Goal: Task Accomplishment & Management: Manage account settings

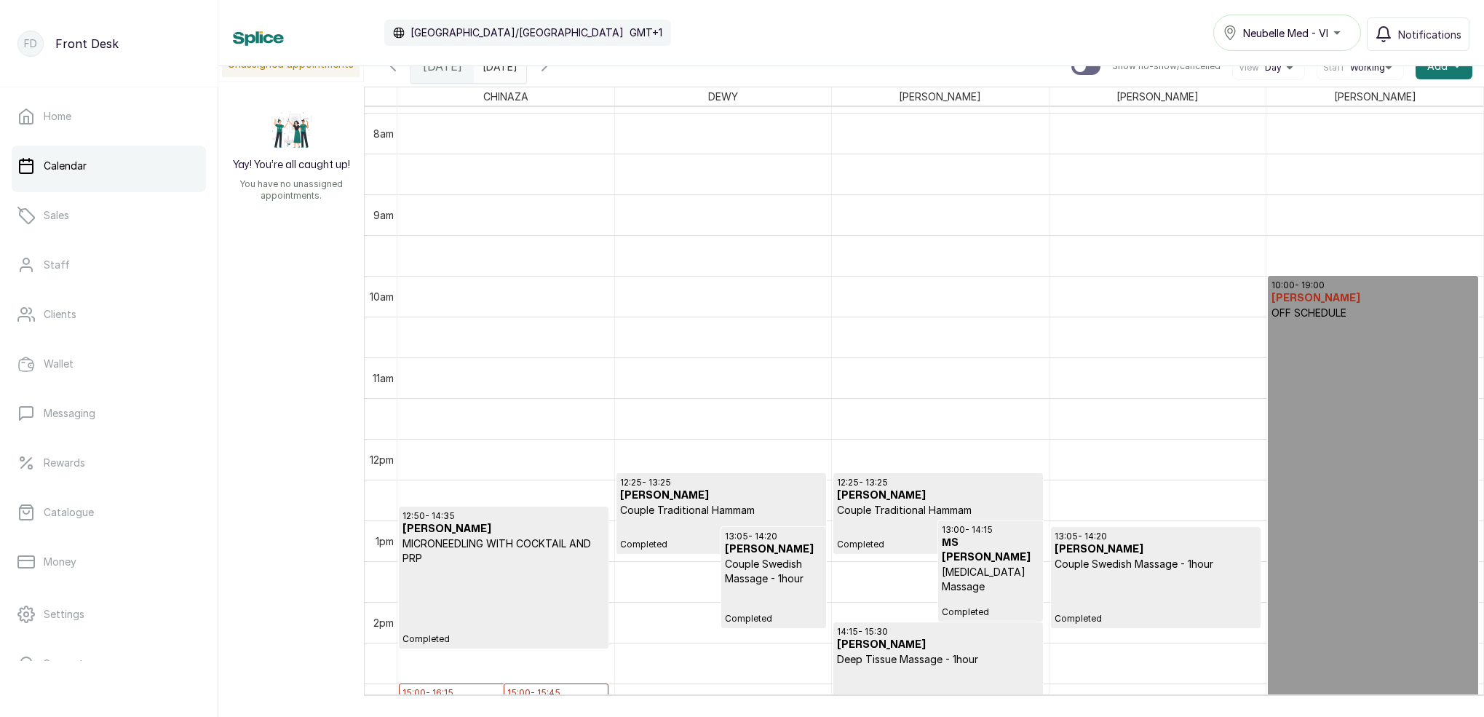
scroll to position [666, 0]
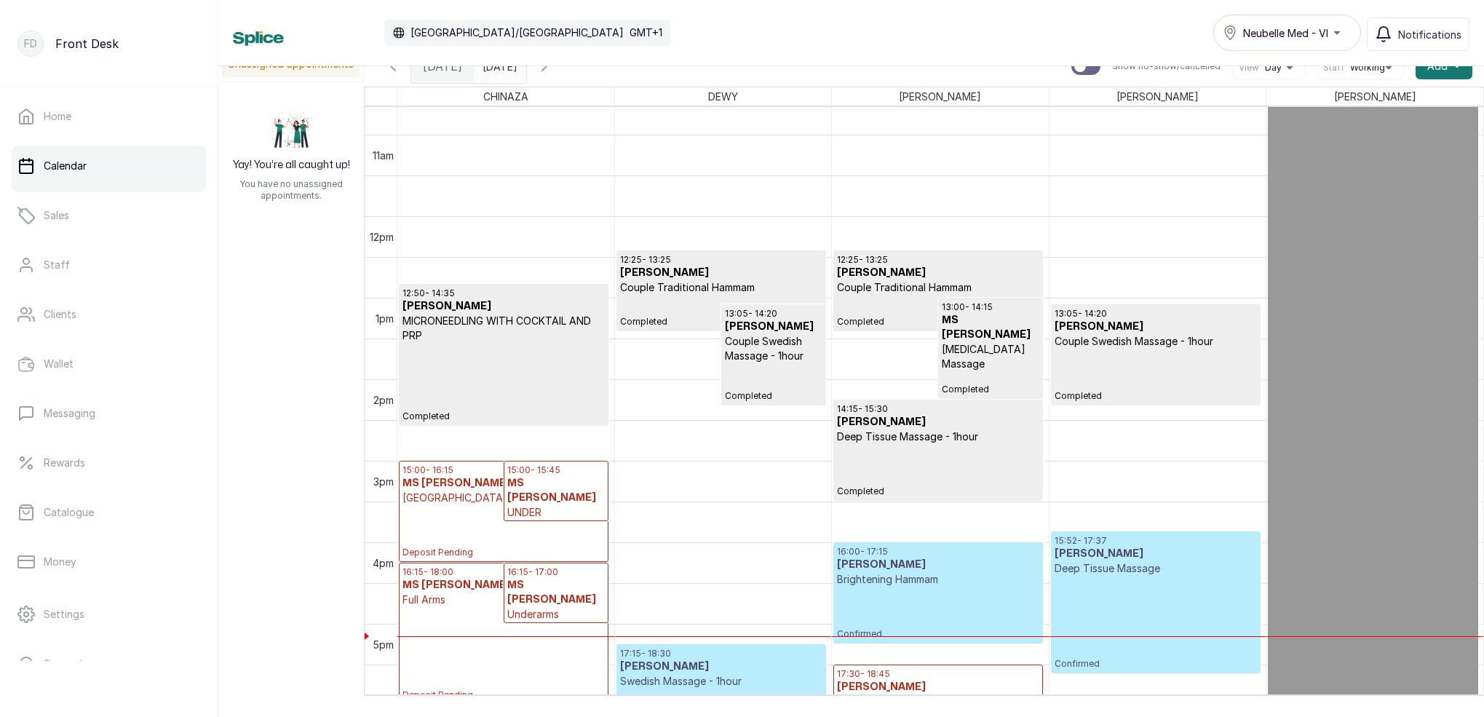
type input "dd/MM/yyyy"
drag, startPoint x: 521, startPoint y: 68, endPoint x: 536, endPoint y: 74, distance: 16.0
click at [498, 68] on input "dd/MM/yyyy" at bounding box center [486, 62] width 23 height 25
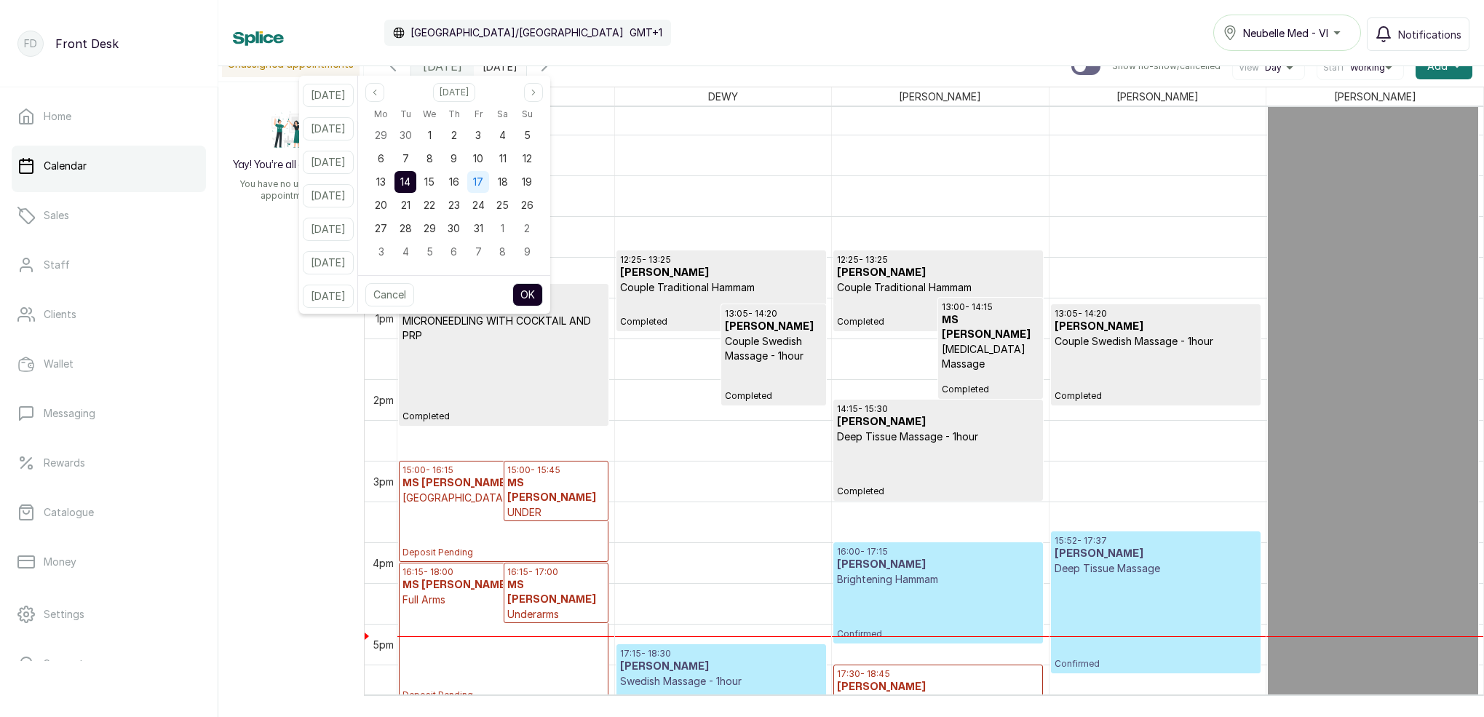
click at [483, 179] on span "17" at bounding box center [478, 181] width 10 height 12
click at [543, 293] on button "OK" at bounding box center [527, 294] width 31 height 23
type input "[DATE]"
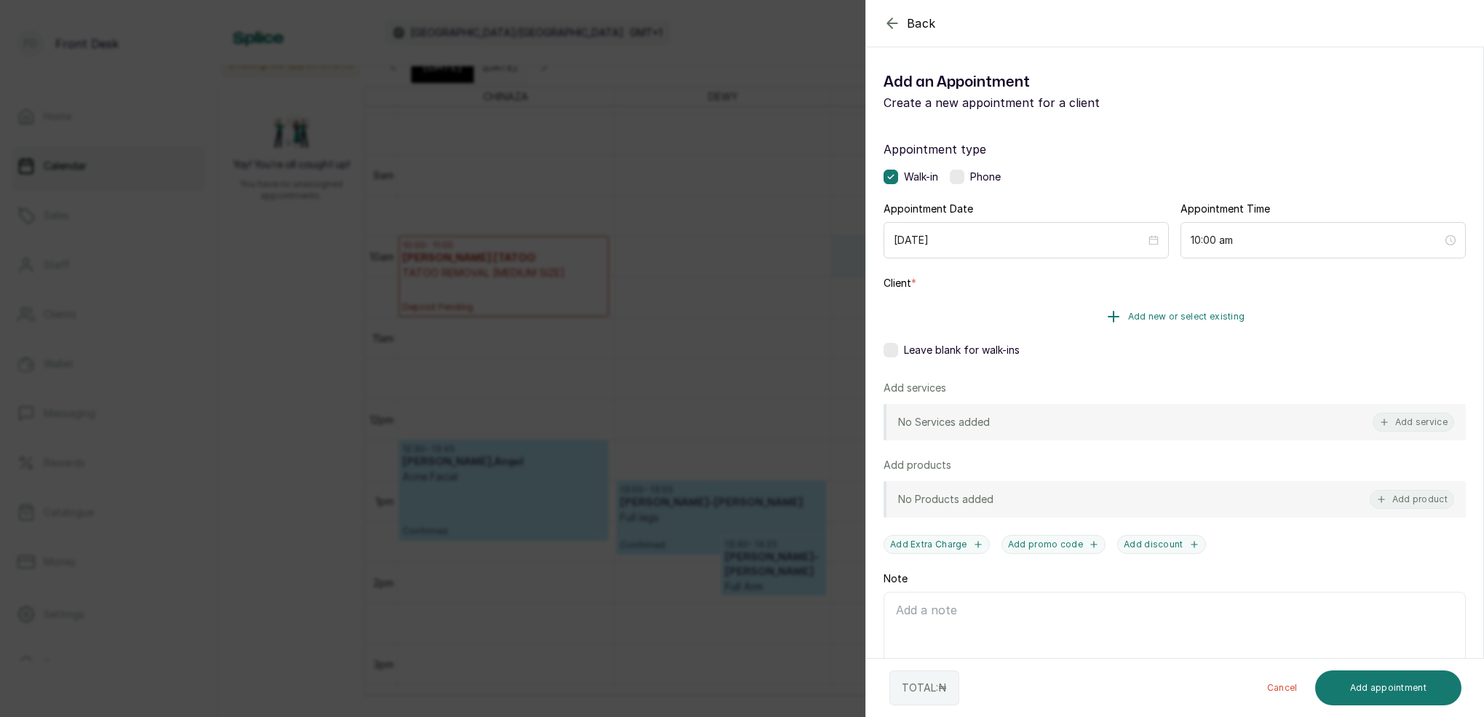
click at [1214, 319] on span "Add new or select existing" at bounding box center [1186, 317] width 117 height 12
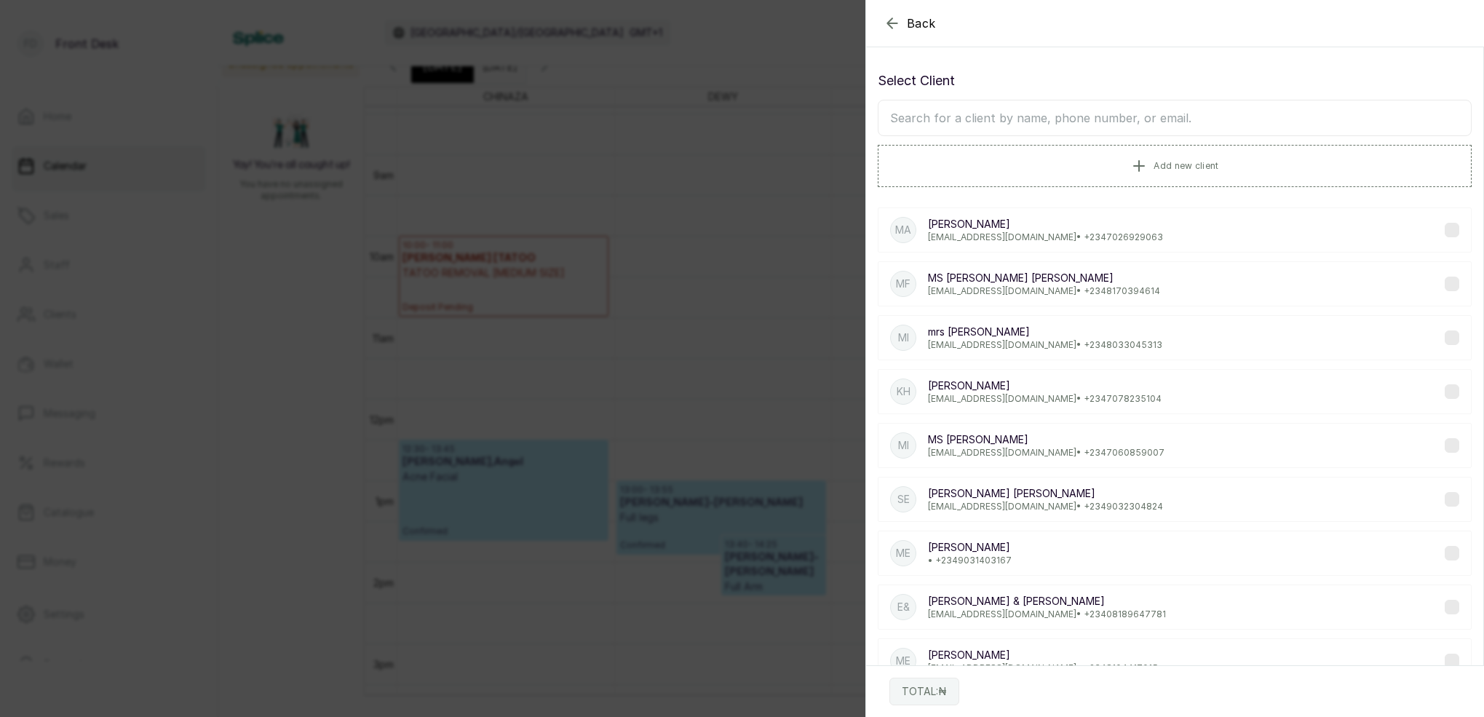
click at [1103, 116] on input "text" at bounding box center [1175, 118] width 594 height 36
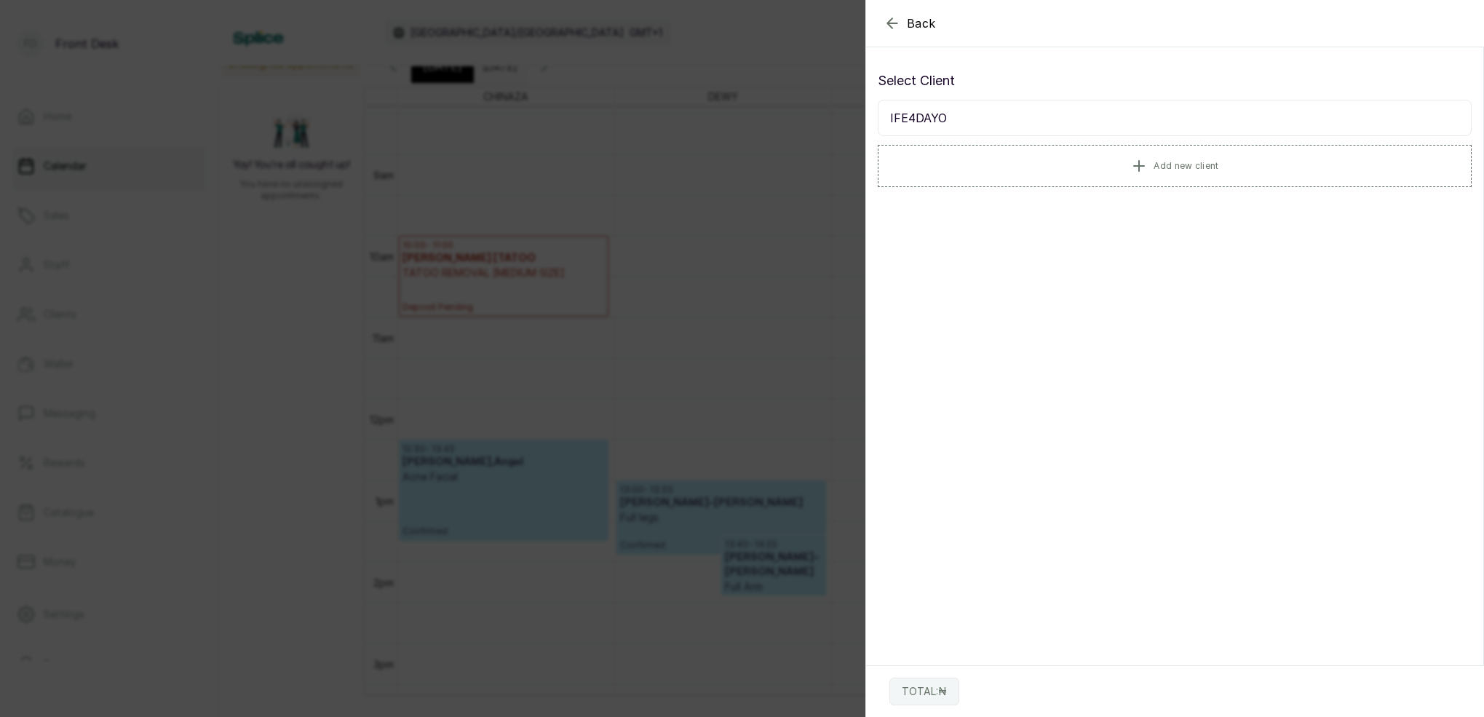
click at [913, 118] on input "IFE4DAYO" at bounding box center [1175, 118] width 594 height 36
click at [963, 120] on input "IFEDAYO" at bounding box center [1175, 118] width 594 height 36
click at [948, 120] on input "IFEDAYO" at bounding box center [1175, 118] width 594 height 36
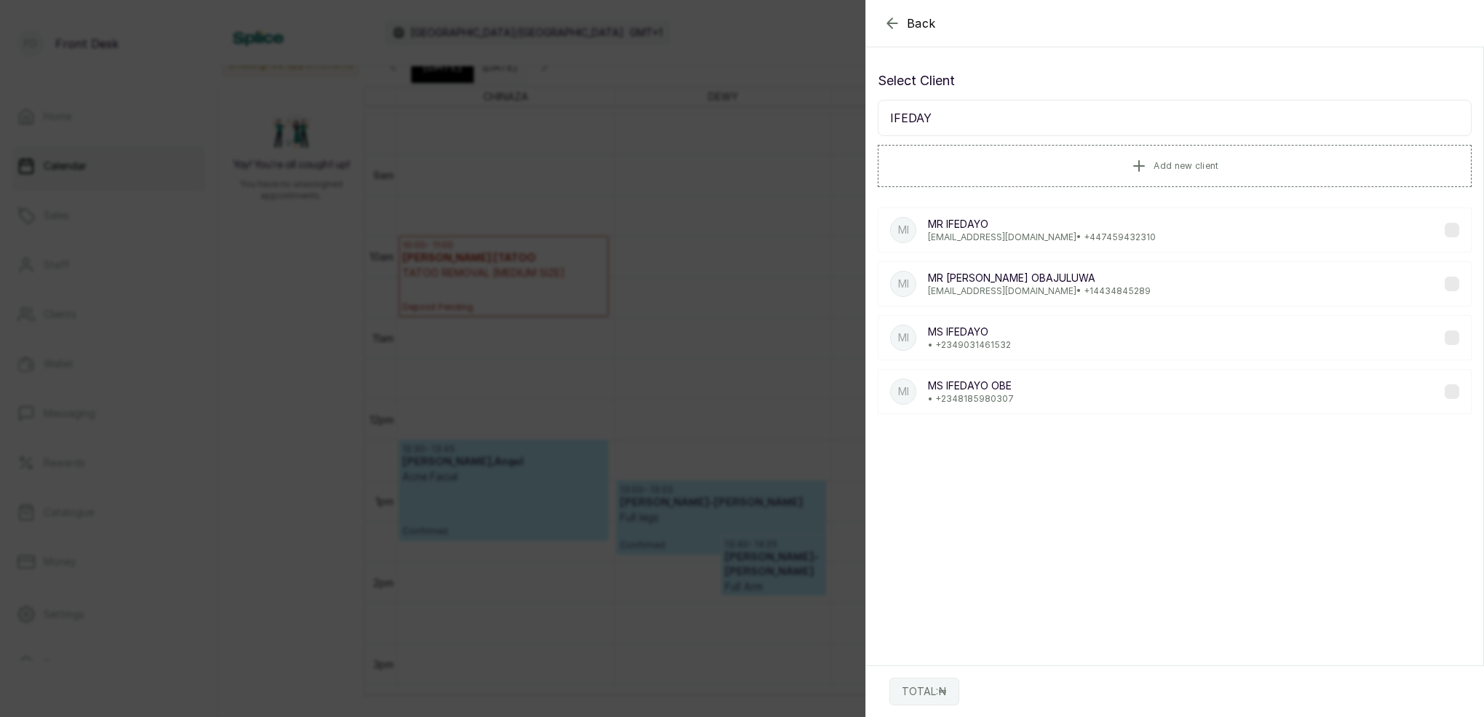
type input "IFEDA"
click at [991, 322] on div "MI MS [PERSON_NAME] • [PHONE_NUMBER]" at bounding box center [1175, 337] width 594 height 45
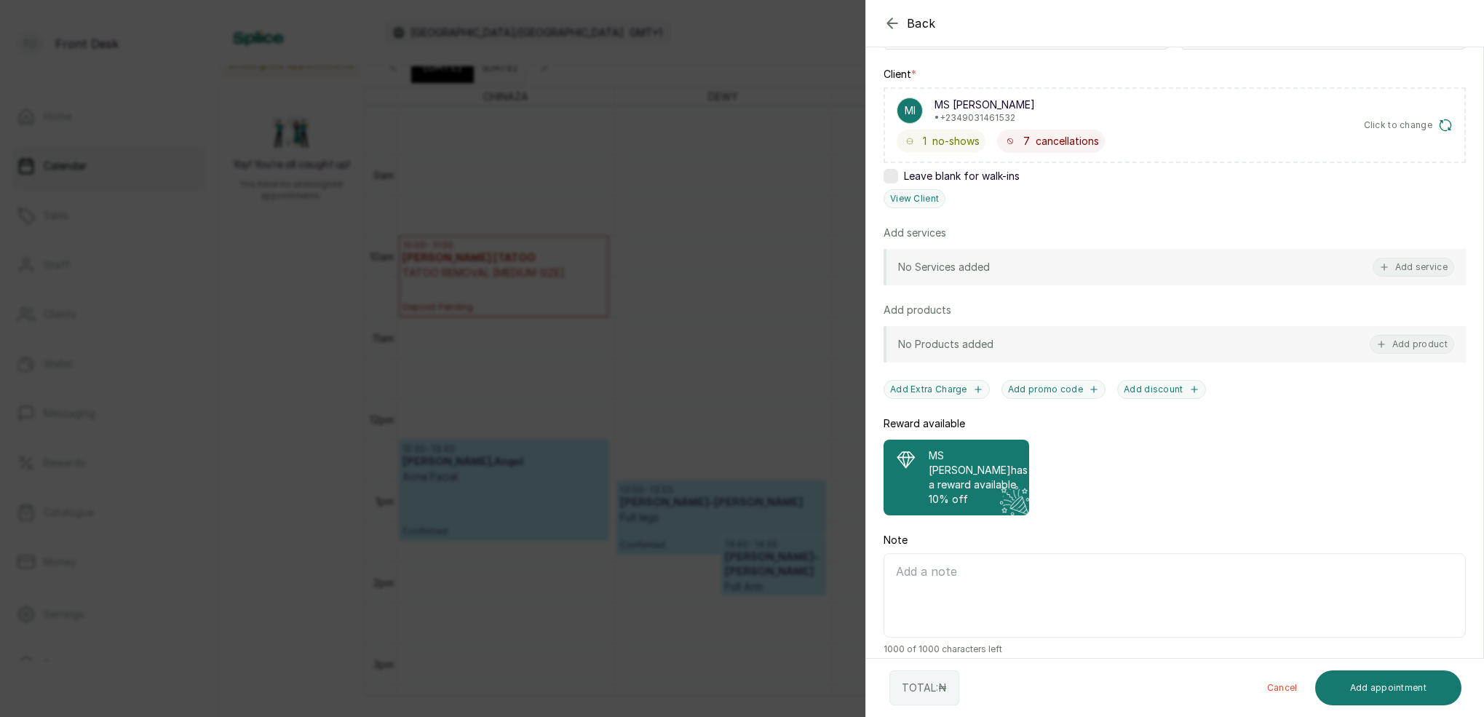
click at [967, 456] on p "MS [PERSON_NAME] has a reward available" at bounding box center [978, 470] width 99 height 44
click at [1444, 269] on button "Add service" at bounding box center [1414, 267] width 82 height 19
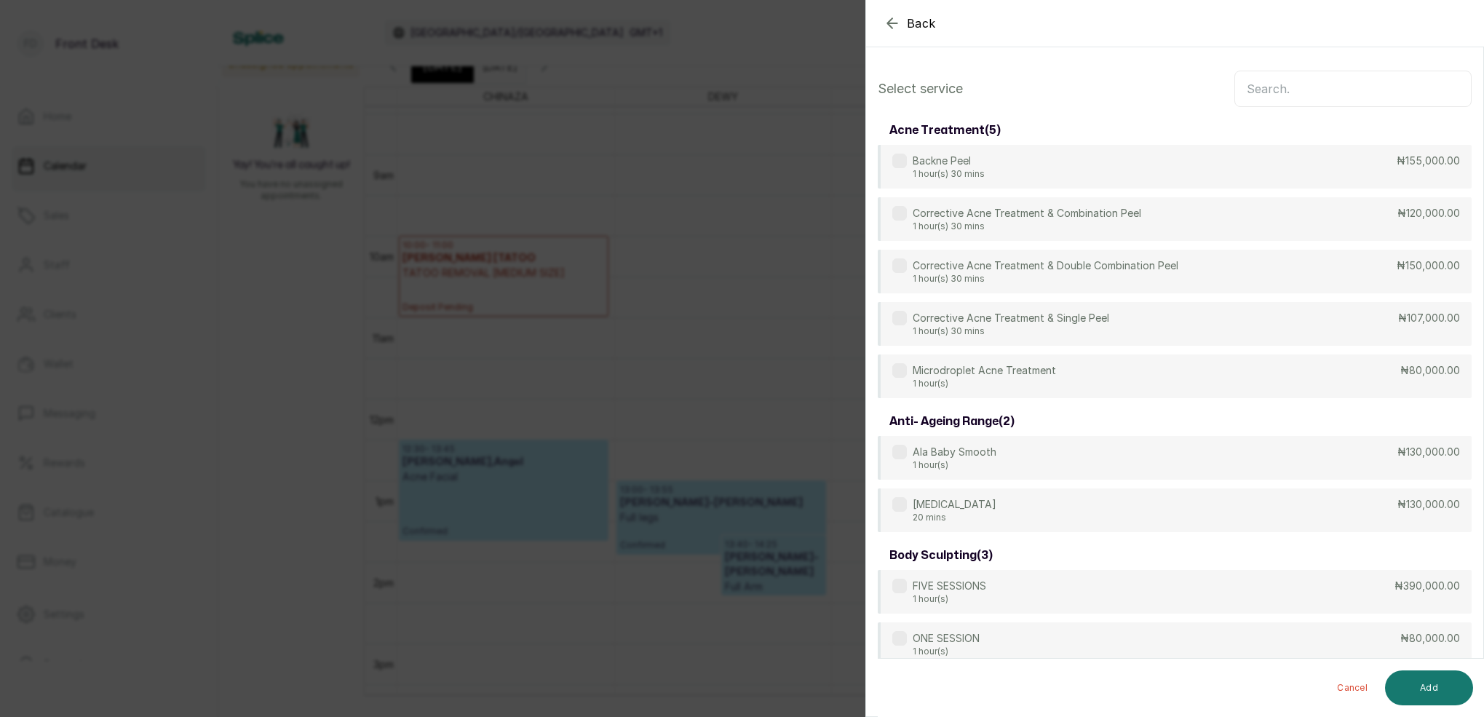
click at [1314, 90] on input "text" at bounding box center [1352, 89] width 237 height 36
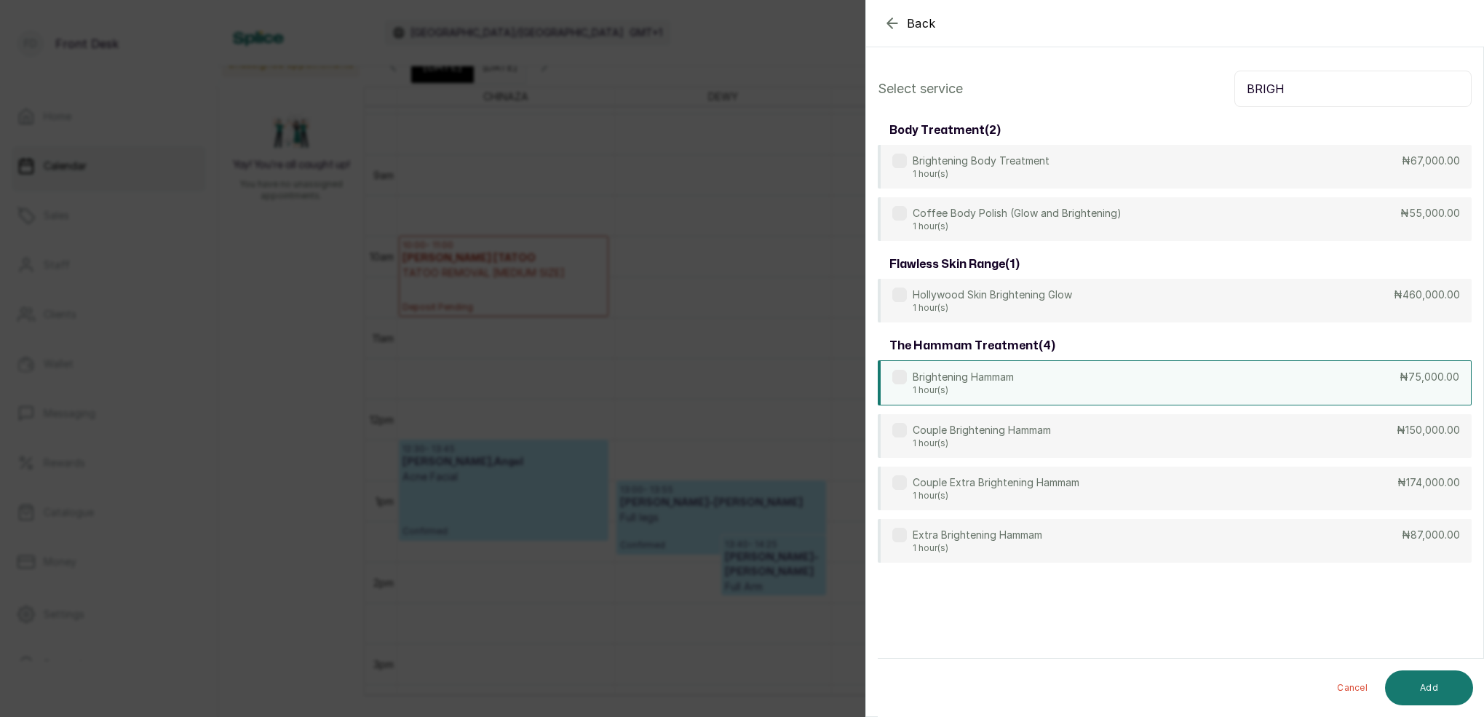
type input "BRIGH"
drag, startPoint x: 985, startPoint y: 384, endPoint x: 1079, endPoint y: 423, distance: 101.8
click at [988, 384] on div "Brightening Hammam 1 hour(s)" at bounding box center [963, 382] width 101 height 26
click at [1437, 692] on button "Add" at bounding box center [1429, 687] width 88 height 35
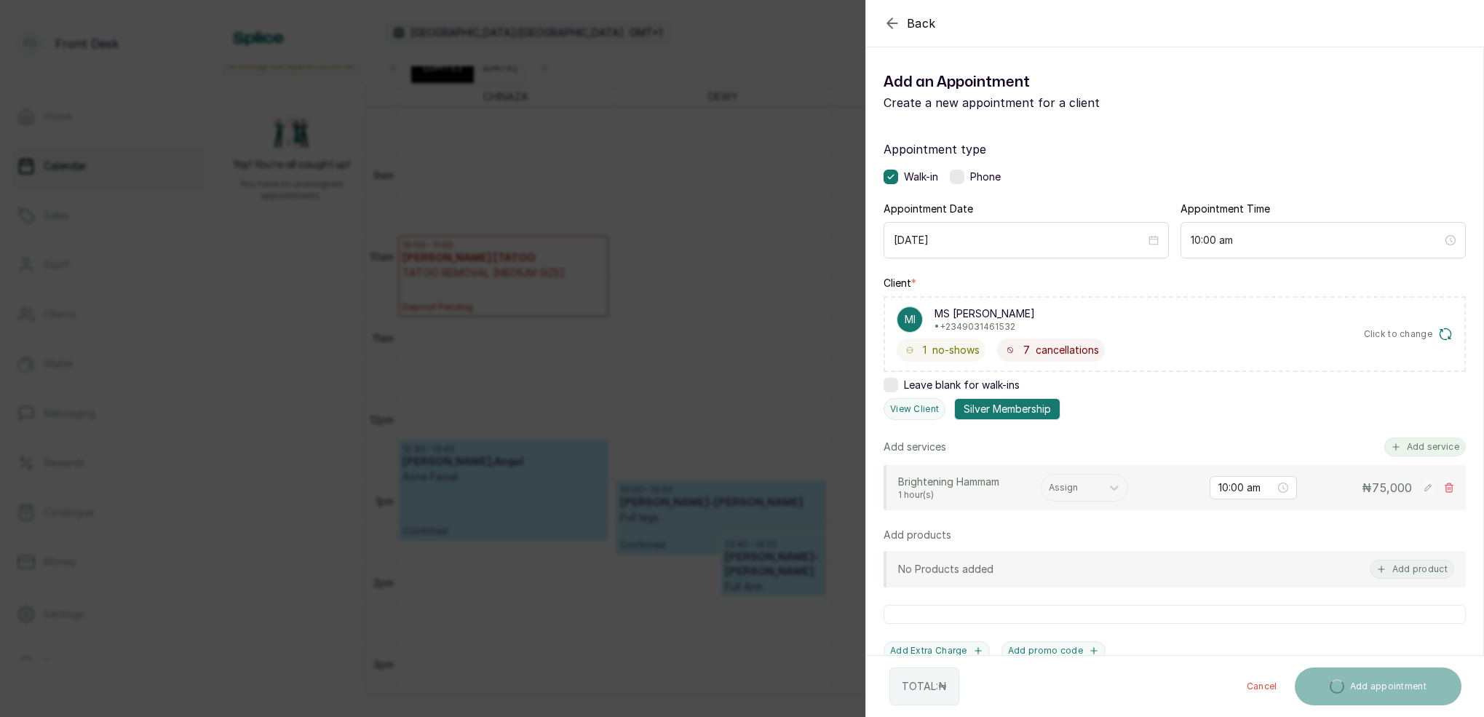
click at [1429, 443] on button "Add service" at bounding box center [1425, 446] width 82 height 19
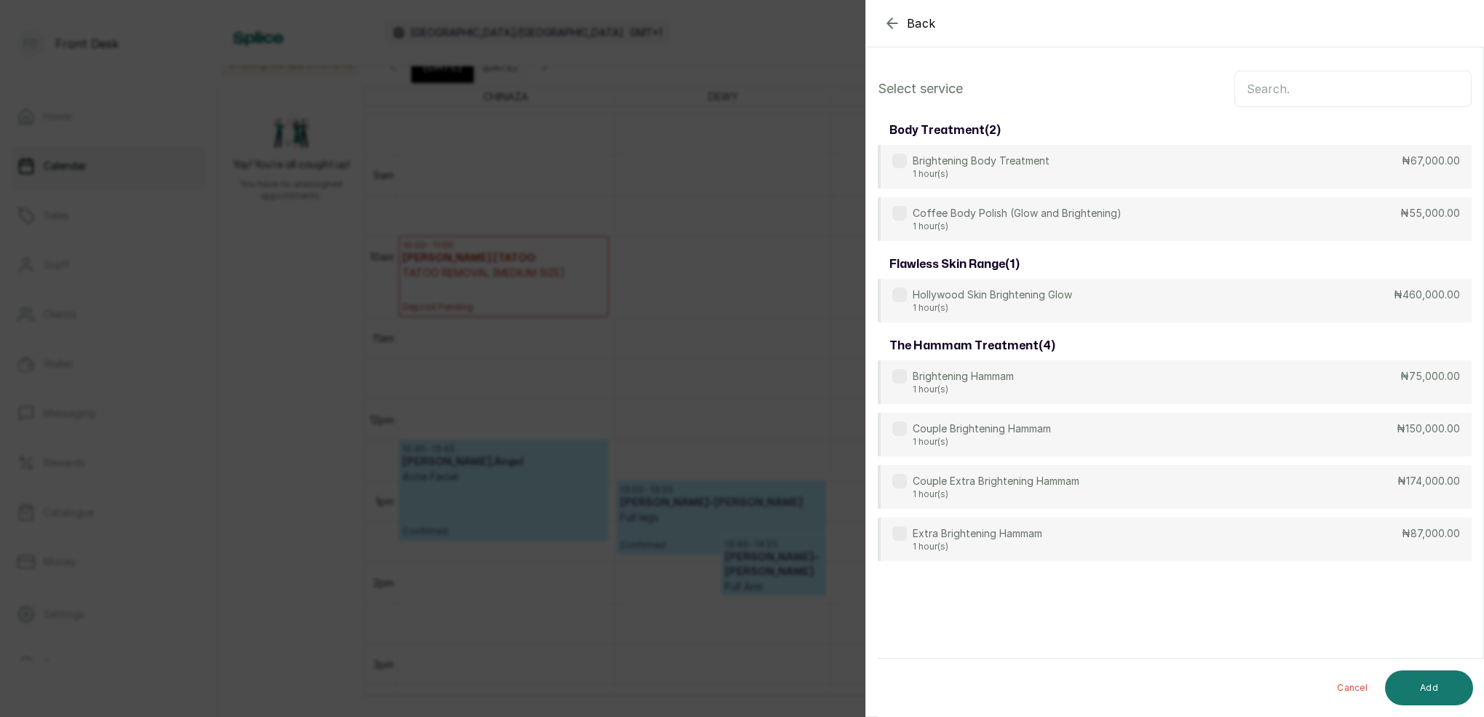
click at [1290, 83] on input "text" at bounding box center [1352, 89] width 237 height 36
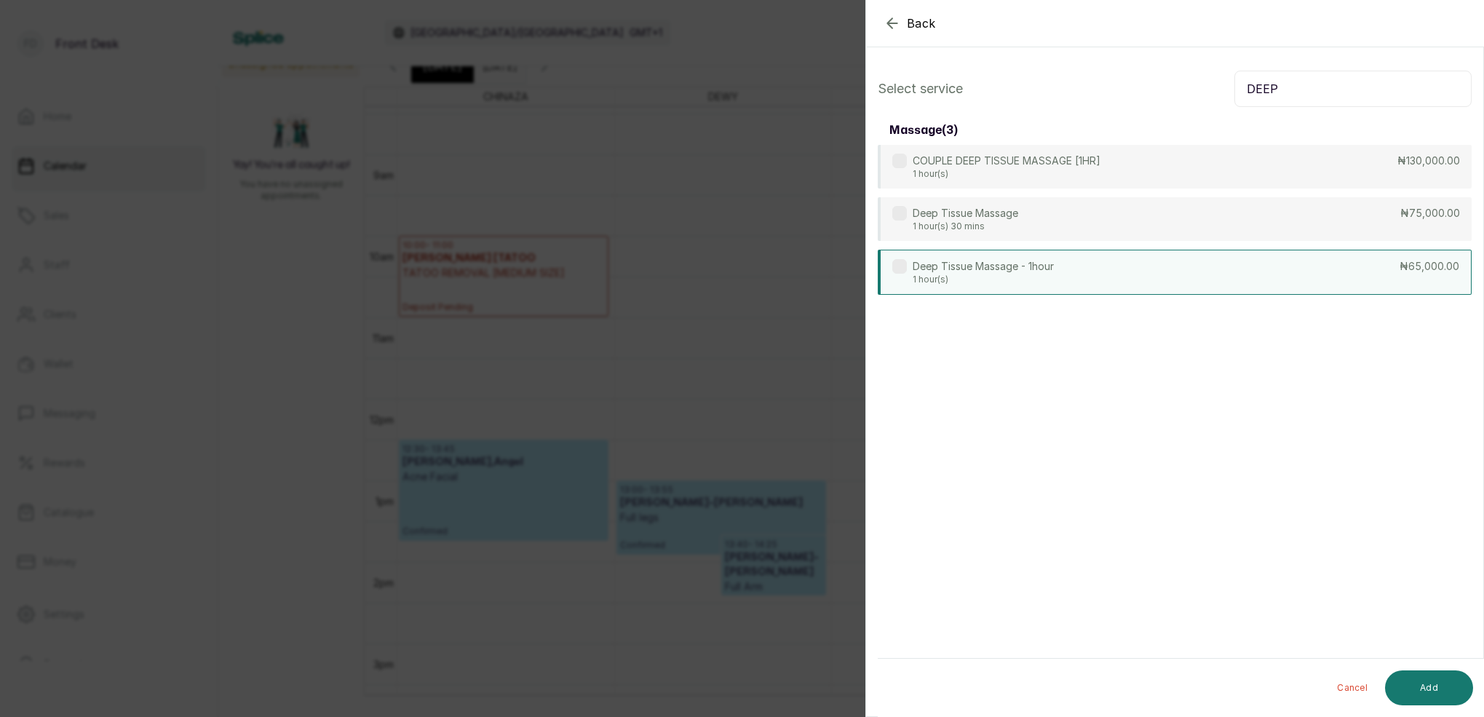
type input "DEEP"
click at [1077, 250] on div "Deep Tissue Massage - 1hour 1 hour(s) ₦65,000.00" at bounding box center [1175, 272] width 594 height 45
click at [1440, 680] on button "Add" at bounding box center [1429, 687] width 88 height 35
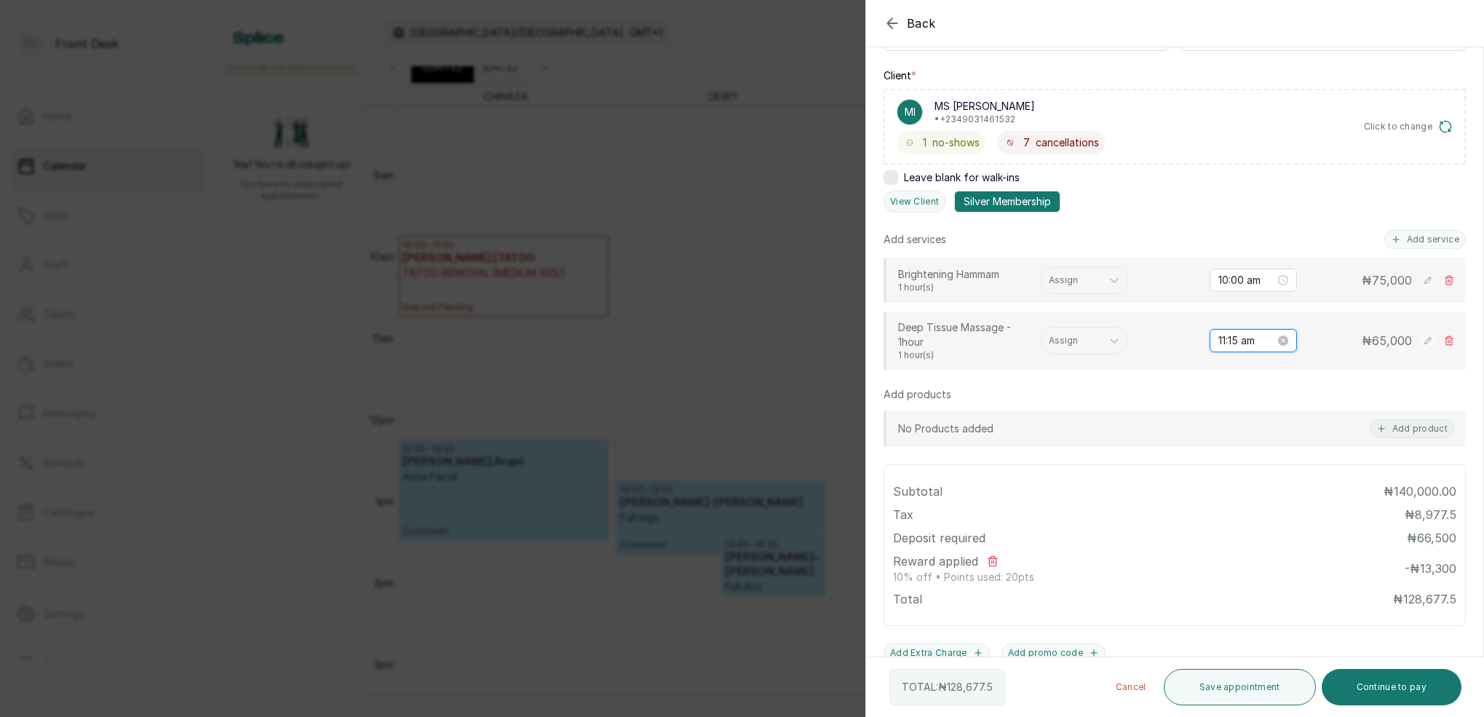
click at [1240, 342] on input "11:15 am" at bounding box center [1246, 341] width 57 height 16
type input "11:00 am"
drag, startPoint x: 1270, startPoint y: 372, endPoint x: 1293, endPoint y: 375, distance: 22.8
click at [1274, 372] on div "00" at bounding box center [1271, 370] width 35 height 20
drag, startPoint x: 1314, startPoint y: 371, endPoint x: 1330, endPoint y: 398, distance: 31.0
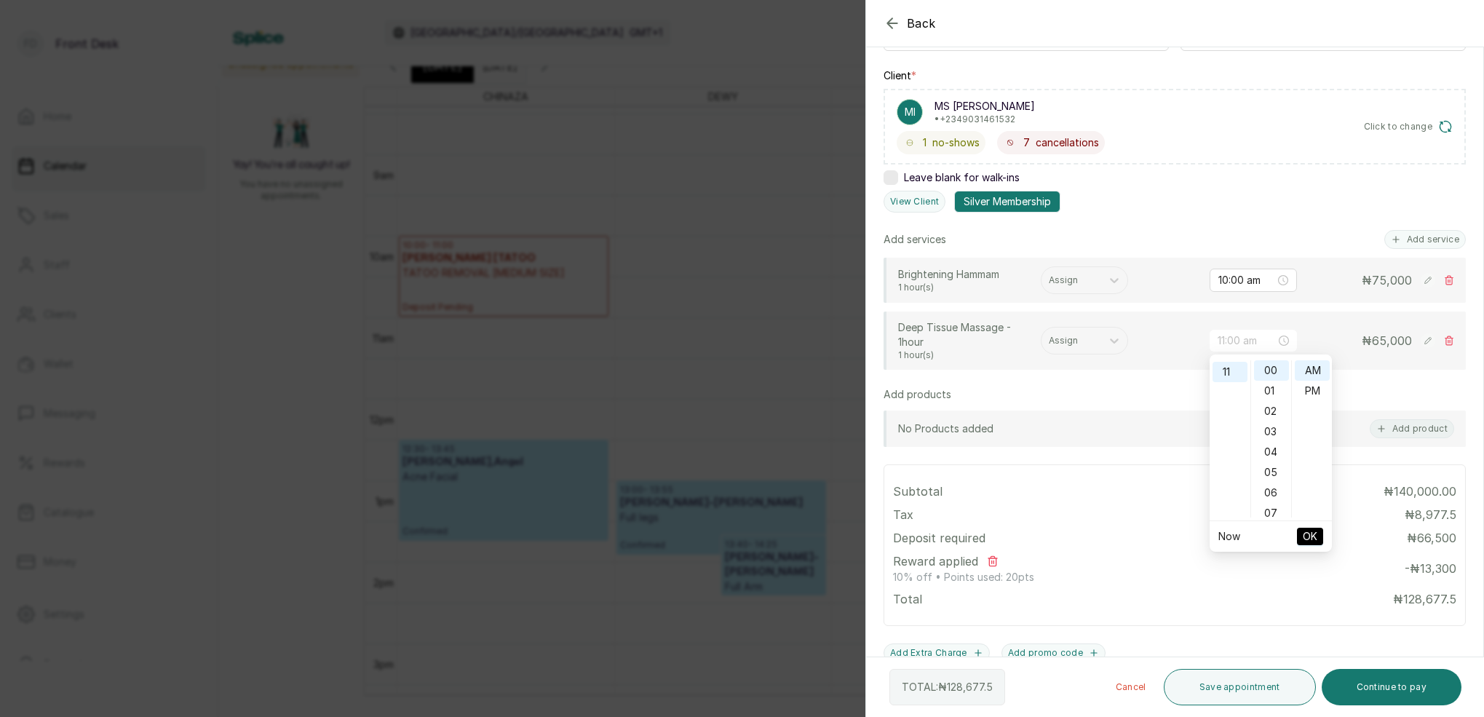
click at [1315, 371] on div "AM" at bounding box center [1312, 370] width 35 height 20
click at [1317, 536] on span "OK" at bounding box center [1310, 537] width 15 height 28
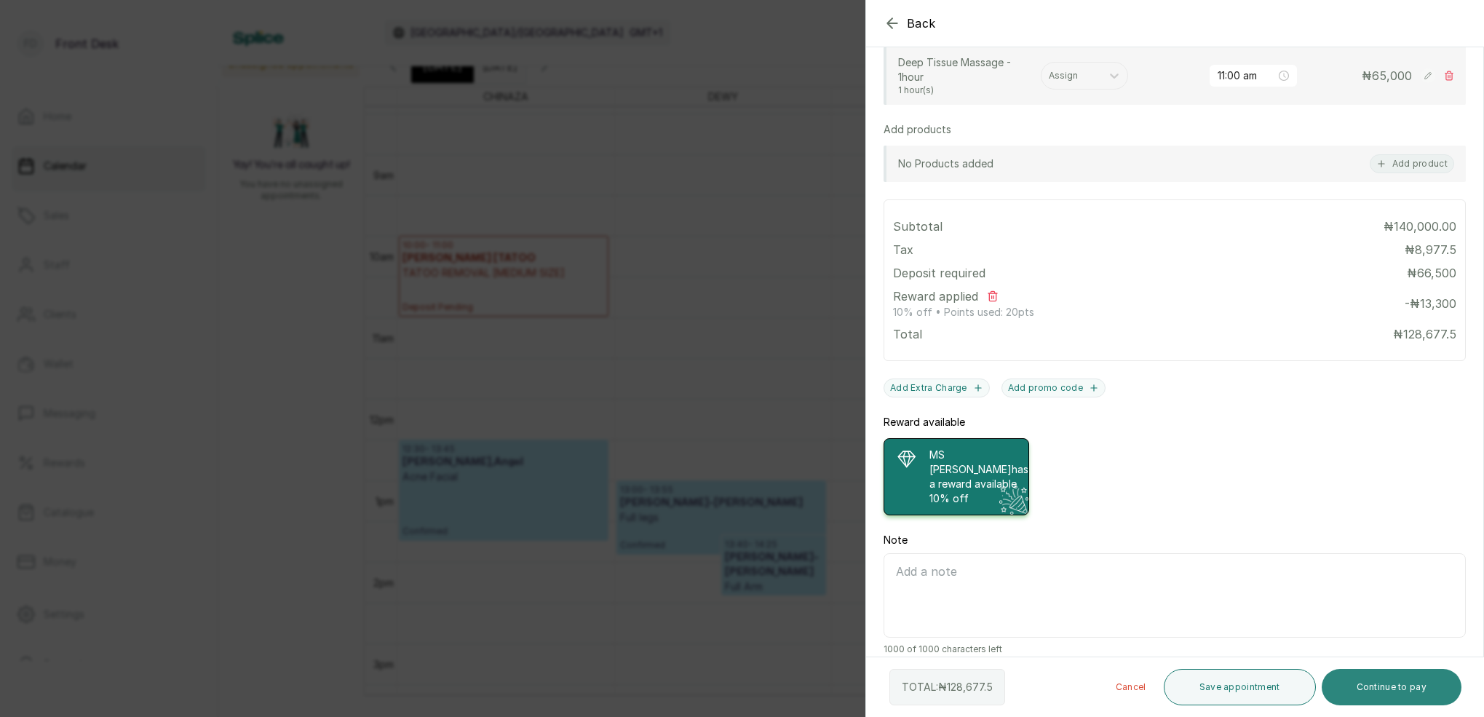
click at [1403, 686] on button "Continue to pay" at bounding box center [1392, 687] width 140 height 36
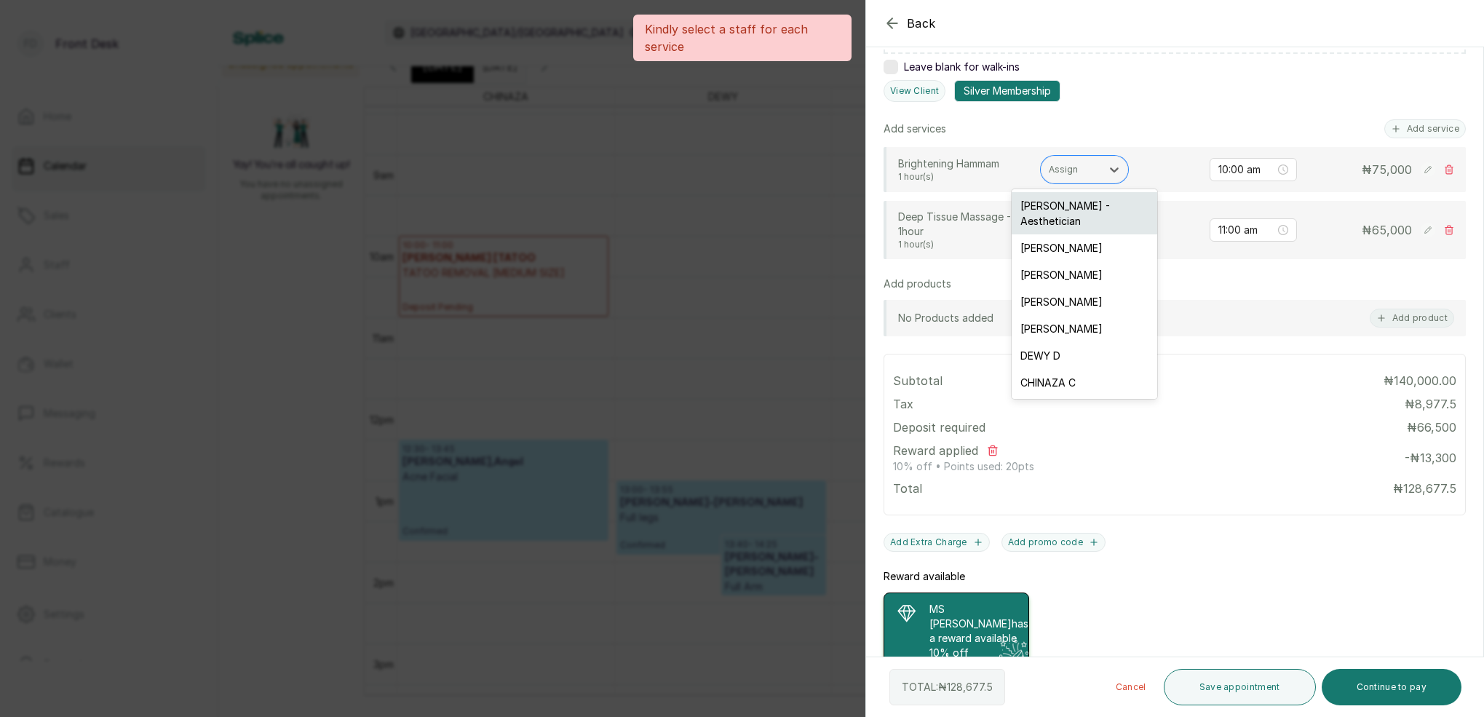
drag, startPoint x: 1077, startPoint y: 175, endPoint x: 1091, endPoint y: 198, distance: 27.1
click at [1077, 174] on div at bounding box center [1071, 169] width 45 height 13
click at [1071, 261] on div "[PERSON_NAME]" at bounding box center [1085, 274] width 146 height 27
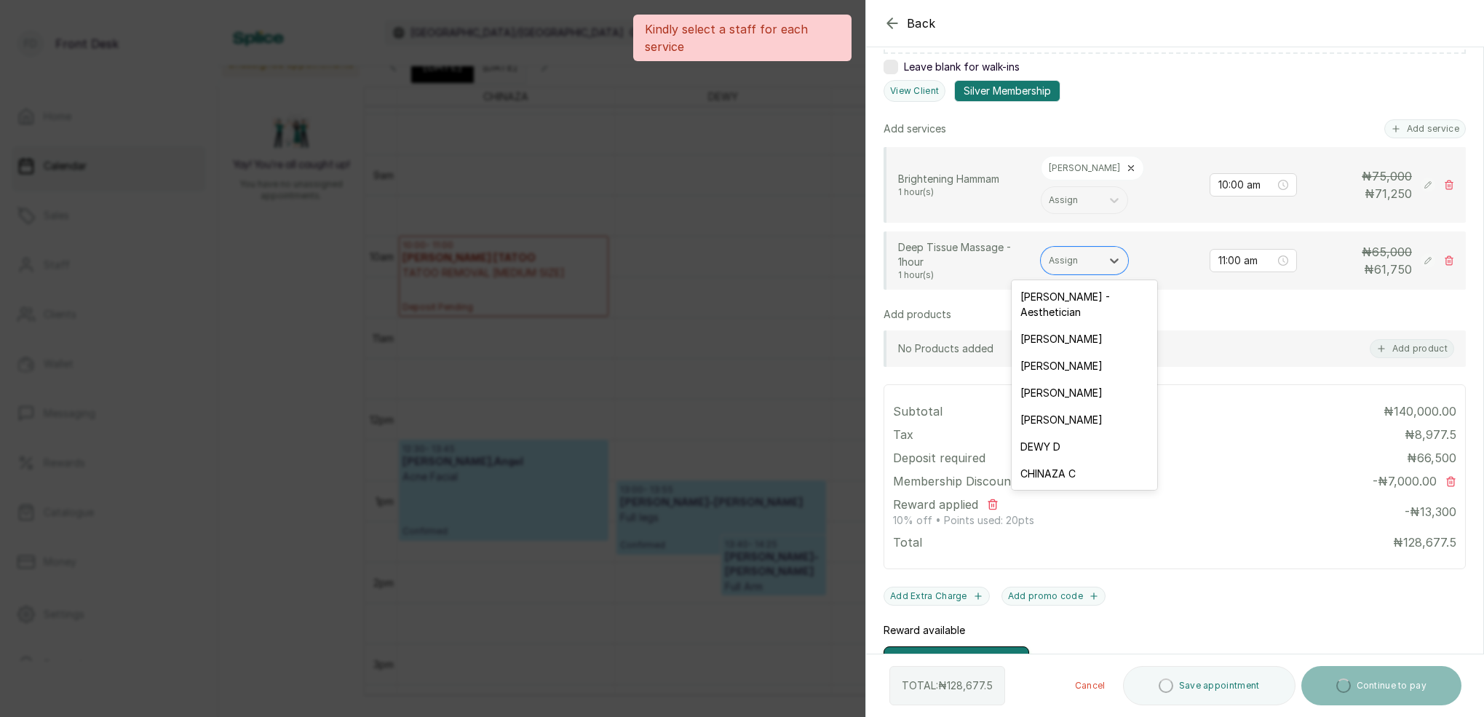
drag, startPoint x: 1073, startPoint y: 261, endPoint x: 1084, endPoint y: 276, distance: 18.2
click at [1073, 261] on div "Assign" at bounding box center [1071, 260] width 45 height 10
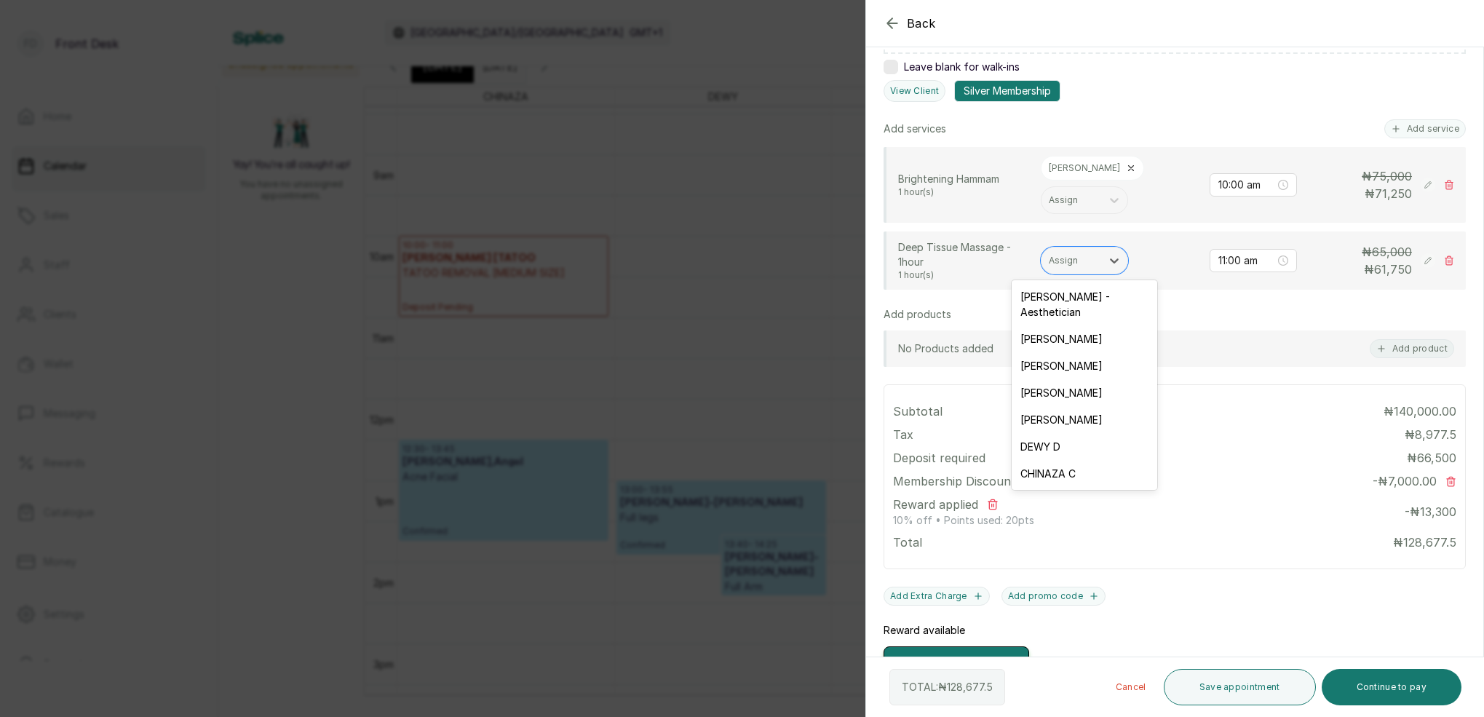
drag, startPoint x: 1073, startPoint y: 330, endPoint x: 1091, endPoint y: 333, distance: 18.6
click at [1074, 329] on div "[PERSON_NAME]" at bounding box center [1085, 338] width 146 height 27
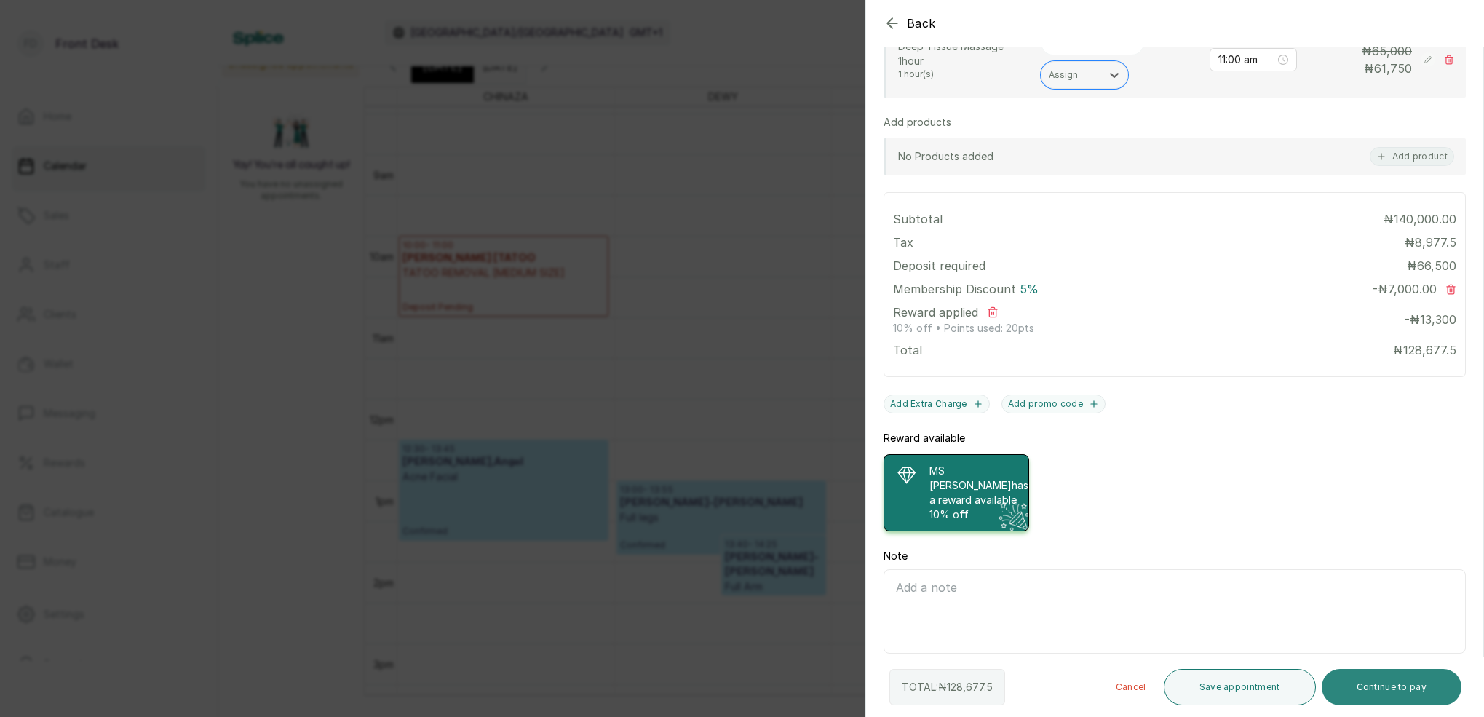
scroll to position [526, 0]
click at [1406, 687] on button "Continue to pay" at bounding box center [1392, 687] width 140 height 36
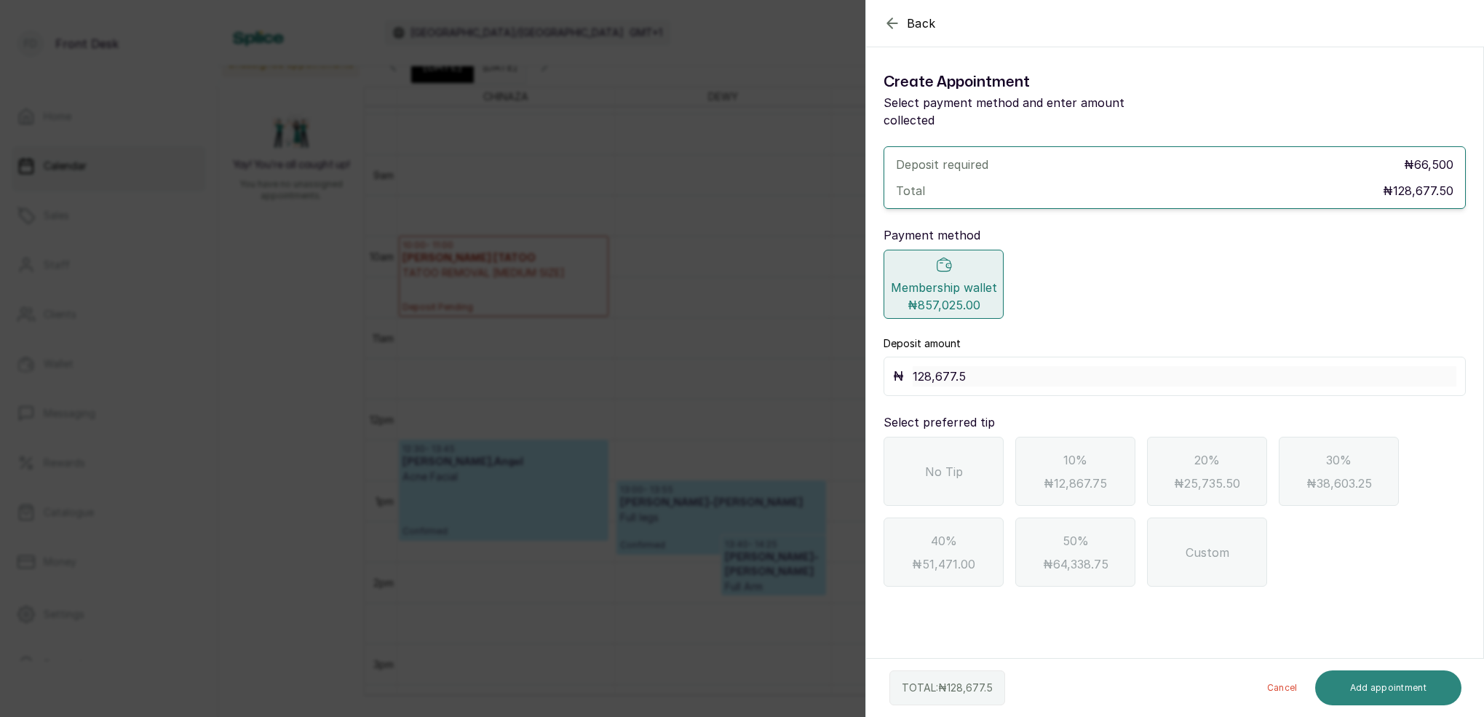
scroll to position [0, 0]
click at [971, 258] on div "Membership wallet ₦857,025.00" at bounding box center [944, 284] width 120 height 69
click at [1387, 683] on button "Add appointment" at bounding box center [1388, 687] width 147 height 35
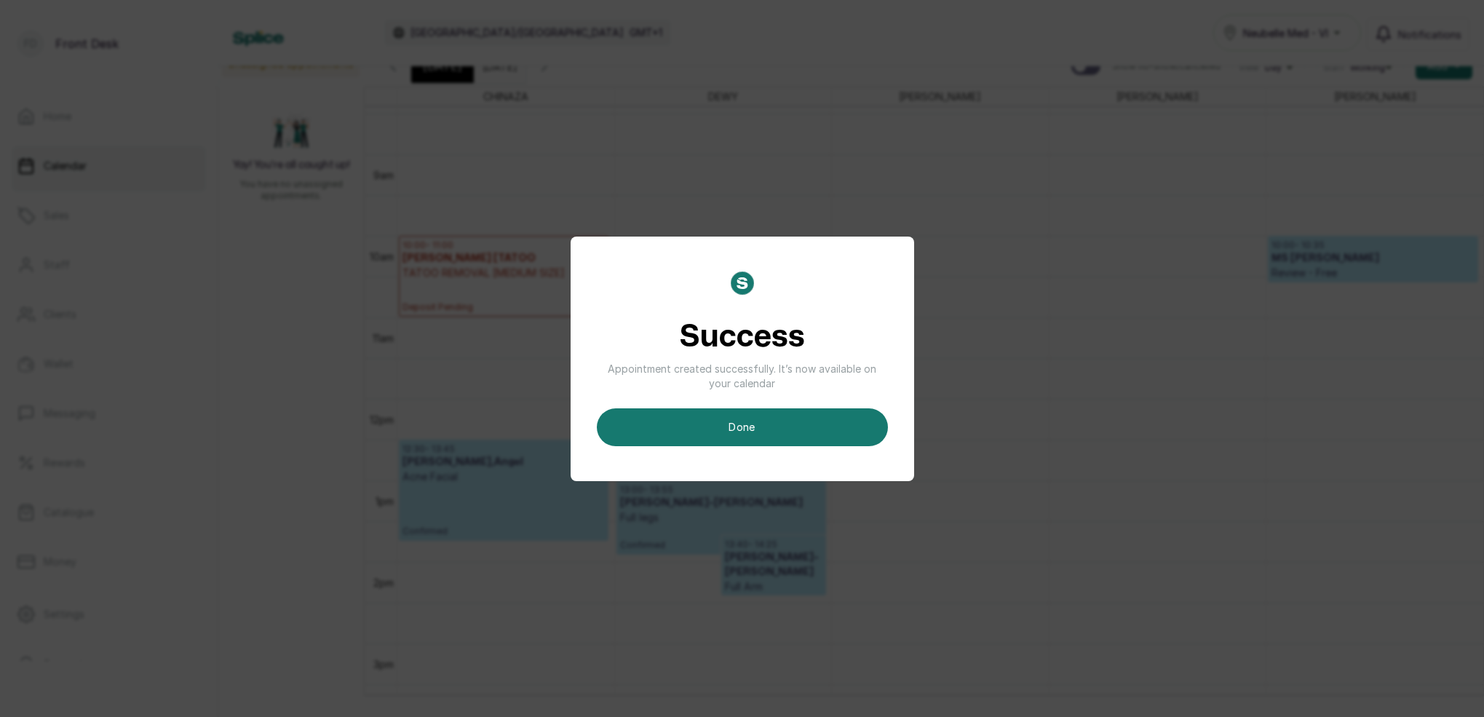
scroll to position [10, 0]
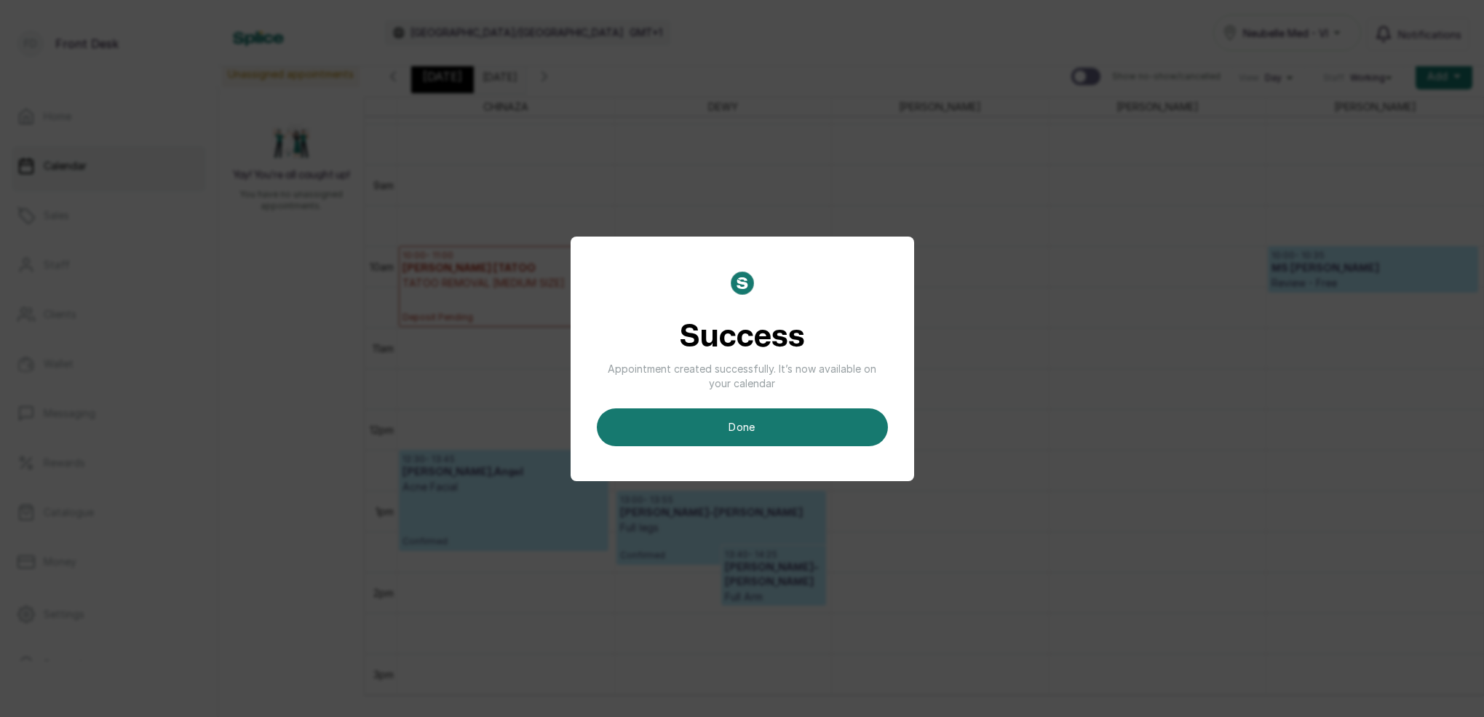
drag, startPoint x: 834, startPoint y: 429, endPoint x: 913, endPoint y: 421, distance: 79.7
click at [834, 429] on button "done" at bounding box center [742, 427] width 291 height 38
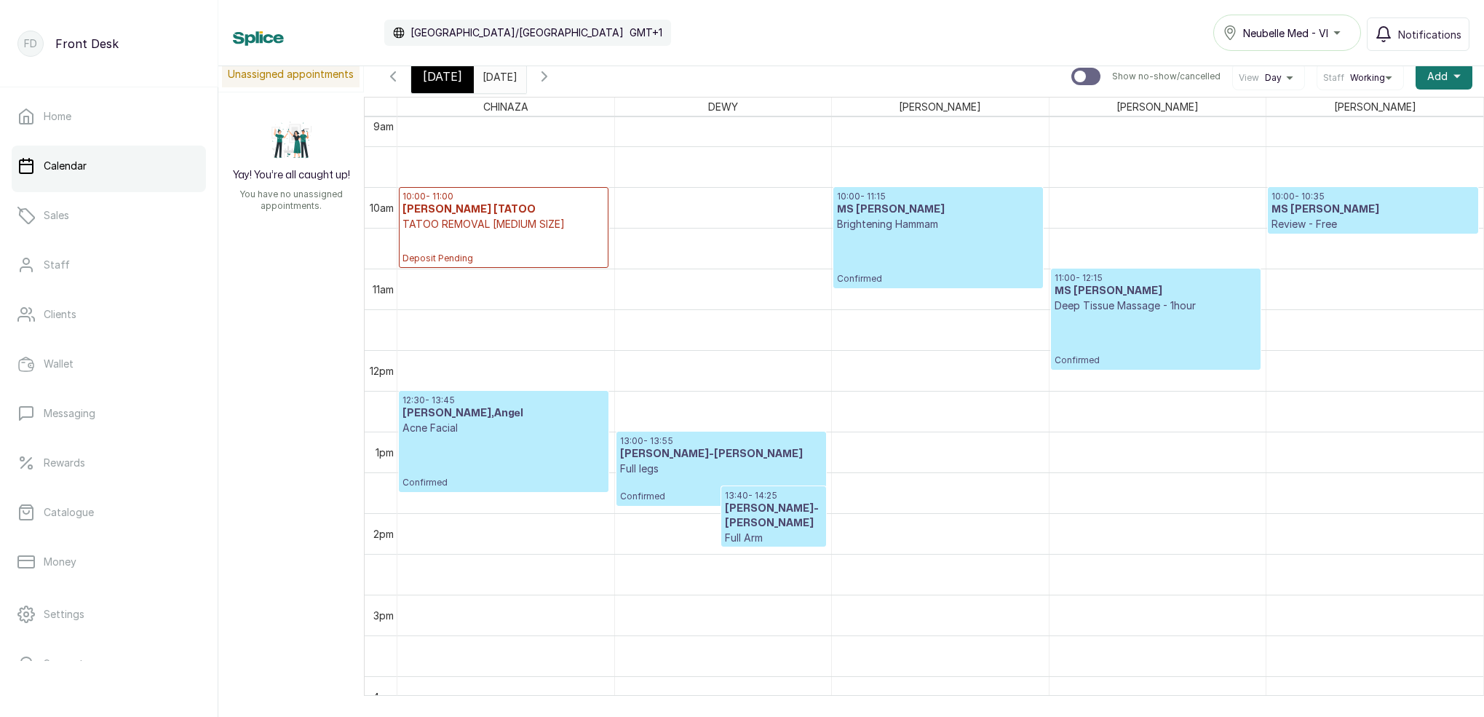
scroll to position [746, 0]
click at [1156, 321] on p "Confirmed" at bounding box center [1156, 338] width 202 height 53
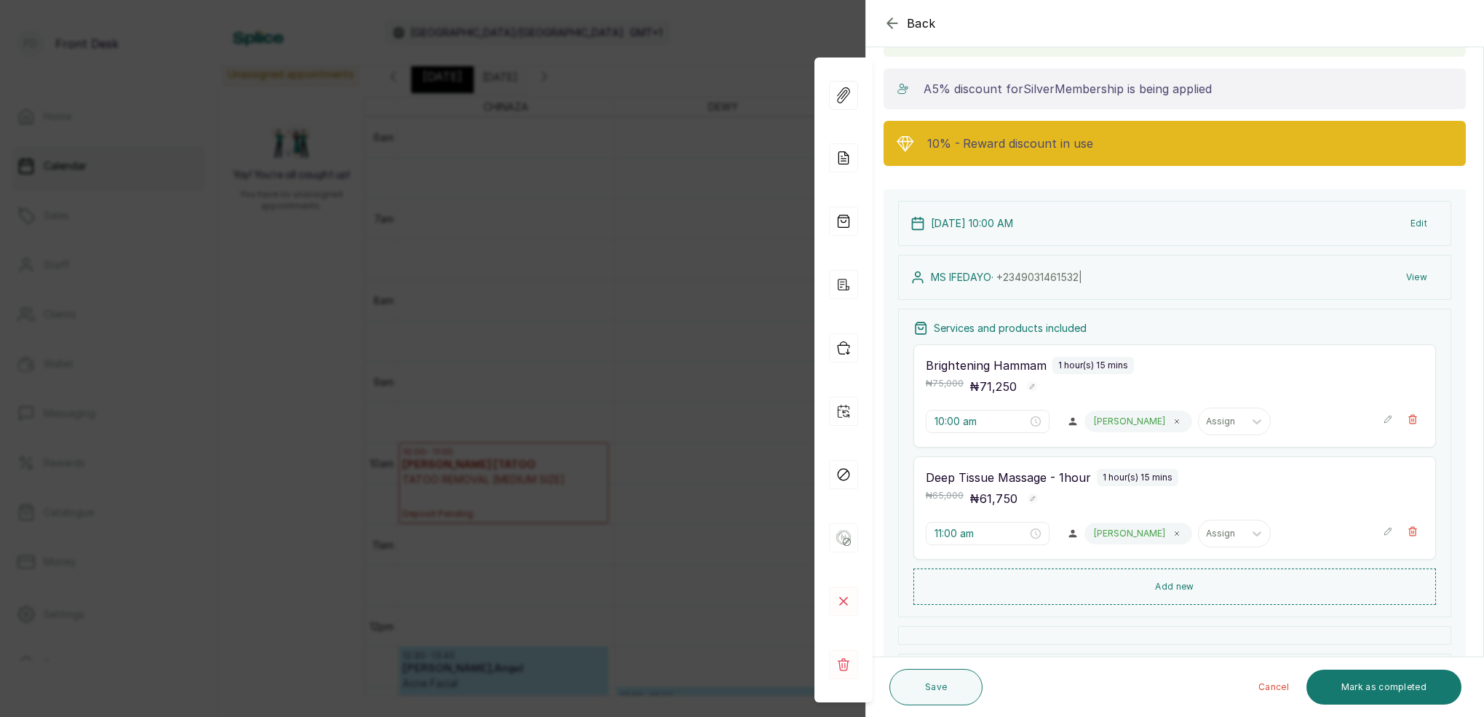
scroll to position [122, 0]
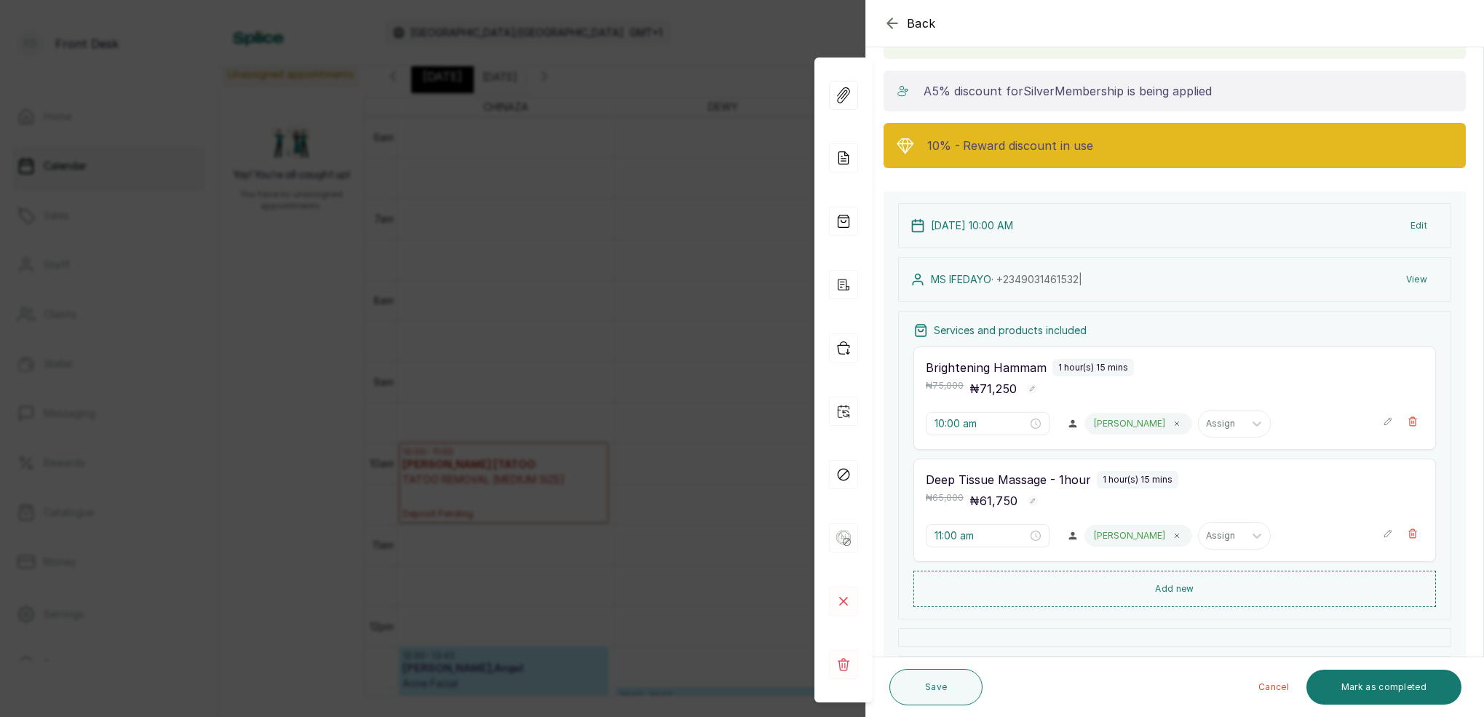
click at [1413, 279] on button "View" at bounding box center [1417, 279] width 44 height 26
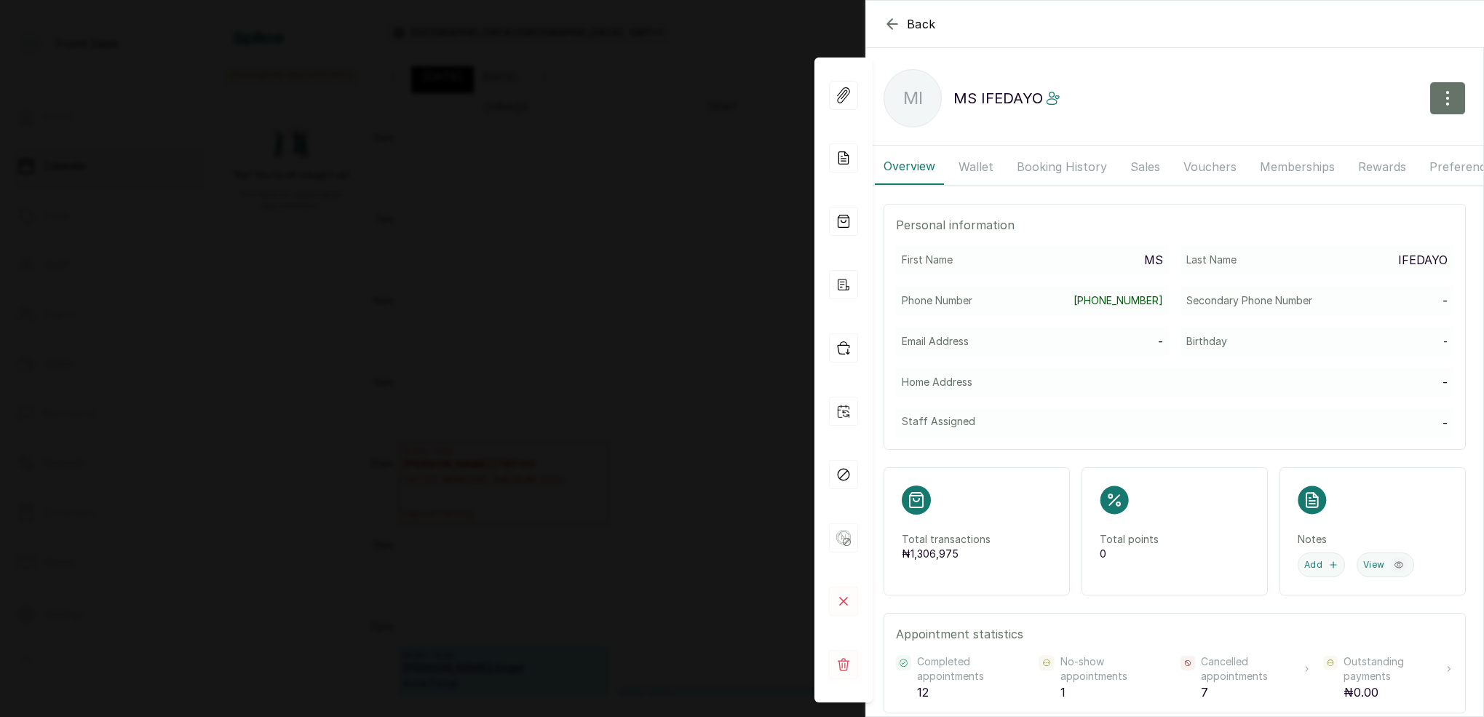
click at [1295, 164] on button "Memberships" at bounding box center [1297, 166] width 92 height 36
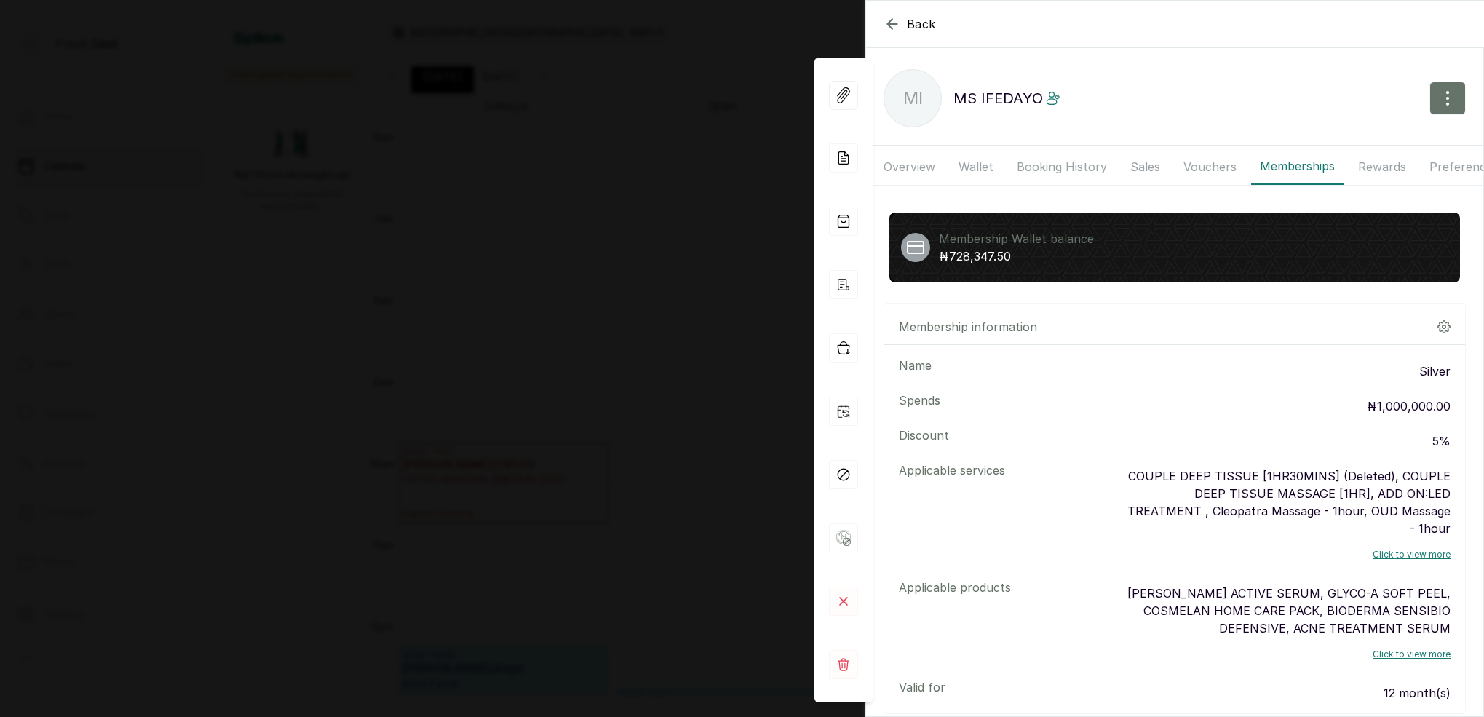
scroll to position [-1, 0]
click at [721, 102] on div "Back MS [PERSON_NAME] MI MS IFEDAYO Overview Wallet Booking History Sales Vouch…" at bounding box center [742, 358] width 1484 height 717
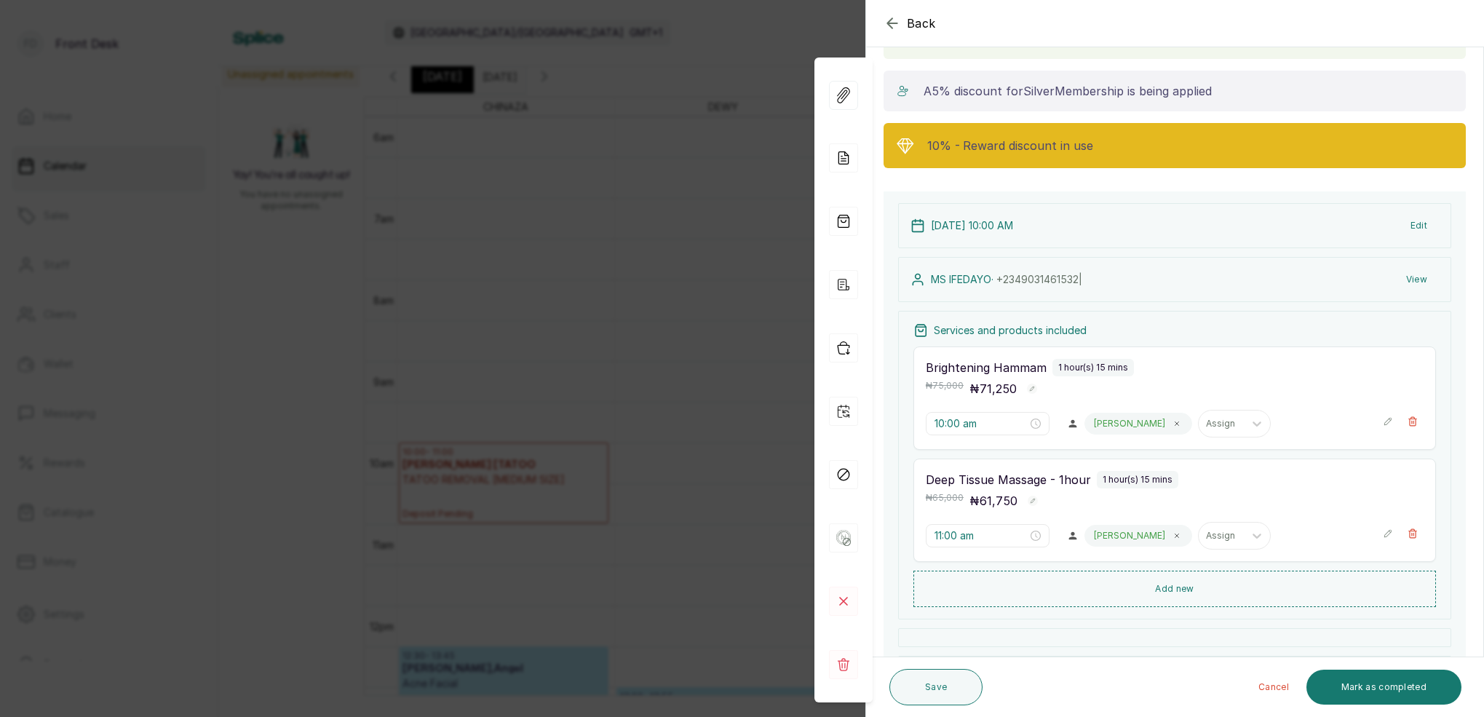
click at [737, 108] on div "Back Appointment Details Edit appointment 🚶 Walk-in (booked by Front Desk) Make…" at bounding box center [742, 358] width 1484 height 717
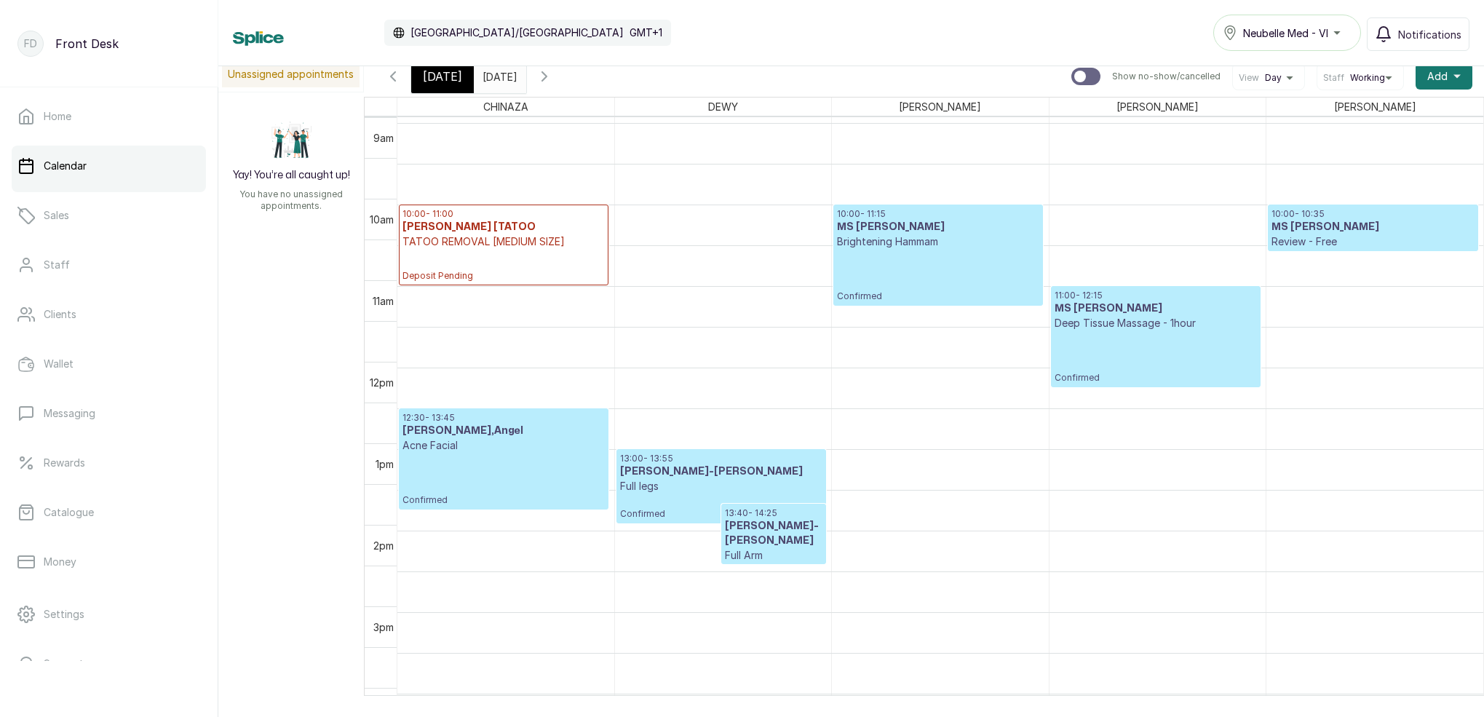
scroll to position [734, 0]
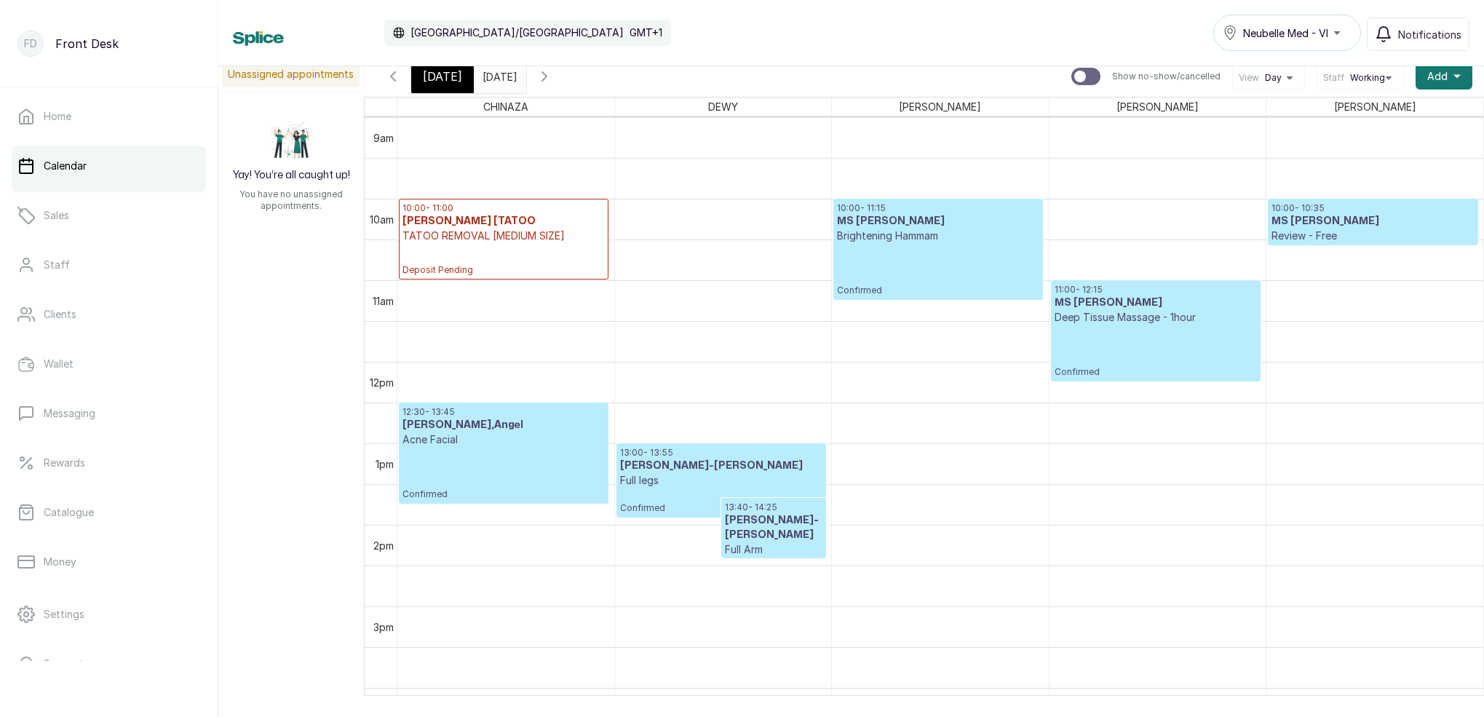
click at [460, 78] on div "[DATE]" at bounding box center [442, 76] width 63 height 33
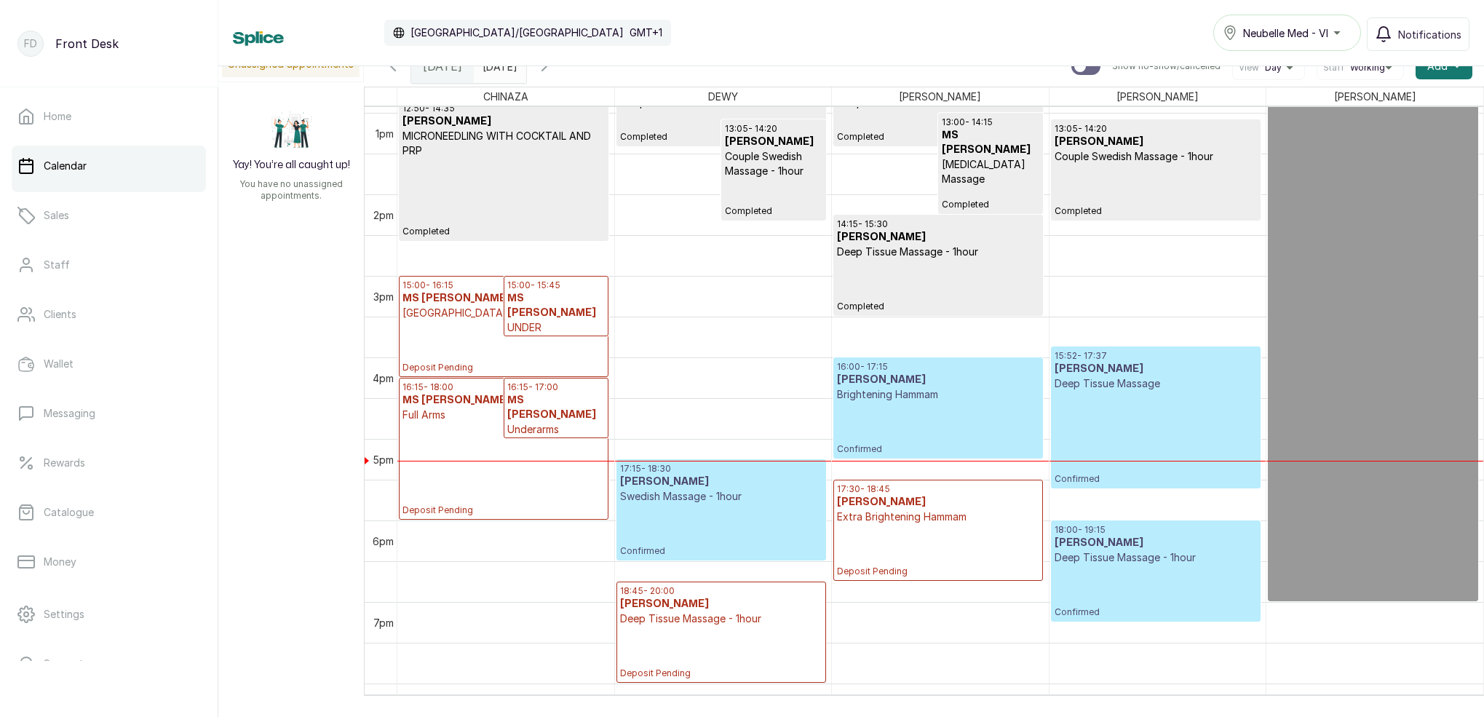
scroll to position [1058, 0]
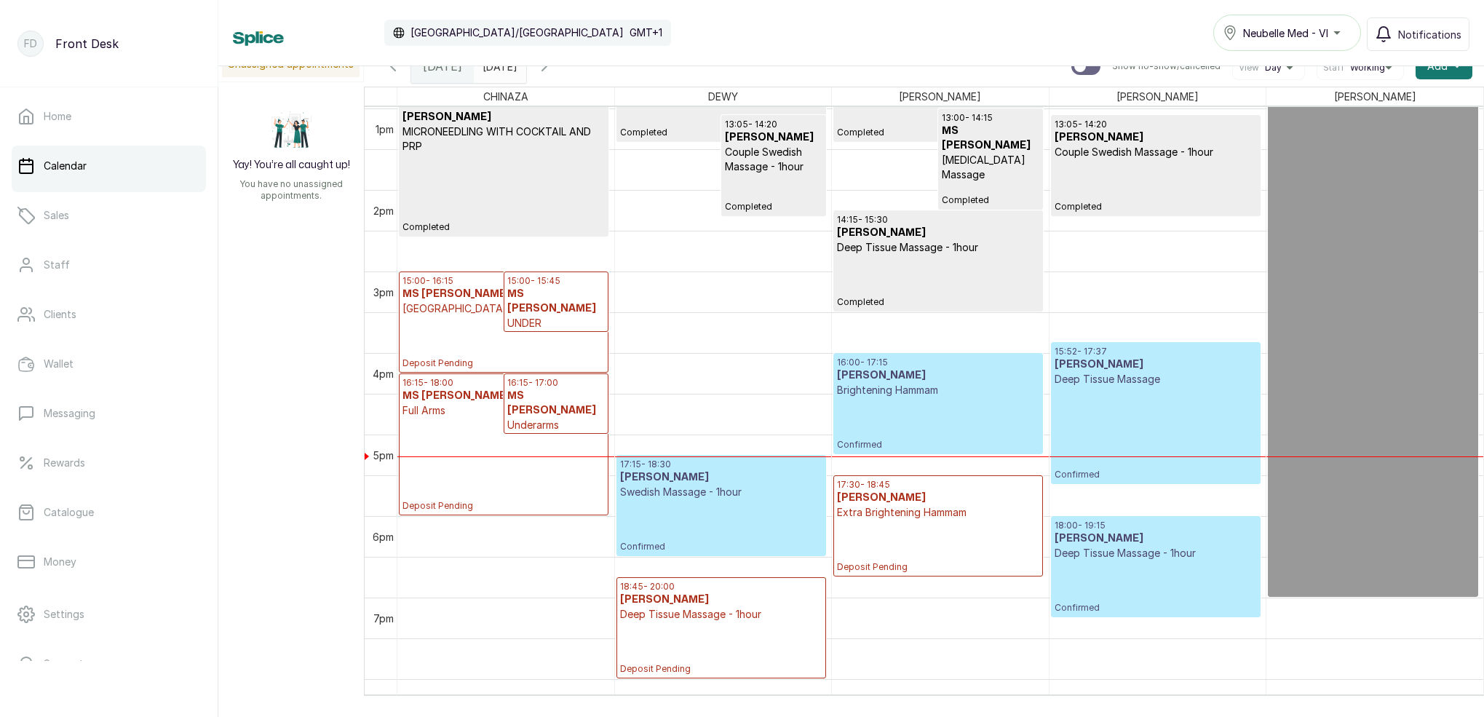
click at [552, 375] on div "16:15 - 17:00 MS [PERSON_NAME] Deposit Pending" at bounding box center [555, 403] width 103 height 59
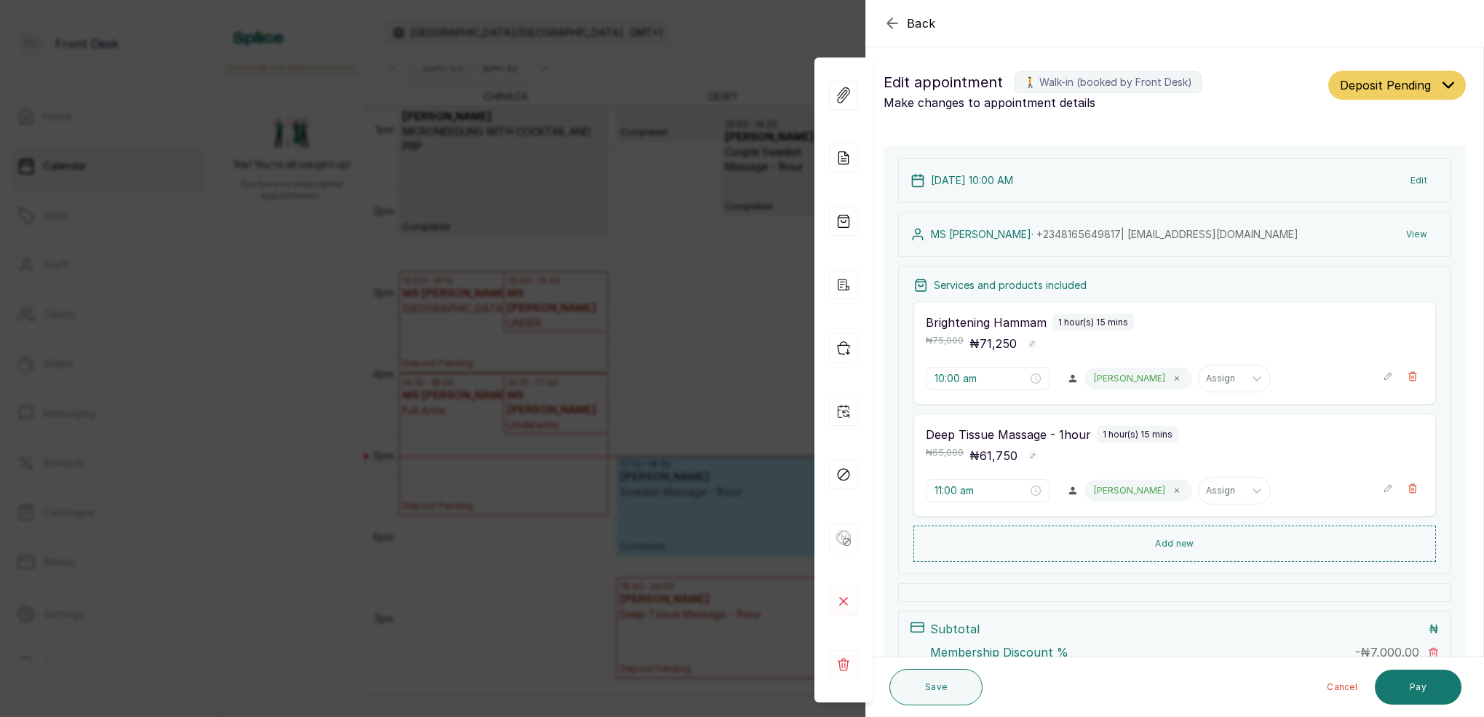
type input "3:00 pm"
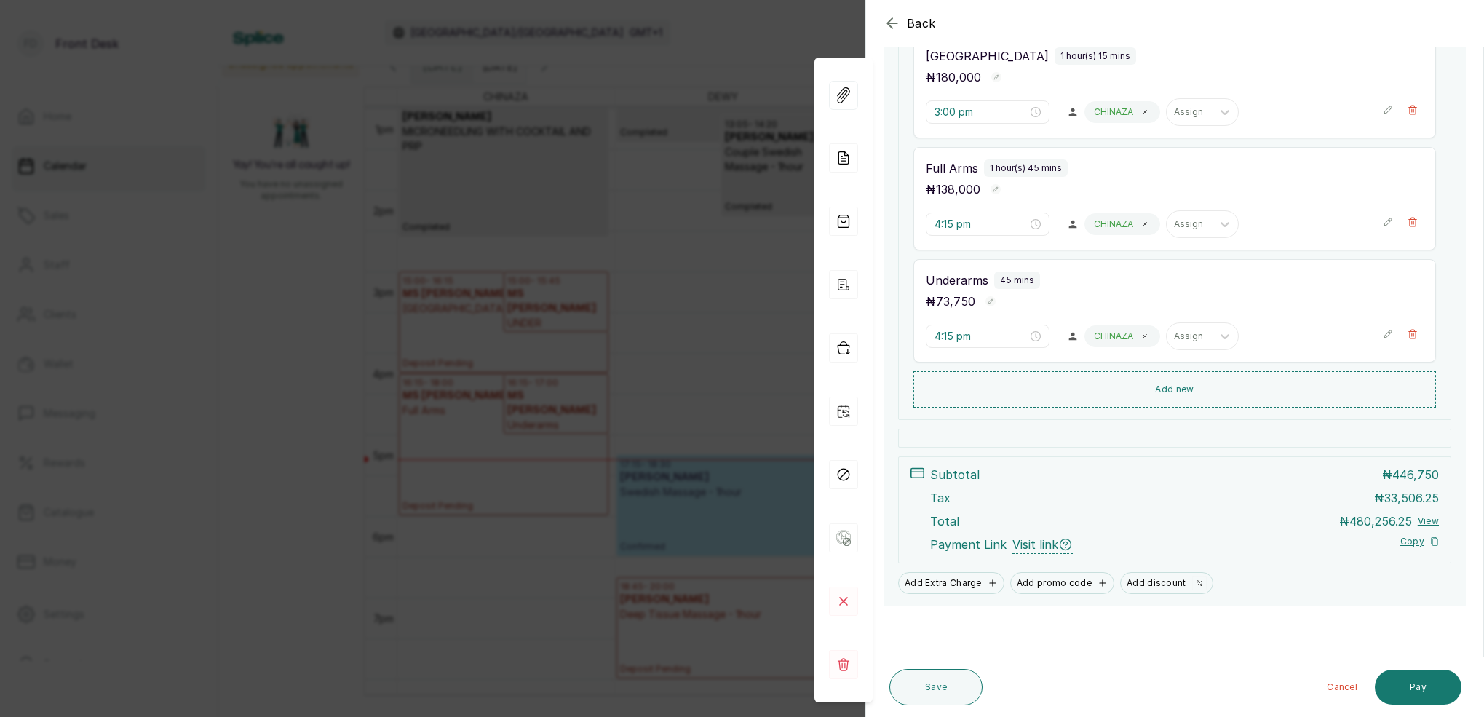
scroll to position [378, 0]
click at [734, 317] on div "Back Appointment Details Edit appointment 🚶 Walk-in (booked by Front Desk) Make…" at bounding box center [742, 358] width 1484 height 717
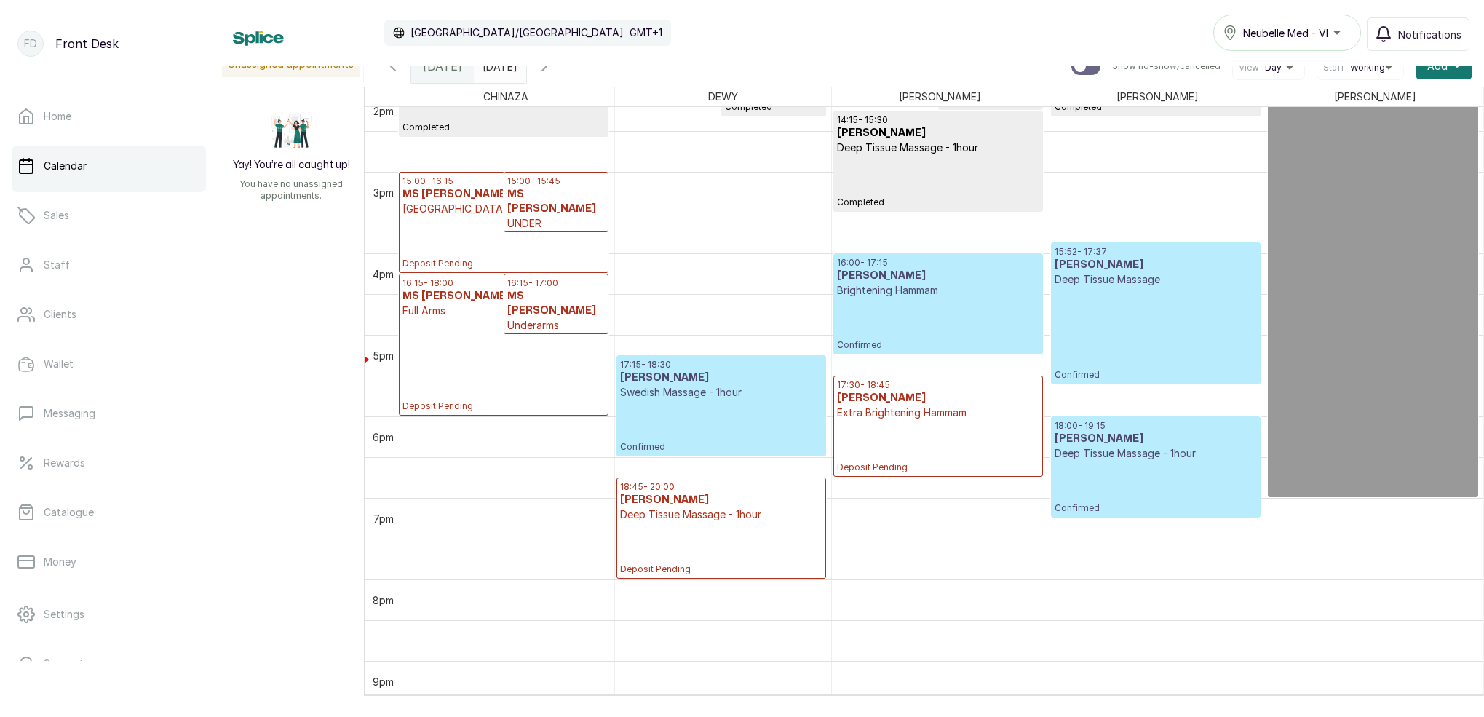
scroll to position [1162, 0]
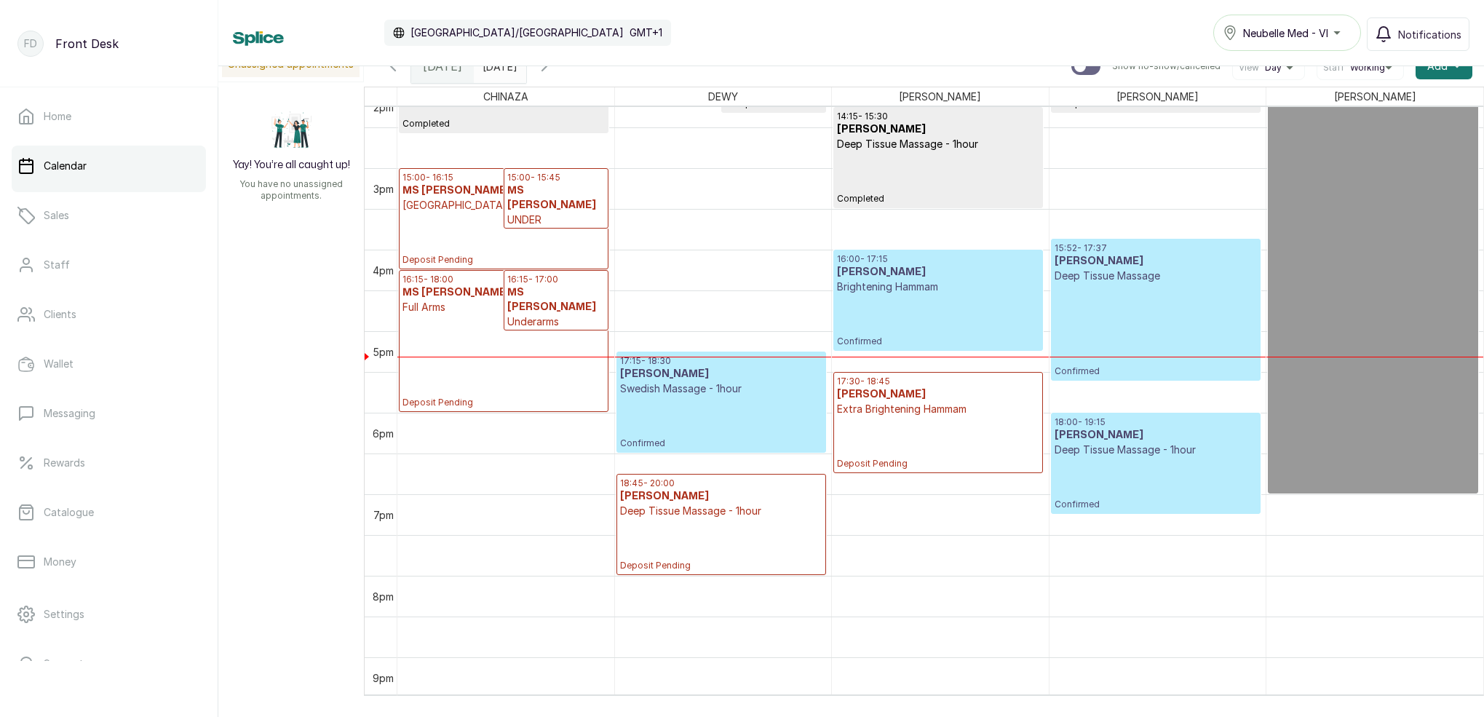
click at [891, 273] on h3 "[PERSON_NAME]" at bounding box center [938, 272] width 202 height 15
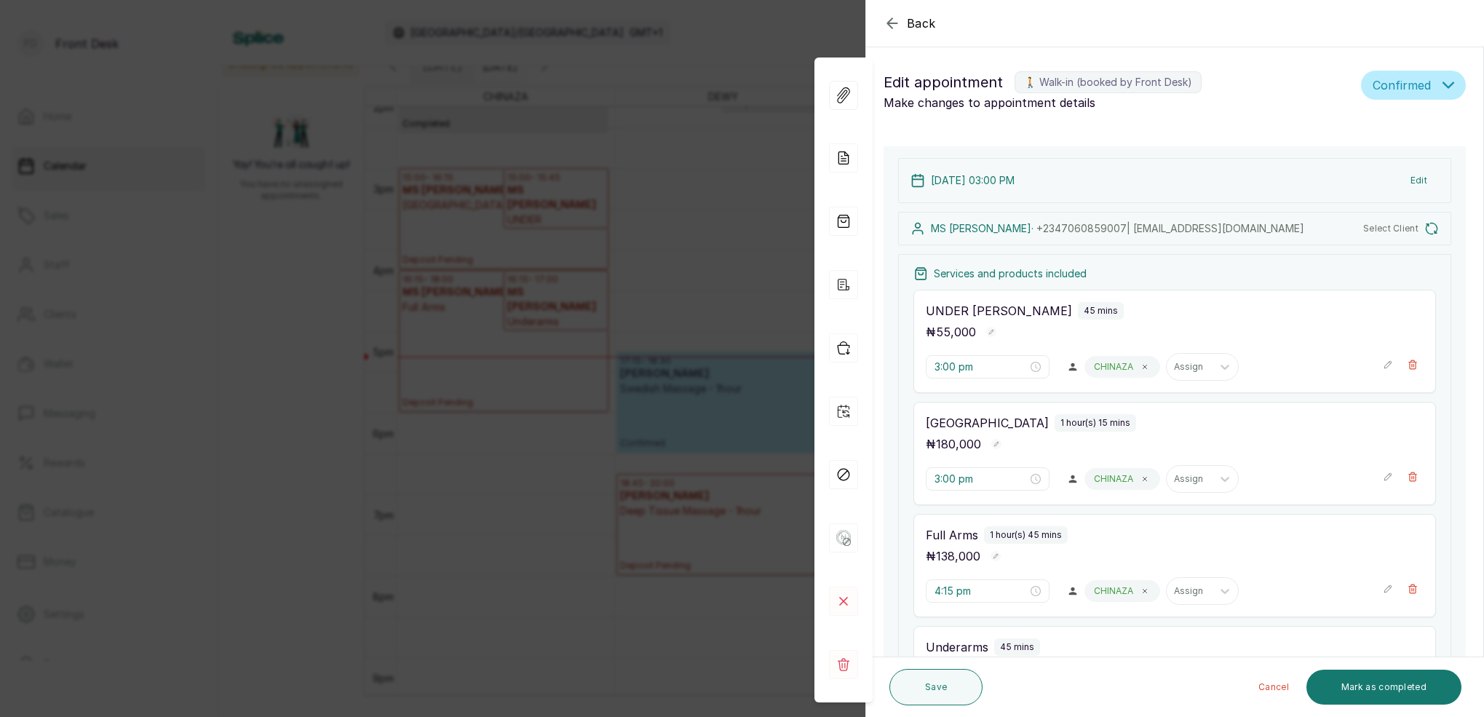
type input "4:00 pm"
type input "5:15 pm"
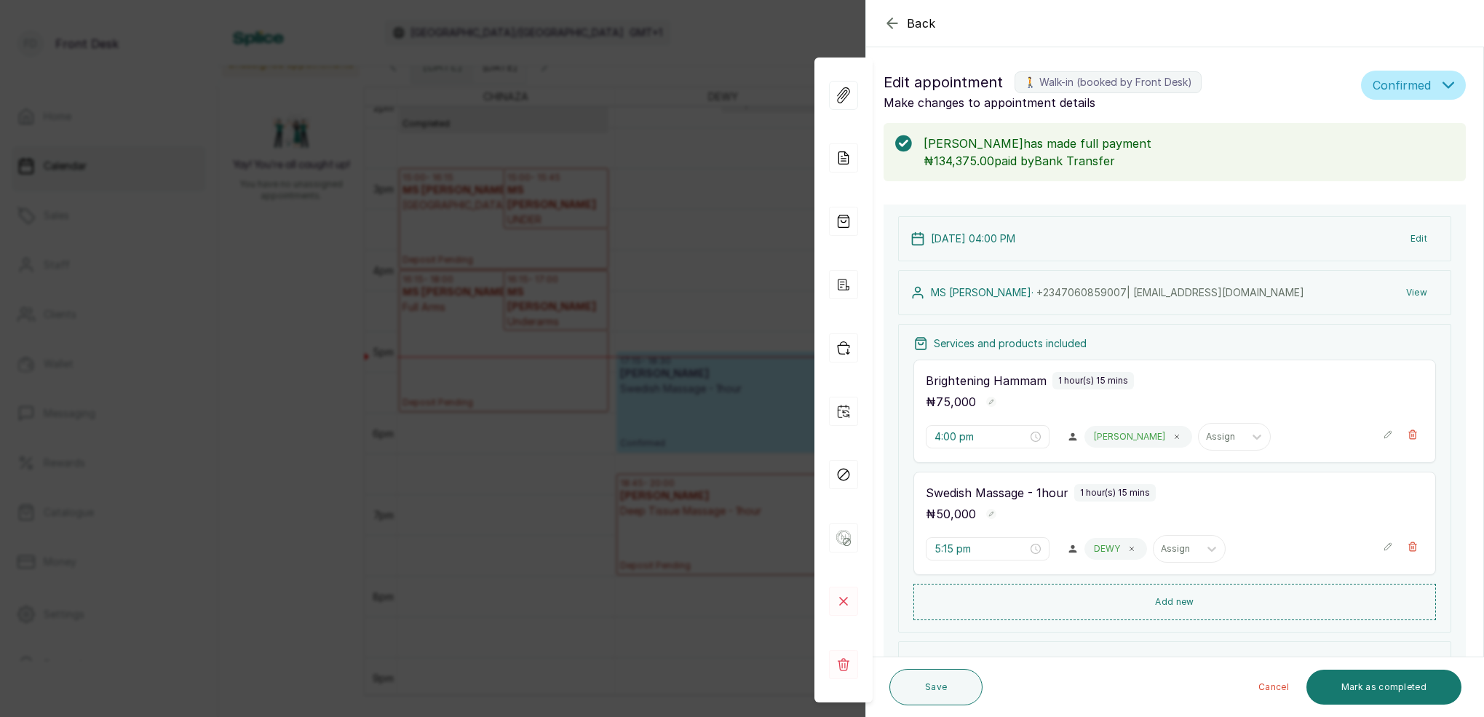
scroll to position [0, 0]
click at [1424, 293] on button "View" at bounding box center [1417, 292] width 44 height 26
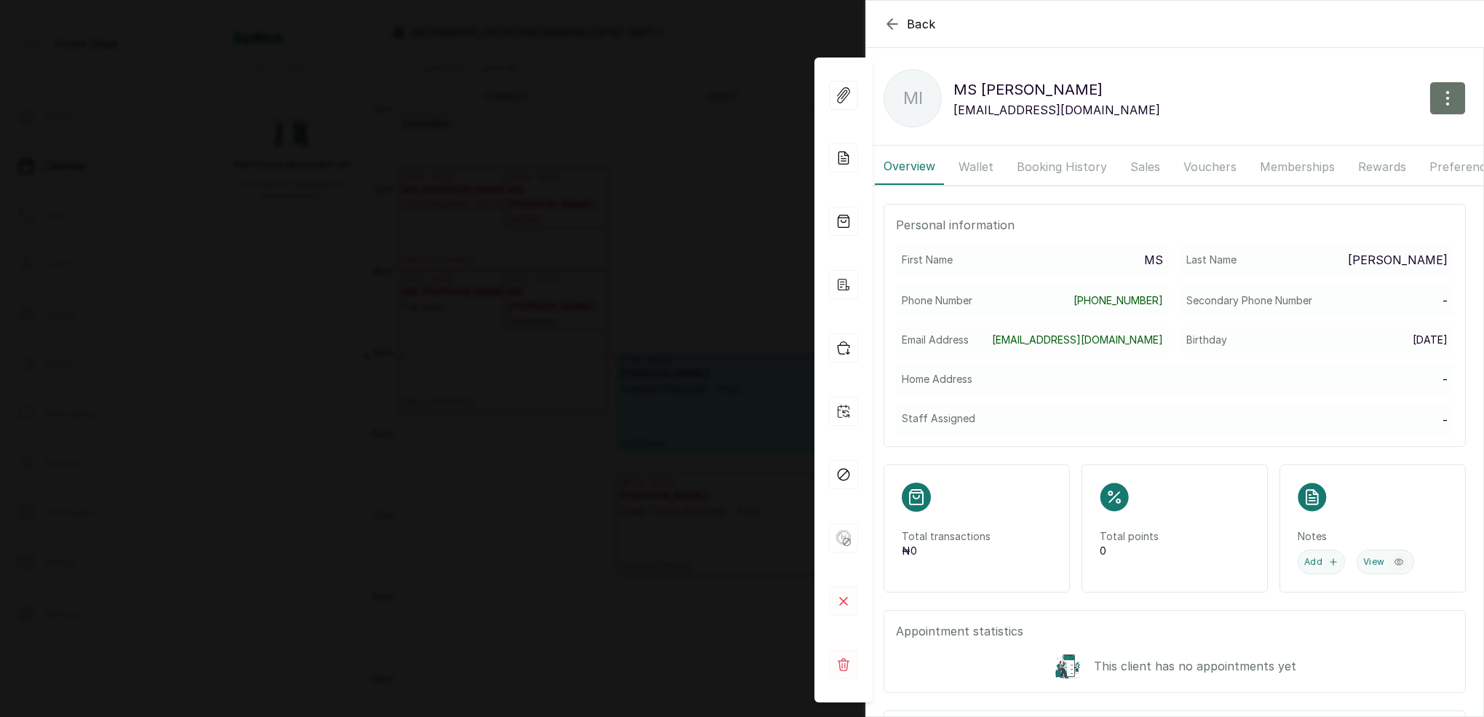
click at [1067, 166] on button "Booking History" at bounding box center [1062, 166] width 108 height 36
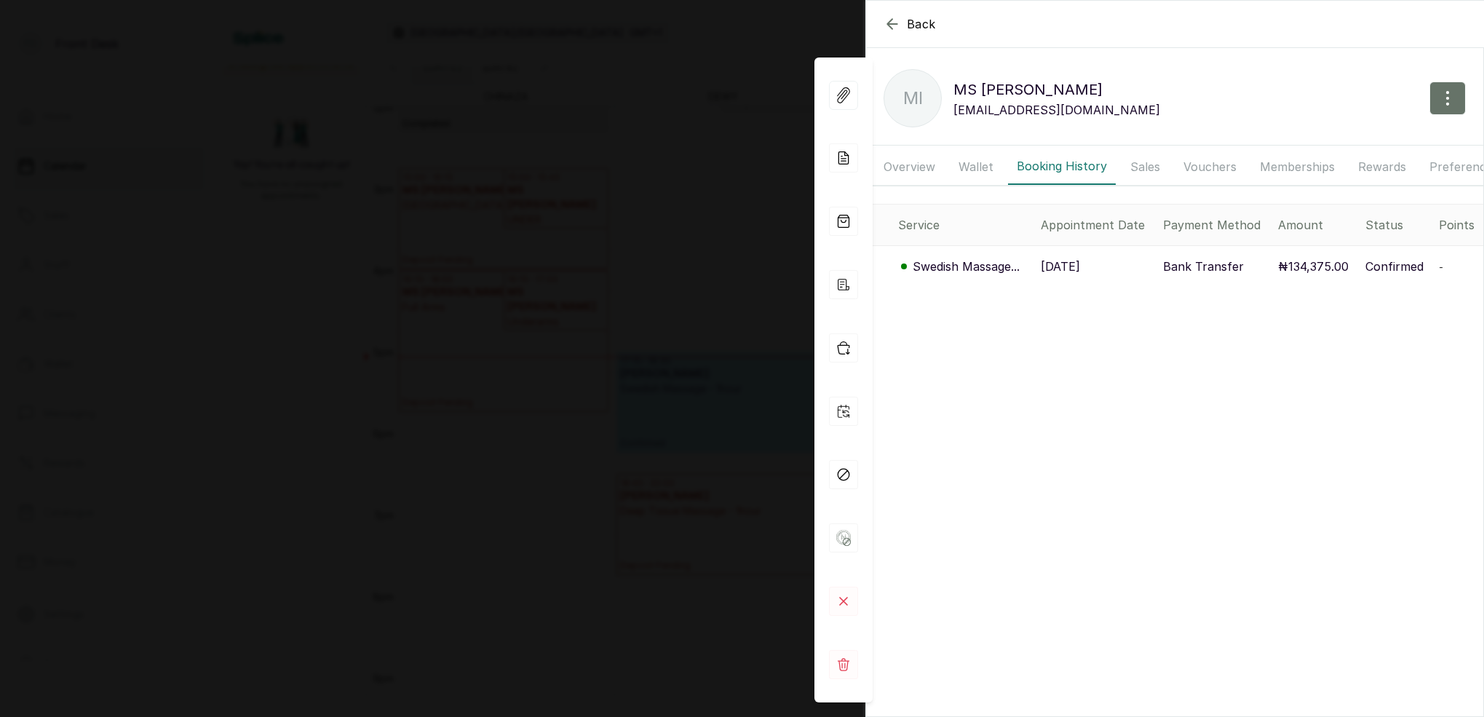
click at [957, 263] on p "Swedish Massage..." at bounding box center [966, 266] width 107 height 17
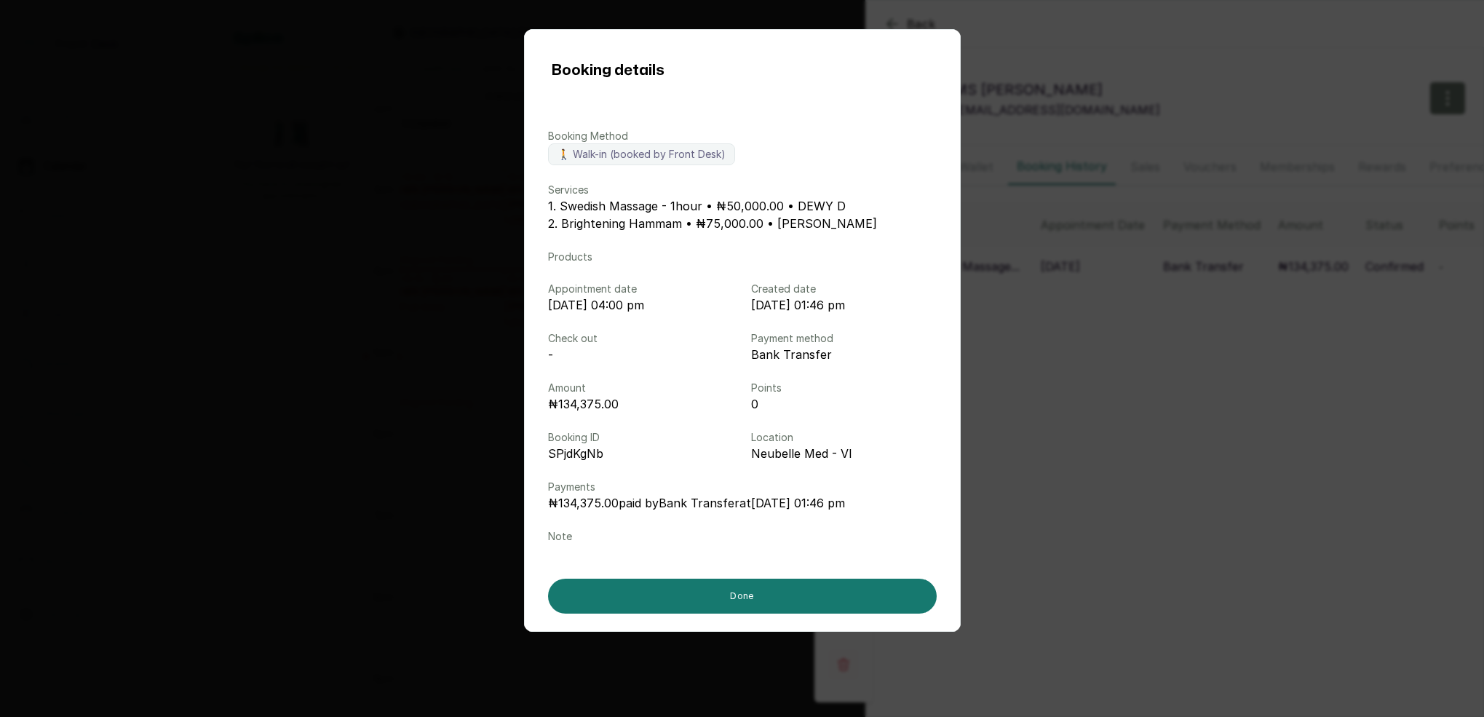
drag, startPoint x: 1138, startPoint y: 269, endPoint x: 1112, endPoint y: 261, distance: 26.7
click at [1137, 268] on div "Booking details Booking Method 🚶 Walk-in (booked by Front Desk) Services 1. Swe…" at bounding box center [742, 358] width 1484 height 717
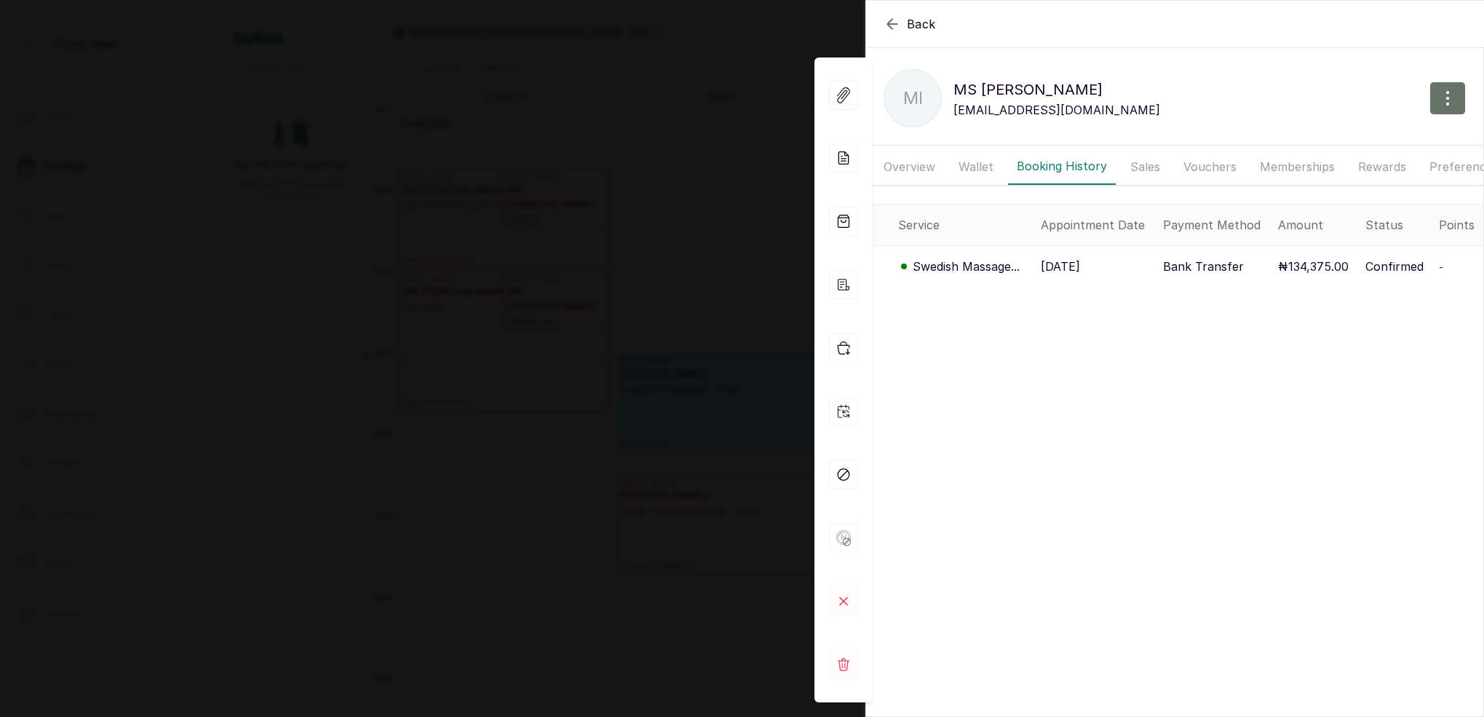
click at [790, 122] on div "Back [PERSON_NAME] MI [PERSON_NAME] [EMAIL_ADDRESS][DOMAIN_NAME] Overview Walle…" at bounding box center [742, 358] width 1484 height 717
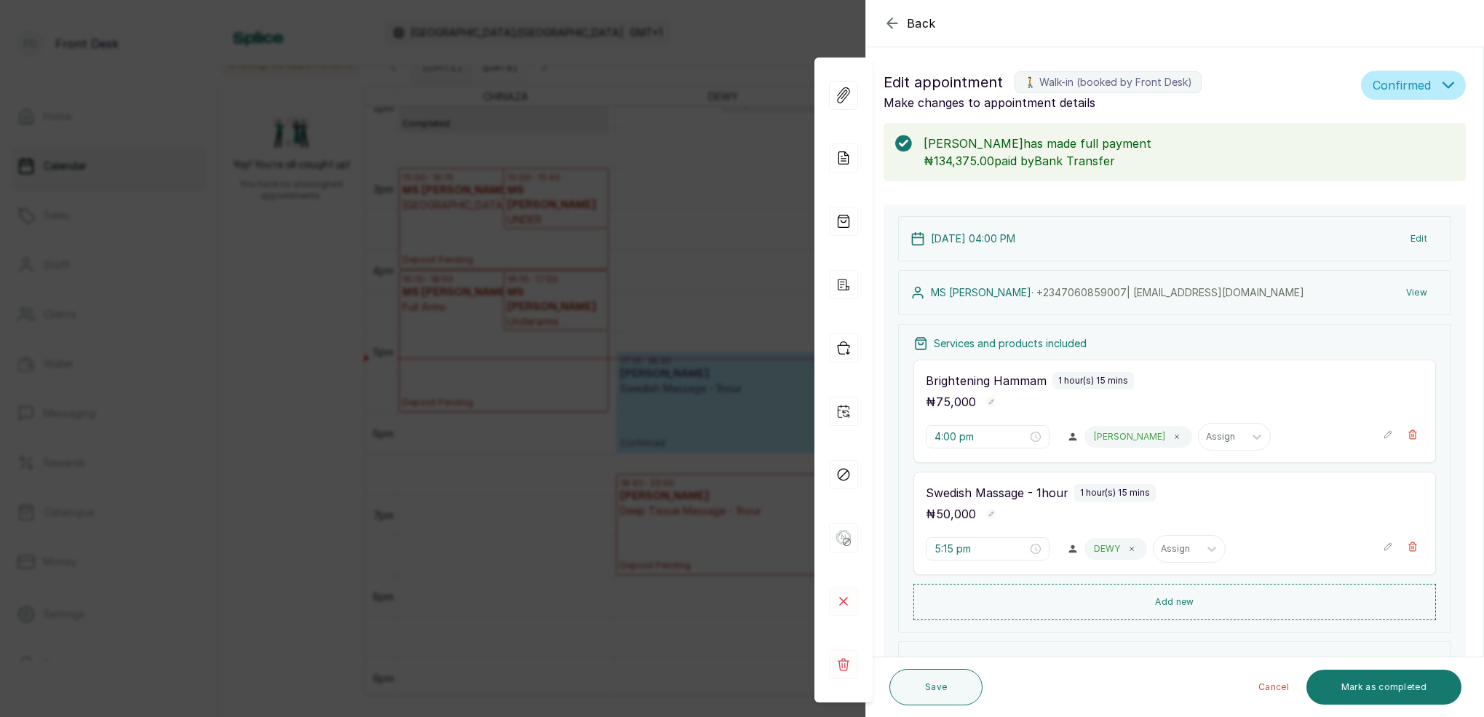
click at [690, 292] on div "Back Appointment Details Edit appointment 🚶 Walk-in (booked by Front Desk) Make…" at bounding box center [742, 358] width 1484 height 717
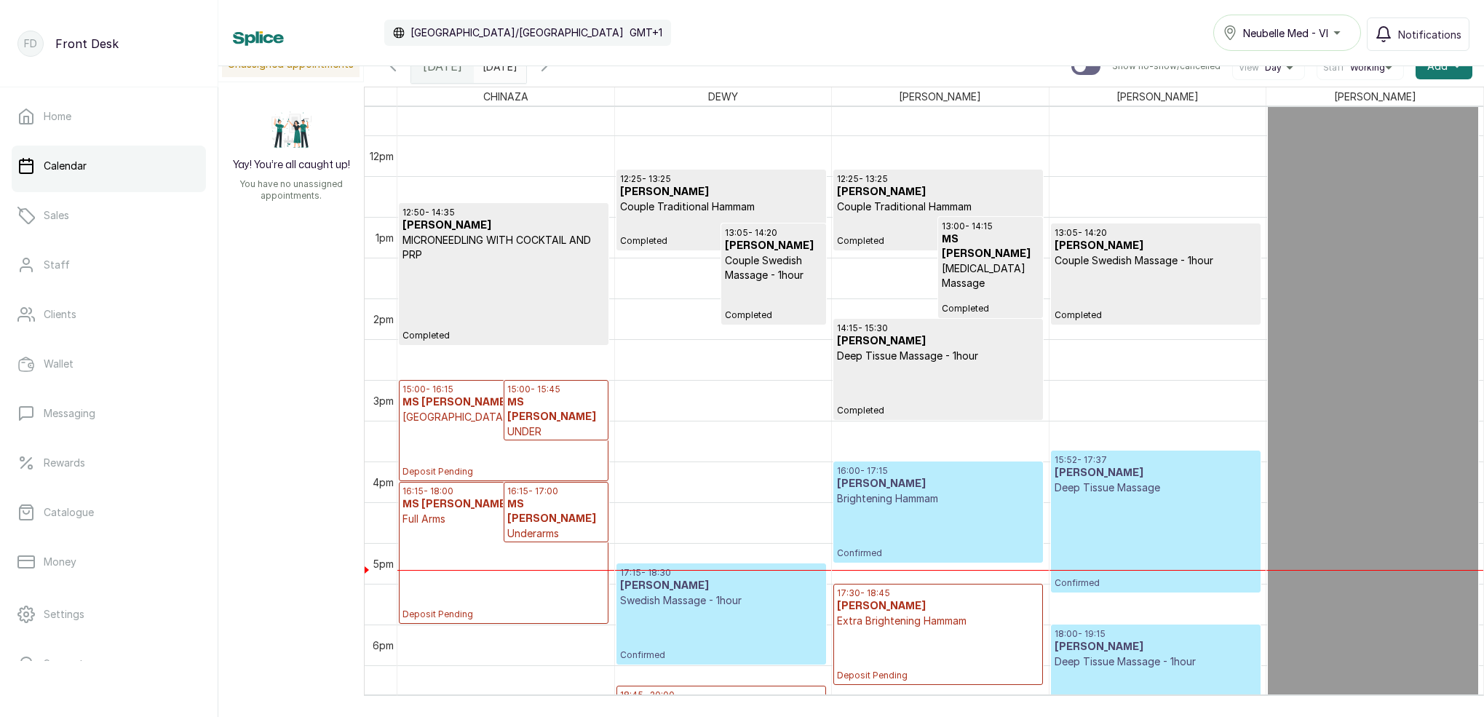
scroll to position [949, 0]
click at [1213, 547] on p "Confirmed" at bounding box center [1156, 543] width 202 height 94
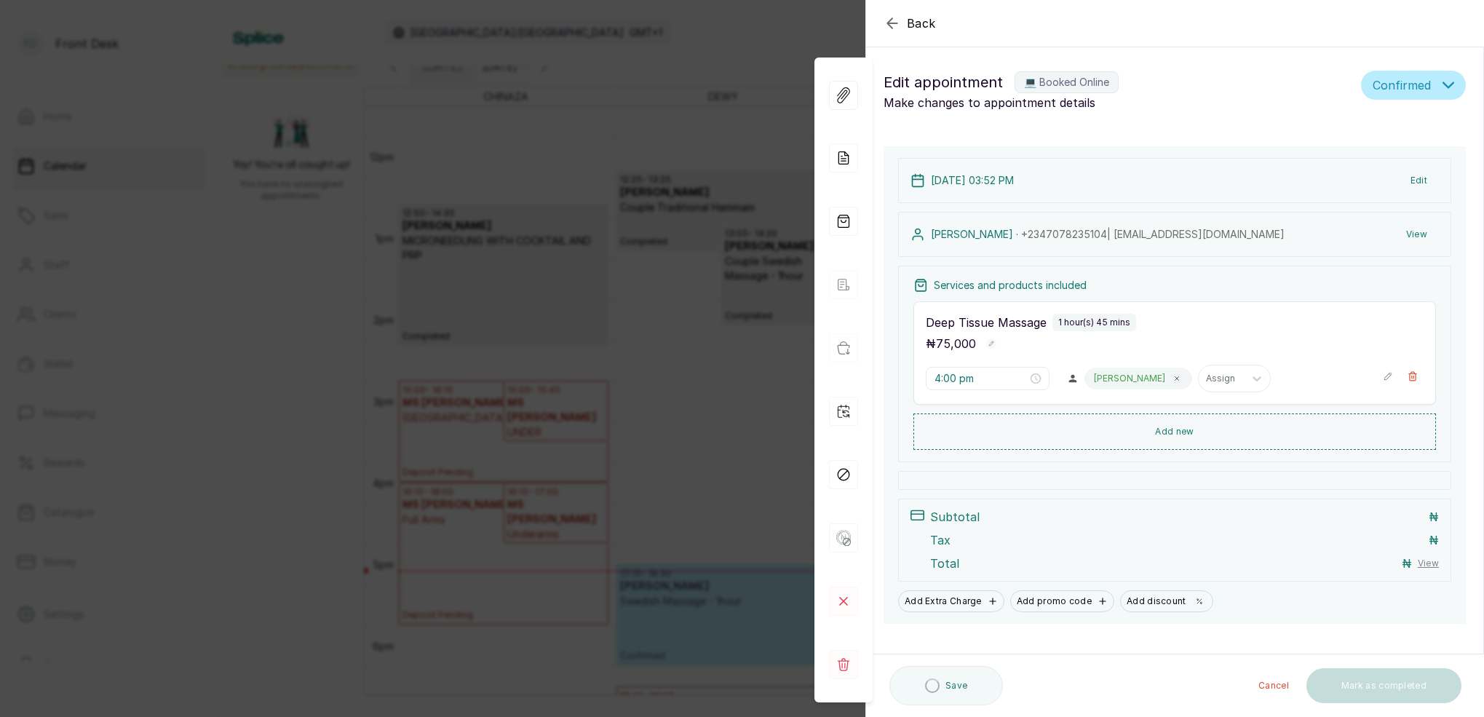
type input "3:52 pm"
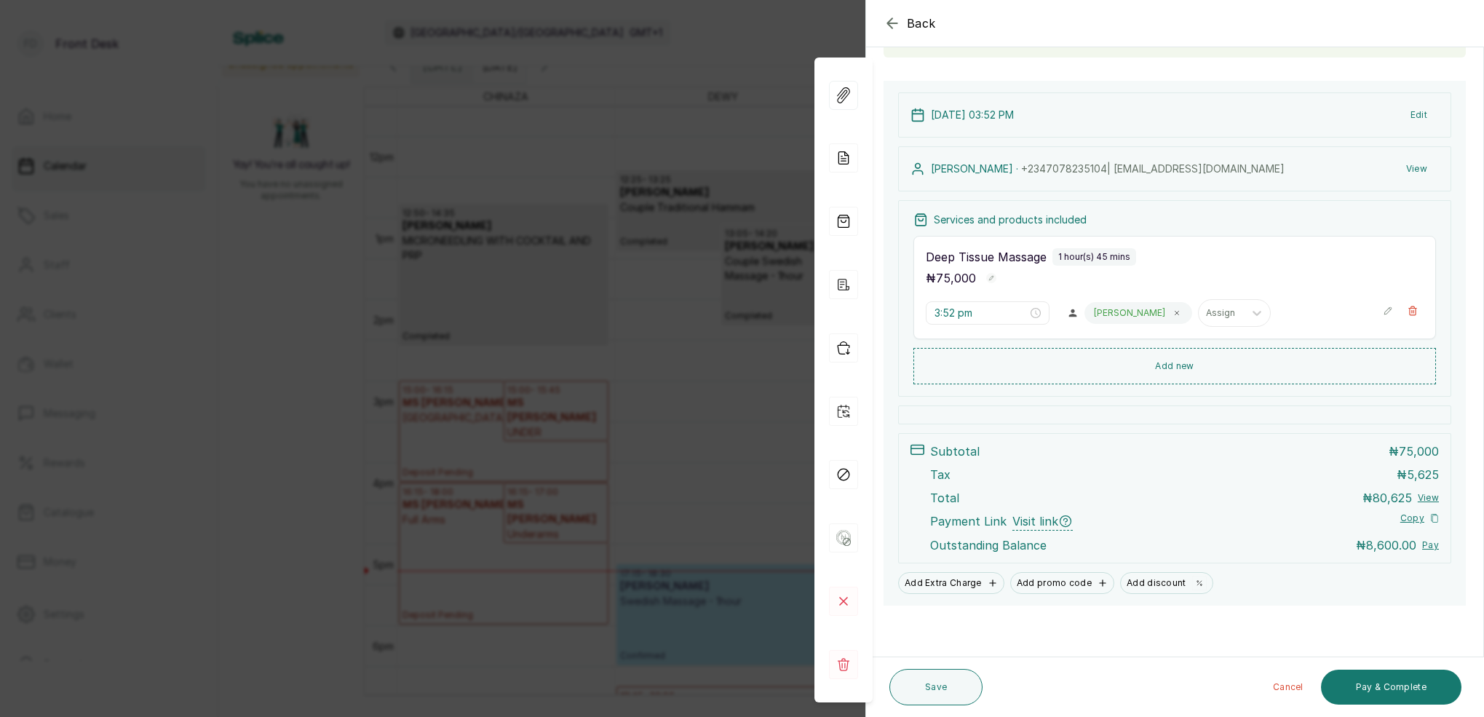
scroll to position [124, 0]
click at [660, 150] on div "Back Appointment Details Edit appointment 💻 Booked Online Make changes to appoi…" at bounding box center [742, 358] width 1484 height 717
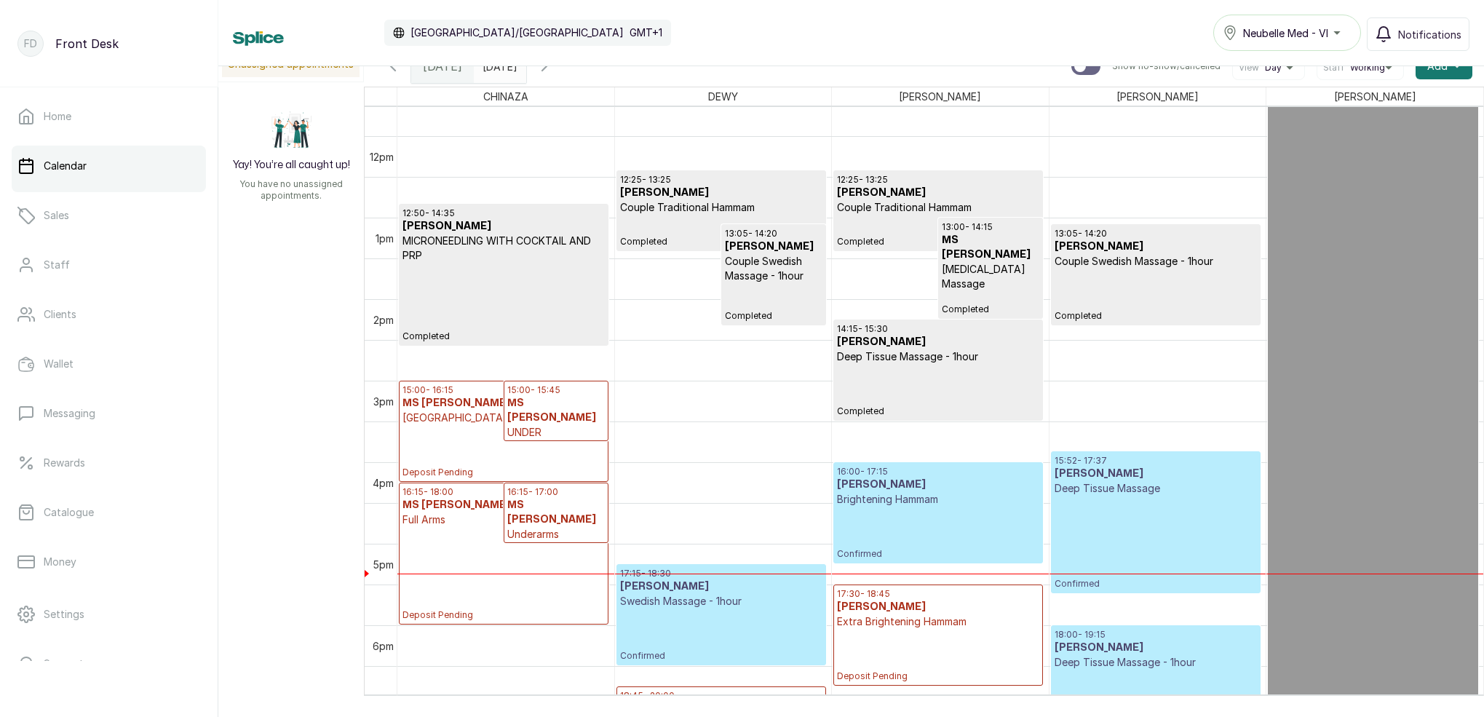
drag, startPoint x: 521, startPoint y: 70, endPoint x: 534, endPoint y: 75, distance: 14.1
click at [498, 70] on input "[DATE]" at bounding box center [486, 62] width 23 height 25
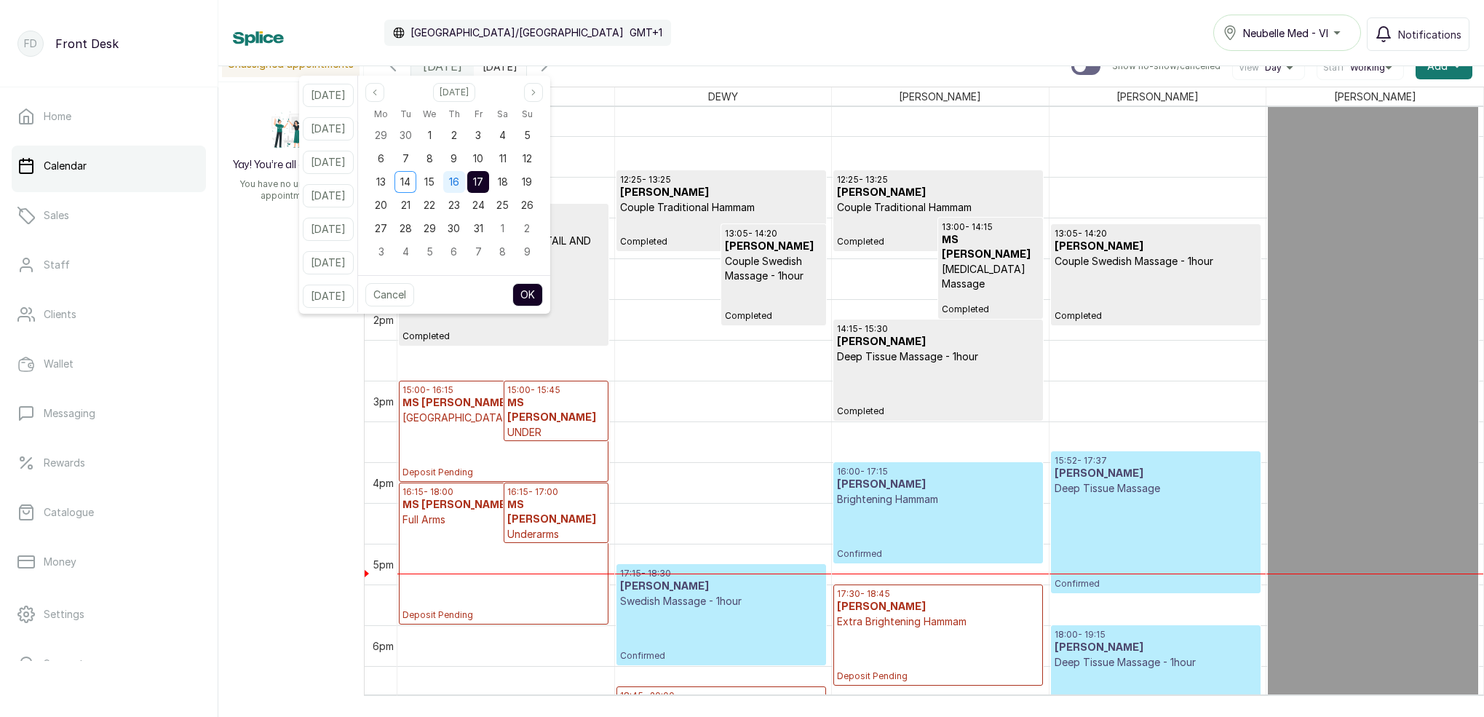
click at [459, 179] on span "16" at bounding box center [454, 181] width 10 height 12
click at [540, 294] on button "OK" at bounding box center [527, 294] width 31 height 23
type input "[DATE]"
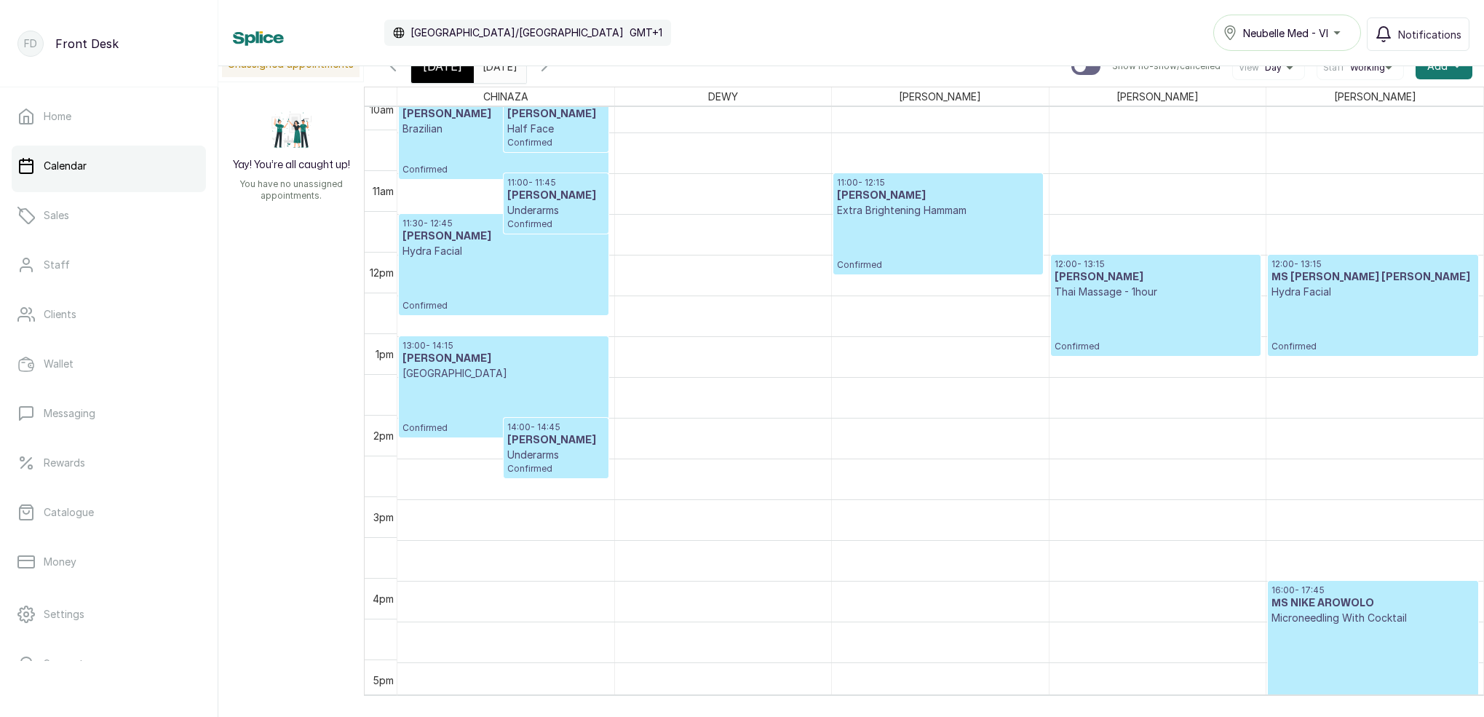
scroll to position [833, 0]
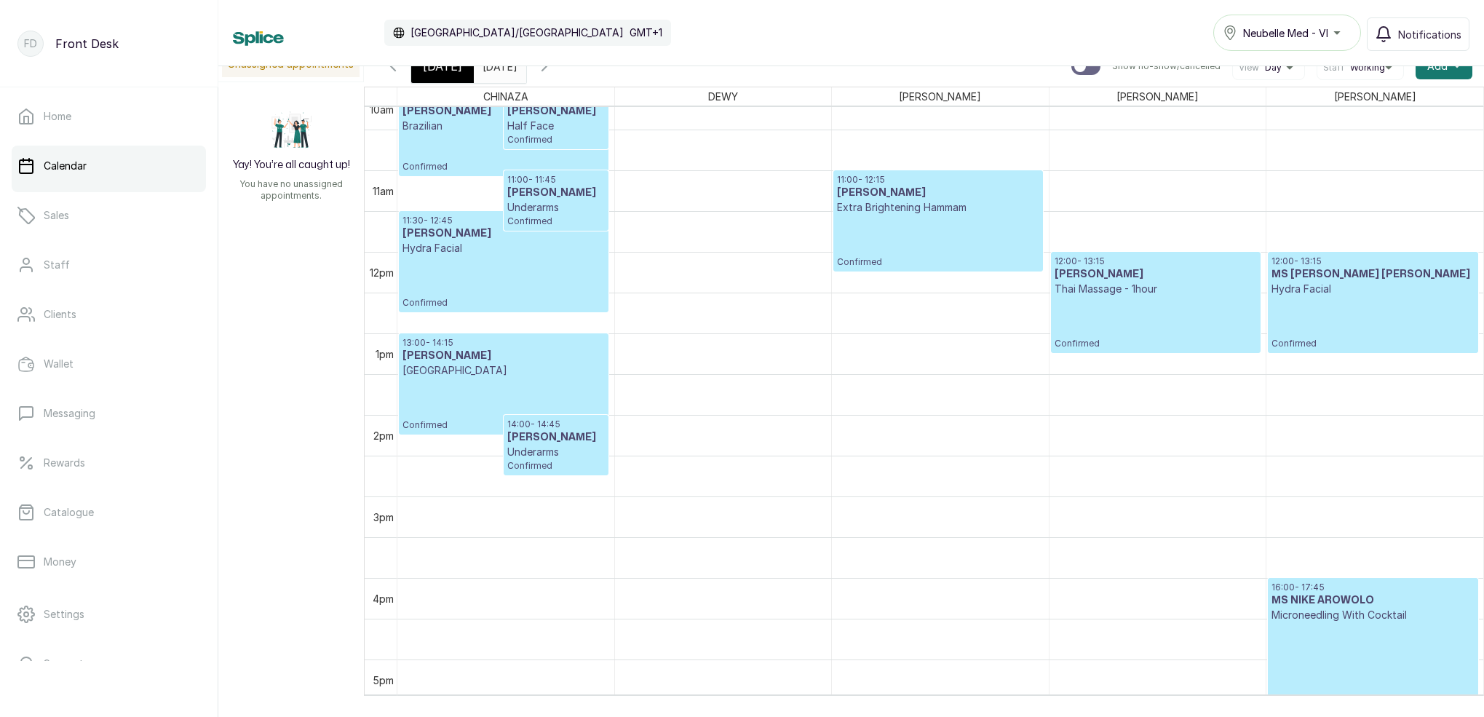
click at [445, 73] on span "[DATE]" at bounding box center [442, 65] width 39 height 17
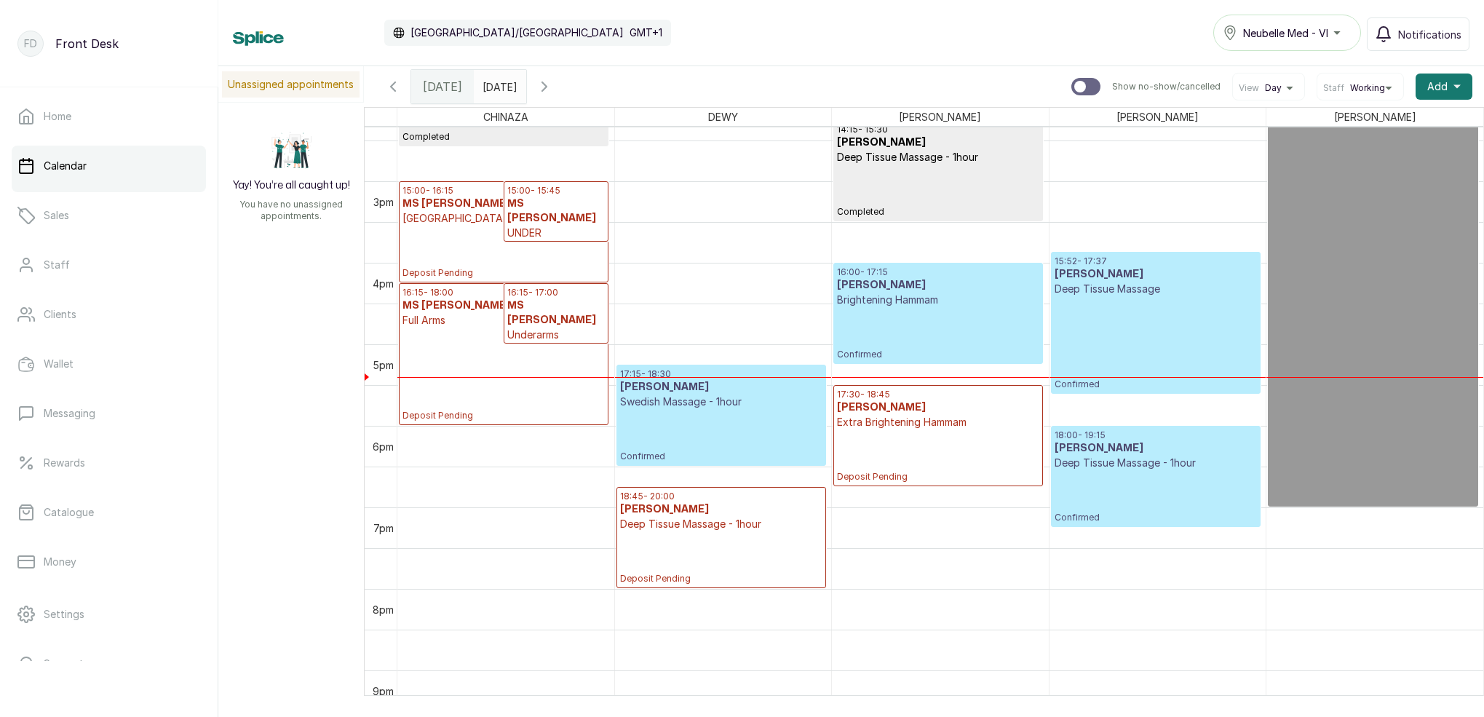
scroll to position [1183, 0]
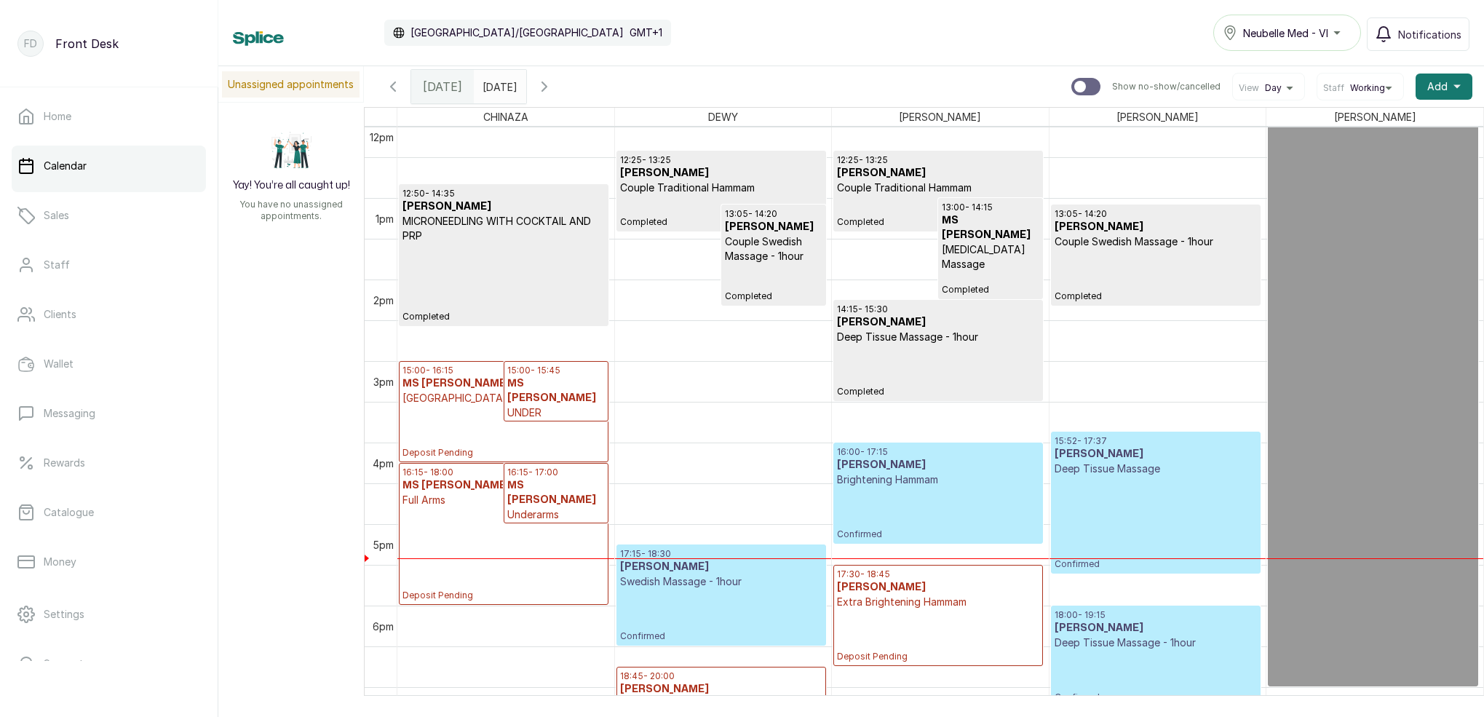
click at [498, 86] on input "[DATE]" at bounding box center [486, 83] width 23 height 25
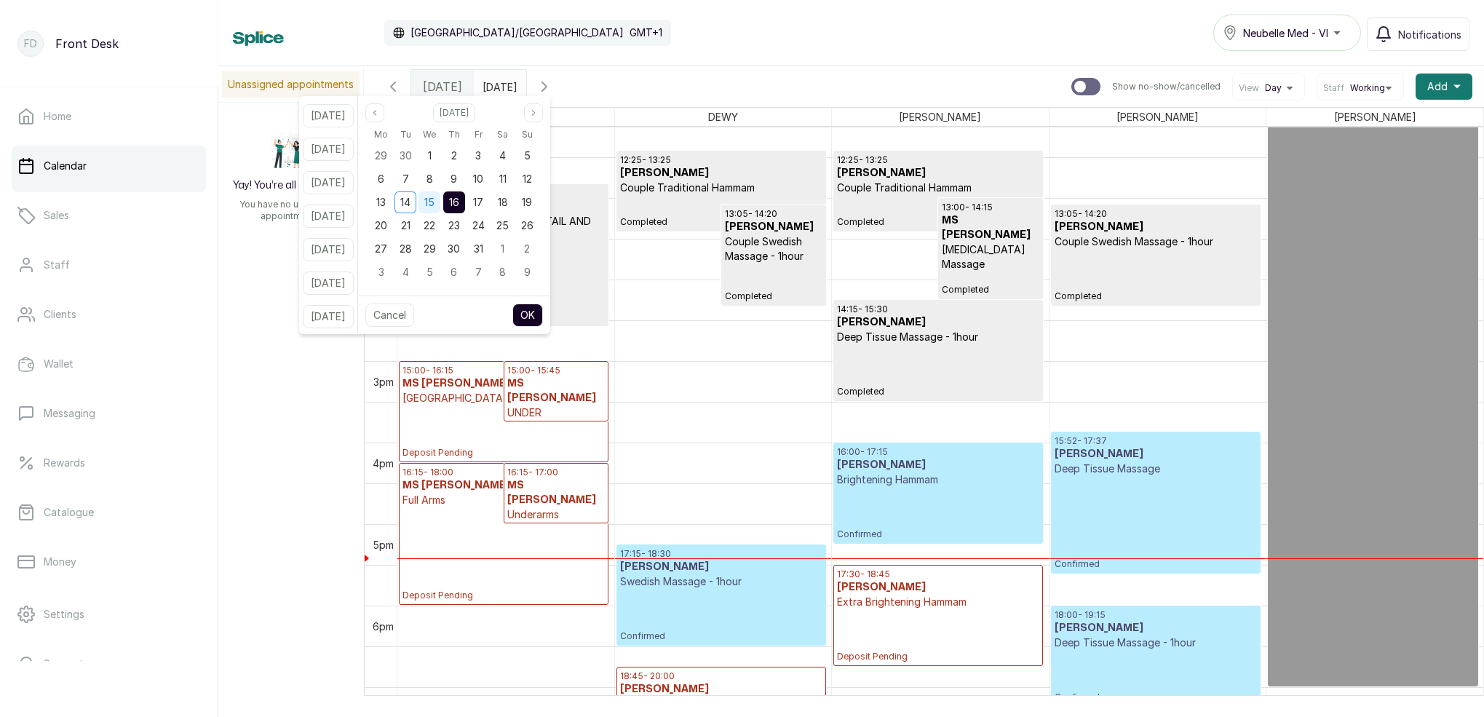
click at [435, 203] on span "15" at bounding box center [429, 202] width 10 height 12
click at [411, 202] on span "14" at bounding box center [405, 202] width 10 height 12
click at [459, 200] on span "16" at bounding box center [454, 202] width 10 height 12
click at [543, 312] on button "OK" at bounding box center [527, 315] width 31 height 23
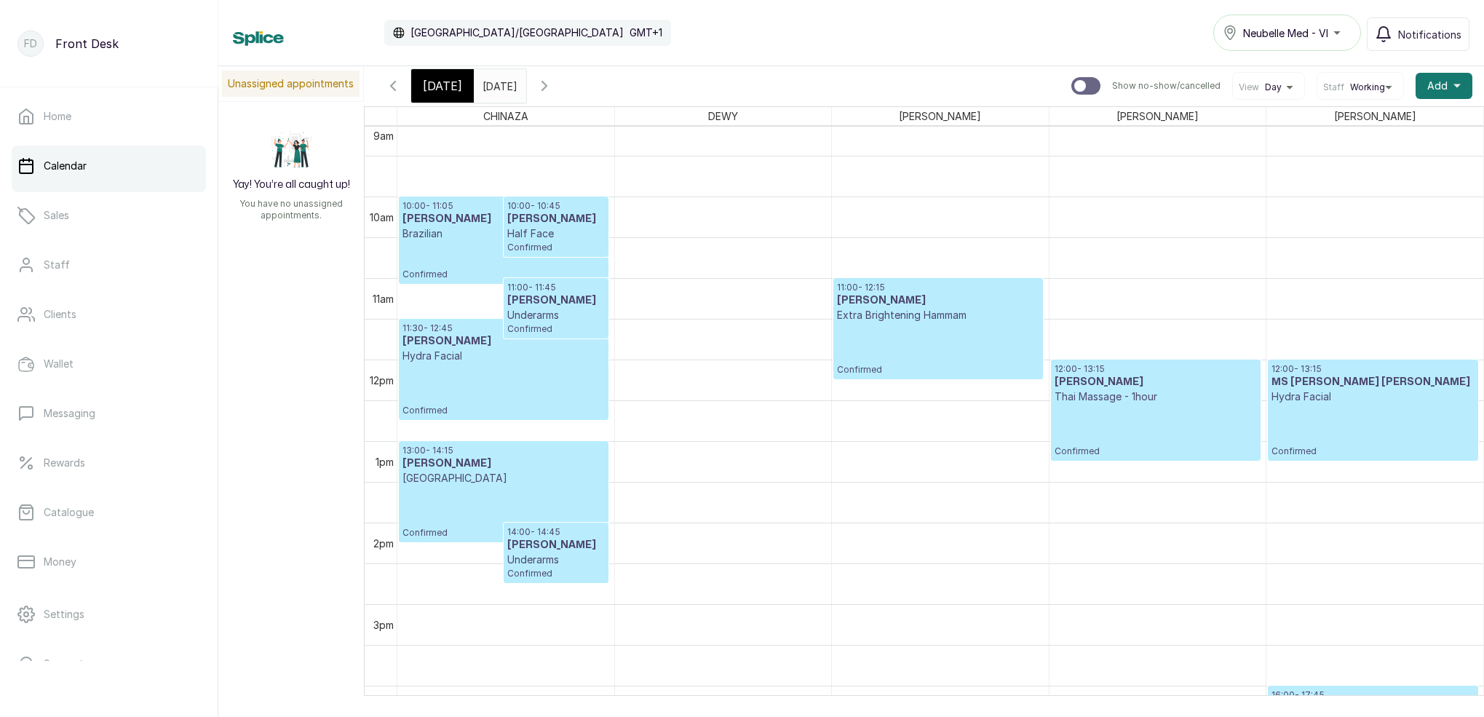
scroll to position [745, 0]
click at [1218, 422] on p "Confirmed" at bounding box center [1156, 430] width 202 height 53
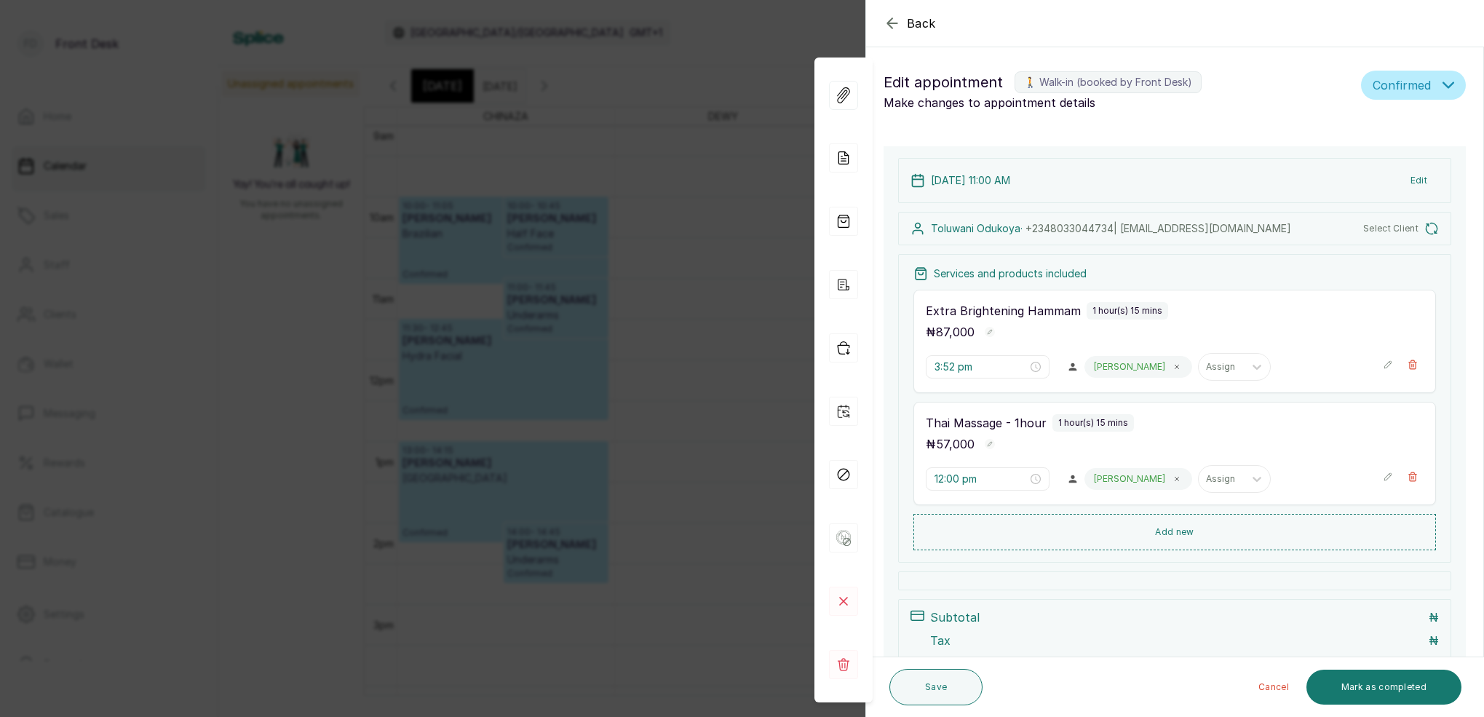
type input "11:00 am"
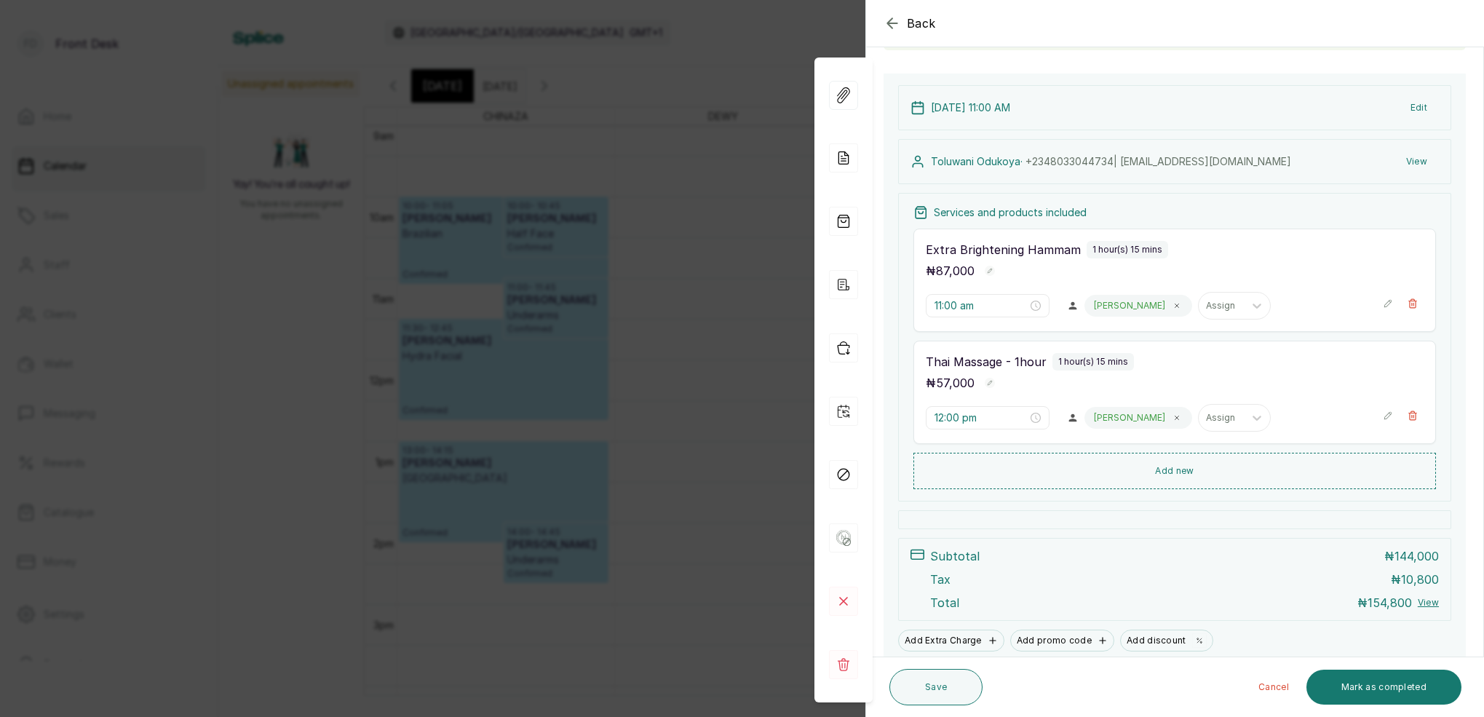
scroll to position [132, 0]
click at [655, 188] on div "Back Appointment Details Edit appointment 🚶 Walk-in (booked by Front Desk) Make…" at bounding box center [742, 358] width 1484 height 717
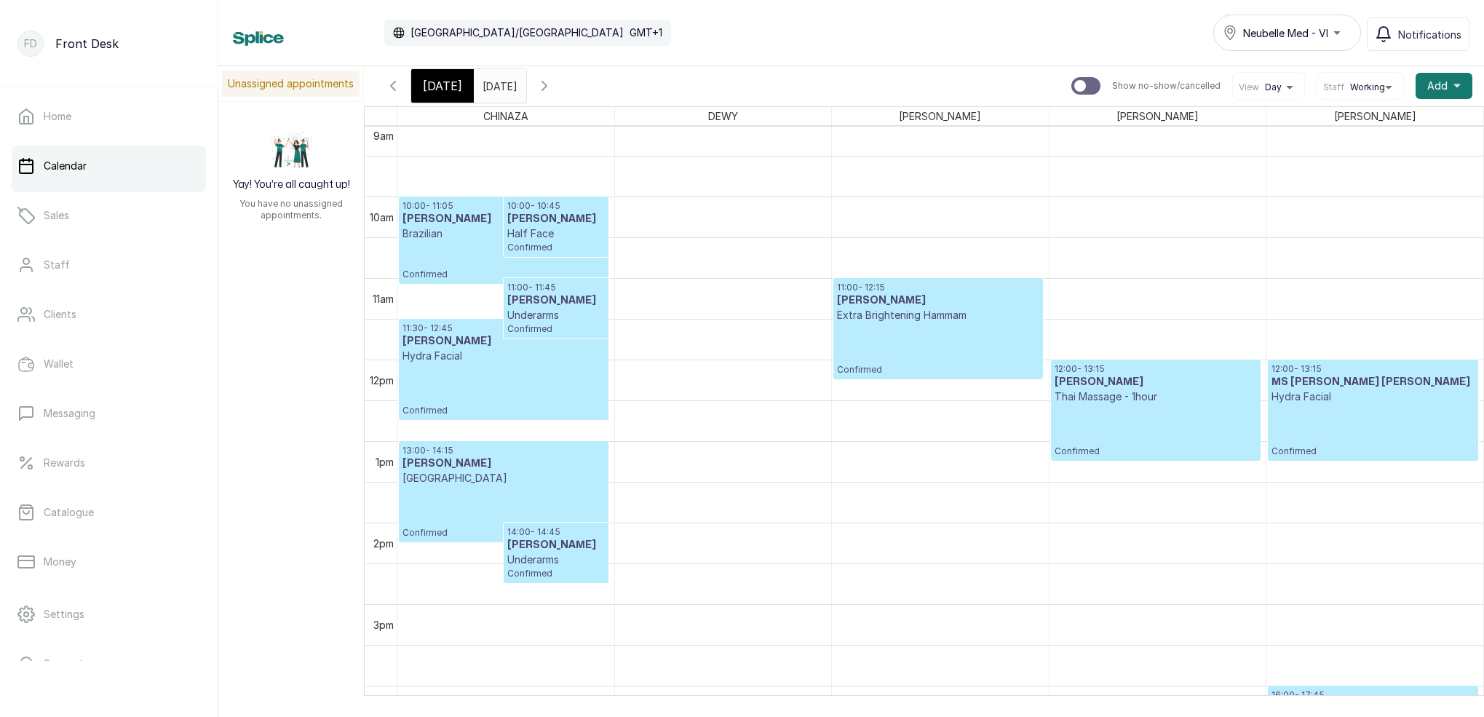
click at [451, 87] on span "[DATE]" at bounding box center [442, 85] width 39 height 17
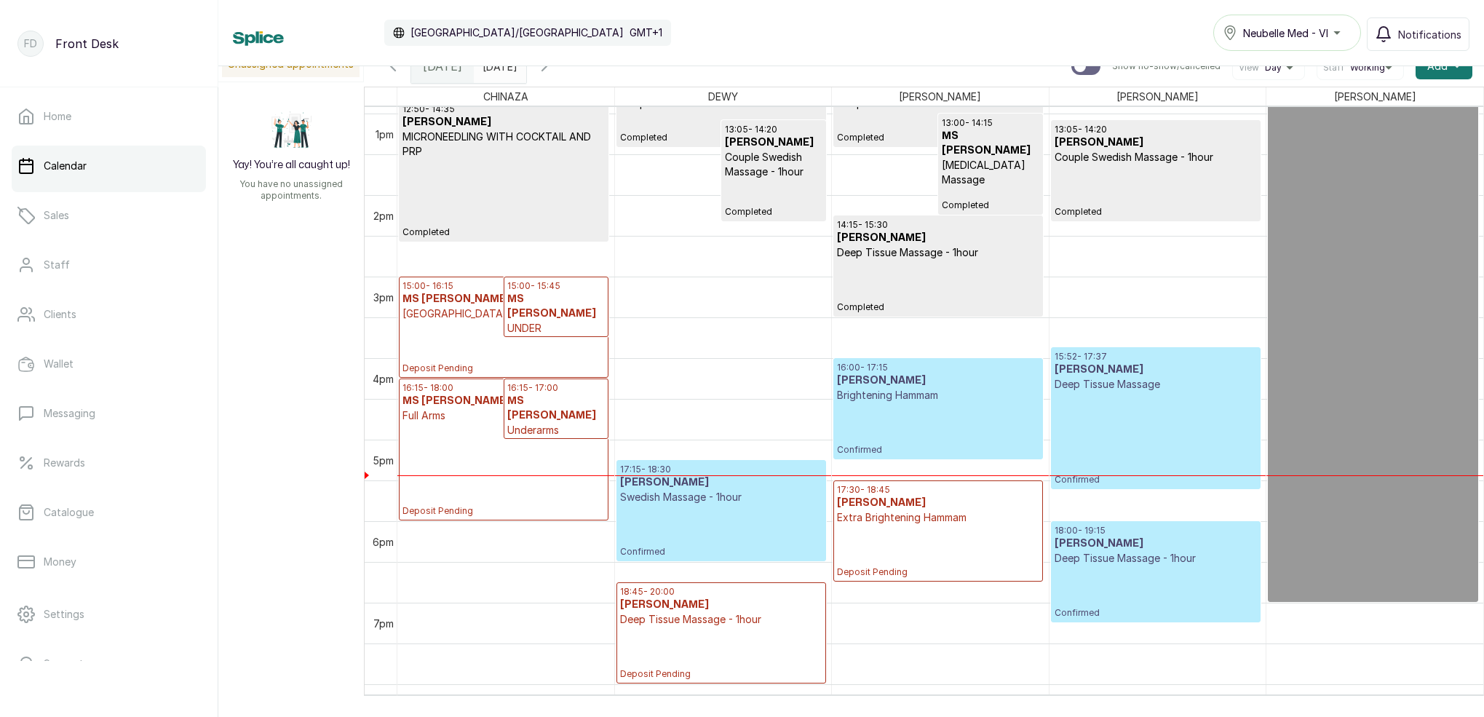
scroll to position [885, 0]
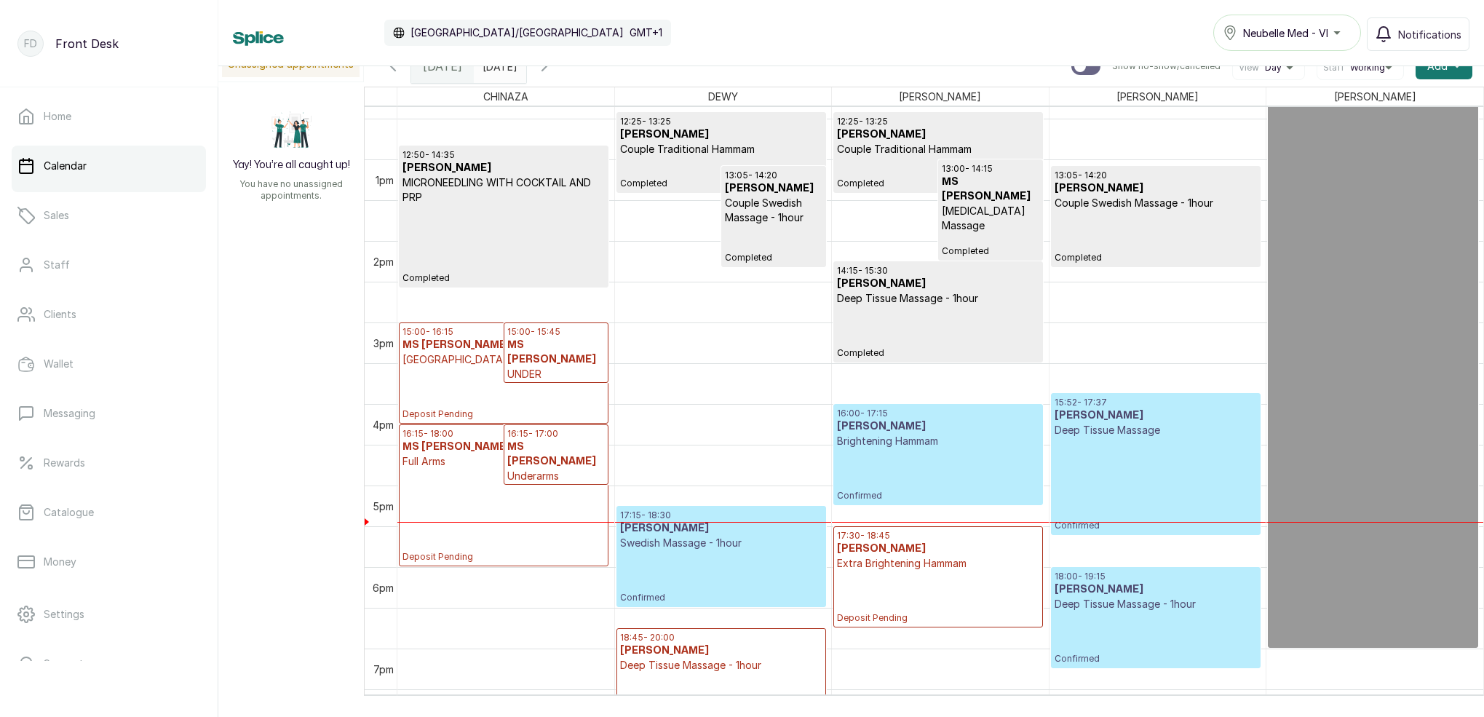
click at [526, 70] on span at bounding box center [512, 62] width 28 height 25
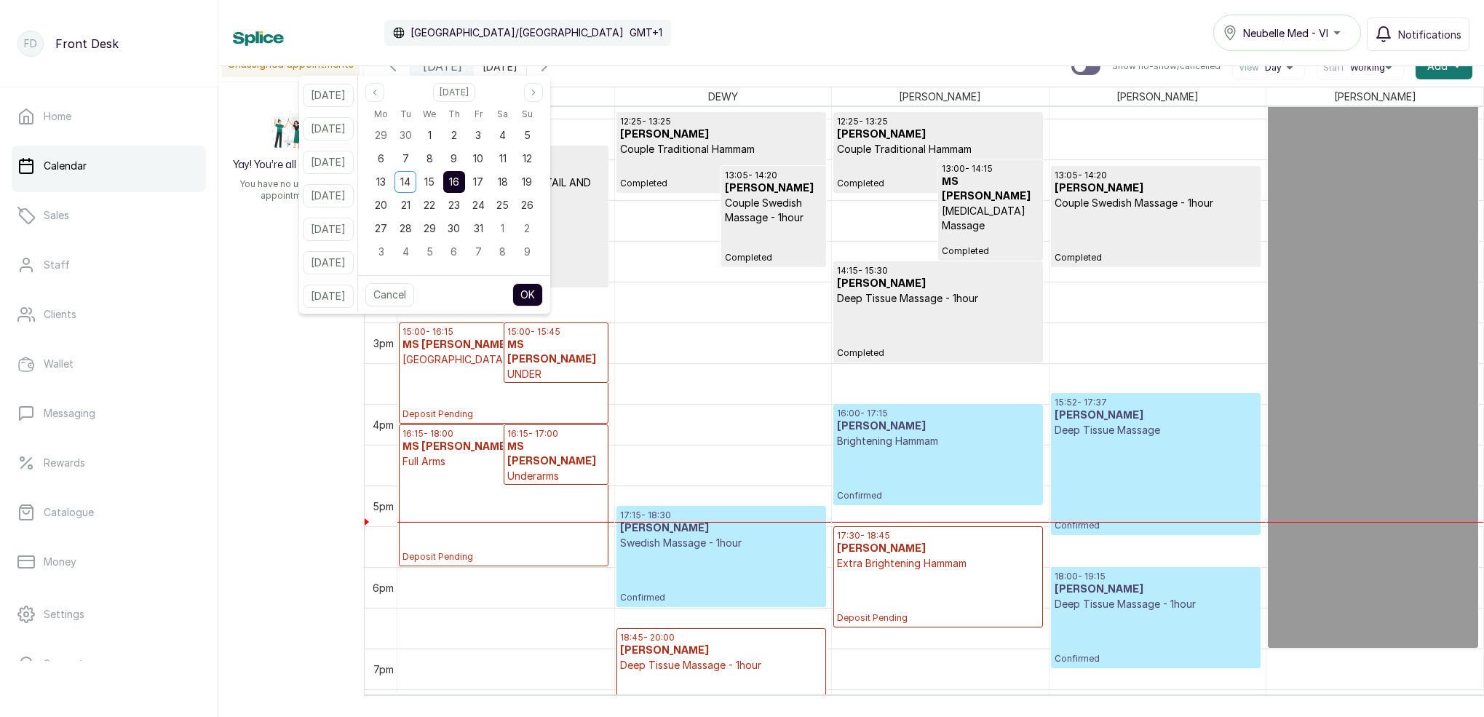
click at [440, 185] on div "15" at bounding box center [430, 182] width 22 height 22
drag, startPoint x: 475, startPoint y: 184, endPoint x: 534, endPoint y: 263, distance: 98.4
click at [459, 186] on span "16" at bounding box center [454, 181] width 10 height 12
click at [543, 293] on button "OK" at bounding box center [527, 294] width 31 height 23
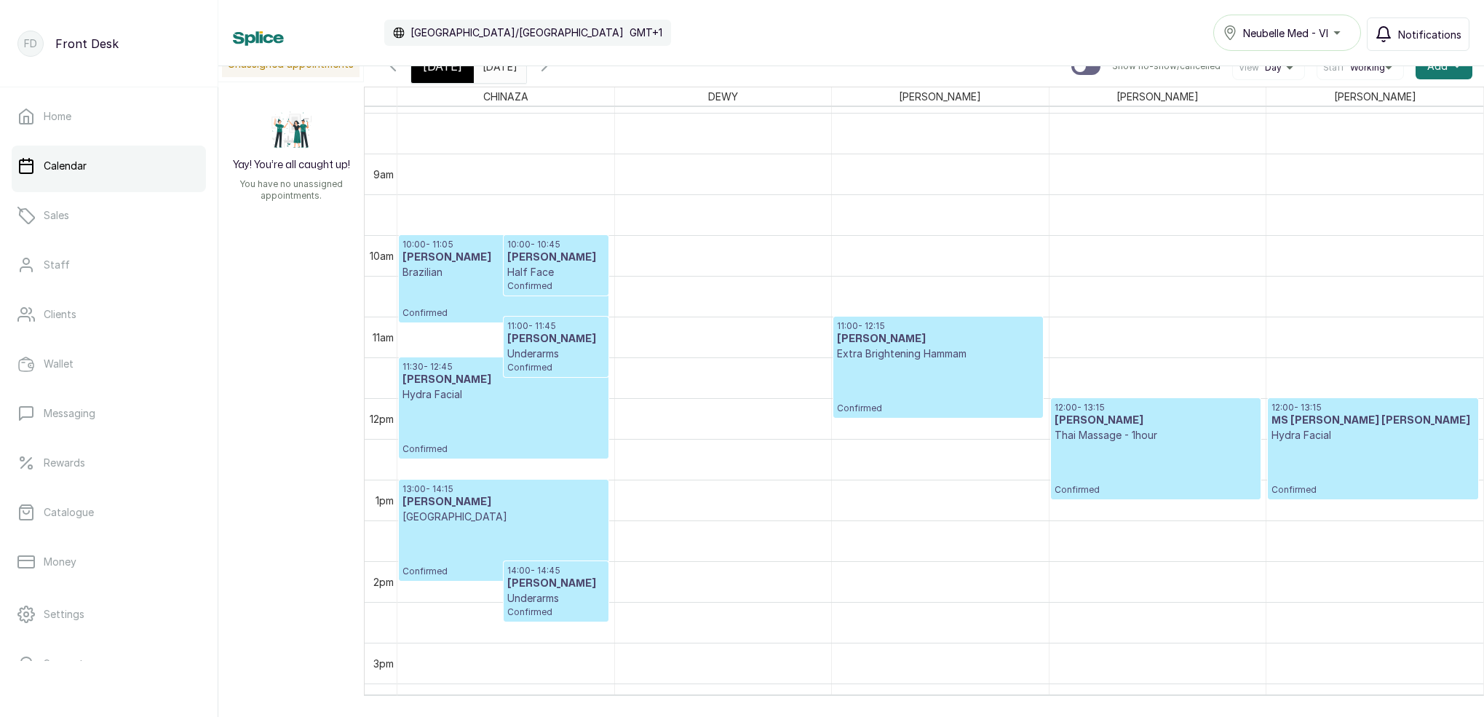
scroll to position [707, 0]
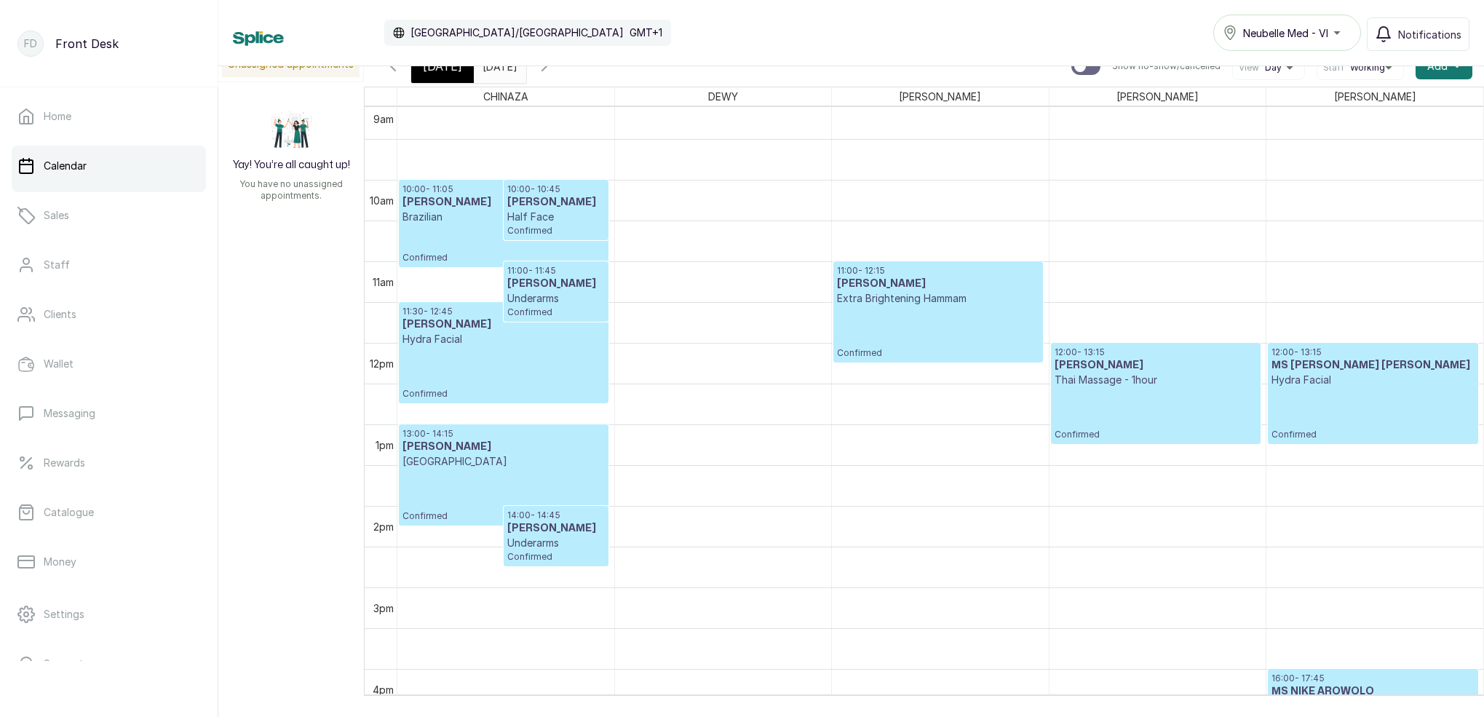
click at [553, 73] on icon "button" at bounding box center [544, 65] width 17 height 17
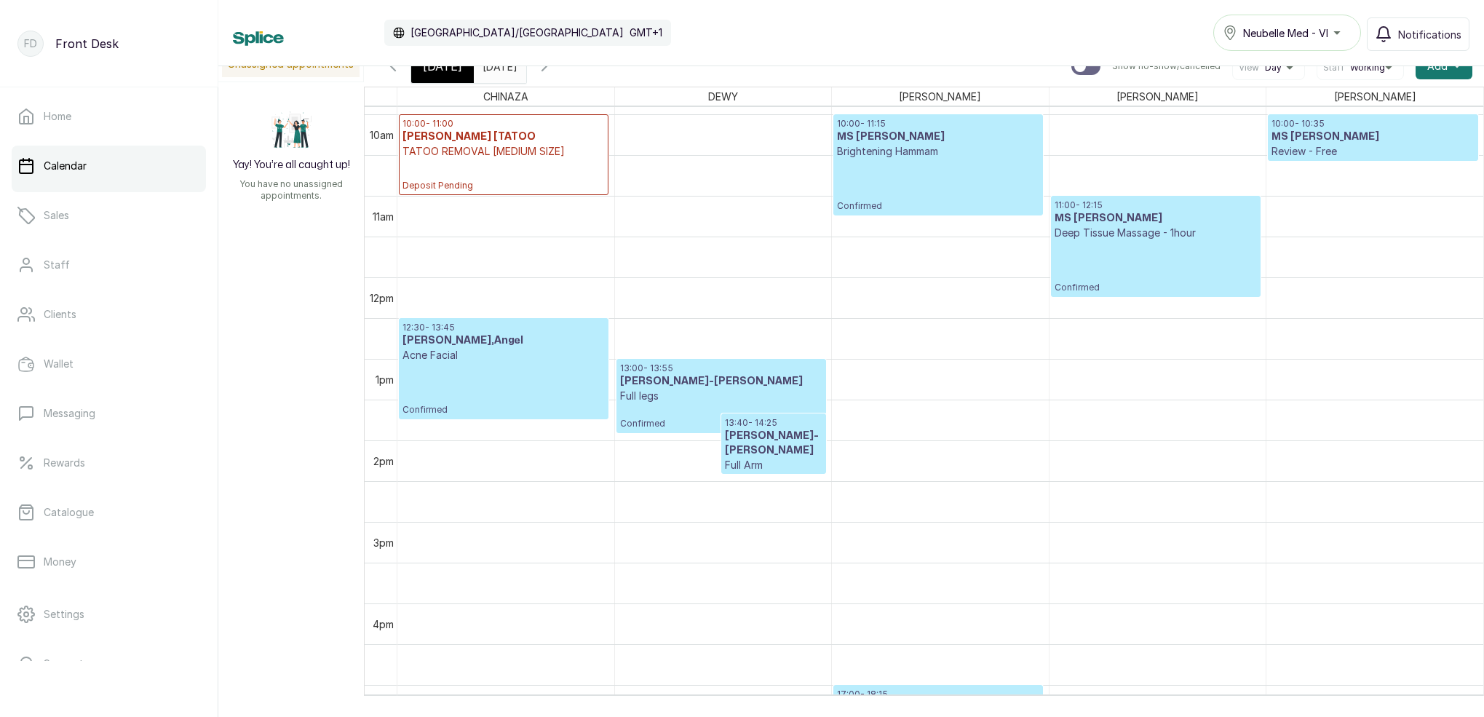
click at [484, 371] on p "Confirmed" at bounding box center [503, 388] width 202 height 53
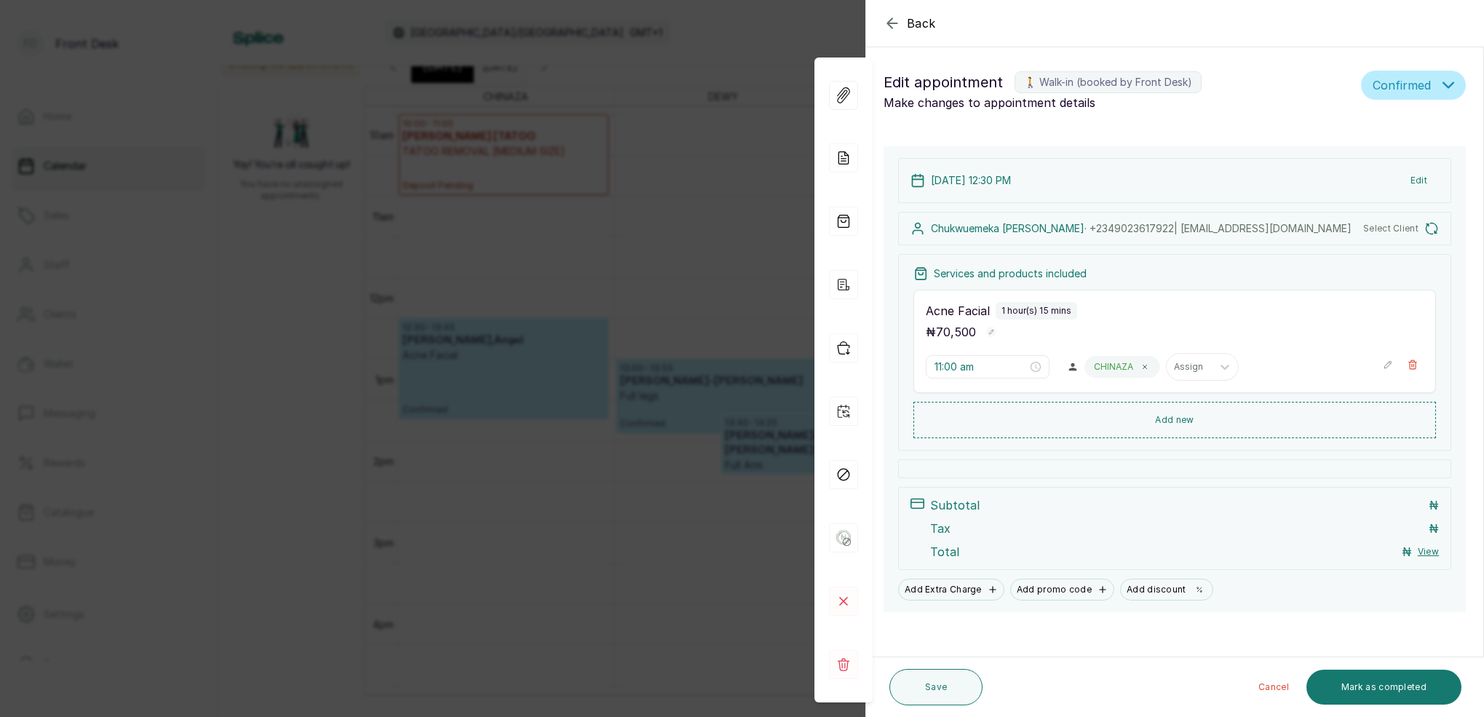
type input "12:30 pm"
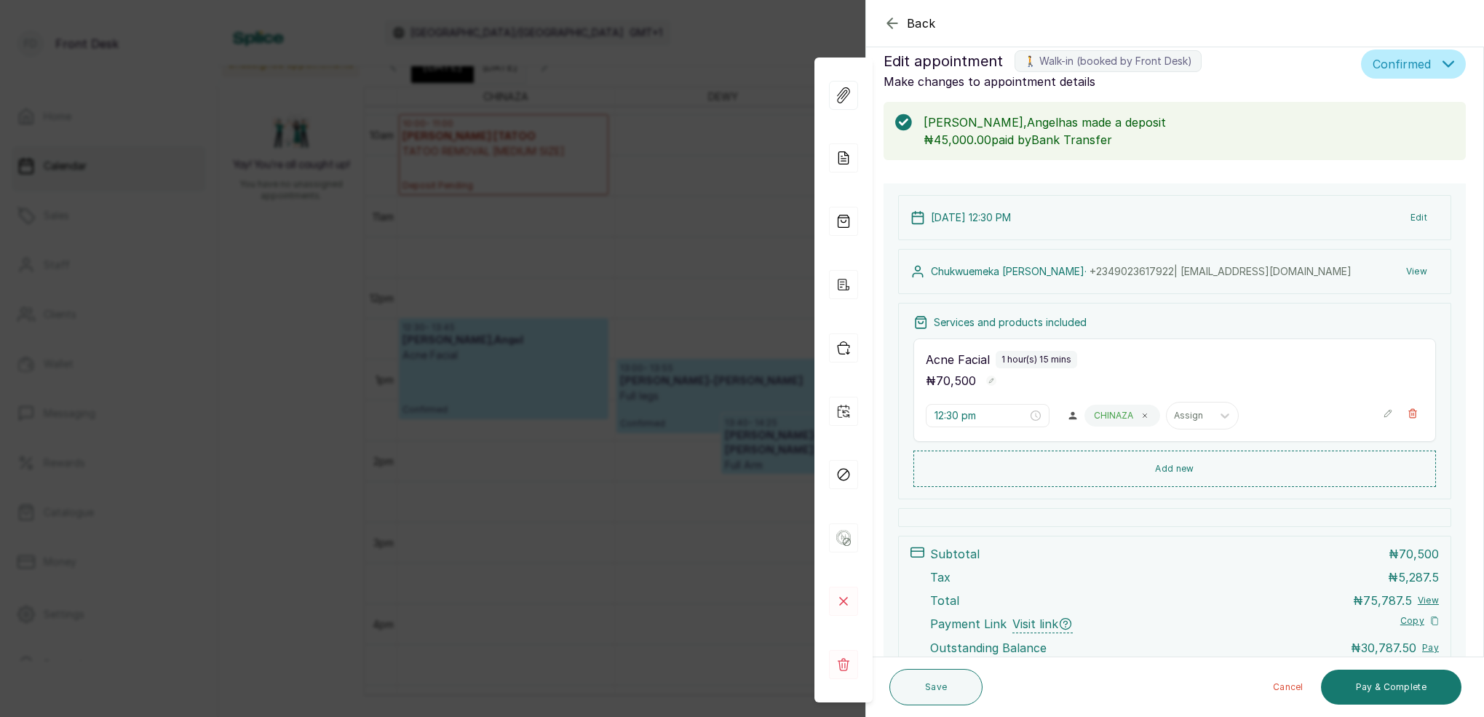
click at [718, 49] on div "Back Appointment Details Edit appointment 🚶 Walk-in (booked by Front Desk) Make…" at bounding box center [742, 358] width 1484 height 717
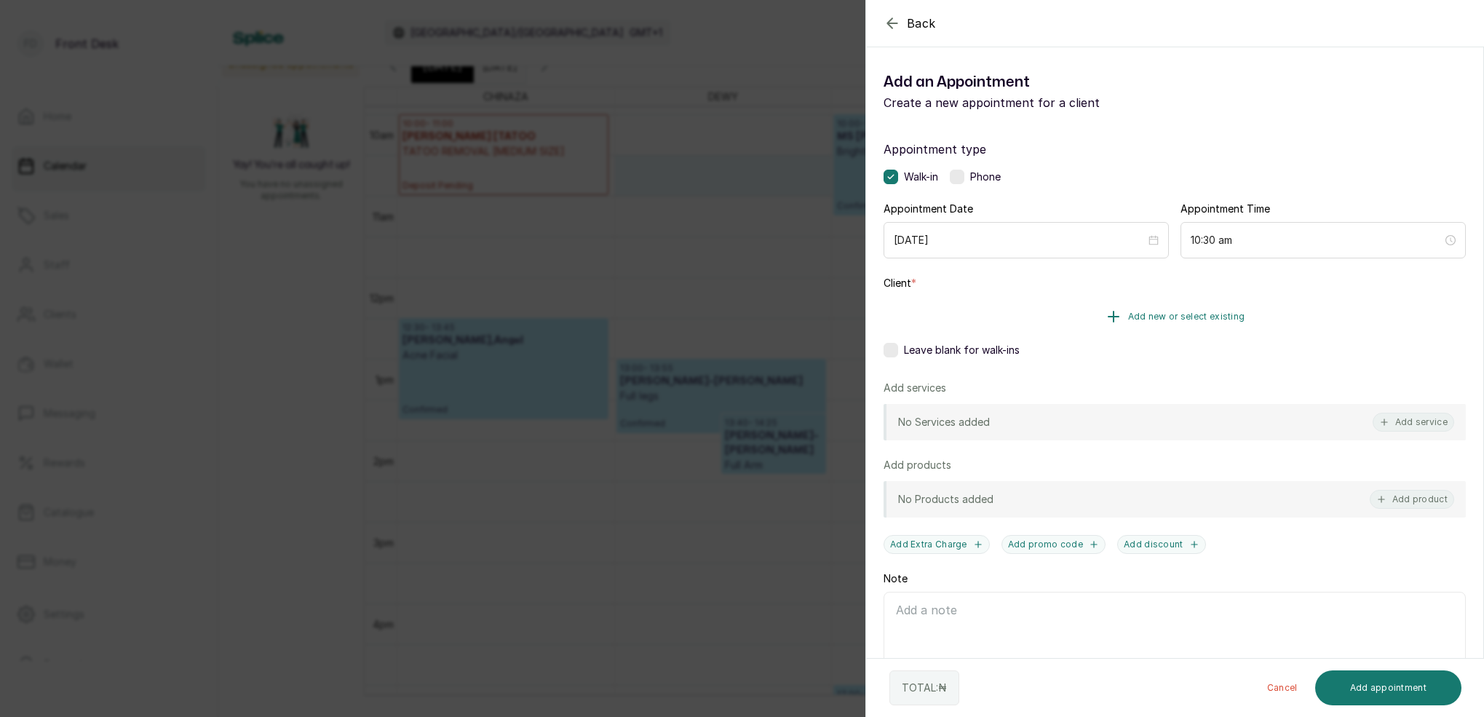
click at [1217, 320] on span "Add new or select existing" at bounding box center [1186, 317] width 117 height 12
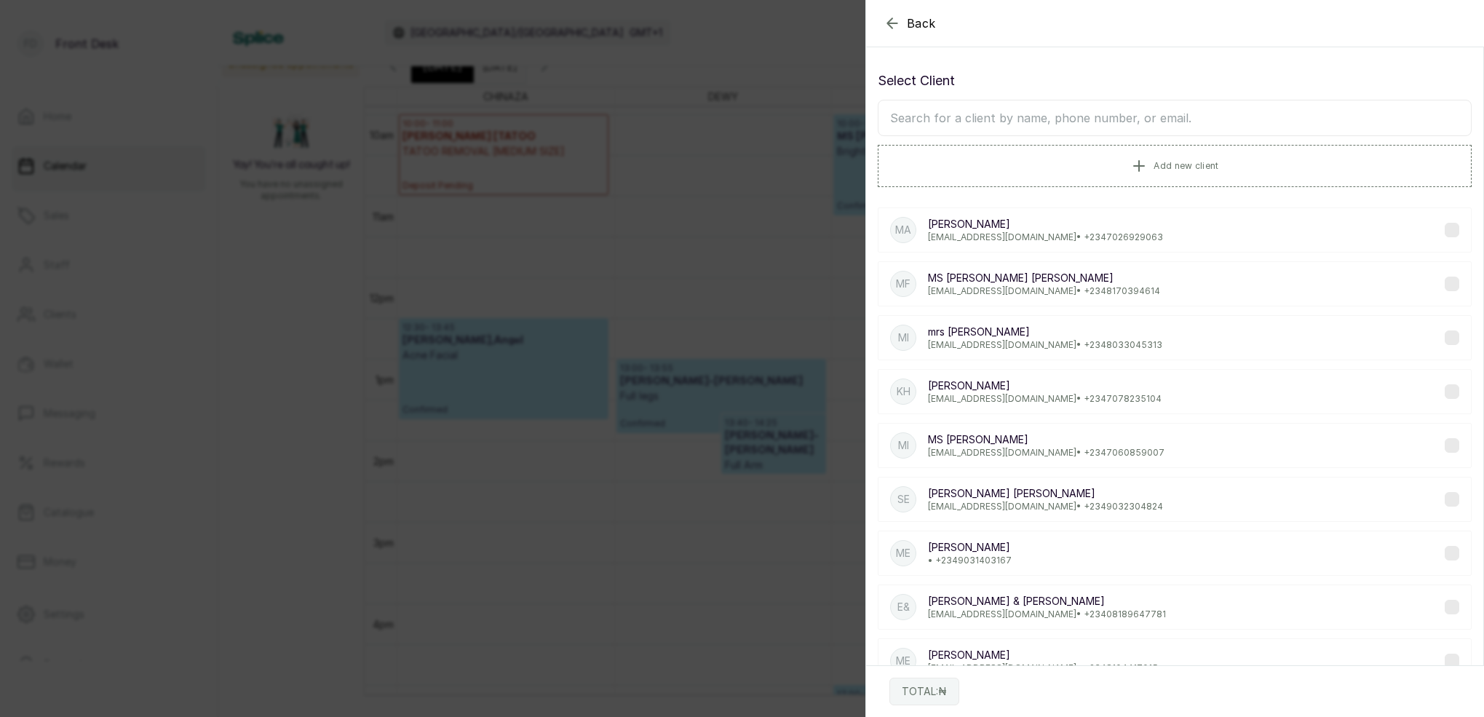
click at [1107, 120] on input "text" at bounding box center [1175, 118] width 594 height 36
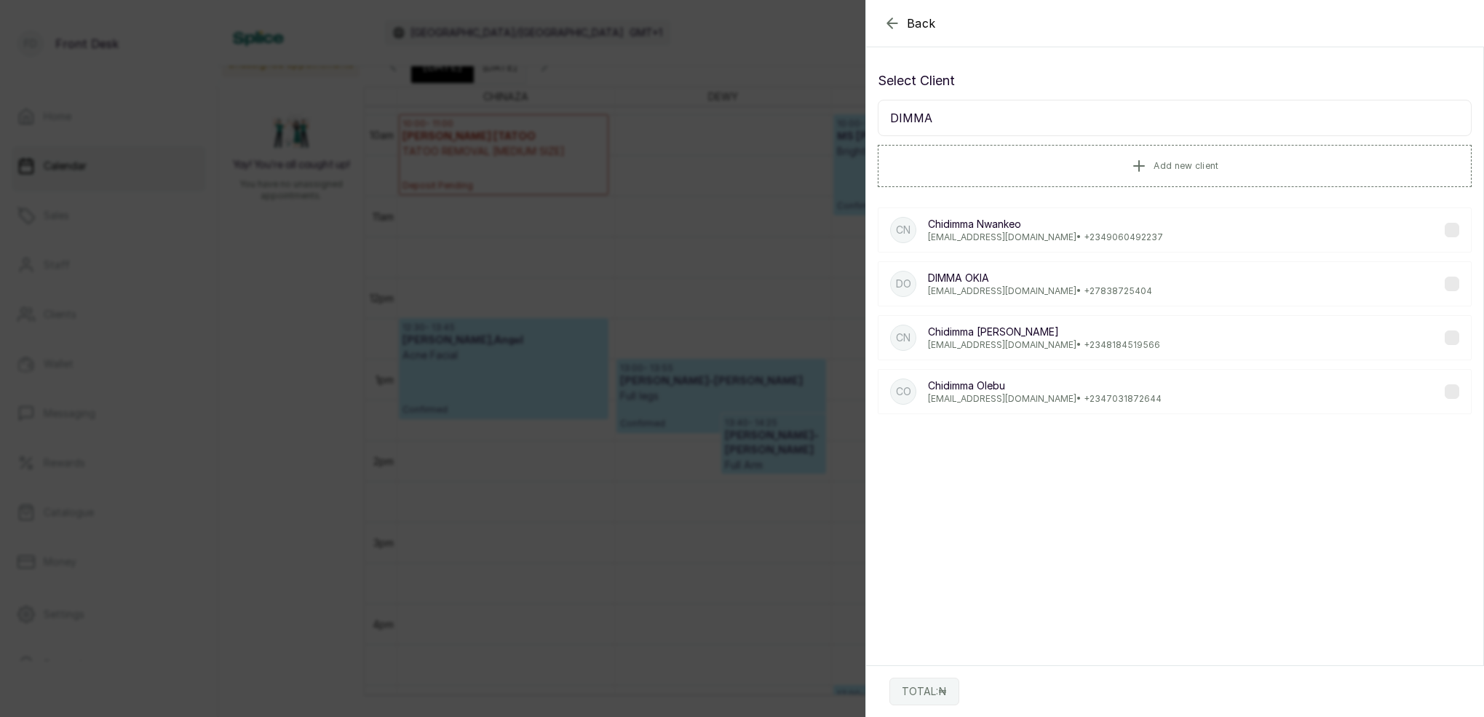
type input "DIMMA"
click at [1012, 287] on p "[EMAIL_ADDRESS][DOMAIN_NAME] • [PHONE_NUMBER]" at bounding box center [1040, 291] width 224 height 12
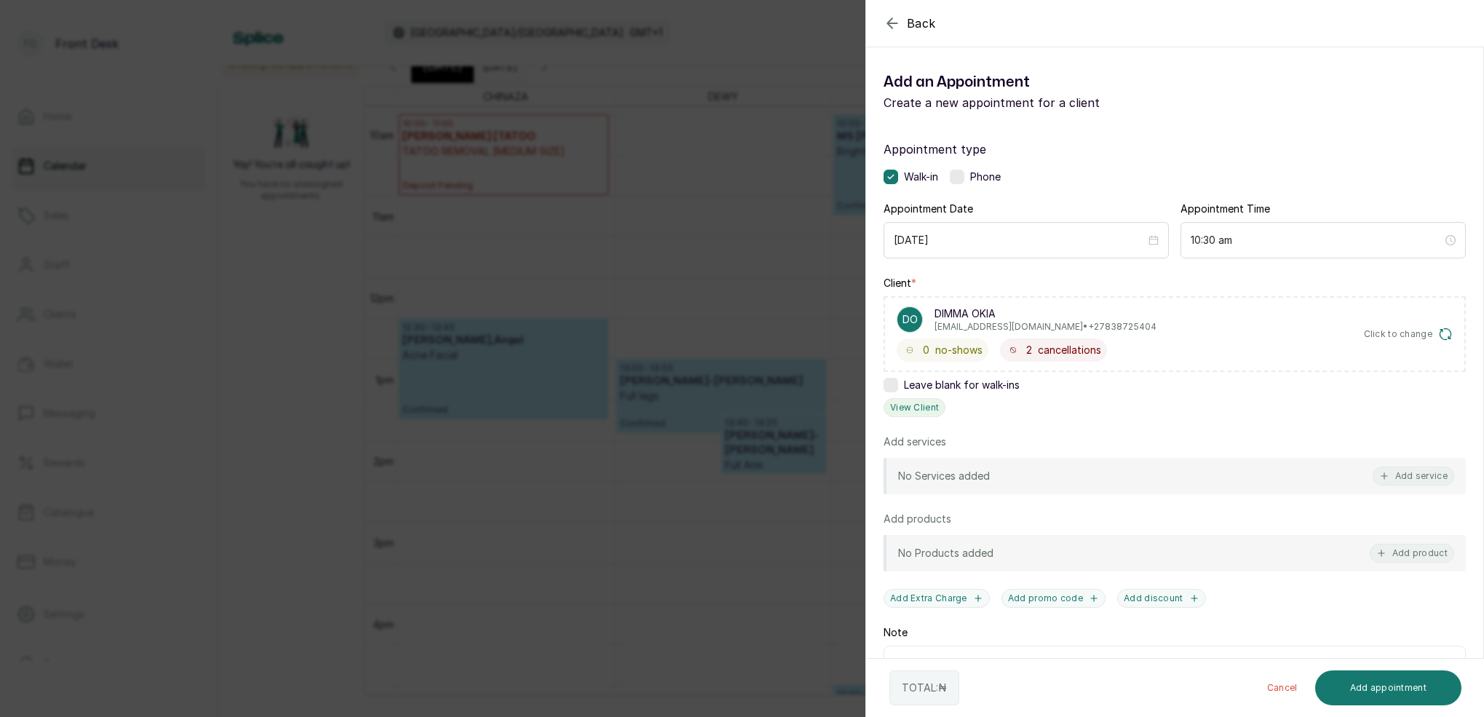
click at [931, 408] on button "View Client" at bounding box center [915, 407] width 62 height 19
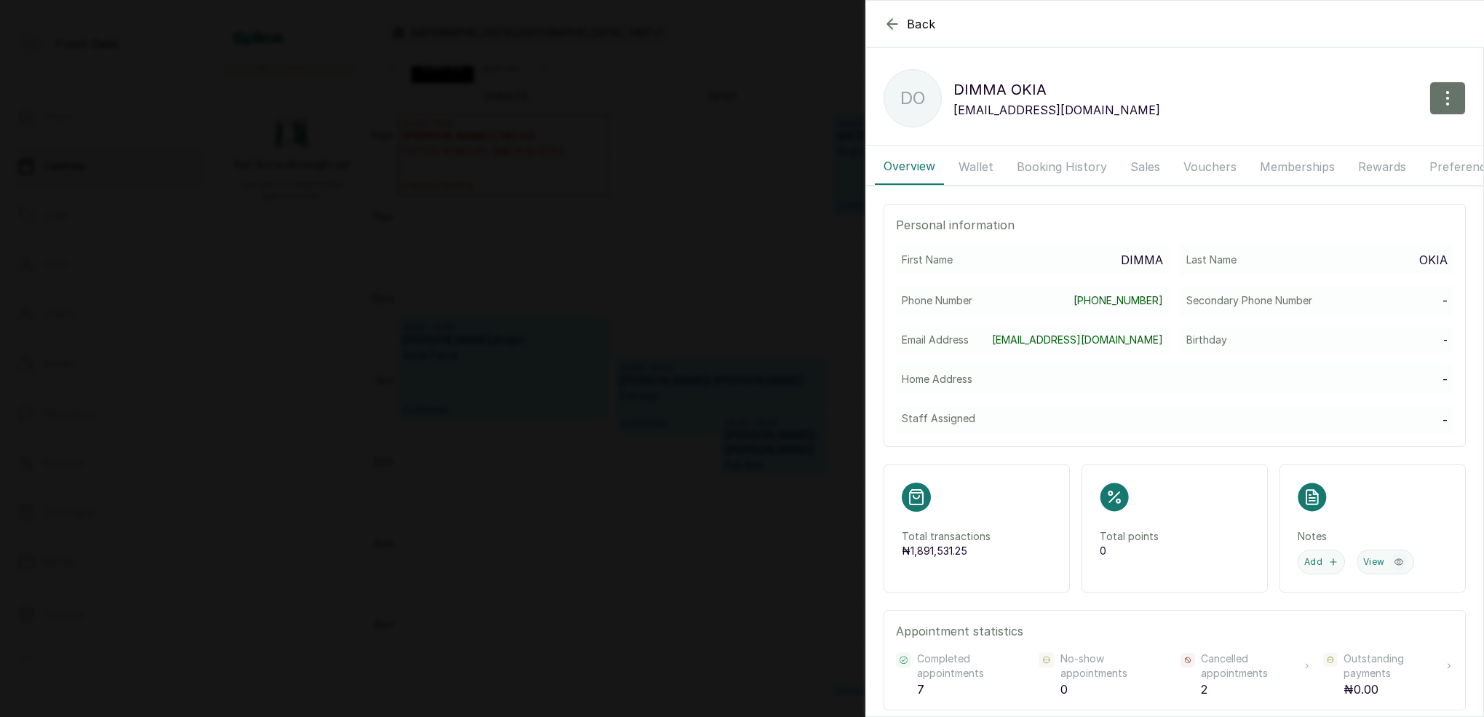
click at [978, 155] on button "Wallet" at bounding box center [976, 166] width 52 height 36
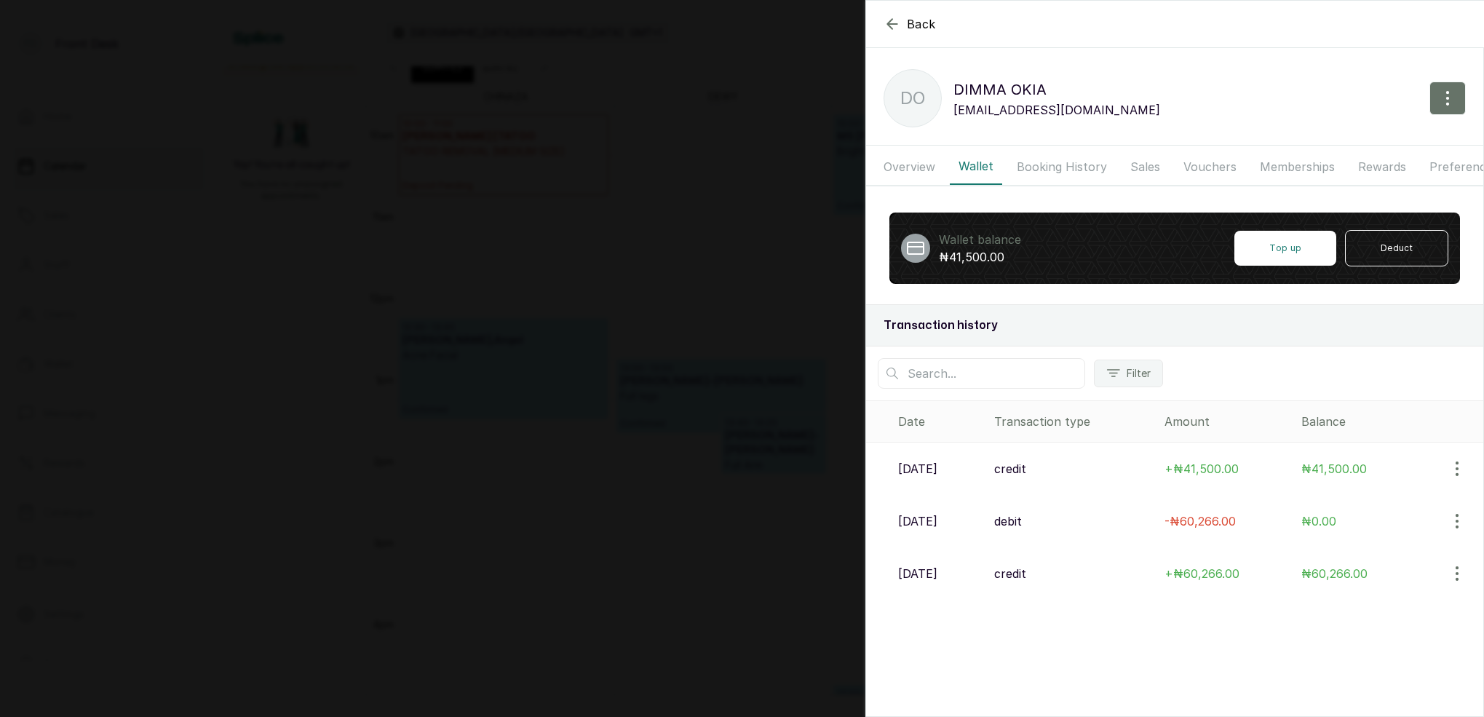
click at [1051, 164] on button "Booking History" at bounding box center [1062, 166] width 108 height 36
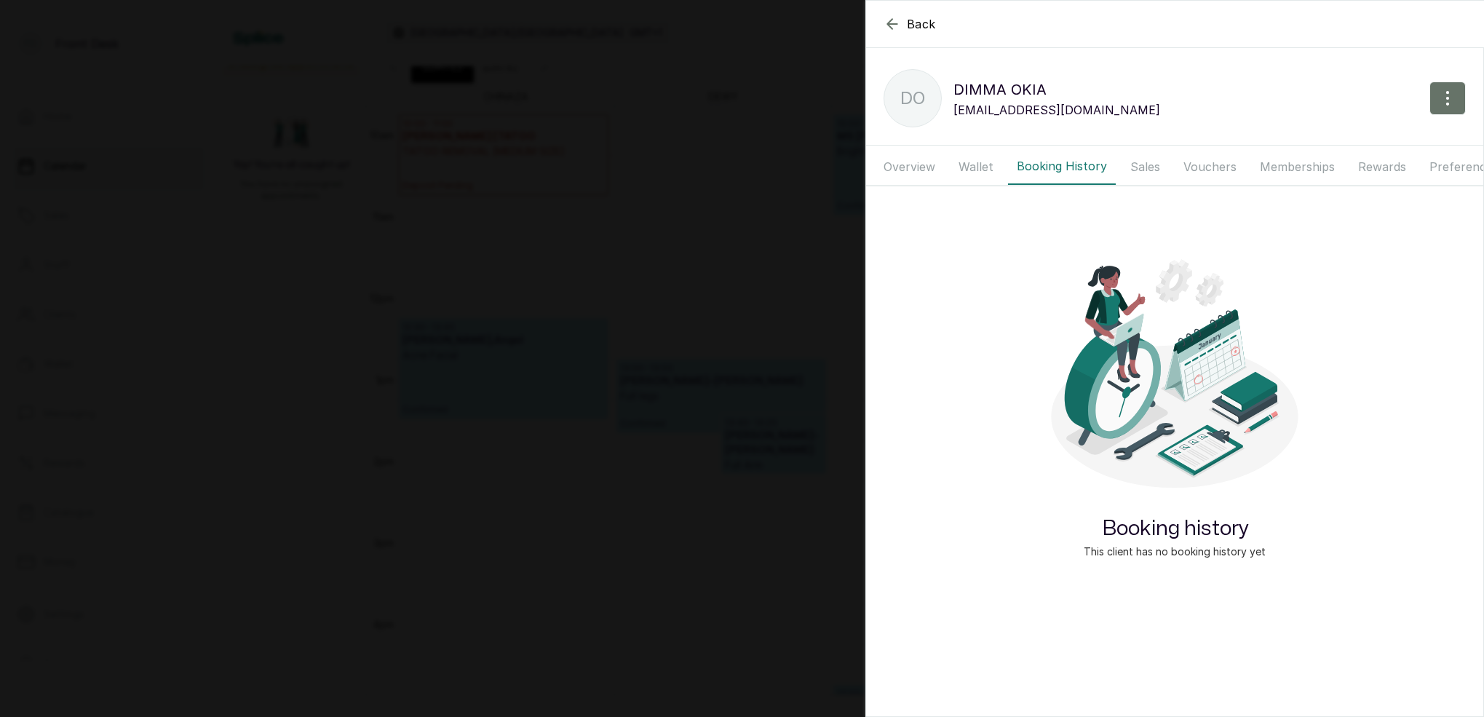
click at [983, 160] on button "Wallet" at bounding box center [976, 166] width 52 height 36
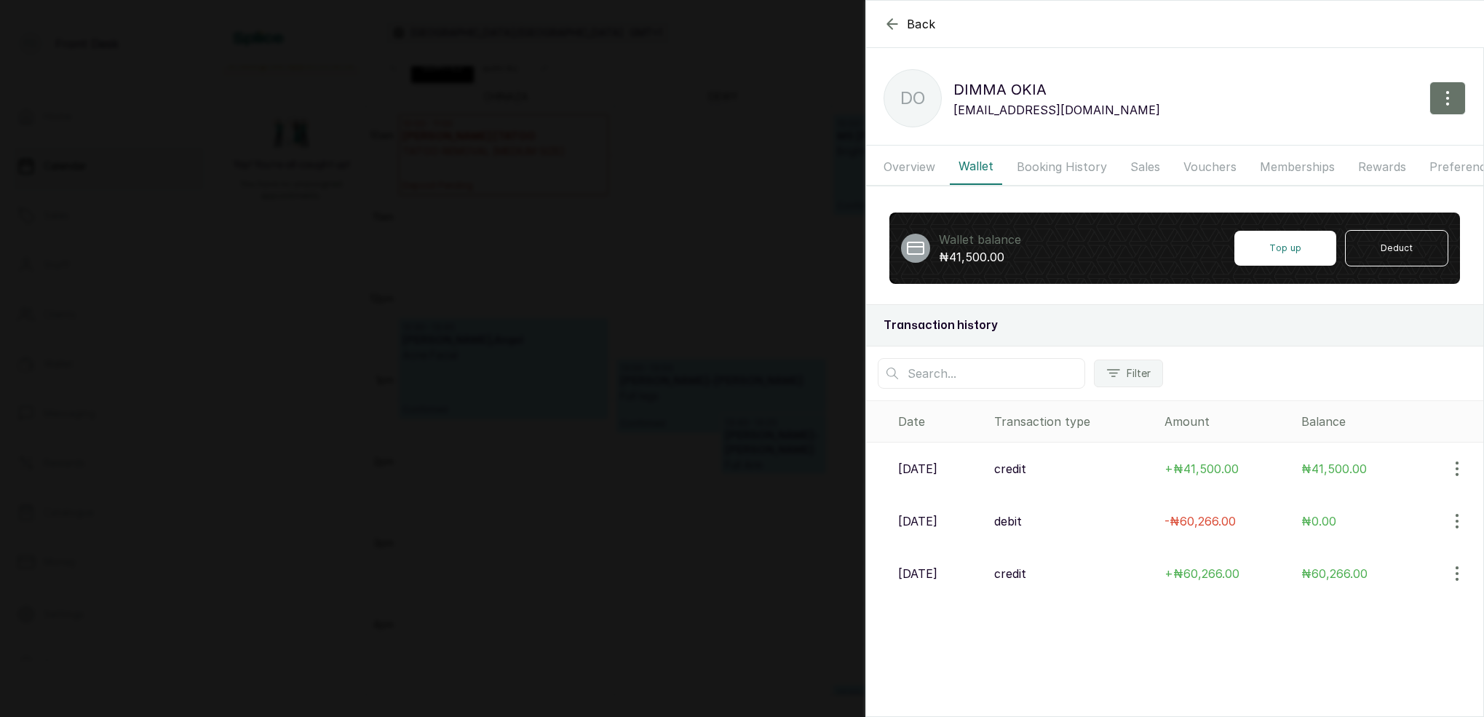
click at [1047, 165] on button "Booking History" at bounding box center [1062, 166] width 108 height 36
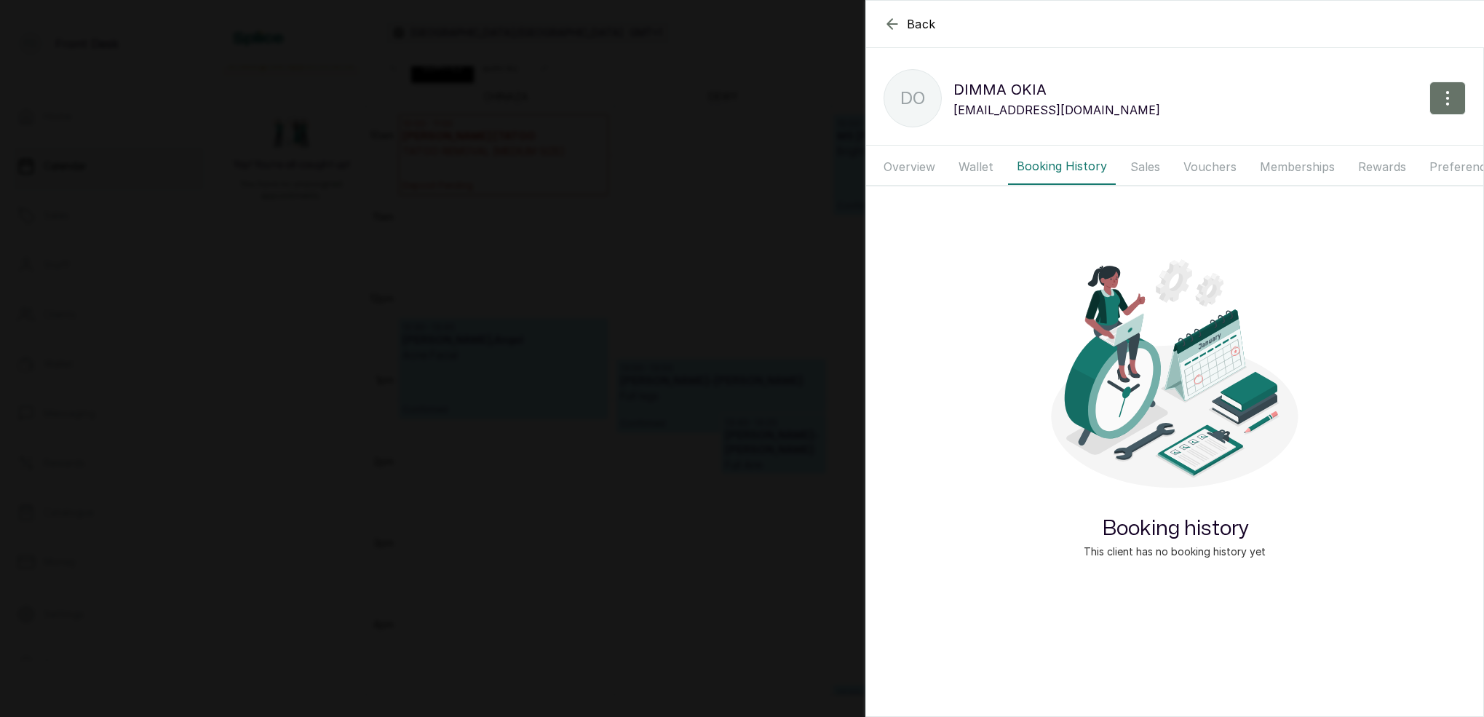
drag, startPoint x: 1136, startPoint y: 165, endPoint x: 1157, endPoint y: 170, distance: 21.0
click at [1136, 165] on button "Sales" at bounding box center [1145, 166] width 47 height 36
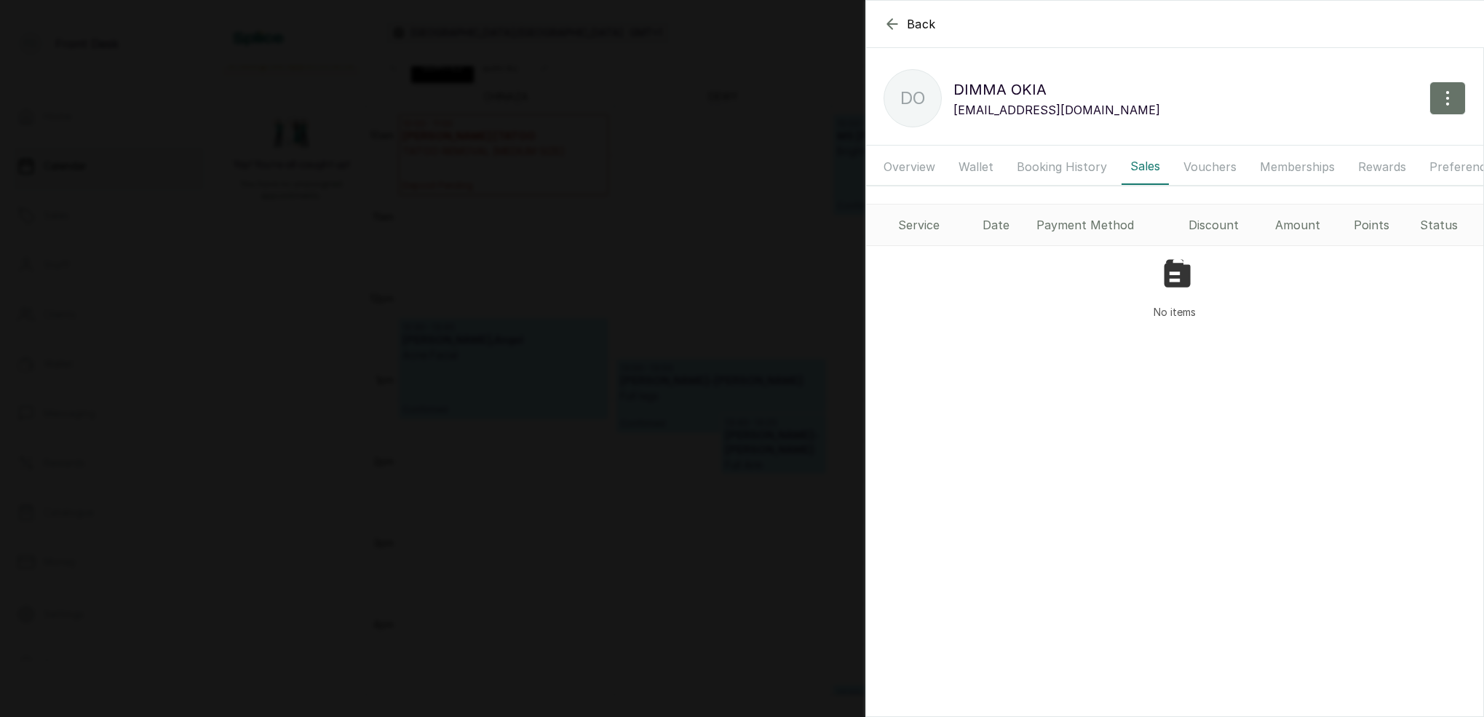
drag, startPoint x: 1194, startPoint y: 166, endPoint x: 1168, endPoint y: 174, distance: 26.7
click at [1193, 167] on button "Vouchers" at bounding box center [1210, 166] width 71 height 36
click at [1081, 161] on button "Booking History" at bounding box center [1062, 166] width 108 height 36
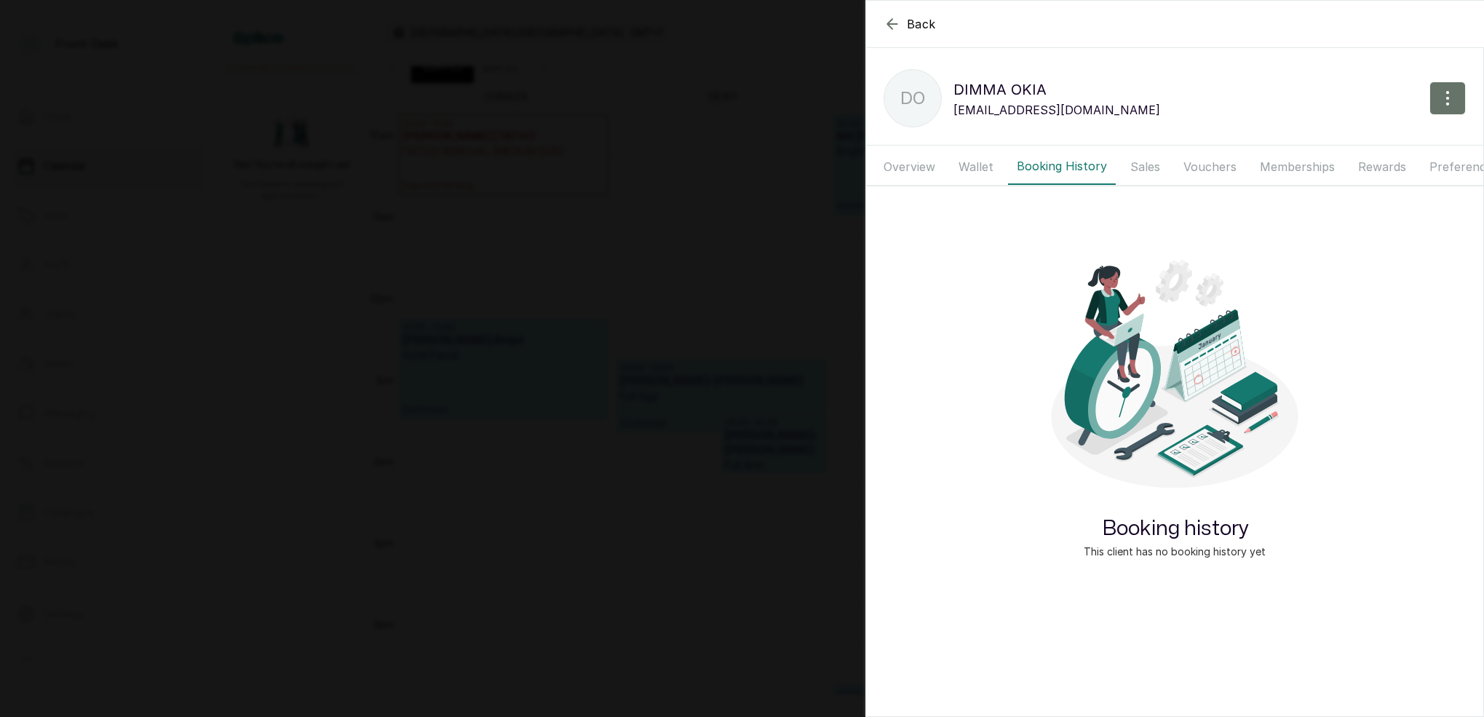
click at [970, 162] on button "Wallet" at bounding box center [976, 166] width 52 height 36
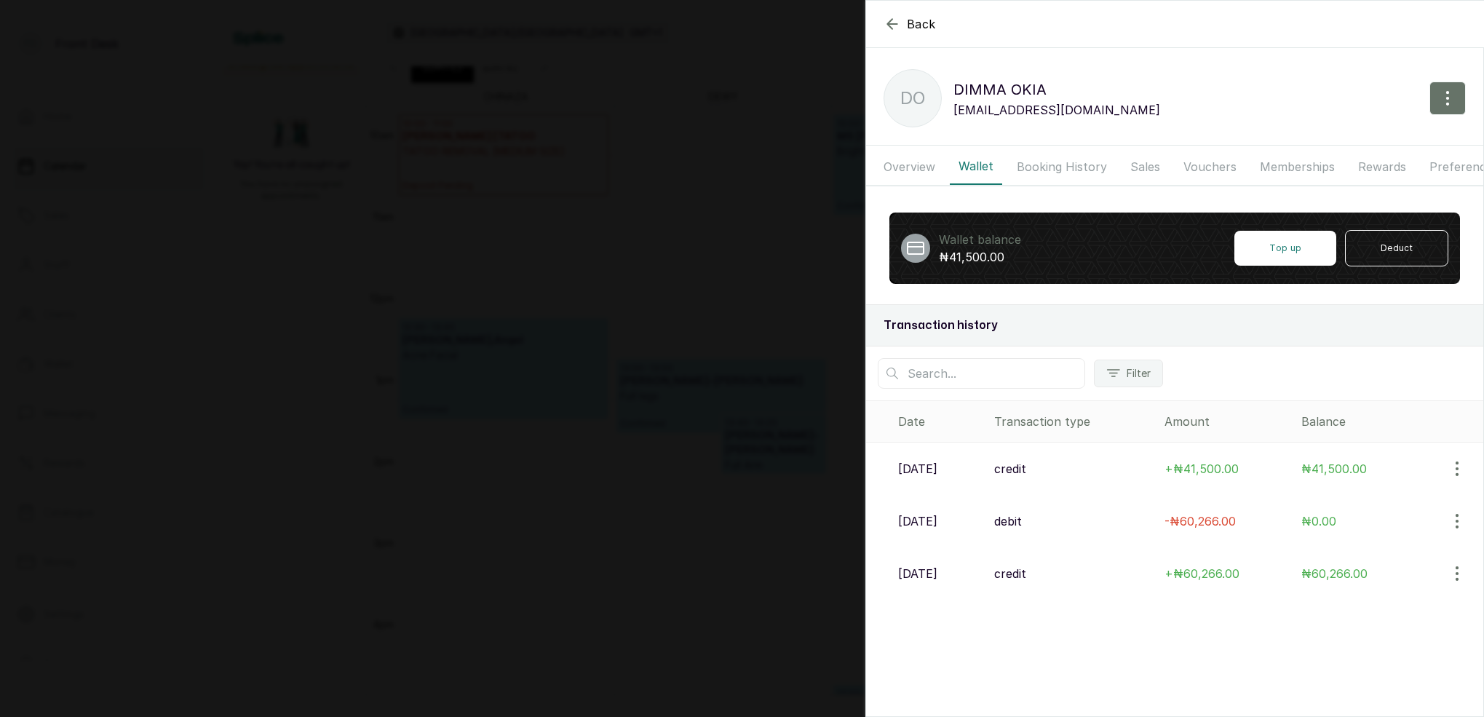
click at [1146, 162] on button "Sales" at bounding box center [1145, 166] width 47 height 36
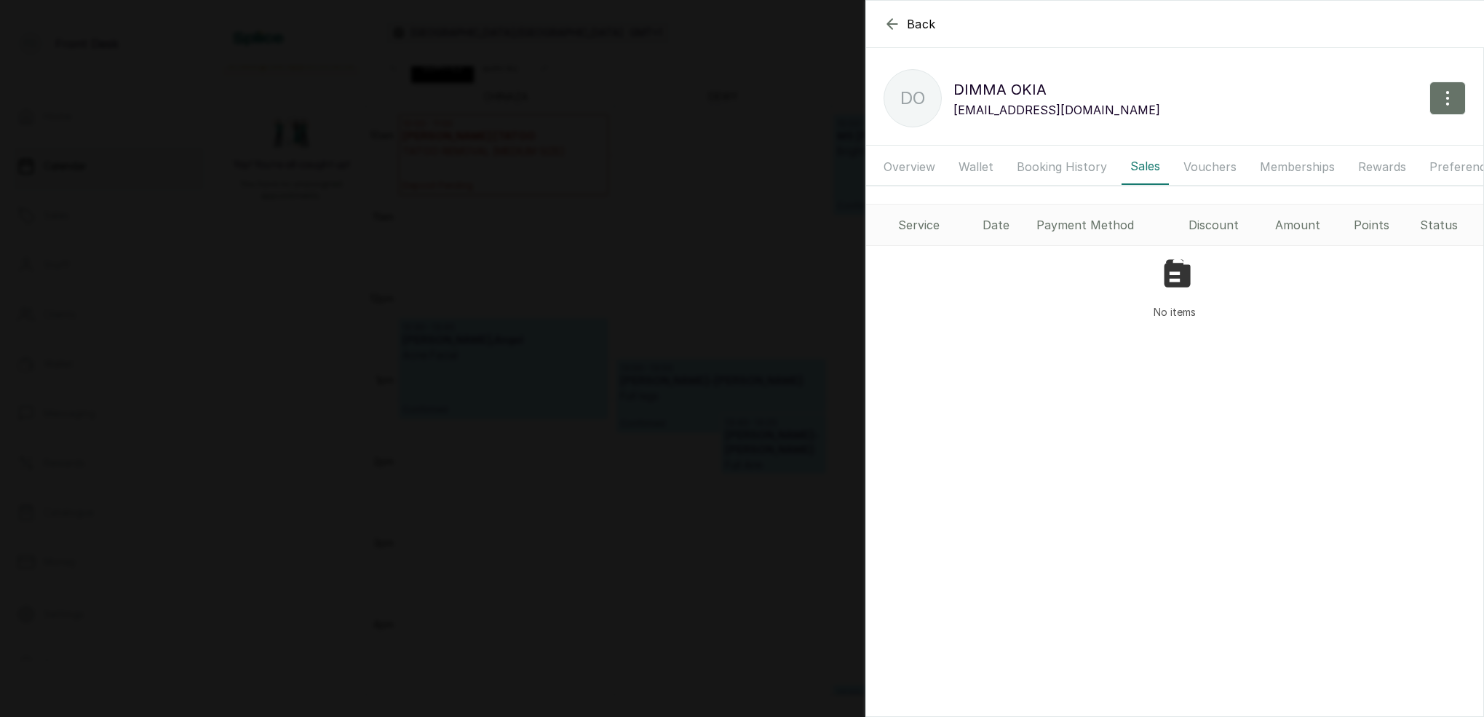
click at [1205, 165] on button "Vouchers" at bounding box center [1210, 166] width 71 height 36
click at [1135, 163] on button "Sales" at bounding box center [1145, 166] width 47 height 36
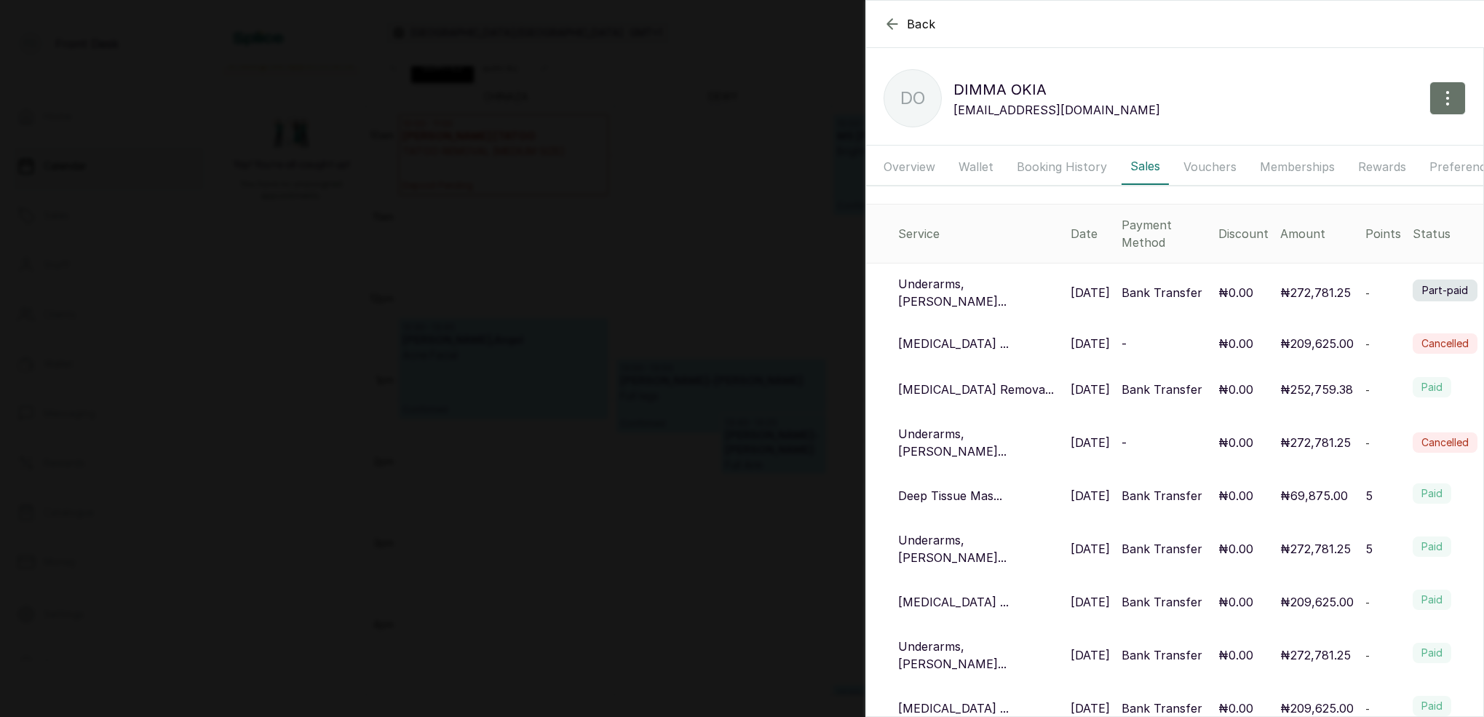
click at [1044, 170] on button "Booking History" at bounding box center [1062, 166] width 108 height 36
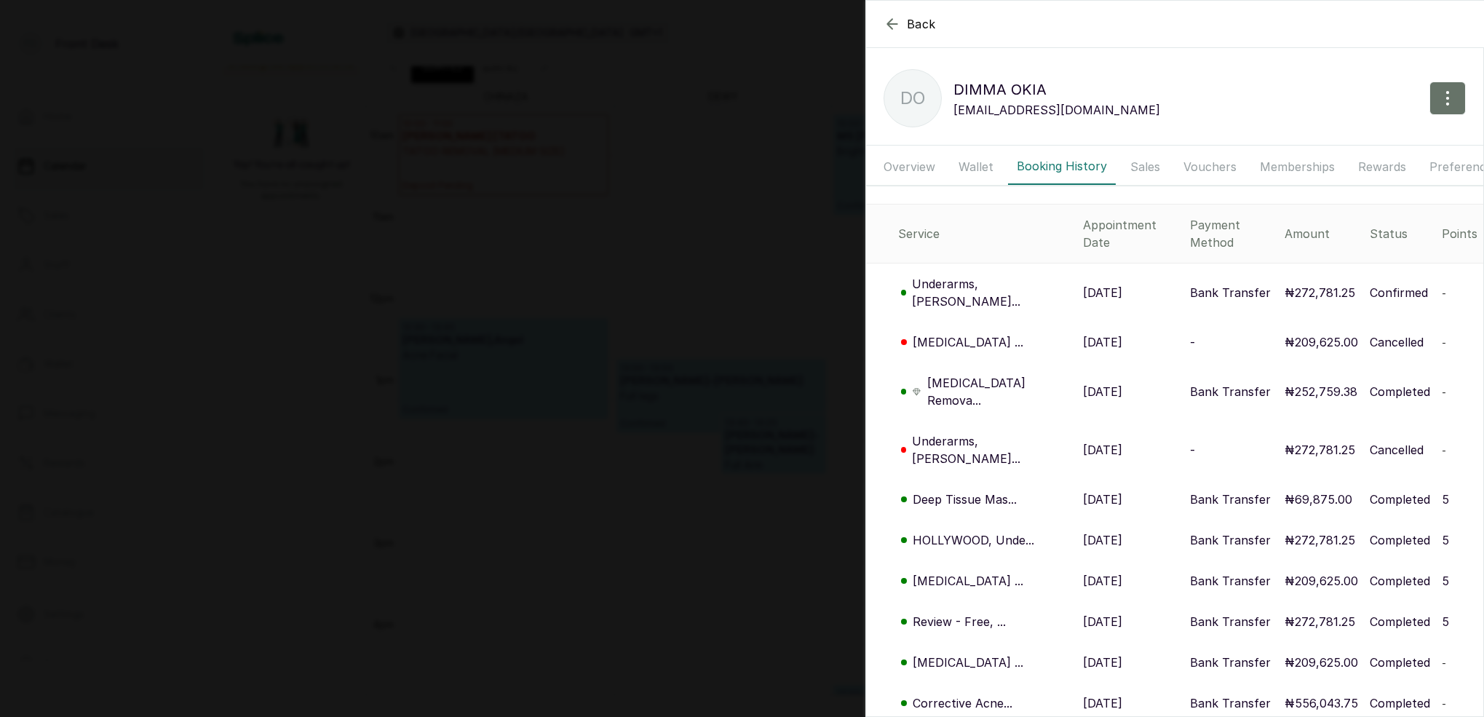
click at [978, 275] on p "Underarms, [PERSON_NAME]..." at bounding box center [991, 292] width 159 height 35
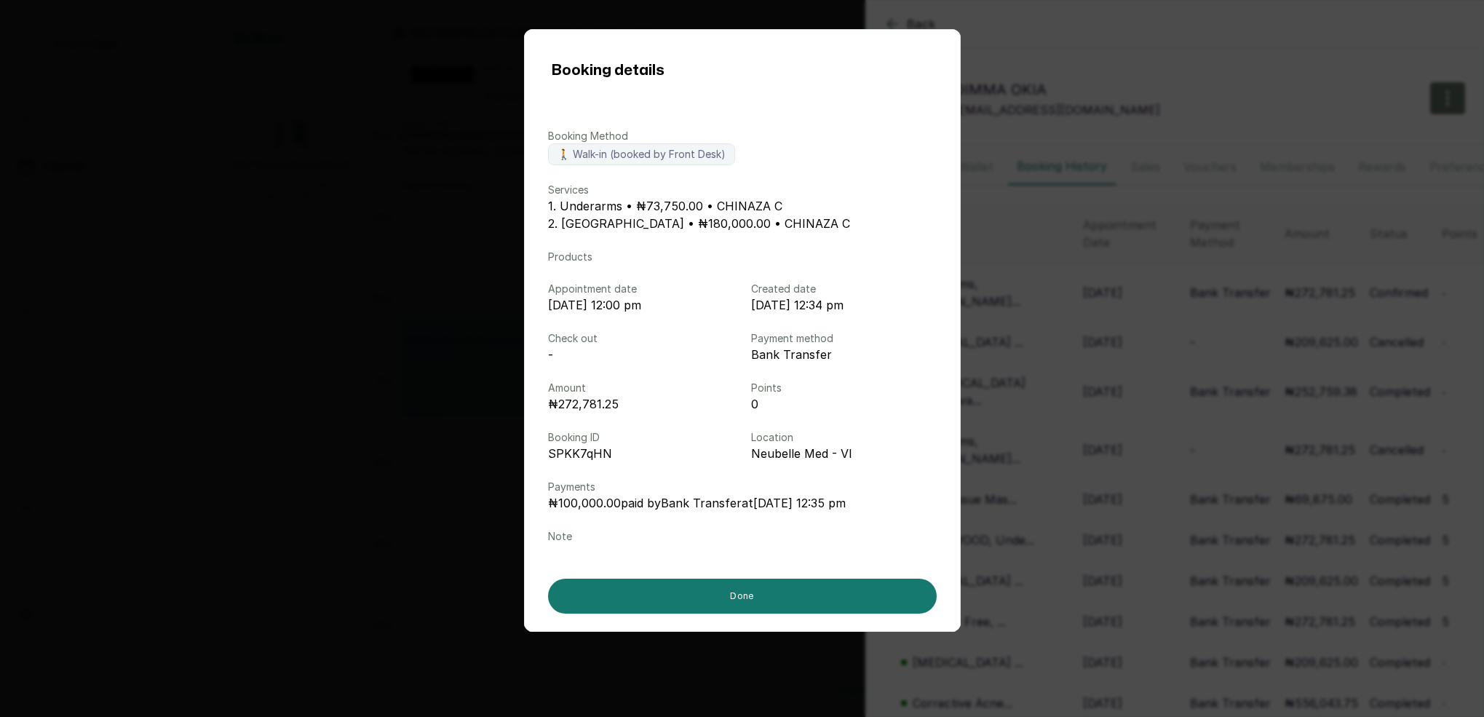
click at [1165, 253] on div "Booking details Booking Method 🚶 Walk-in (booked by Front Desk) Services 1. Und…" at bounding box center [742, 358] width 1484 height 717
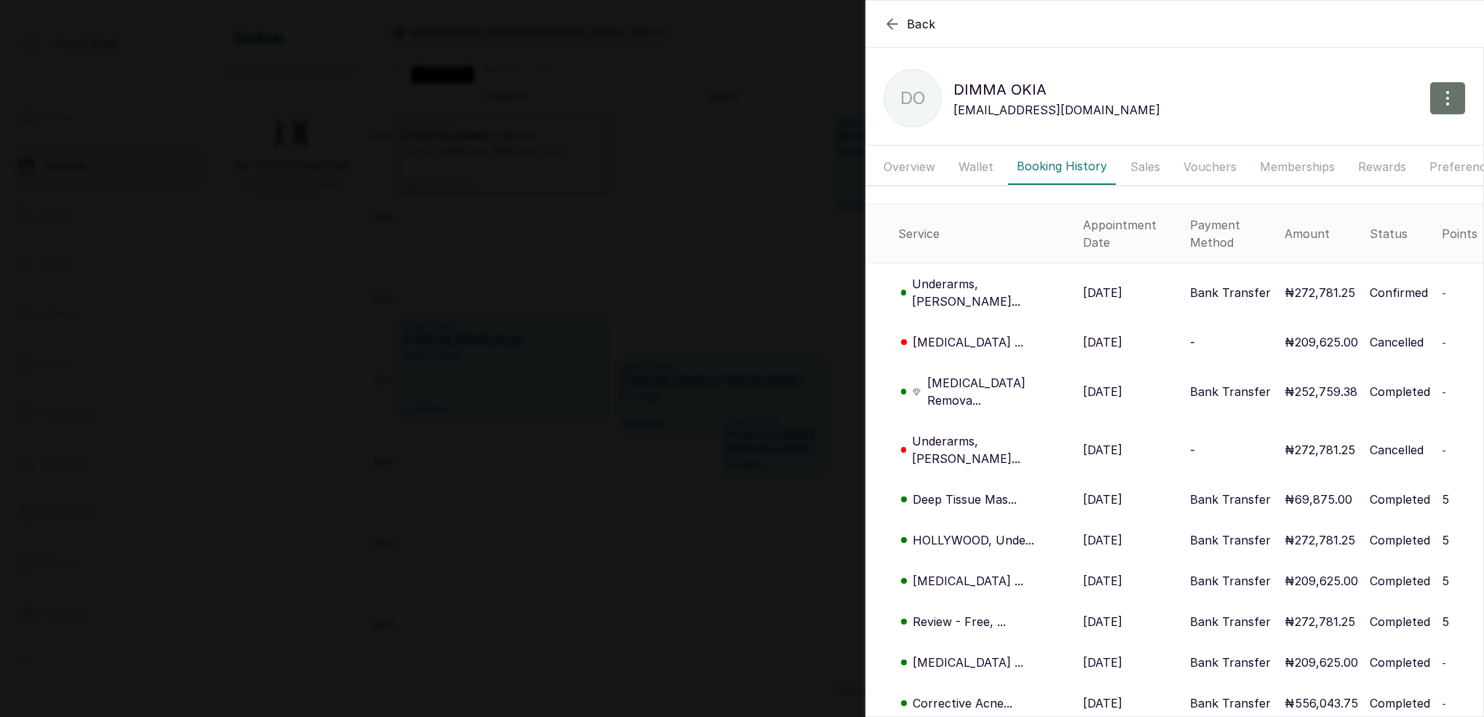
click at [689, 188] on div "Back DIMMA OKIA DO DIMMA OKIA [EMAIL_ADDRESS][DOMAIN_NAME] Overview Wallet Book…" at bounding box center [742, 358] width 1484 height 717
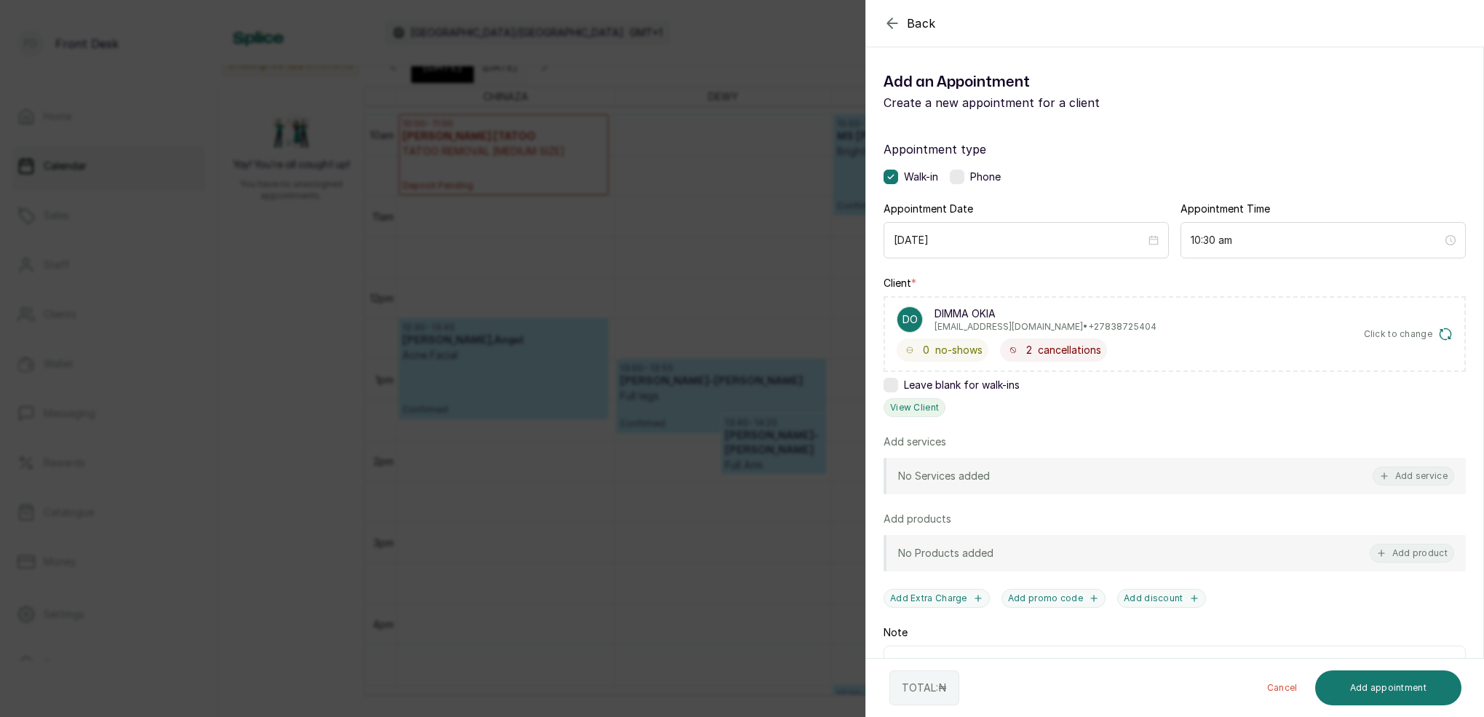
click at [933, 401] on button "View Client" at bounding box center [915, 407] width 62 height 19
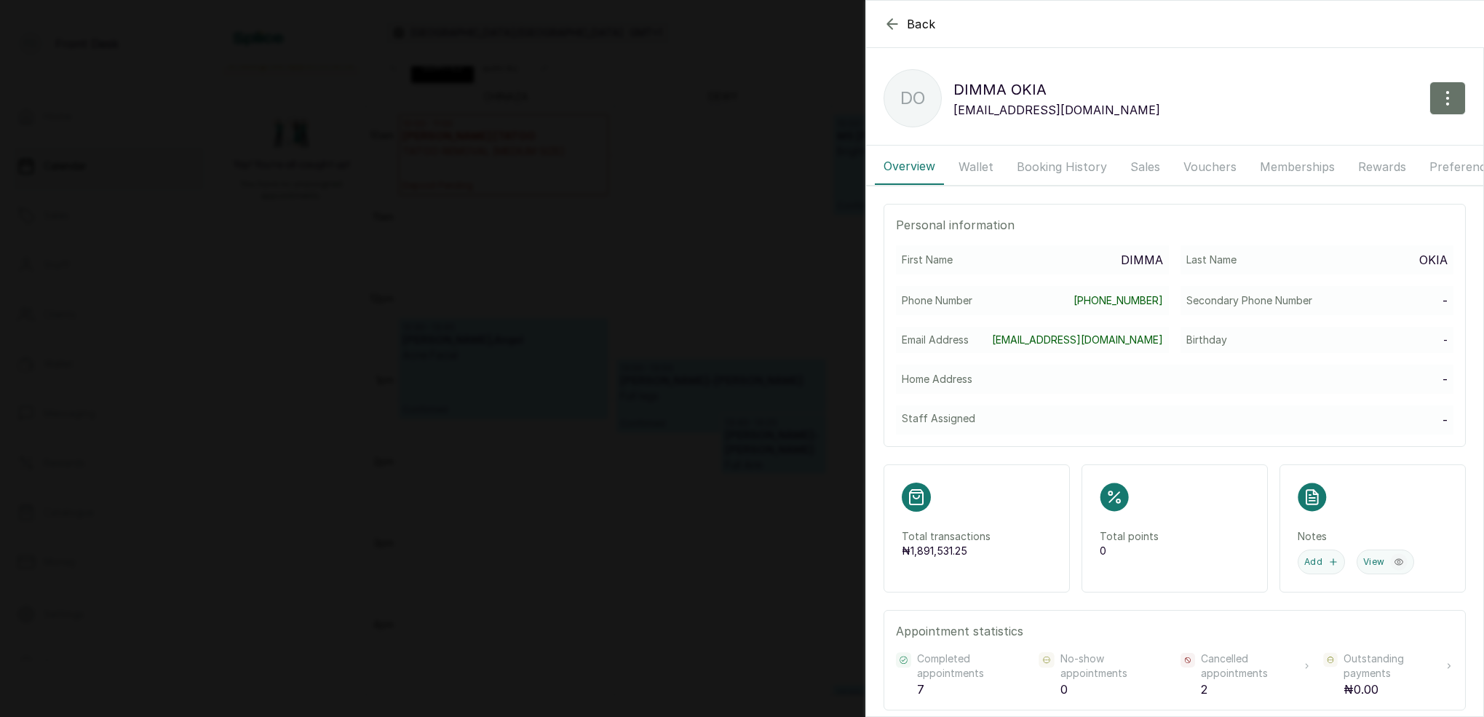
click at [1057, 168] on button "Booking History" at bounding box center [1062, 166] width 108 height 36
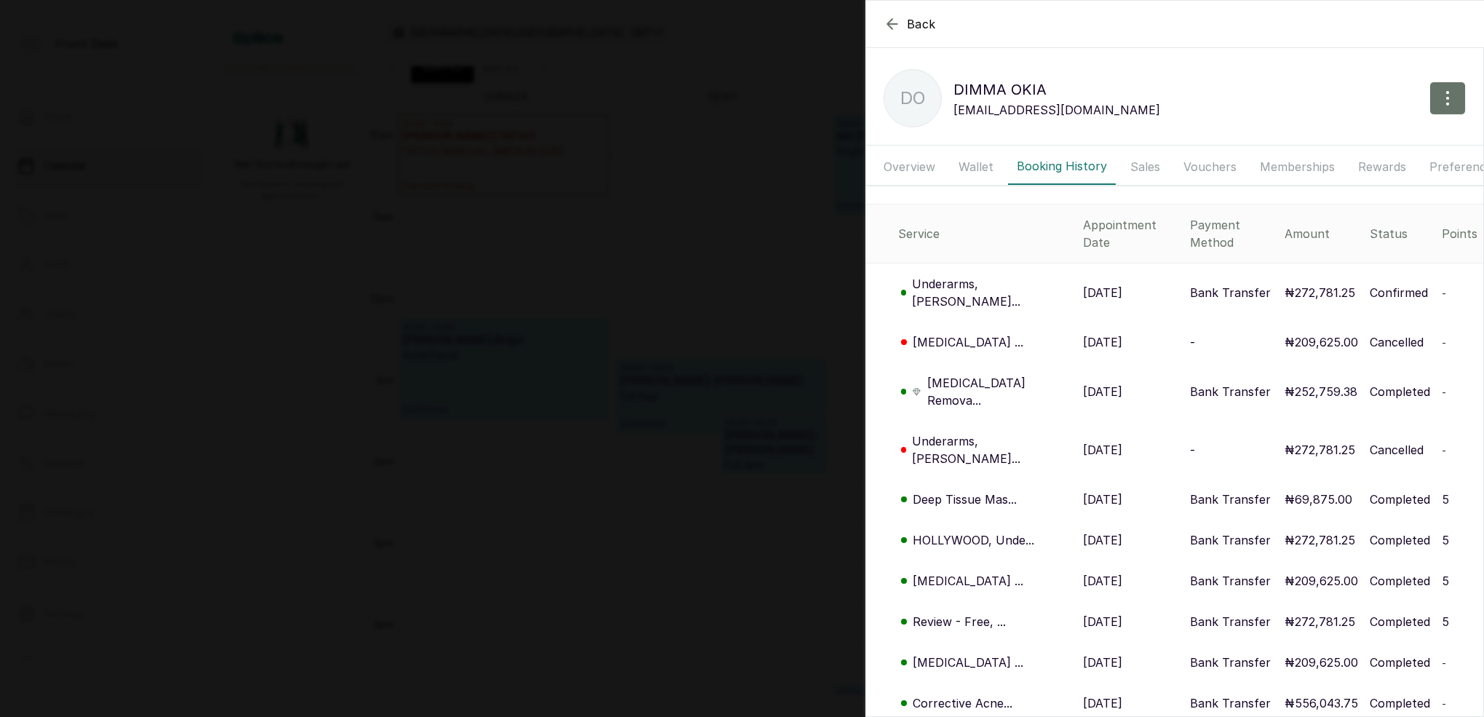
click at [985, 275] on p "Underarms, [PERSON_NAME]..." at bounding box center [991, 292] width 159 height 35
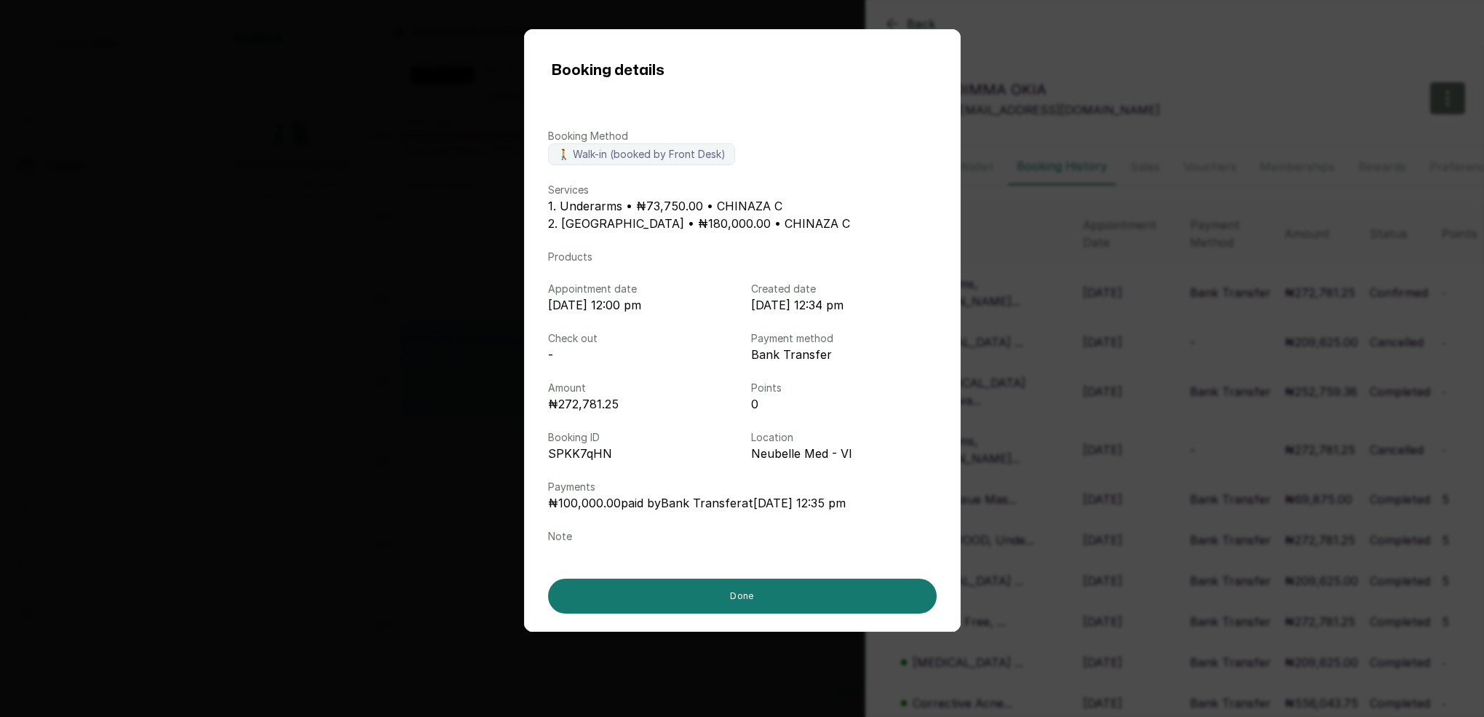
click at [1172, 332] on div "Booking details Booking Method 🚶 Walk-in (booked by Front Desk) Services 1. Und…" at bounding box center [742, 358] width 1484 height 717
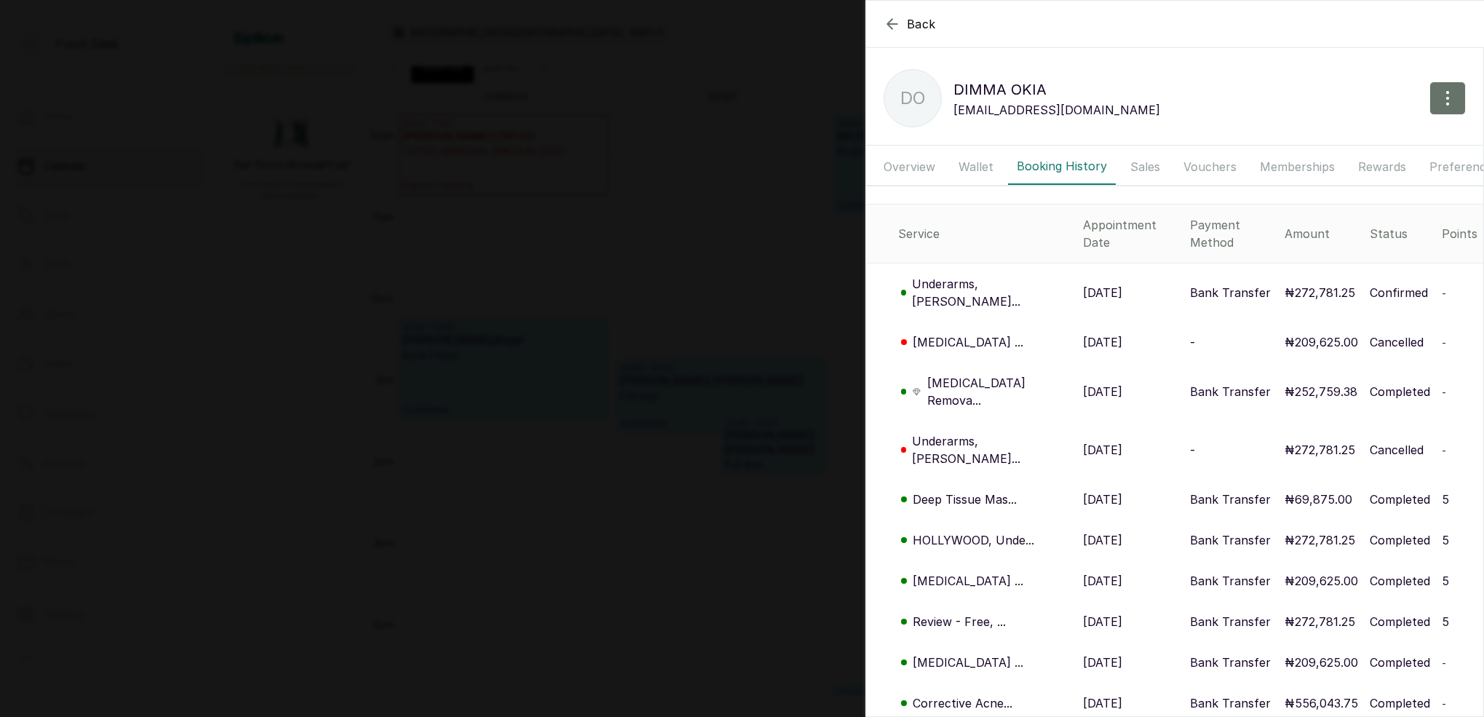
click at [798, 293] on div "Back DIMMA OKIA DO DIMMA OKIA [EMAIL_ADDRESS][DOMAIN_NAME] Overview Wallet Book…" at bounding box center [742, 358] width 1484 height 717
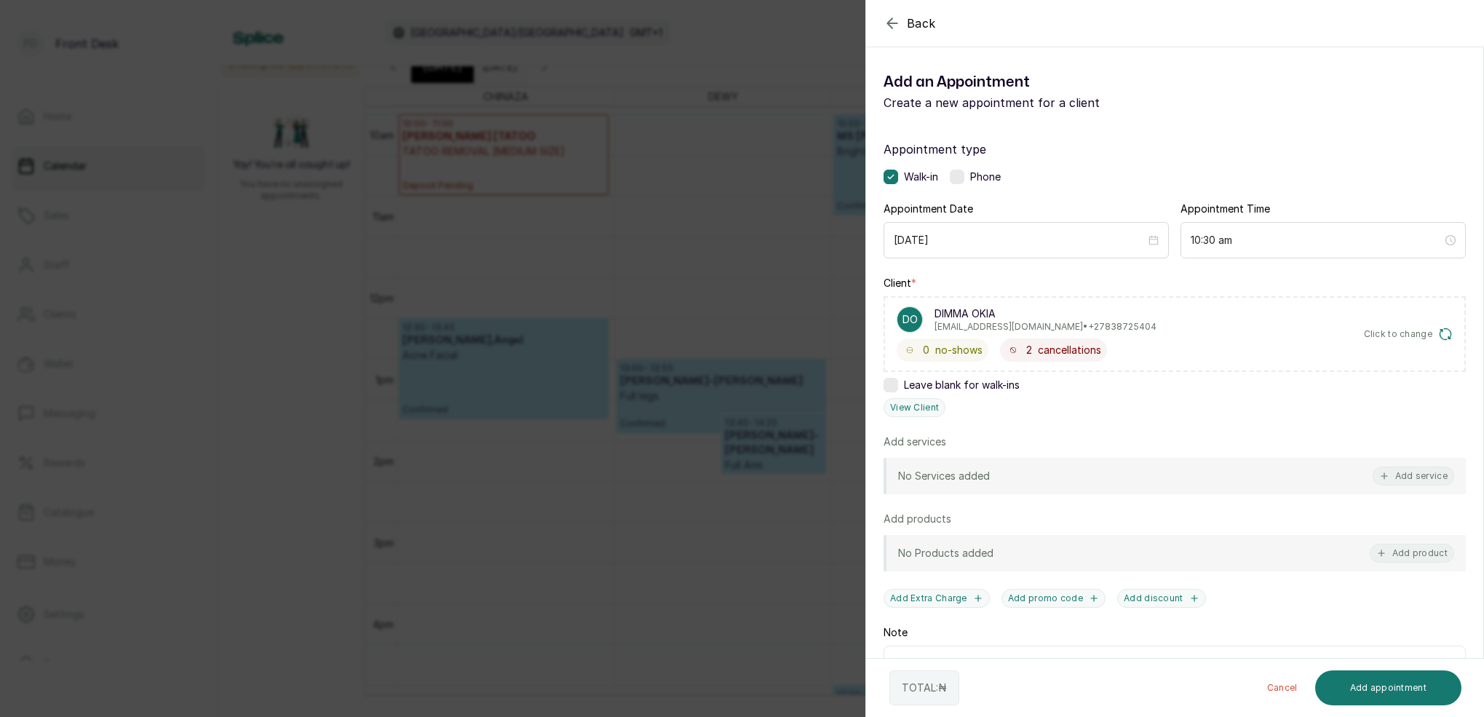
click at [797, 293] on div "Back Add Appointment Add an Appointment Create a new appointment for a client A…" at bounding box center [742, 358] width 1484 height 717
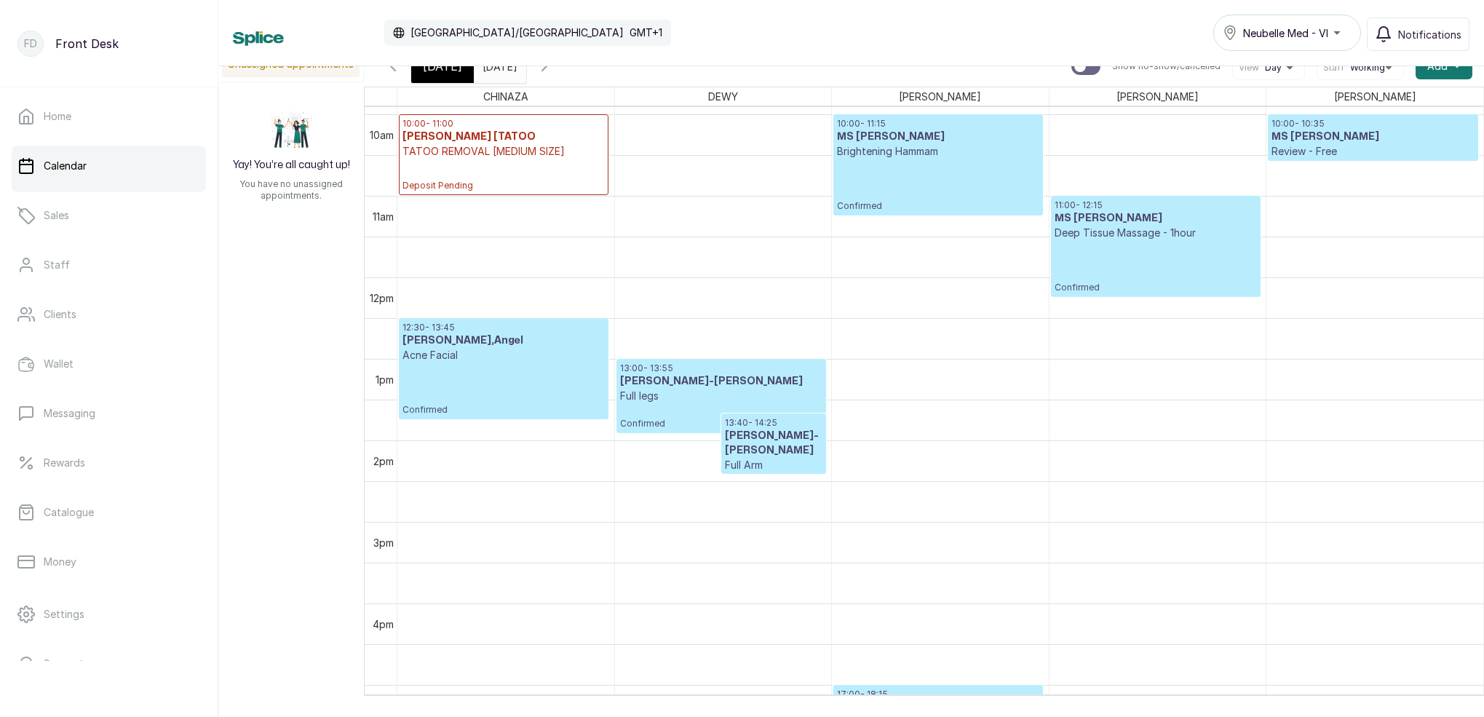
click at [459, 74] on div "[DATE]" at bounding box center [442, 65] width 63 height 33
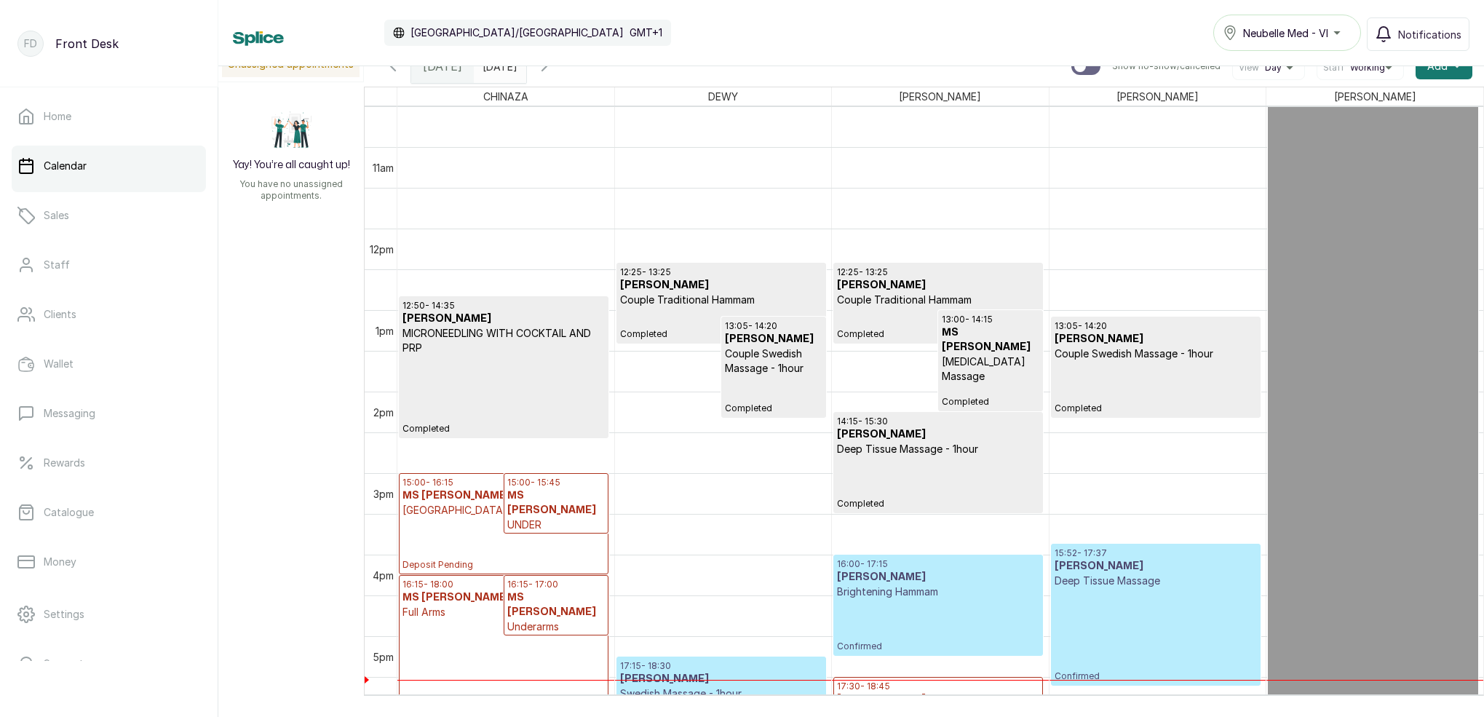
scroll to position [878, 0]
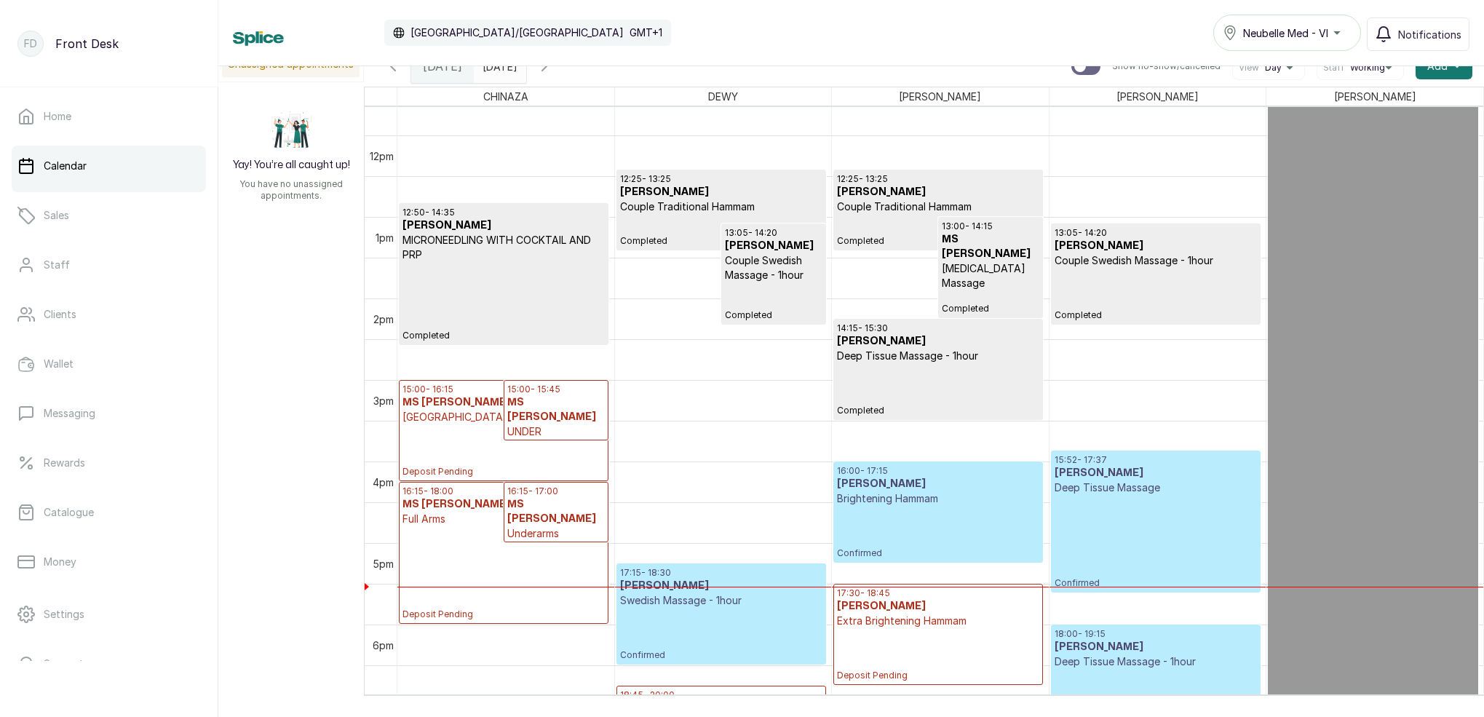
click at [498, 70] on input "[DATE]" at bounding box center [486, 62] width 23 height 25
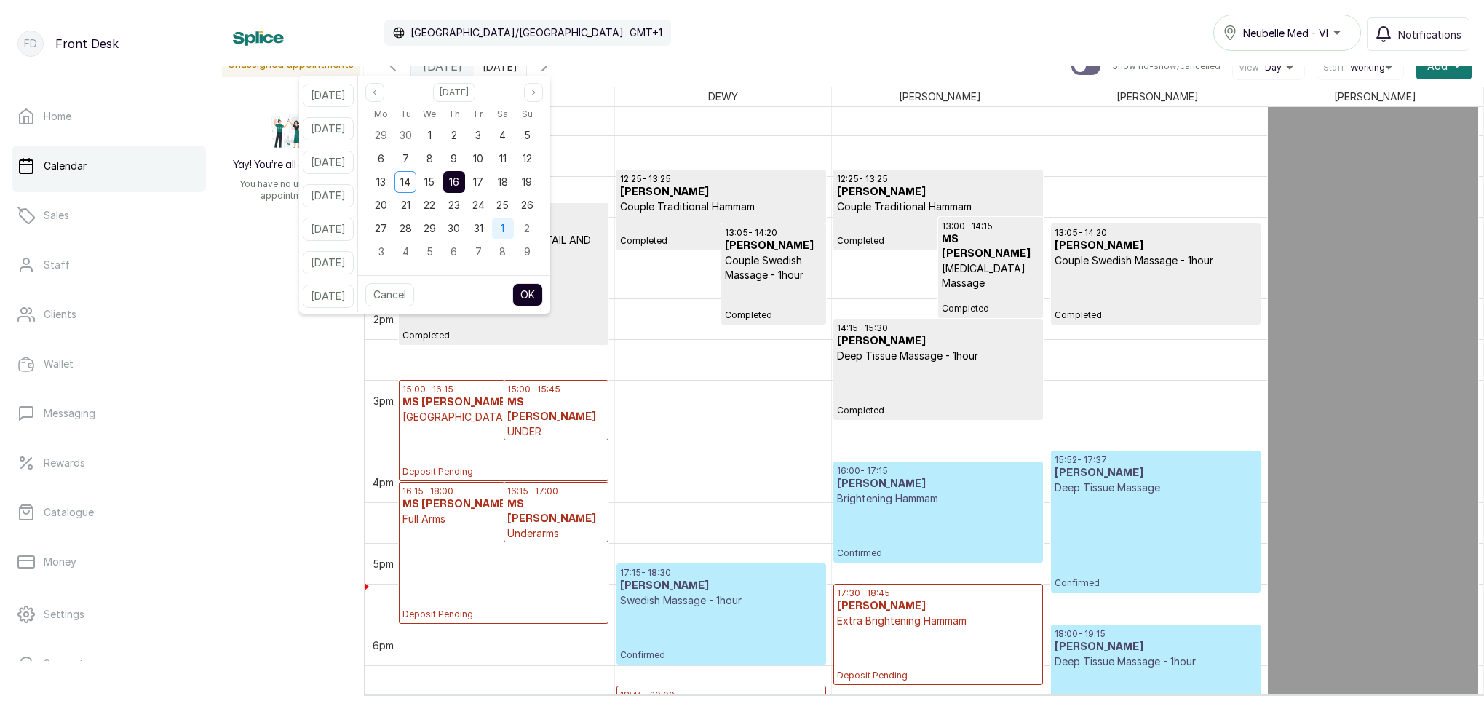
click at [514, 231] on div "1" at bounding box center [503, 229] width 22 height 22
click at [543, 298] on button "OK" at bounding box center [527, 294] width 31 height 23
type input "[DATE]"
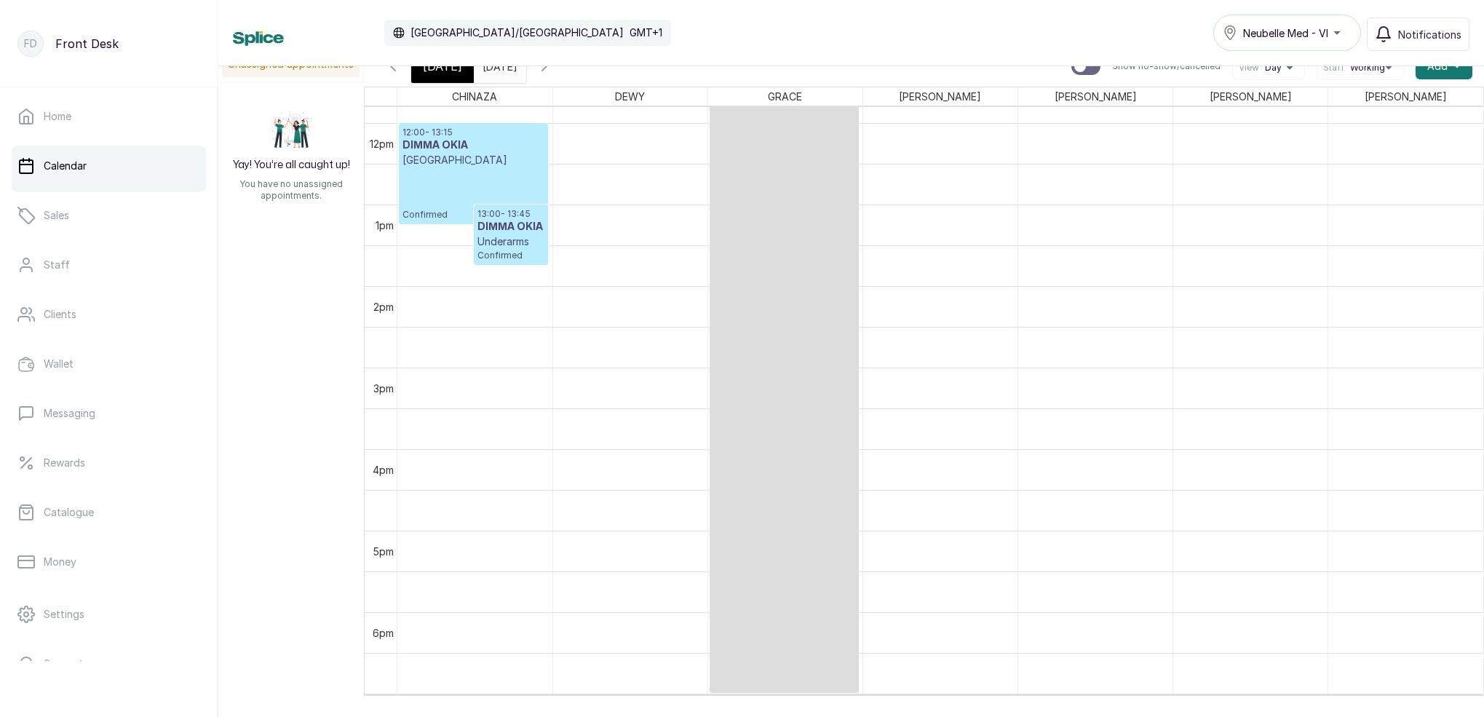
click at [516, 233] on h3 "DIMMA OKIA" at bounding box center [511, 227] width 68 height 15
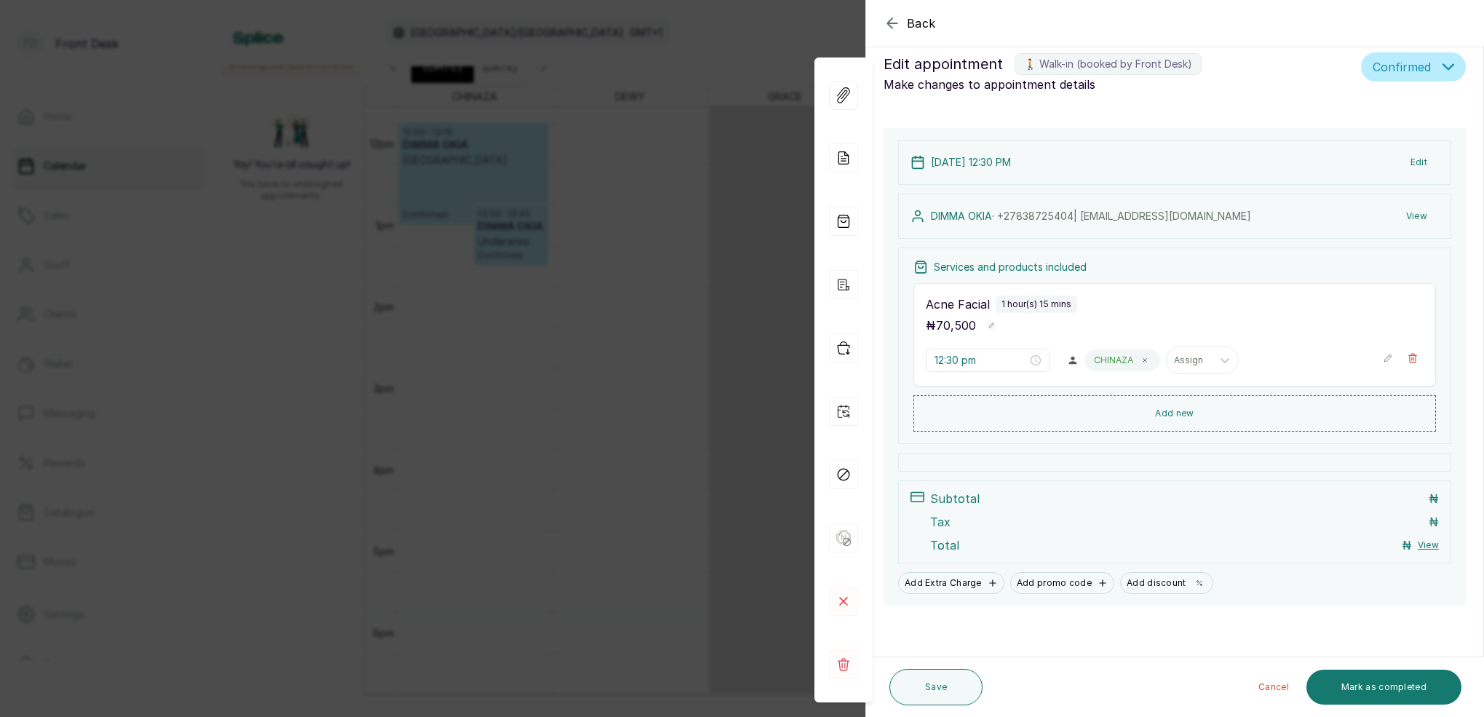
type input "12:00 pm"
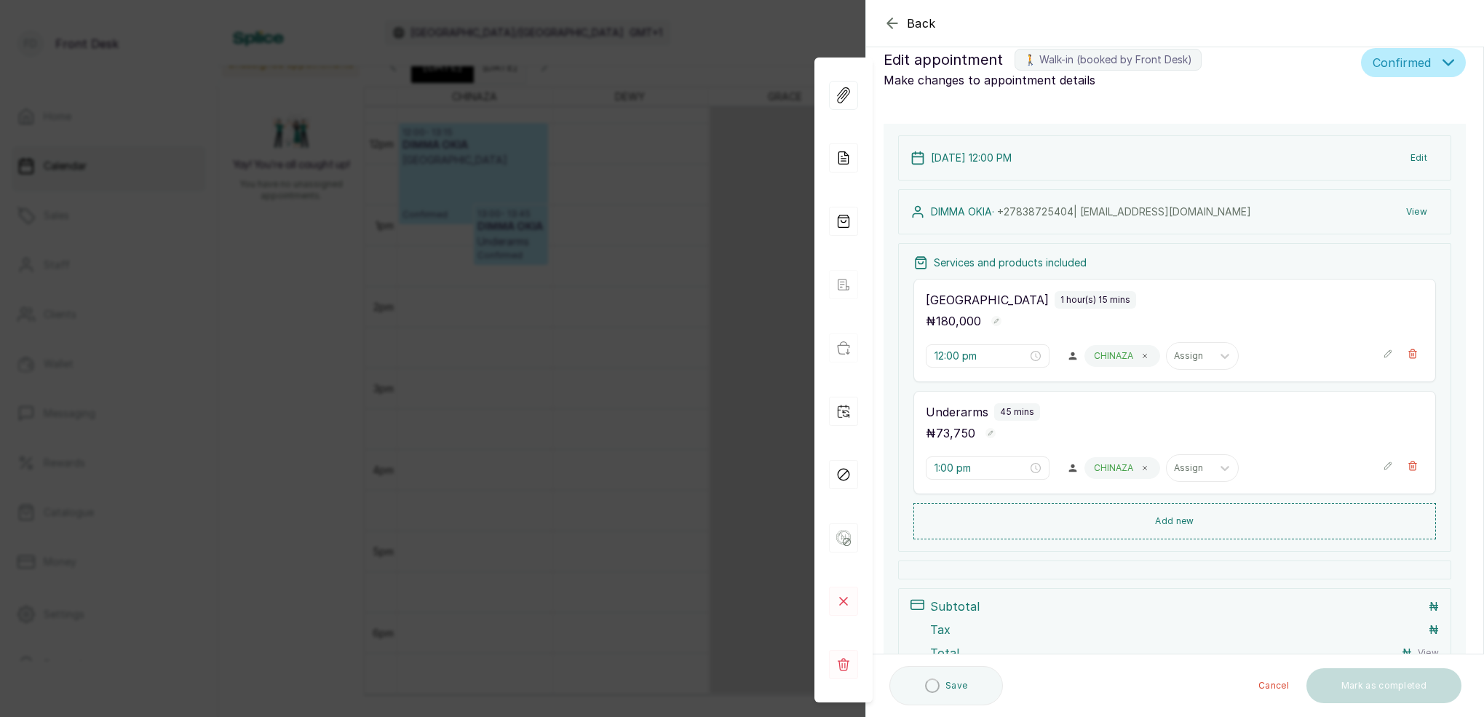
click at [1410, 205] on button "View" at bounding box center [1417, 212] width 44 height 26
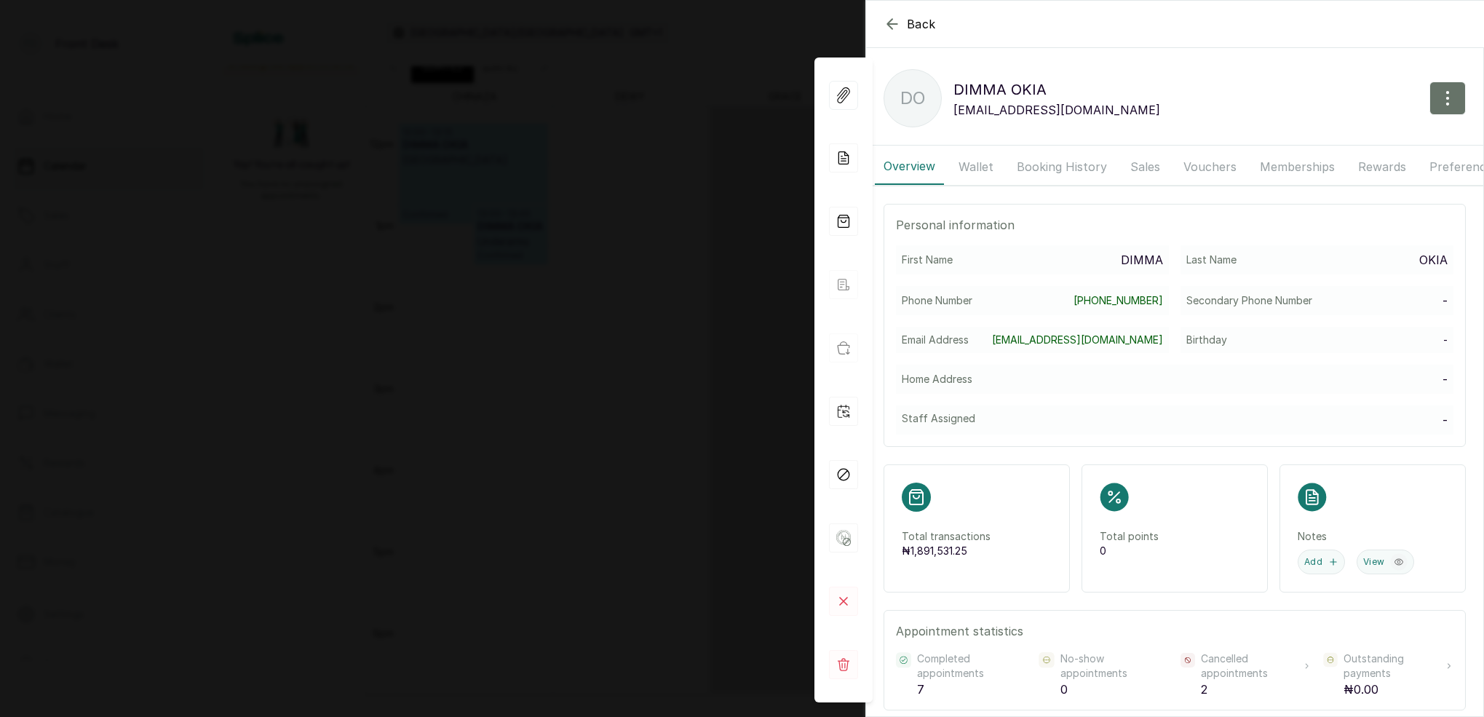
click at [988, 167] on button "Wallet" at bounding box center [976, 166] width 52 height 36
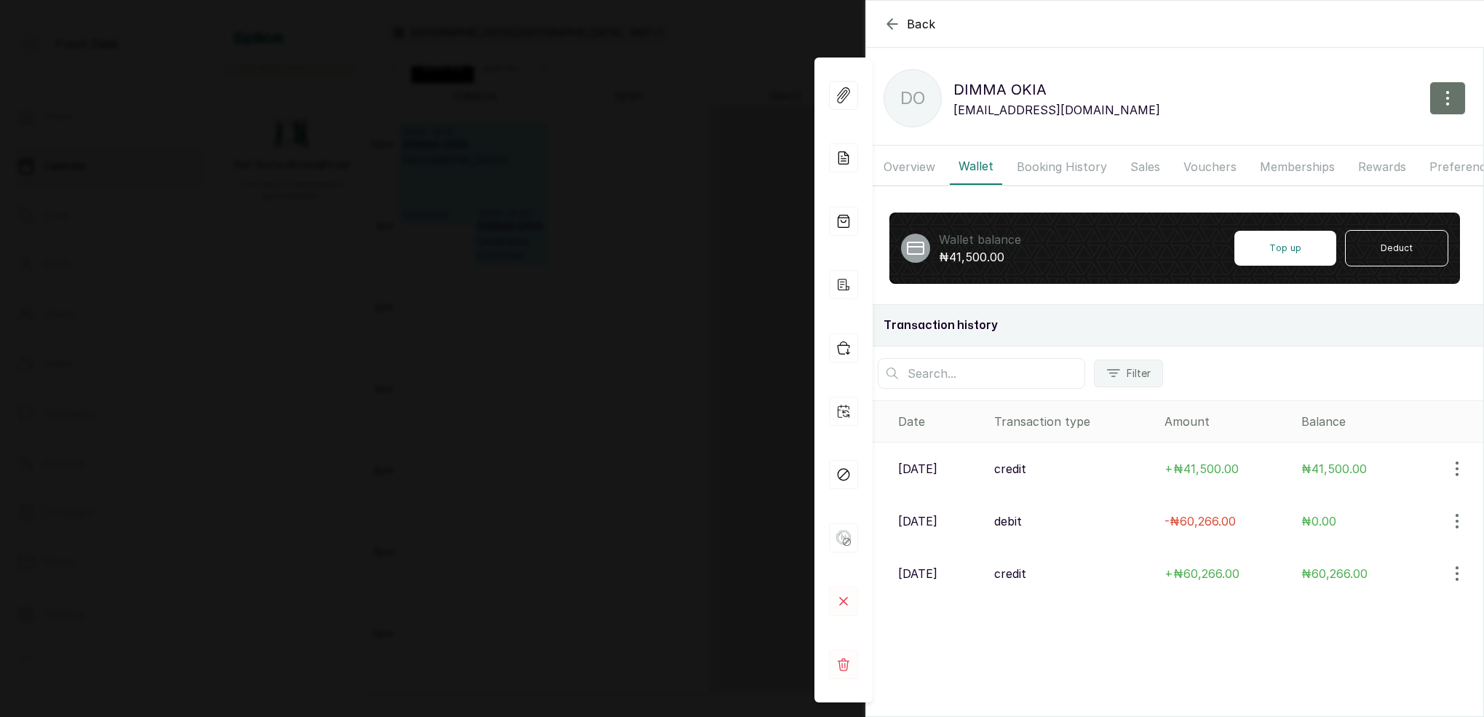
click at [1050, 169] on button "Booking History" at bounding box center [1062, 166] width 108 height 36
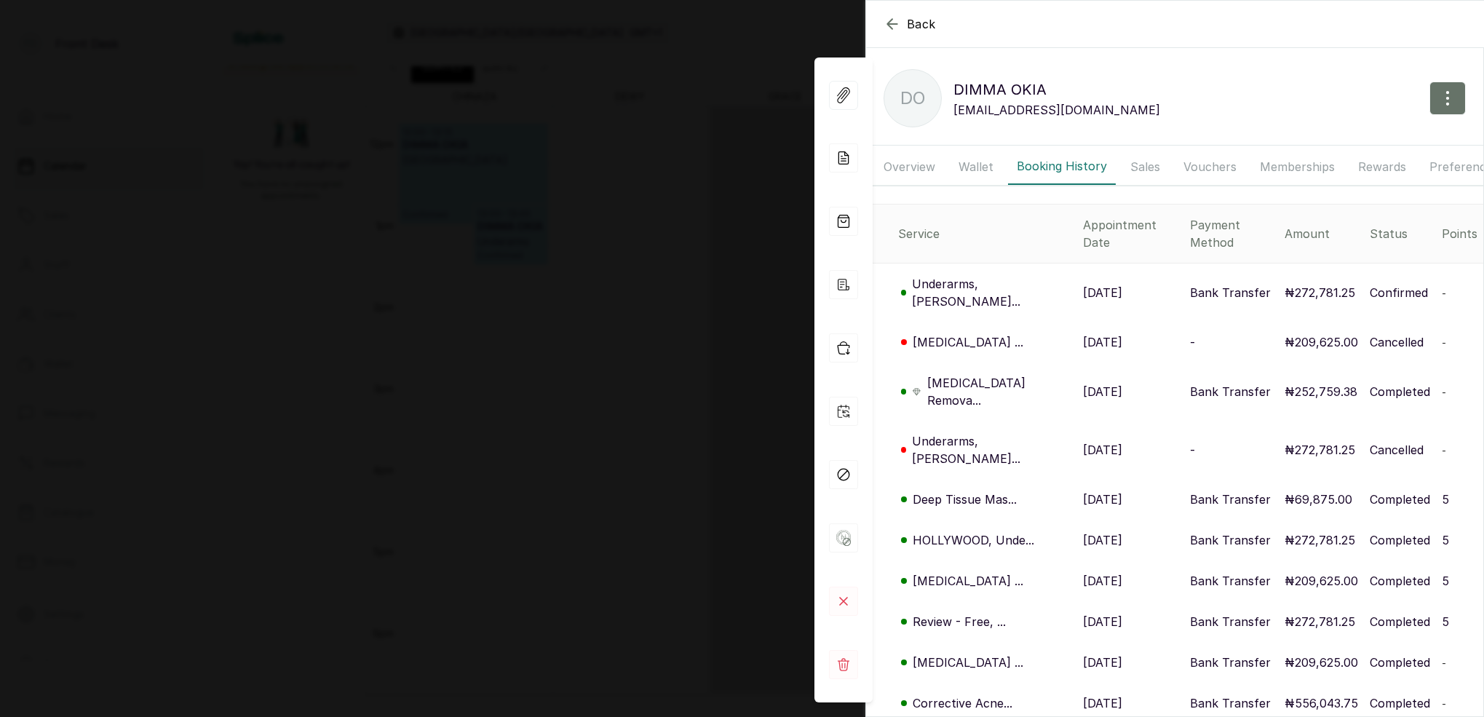
click at [964, 333] on p "[MEDICAL_DATA] ..." at bounding box center [968, 341] width 111 height 17
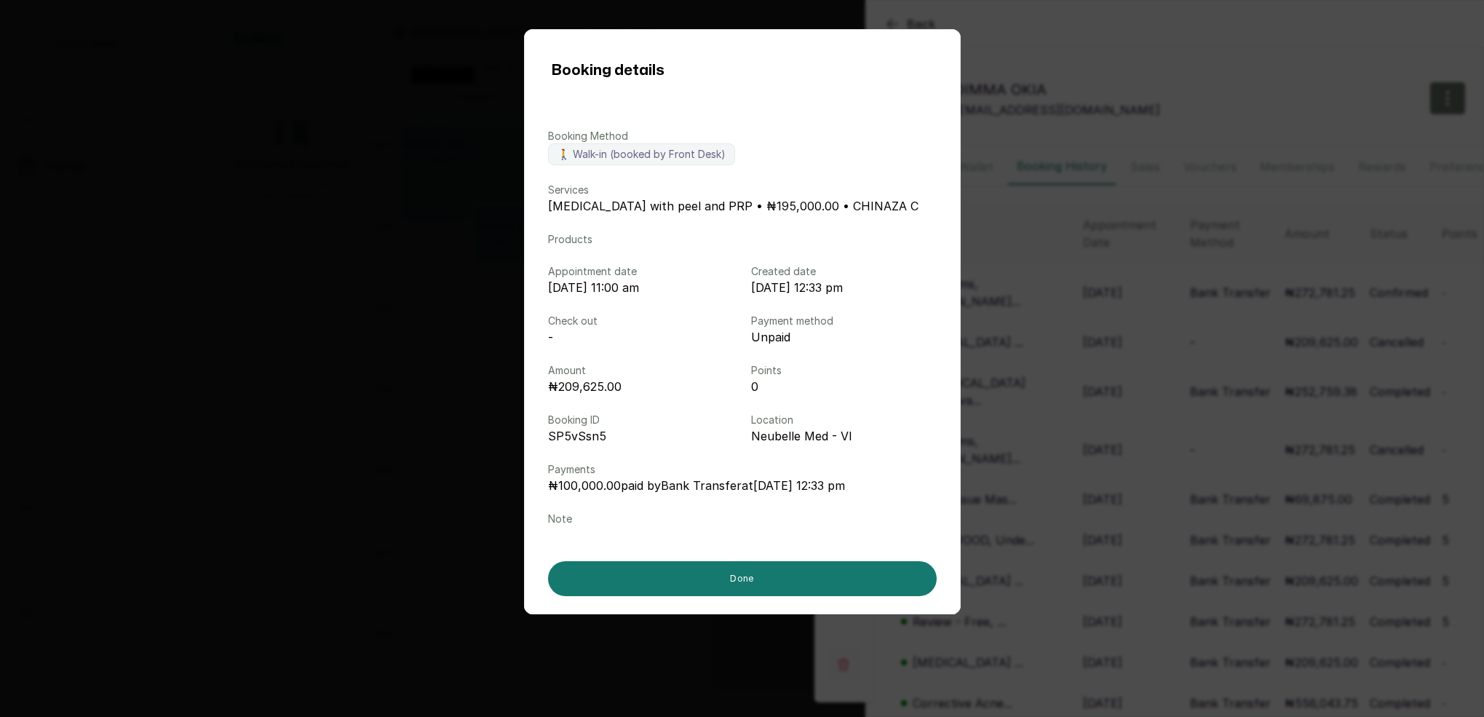
click at [1120, 308] on div "Booking details Booking Method 🚶 Walk-in (booked by Front Desk) Services [MEDIC…" at bounding box center [742, 358] width 1484 height 717
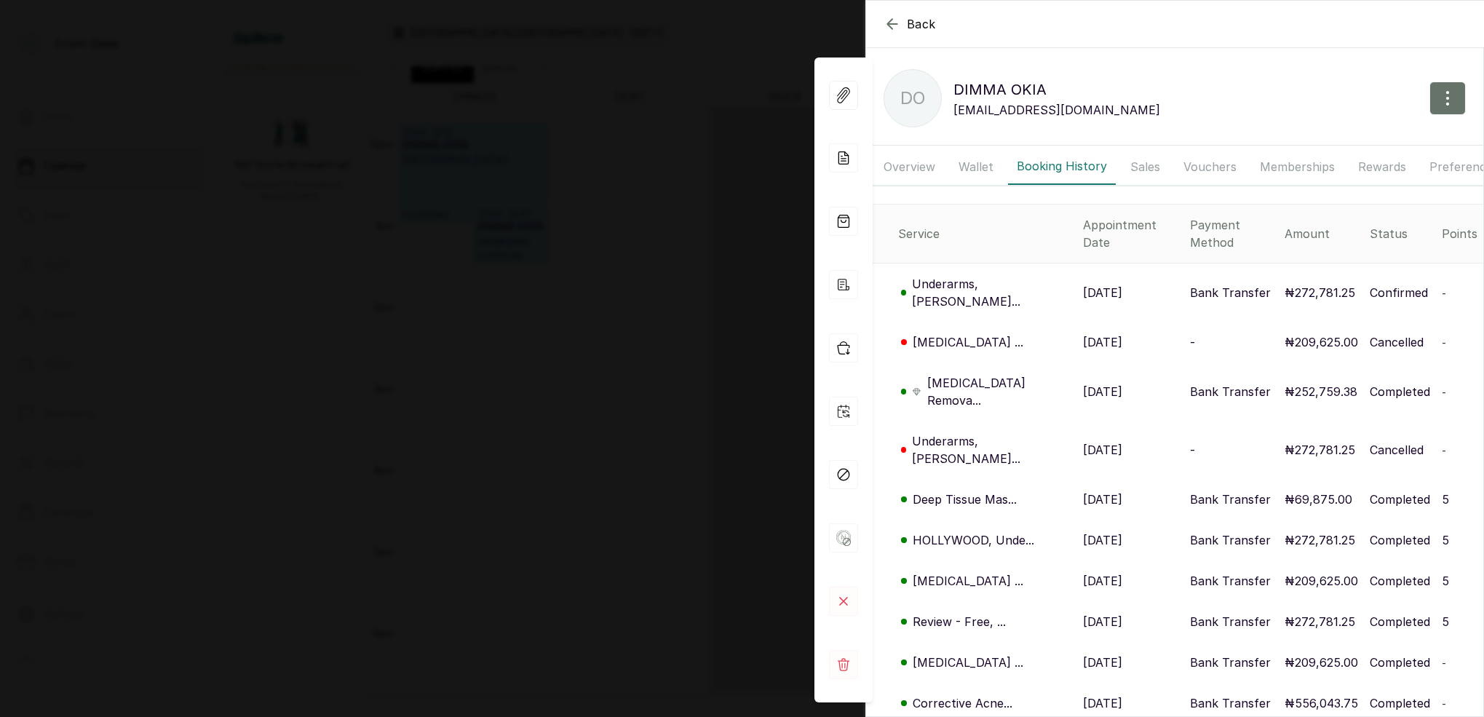
drag, startPoint x: 629, startPoint y: 186, endPoint x: 638, endPoint y: 189, distance: 9.9
click at [631, 187] on div "Back DIMMA OKIA DO DIMMA OKIA [EMAIL_ADDRESS][DOMAIN_NAME] Overview Wallet Book…" at bounding box center [742, 358] width 1484 height 717
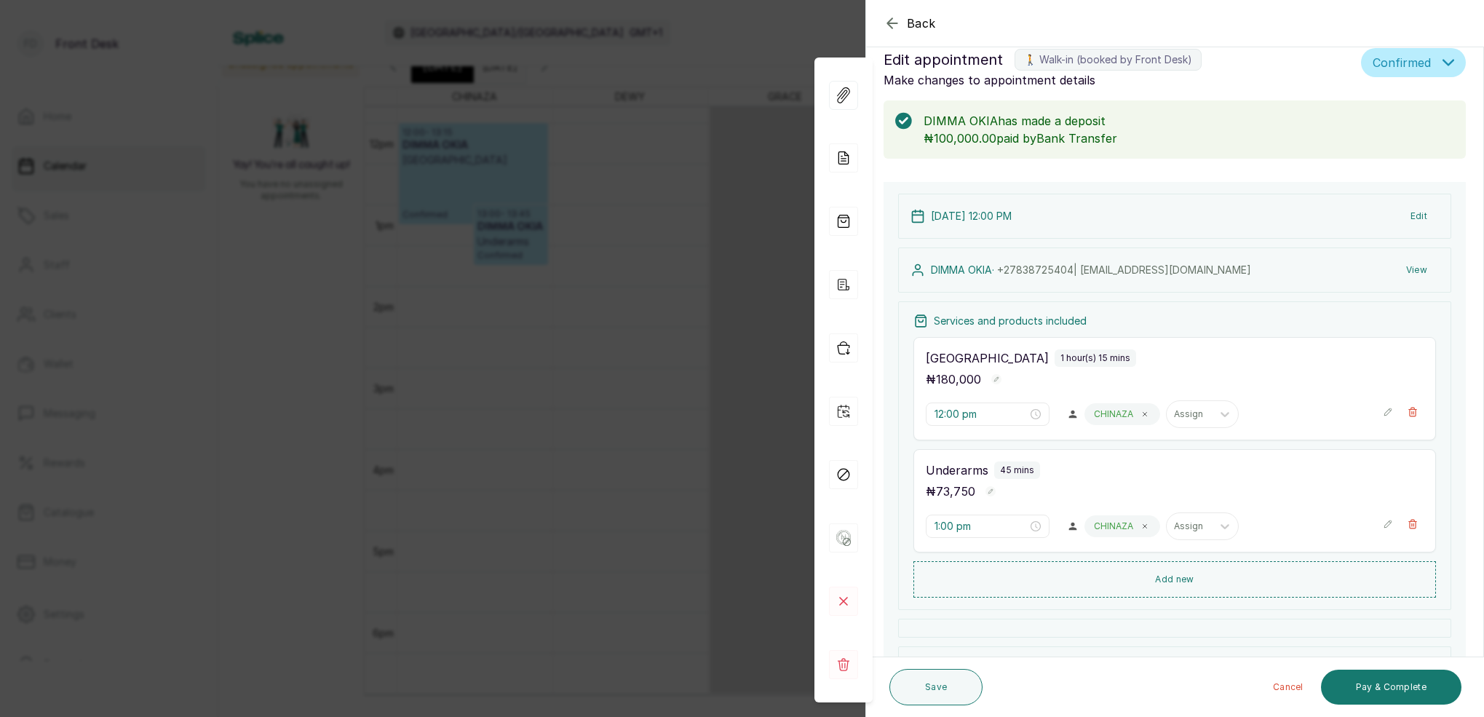
click at [647, 192] on div "Back Appointment Details Edit appointment 🚶 Walk-in (booked by Front Desk) Make…" at bounding box center [742, 358] width 1484 height 717
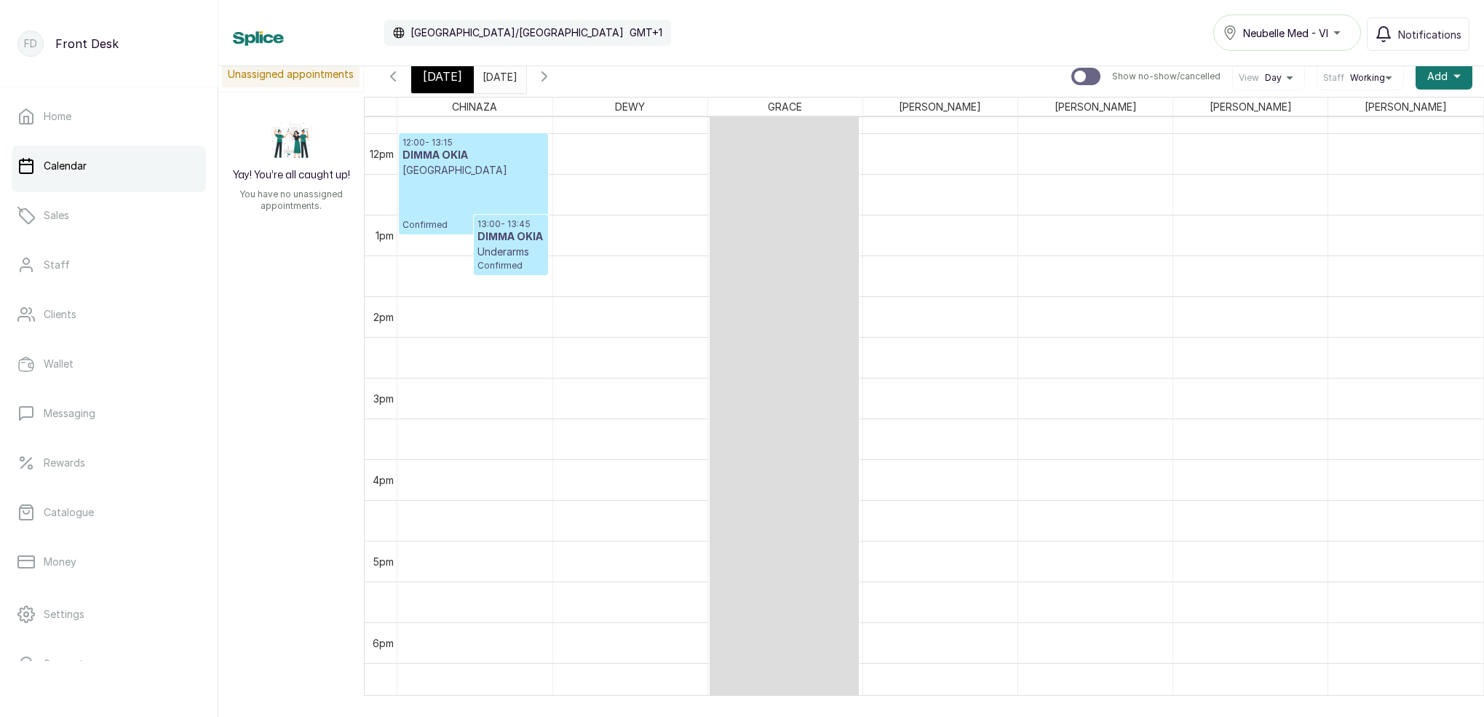
click at [507, 262] on p "Confirmed" at bounding box center [511, 265] width 68 height 12
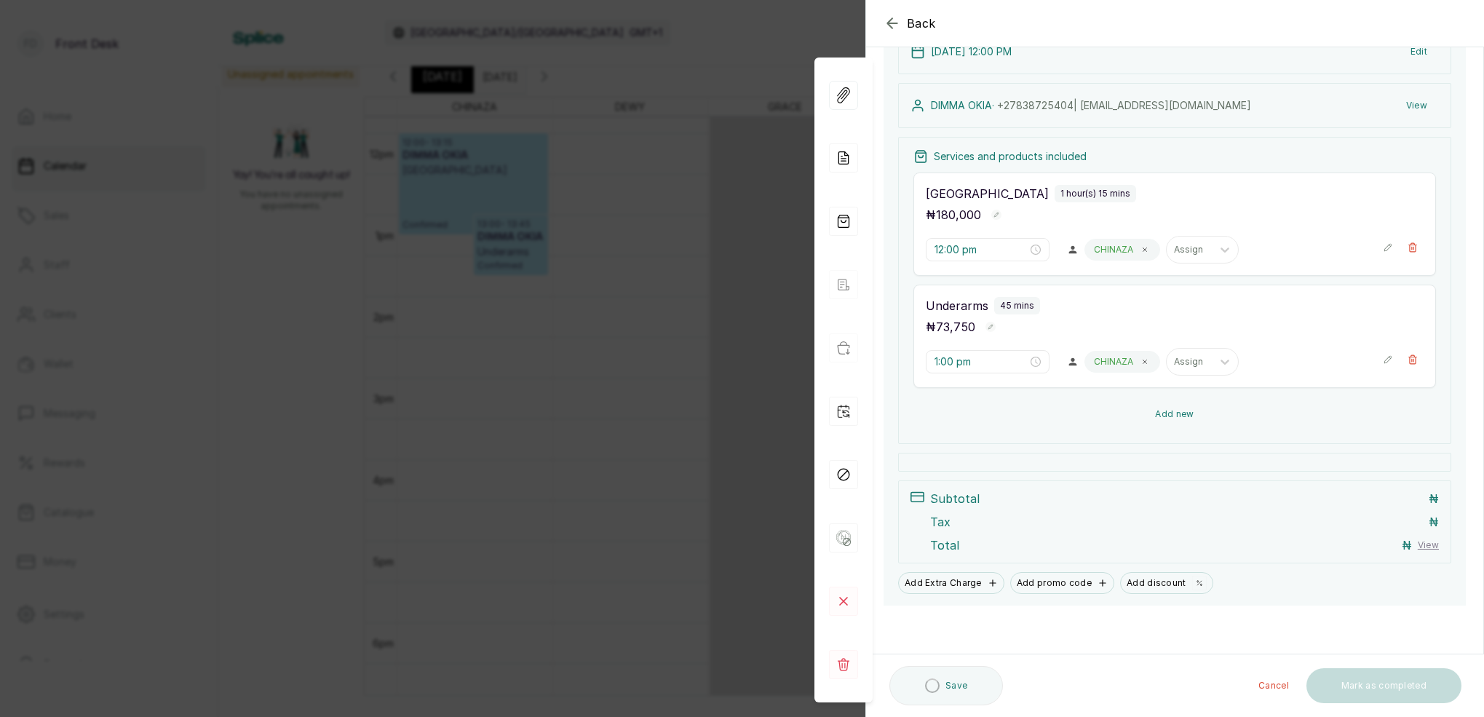
scroll to position [129, 0]
click at [1181, 413] on button "Add new" at bounding box center [1174, 414] width 523 height 35
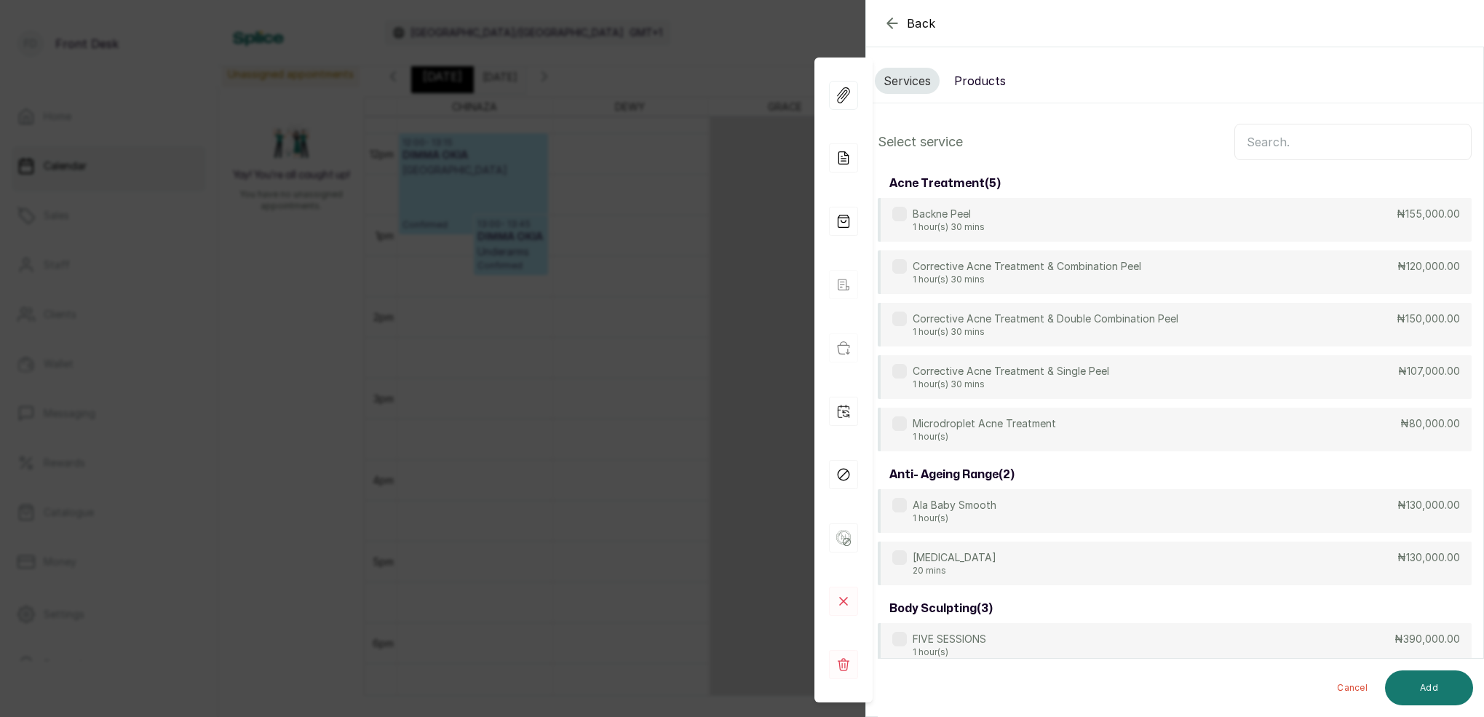
scroll to position [0, 0]
click at [1293, 139] on input "text" at bounding box center [1352, 142] width 237 height 36
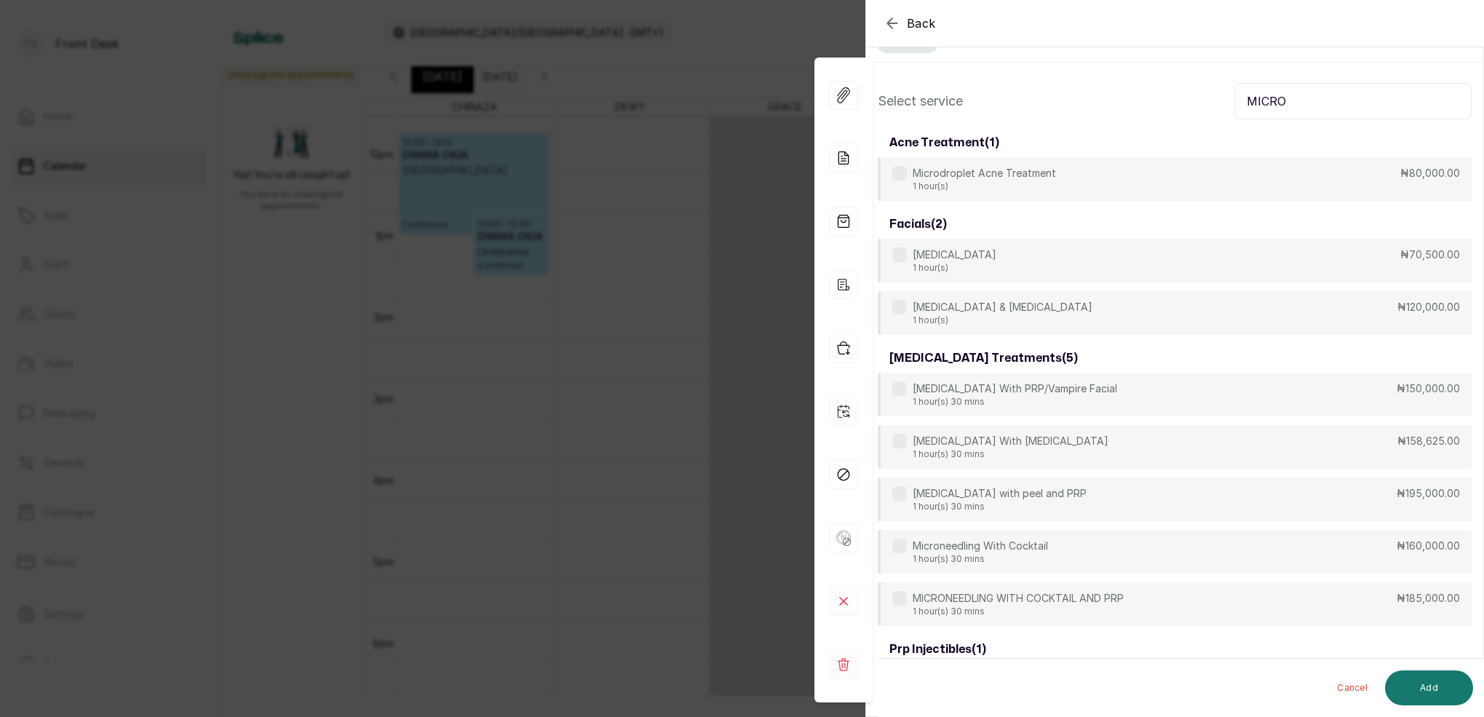
scroll to position [48, 0]
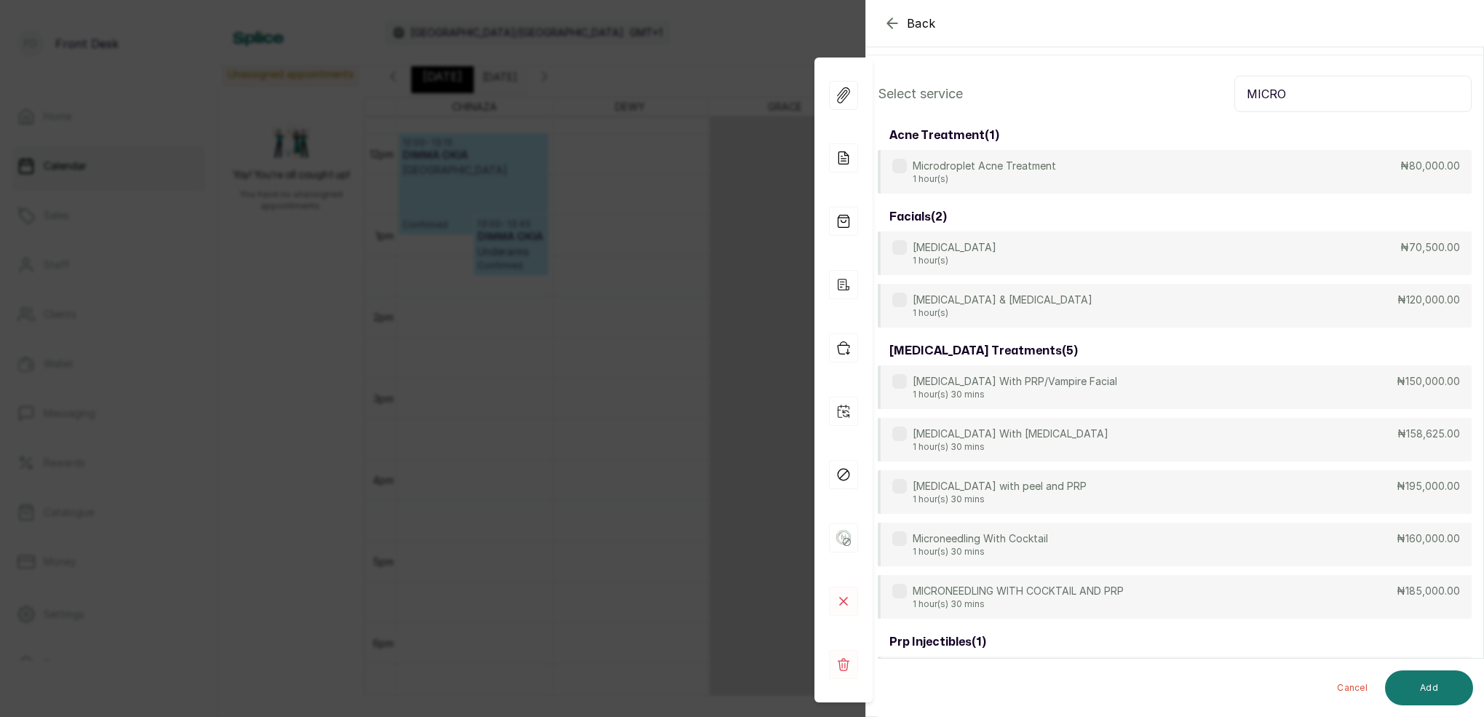
type input "MICRO"
click at [895, 29] on icon "button" at bounding box center [892, 23] width 17 height 17
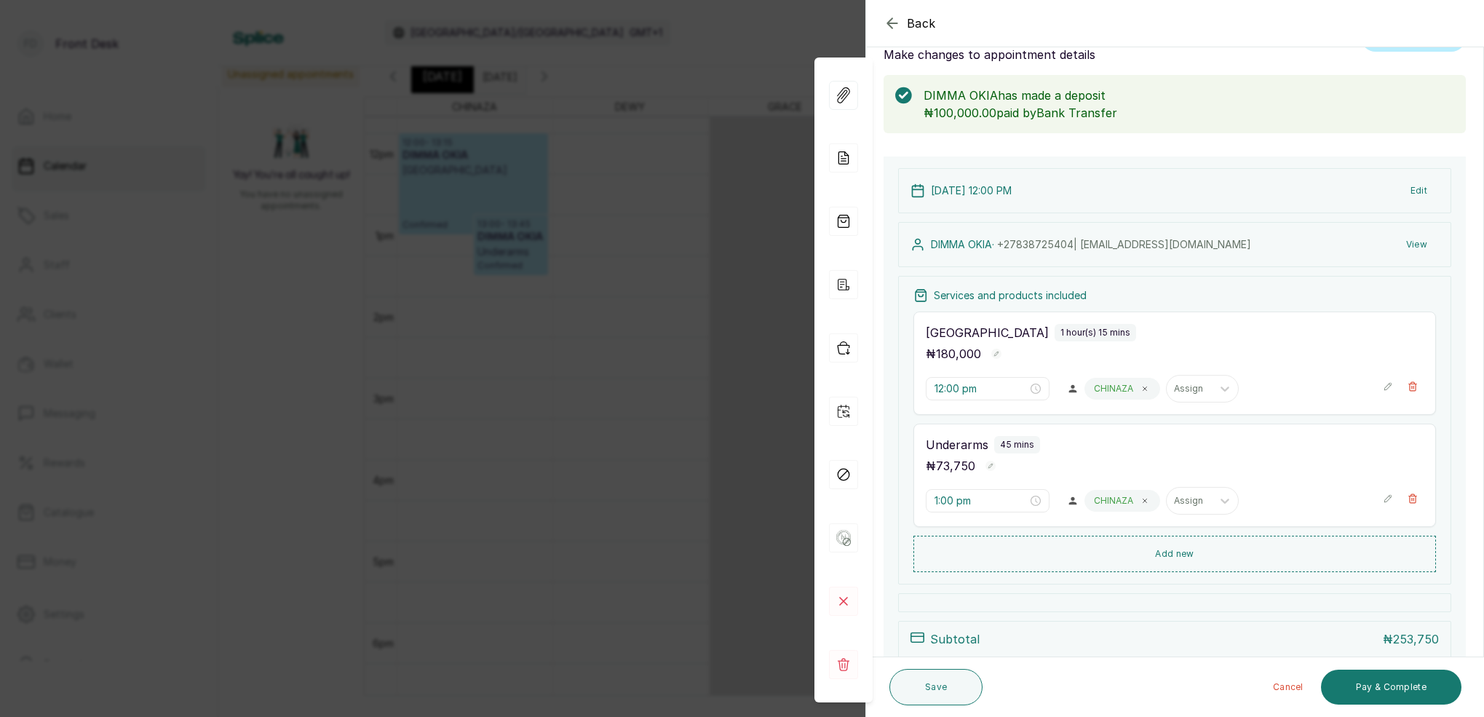
click at [1426, 242] on button "View" at bounding box center [1417, 244] width 44 height 26
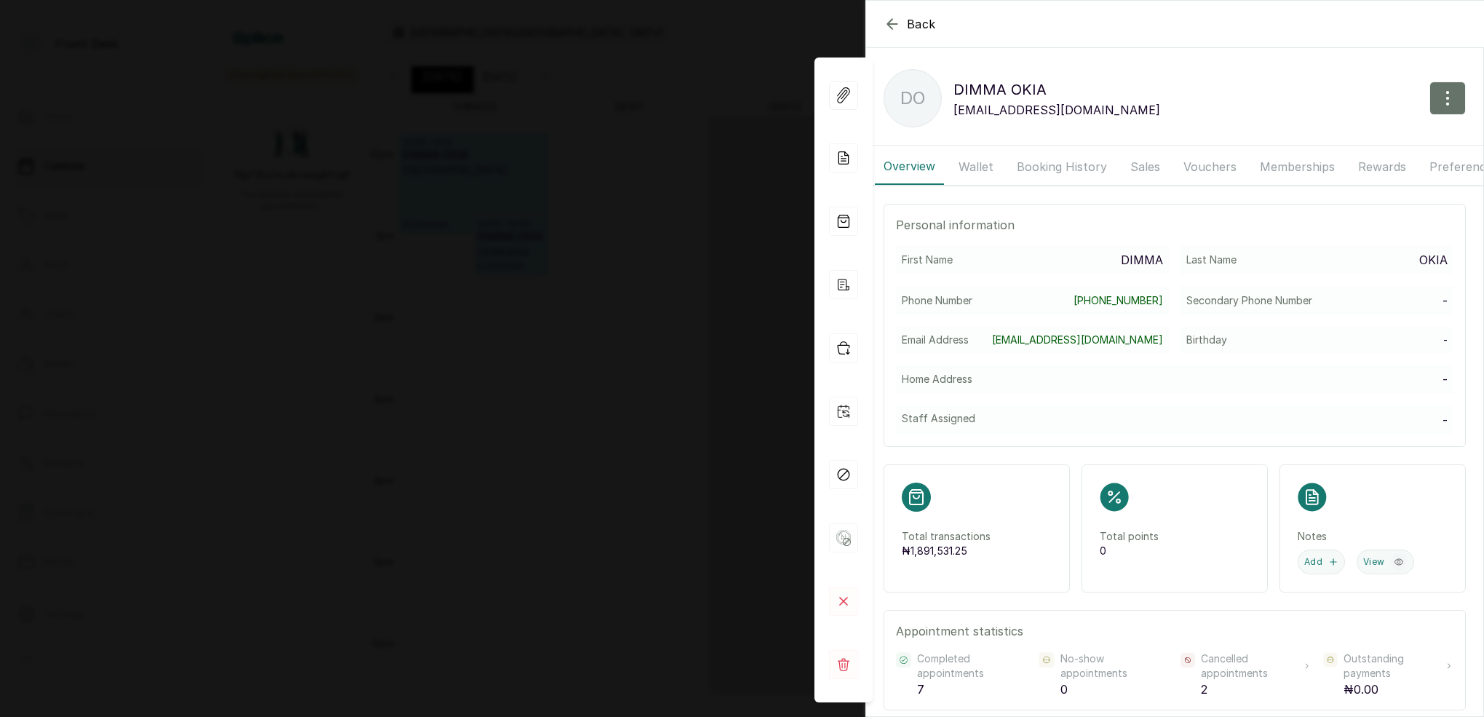
click at [1049, 163] on button "Booking History" at bounding box center [1062, 166] width 108 height 36
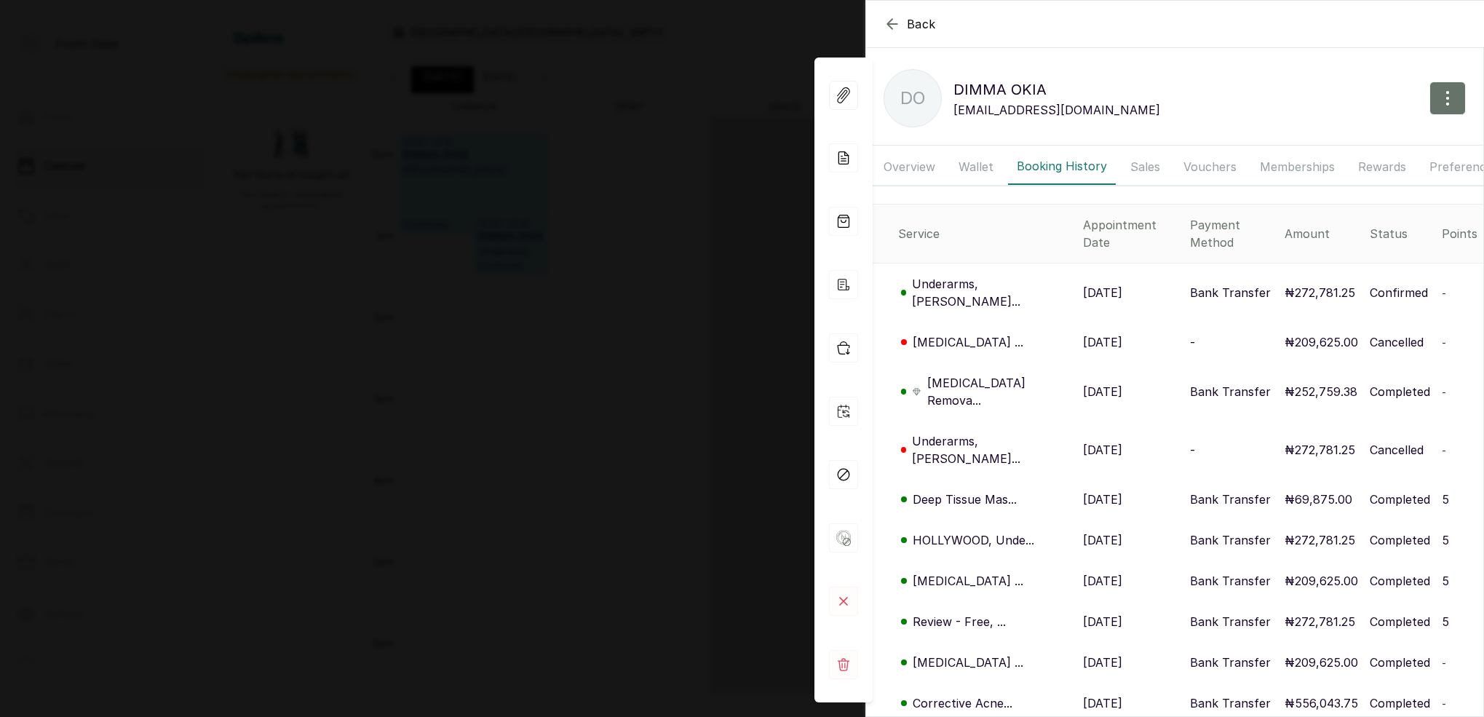
click at [969, 333] on p "[MEDICAL_DATA] ..." at bounding box center [968, 341] width 111 height 17
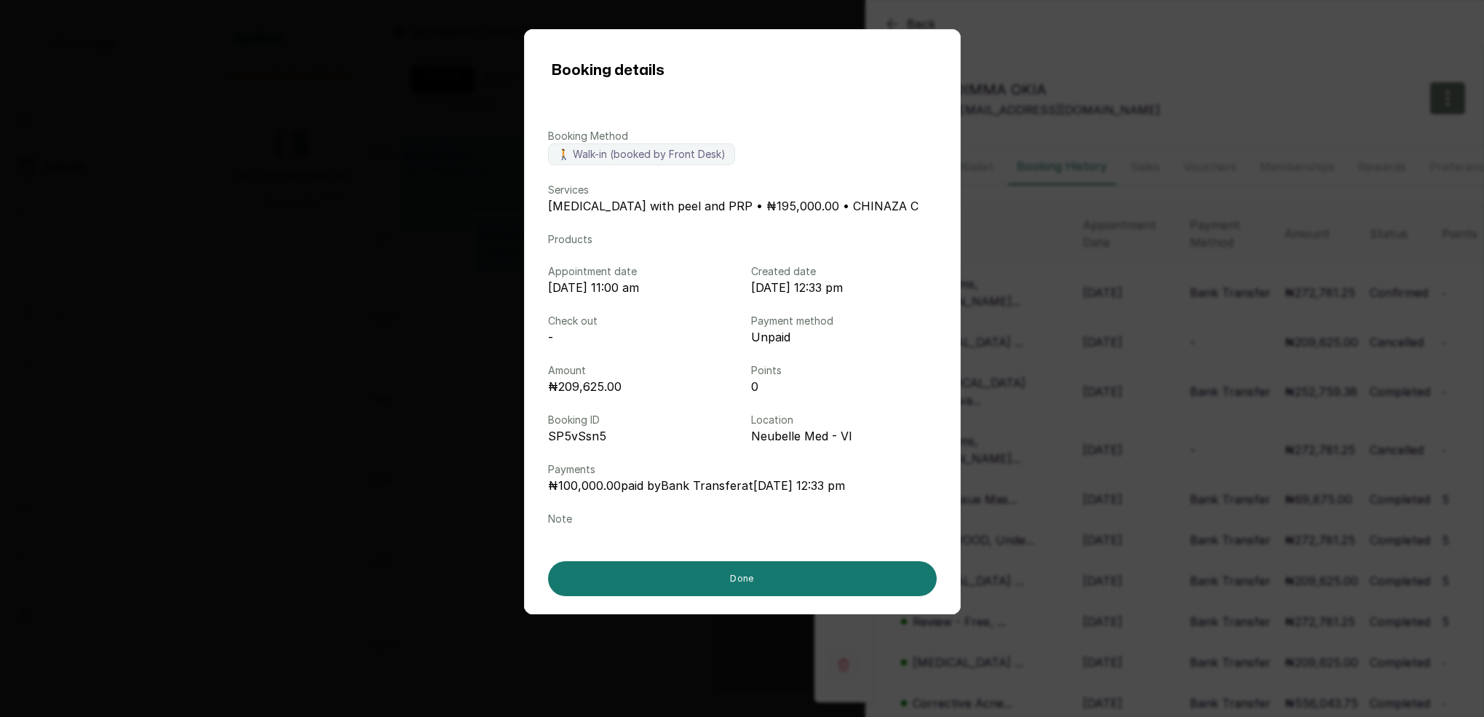
drag, startPoint x: 1210, startPoint y: 144, endPoint x: 1165, endPoint y: 146, distance: 45.1
click at [1210, 144] on div "Booking details Booking Method 🚶 Walk-in (booked by Front Desk) Services [MEDIC…" at bounding box center [742, 358] width 1484 height 717
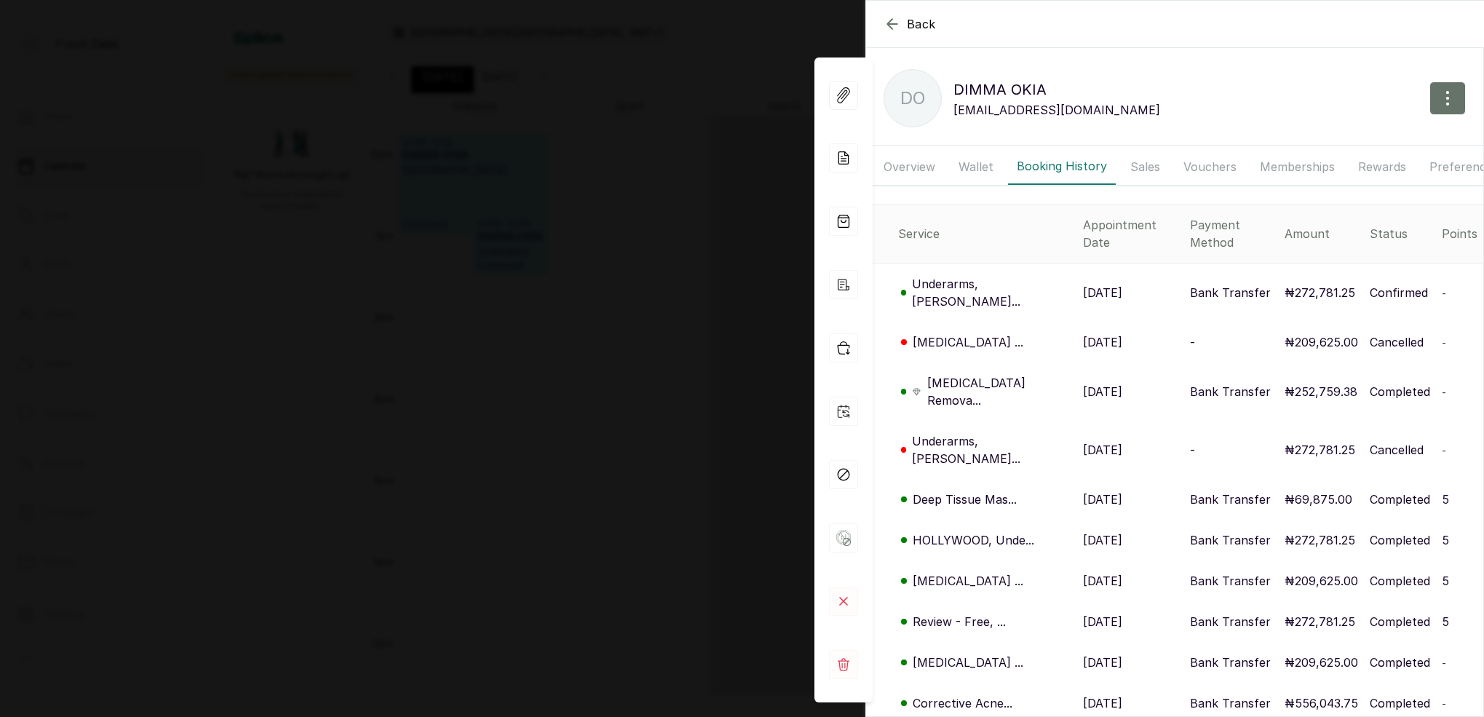
drag, startPoint x: 892, startPoint y: 24, endPoint x: 900, endPoint y: 30, distance: 9.3
click at [893, 24] on icon "button" at bounding box center [891, 23] width 9 height 9
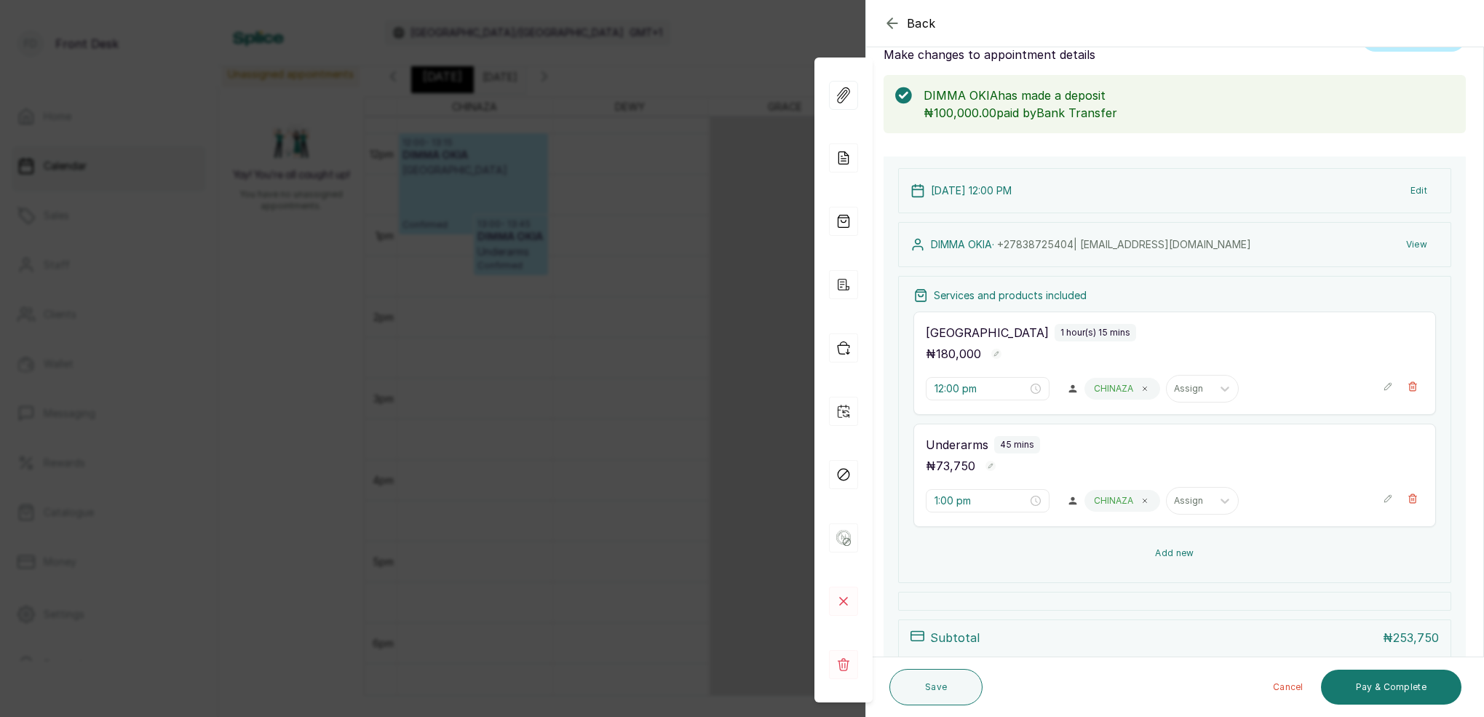
click at [1177, 551] on button "Add new" at bounding box center [1174, 553] width 523 height 35
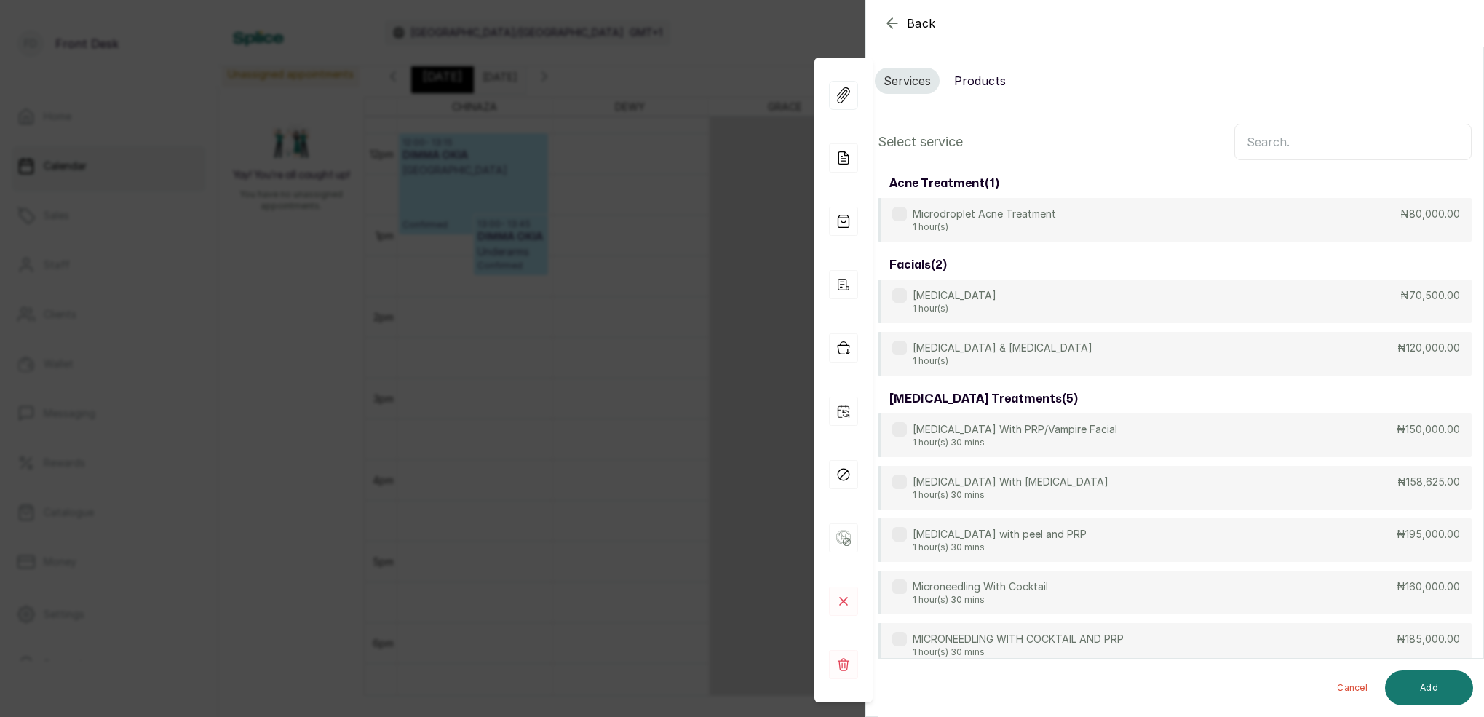
scroll to position [-1, 0]
click at [1275, 139] on input "text" at bounding box center [1352, 142] width 237 height 36
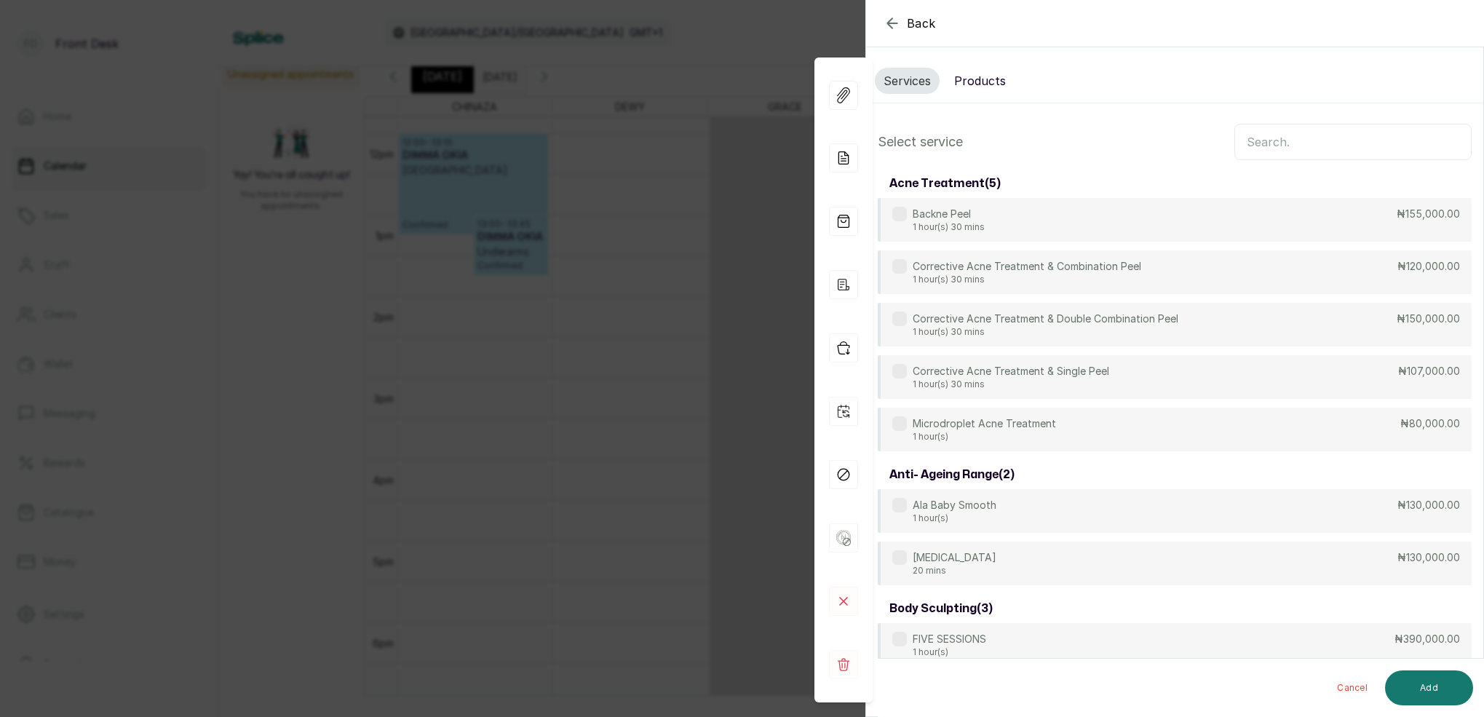
scroll to position [0, 0]
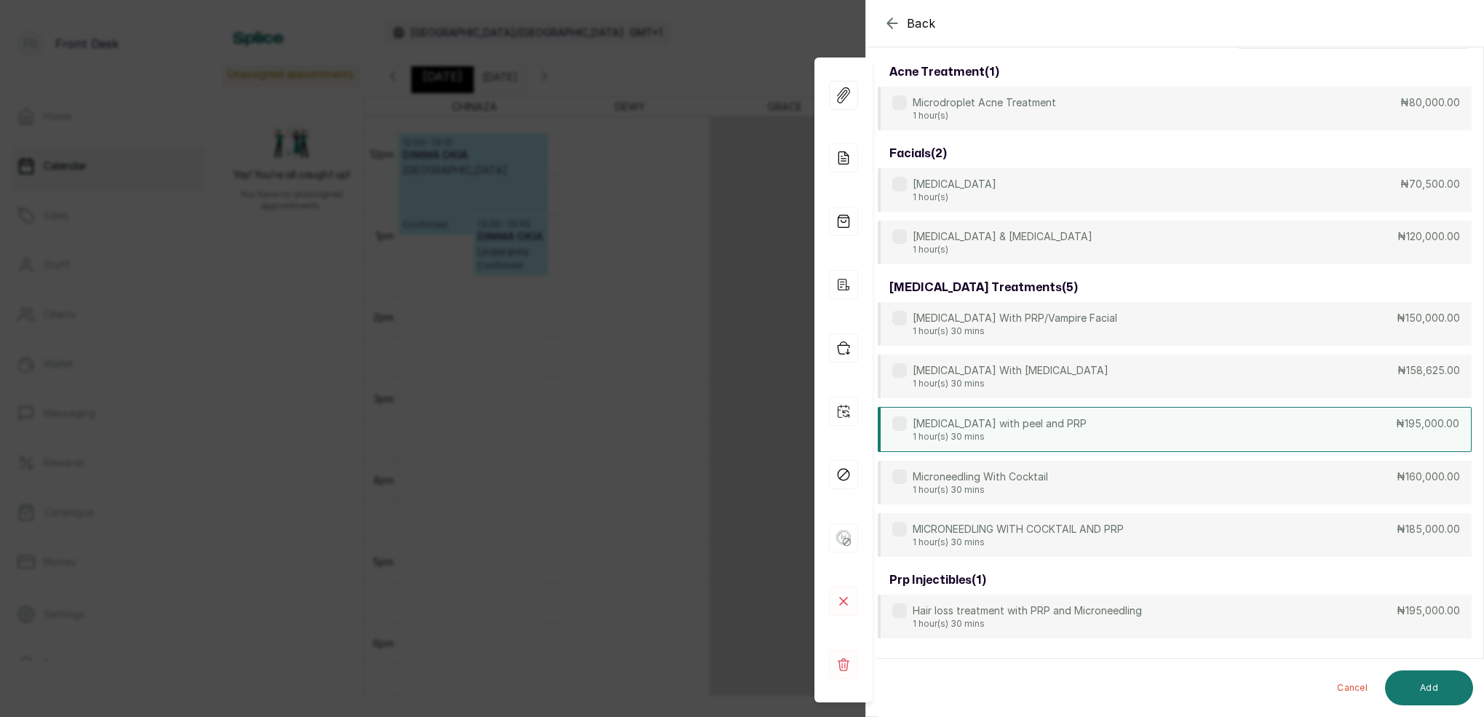
type input "MICRO"
click at [1070, 438] on p "1 hour(s) 30 mins" at bounding box center [1000, 435] width 174 height 12
click at [1420, 682] on button "Add" at bounding box center [1429, 687] width 88 height 35
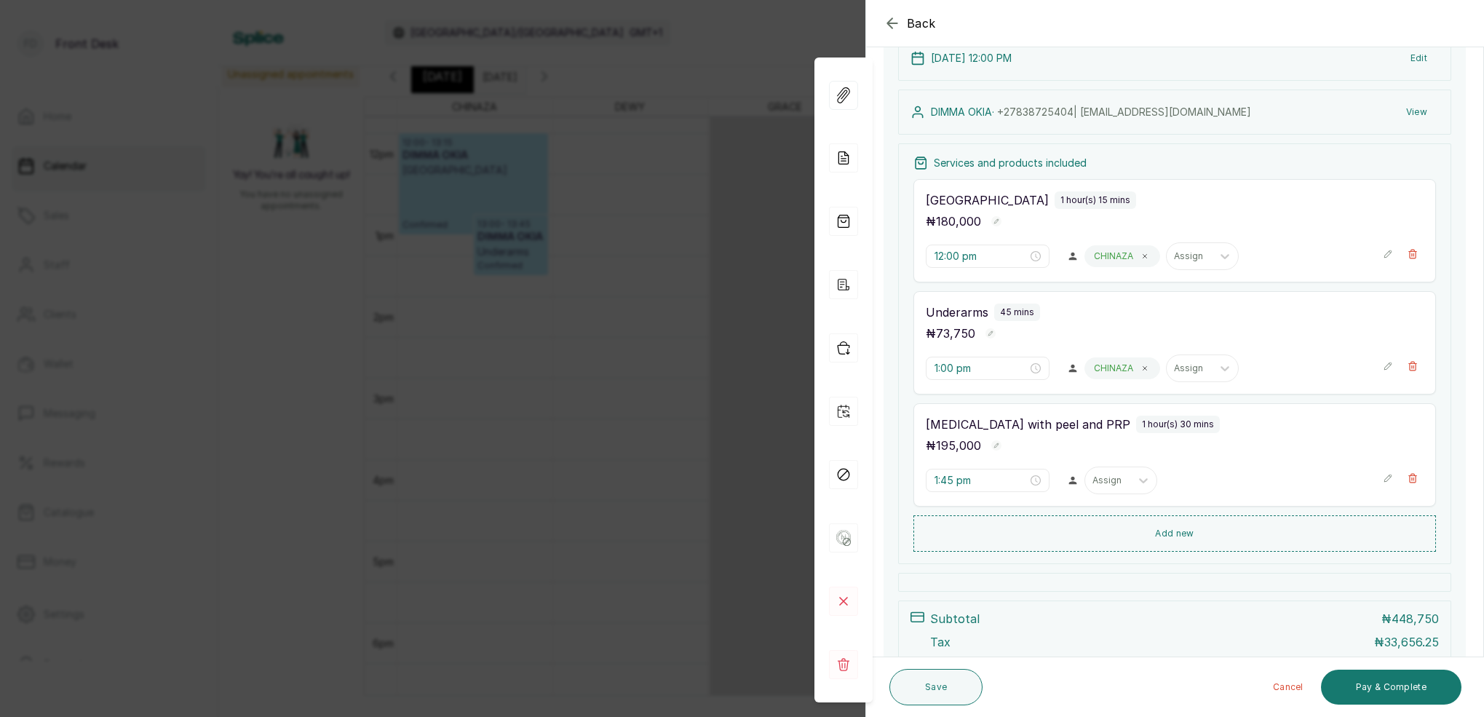
scroll to position [186, 0]
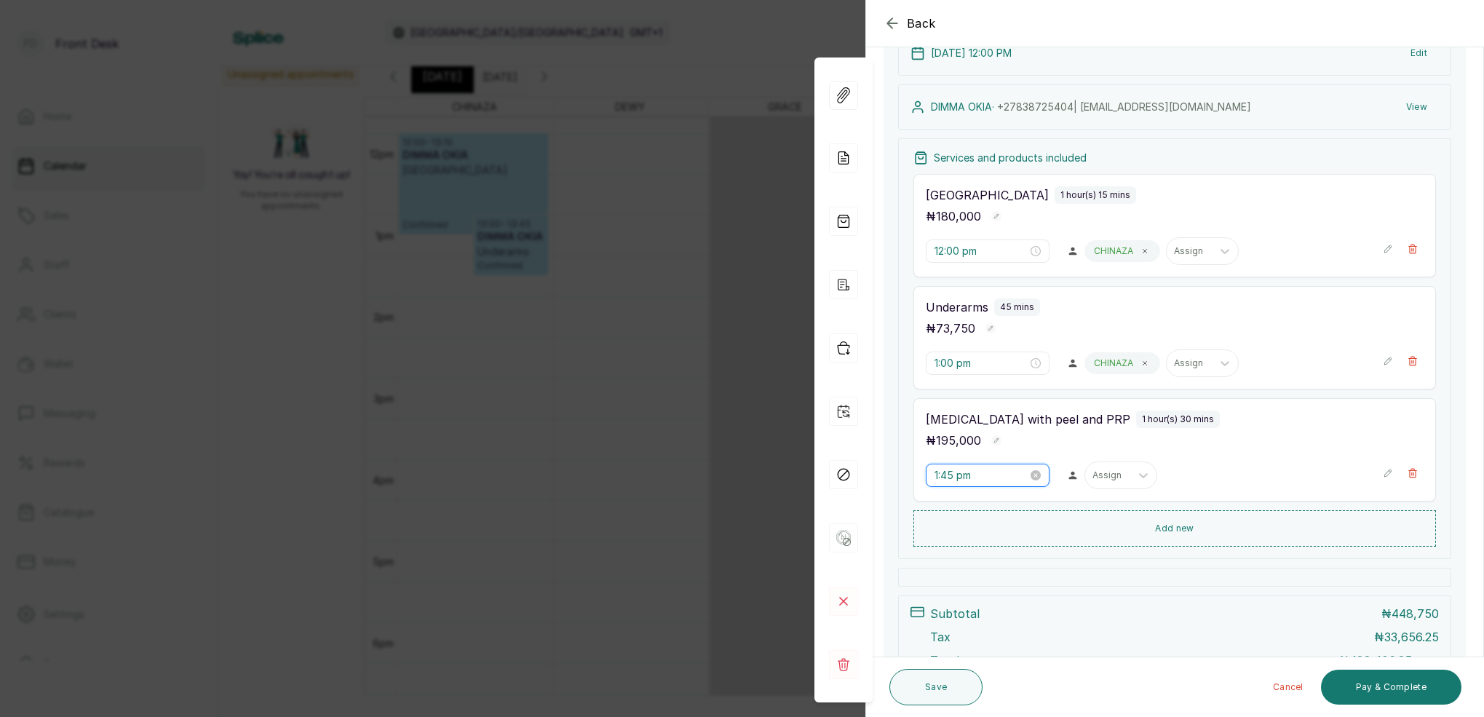
click at [948, 480] on input "1:45 pm" at bounding box center [981, 475] width 93 height 16
drag, startPoint x: 986, startPoint y: 627, endPoint x: 1007, endPoint y: 560, distance: 70.0
click at [987, 627] on div "30" at bounding box center [987, 633] width 35 height 20
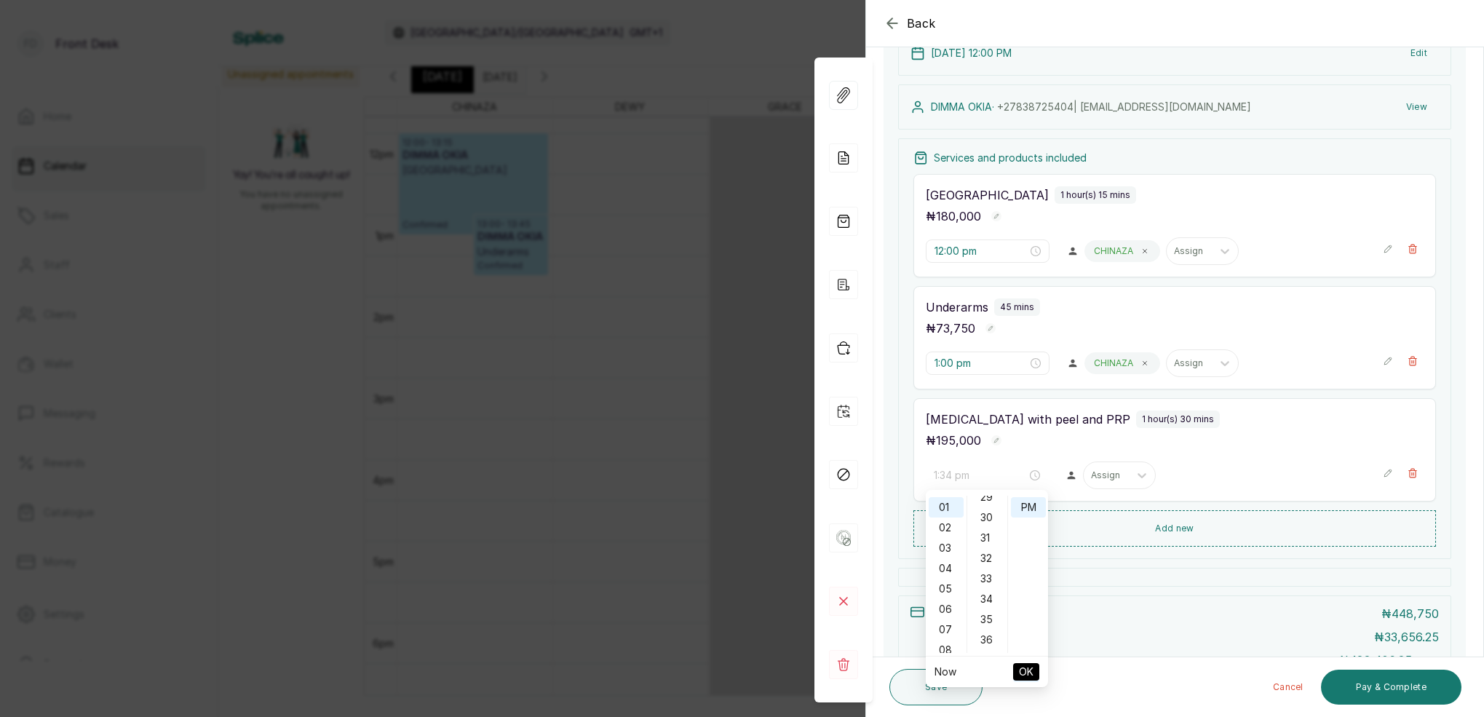
type input "1:30 pm"
click at [1023, 501] on div "PM" at bounding box center [1028, 507] width 35 height 20
drag, startPoint x: 1026, startPoint y: 671, endPoint x: 1037, endPoint y: 667, distance: 12.4
click at [1026, 671] on span "OK" at bounding box center [1026, 672] width 15 height 28
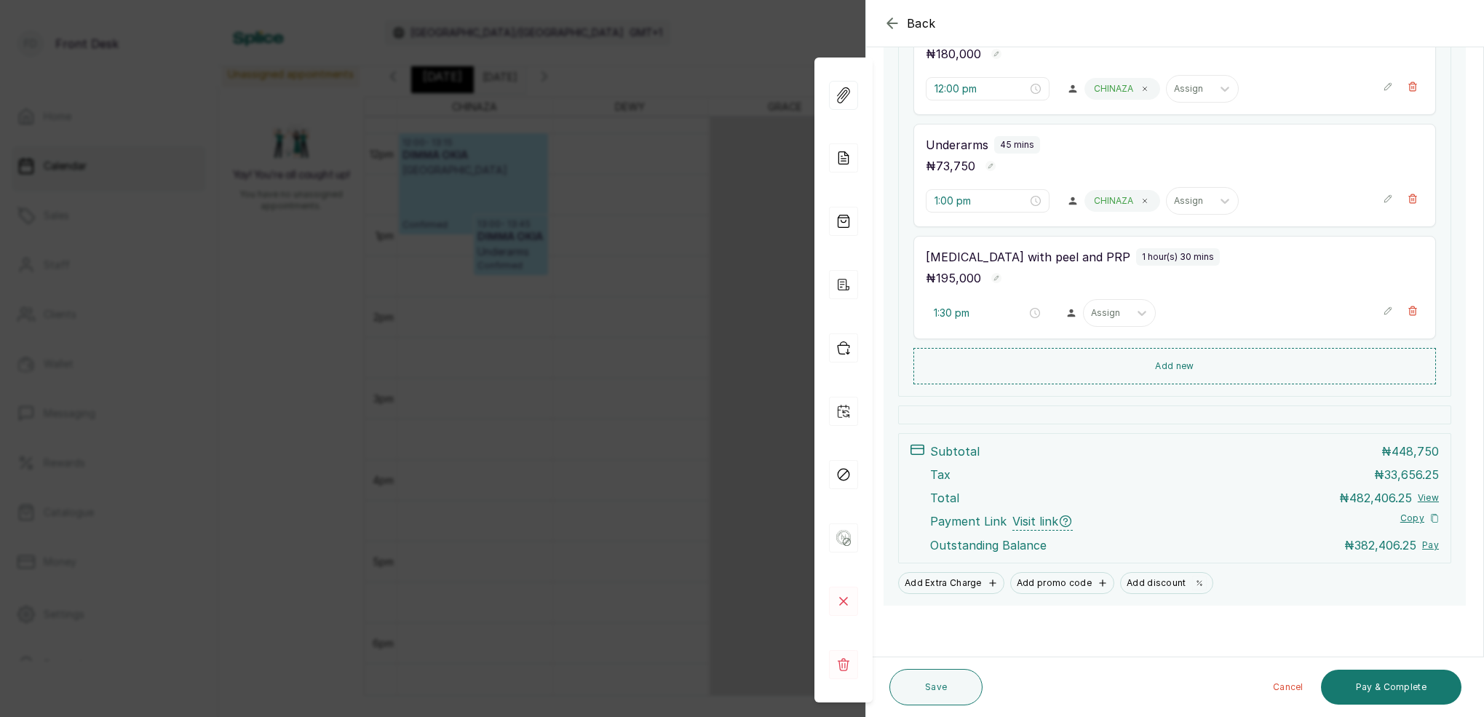
scroll to position [348, 0]
click at [1411, 685] on button "Pay & Complete" at bounding box center [1391, 687] width 140 height 35
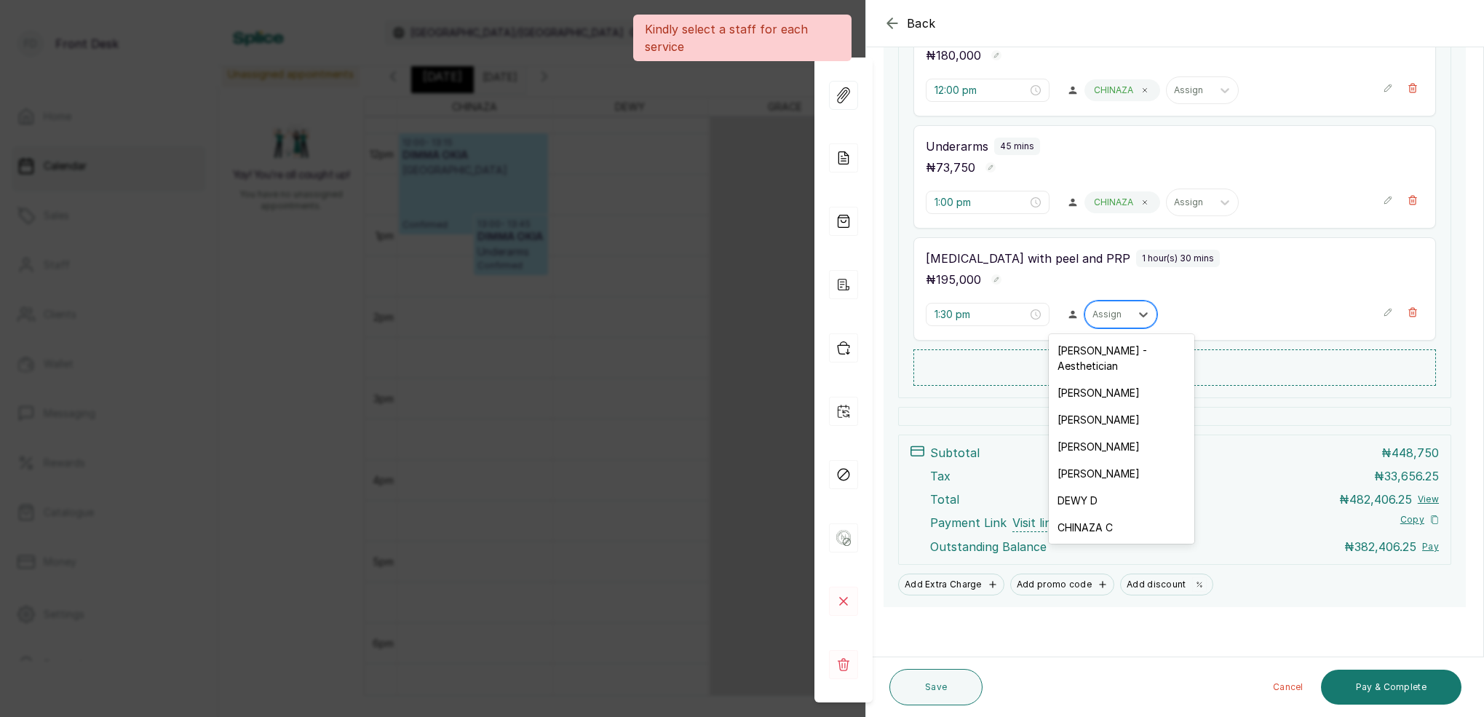
click at [1114, 311] on div "Assign" at bounding box center [1107, 314] width 31 height 10
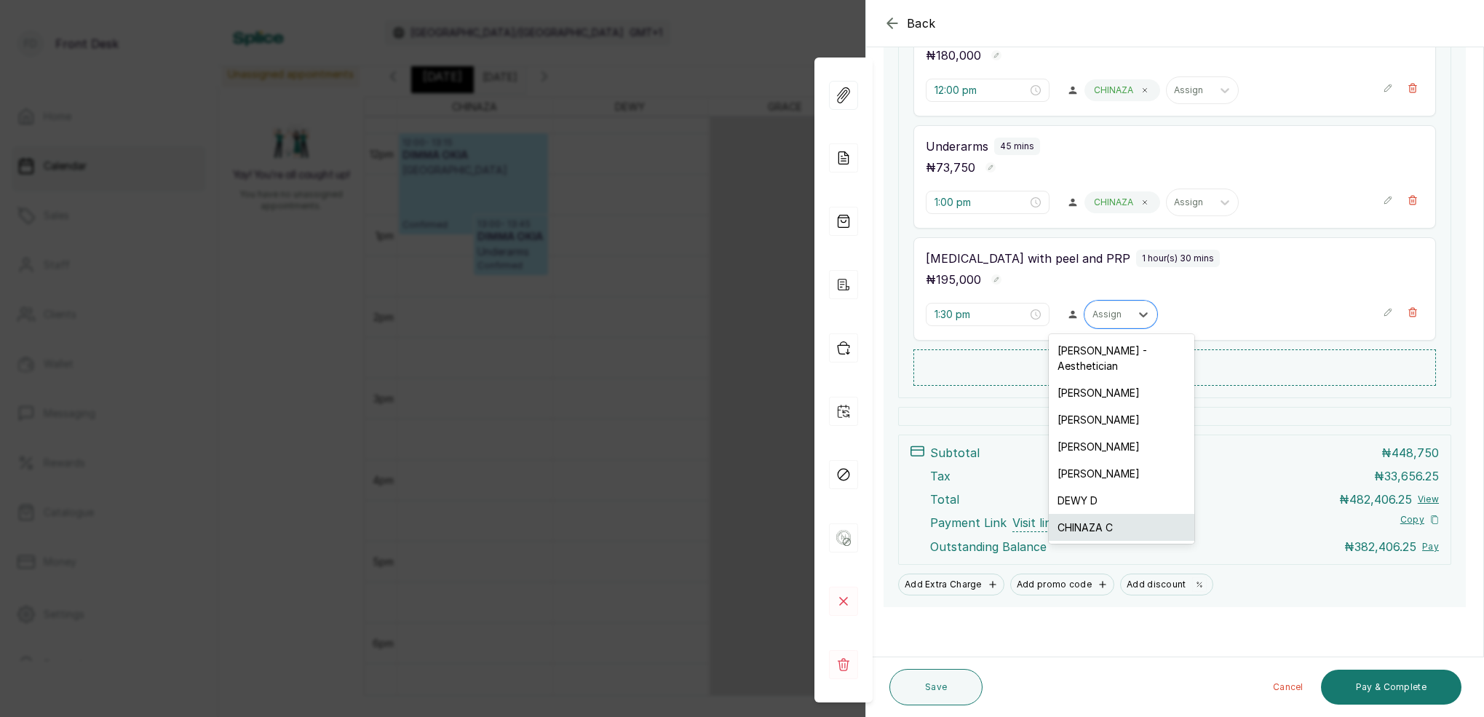
click at [1094, 514] on div "CHINAZA C" at bounding box center [1122, 527] width 146 height 27
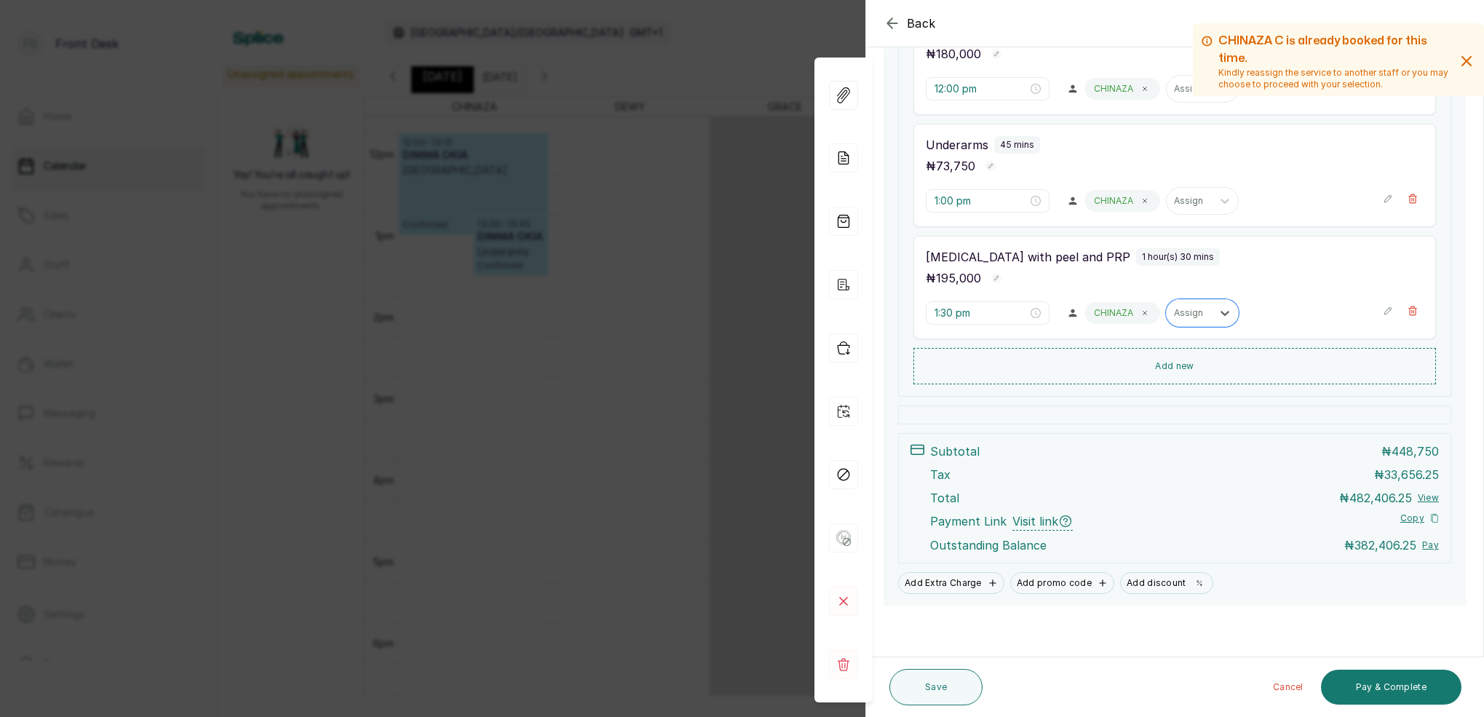
scroll to position [348, 0]
click at [1385, 689] on button "Pay & Complete" at bounding box center [1391, 687] width 140 height 35
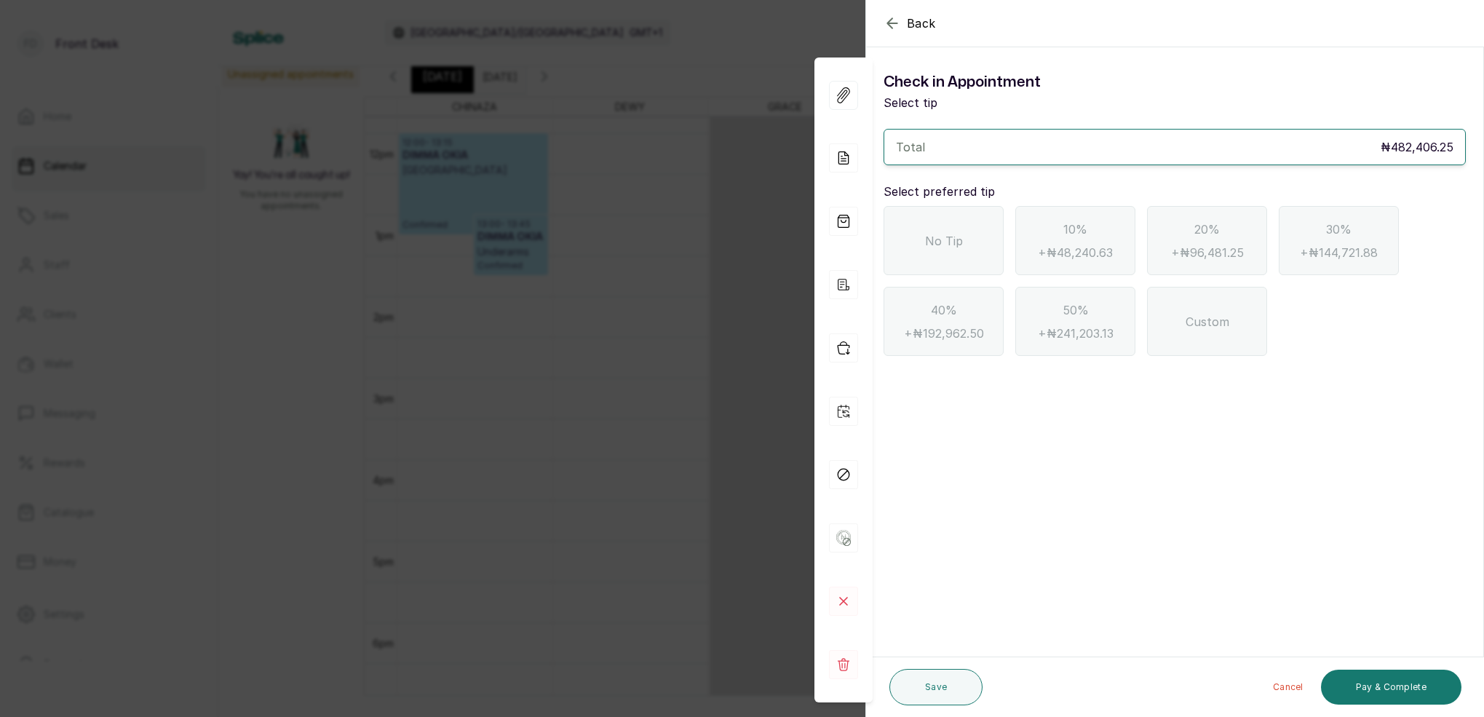
scroll to position [0, 0]
drag, startPoint x: 892, startPoint y: 25, endPoint x: 916, endPoint y: 44, distance: 30.0
click at [892, 25] on icon "button" at bounding box center [892, 23] width 17 height 17
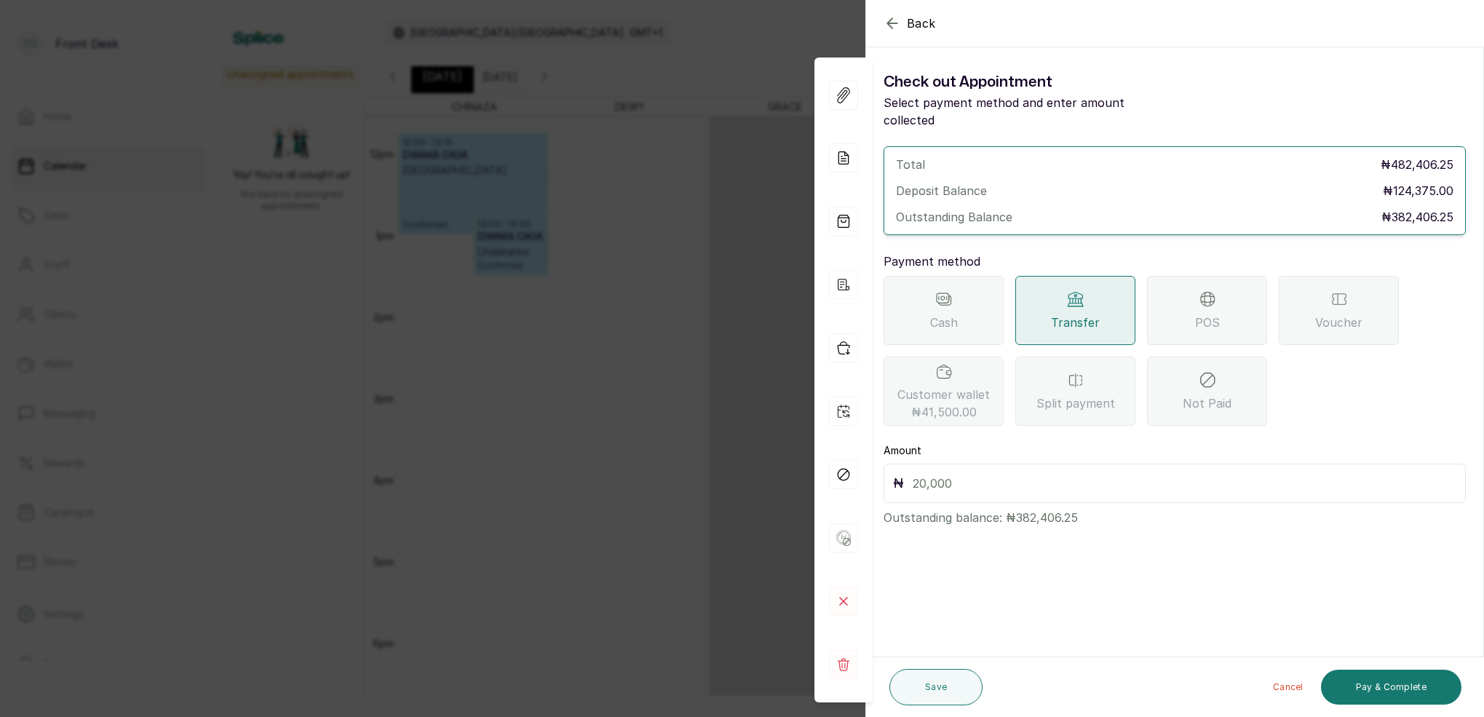
click at [967, 386] on span "Customer wallet ₦41,500.00" at bounding box center [943, 403] width 92 height 35
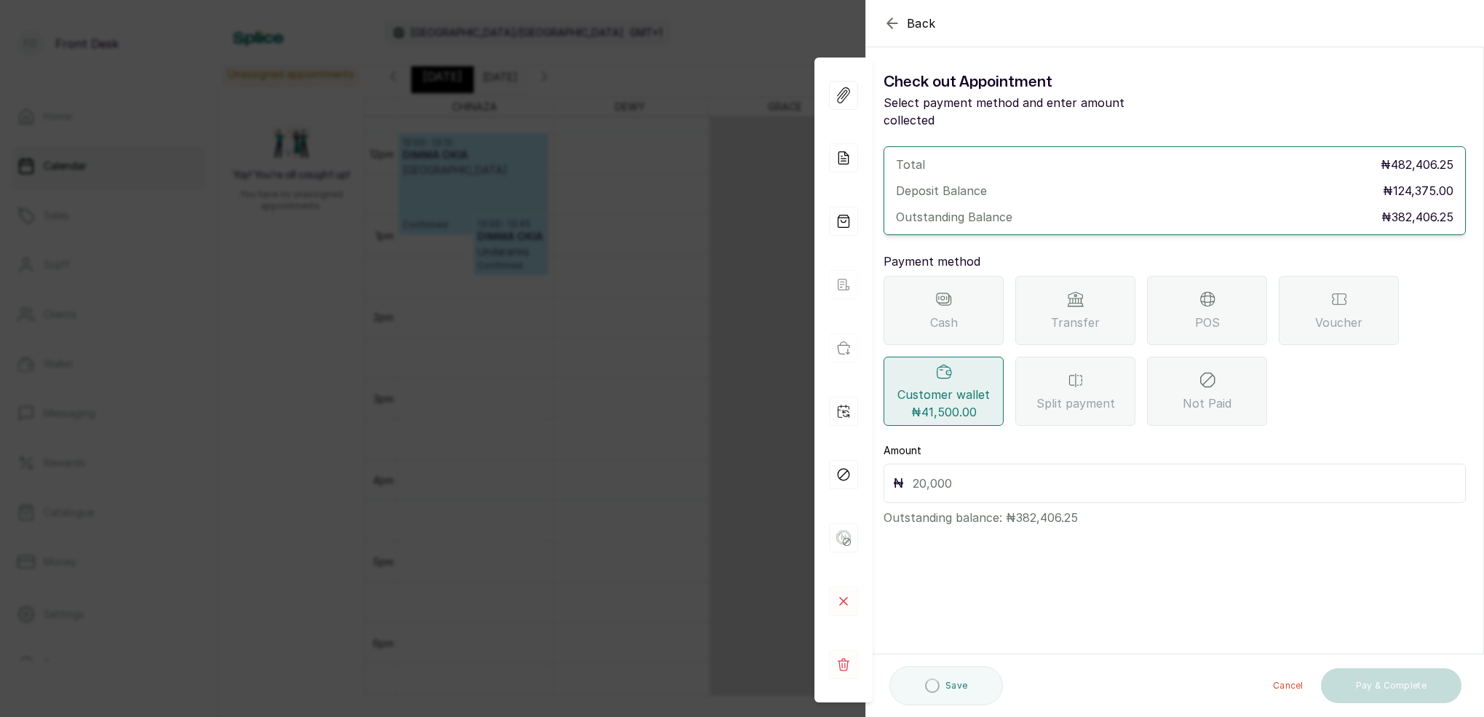
click at [961, 473] on input "text" at bounding box center [1185, 483] width 544 height 20
type input "41,500"
click at [944, 679] on button "Save" at bounding box center [935, 687] width 93 height 36
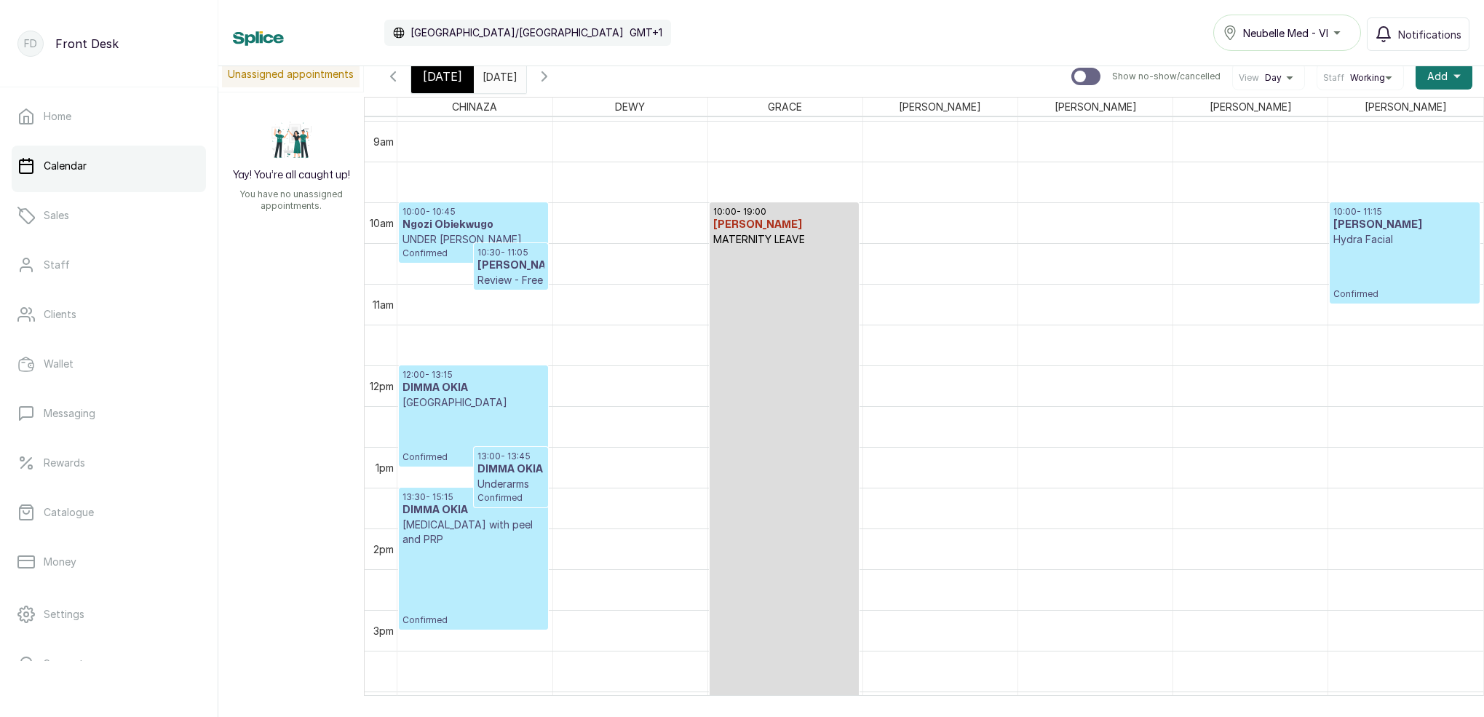
scroll to position [763, 0]
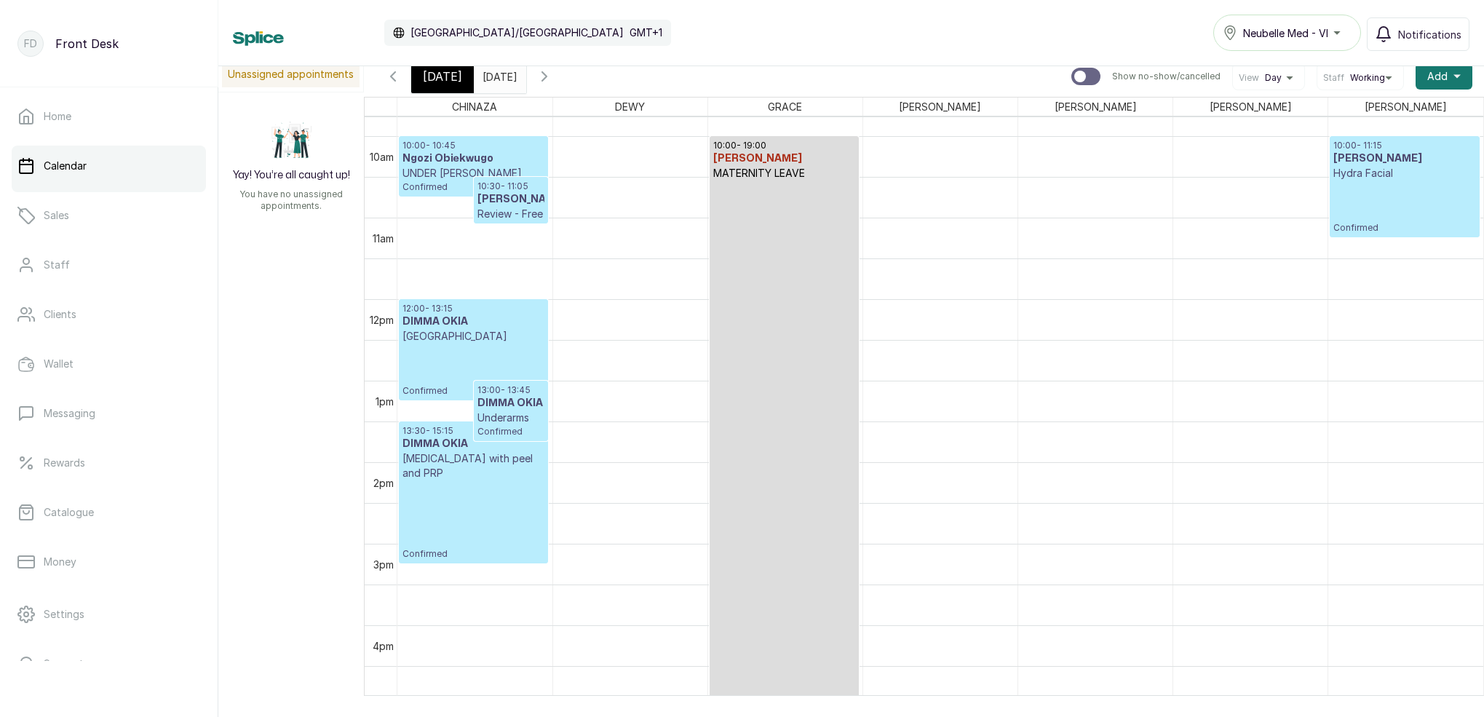
click at [430, 93] on div "[DATE] [DATE] [DATE] Show no-show/cancelled View Day Staff Working Add +" at bounding box center [924, 76] width 1120 height 41
click at [454, 90] on div "[DATE]" at bounding box center [442, 76] width 63 height 33
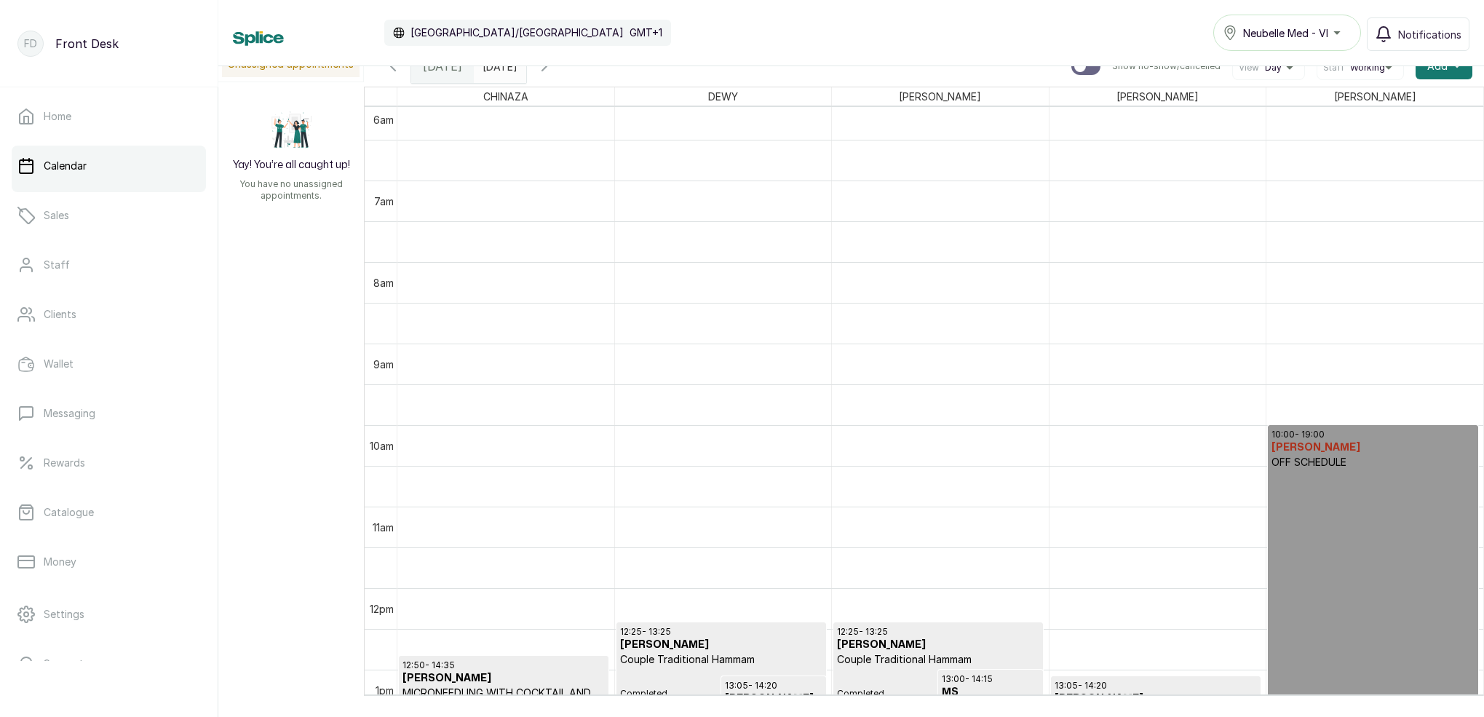
scroll to position [672, 0]
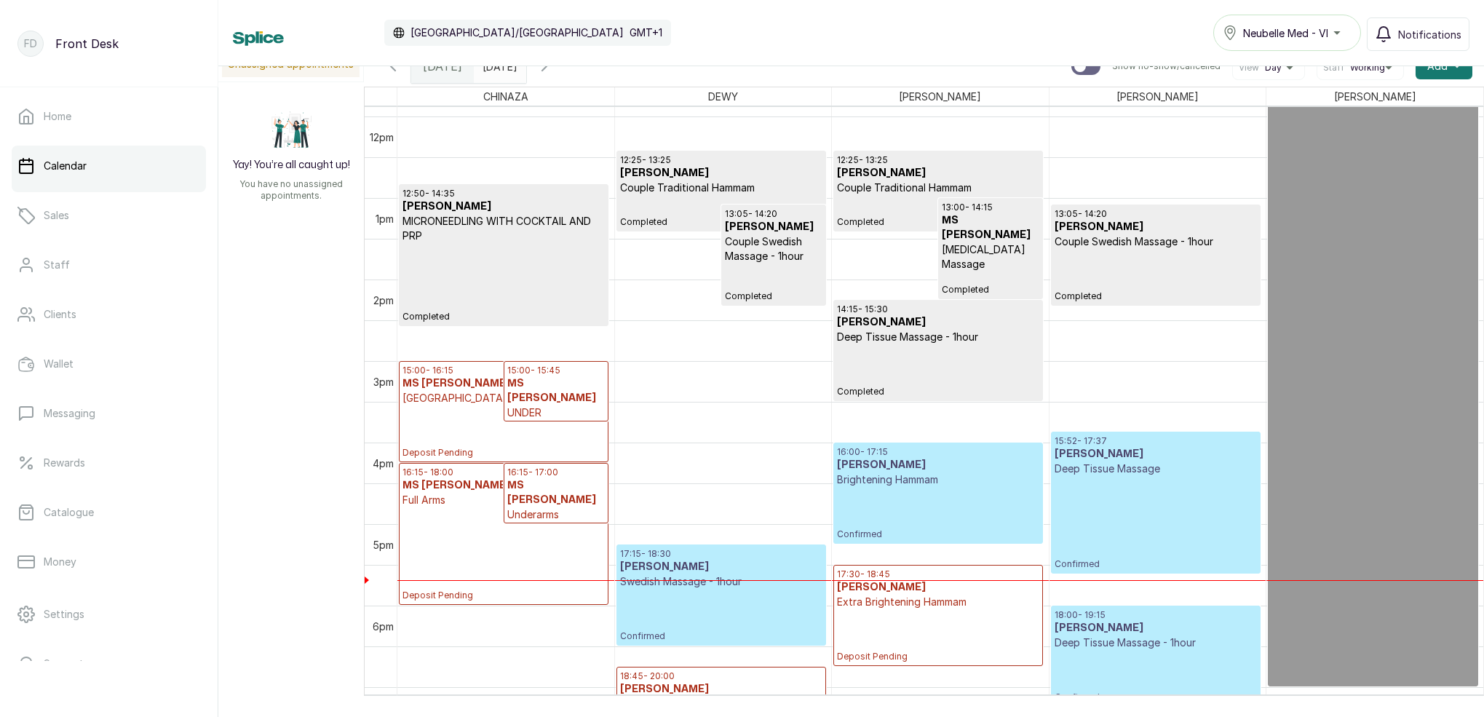
click at [1159, 476] on p "Confirmed" at bounding box center [1156, 523] width 202 height 94
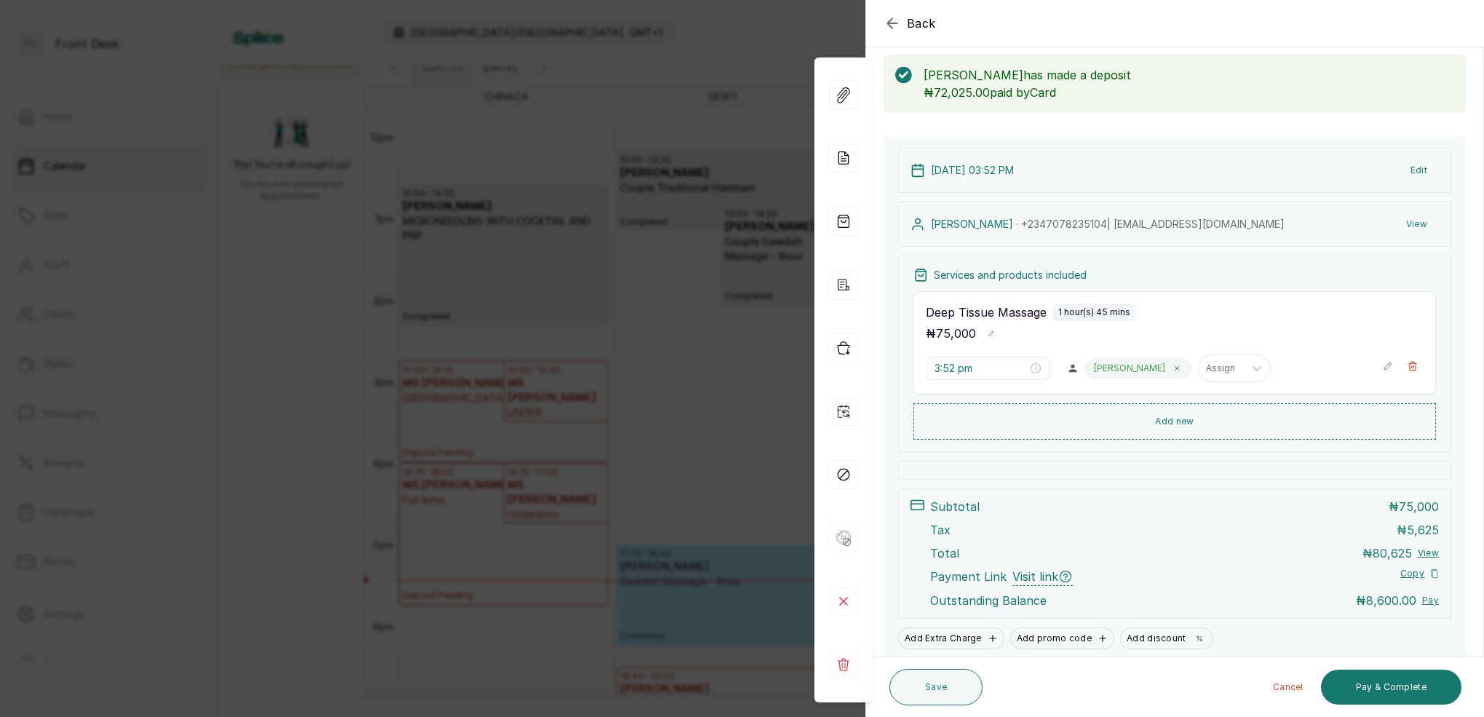
scroll to position [83, 0]
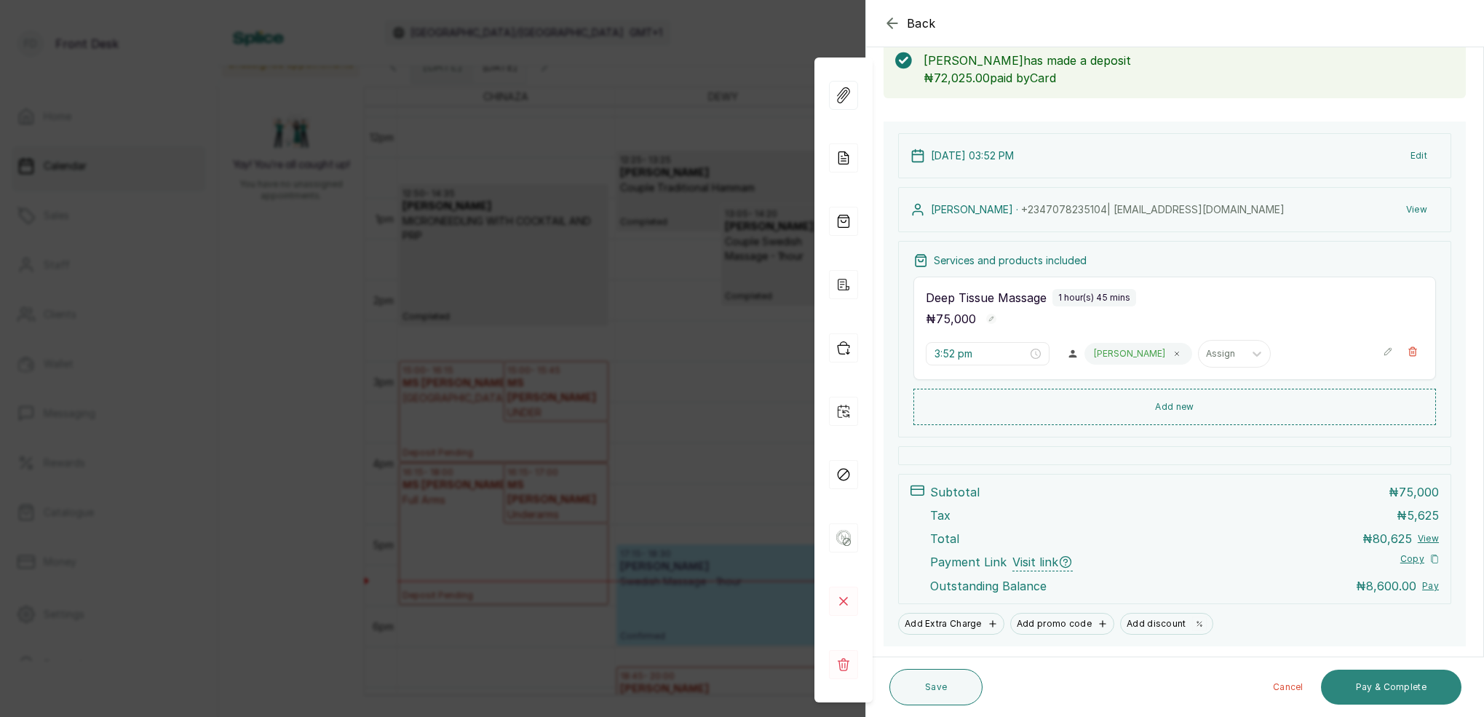
click at [1419, 686] on button "Pay & Complete" at bounding box center [1391, 687] width 140 height 35
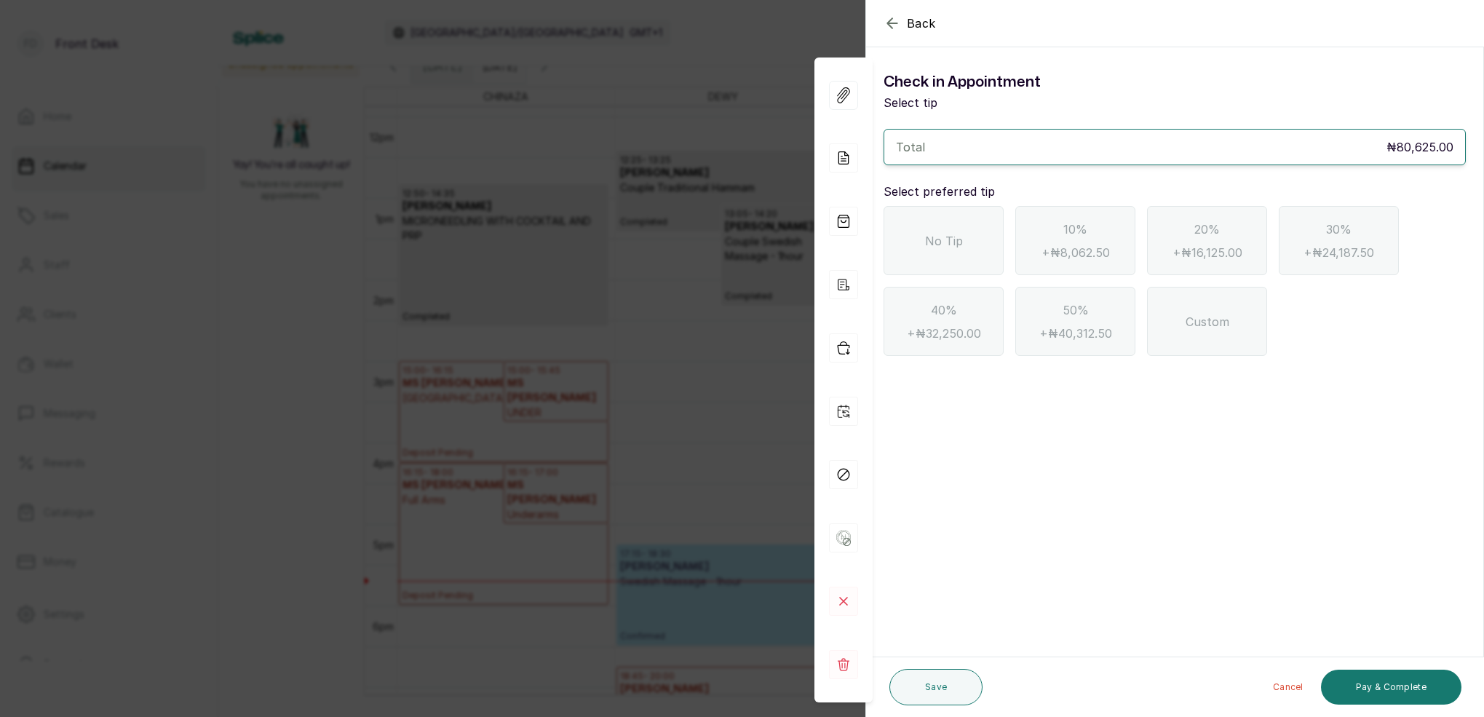
scroll to position [0, 0]
drag, startPoint x: 895, startPoint y: 23, endPoint x: 922, endPoint y: 43, distance: 33.8
click at [896, 23] on icon "button" at bounding box center [892, 23] width 17 height 17
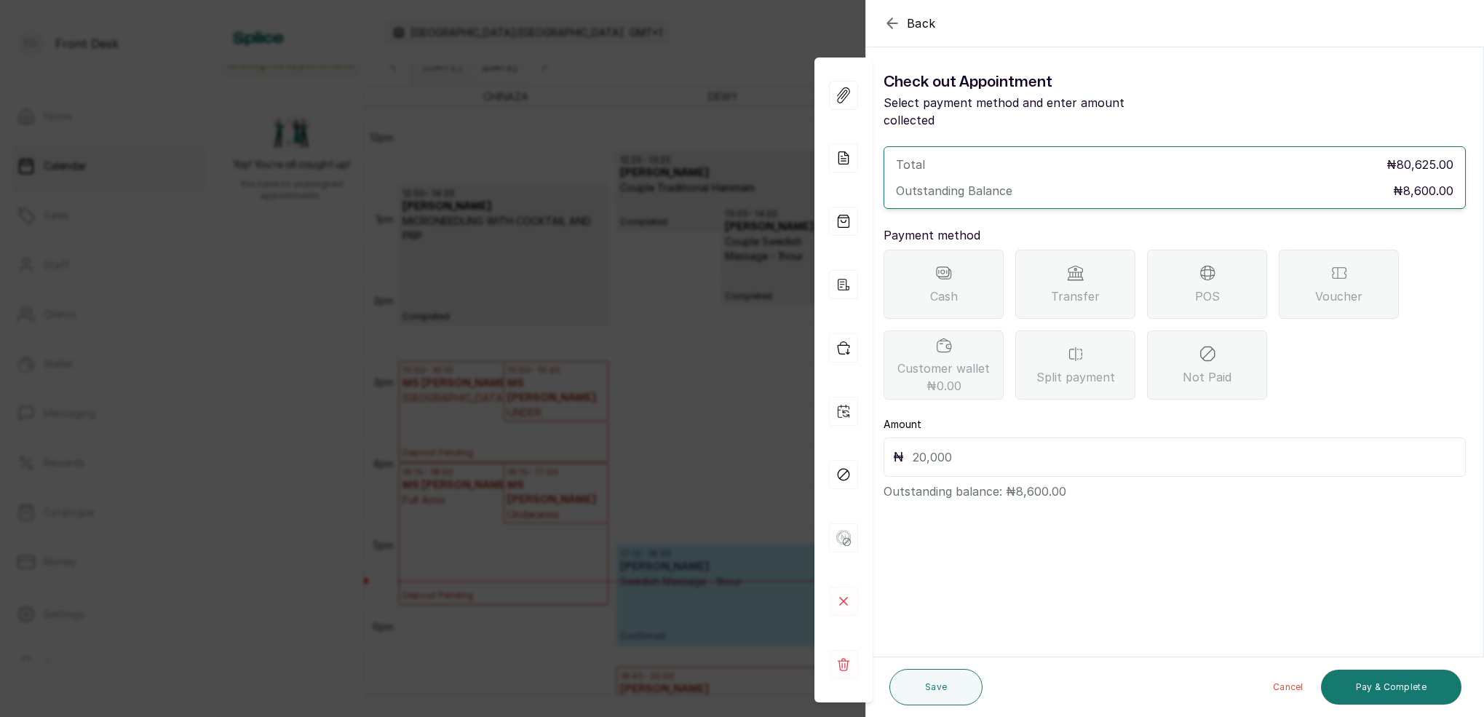
drag, startPoint x: 1106, startPoint y: 258, endPoint x: 1076, endPoint y: 356, distance: 102.2
click at [1106, 258] on div "Transfer" at bounding box center [1075, 284] width 120 height 69
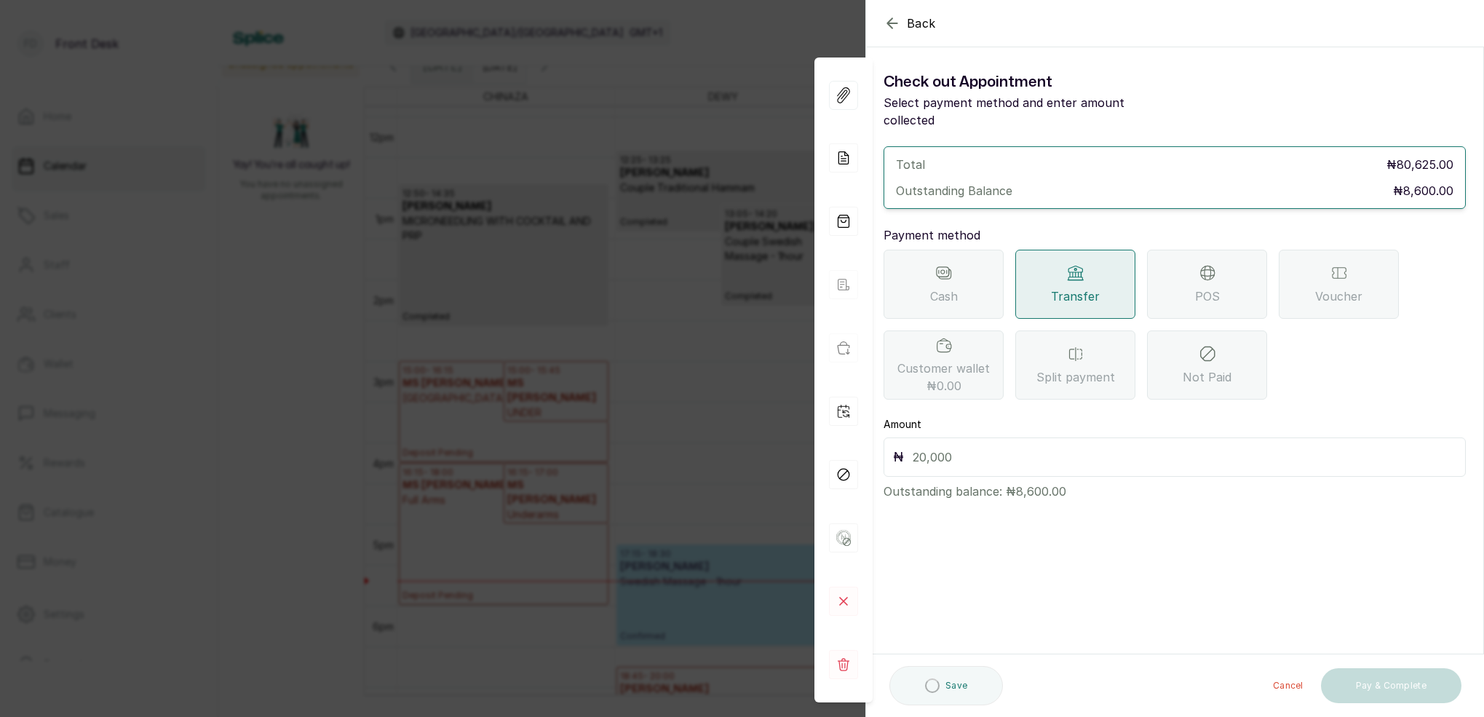
drag, startPoint x: 1012, startPoint y: 445, endPoint x: 1020, endPoint y: 447, distance: 7.4
click at [1012, 447] on input "text" at bounding box center [1185, 457] width 544 height 20
type input "8,600"
click at [1432, 691] on button "Pay & Complete" at bounding box center [1391, 687] width 140 height 35
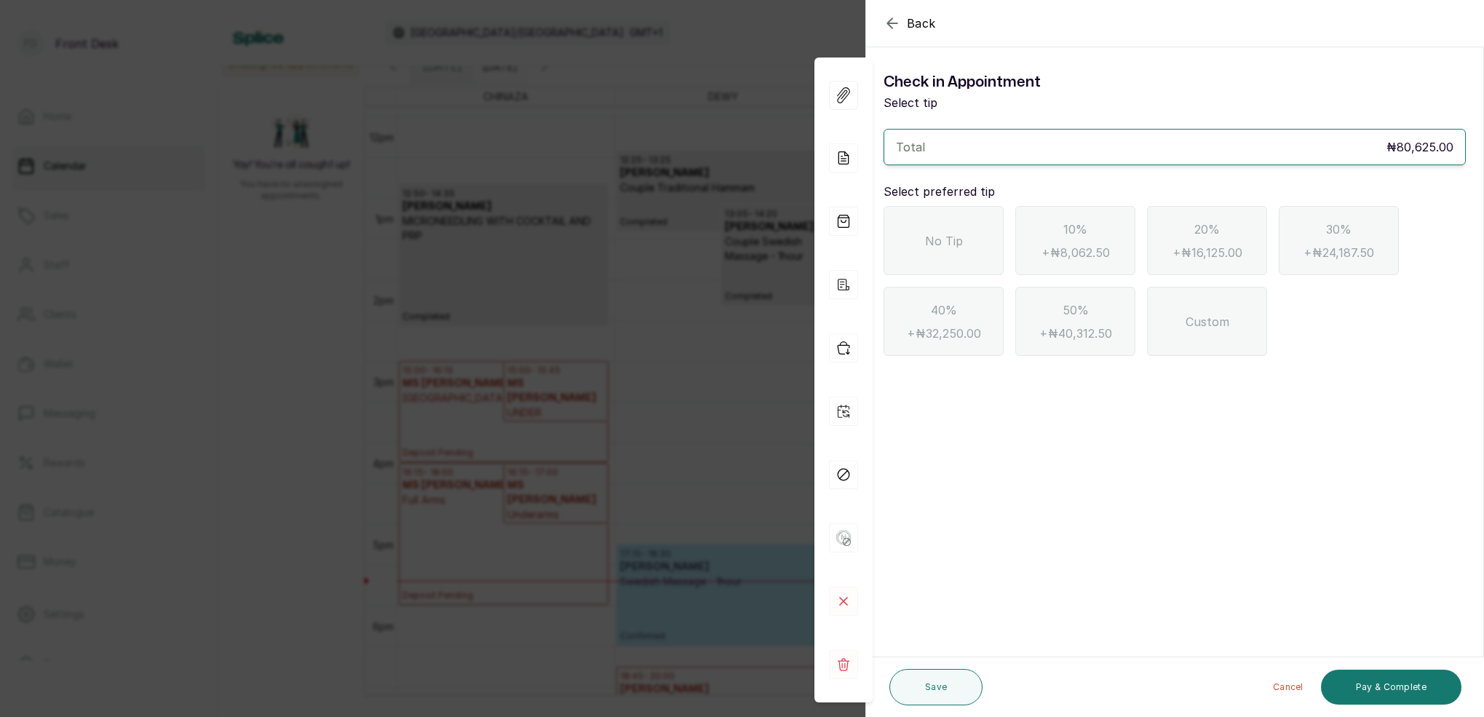
click at [964, 255] on div "No Tip" at bounding box center [944, 240] width 120 height 69
click at [1379, 681] on button "Pay & Complete" at bounding box center [1391, 687] width 140 height 35
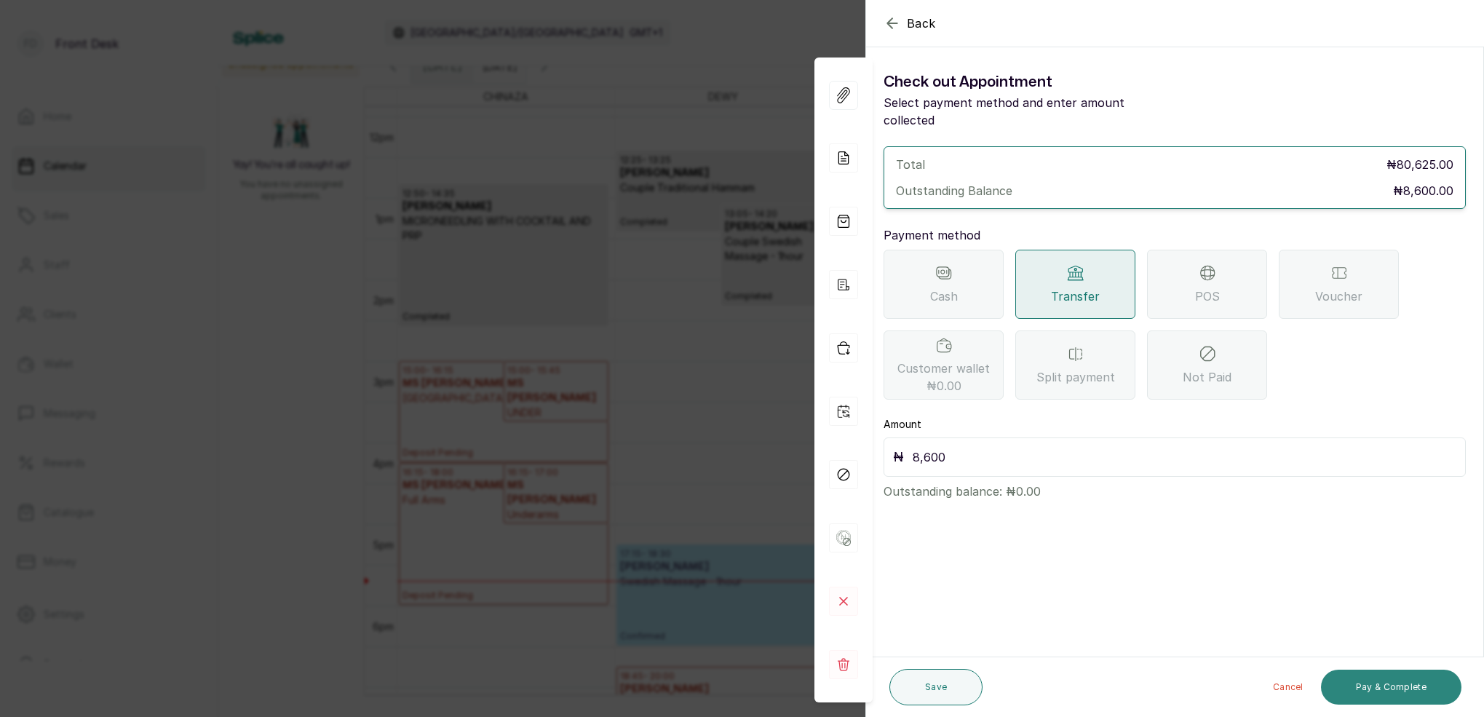
click at [1378, 686] on button "Pay & Complete" at bounding box center [1391, 687] width 140 height 35
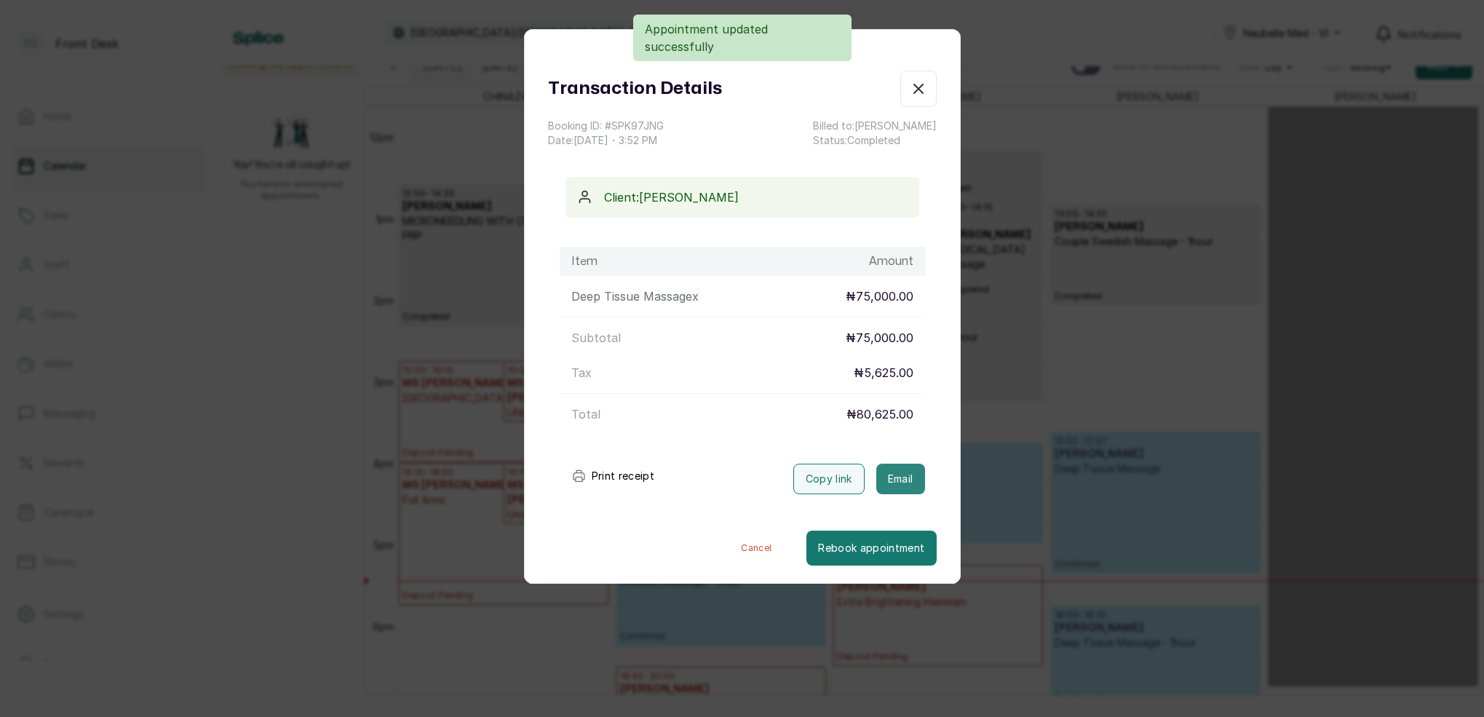
click at [903, 485] on button "Email" at bounding box center [900, 479] width 49 height 31
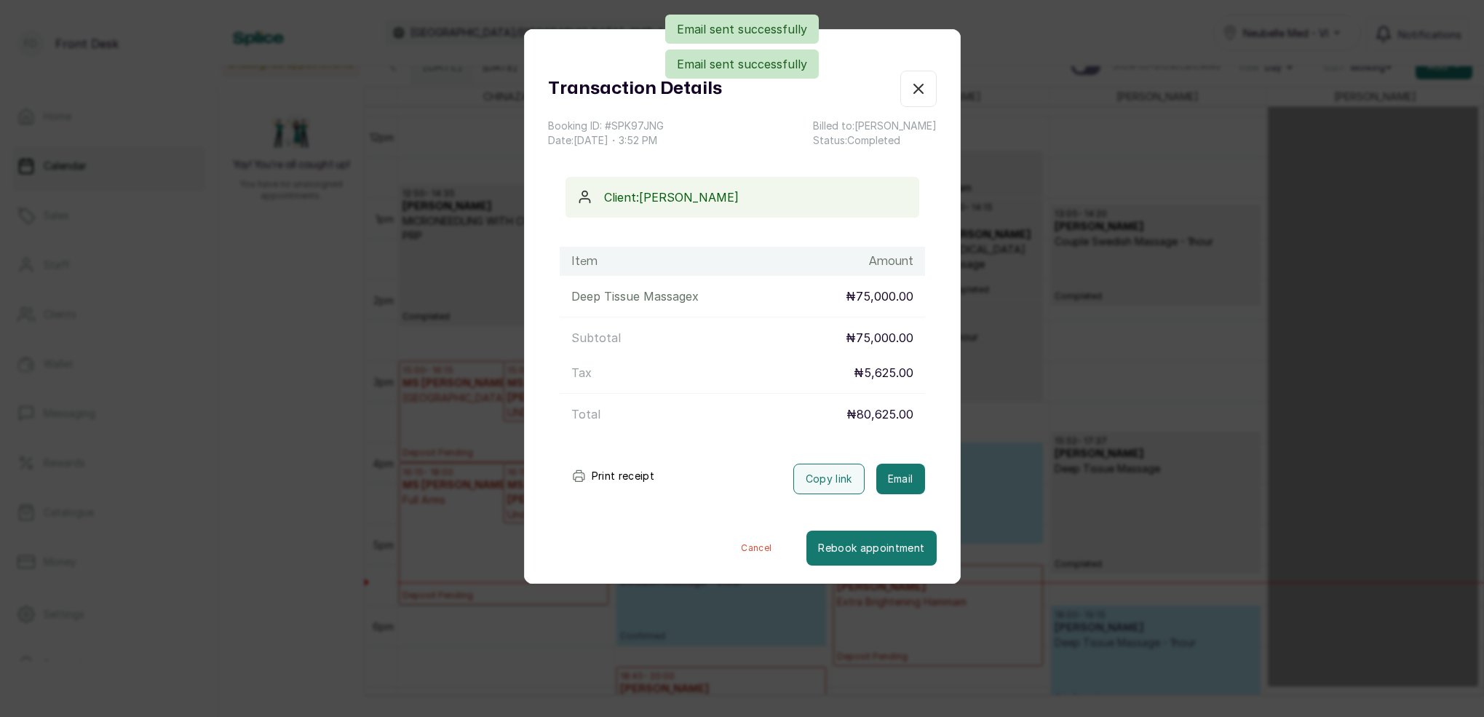
click at [917, 98] on button "Show no-show/cancelled" at bounding box center [918, 89] width 36 height 36
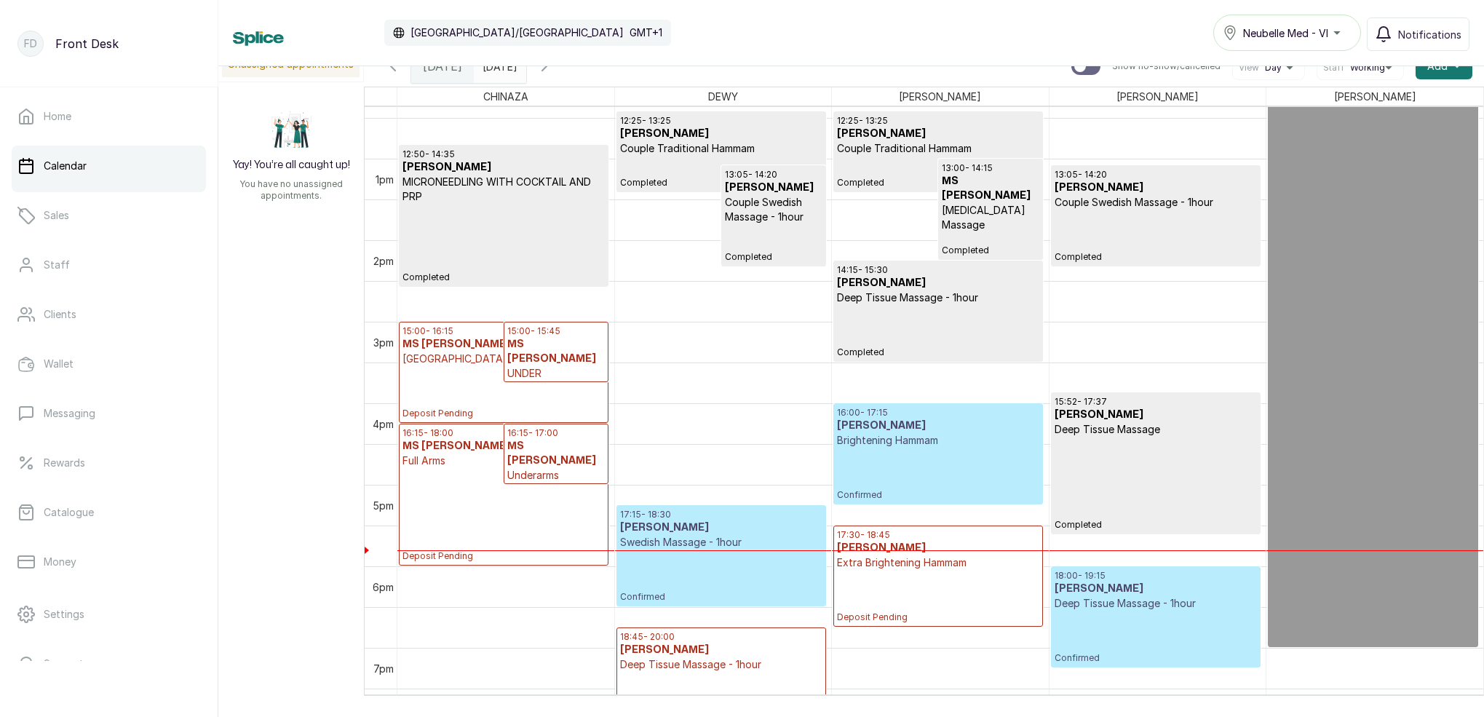
scroll to position [1007, 0]
click at [498, 71] on input "[DATE]" at bounding box center [486, 62] width 23 height 25
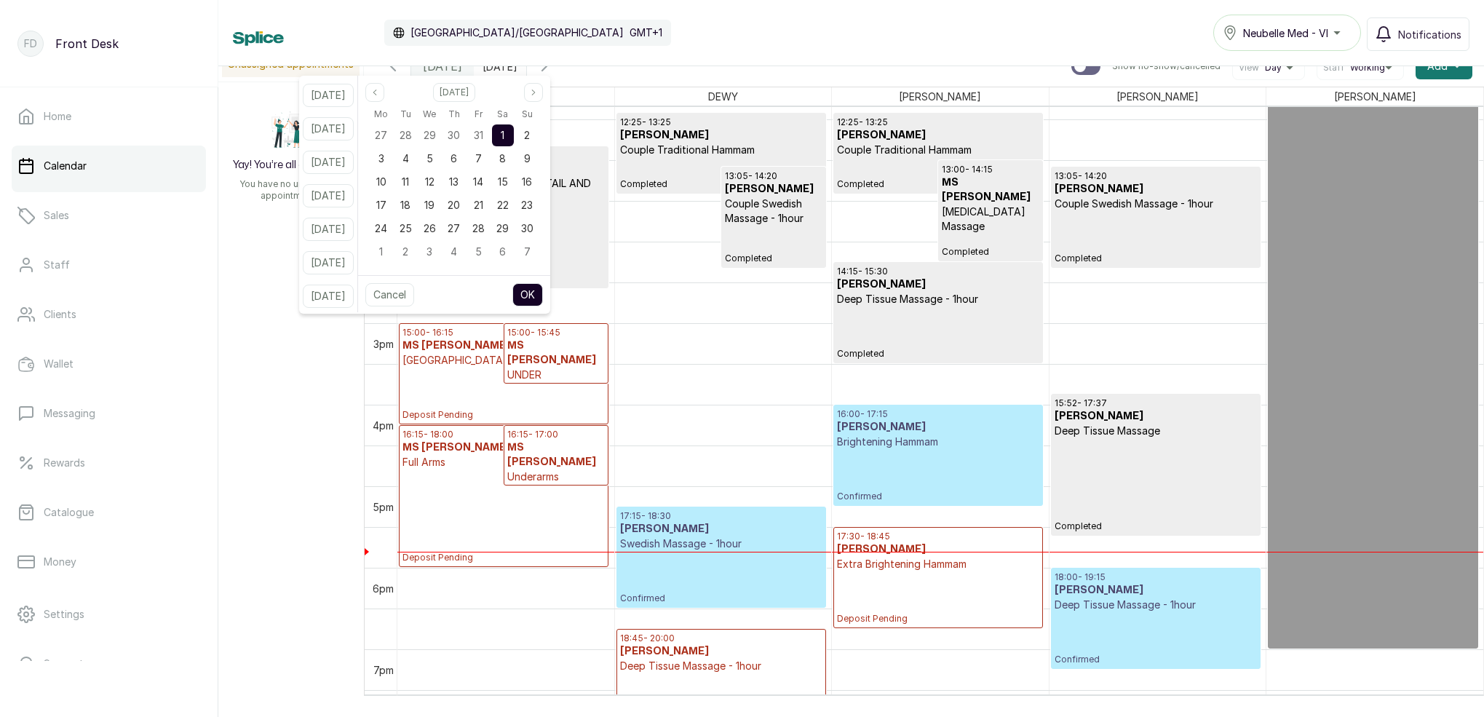
scroll to position [0, 0]
drag, startPoint x: 632, startPoint y: 2, endPoint x: 613, endPoint y: 20, distance: 26.3
click at [632, 2] on div "Calendar [GEOGRAPHIC_DATA]/[GEOGRAPHIC_DATA] GMT+1 Neubelle Med - VI Notificati…" at bounding box center [851, 33] width 1266 height 66
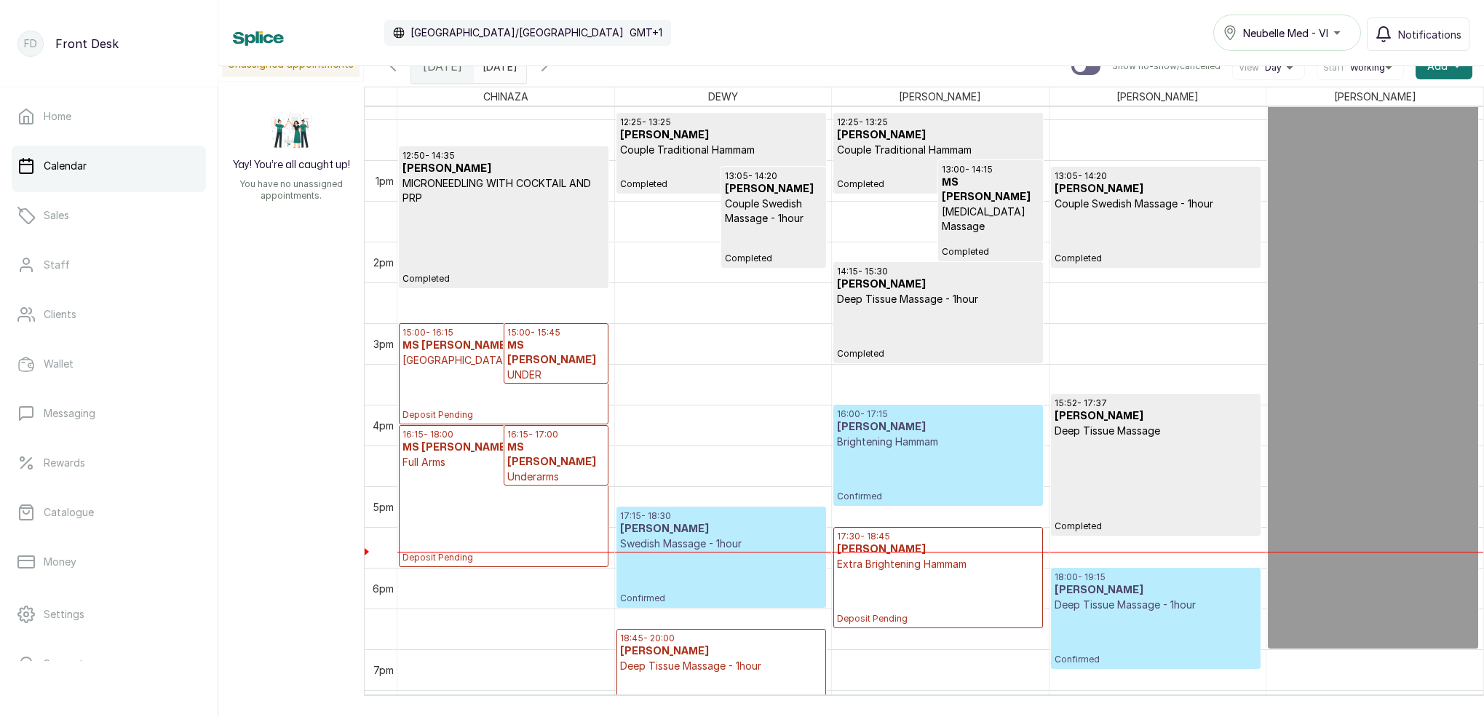
click at [498, 68] on input "[DATE]" at bounding box center [486, 62] width 23 height 25
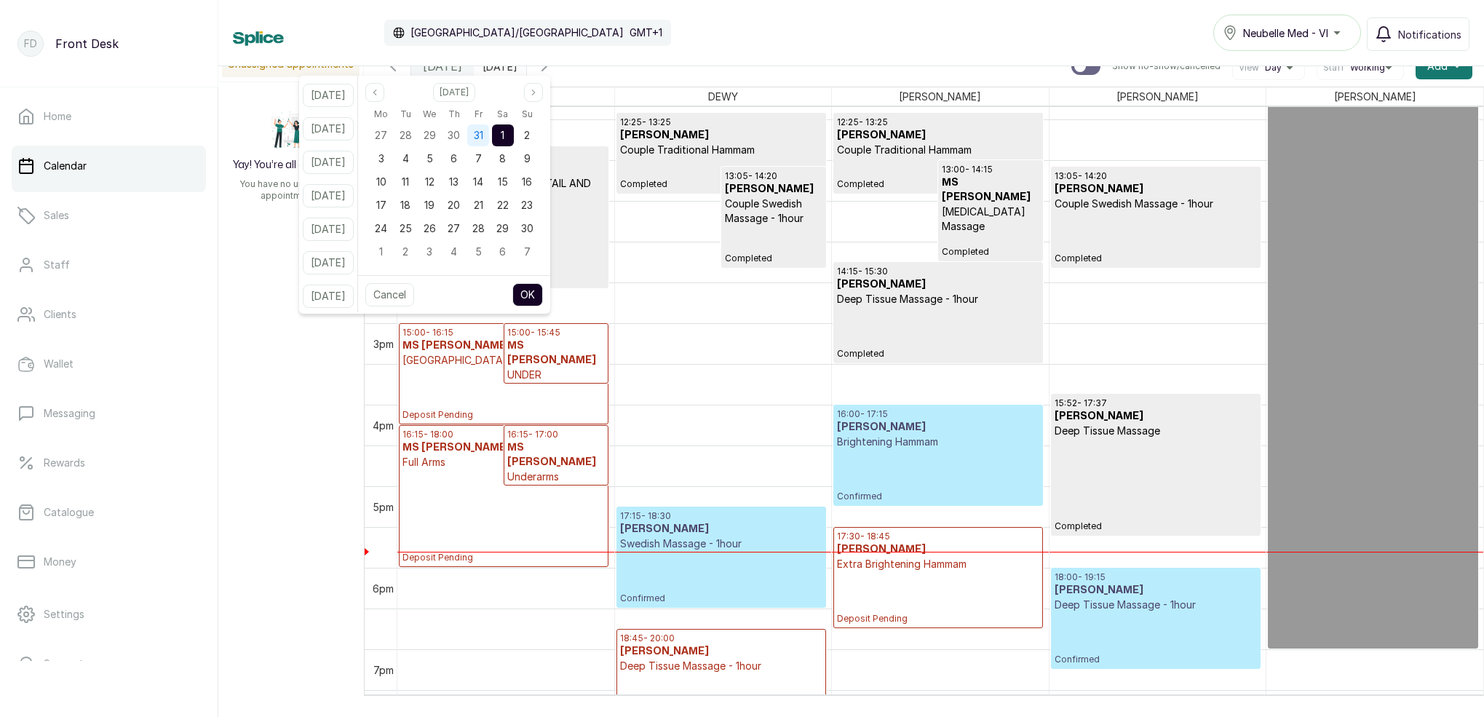
click at [483, 137] on span "31" at bounding box center [478, 135] width 9 height 12
drag, startPoint x: 493, startPoint y: 181, endPoint x: 512, endPoint y: 193, distance: 22.6
click at [483, 181] on span "17" at bounding box center [478, 181] width 10 height 12
click at [543, 295] on button "OK" at bounding box center [527, 294] width 31 height 23
type input "[DATE]"
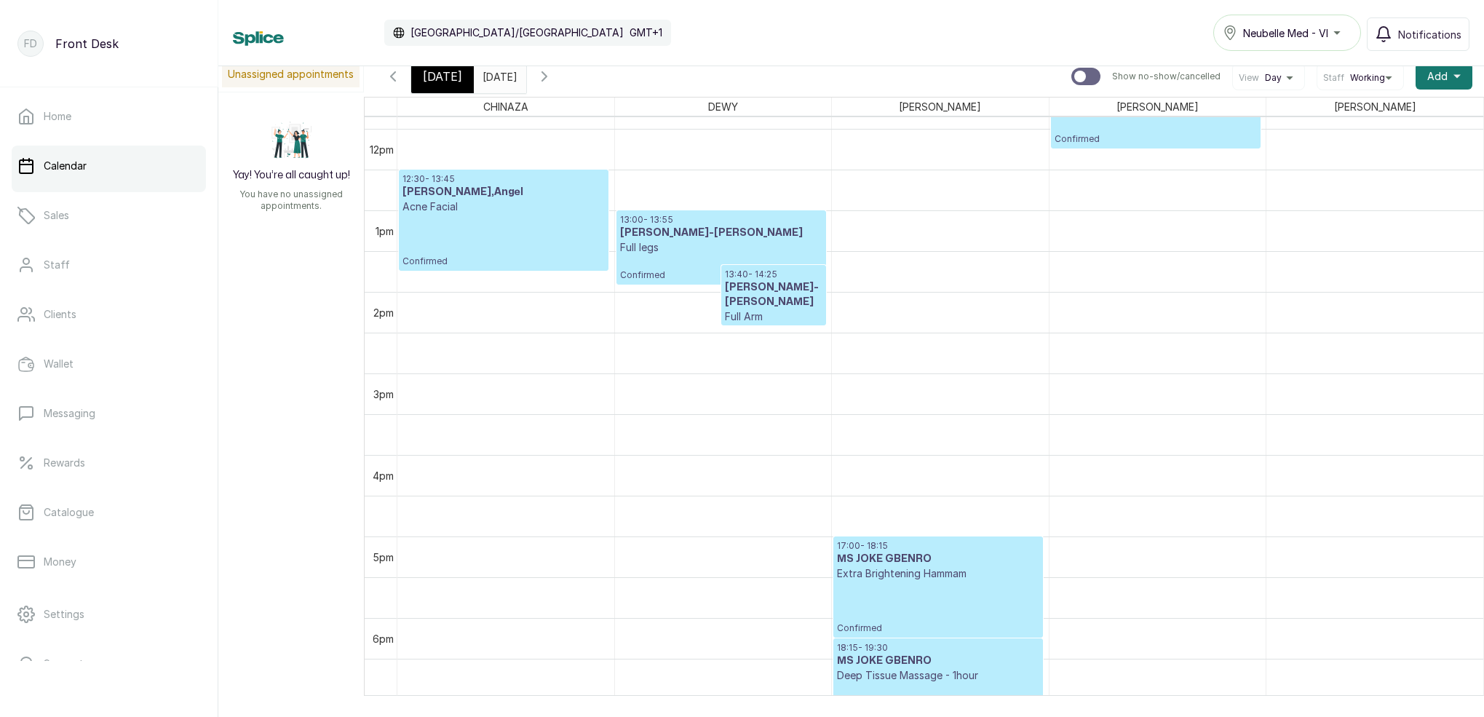
scroll to position [967, 0]
drag, startPoint x: 400, startPoint y: 79, endPoint x: 432, endPoint y: 89, distance: 33.6
click at [400, 79] on icon "button" at bounding box center [392, 76] width 17 height 17
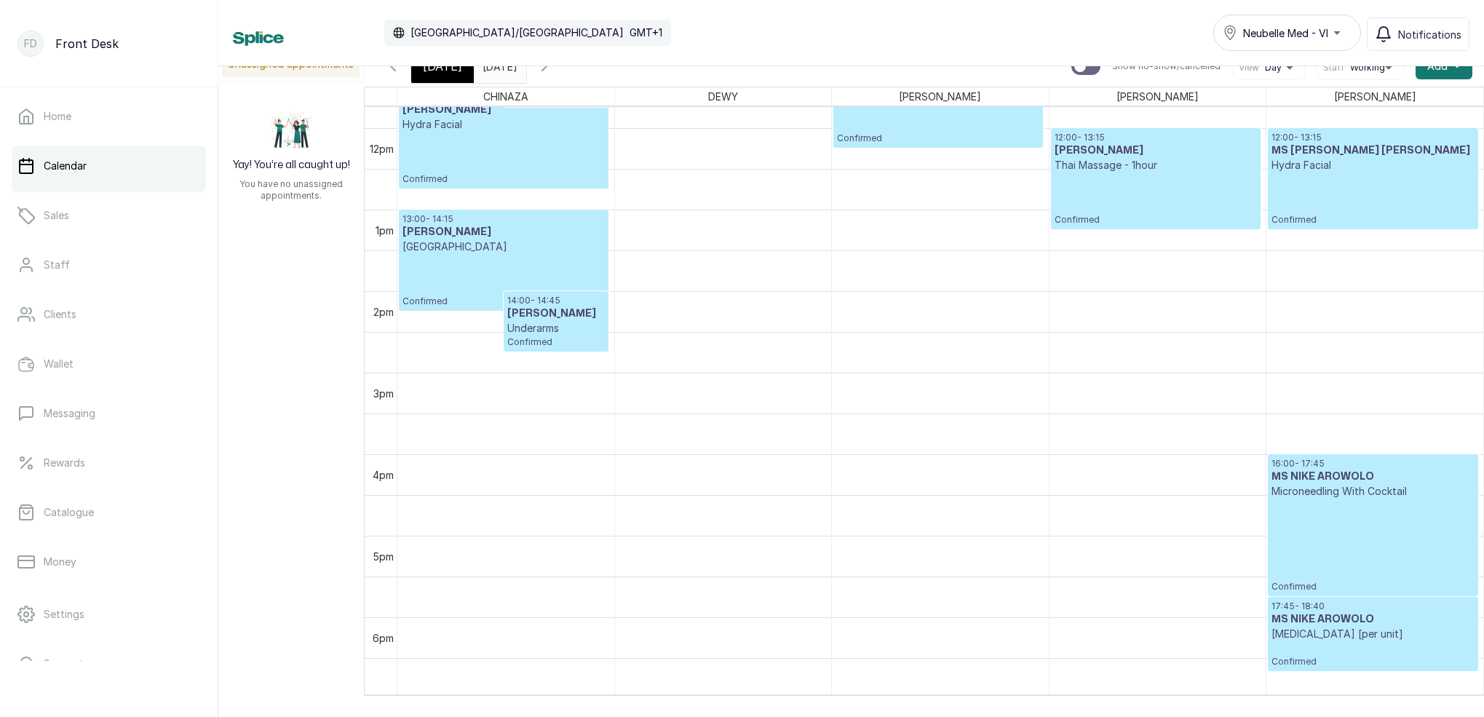
click at [436, 74] on span "[DATE]" at bounding box center [442, 65] width 39 height 17
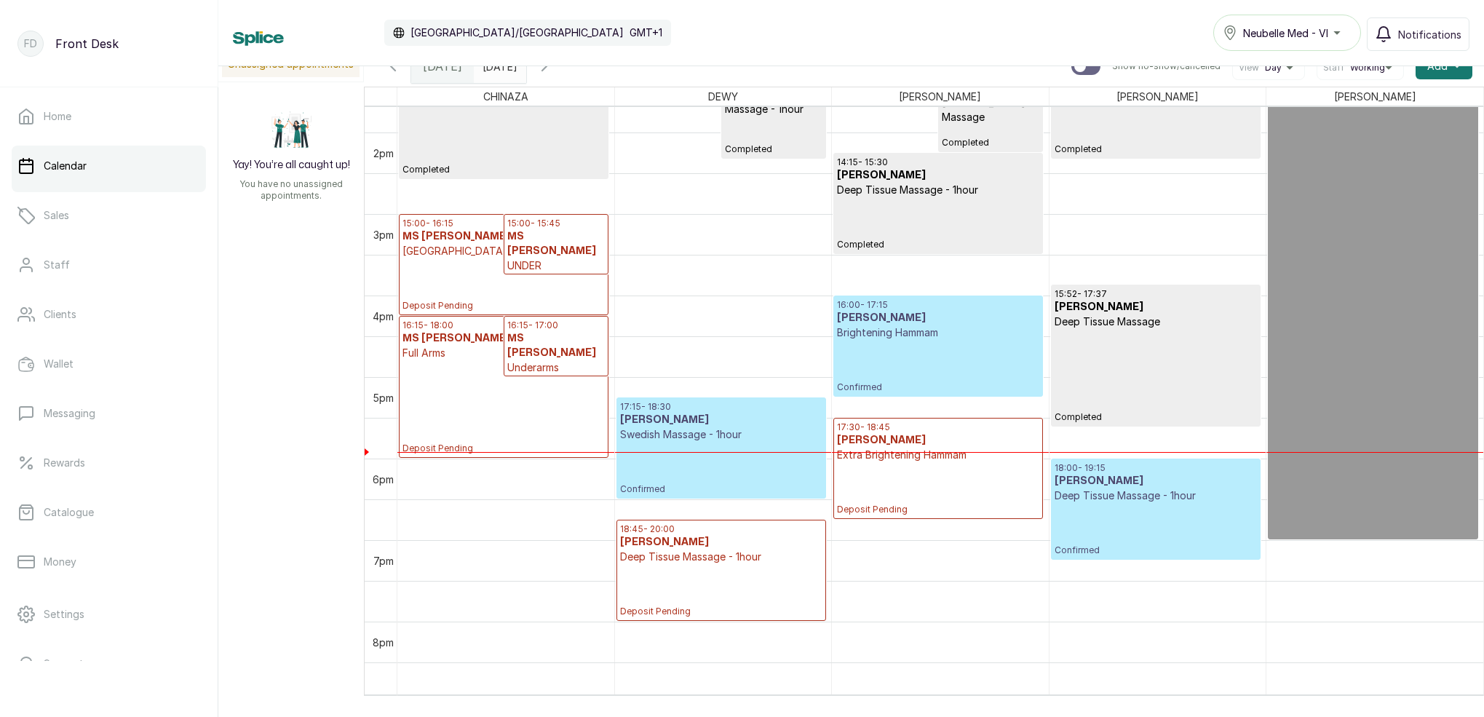
scroll to position [1122, 0]
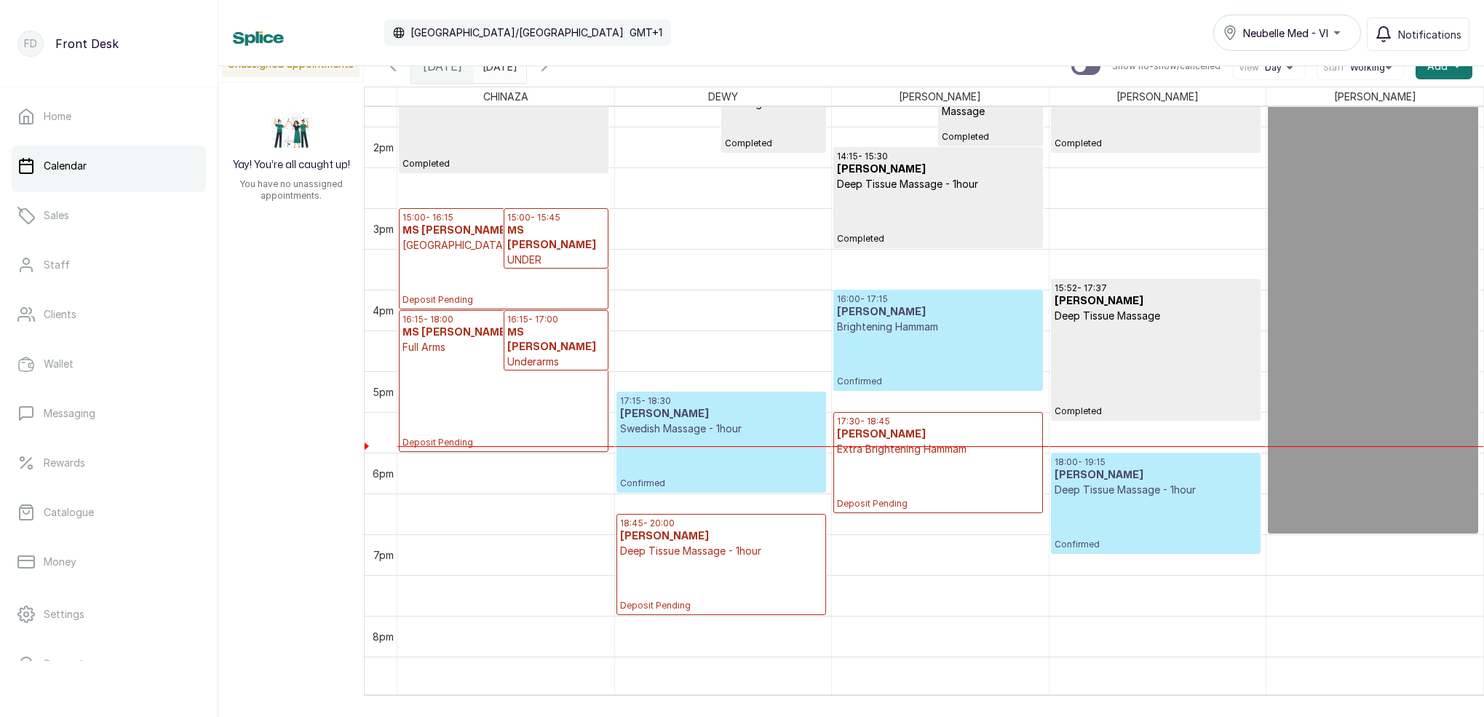
click at [553, 74] on icon "button" at bounding box center [544, 65] width 17 height 17
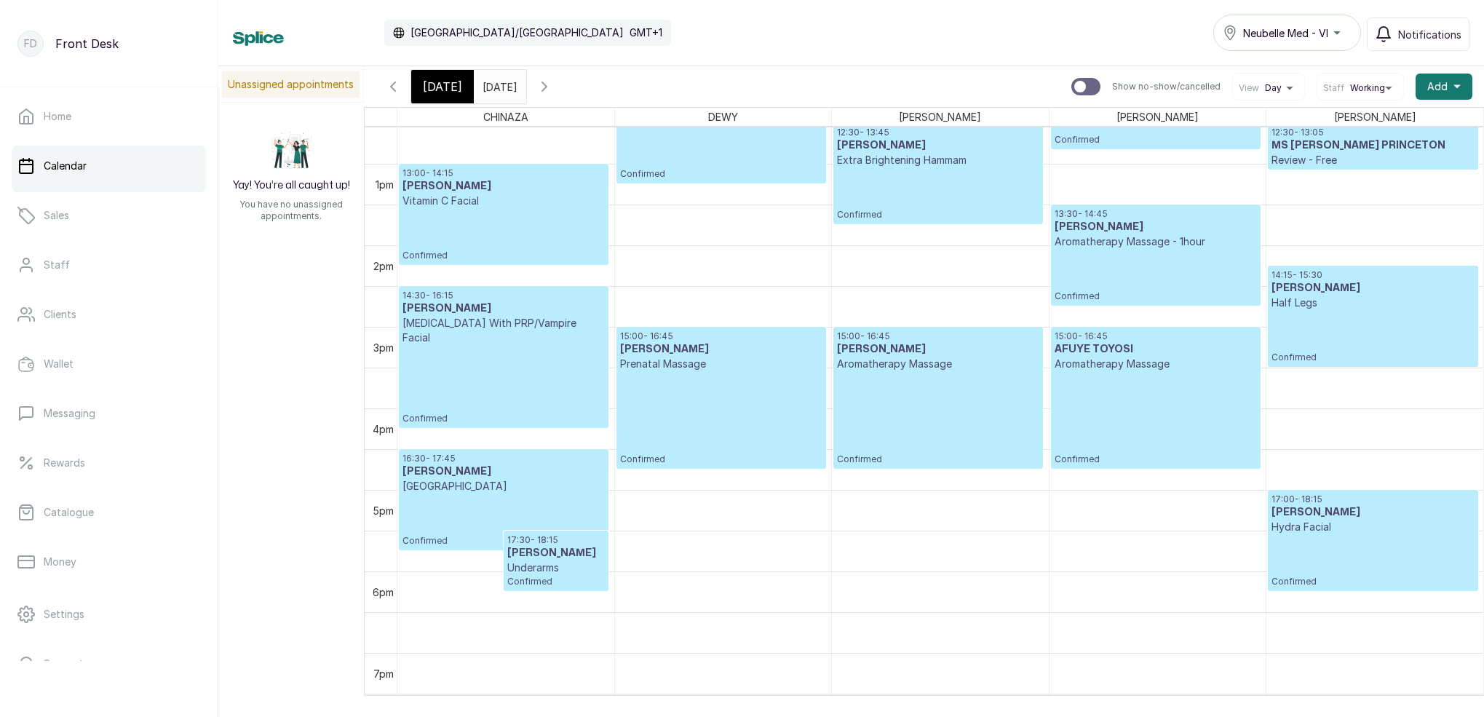
scroll to position [1063, 0]
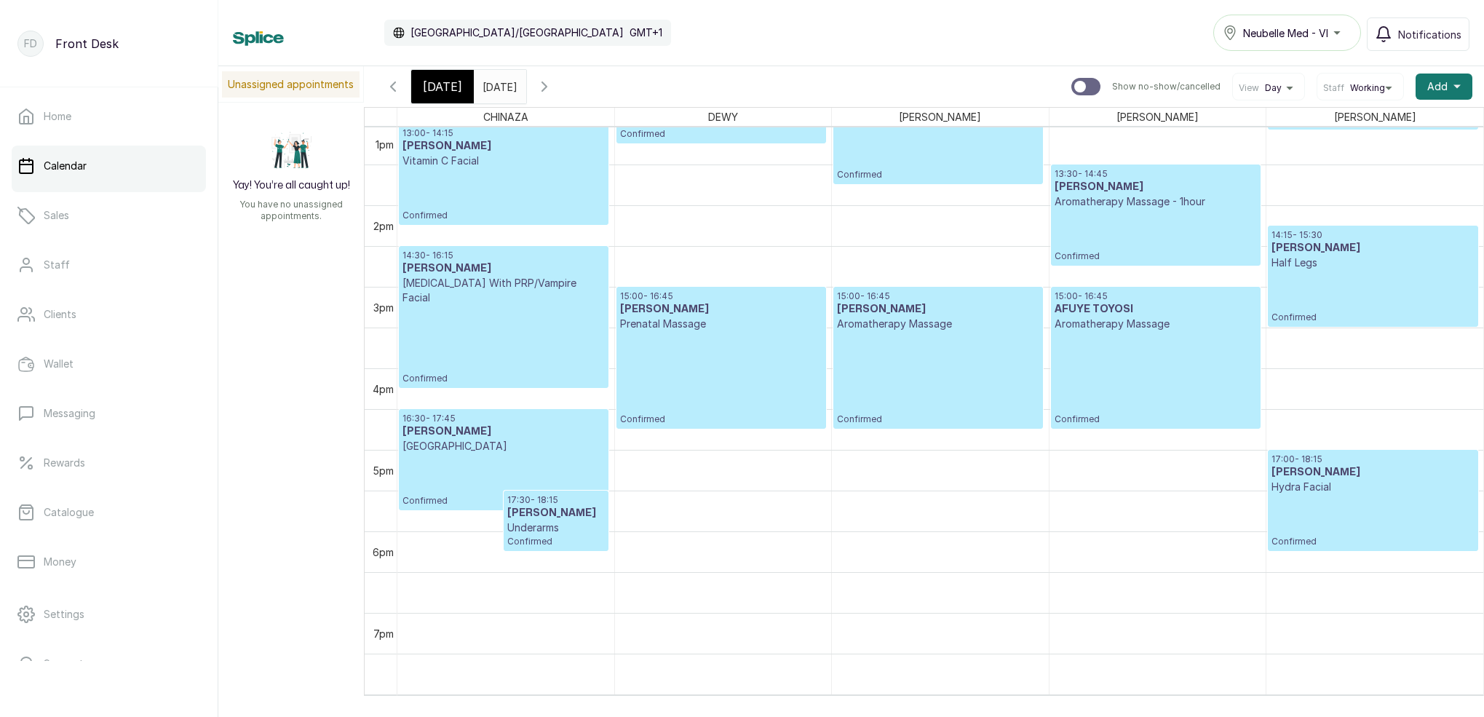
click at [553, 92] on icon "button" at bounding box center [544, 86] width 17 height 17
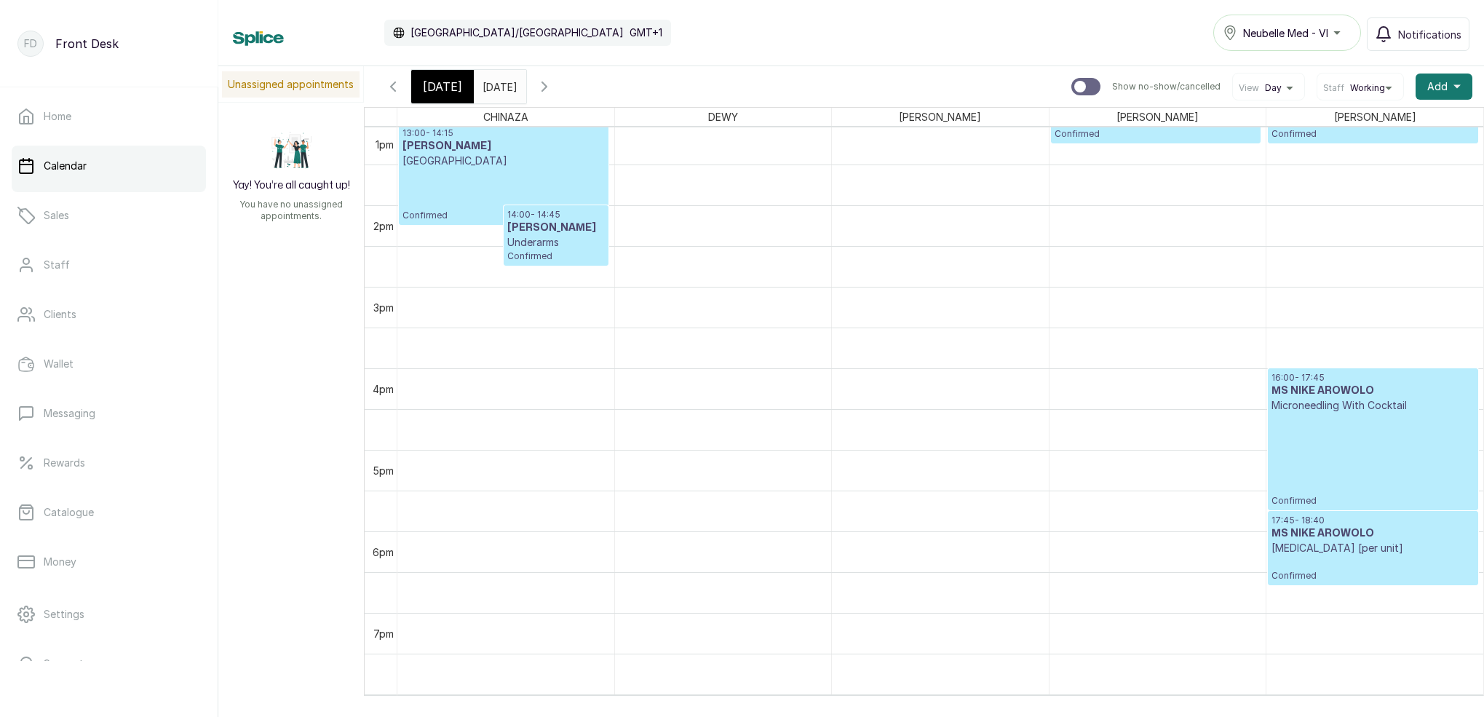
scroll to position [490, 0]
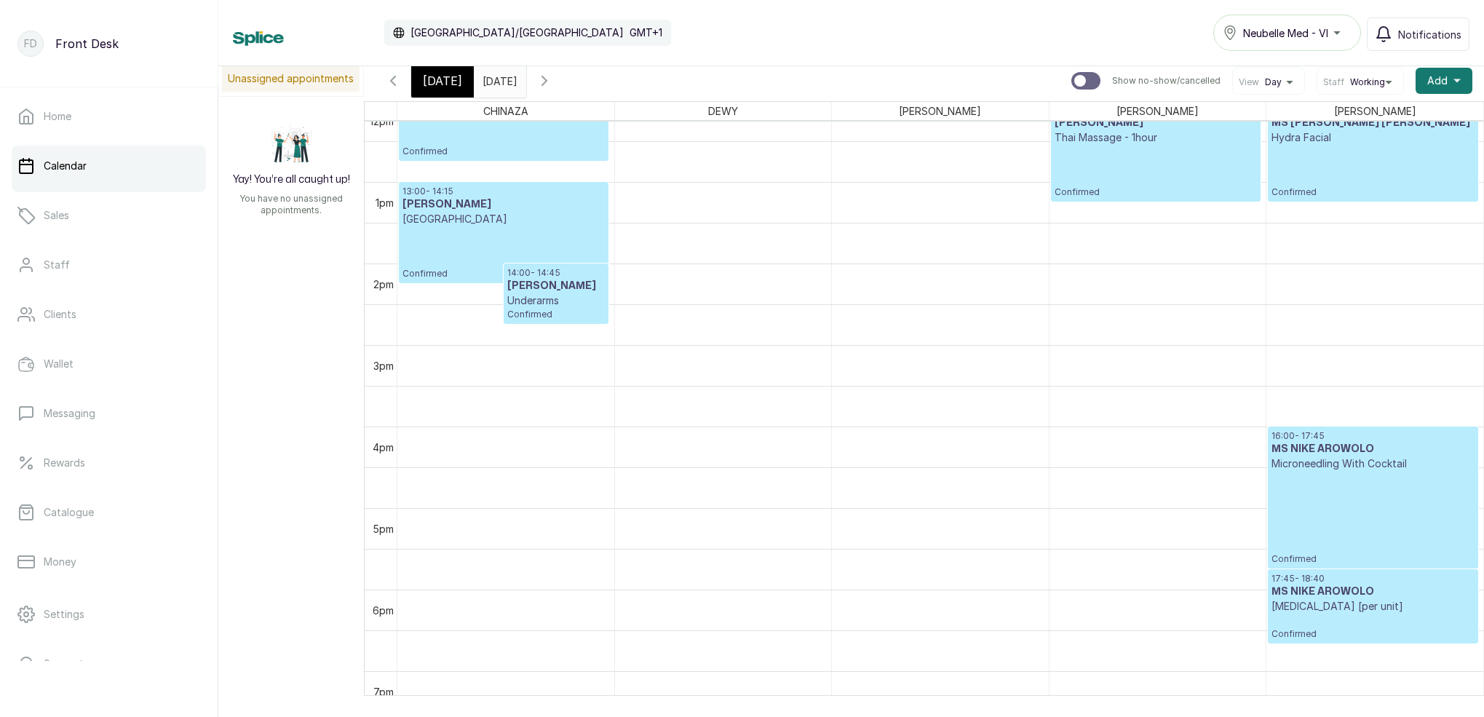
click at [562, 92] on button "Show no-show/cancelled" at bounding box center [544, 80] width 35 height 35
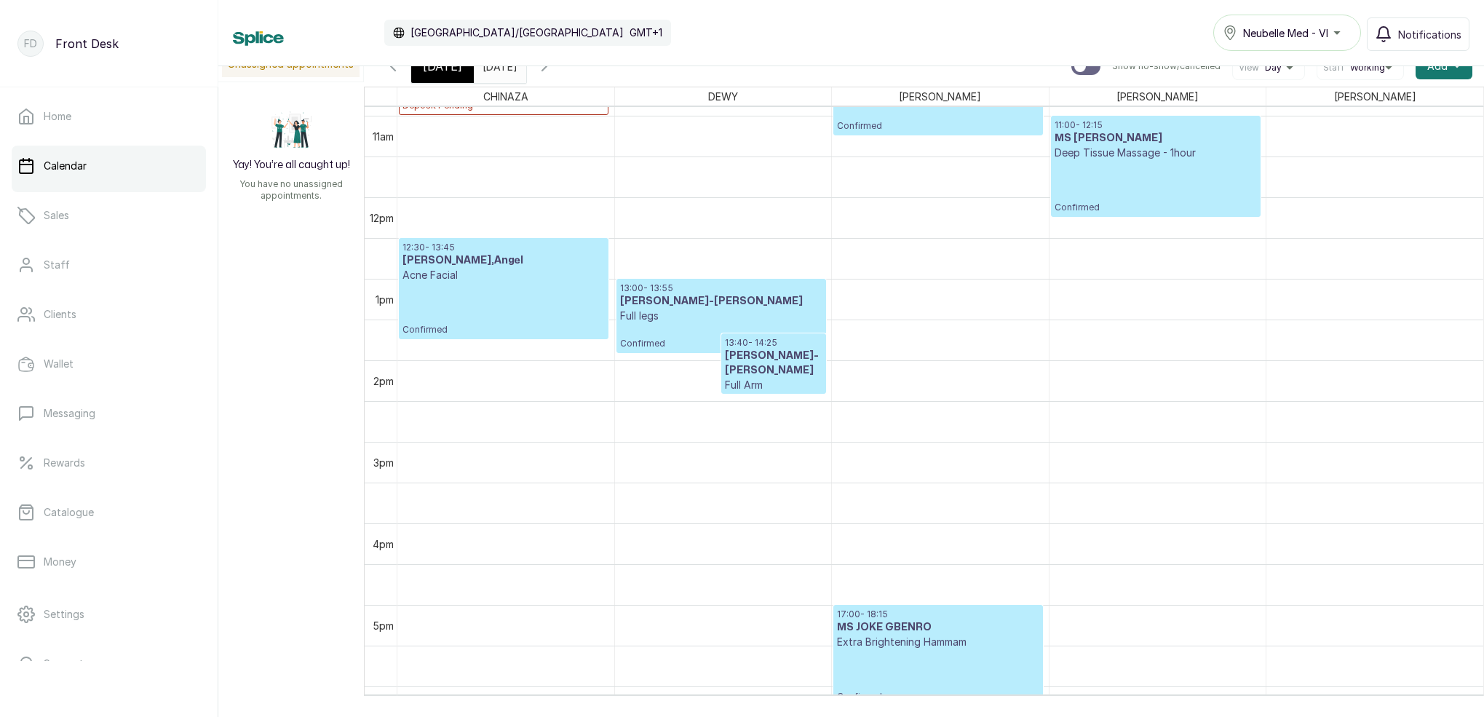
click at [397, 74] on icon "button" at bounding box center [392, 65] width 17 height 17
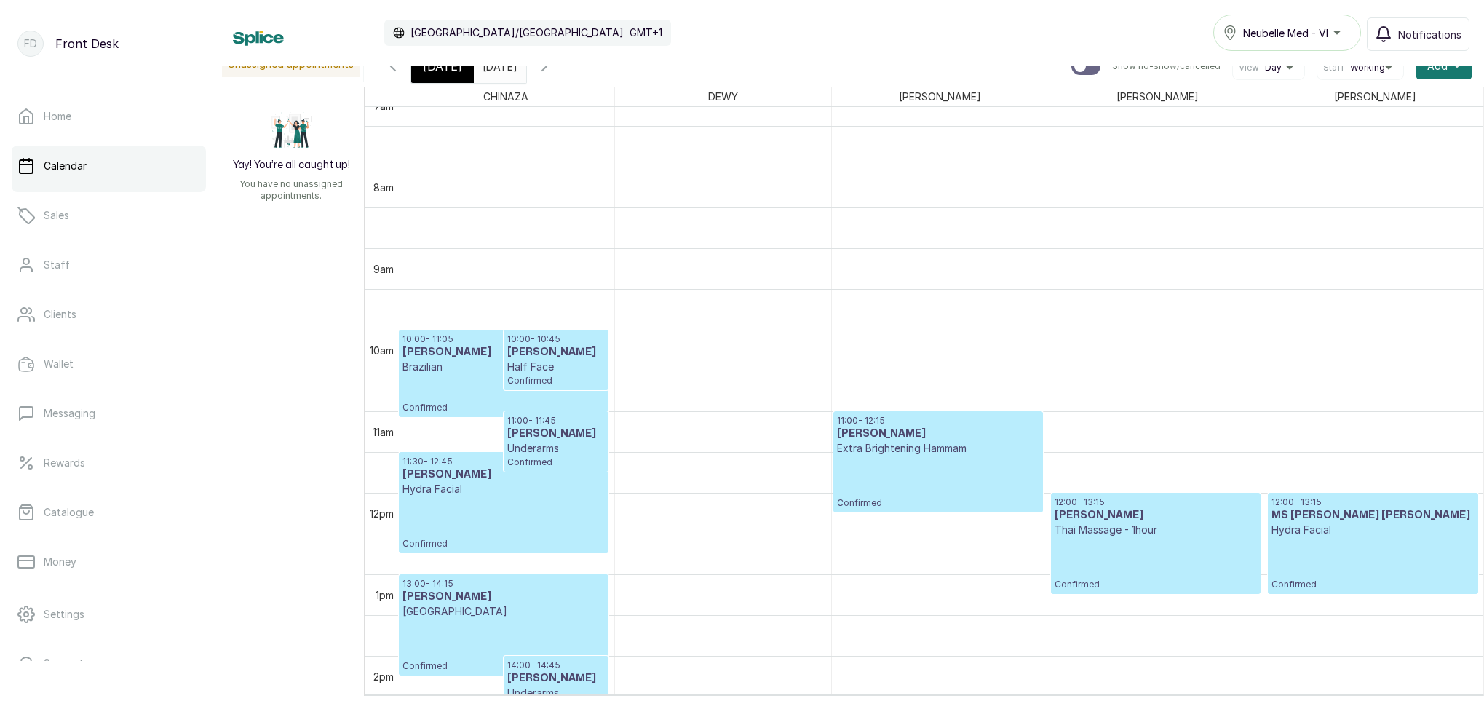
scroll to position [794, 0]
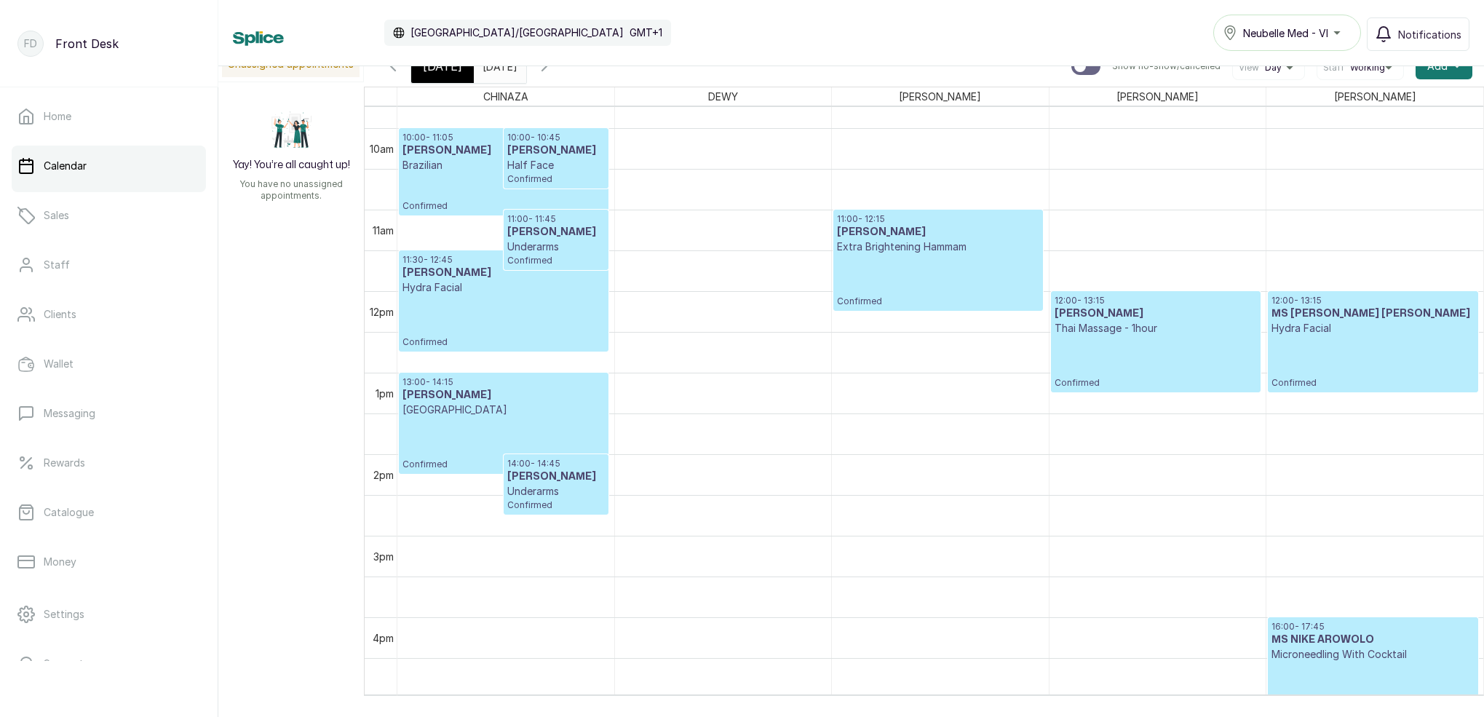
click at [399, 74] on icon "button" at bounding box center [392, 65] width 17 height 17
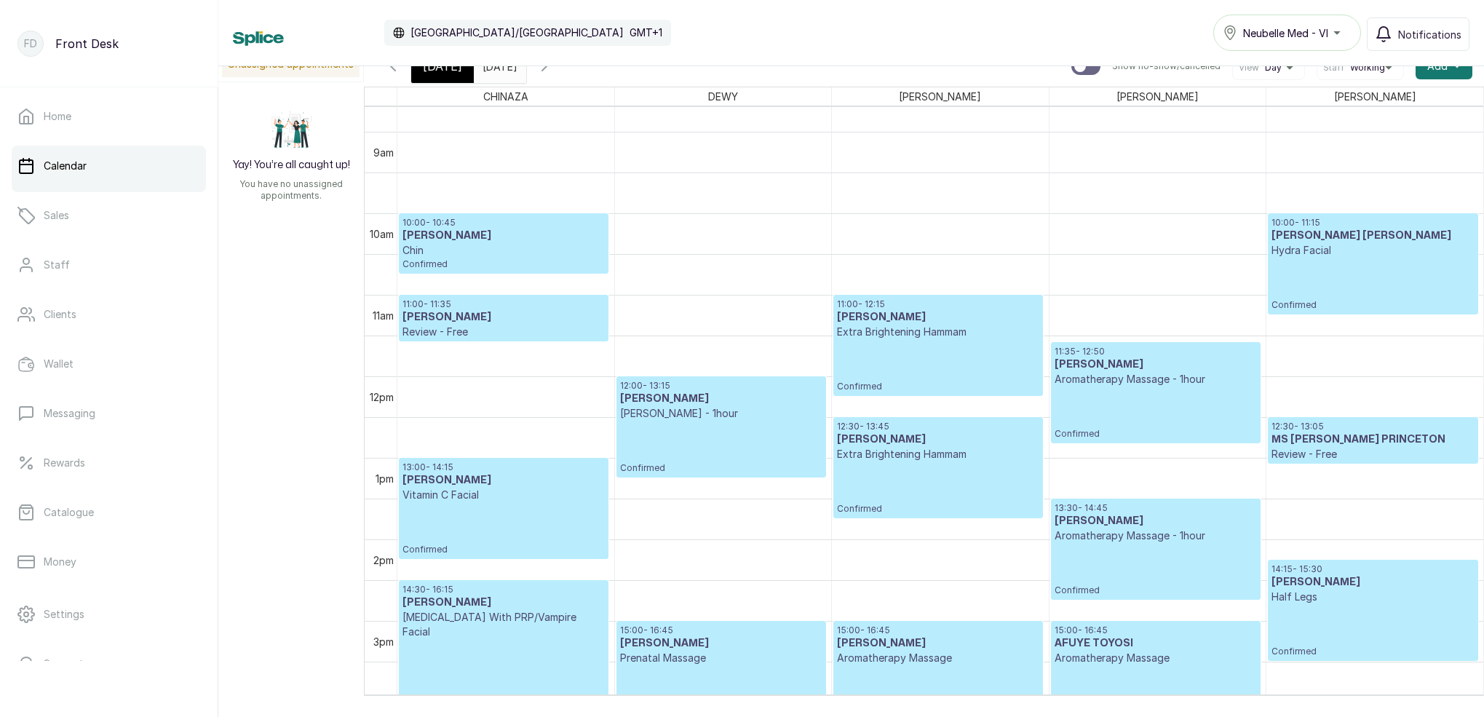
scroll to position [674, 0]
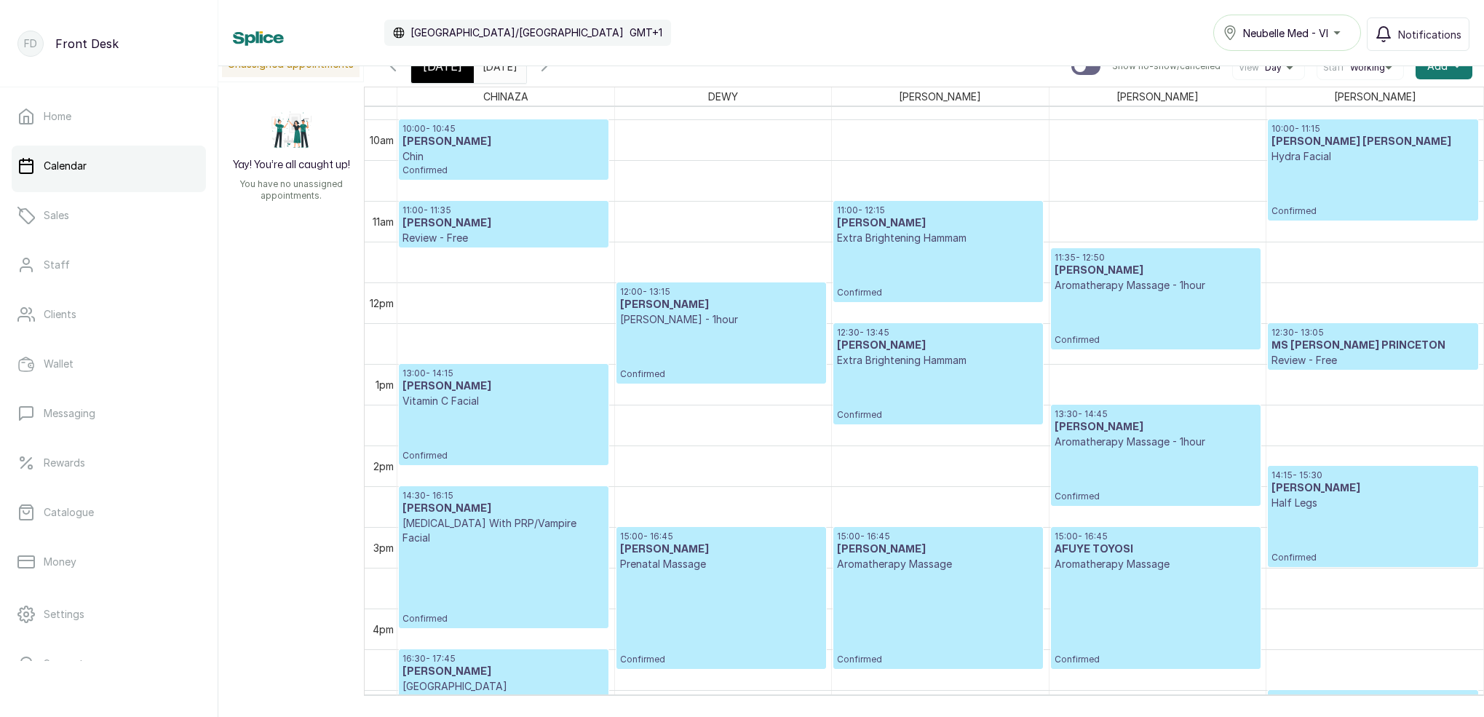
click at [464, 75] on div "[DATE]" at bounding box center [442, 65] width 63 height 33
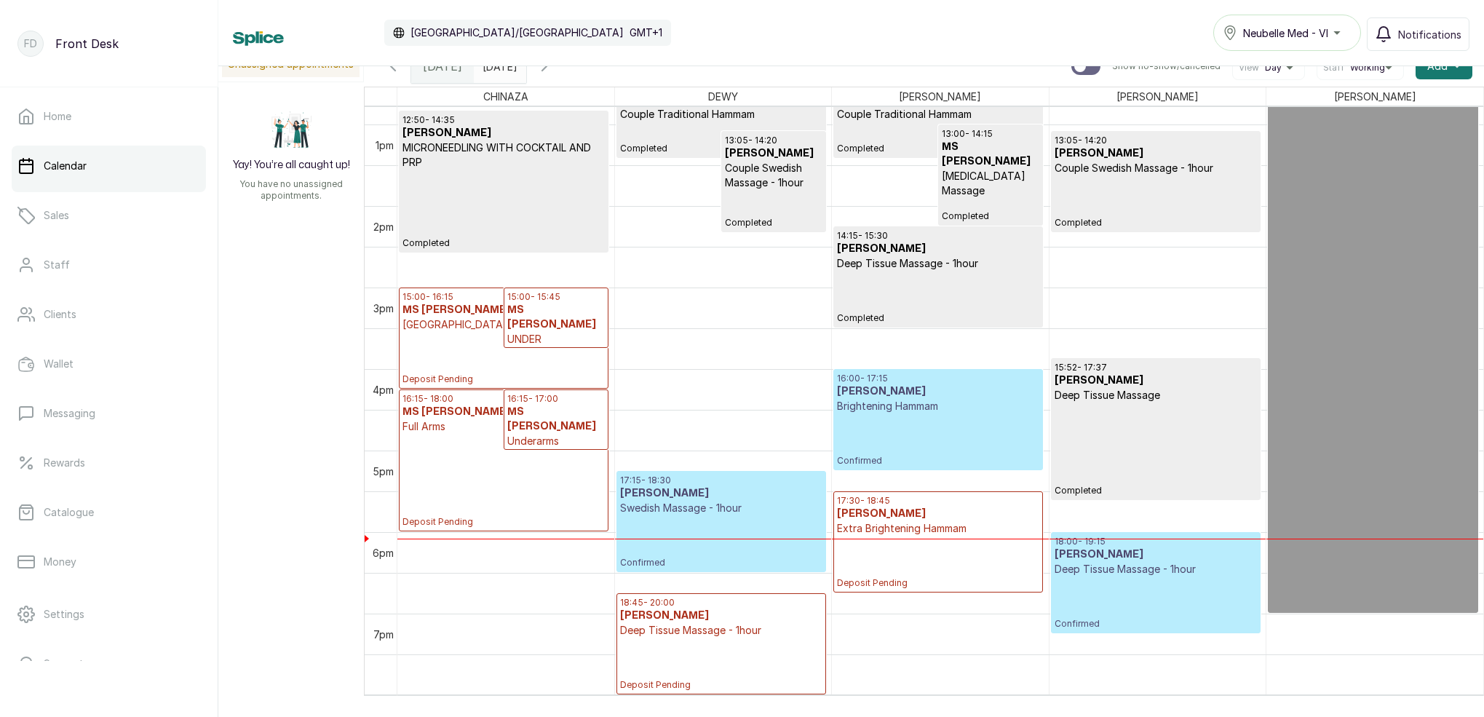
click at [547, 68] on icon "button" at bounding box center [544, 66] width 4 height 9
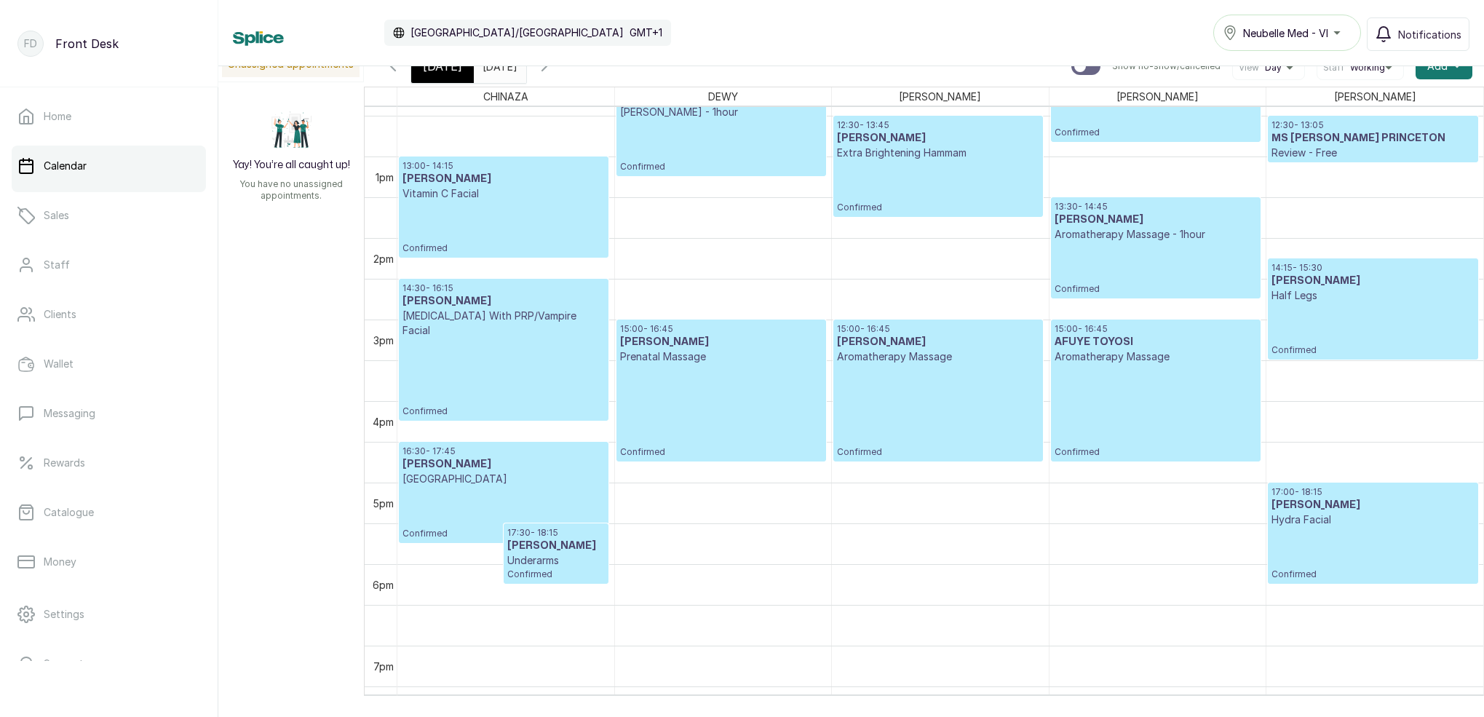
scroll to position [1010, 0]
click at [553, 74] on icon "button" at bounding box center [544, 65] width 17 height 17
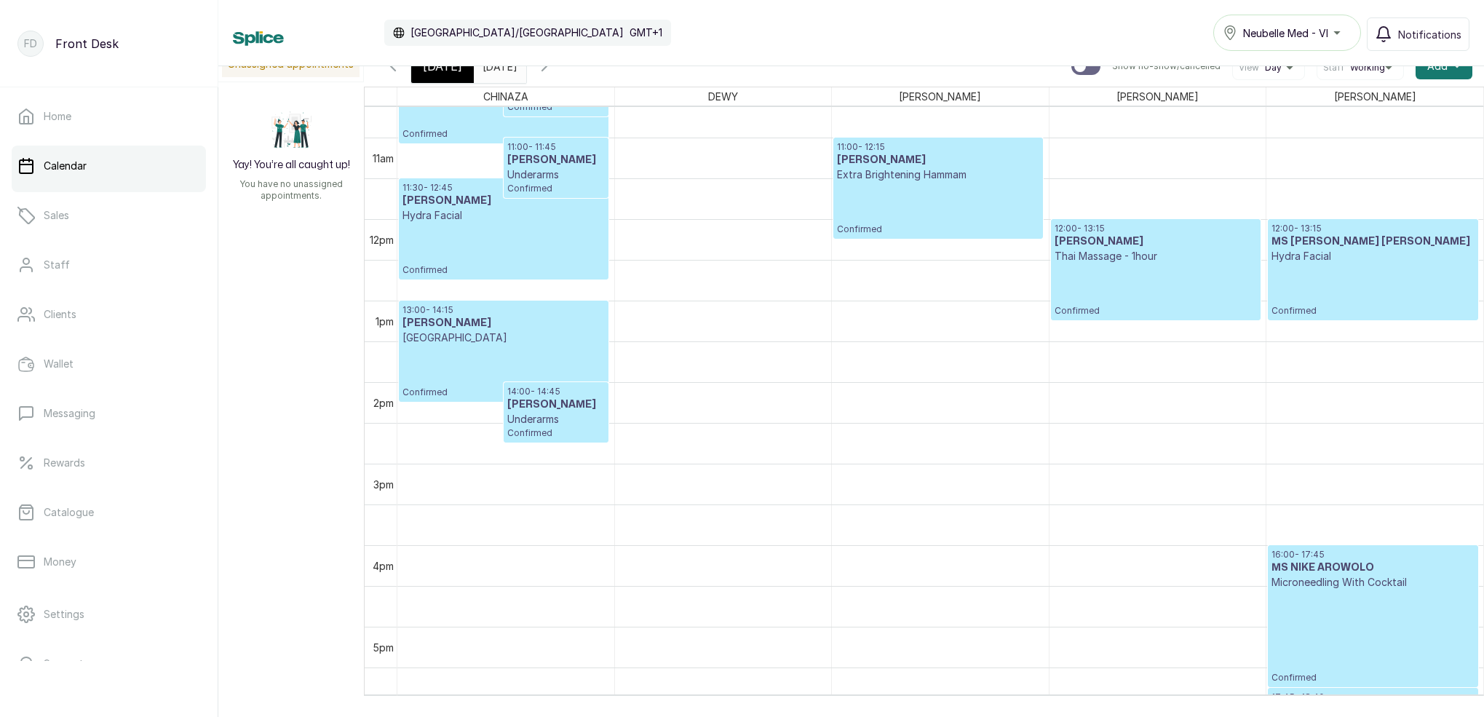
scroll to position [909, 0]
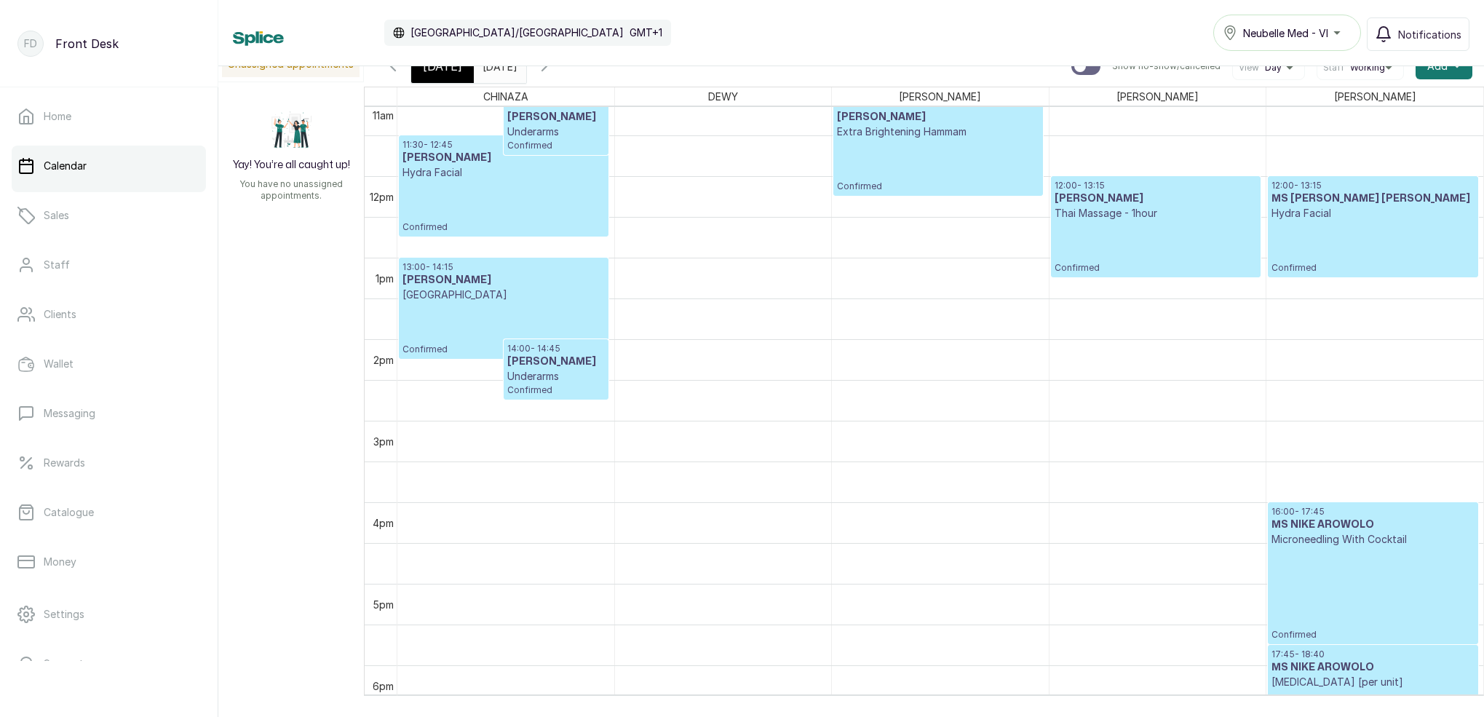
click at [553, 71] on icon "button" at bounding box center [544, 65] width 17 height 17
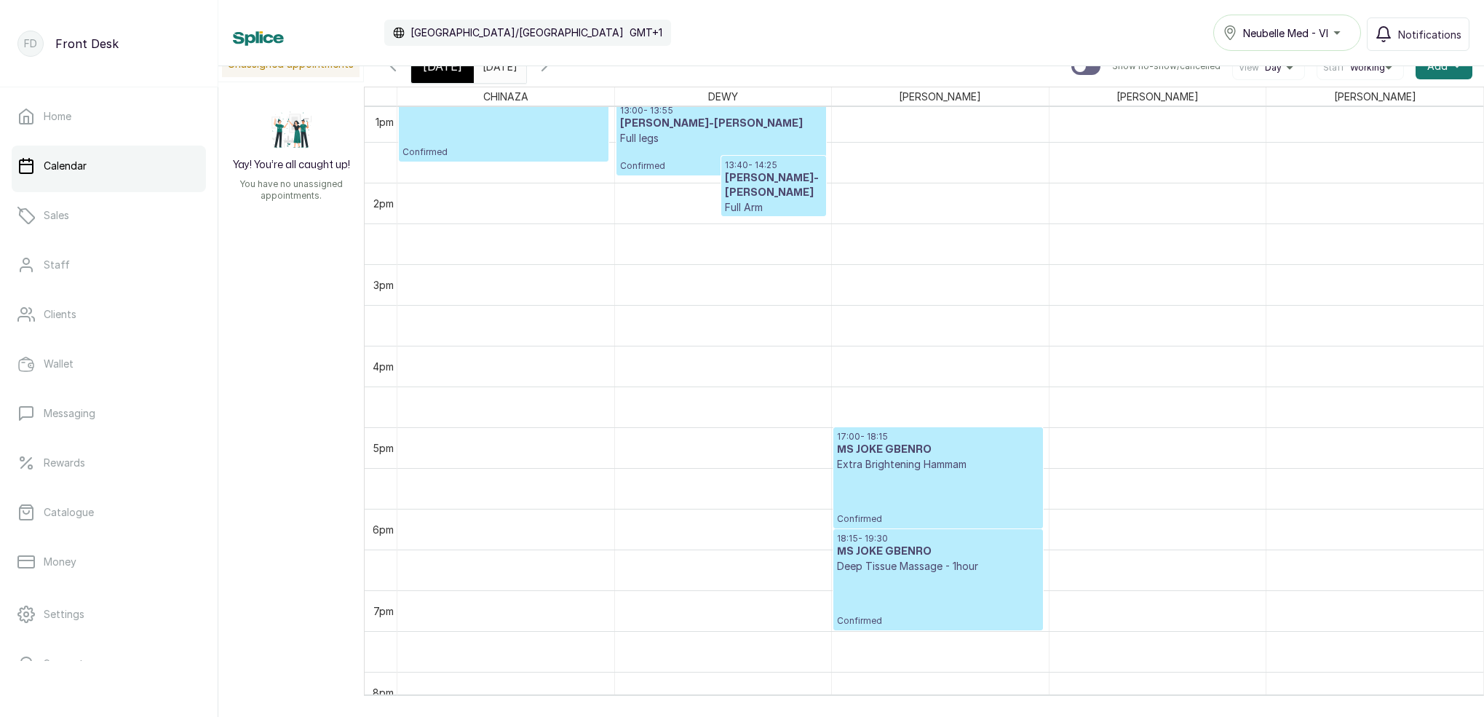
click at [951, 480] on p "Confirmed" at bounding box center [938, 498] width 202 height 53
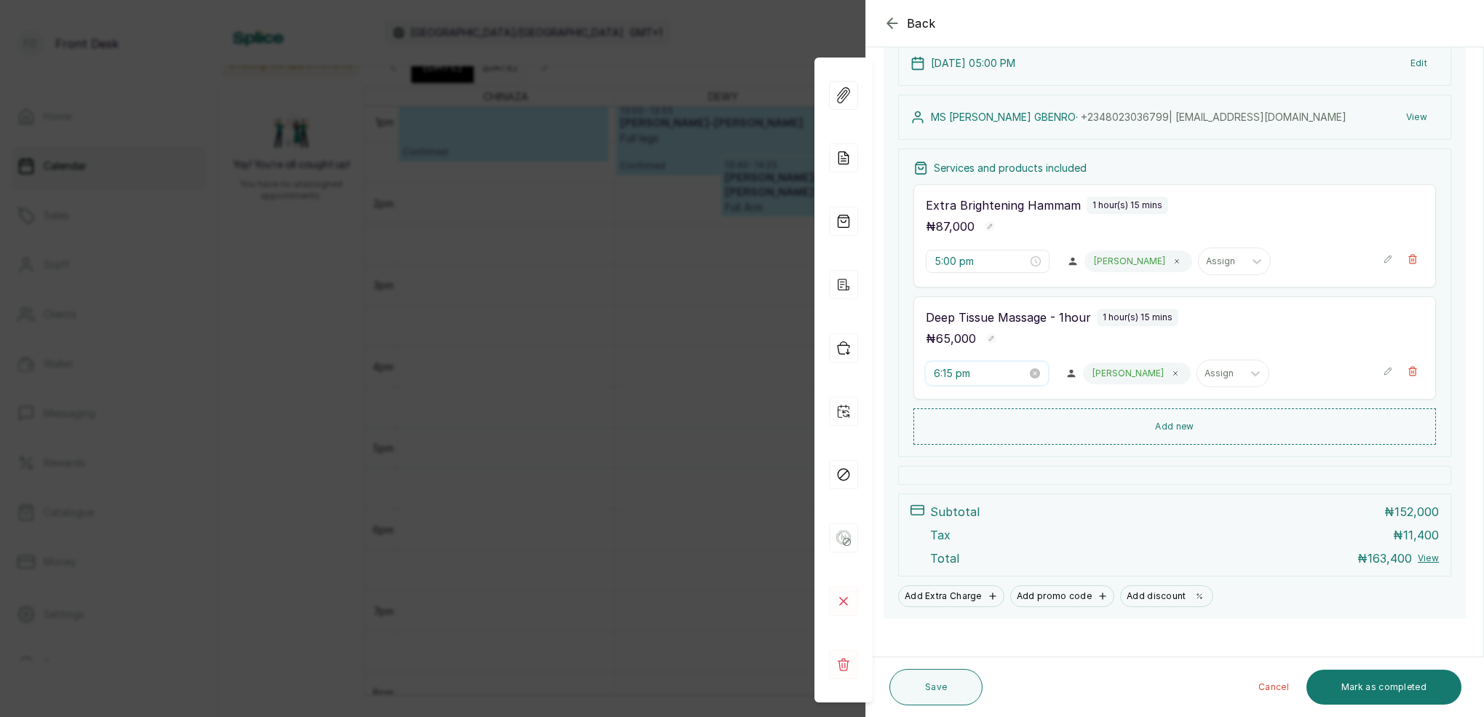
drag, startPoint x: 955, startPoint y: 376, endPoint x: 964, endPoint y: 378, distance: 9.2
click at [955, 376] on input "6:15 pm" at bounding box center [980, 373] width 93 height 16
type input "6:00 pm"
drag, startPoint x: 988, startPoint y: 406, endPoint x: 1004, endPoint y: 408, distance: 15.4
click at [991, 407] on div "00" at bounding box center [987, 404] width 35 height 20
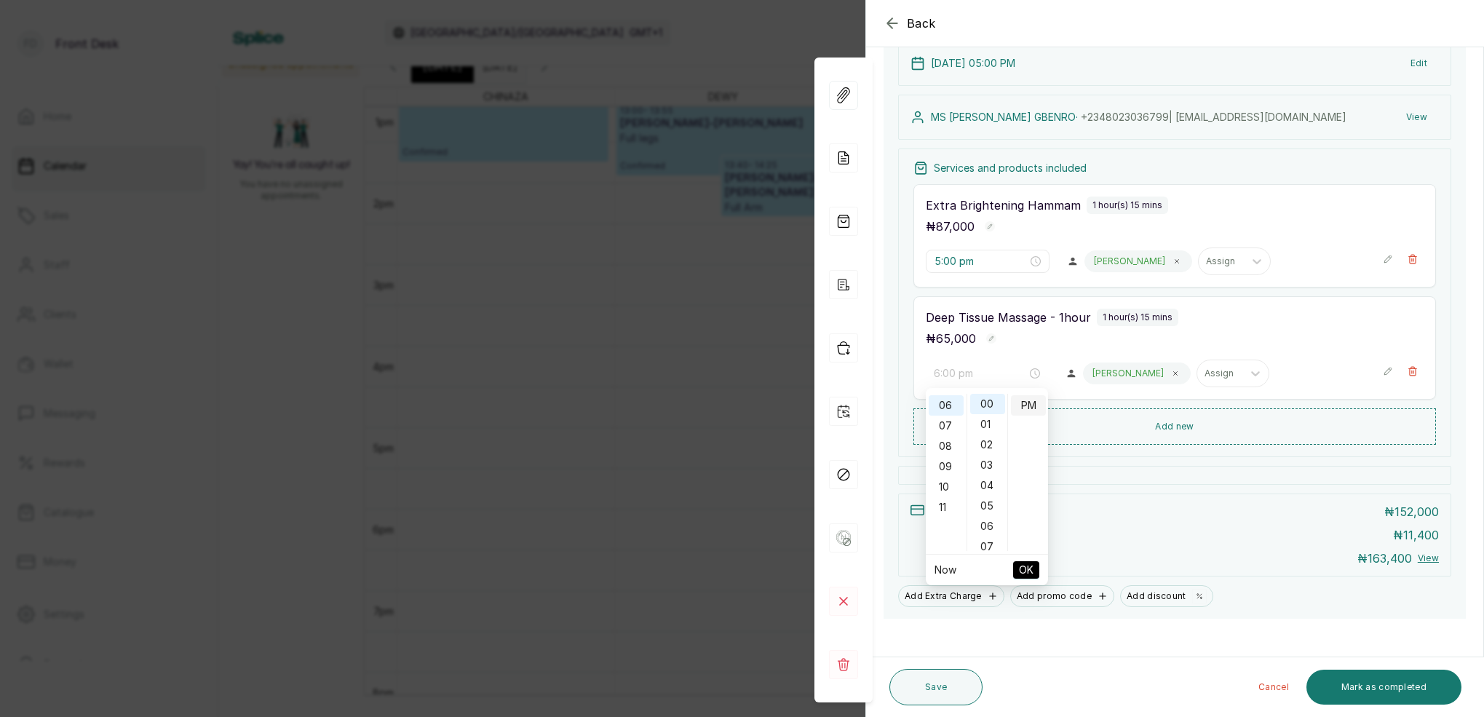
drag, startPoint x: 1026, startPoint y: 406, endPoint x: 1028, endPoint y: 415, distance: 9.0
click at [1026, 406] on div "PM" at bounding box center [1028, 405] width 35 height 20
click at [1027, 566] on span "OK" at bounding box center [1026, 570] width 15 height 28
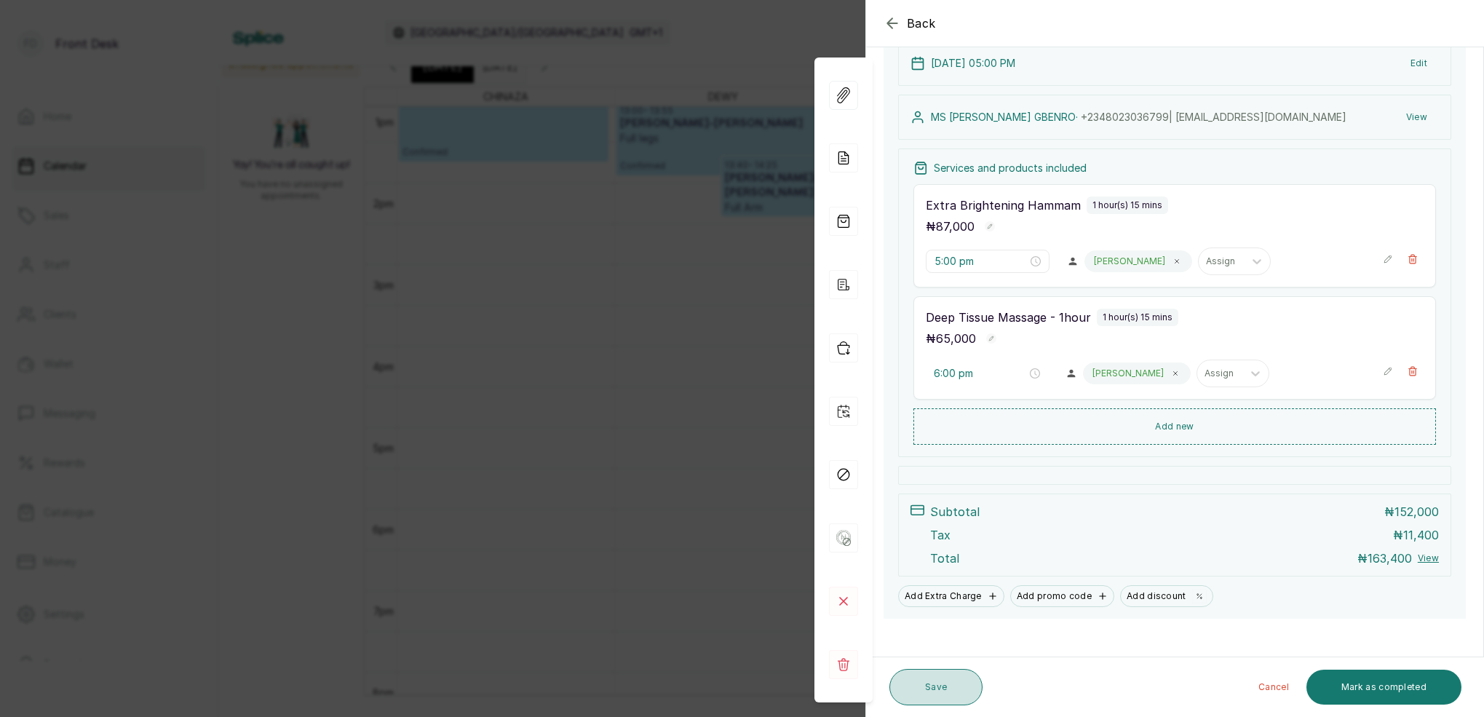
click at [939, 675] on button "Save" at bounding box center [935, 687] width 93 height 36
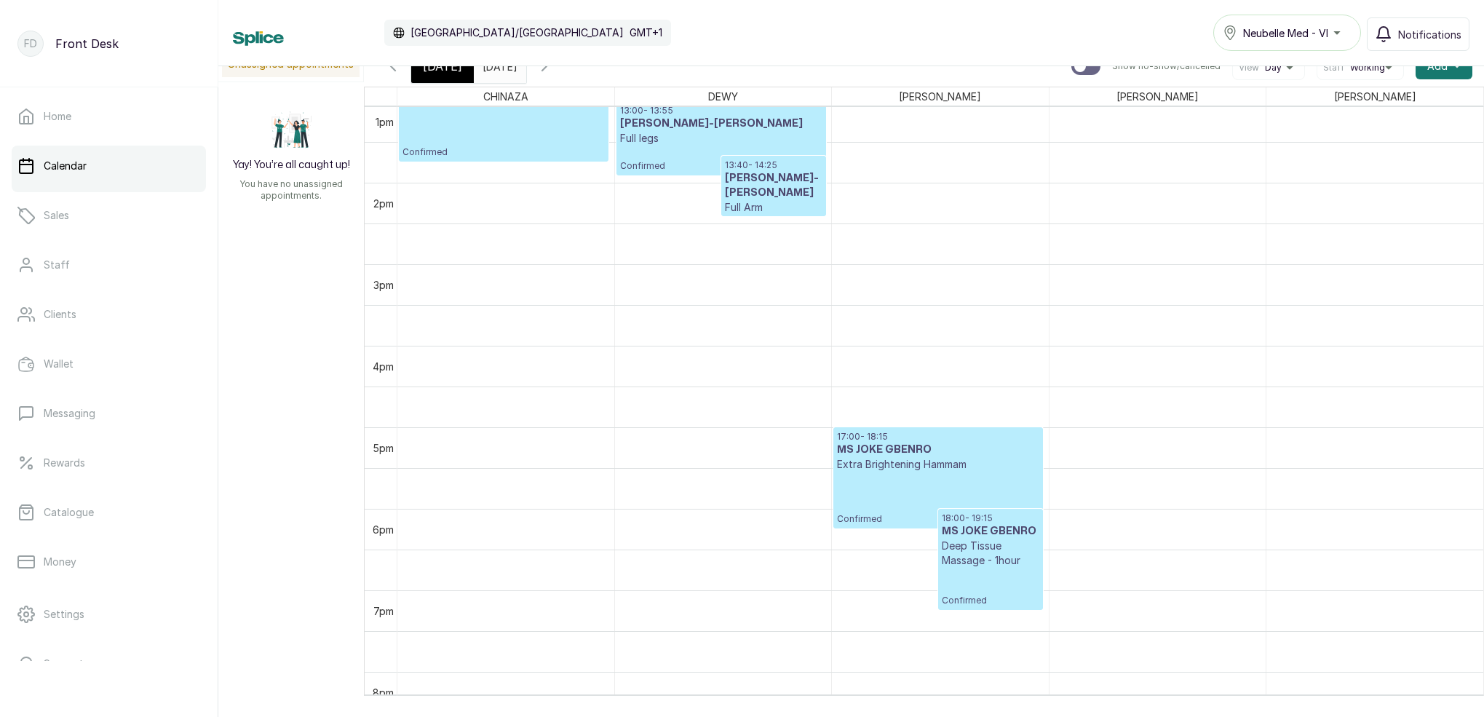
click at [986, 504] on p "Confirmed" at bounding box center [938, 498] width 202 height 53
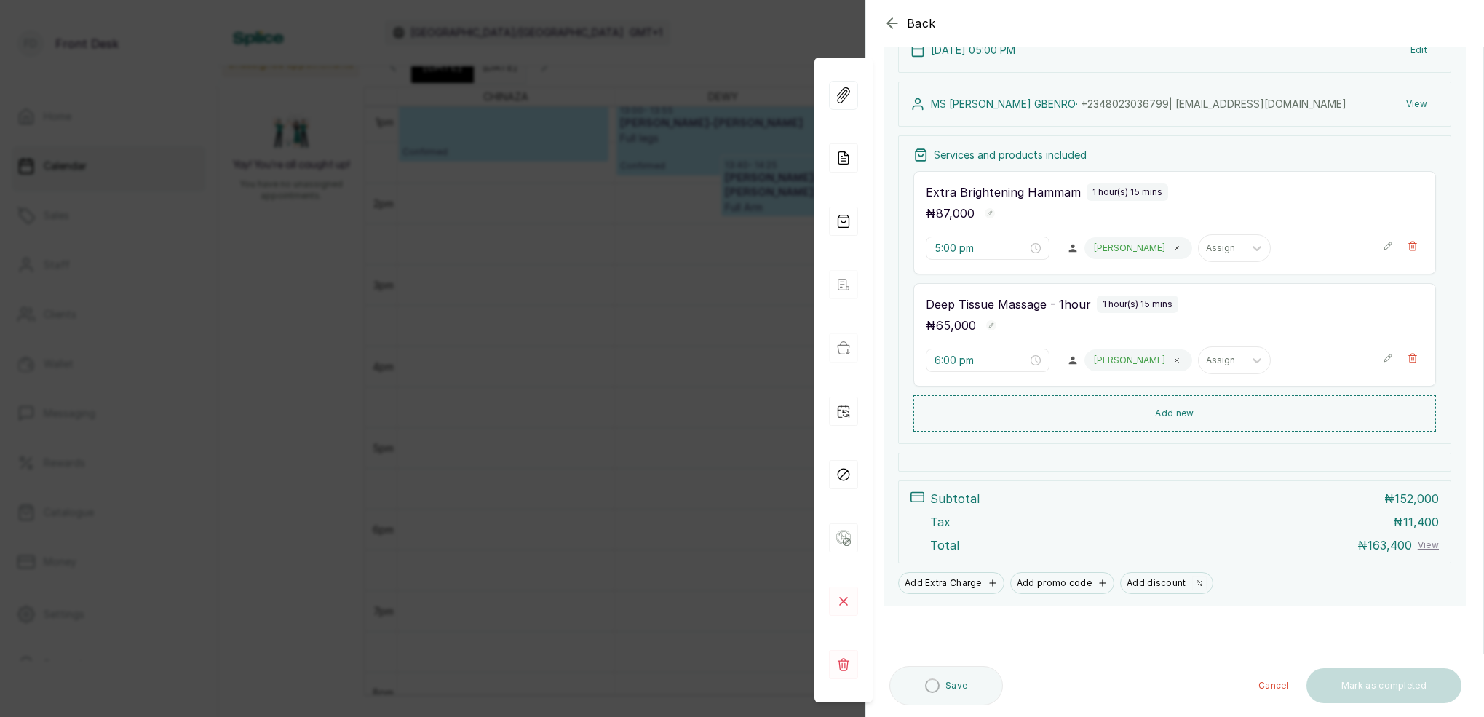
scroll to position [189, 0]
click at [731, 63] on div "Back Appointment Details Edit appointment 🚶 Walk-in (booked by Front Desk) Make…" at bounding box center [742, 358] width 1484 height 717
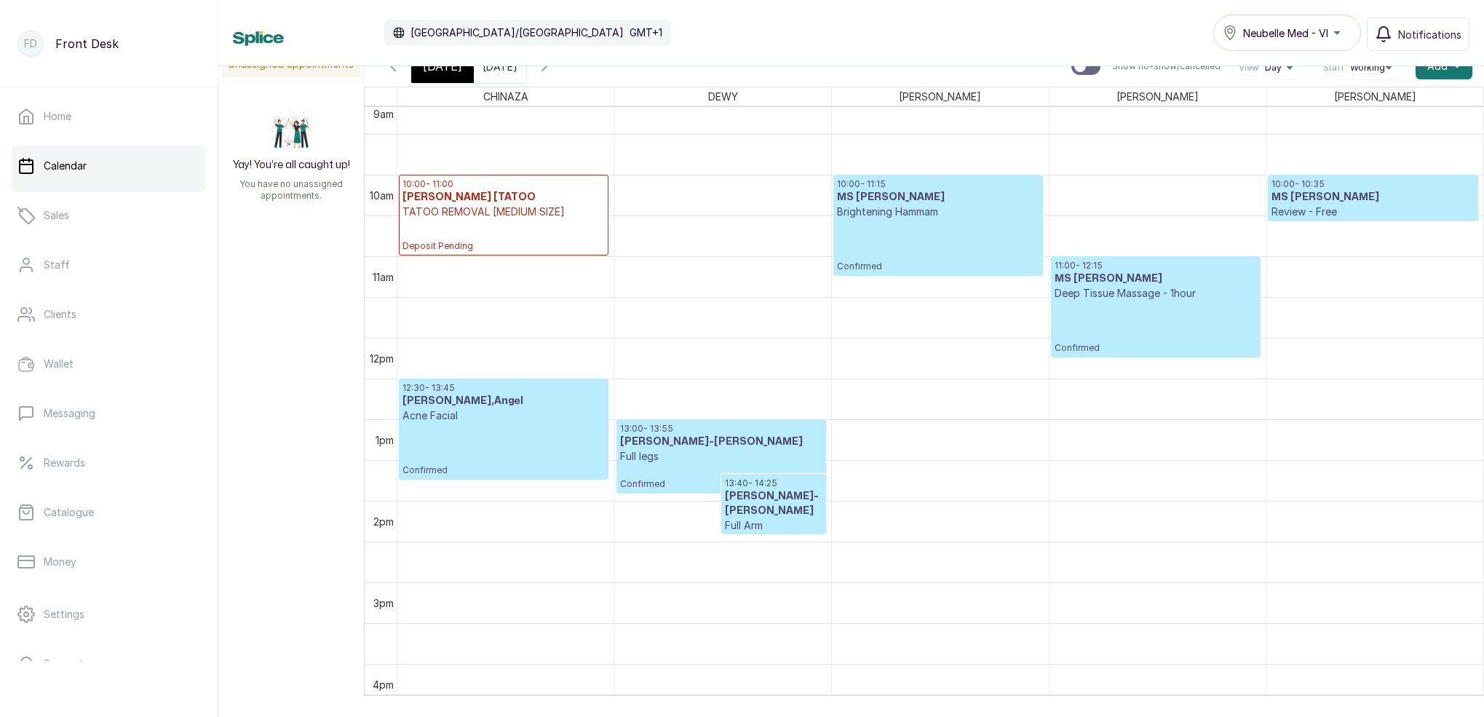
scroll to position [750, 0]
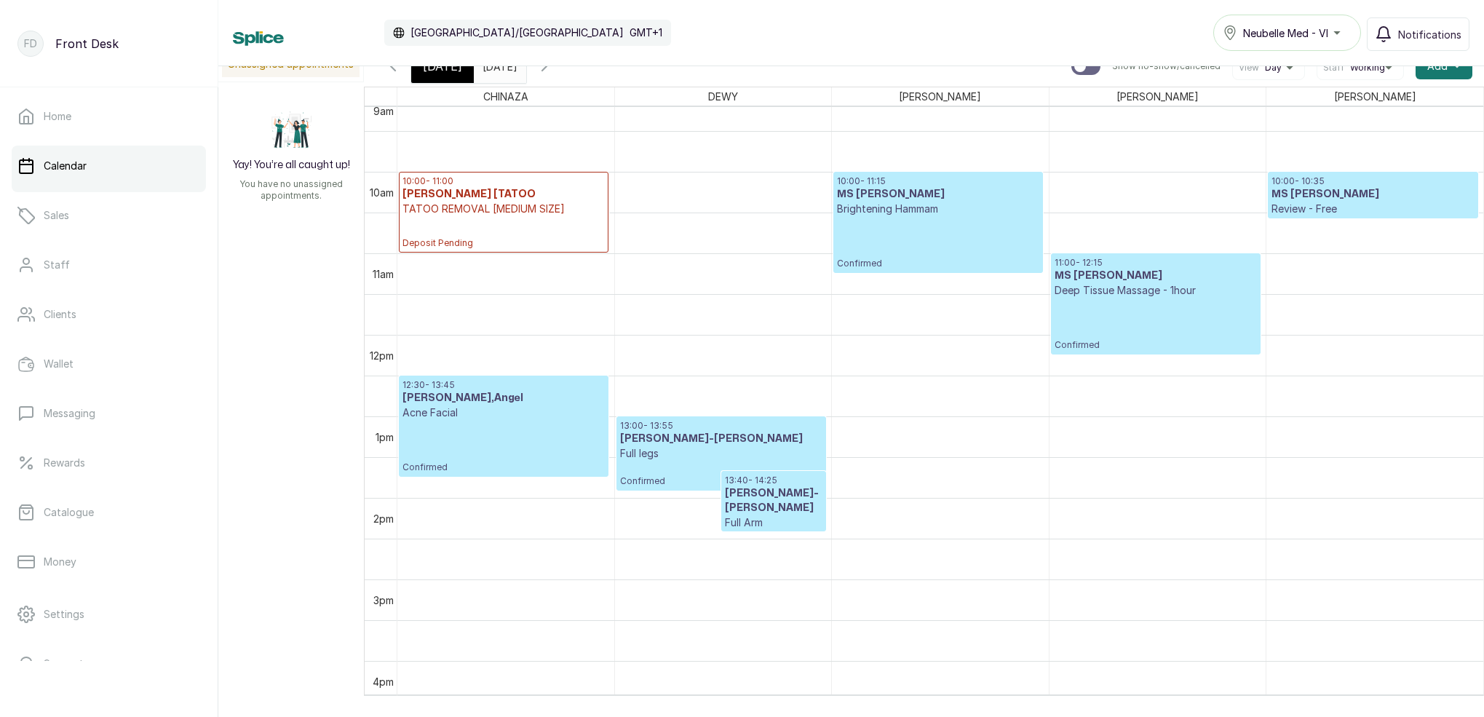
click at [428, 78] on div "[DATE]" at bounding box center [442, 65] width 63 height 33
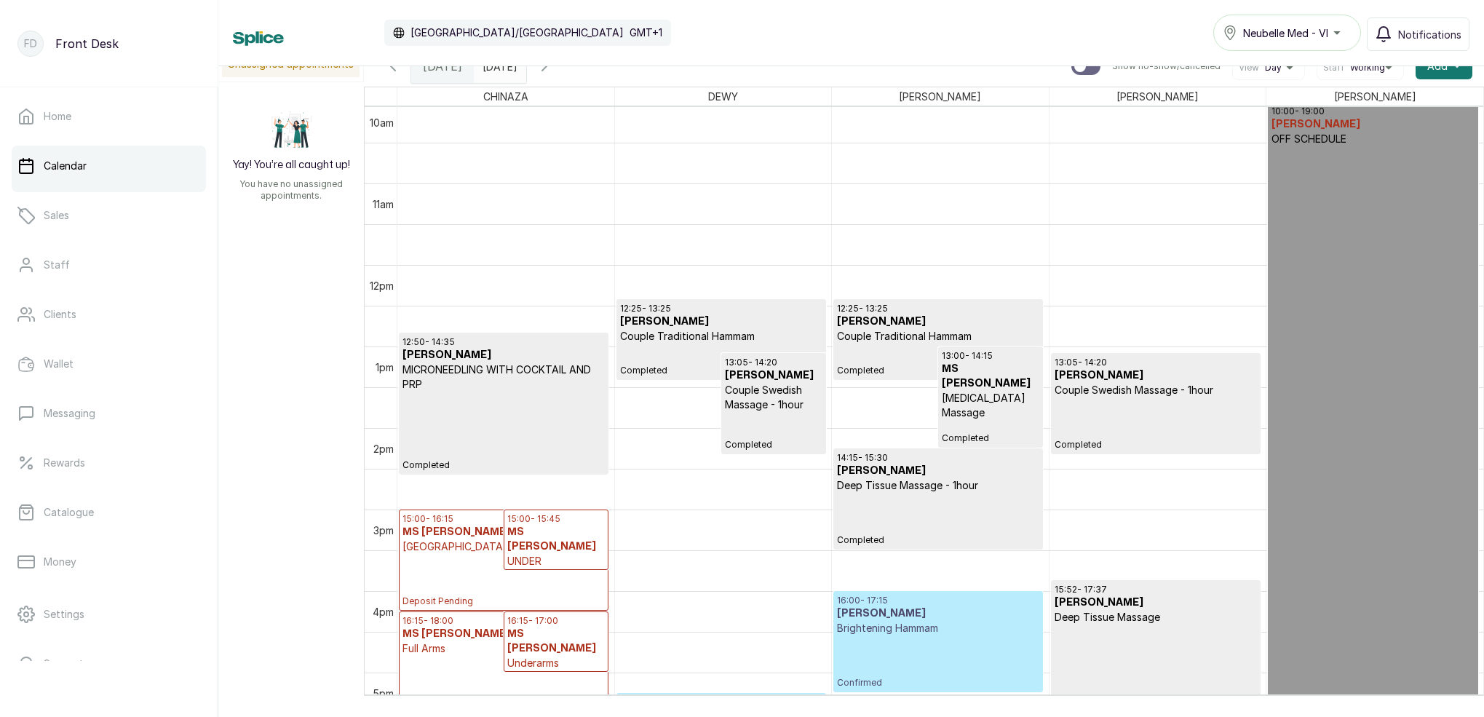
scroll to position [900, 0]
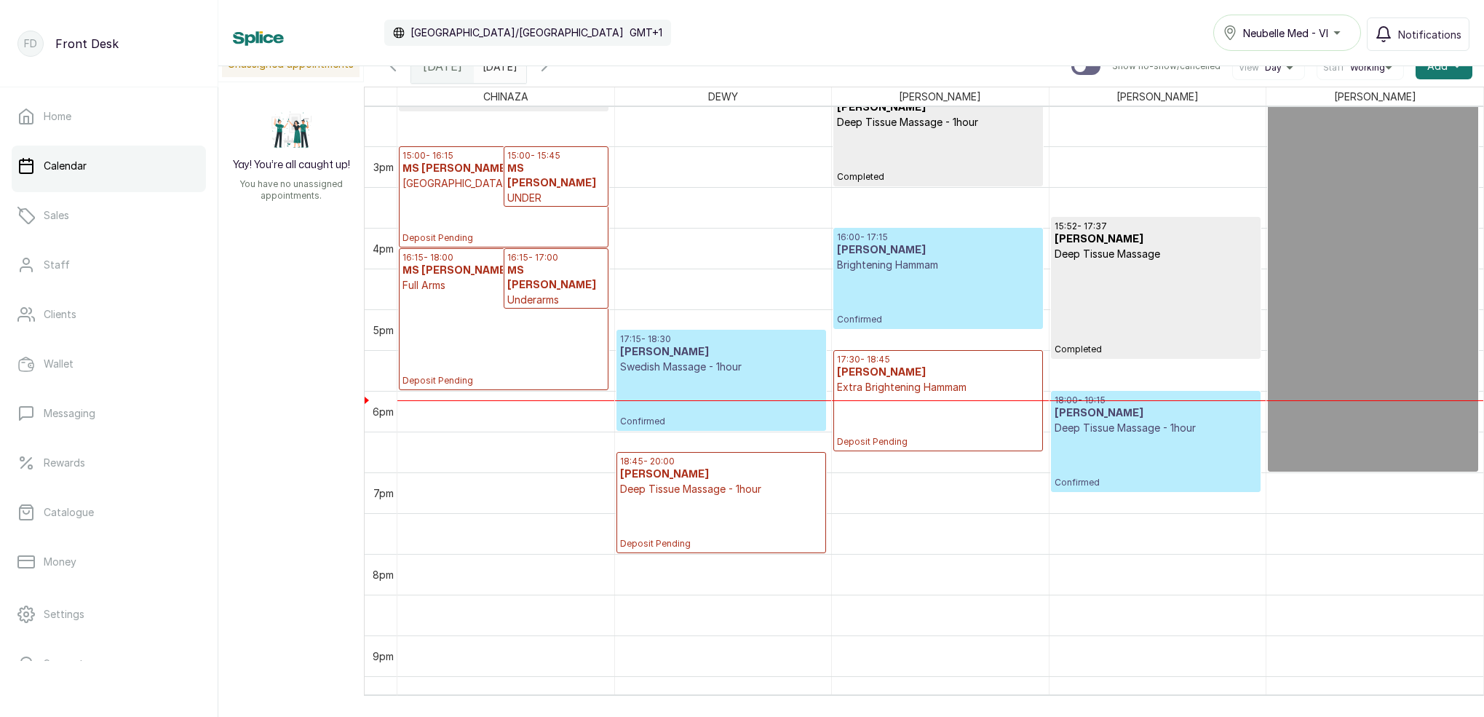
click at [1205, 452] on p "Confirmed" at bounding box center [1156, 461] width 202 height 53
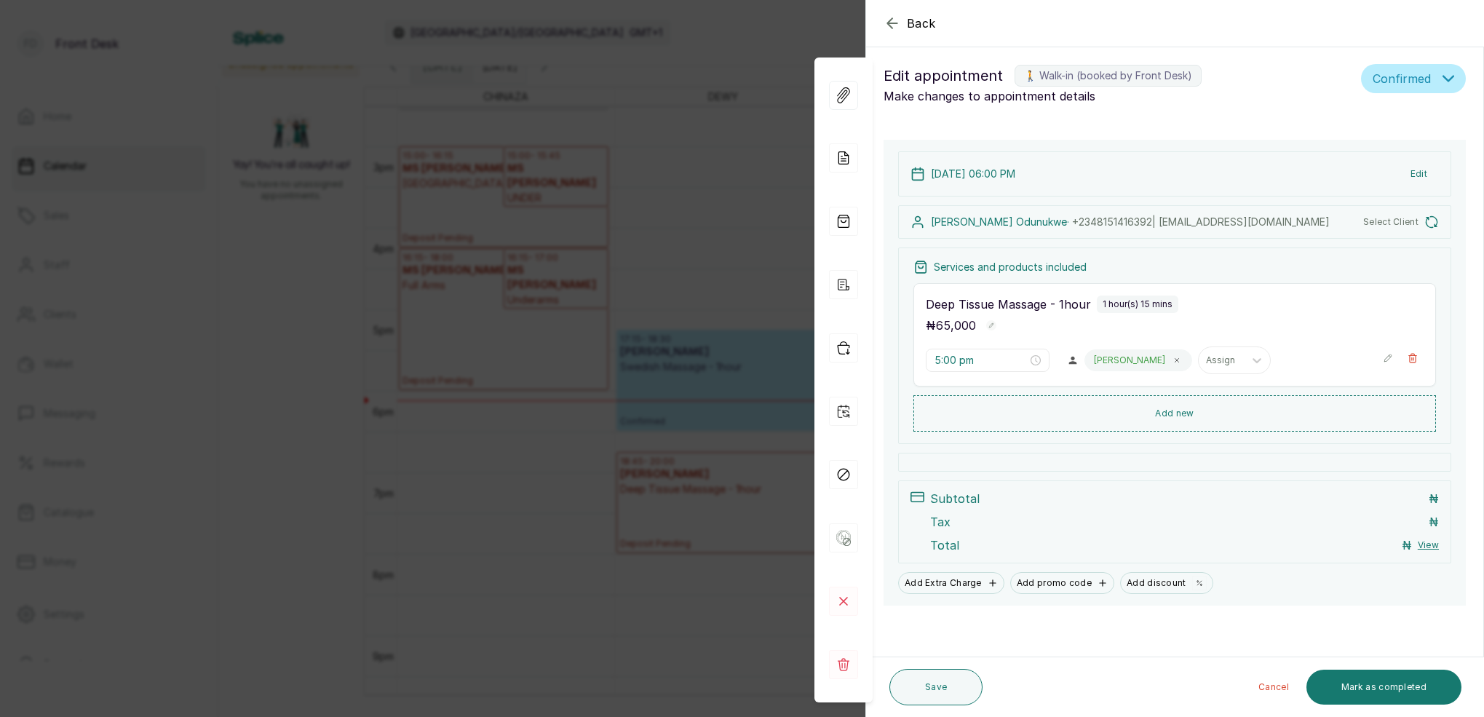
type input "6:00 pm"
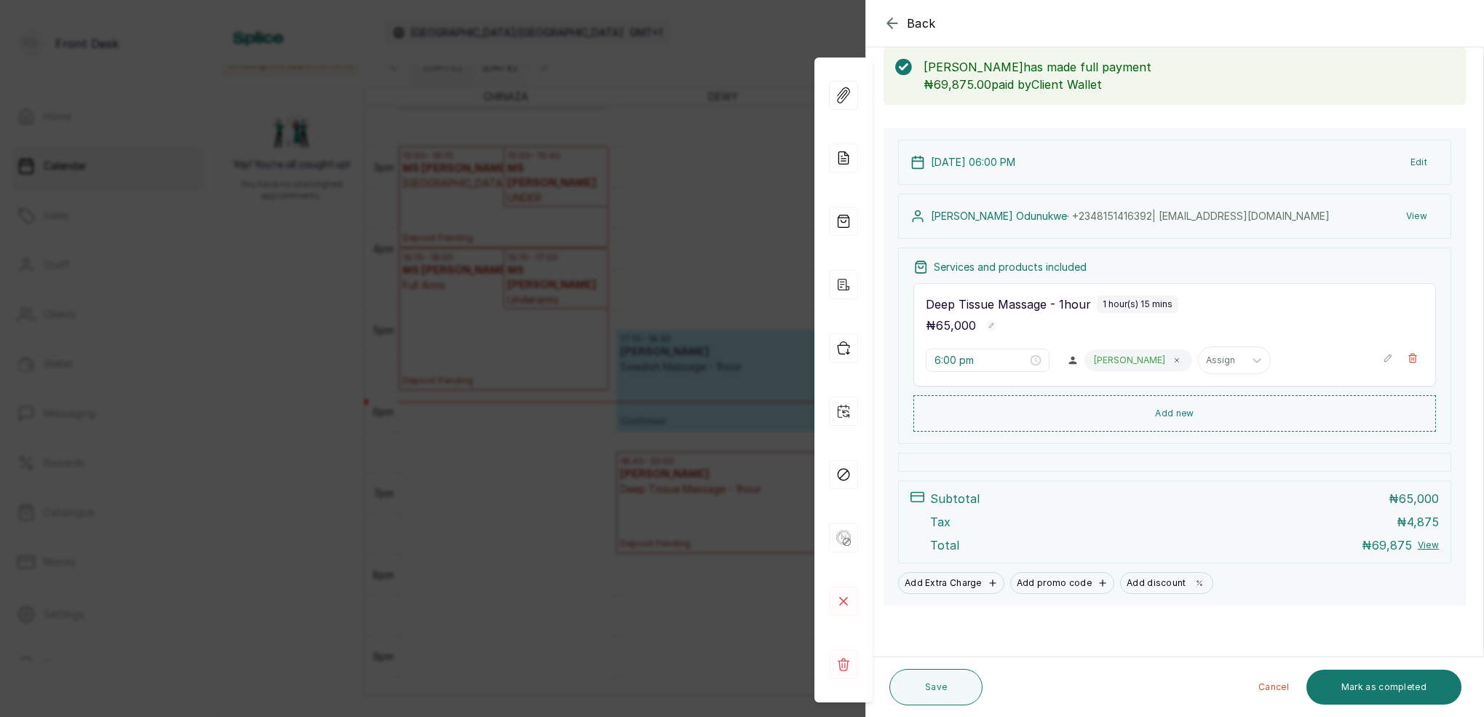
click at [685, 57] on div "Back Appointment Details Edit appointment 🚶 Walk-in (booked by Front Desk) Make…" at bounding box center [742, 358] width 1484 height 717
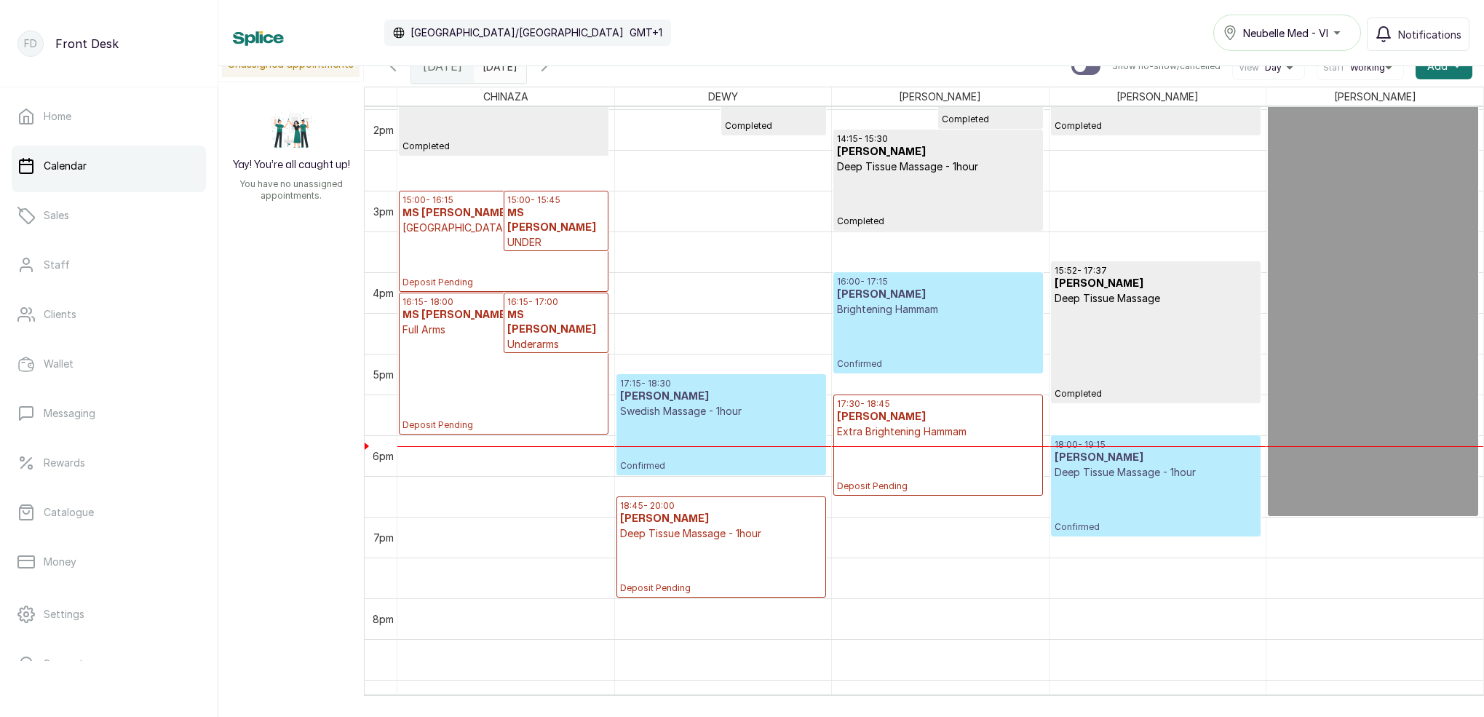
scroll to position [1159, 0]
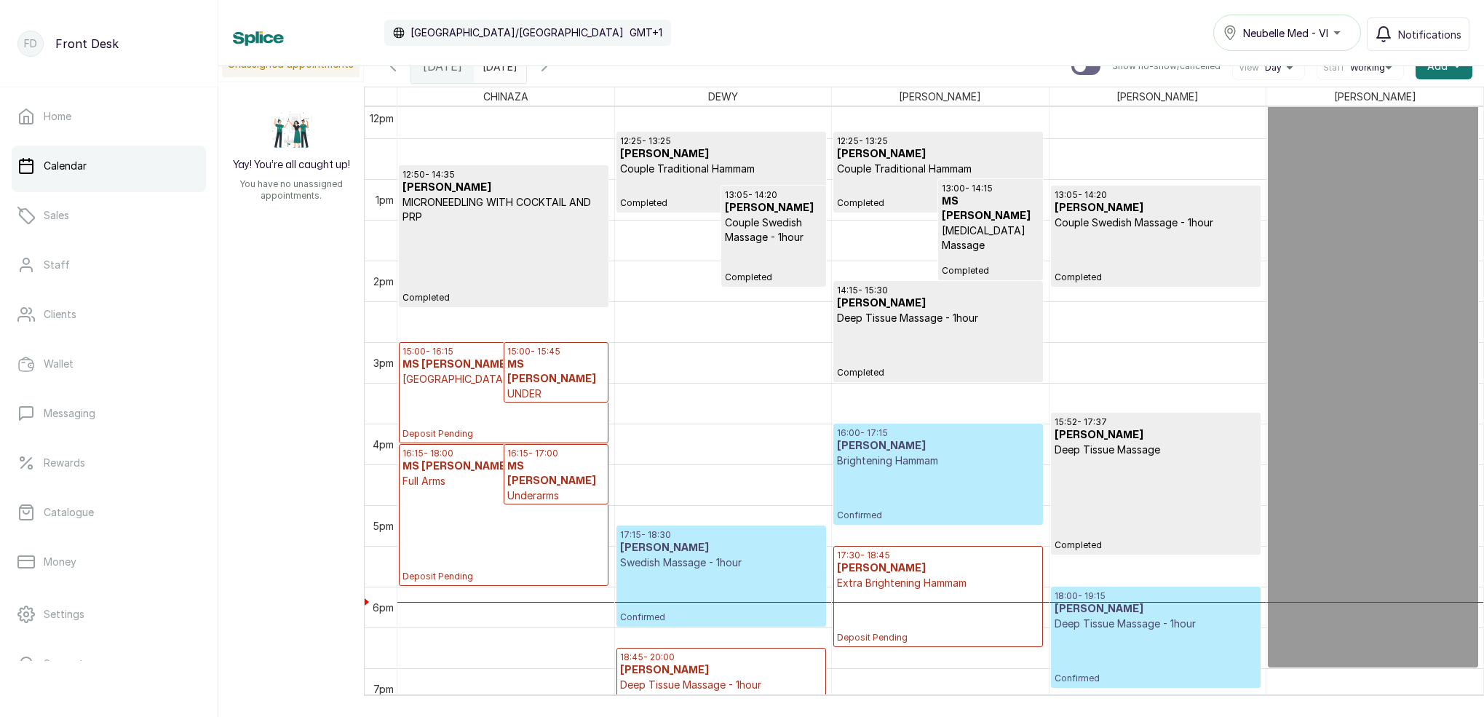
click at [524, 267] on p "Completed" at bounding box center [503, 263] width 202 height 79
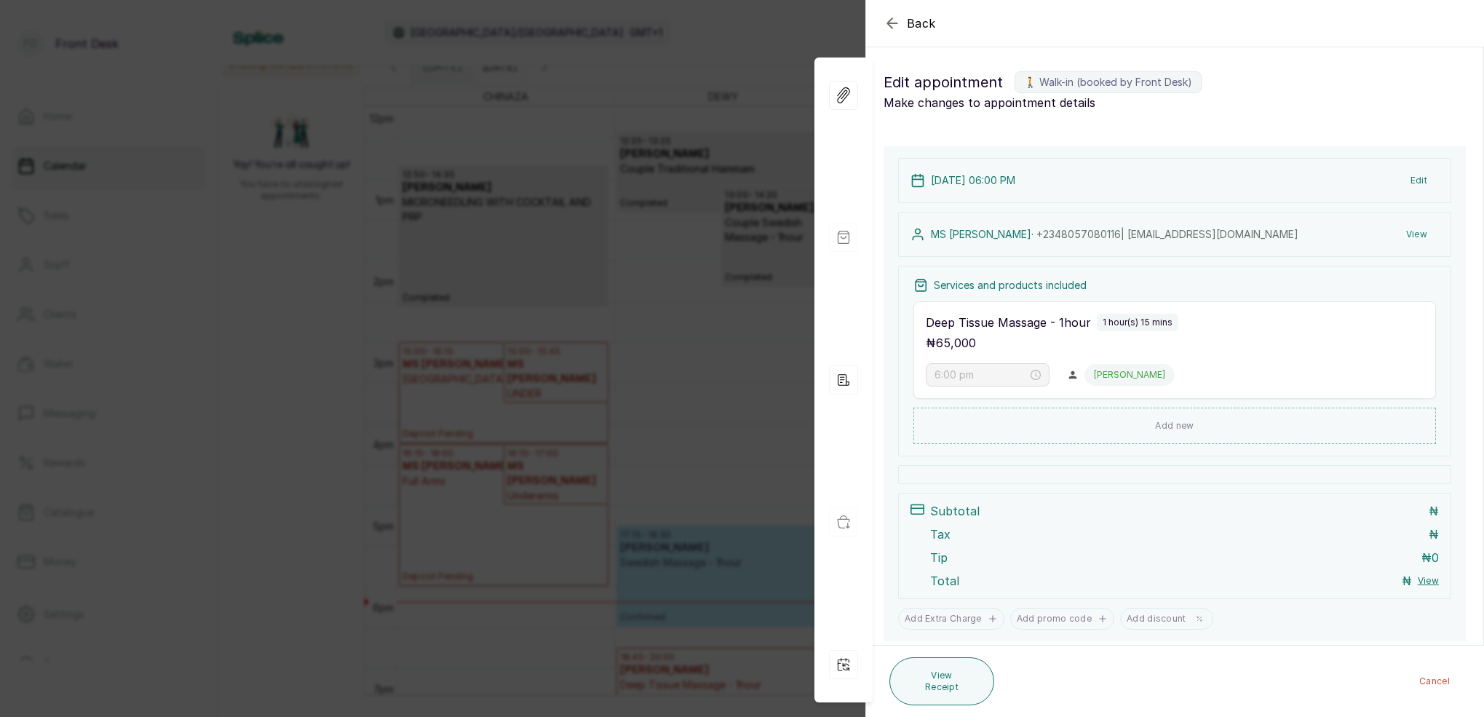
type input "12:50 pm"
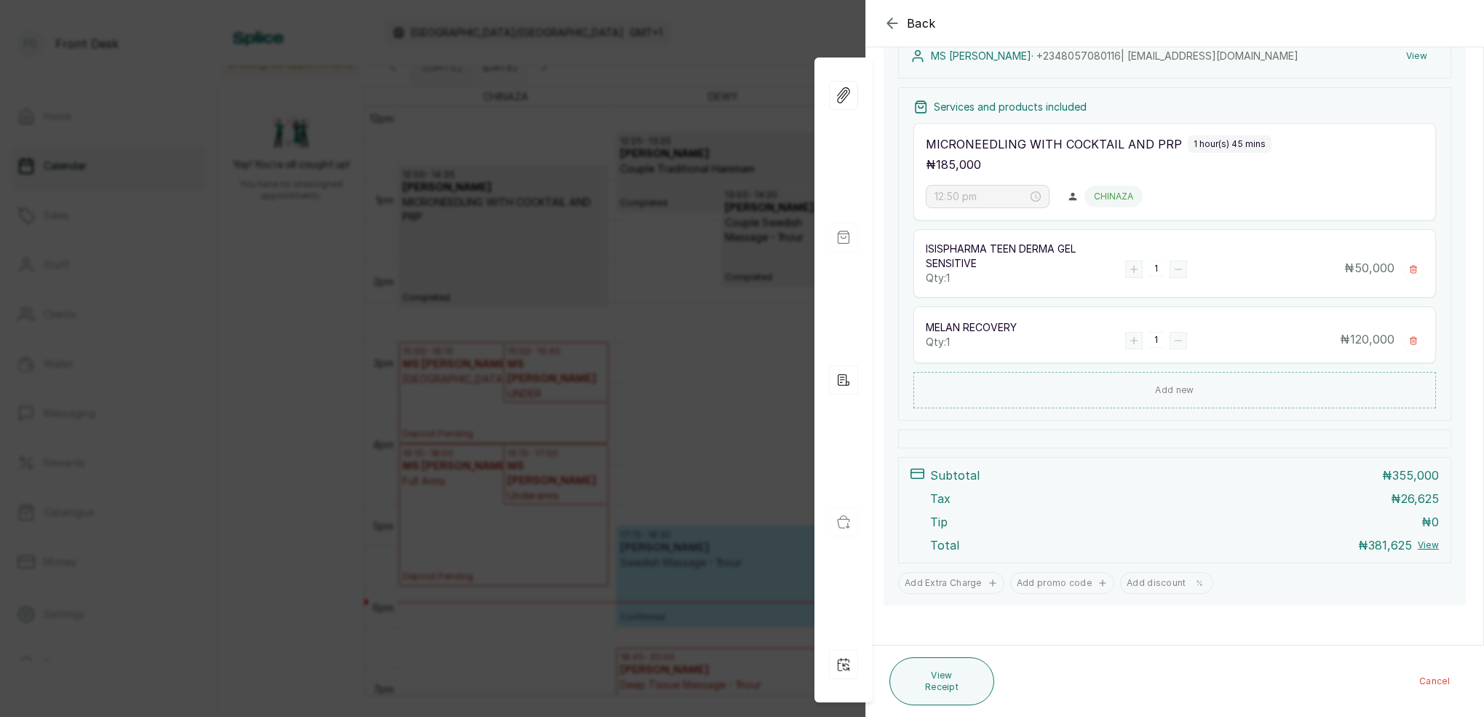
scroll to position [254, 0]
click at [644, 68] on div "Back Appointment Details Edit appointment 🚶 Walk-in (booked by Front Desk) Make…" at bounding box center [742, 358] width 1484 height 717
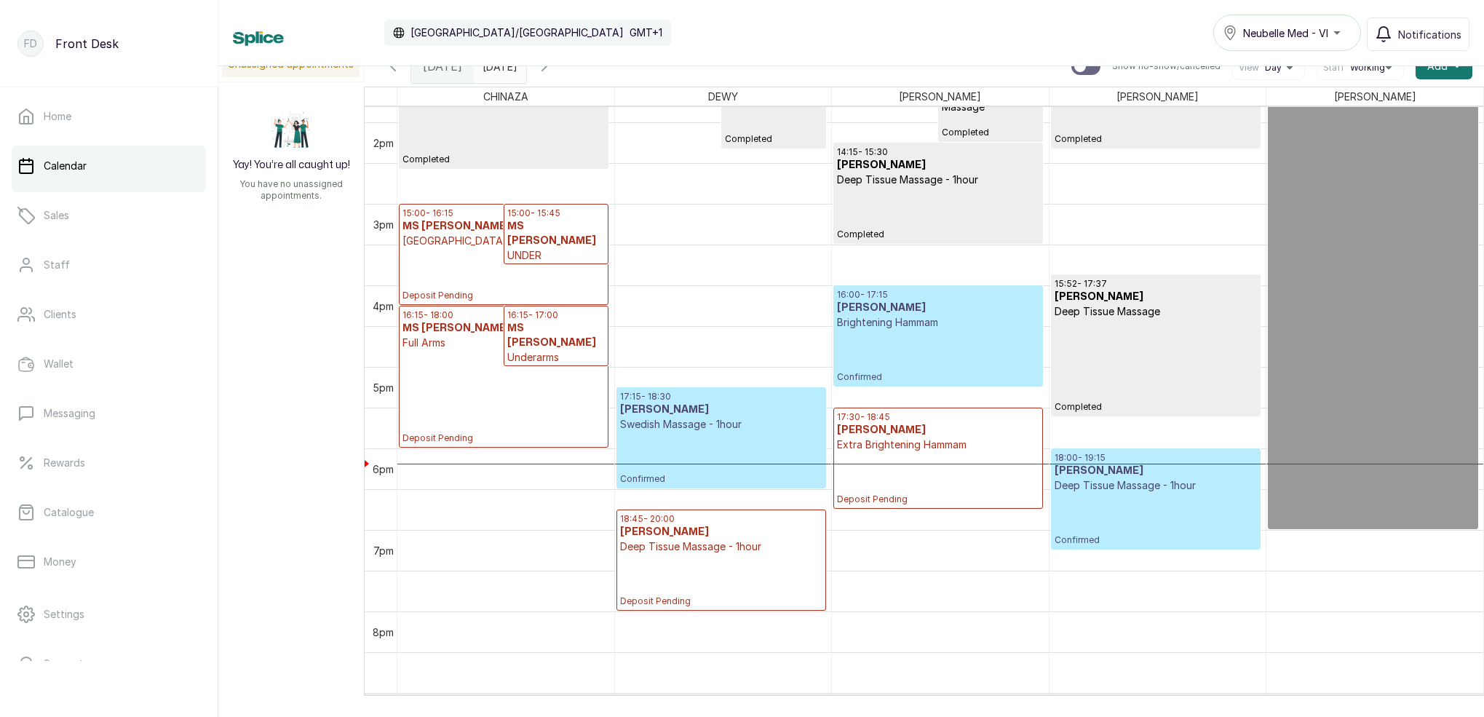
scroll to position [1144, 0]
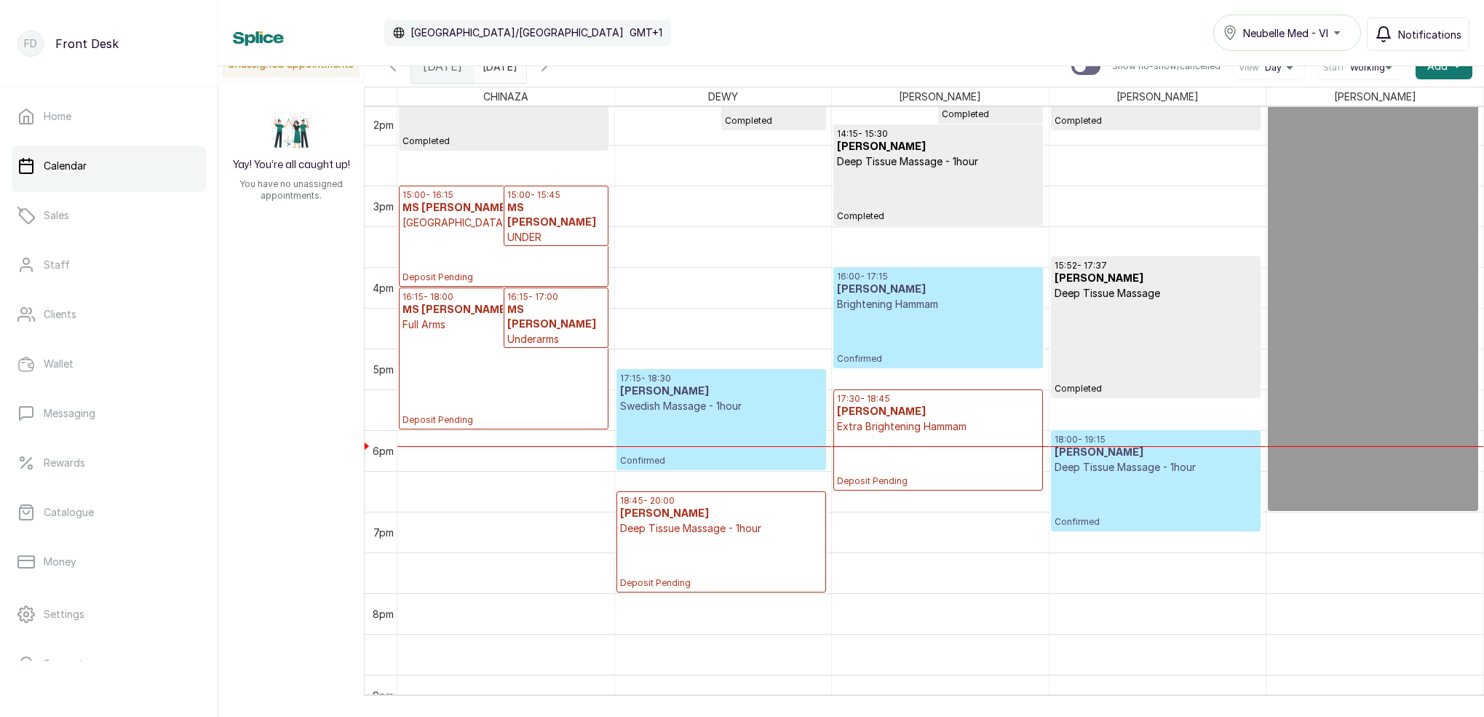
click at [1417, 28] on span "Notifications" at bounding box center [1429, 34] width 63 height 15
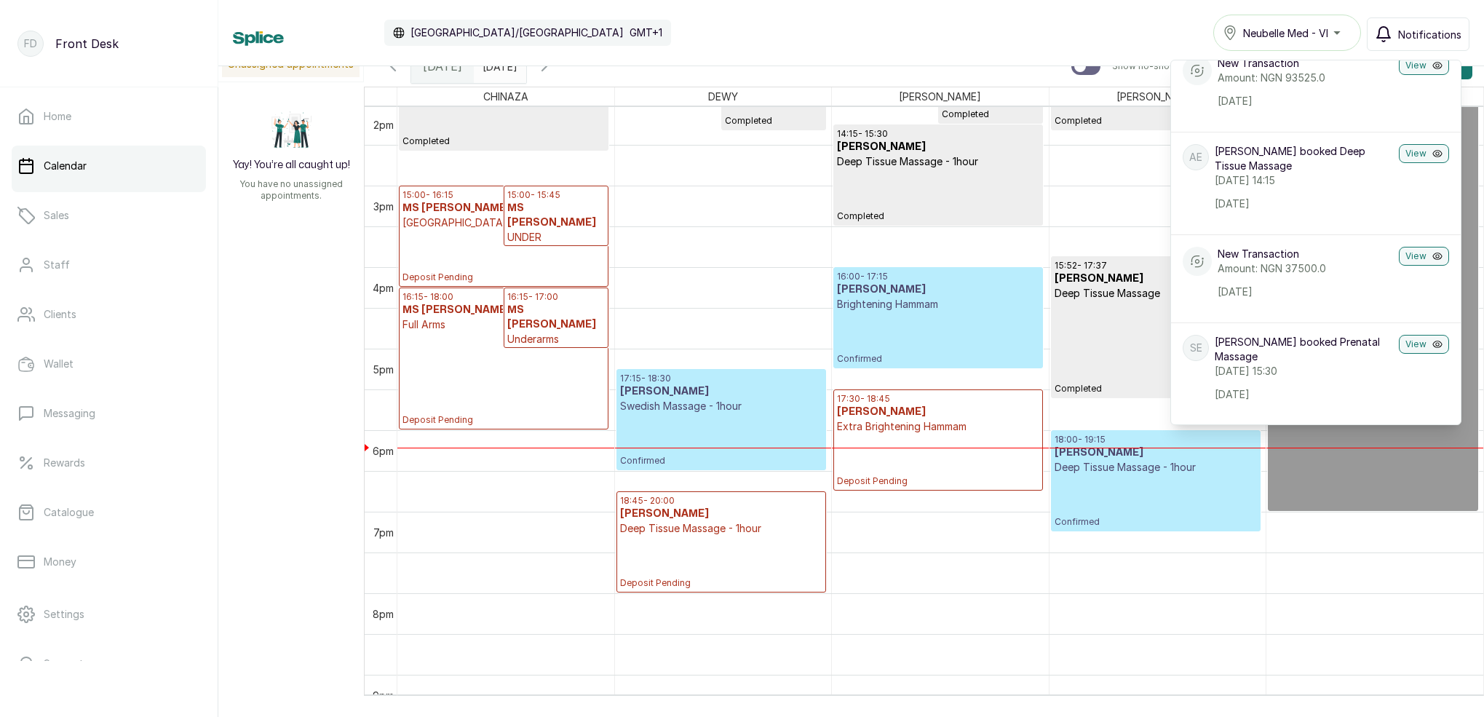
scroll to position [649, 0]
click at [1427, 33] on span "Notifications" at bounding box center [1429, 34] width 63 height 15
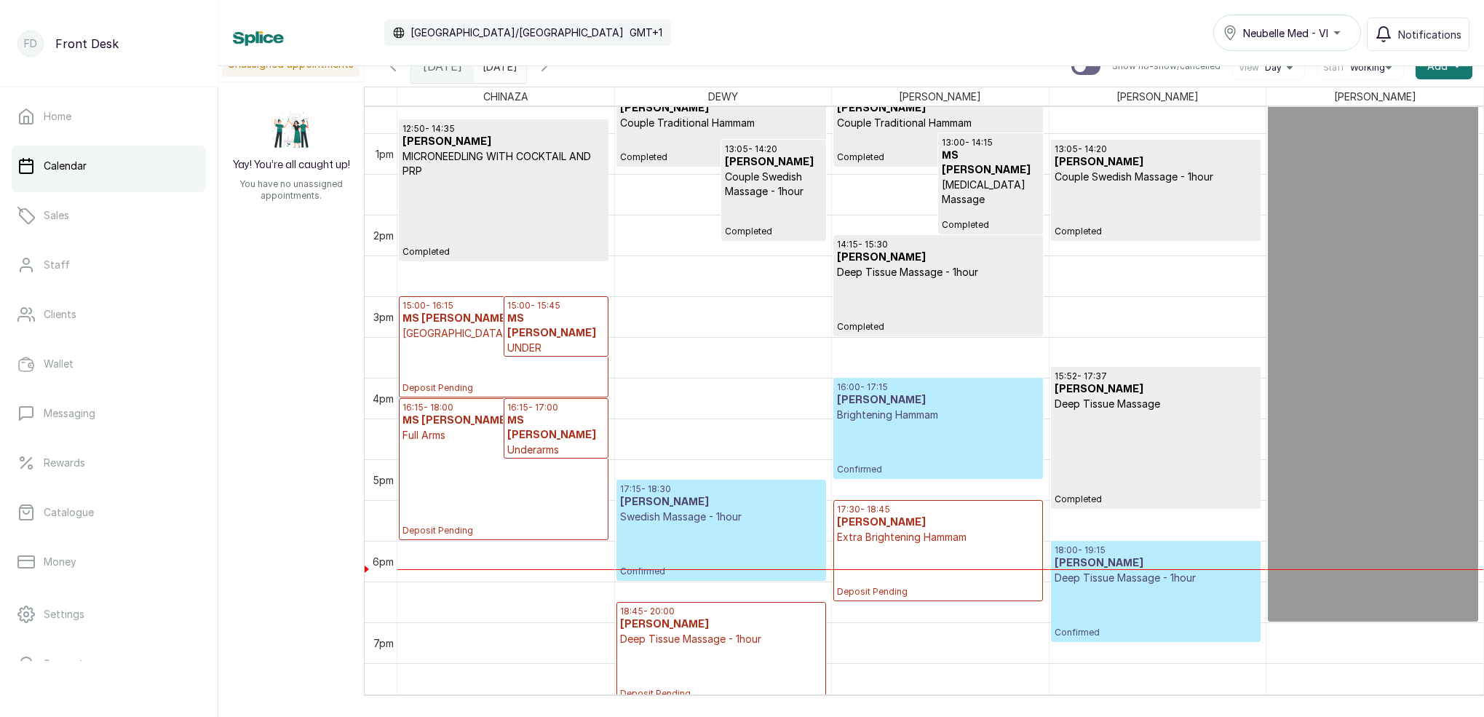
scroll to position [1063, 0]
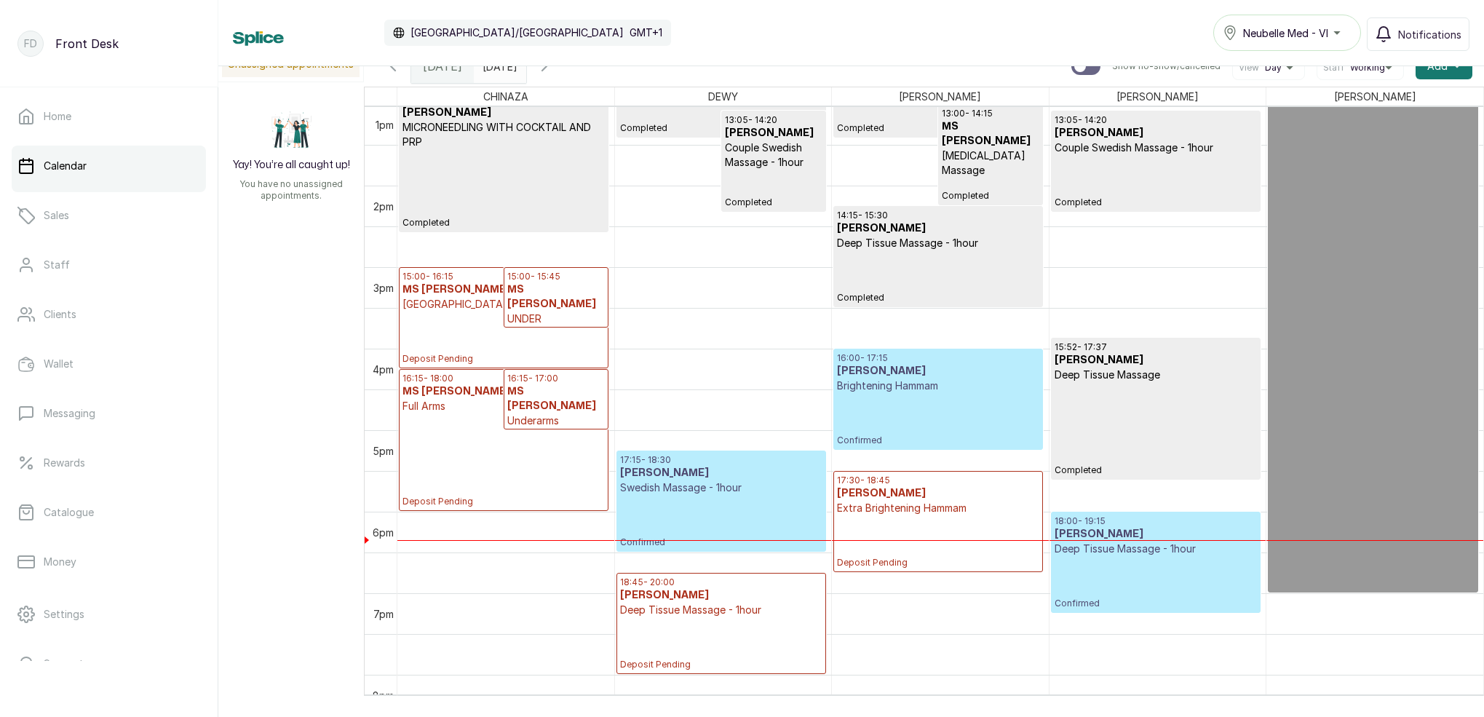
click at [446, 325] on p "Deposit Pending" at bounding box center [503, 338] width 202 height 53
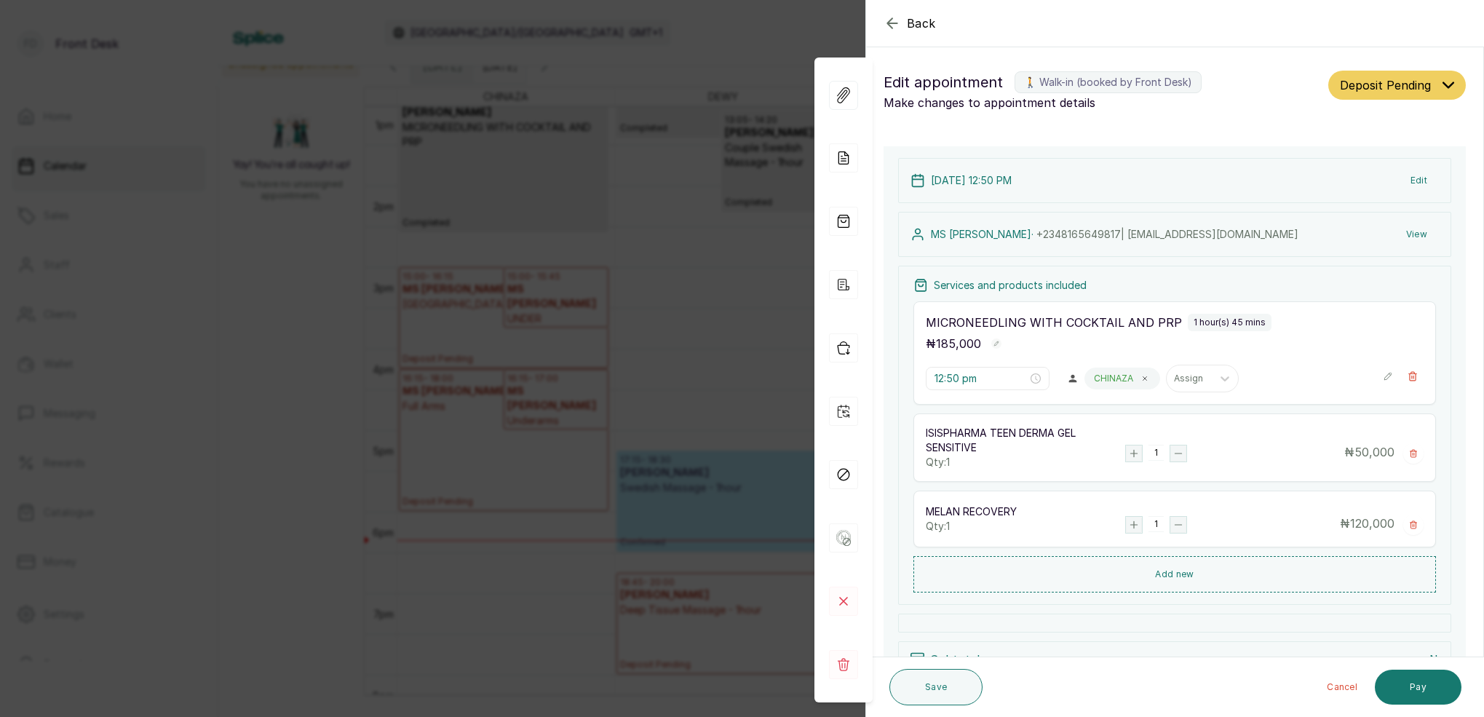
type input "3:00 pm"
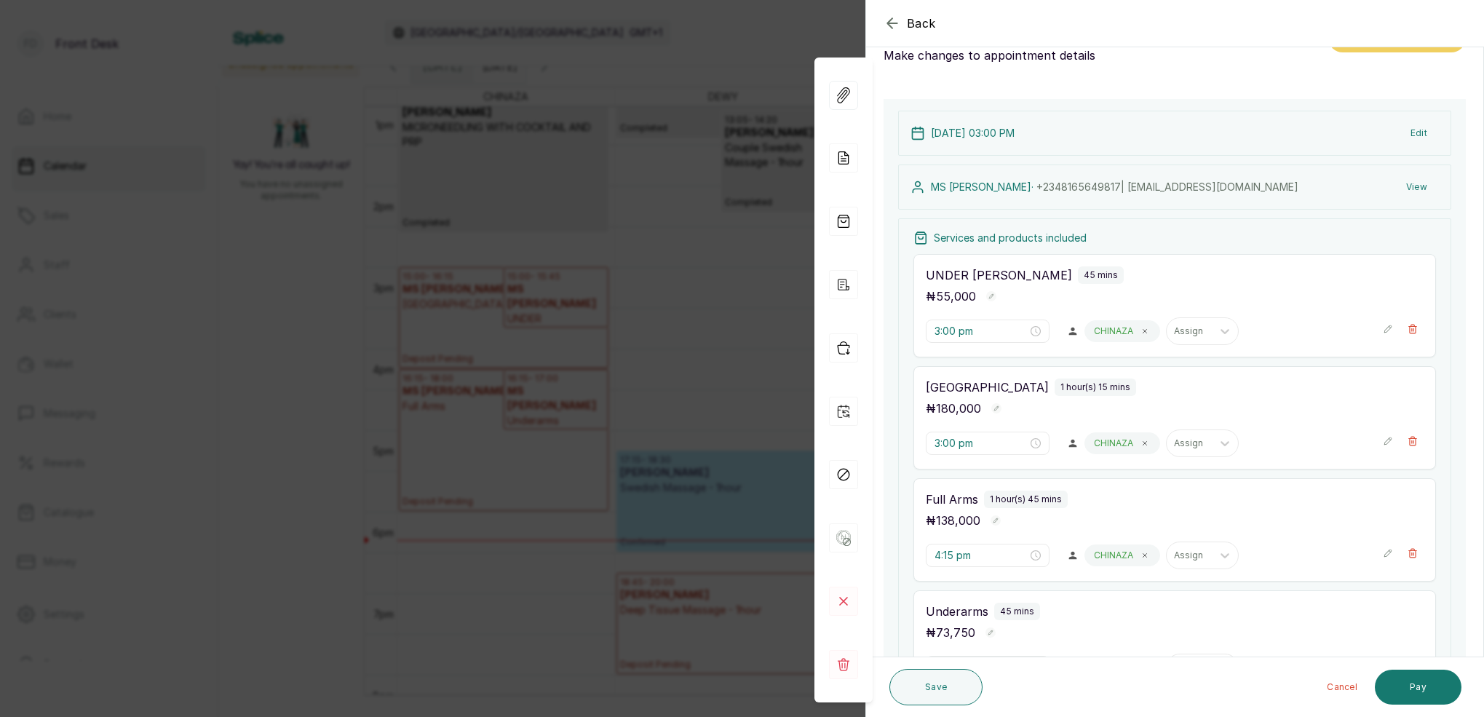
scroll to position [48, 0]
click at [1409, 441] on icon "button" at bounding box center [1413, 440] width 10 height 10
type input "4:15 pm"
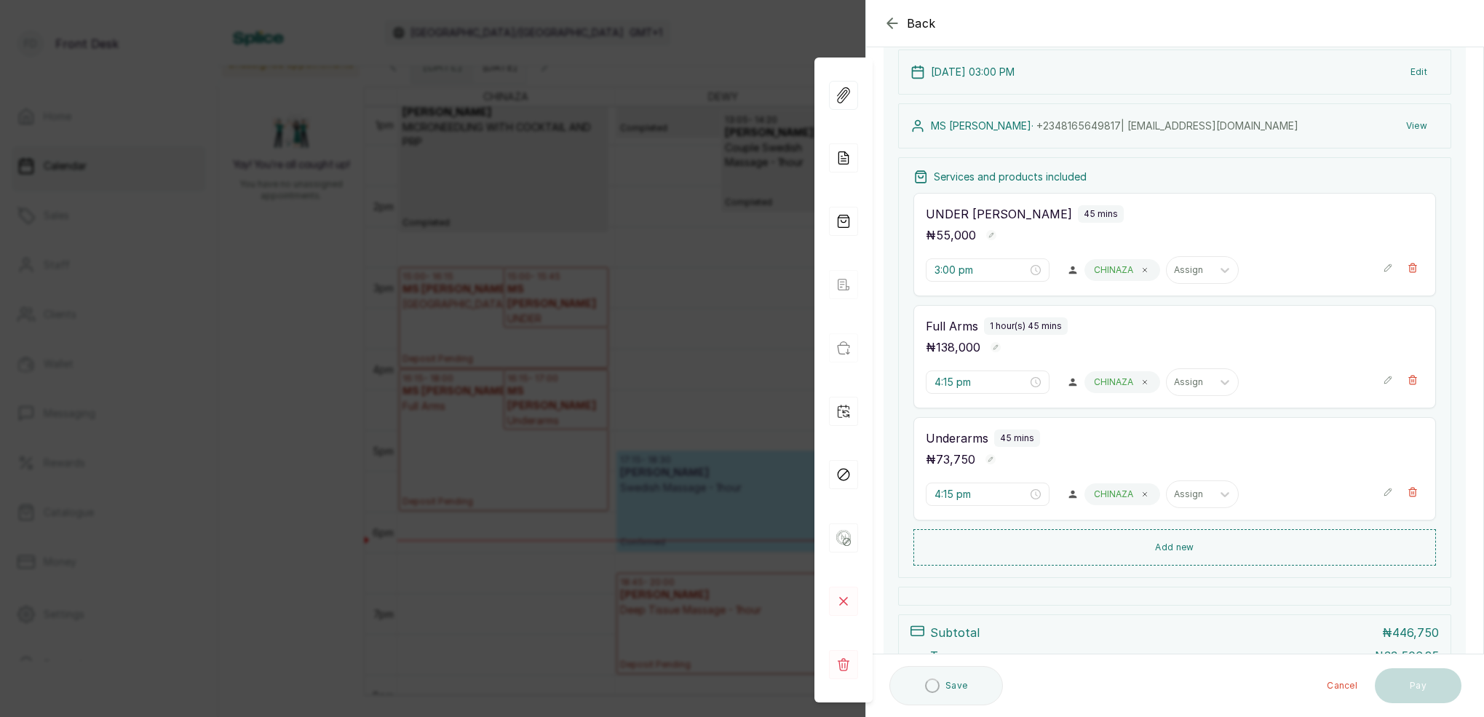
scroll to position [109, 0]
click at [1414, 269] on icon "button" at bounding box center [1413, 267] width 10 height 10
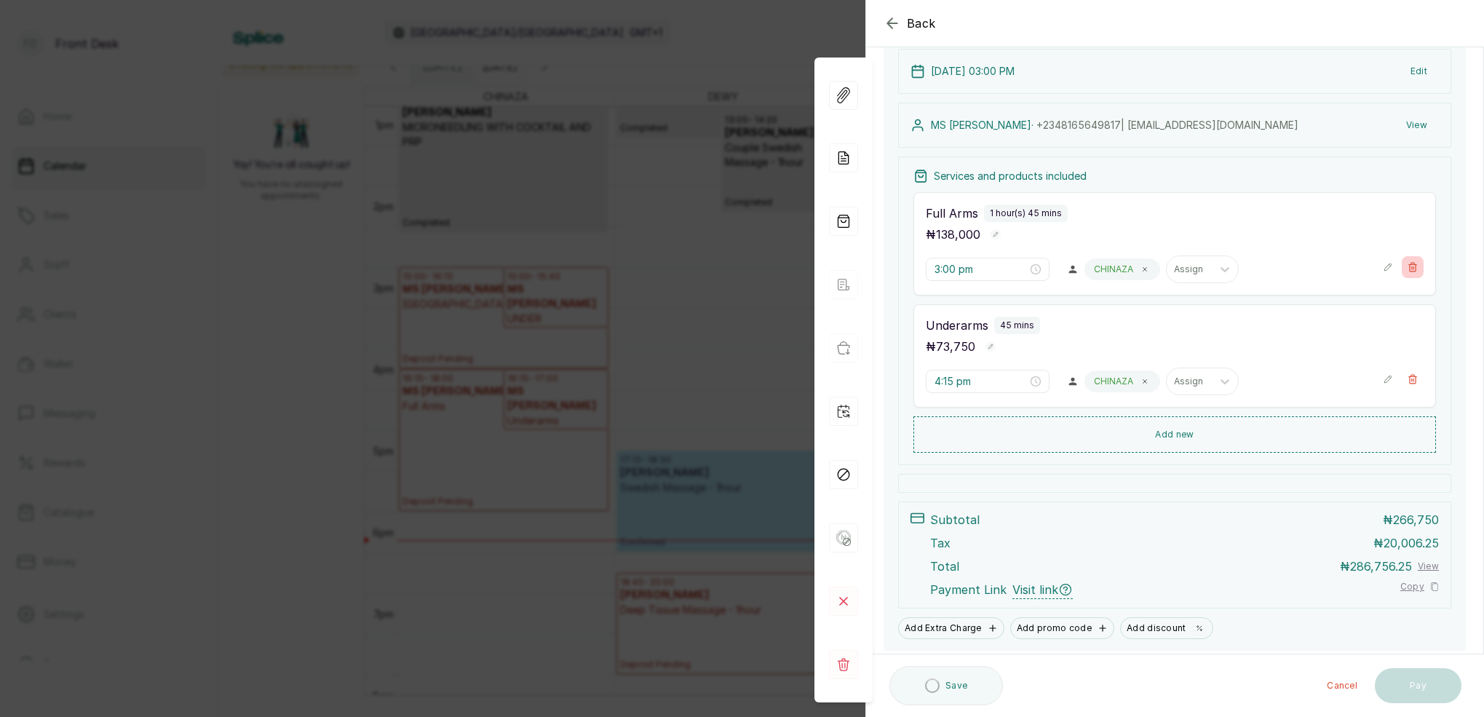
type input "4:15 pm"
click at [1183, 432] on button "Add new" at bounding box center [1174, 433] width 523 height 35
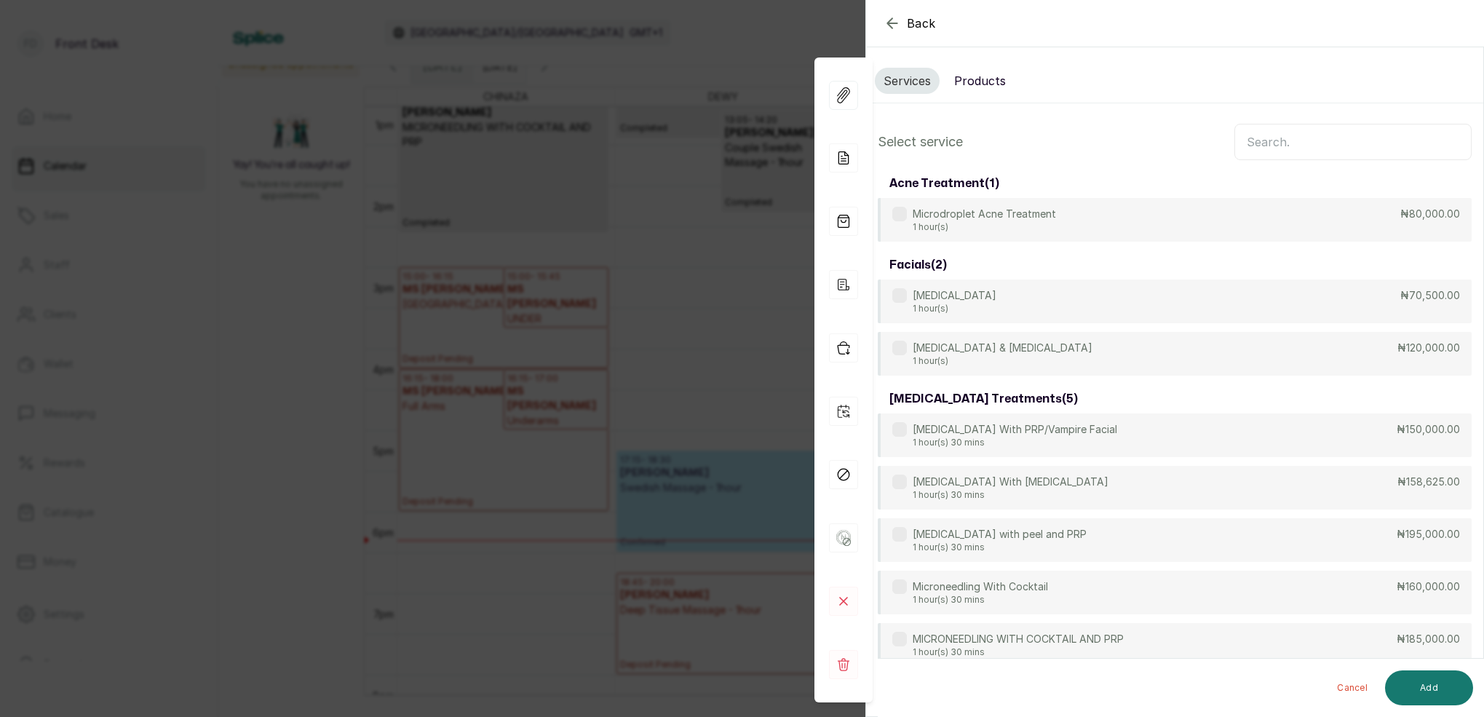
scroll to position [-1, 0]
click at [1272, 146] on input "text" at bounding box center [1352, 142] width 237 height 36
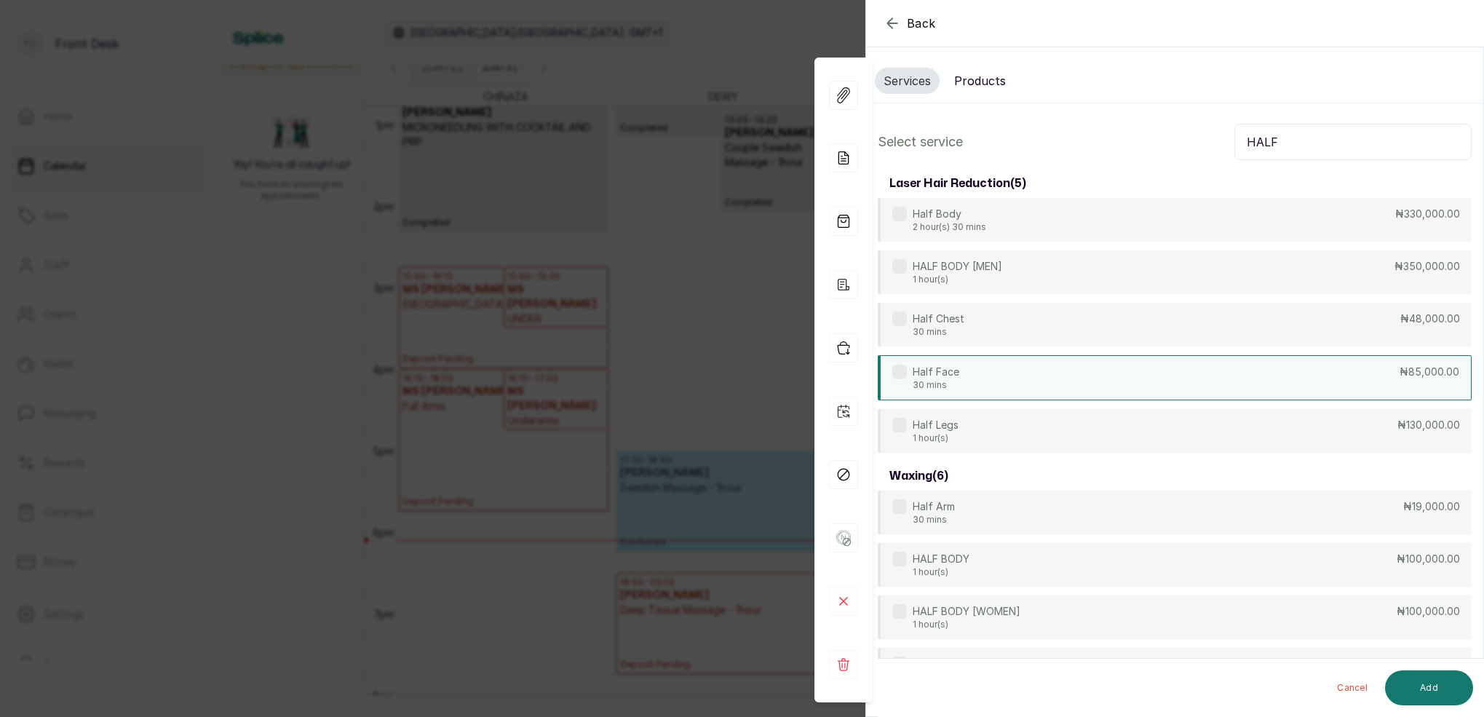
type input "HALF"
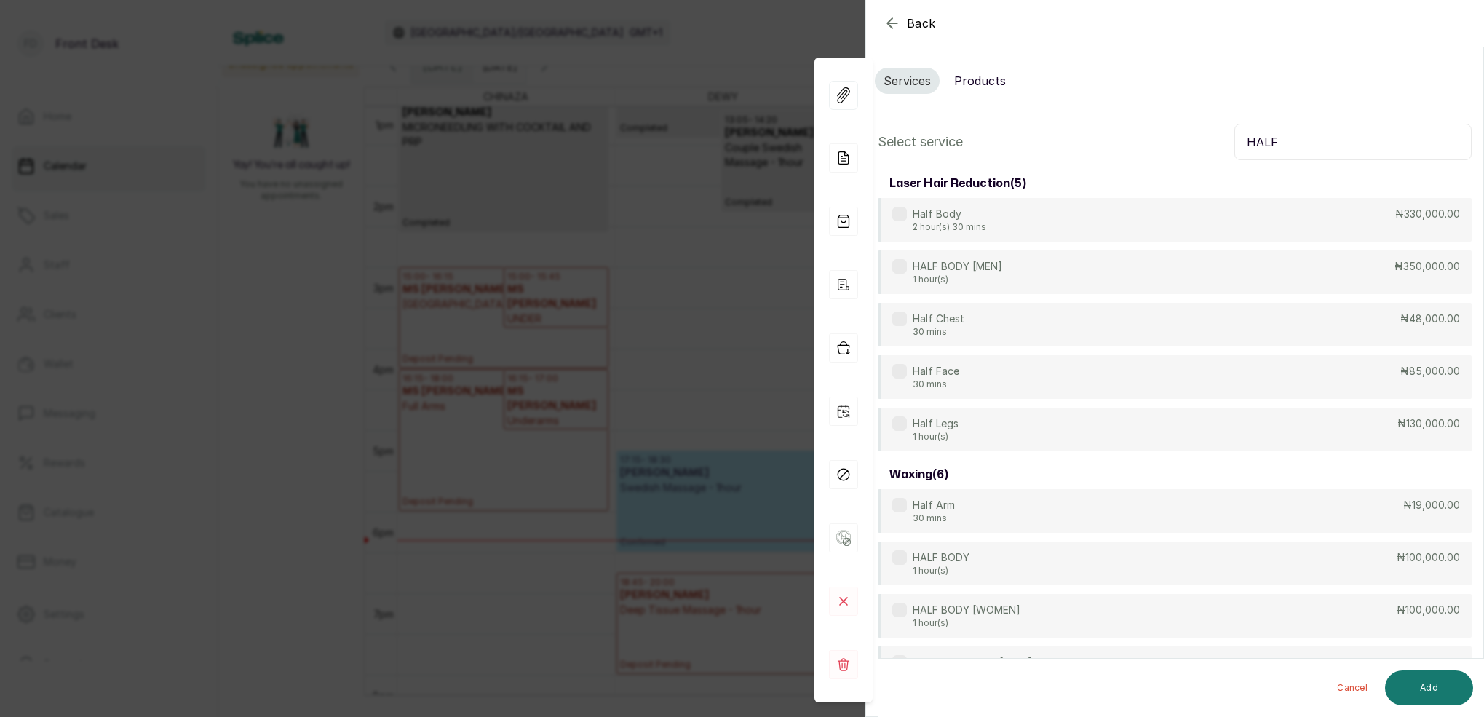
drag, startPoint x: 967, startPoint y: 378, endPoint x: 1251, endPoint y: 485, distance: 303.1
click at [973, 377] on div "Half Face 30 mins ₦85,000.00" at bounding box center [1175, 377] width 594 height 44
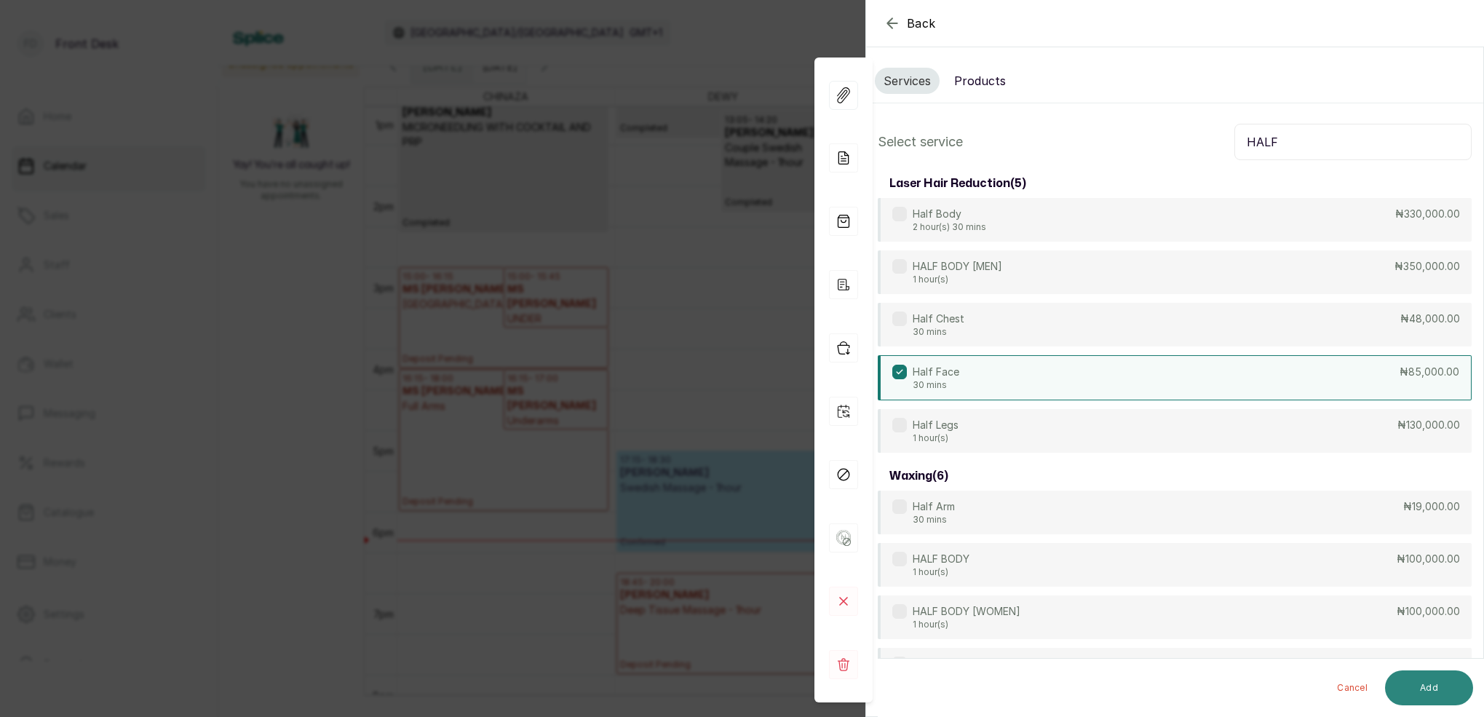
click at [1461, 685] on button "Add" at bounding box center [1429, 687] width 88 height 35
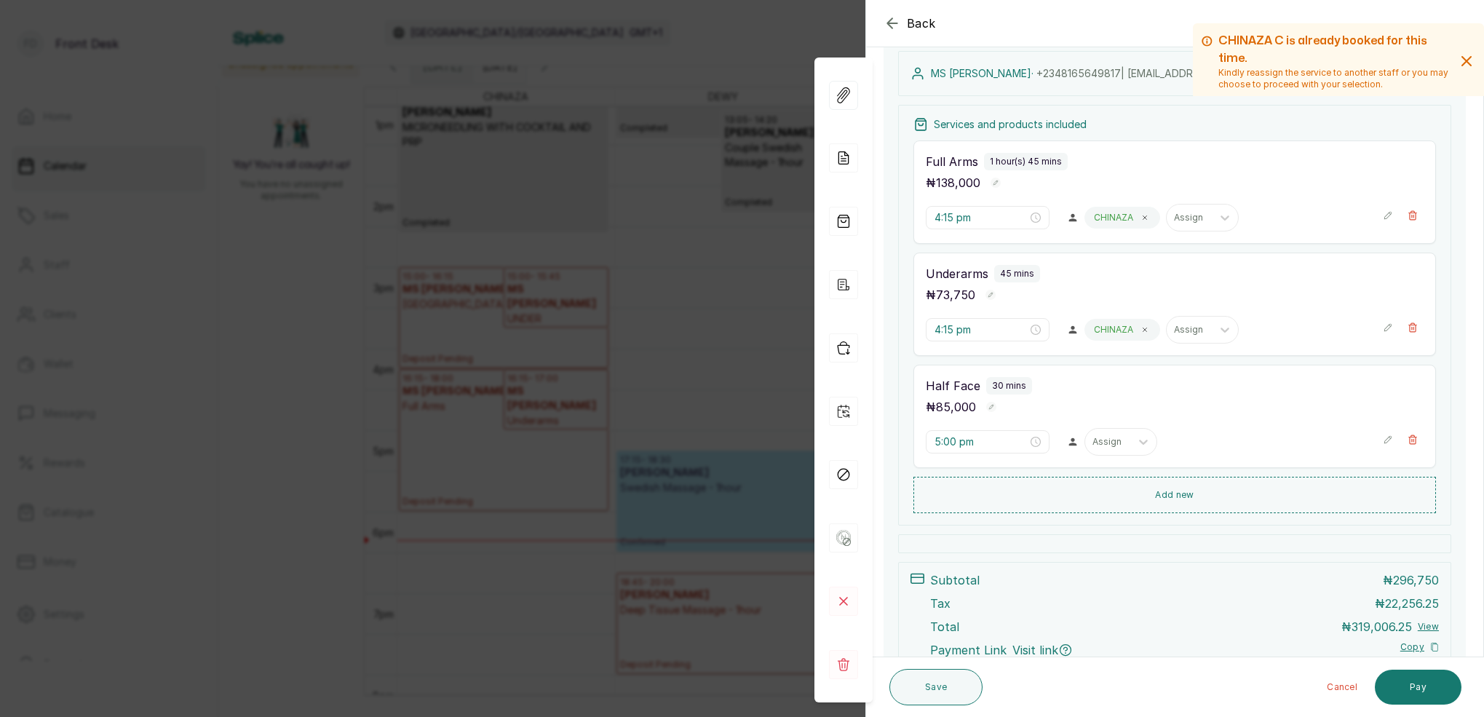
scroll to position [167, 0]
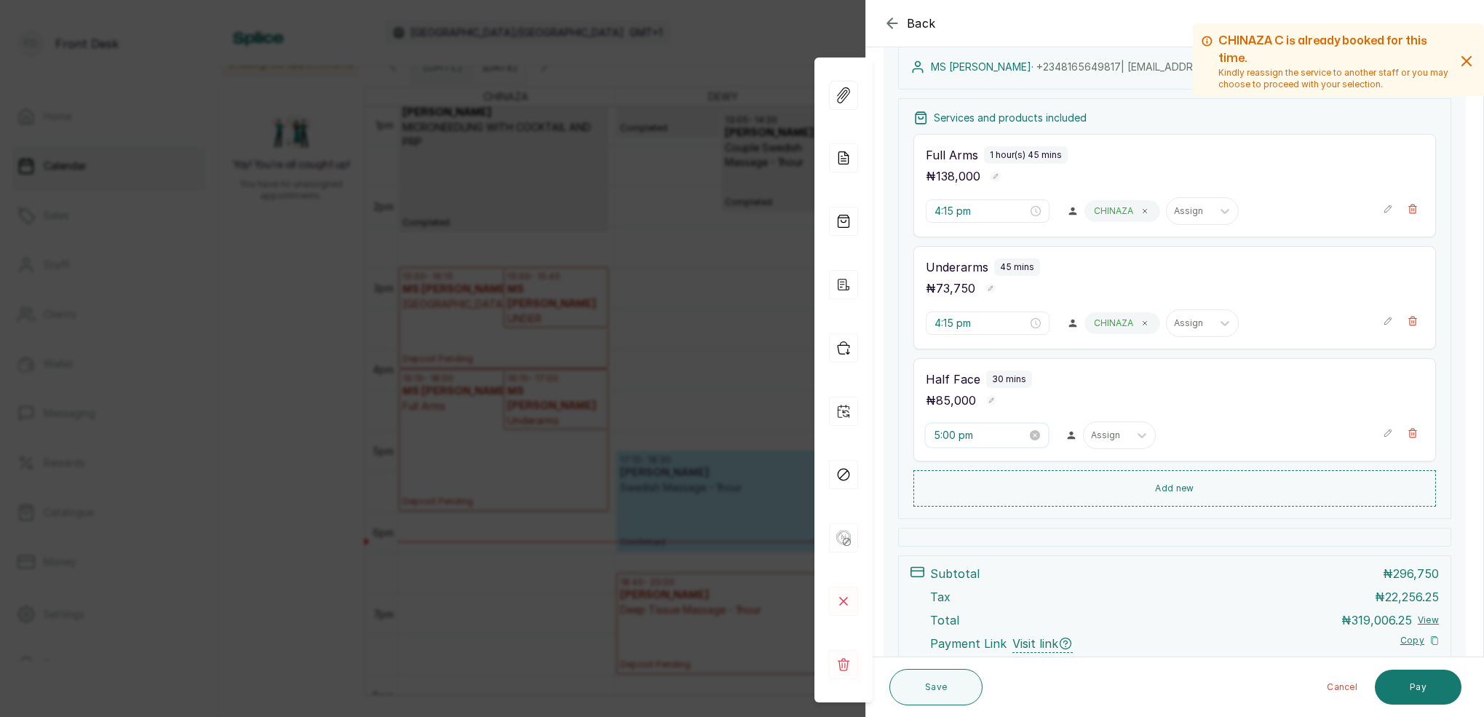
click at [951, 430] on input "5:00 pm" at bounding box center [980, 435] width 93 height 16
drag, startPoint x: 941, startPoint y: 509, endPoint x: 953, endPoint y: 505, distance: 12.9
click at [942, 508] on div "05" at bounding box center [946, 507] width 35 height 20
drag, startPoint x: 991, startPoint y: 493, endPoint x: 1007, endPoint y: 481, distance: 19.8
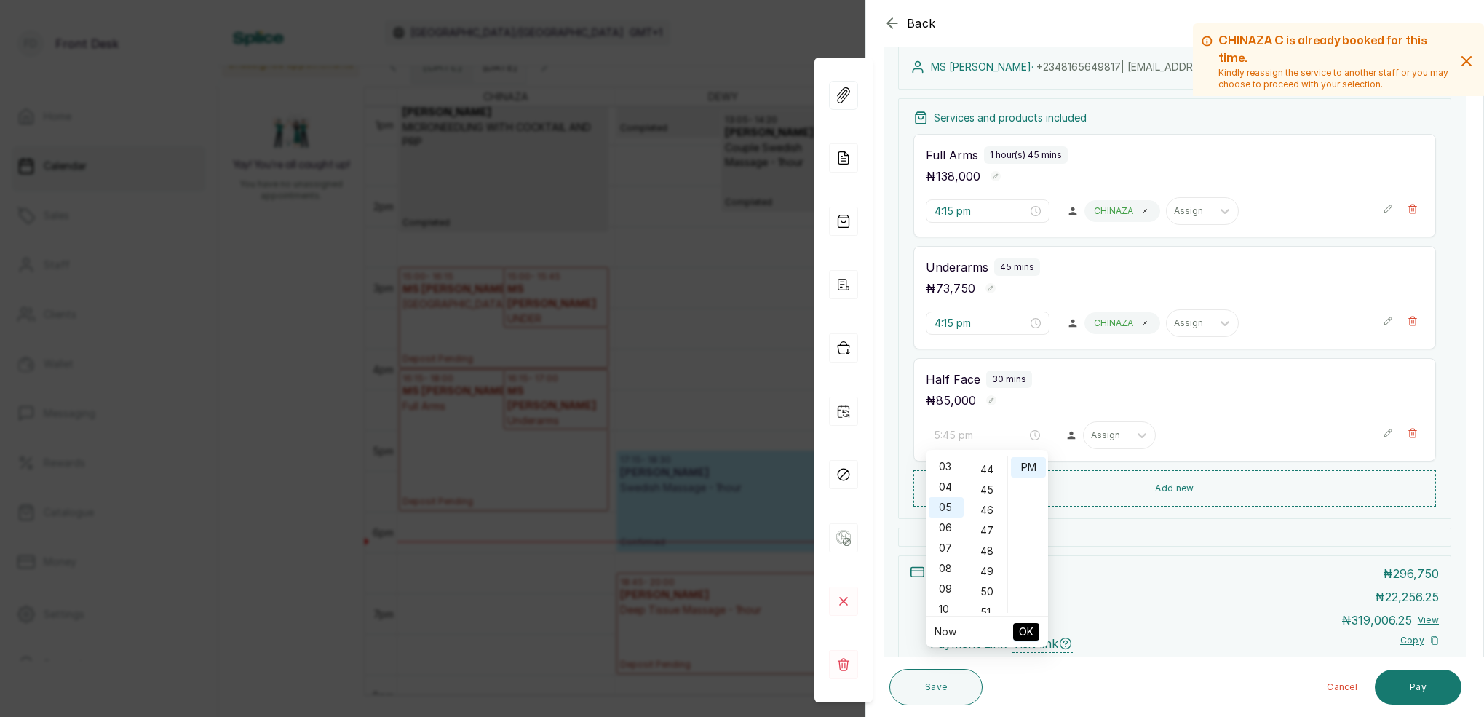
click at [991, 492] on div "45" at bounding box center [987, 490] width 35 height 20
type input "5:45 pm"
click at [1031, 470] on div "PM" at bounding box center [1028, 467] width 35 height 20
drag, startPoint x: 1036, startPoint y: 634, endPoint x: 1055, endPoint y: 592, distance: 45.6
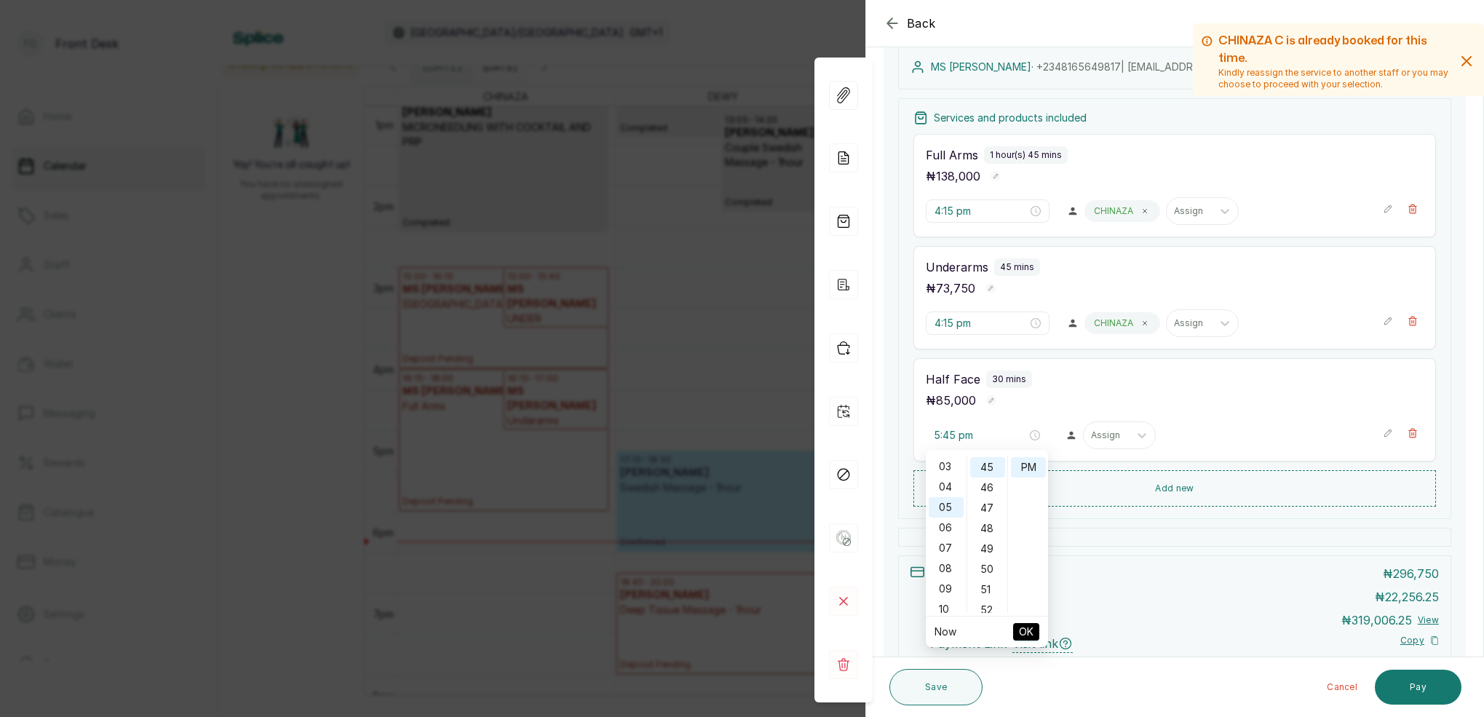
click at [1036, 632] on button "OK" at bounding box center [1026, 631] width 26 height 17
click at [1109, 436] on div "Assign" at bounding box center [1106, 435] width 31 height 10
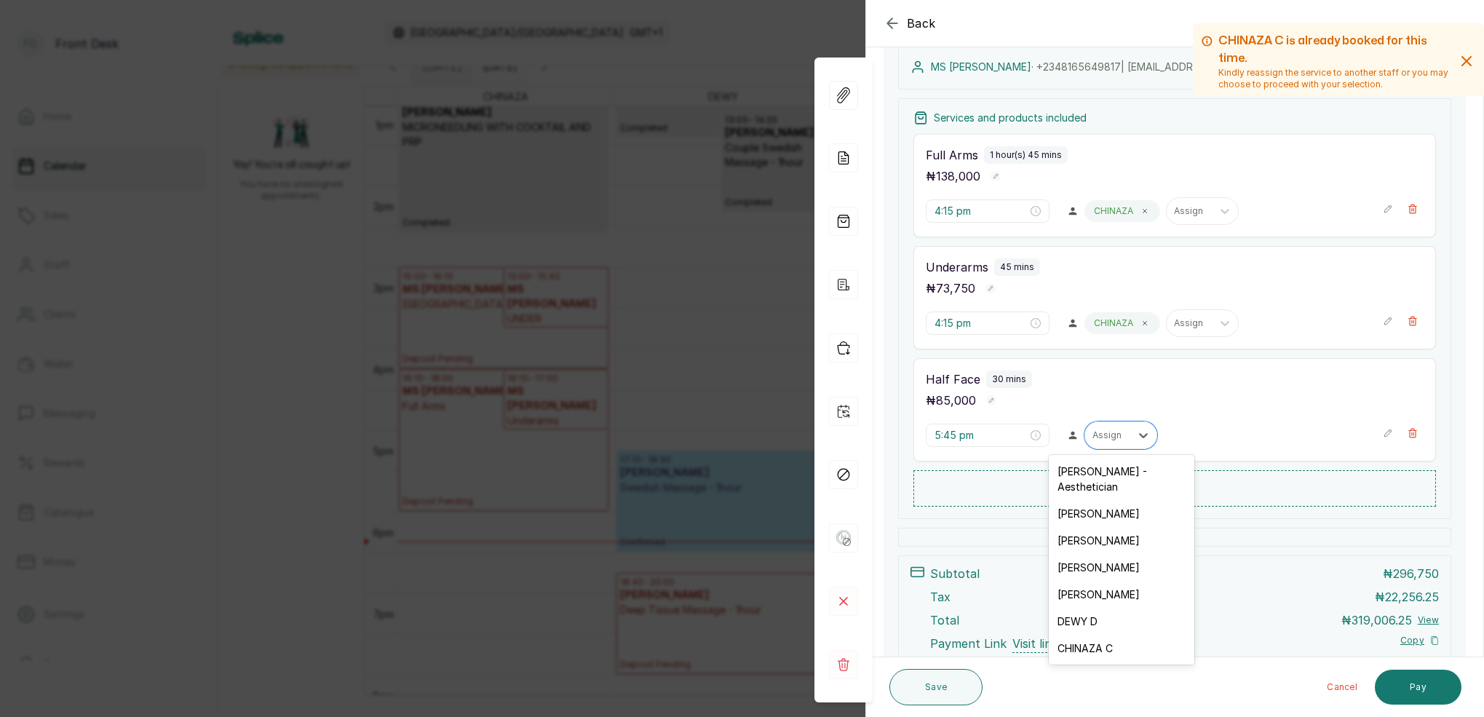
drag, startPoint x: 1106, startPoint y: 629, endPoint x: 1104, endPoint y: 563, distance: 65.5
click at [1105, 635] on div "CHINAZA C" at bounding box center [1122, 648] width 146 height 27
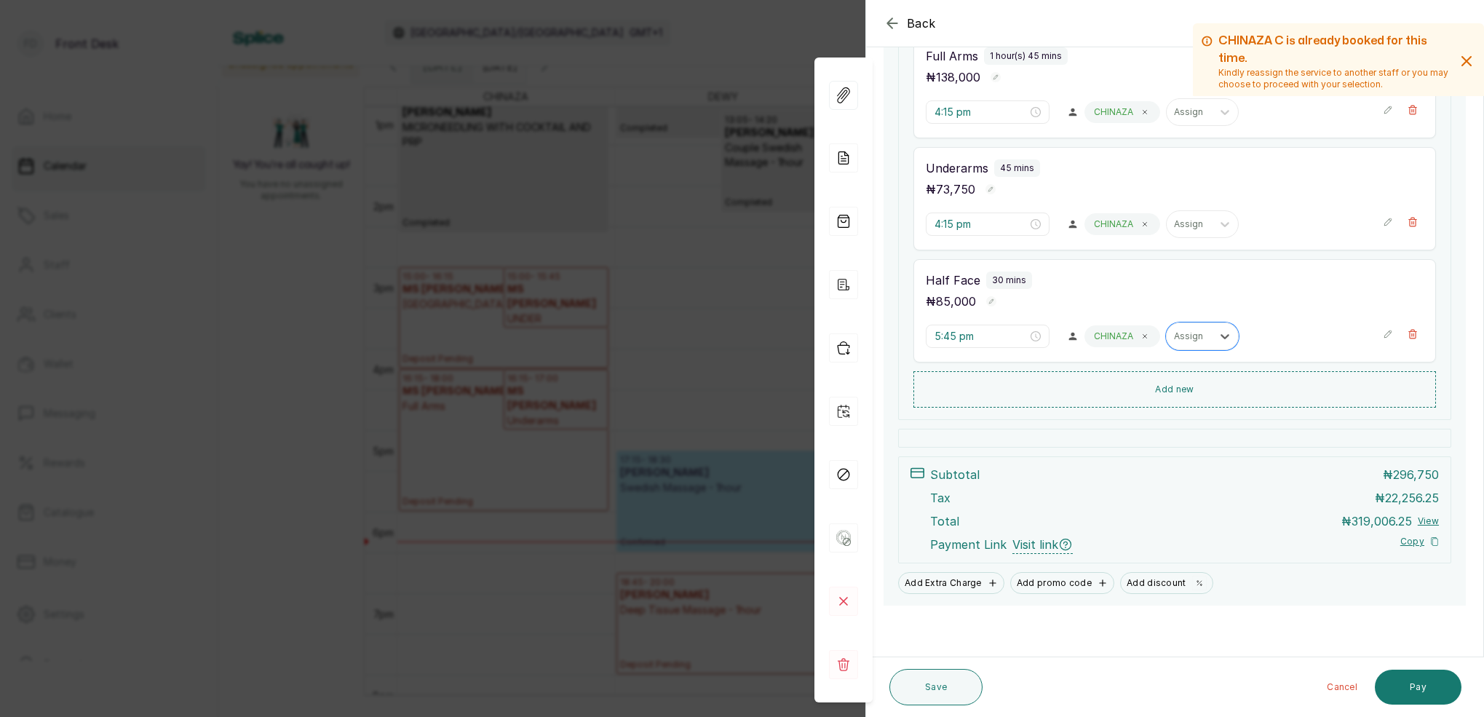
scroll to position [266, 0]
click at [941, 683] on button "Save" at bounding box center [935, 687] width 93 height 36
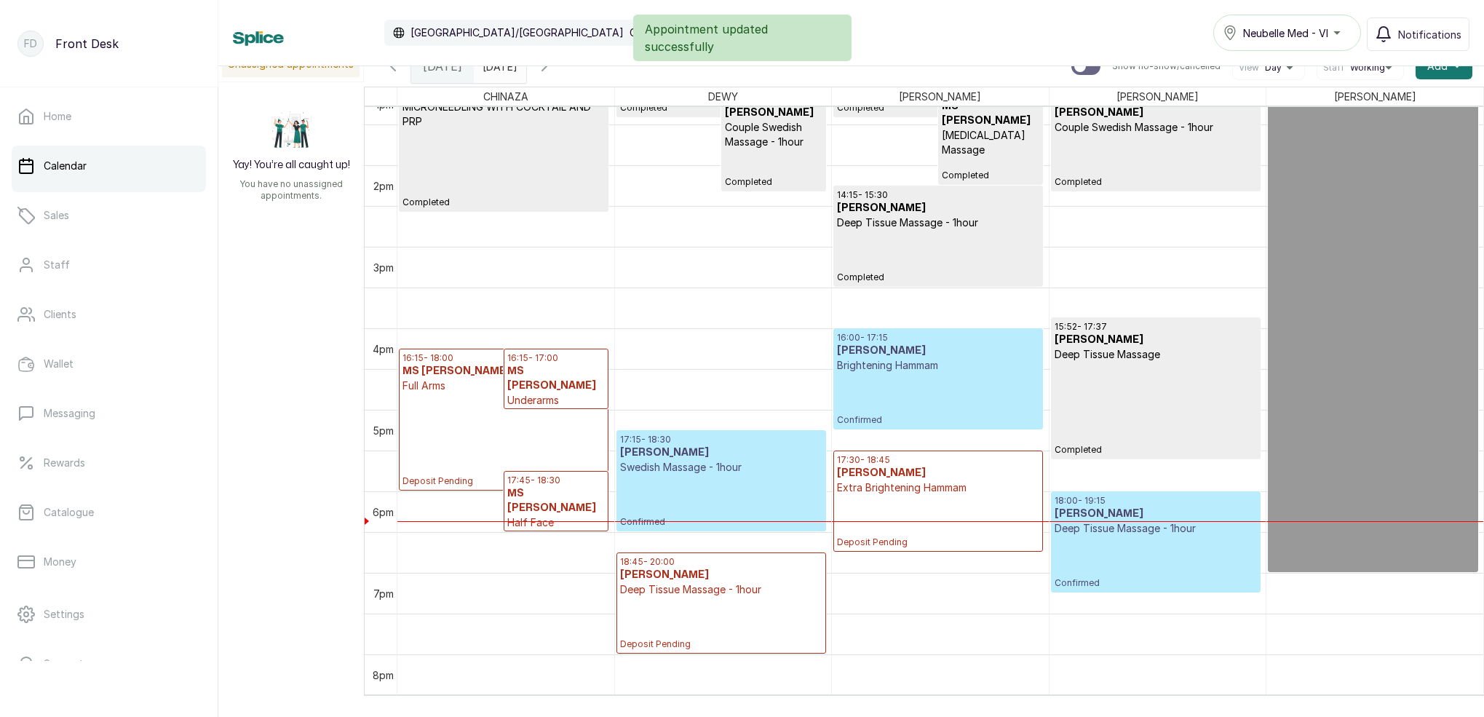
scroll to position [1083, 0]
click at [540, 393] on p "Underarms" at bounding box center [556, 400] width 98 height 15
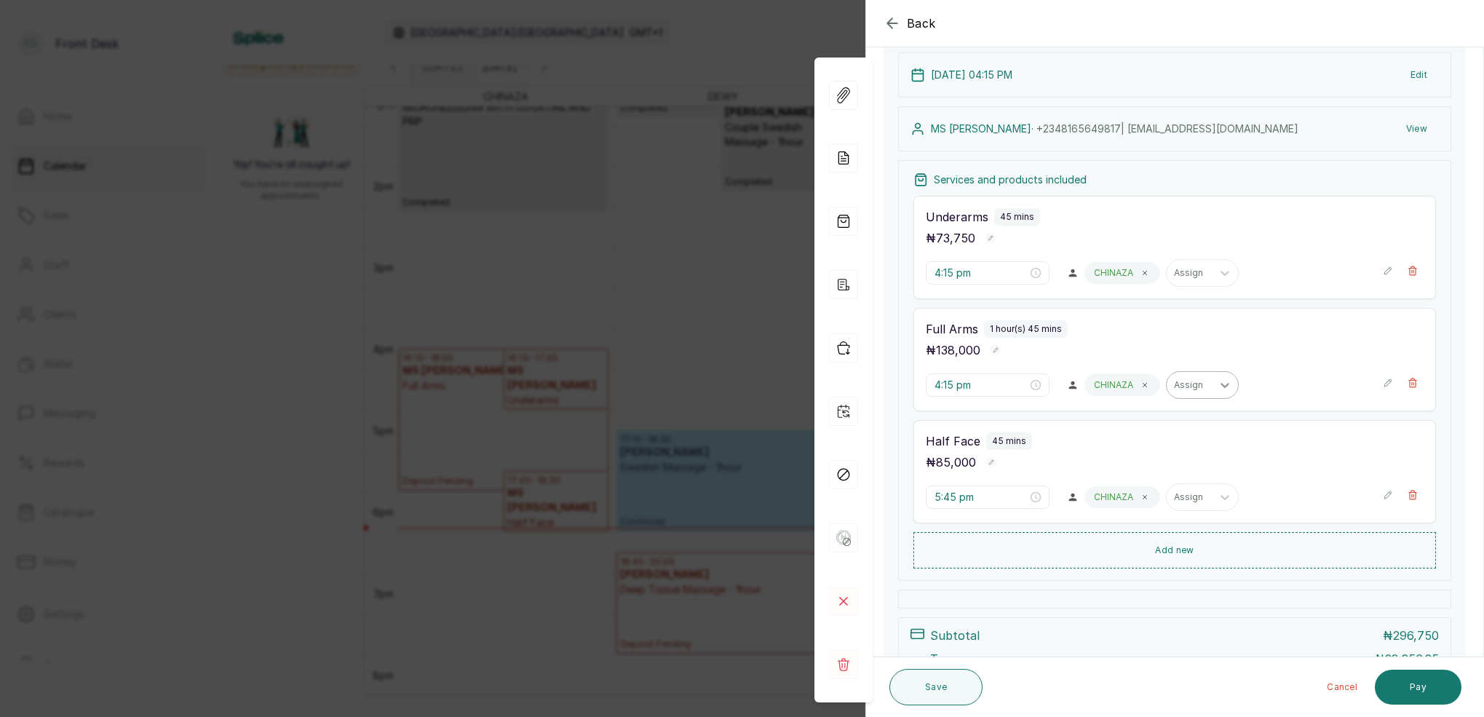
scroll to position [105, 0]
click at [1424, 130] on button "View" at bounding box center [1417, 129] width 44 height 26
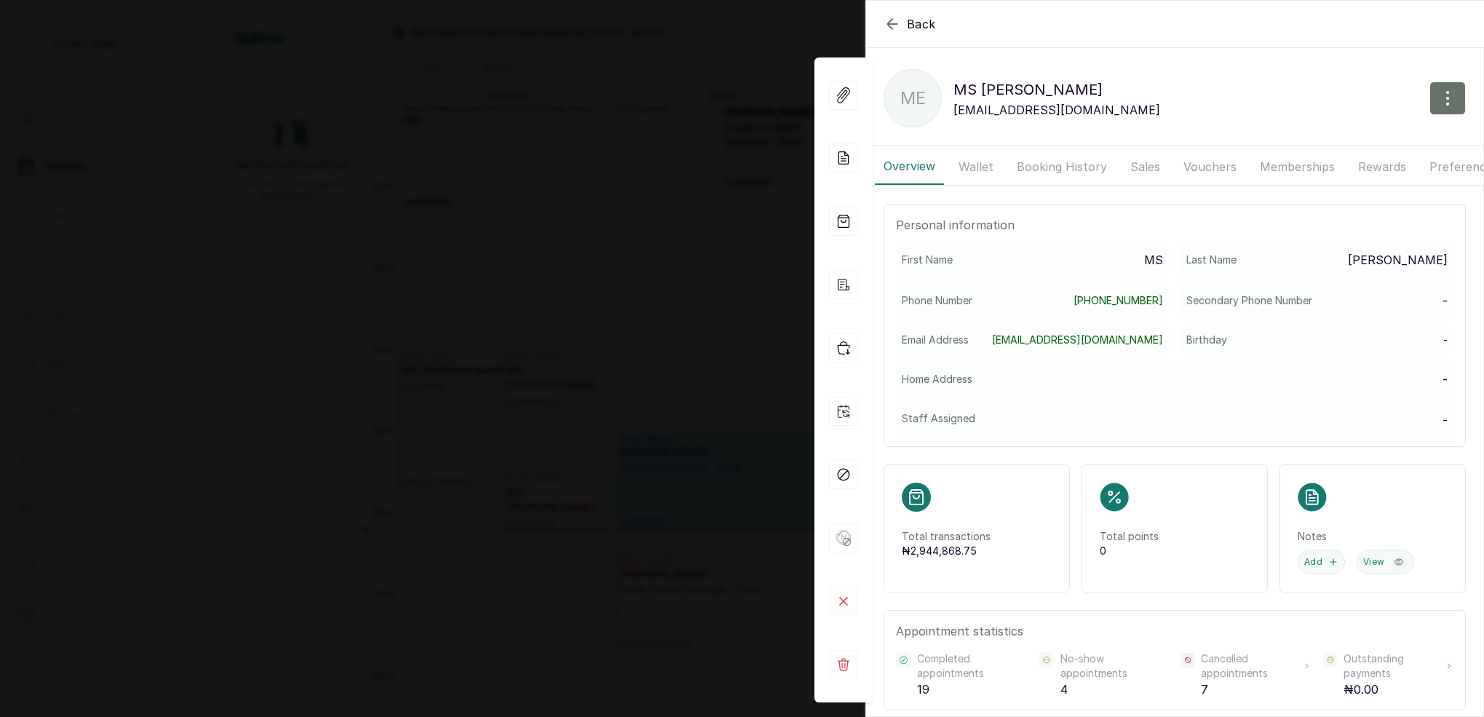
drag, startPoint x: 975, startPoint y: 163, endPoint x: 1015, endPoint y: 165, distance: 40.8
click at [975, 163] on button "Wallet" at bounding box center [976, 166] width 52 height 36
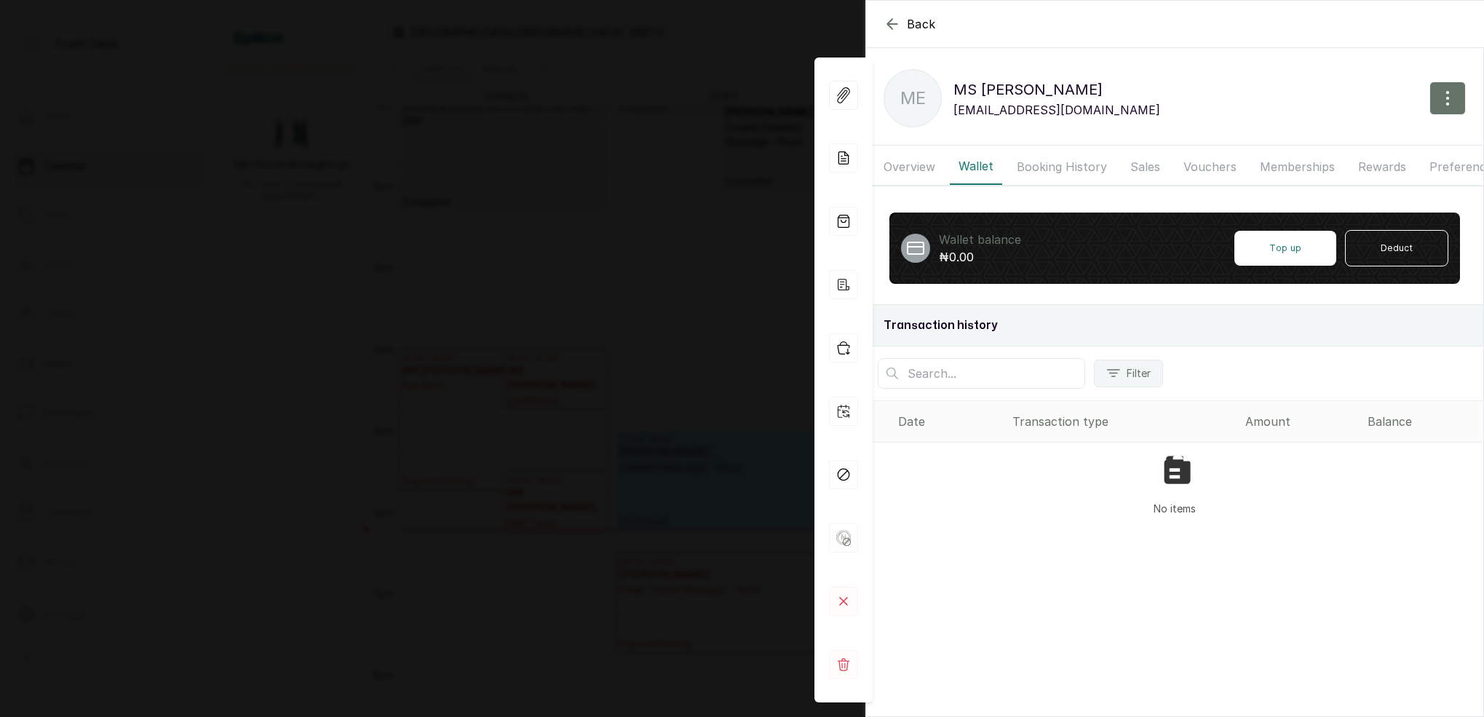
click at [1034, 164] on button "Booking History" at bounding box center [1062, 166] width 108 height 36
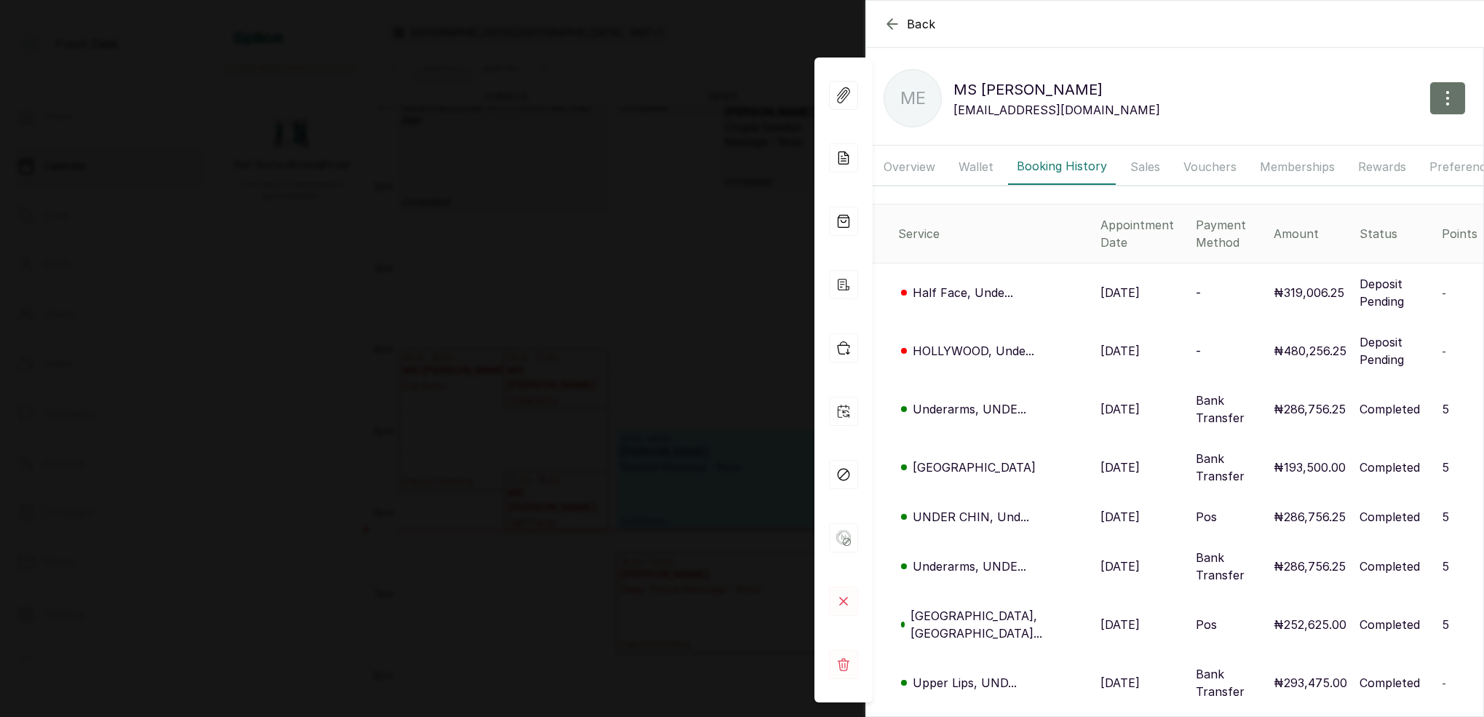
drag, startPoint x: 660, startPoint y: 103, endPoint x: 689, endPoint y: 96, distance: 30.0
click at [661, 103] on div "Back MS [PERSON_NAME] ME MS [PERSON_NAME] [PERSON_NAME][EMAIL_ADDRESS][DOMAIN_N…" at bounding box center [742, 358] width 1484 height 717
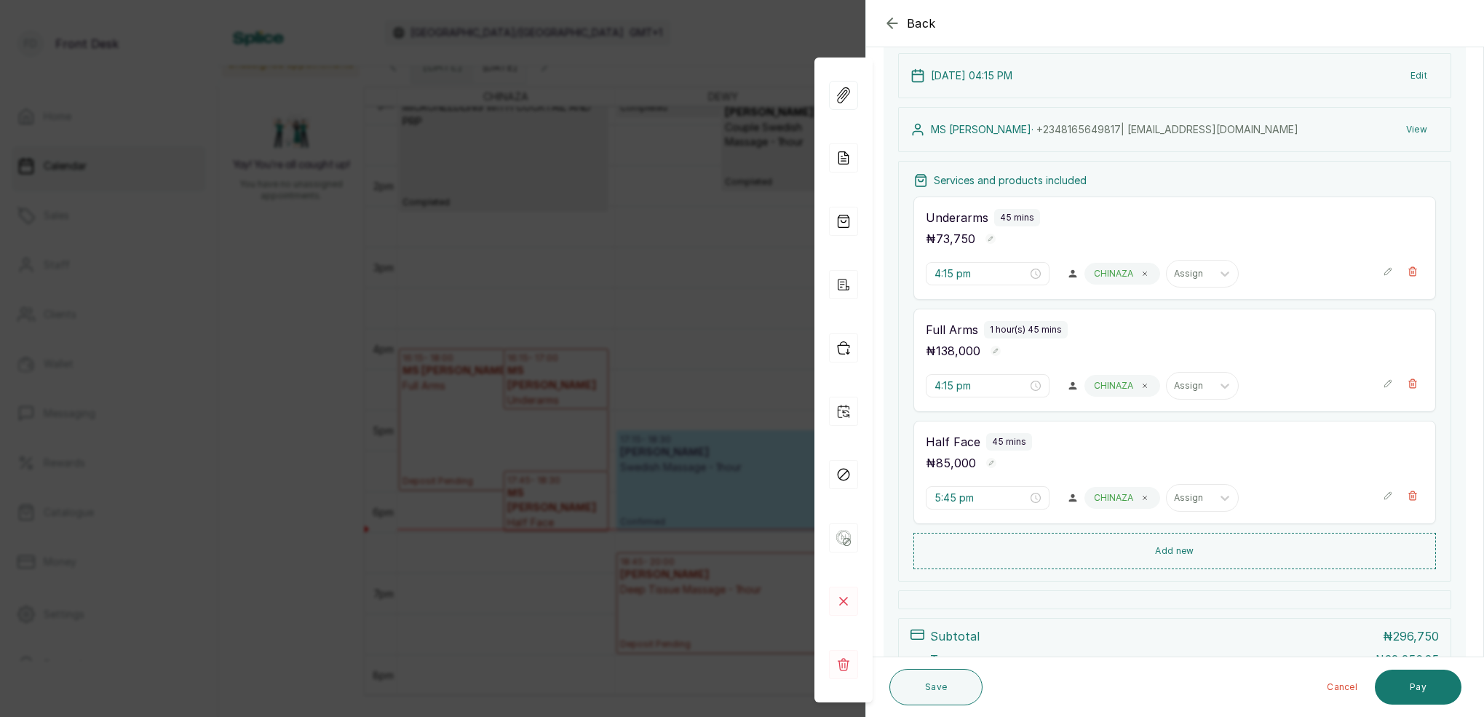
click at [552, 168] on div "Back Appointment Details Edit appointment 🚶 Walk-in (booked by Front Desk) Make…" at bounding box center [742, 358] width 1484 height 717
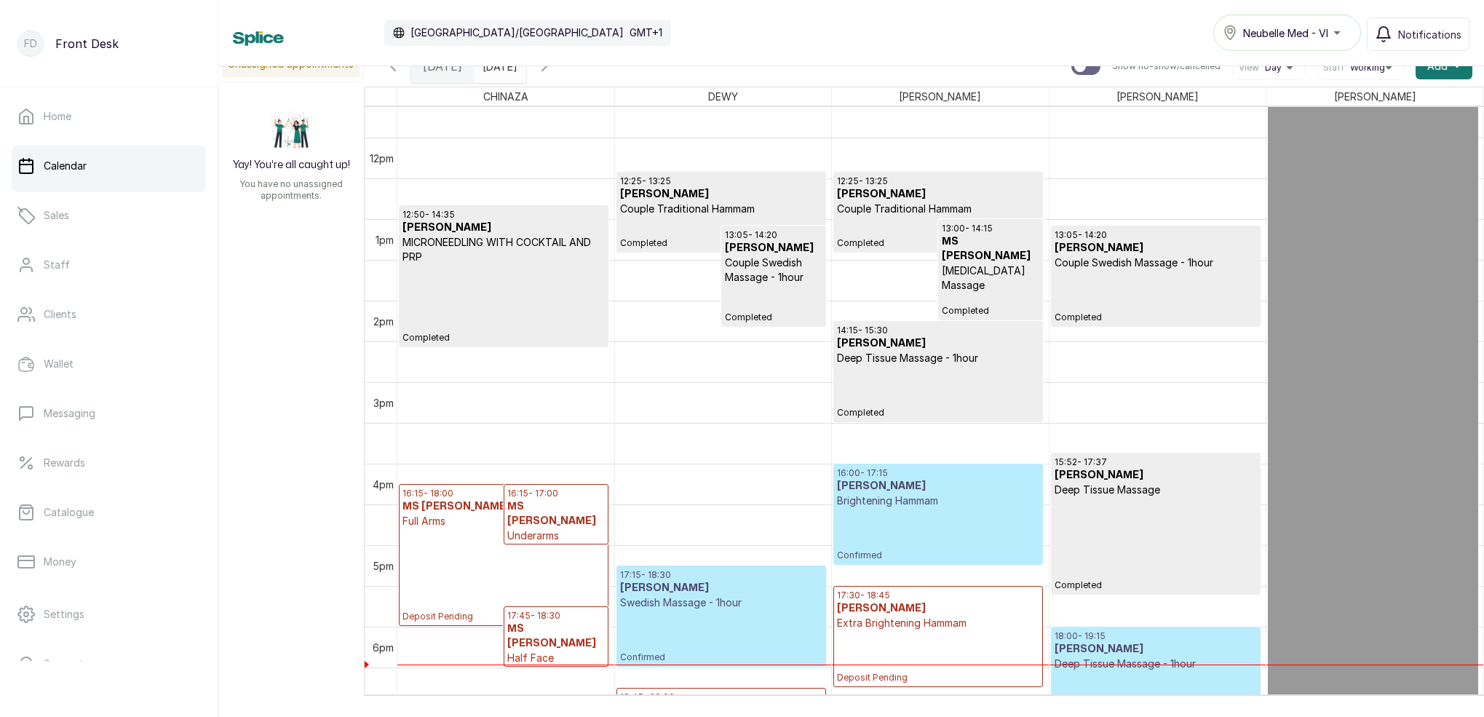
scroll to position [0, 0]
click at [498, 66] on div "Calendar [GEOGRAPHIC_DATA]/[GEOGRAPHIC_DATA] GMT+1 Neubelle Med - VI Notificati…" at bounding box center [851, 33] width 1266 height 66
click at [496, 70] on input "[DATE]" at bounding box center [486, 62] width 23 height 25
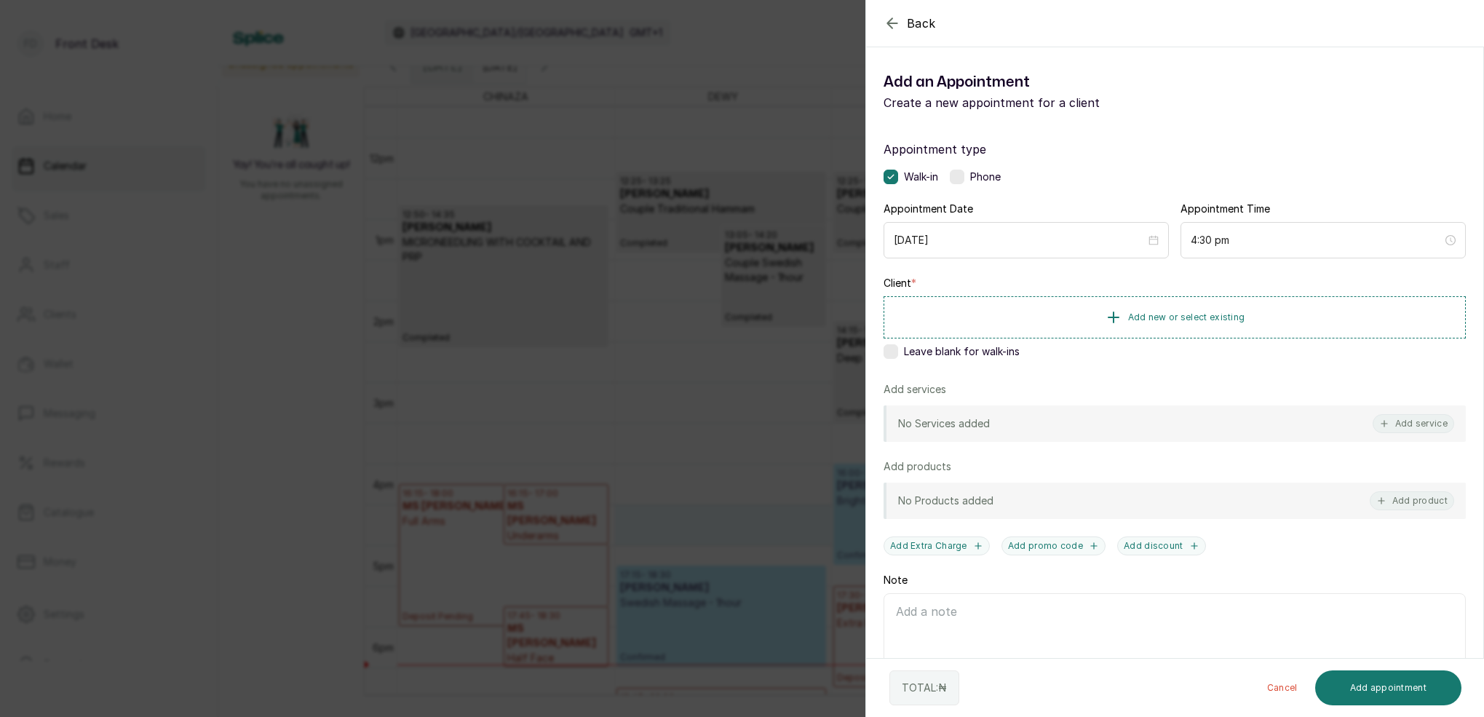
click at [569, 531] on div "Back Add Appointment Add an Appointment Create a new appointment for a client A…" at bounding box center [742, 358] width 1484 height 717
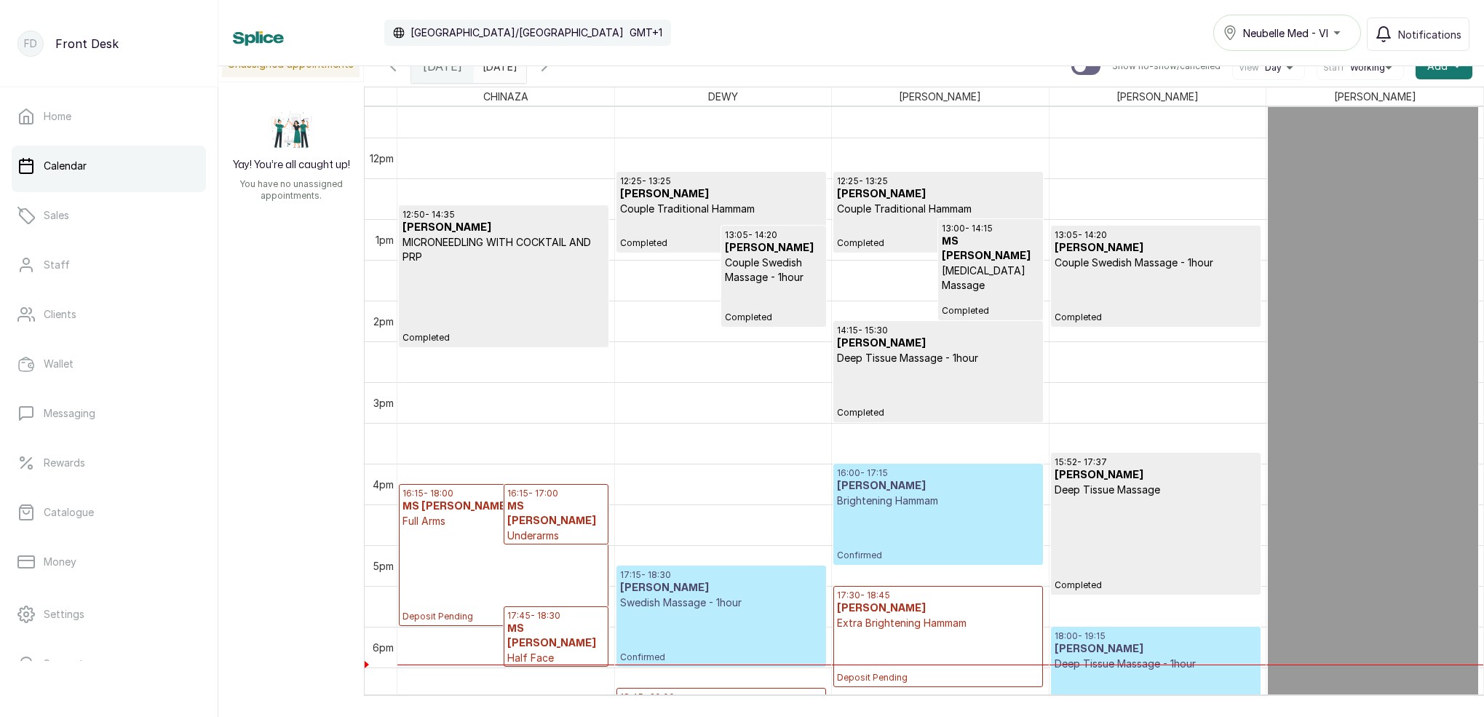
scroll to position [10, 0]
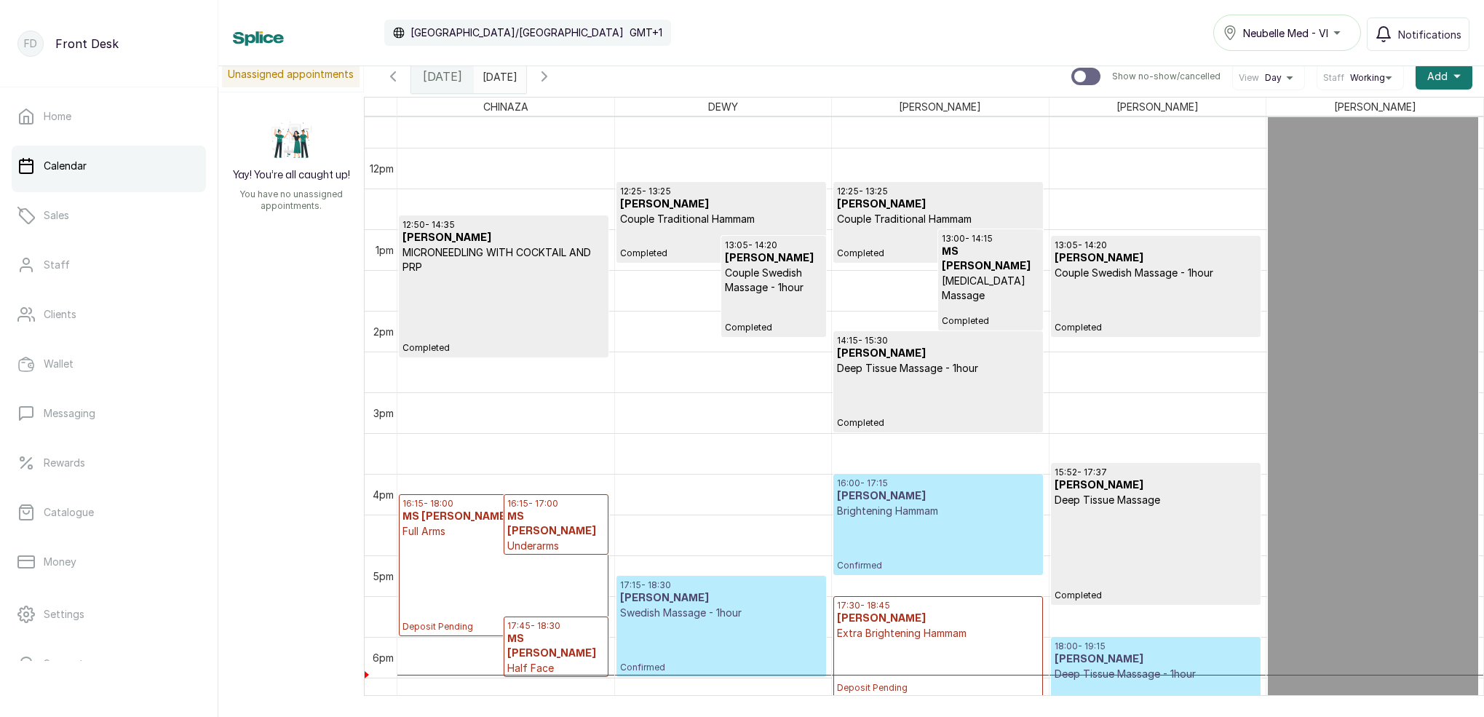
click at [568, 539] on p "Underarms" at bounding box center [556, 546] width 98 height 15
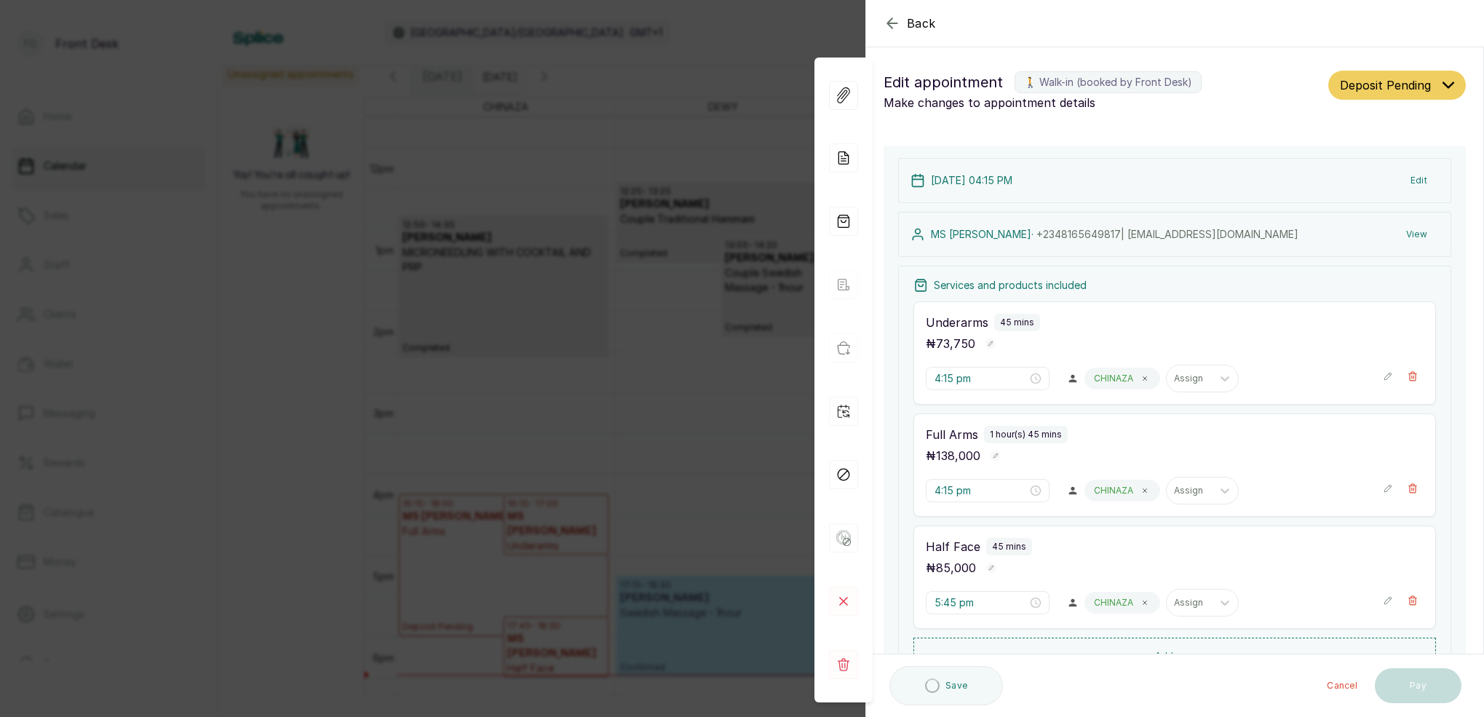
click at [1427, 229] on button "View" at bounding box center [1417, 234] width 44 height 26
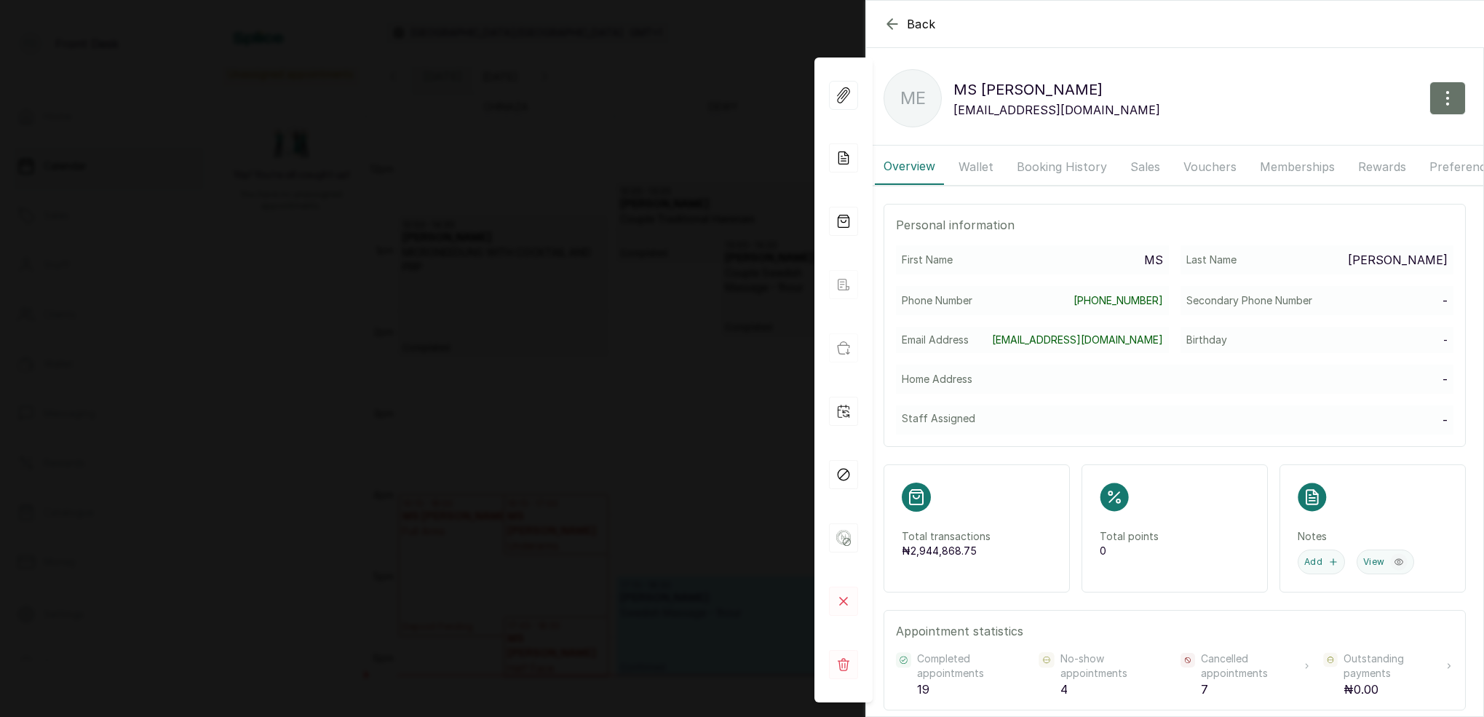
drag, startPoint x: 983, startPoint y: 163, endPoint x: 1020, endPoint y: 163, distance: 37.1
click at [984, 163] on button "Wallet" at bounding box center [976, 166] width 52 height 36
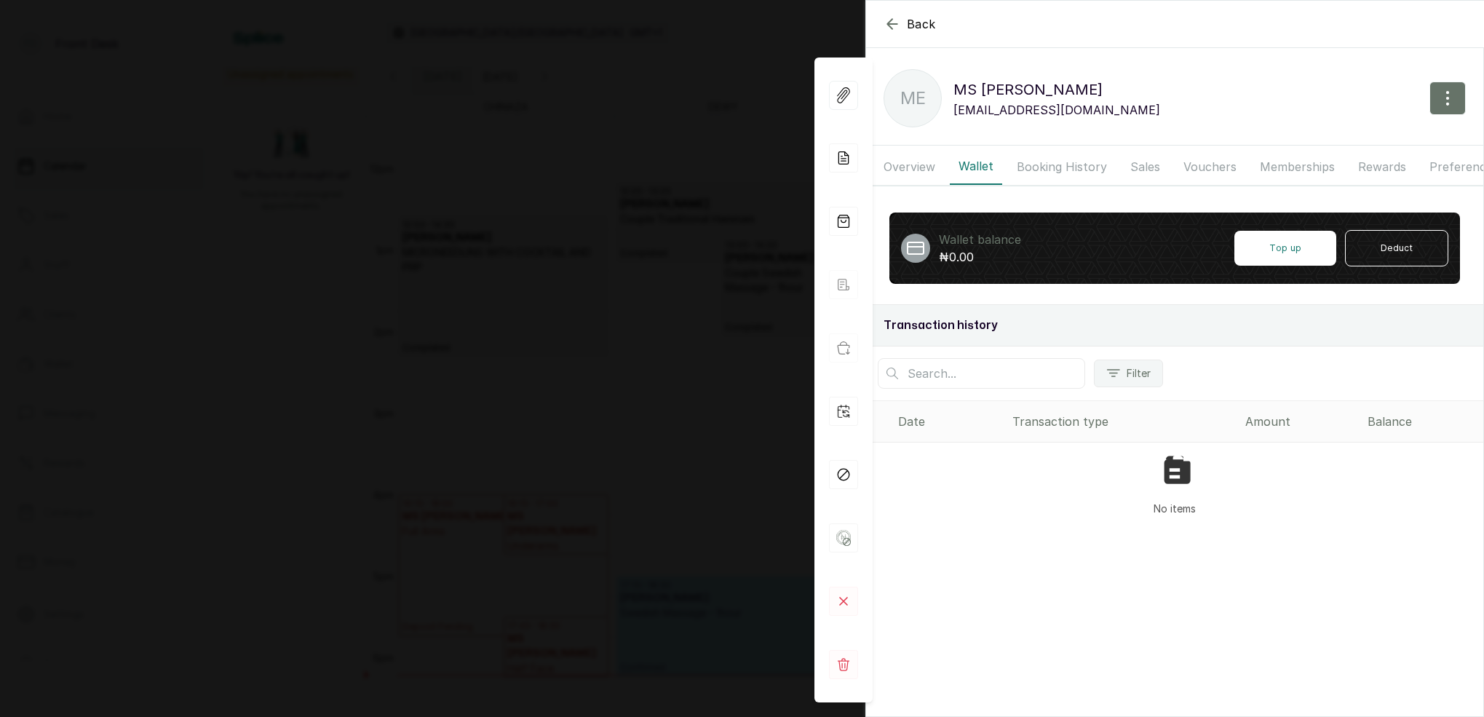
click at [1028, 162] on button "Booking History" at bounding box center [1062, 166] width 108 height 36
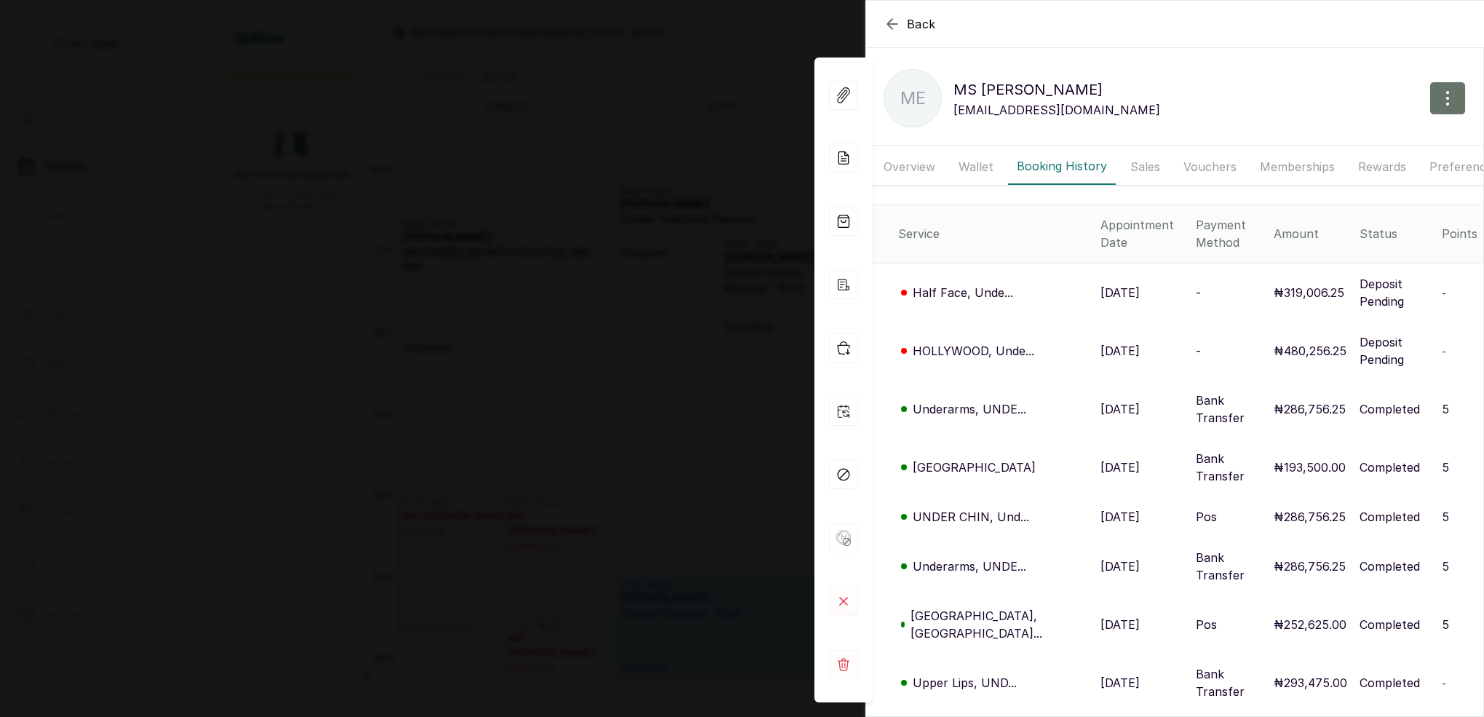
click at [935, 400] on p "Underarms, UNDE..." at bounding box center [970, 408] width 114 height 17
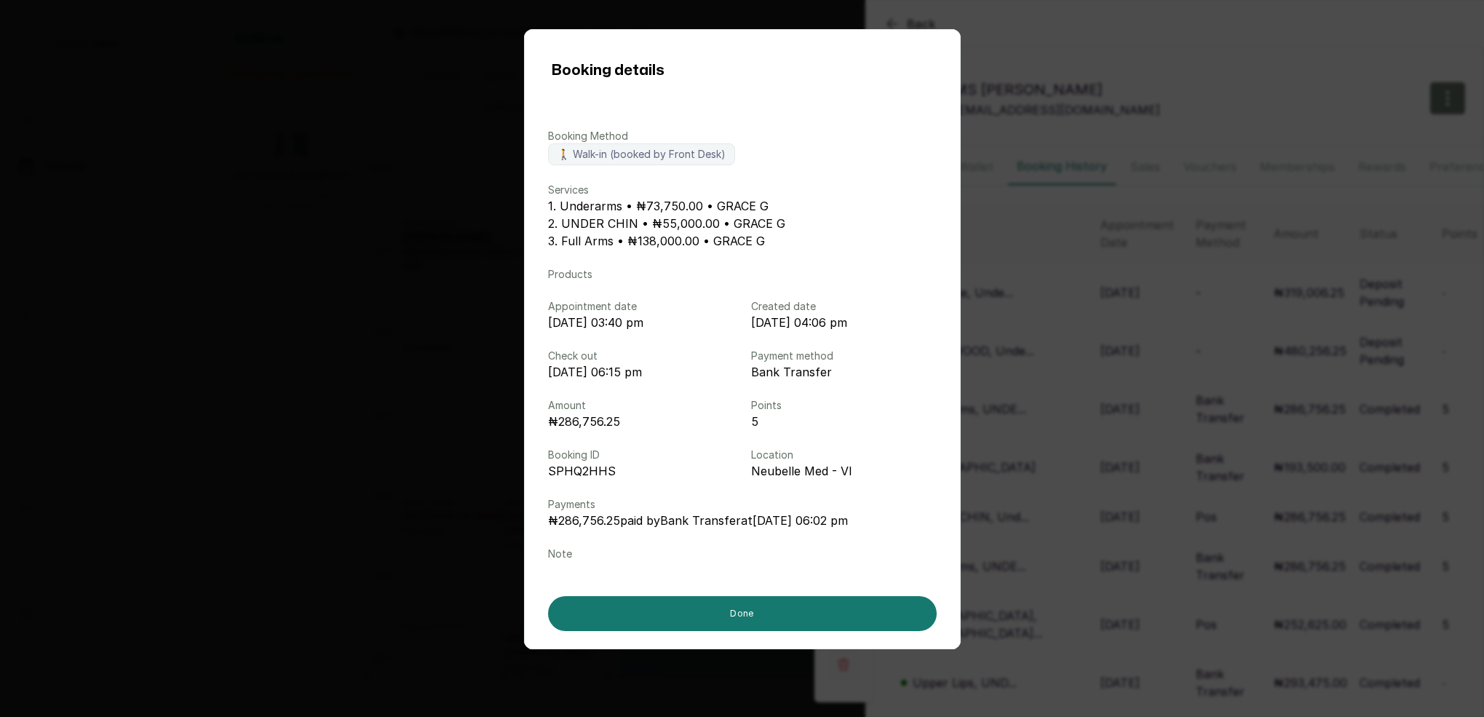
click at [1114, 344] on div "Booking details Booking Method 🚶 Walk-in (booked by Front Desk) Services 1. Und…" at bounding box center [742, 358] width 1484 height 717
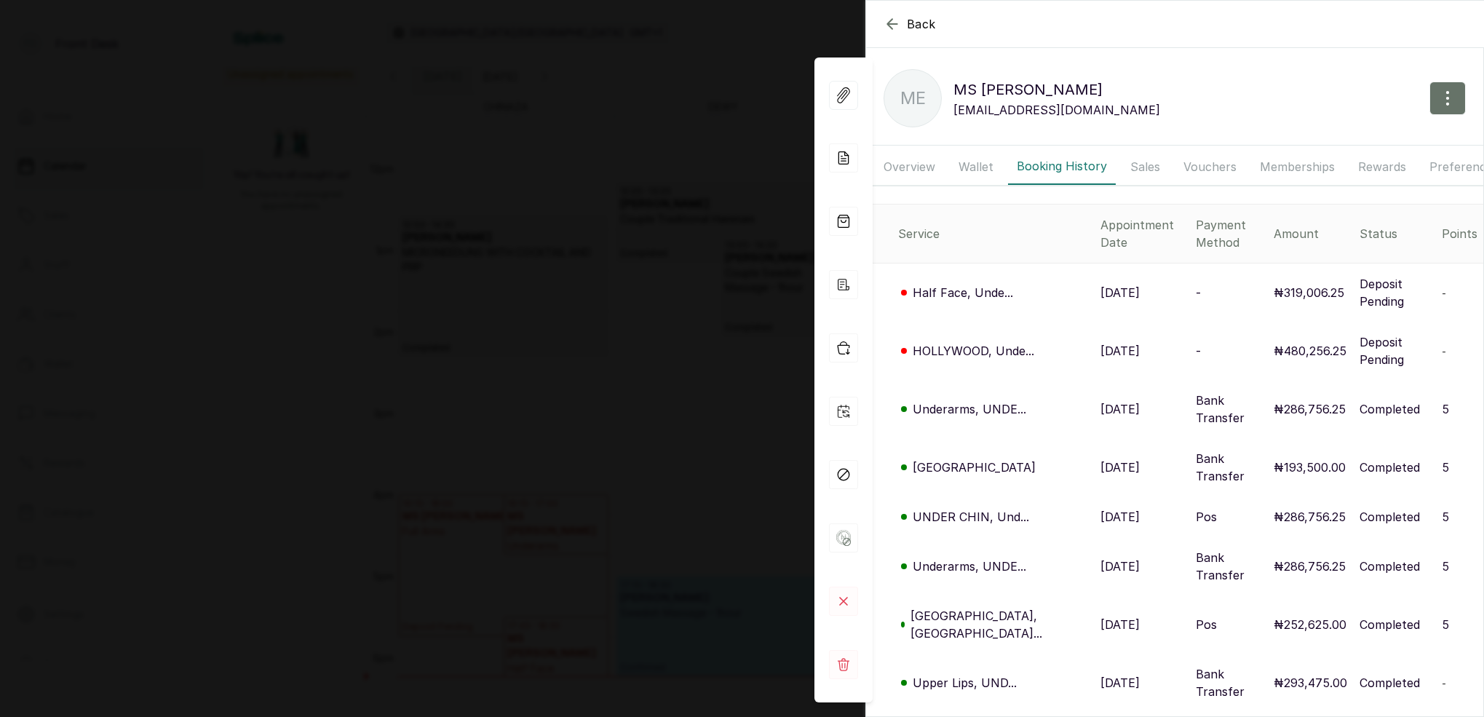
click at [722, 83] on div "Back MS [PERSON_NAME] ME MS [PERSON_NAME] [PERSON_NAME][EMAIL_ADDRESS][DOMAIN_N…" at bounding box center [742, 358] width 1484 height 717
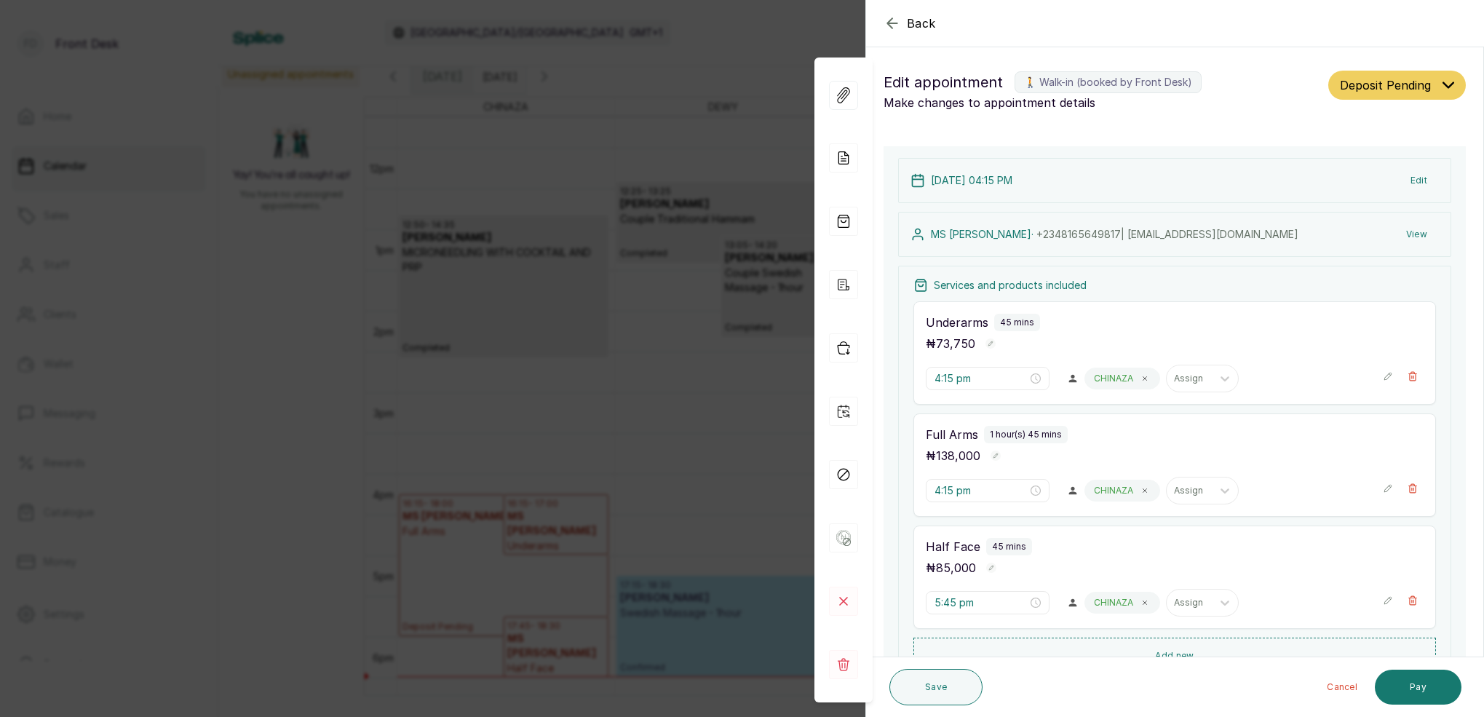
click at [532, 229] on div "Back Appointment Details Edit appointment 🚶 Walk-in (booked by Front Desk) Make…" at bounding box center [742, 358] width 1484 height 717
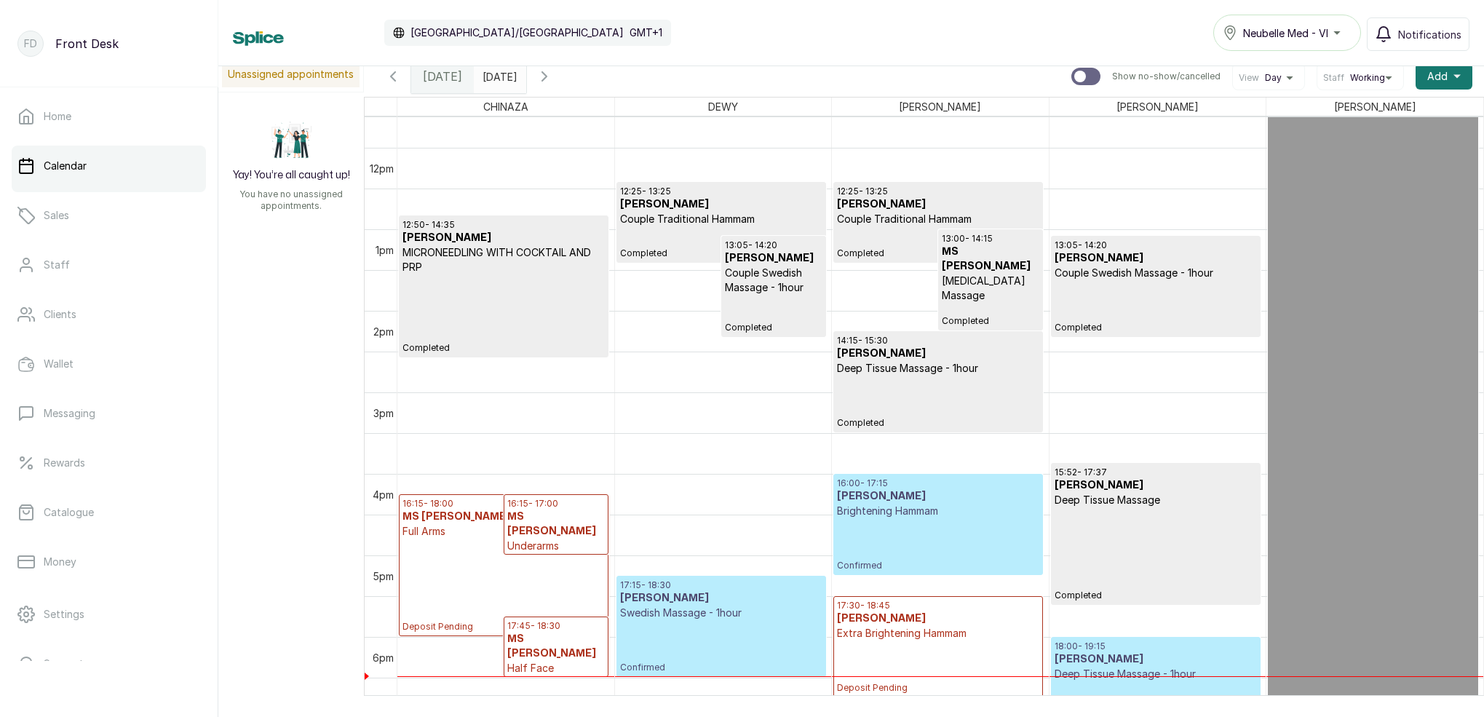
click at [498, 72] on input "[DATE]" at bounding box center [486, 72] width 23 height 25
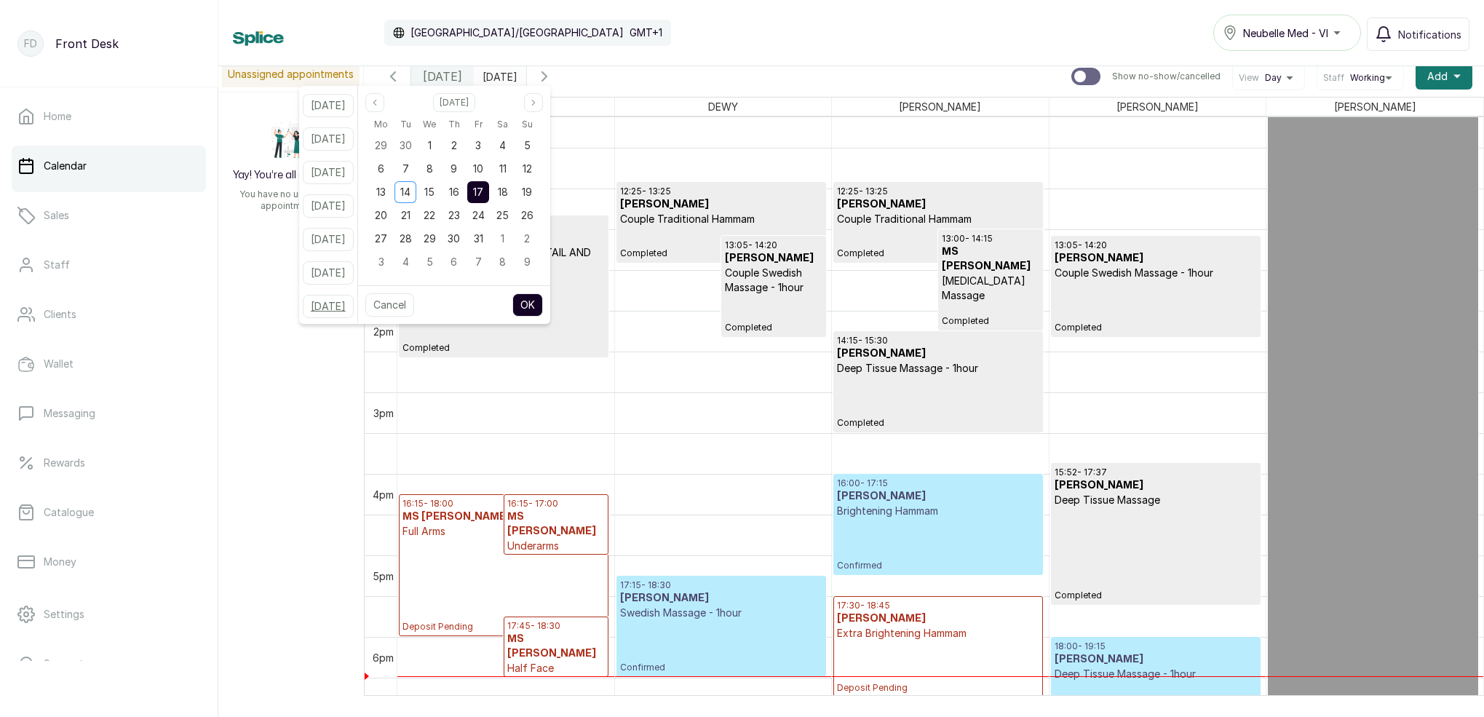
click at [348, 308] on button "[DATE]" at bounding box center [328, 306] width 51 height 23
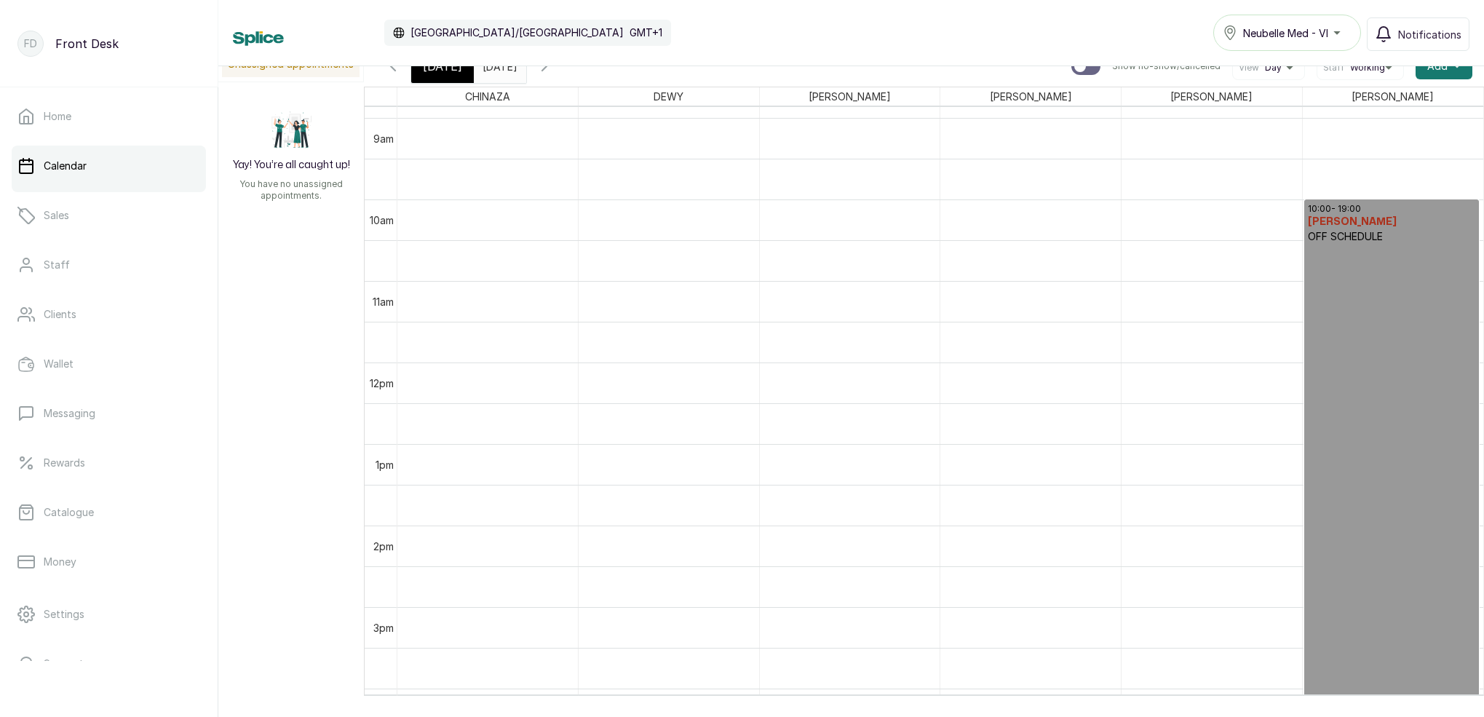
scroll to position [724, 0]
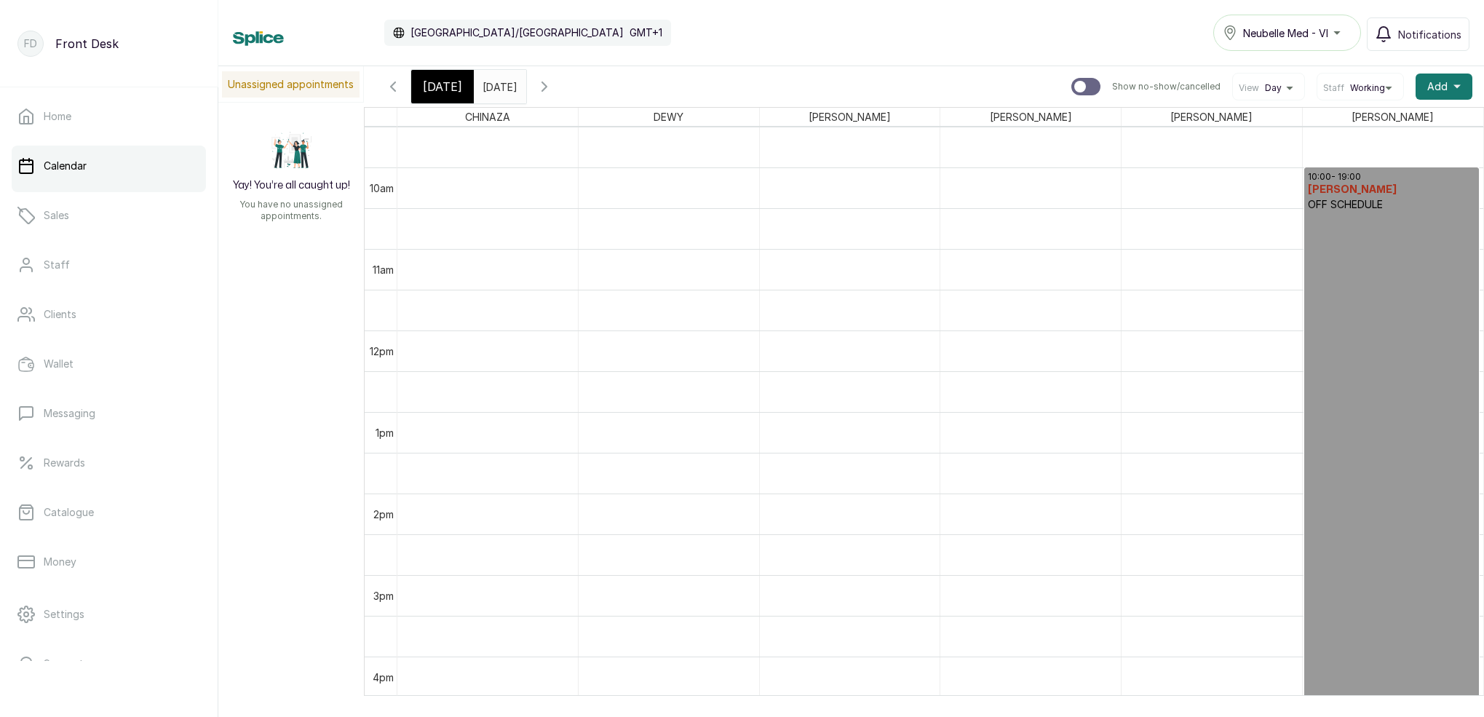
click at [498, 90] on input "[DATE]" at bounding box center [486, 83] width 23 height 25
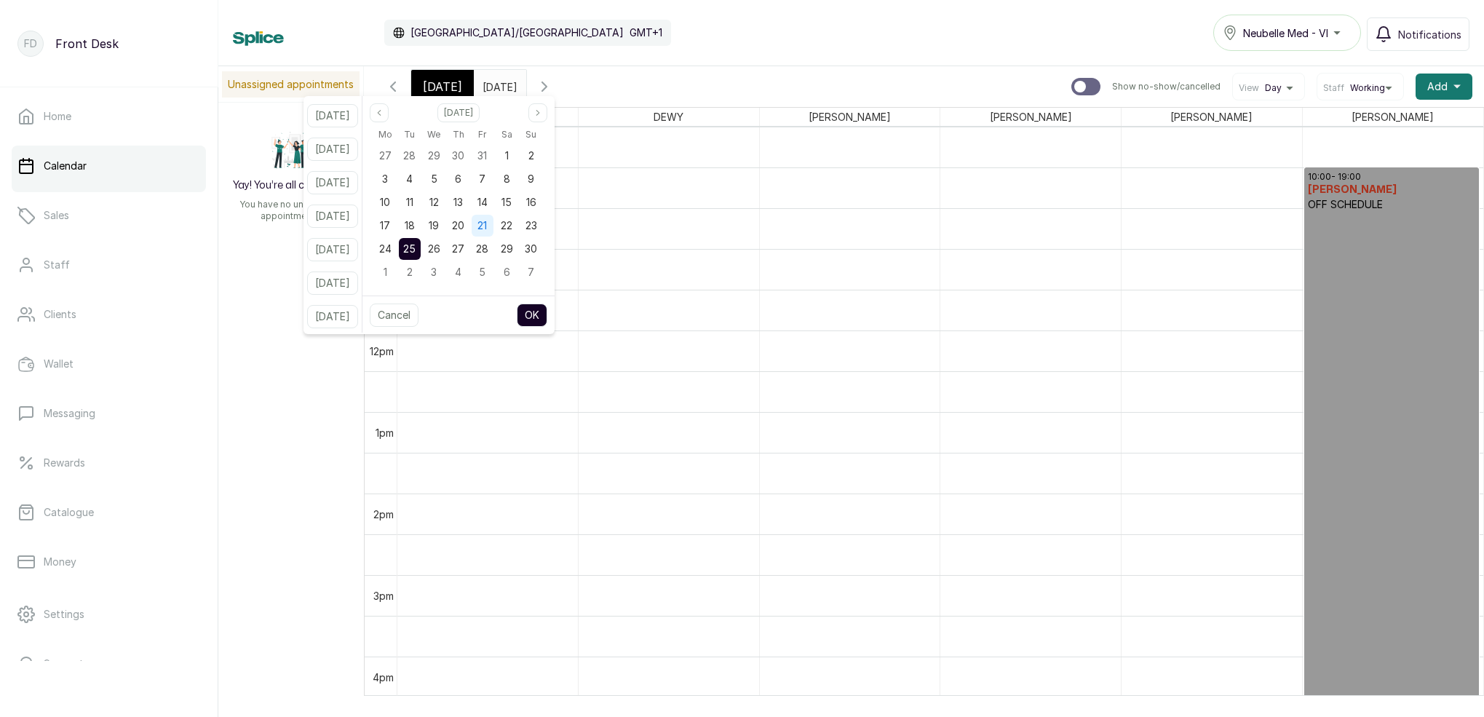
click at [487, 226] on span "21" at bounding box center [481, 225] width 9 height 12
click at [547, 314] on button "OK" at bounding box center [532, 315] width 31 height 23
type input "[DATE]"
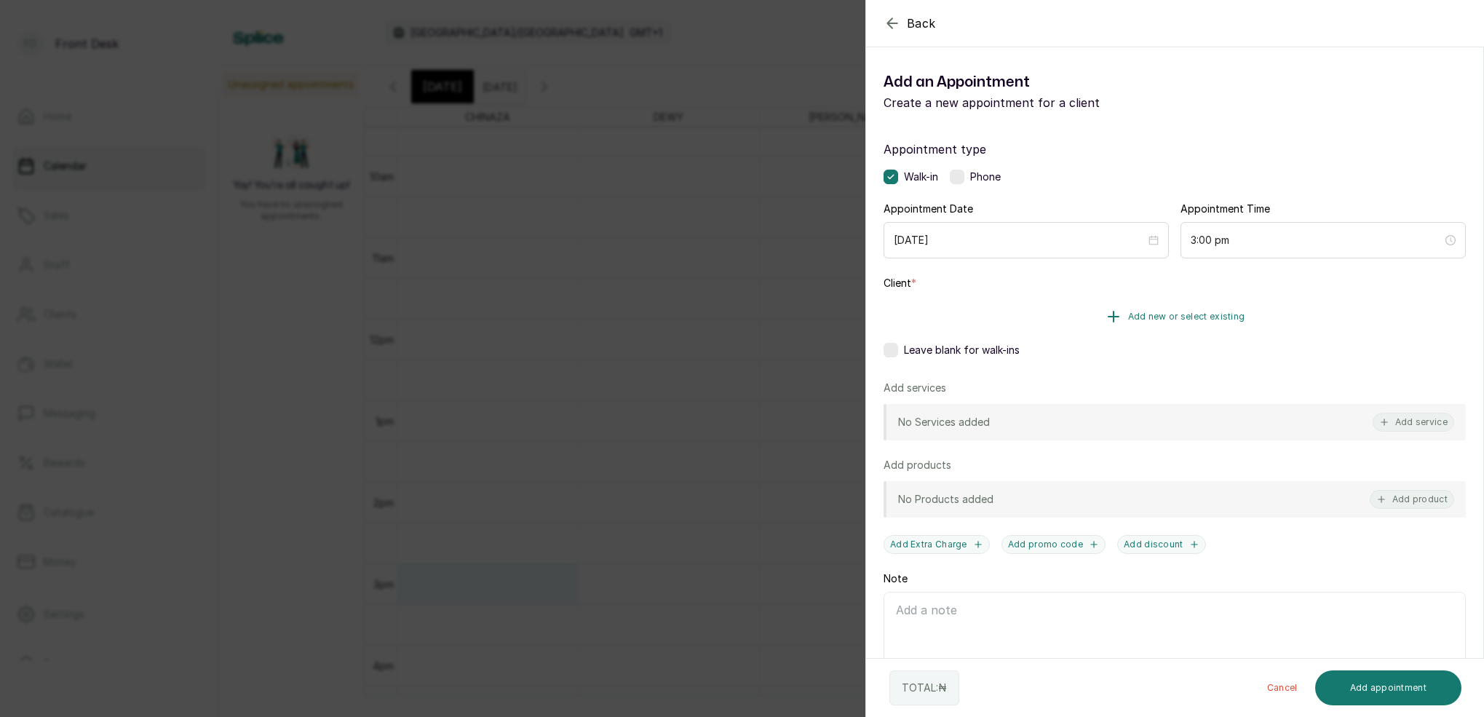
click at [1205, 314] on span "Add new or select existing" at bounding box center [1186, 317] width 117 height 12
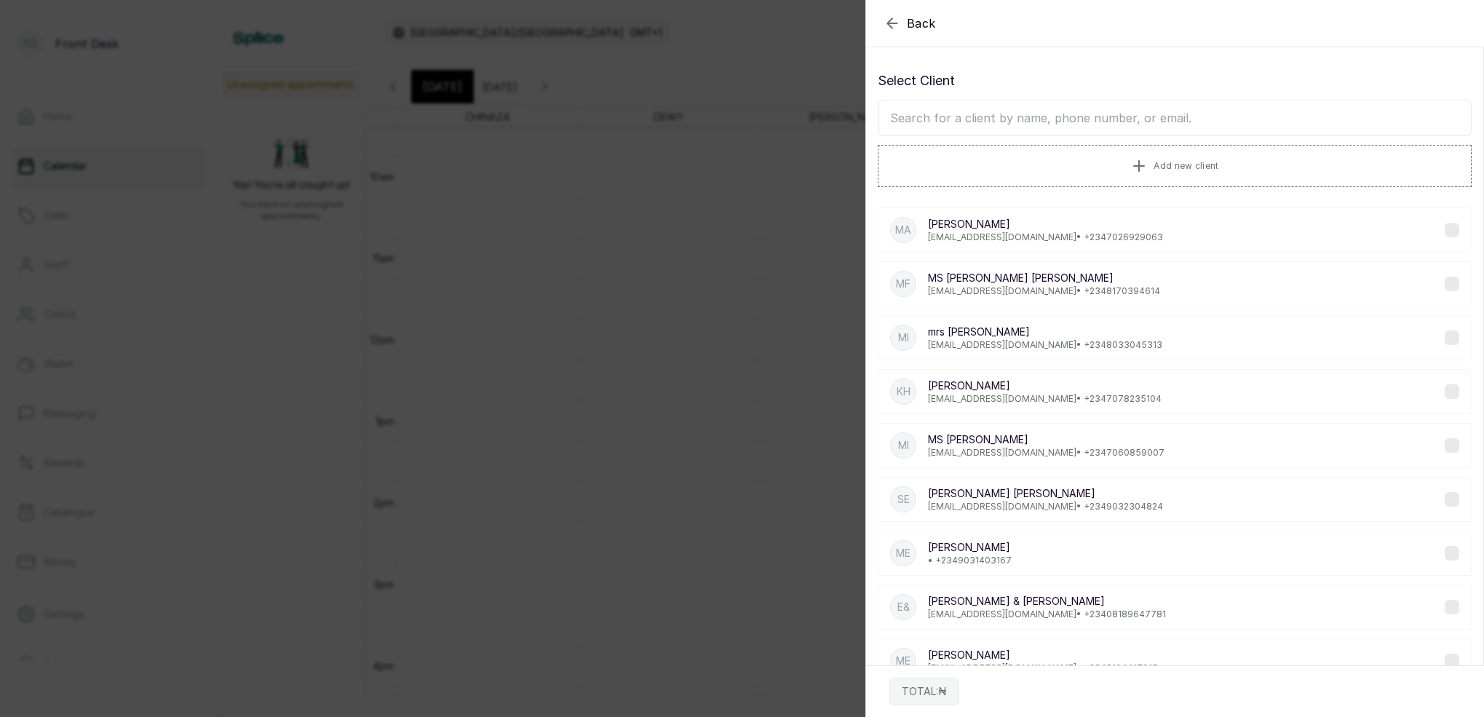
click at [1139, 121] on input "text" at bounding box center [1175, 118] width 594 height 36
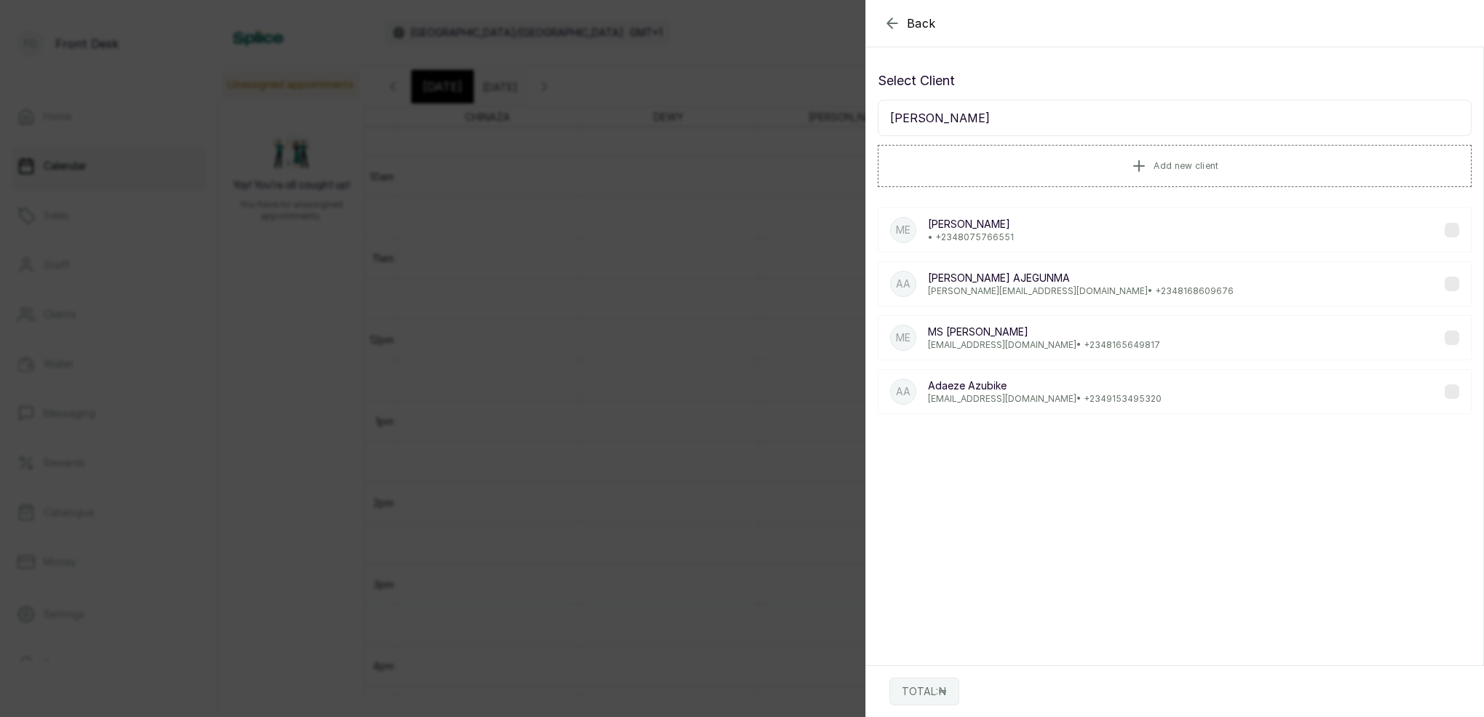
type input "[PERSON_NAME]"
click at [997, 332] on p "MS [PERSON_NAME]" at bounding box center [1044, 332] width 232 height 15
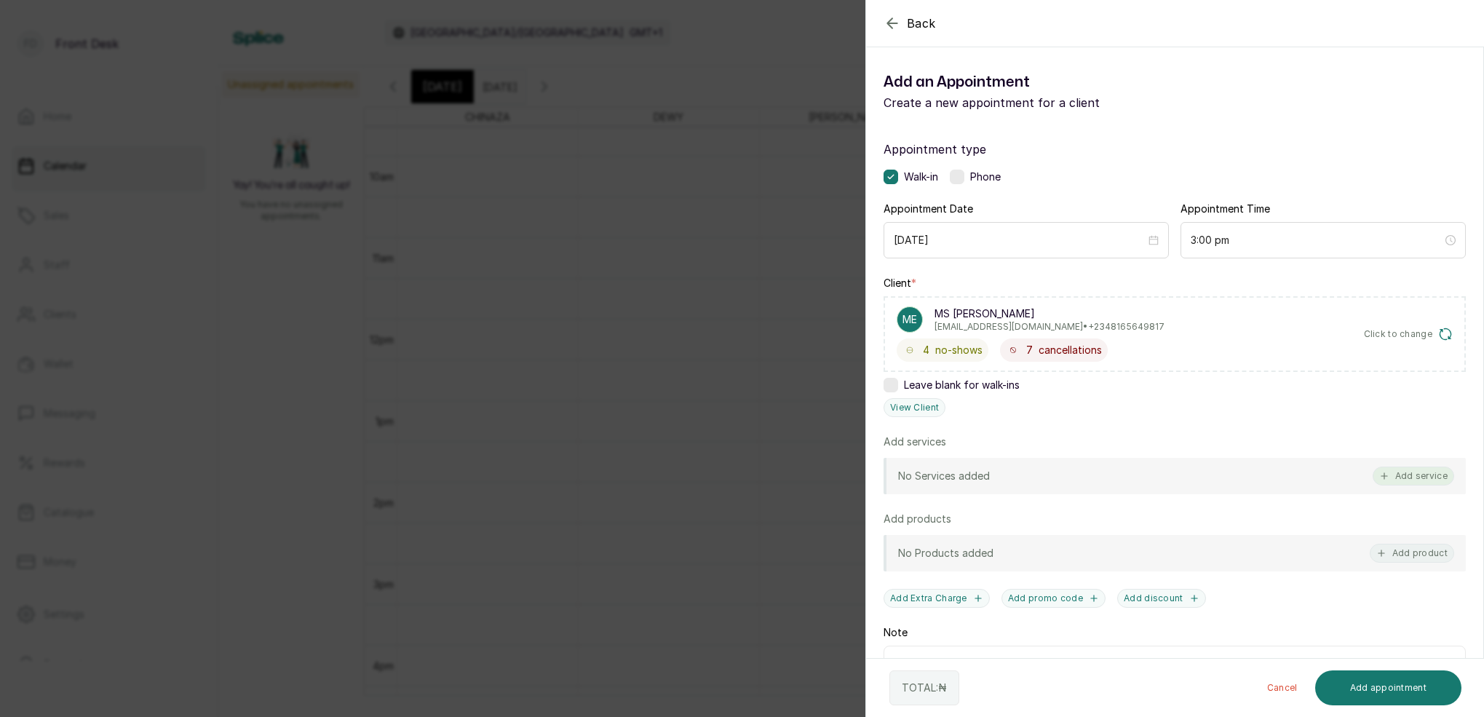
click at [1416, 478] on button "Add service" at bounding box center [1414, 476] width 82 height 19
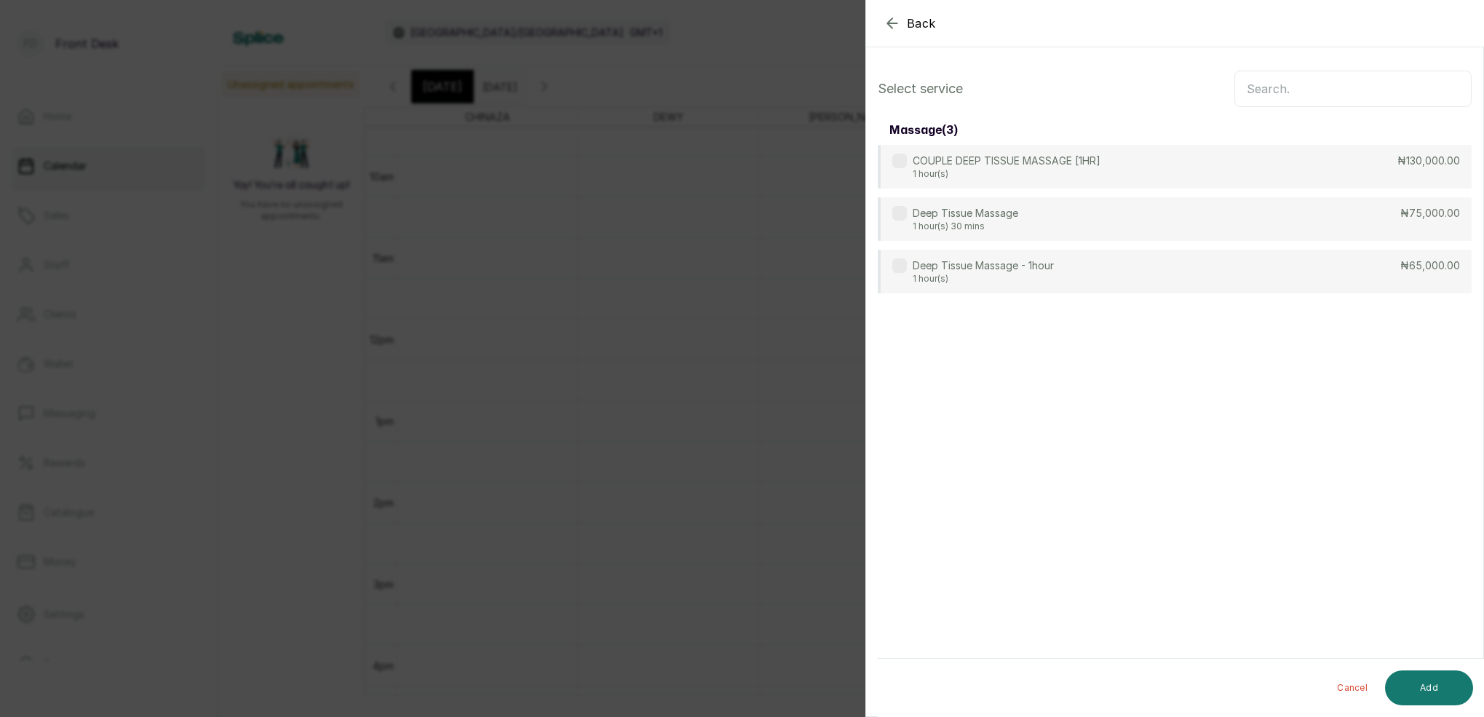
click at [1330, 85] on input "text" at bounding box center [1352, 89] width 237 height 36
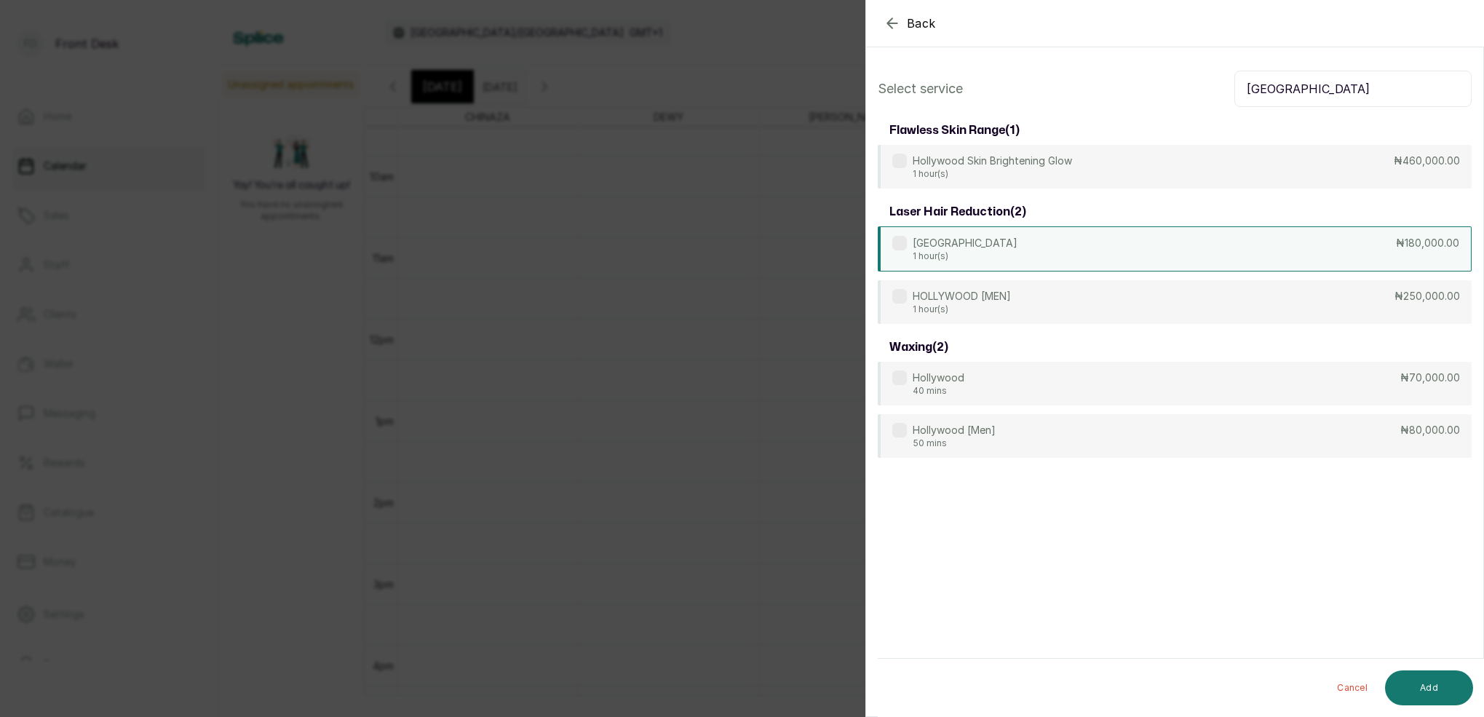
type input "[GEOGRAPHIC_DATA]"
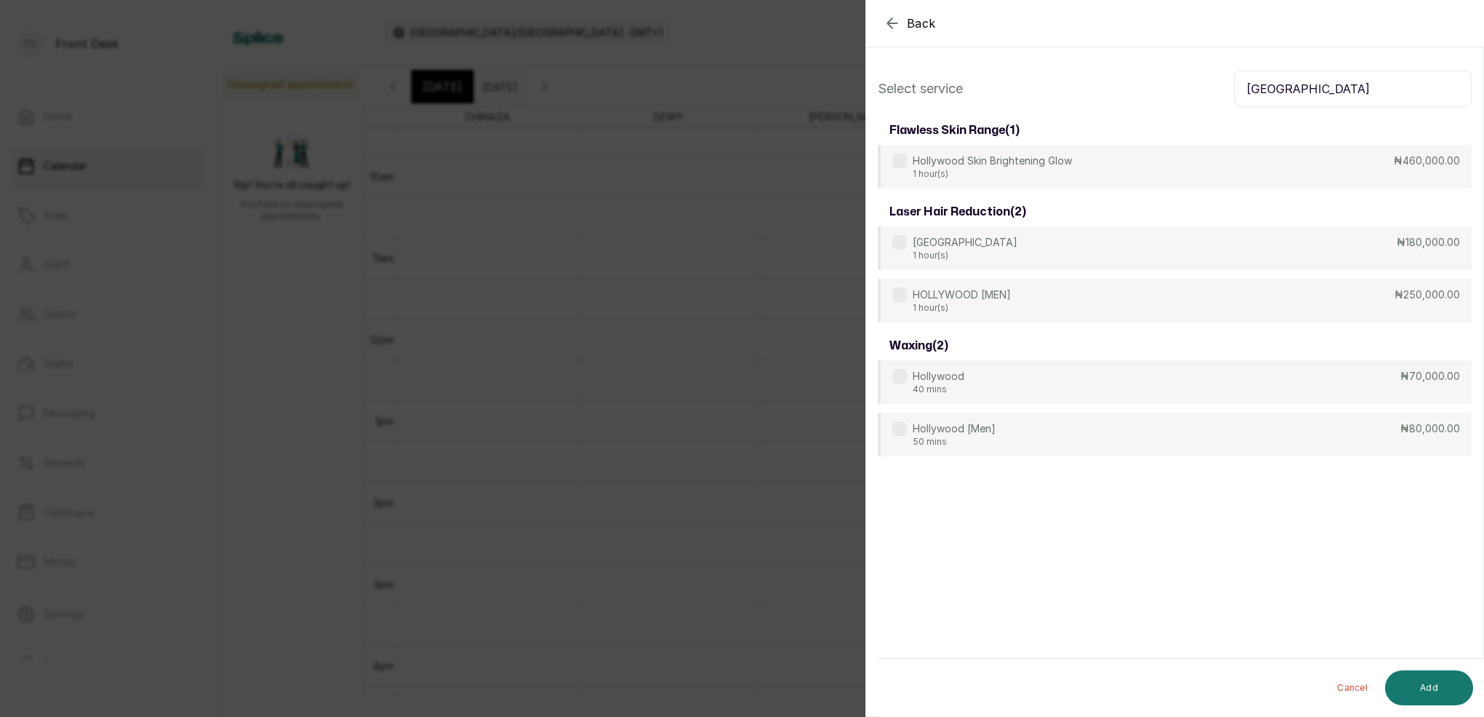
drag, startPoint x: 991, startPoint y: 239, endPoint x: 1162, endPoint y: 337, distance: 196.9
click at [994, 241] on div "HOLLYWOOD 1 hour(s) ₦180,000.00" at bounding box center [1175, 248] width 594 height 44
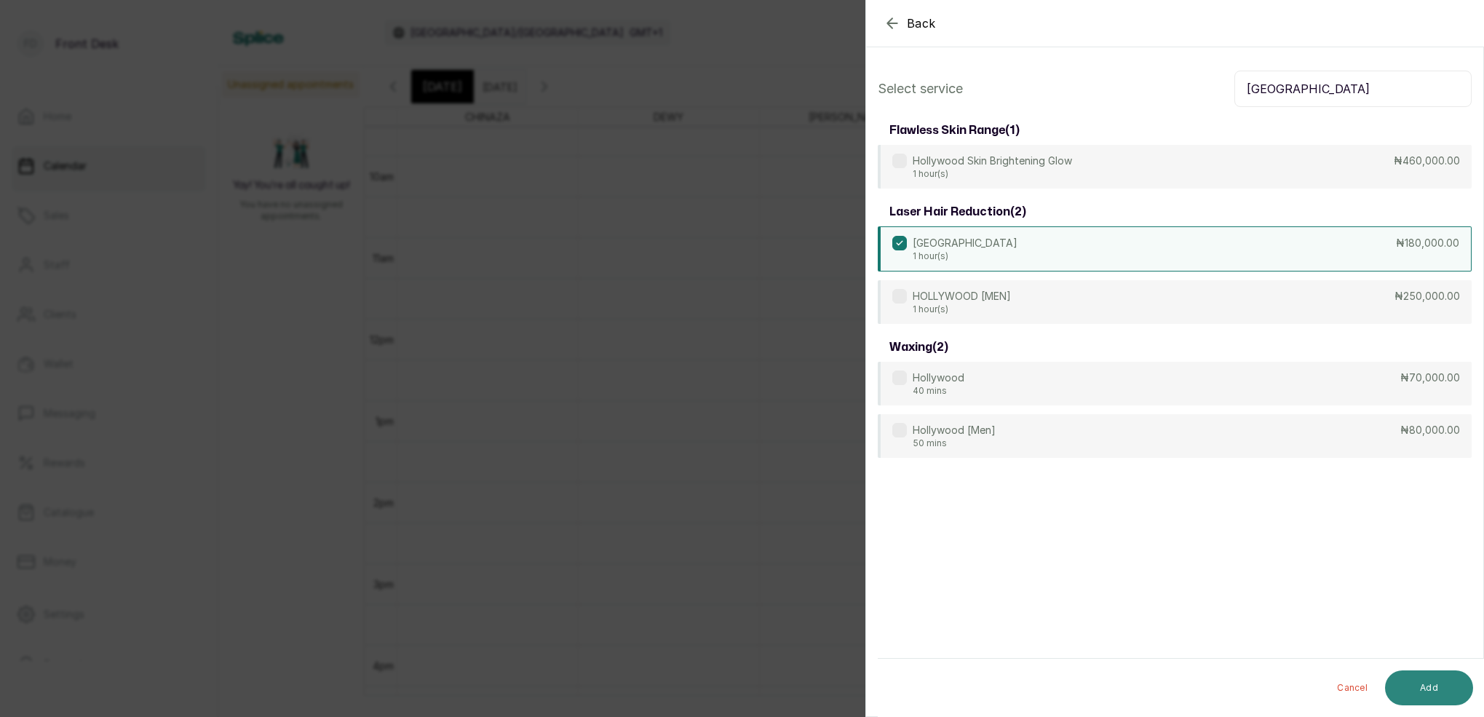
click at [1445, 690] on button "Add" at bounding box center [1429, 687] width 88 height 35
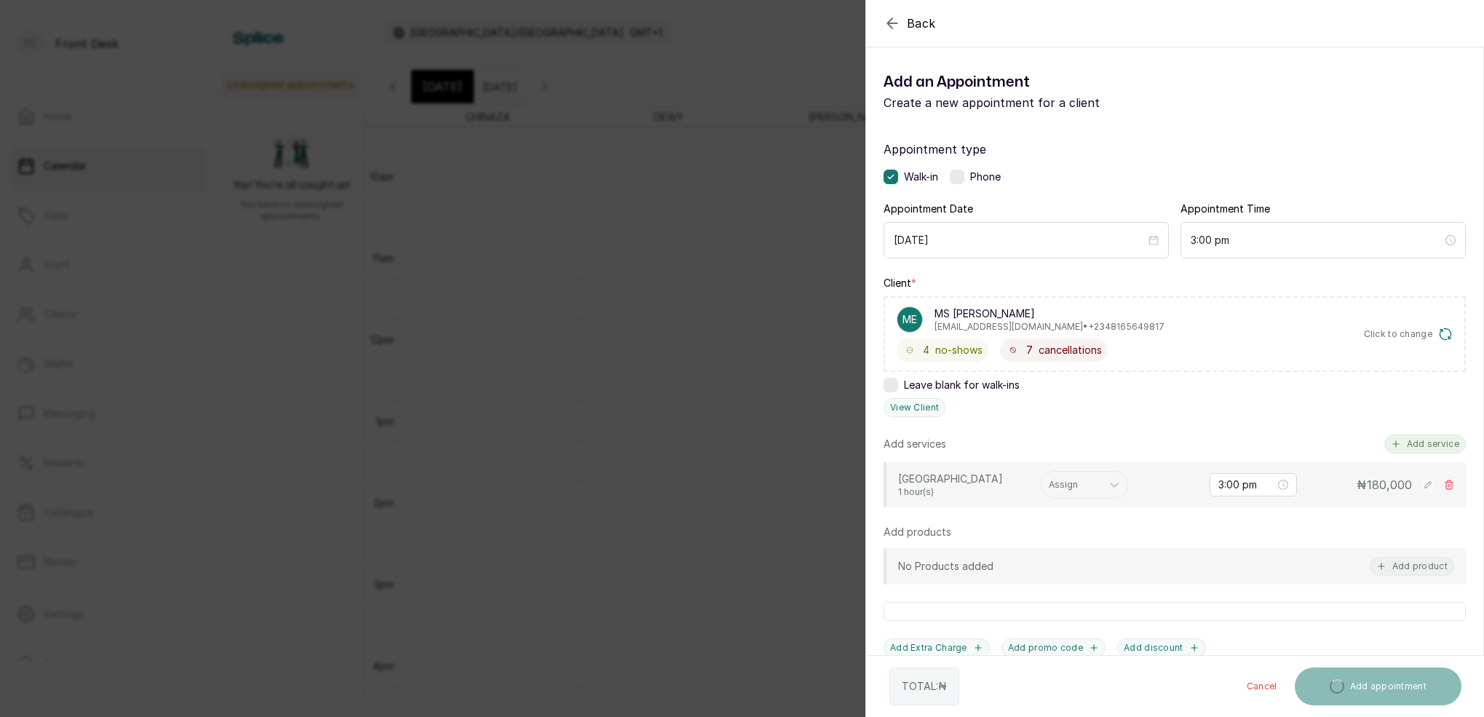
click at [1435, 438] on button "Add service" at bounding box center [1425, 444] width 82 height 19
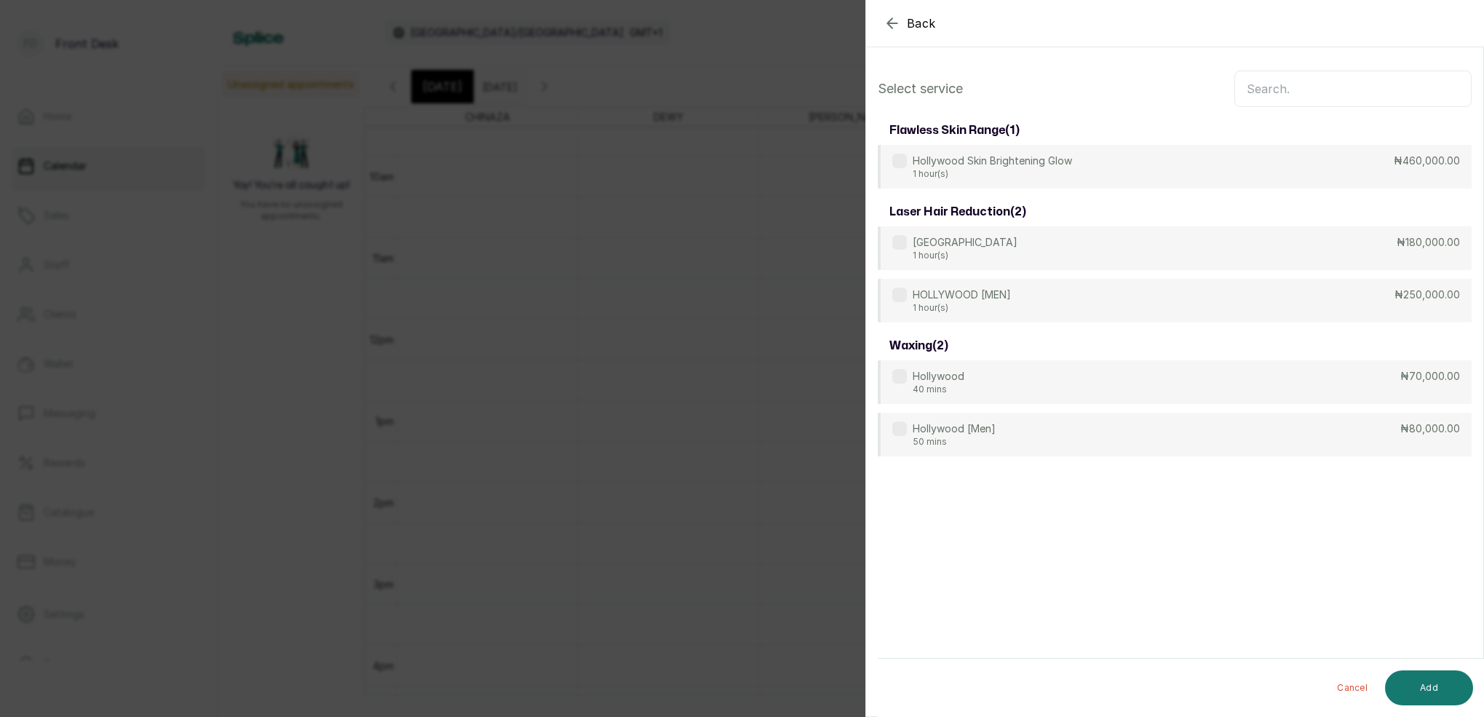
click at [1314, 98] on input "text" at bounding box center [1352, 89] width 237 height 36
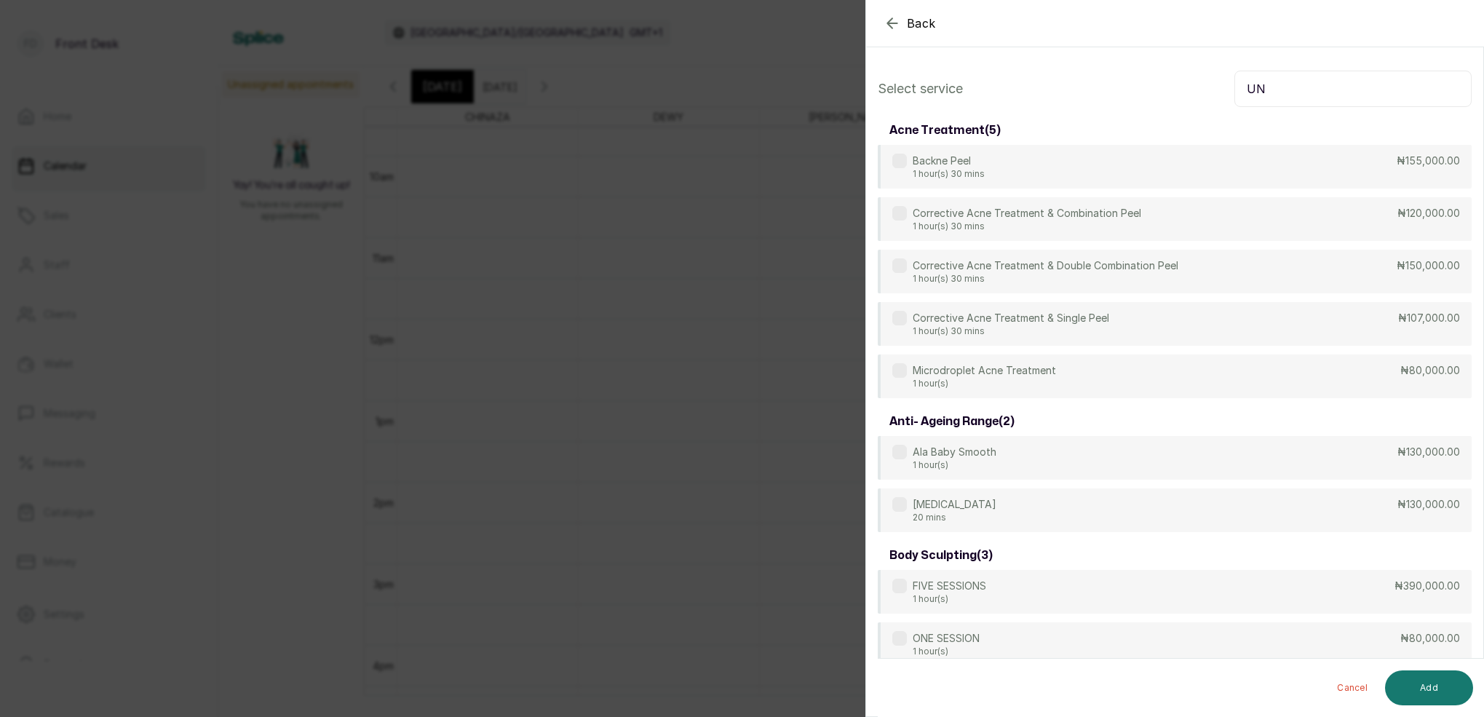
type input "U"
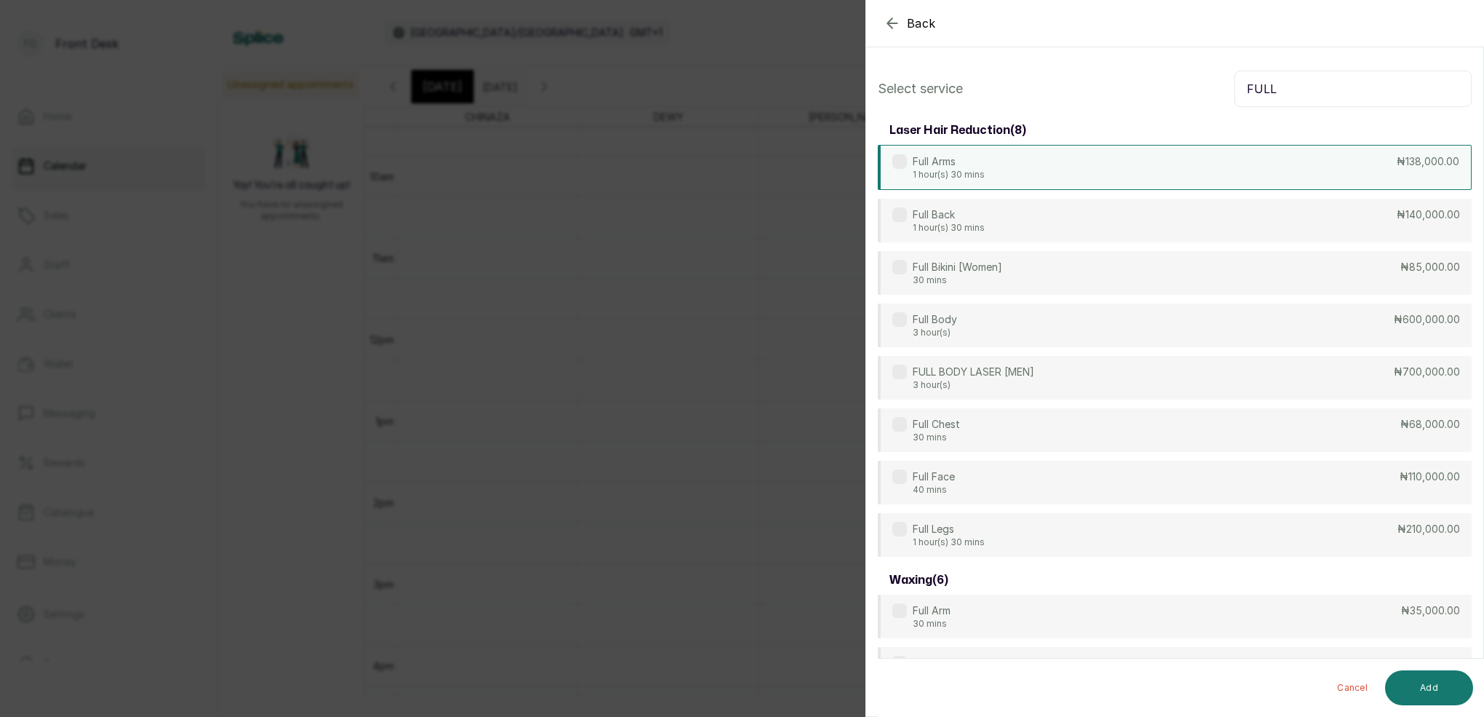
type input "FULL"
click at [983, 171] on p "1 hour(s) 30 mins" at bounding box center [949, 175] width 72 height 12
click at [1436, 691] on button "Add" at bounding box center [1429, 687] width 88 height 35
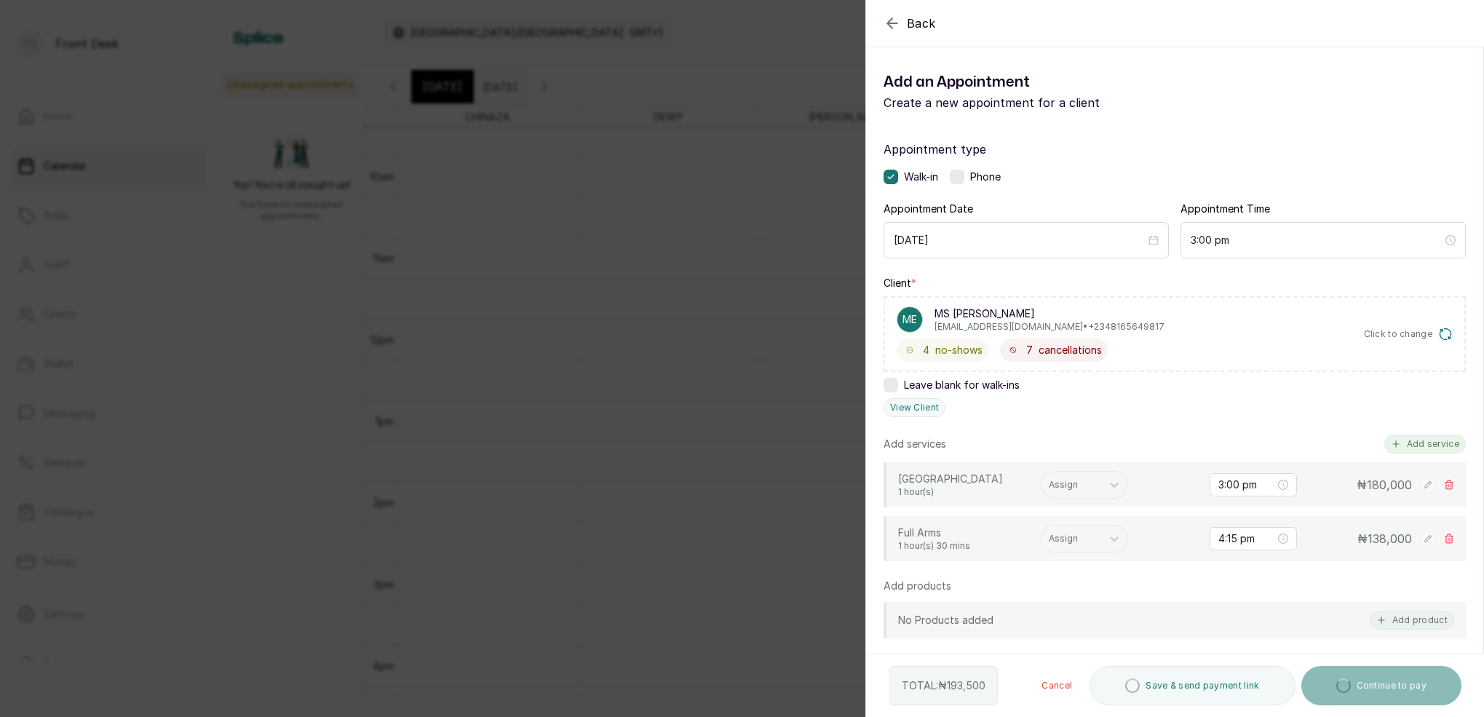
click at [1426, 443] on button "Add service" at bounding box center [1425, 444] width 82 height 19
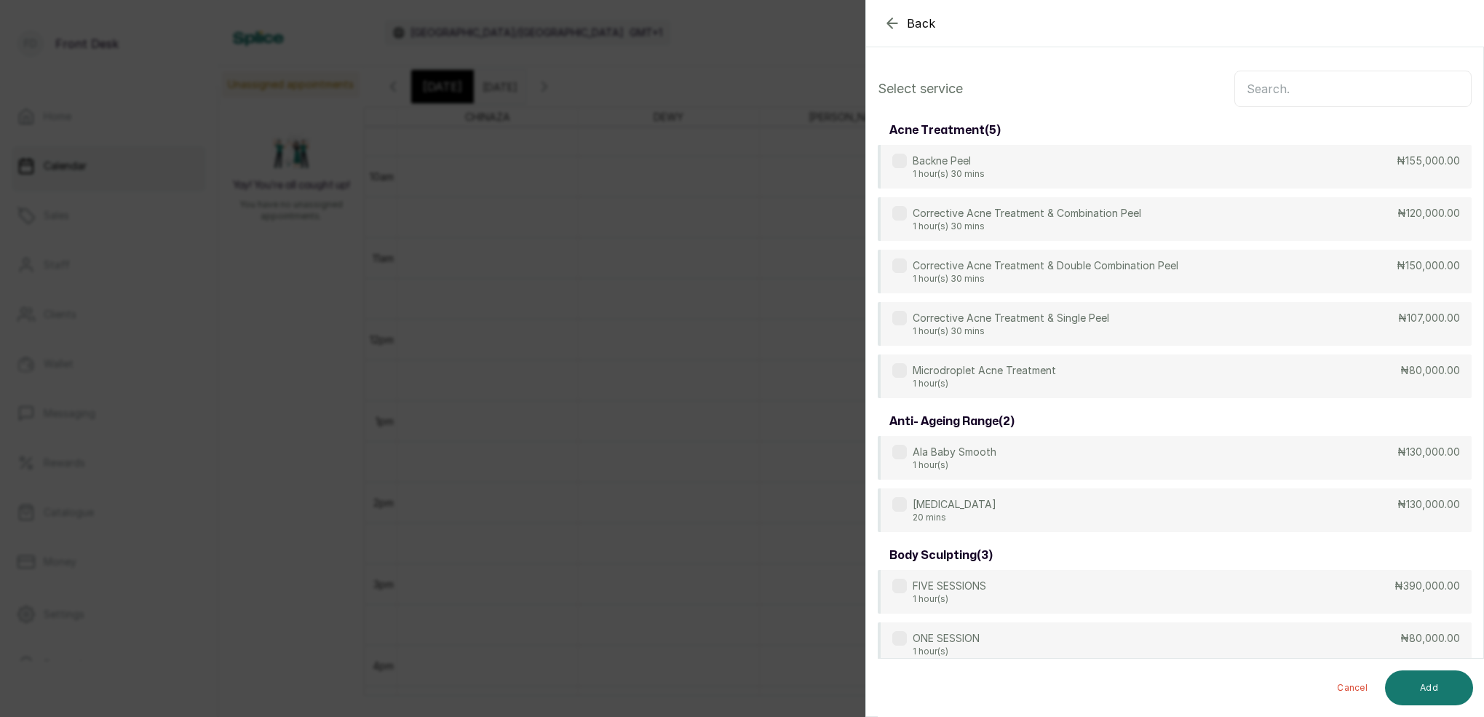
click at [1328, 95] on input "text" at bounding box center [1352, 89] width 237 height 36
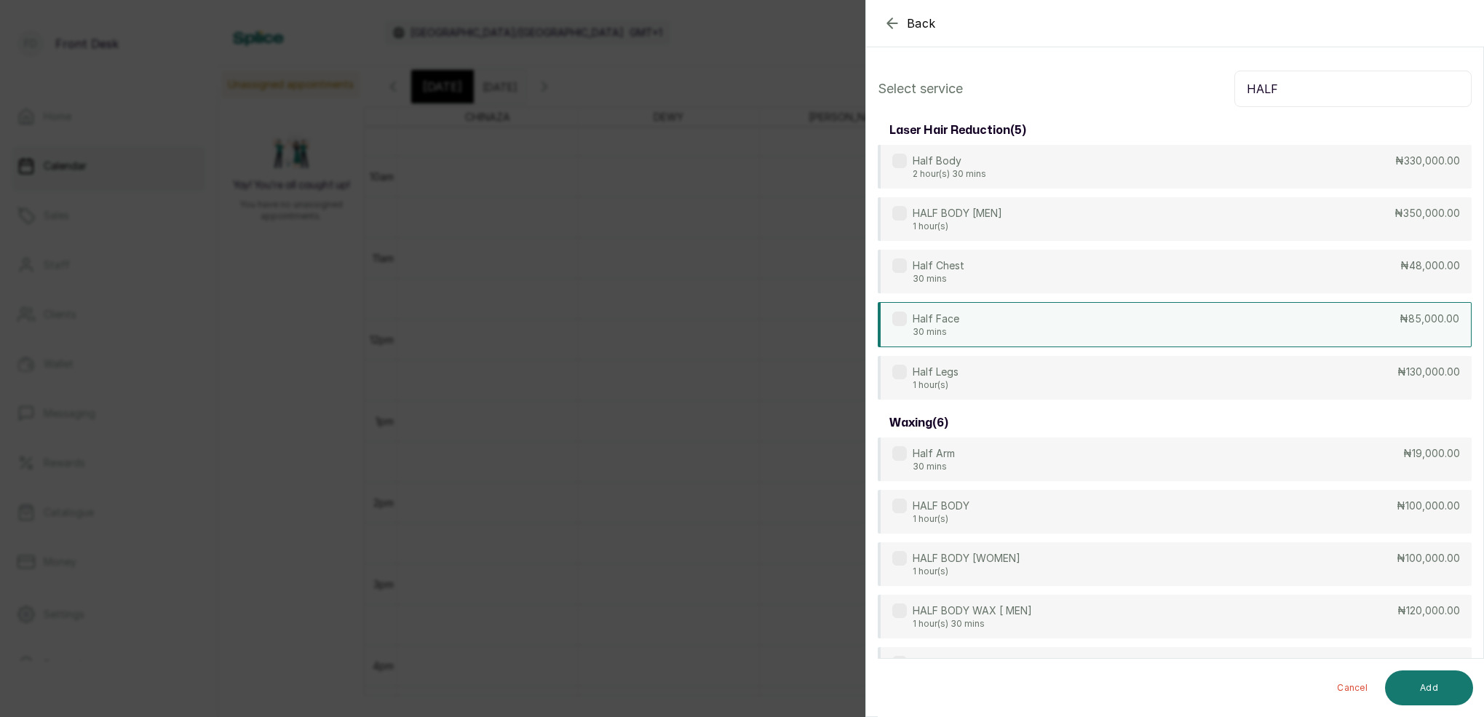
type input "HALF"
click at [924, 323] on p "Half Face" at bounding box center [936, 319] width 47 height 15
click at [1431, 684] on button "Add" at bounding box center [1429, 687] width 88 height 35
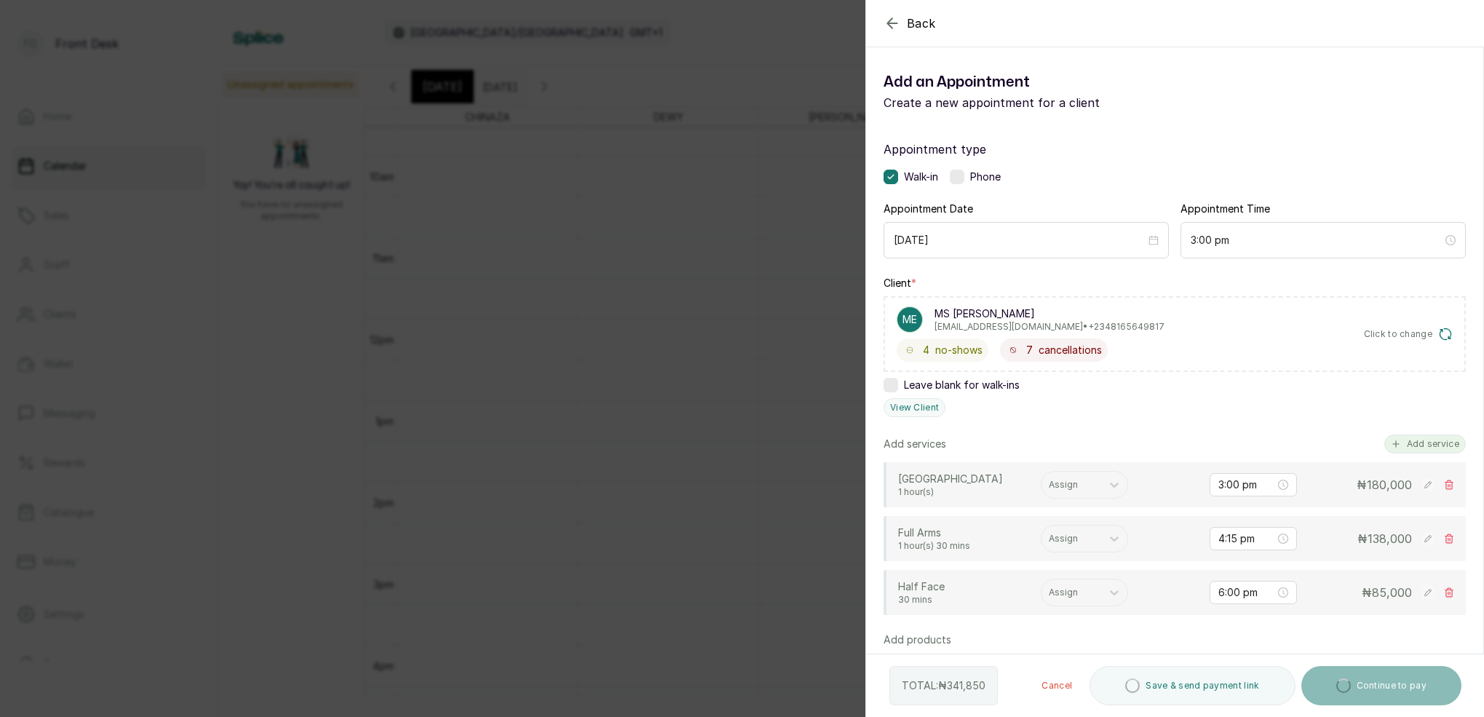
click at [1448, 437] on button "Add service" at bounding box center [1425, 444] width 82 height 19
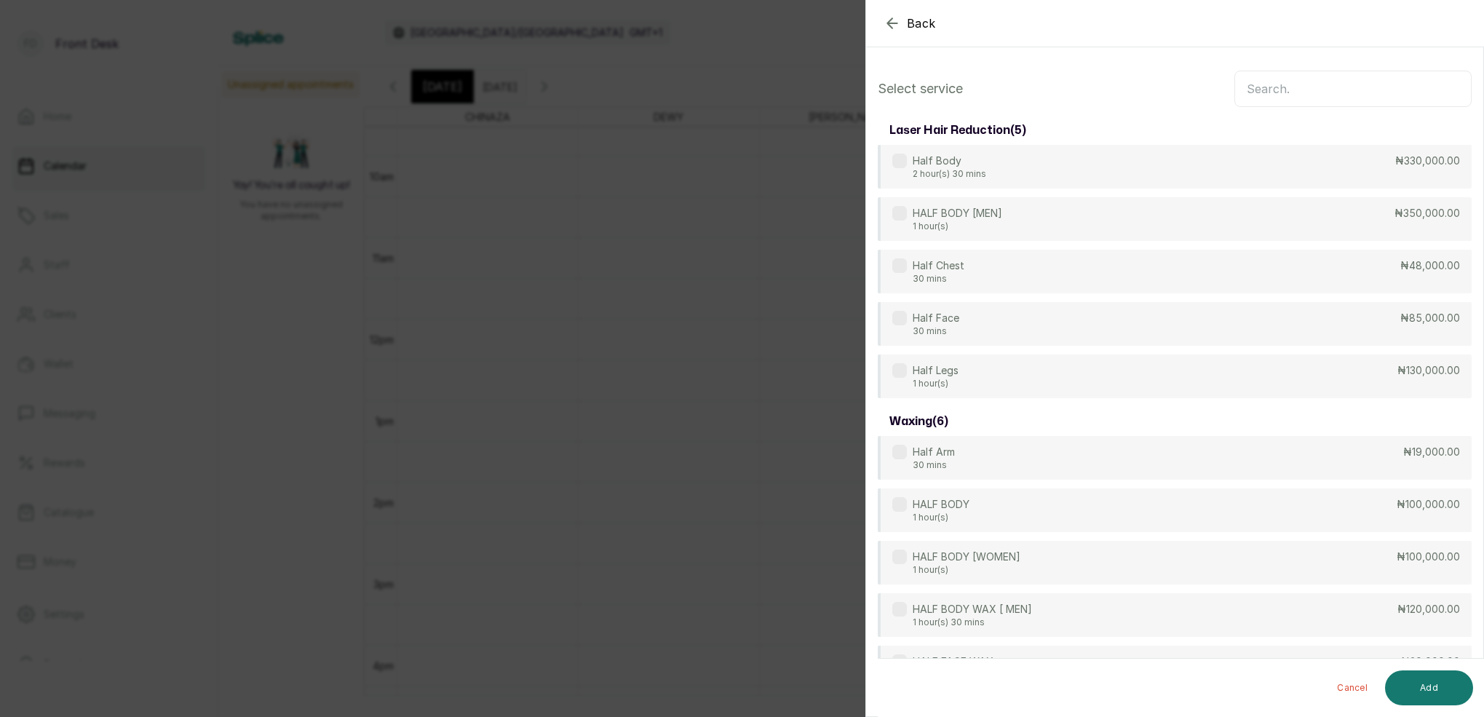
click at [1377, 98] on input "text" at bounding box center [1352, 89] width 237 height 36
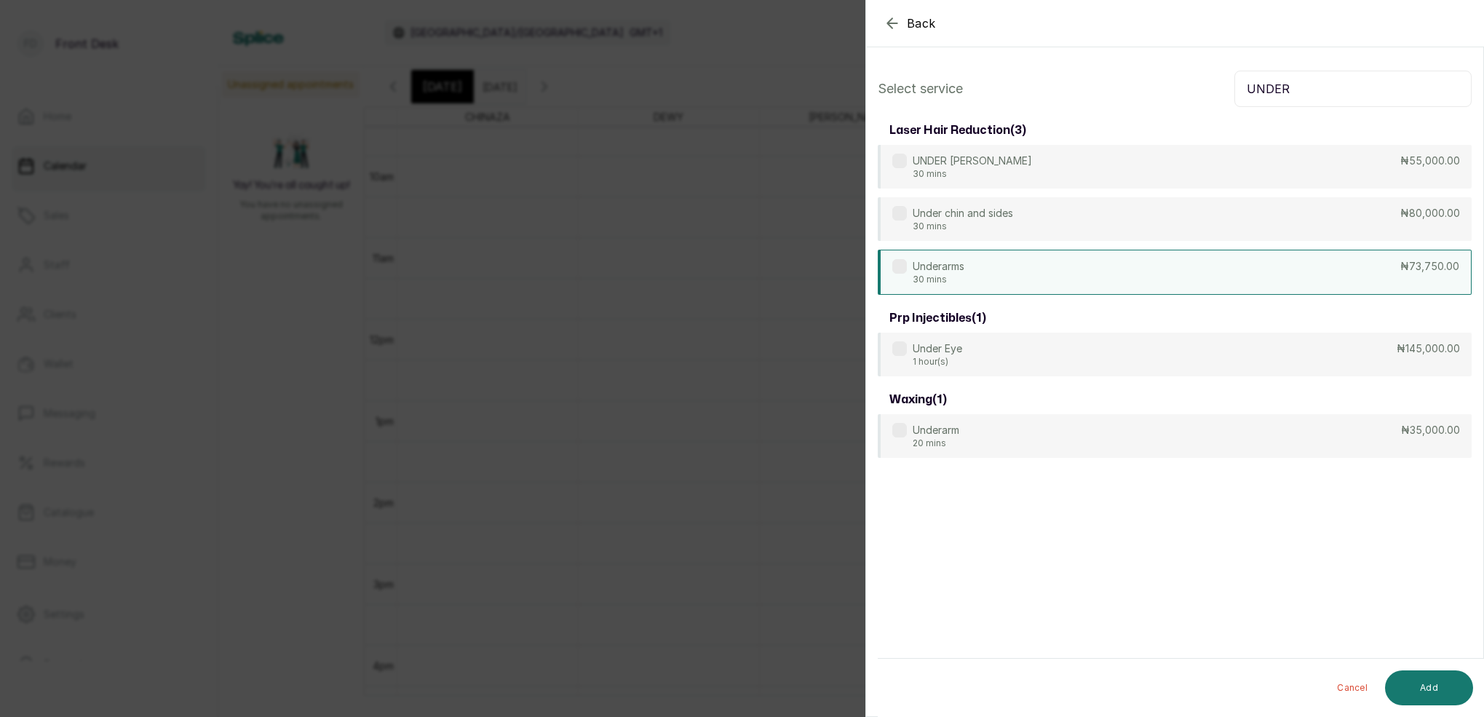
type input "UNDER"
click at [934, 274] on p "30 mins" at bounding box center [939, 280] width 52 height 12
click at [1457, 678] on button "Add" at bounding box center [1429, 687] width 88 height 35
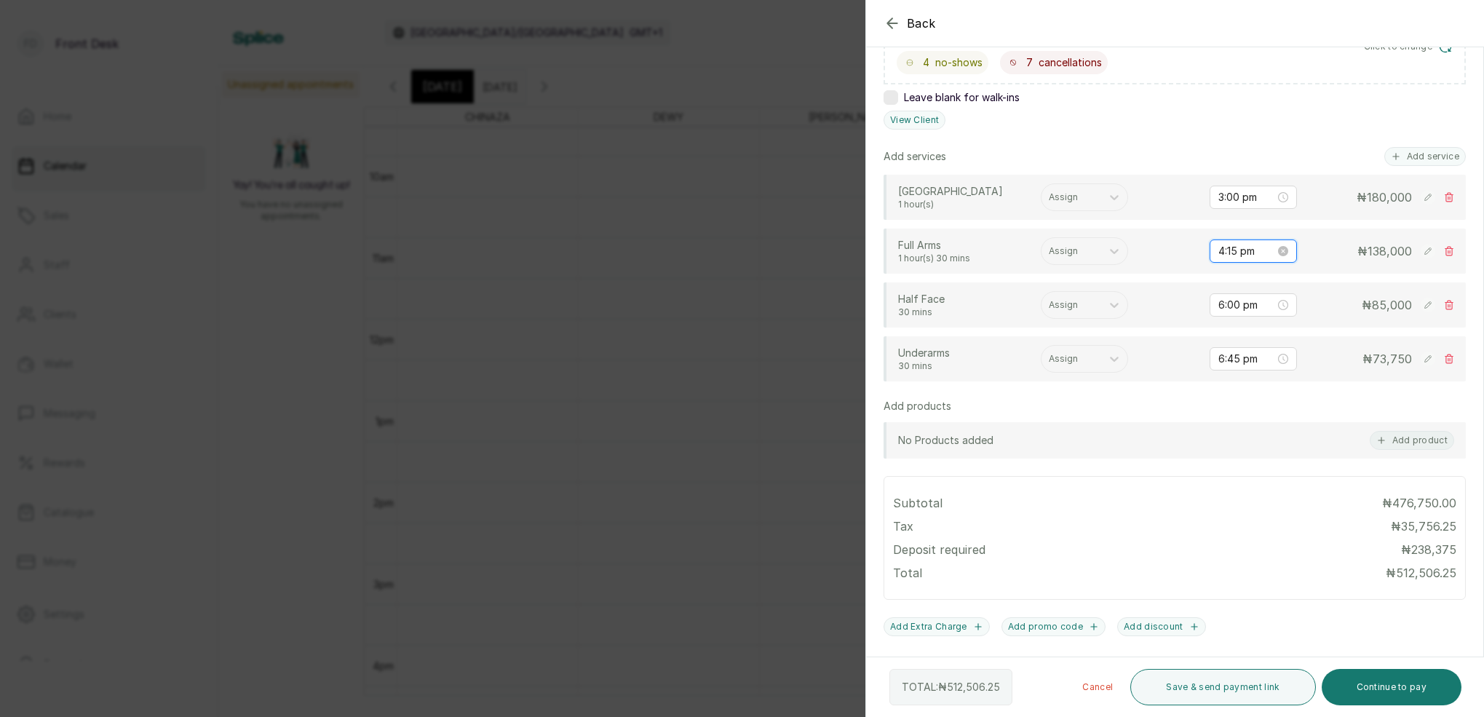
drag, startPoint x: 1238, startPoint y: 250, endPoint x: 1245, endPoint y: 253, distance: 7.6
click at [1238, 250] on input "4:15 pm" at bounding box center [1246, 251] width 57 height 16
type input "4:00 pm"
drag, startPoint x: 1275, startPoint y: 282, endPoint x: 1297, endPoint y: 282, distance: 21.8
click at [1277, 282] on div "00" at bounding box center [1271, 281] width 35 height 20
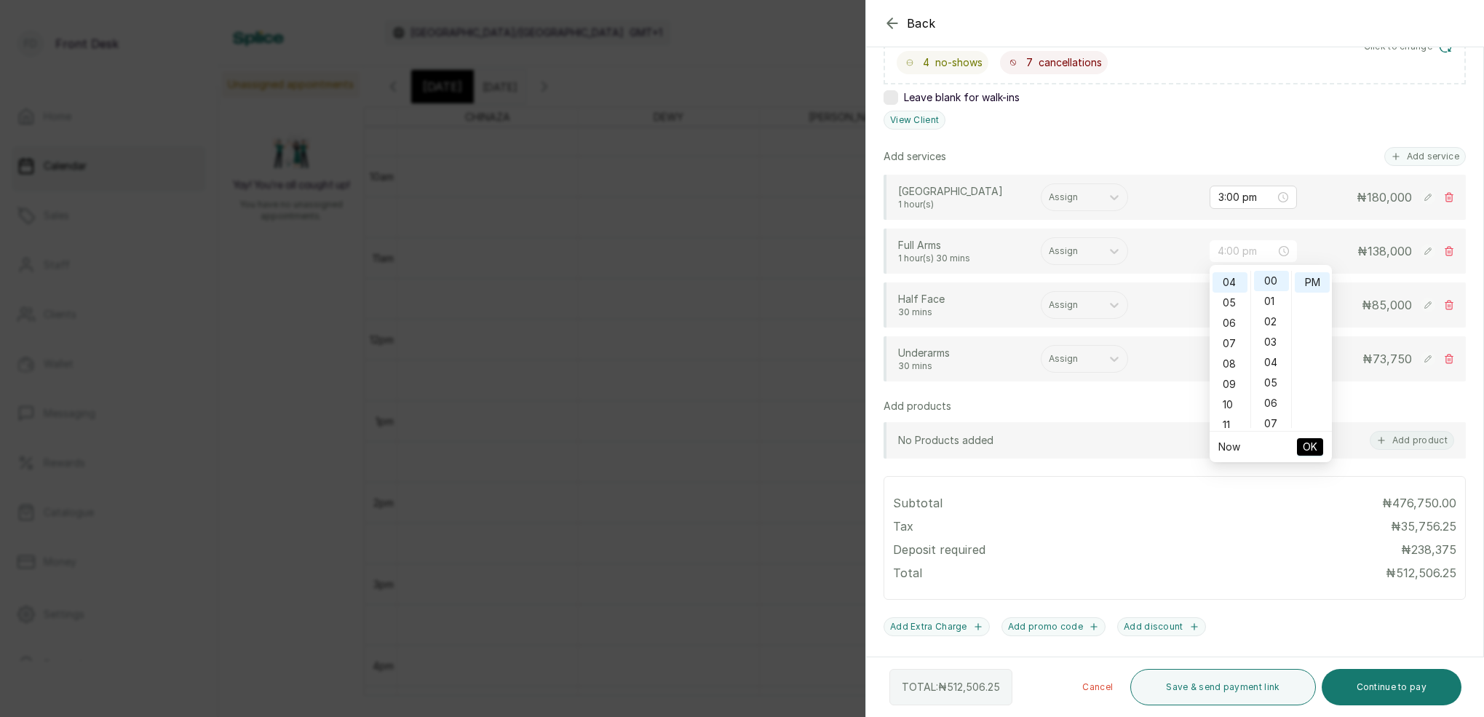
drag, startPoint x: 1304, startPoint y: 279, endPoint x: 1328, endPoint y: 329, distance: 55.0
click at [1305, 280] on div "PM" at bounding box center [1312, 282] width 35 height 20
click at [1307, 448] on span "OK" at bounding box center [1310, 447] width 15 height 28
click at [1233, 312] on input "6:00 pm" at bounding box center [1246, 305] width 57 height 16
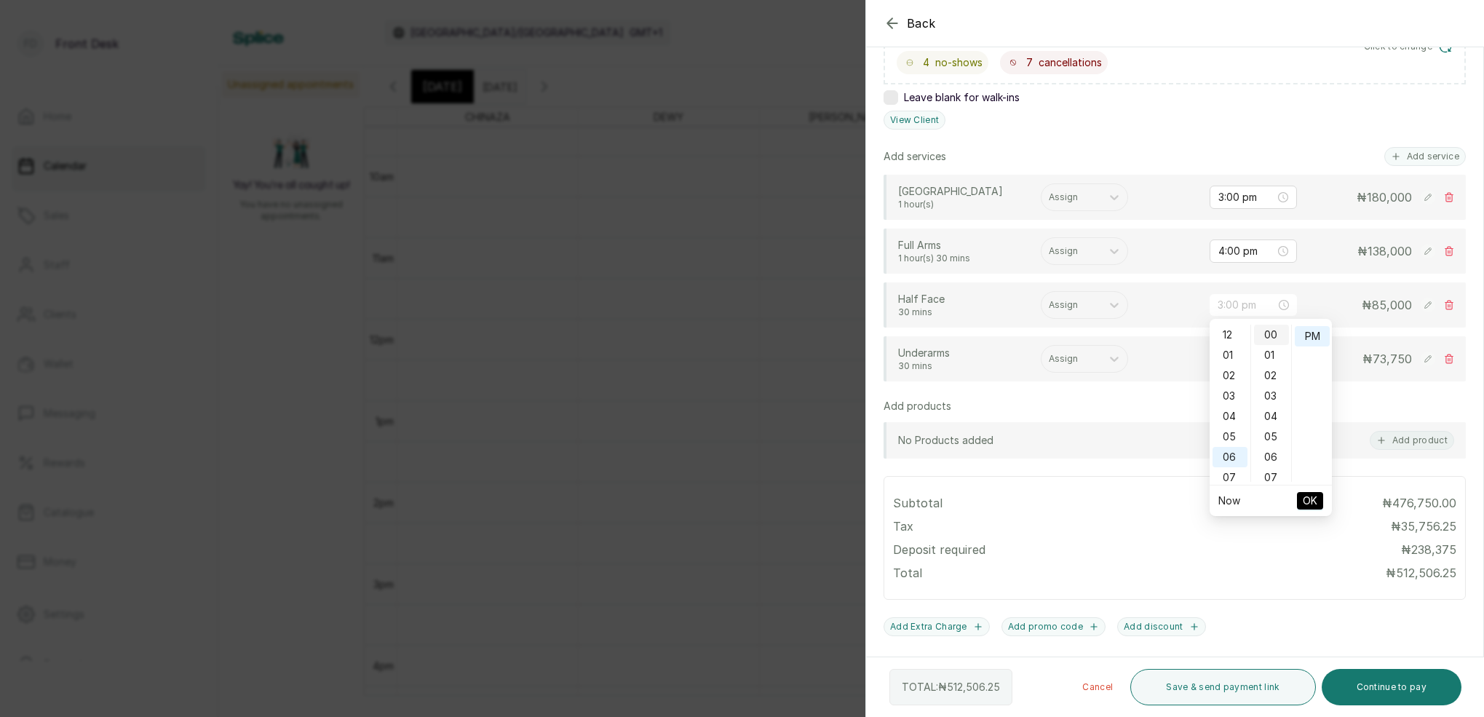
drag, startPoint x: 1234, startPoint y: 392, endPoint x: 1273, endPoint y: 344, distance: 61.0
click at [1240, 388] on div "03" at bounding box center [1230, 396] width 35 height 20
type input "3:00 pm"
drag, startPoint x: 1274, startPoint y: 329, endPoint x: 1308, endPoint y: 333, distance: 33.8
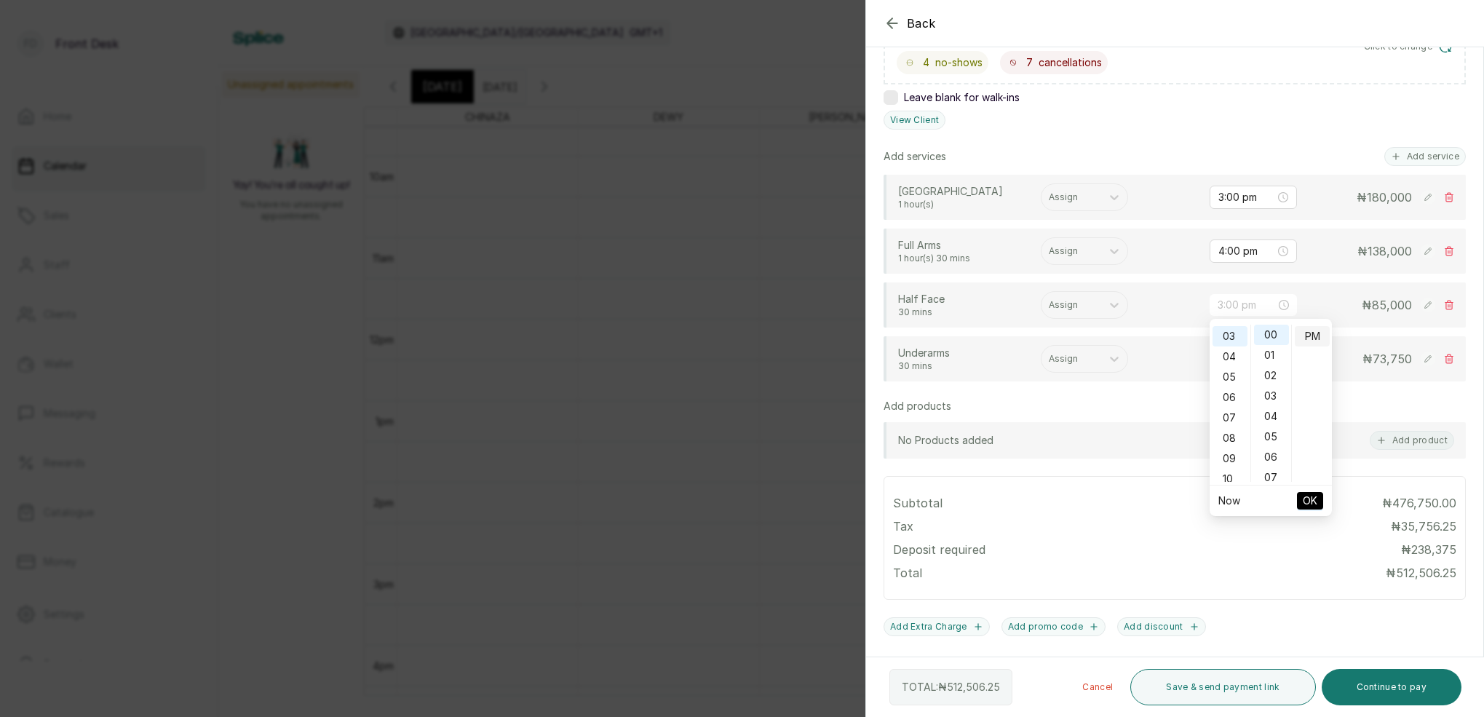
click at [1276, 330] on div "00" at bounding box center [1271, 335] width 35 height 20
click at [1312, 333] on div "PM" at bounding box center [1312, 336] width 35 height 20
drag, startPoint x: 1312, startPoint y: 498, endPoint x: 1319, endPoint y: 488, distance: 12.1
click at [1314, 496] on span "OK" at bounding box center [1310, 501] width 15 height 28
click at [1234, 357] on input "6:45 pm" at bounding box center [1246, 359] width 57 height 16
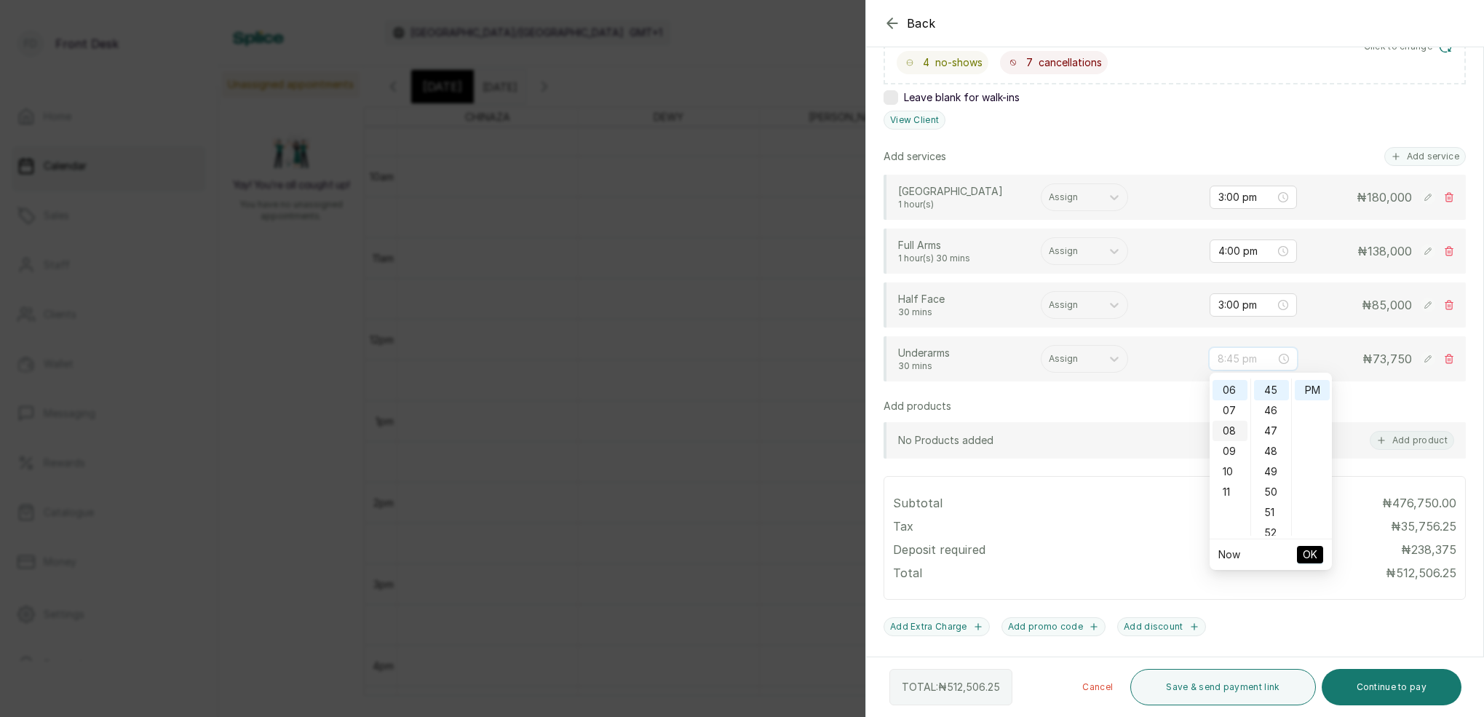
scroll to position [0, 0]
click at [1234, 467] on div "04" at bounding box center [1230, 470] width 35 height 20
type input "4:00 pm"
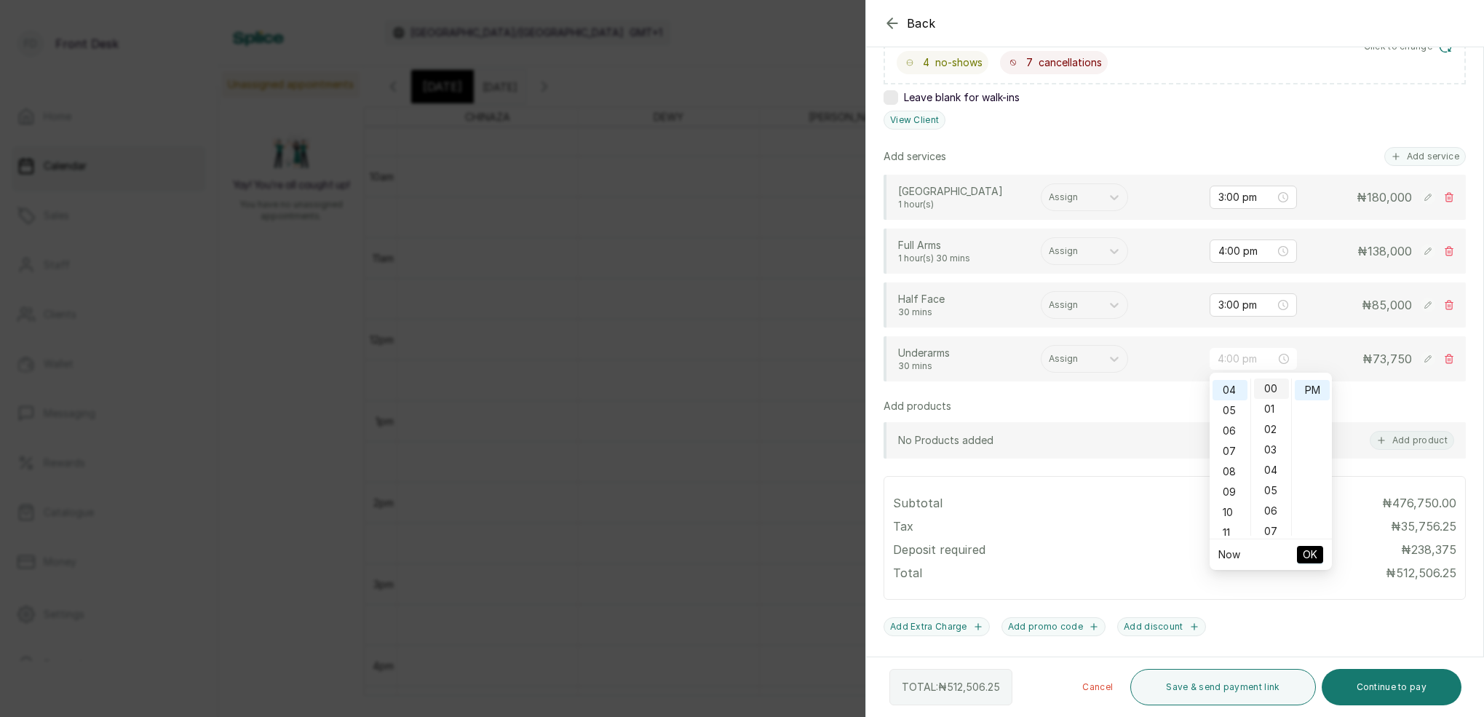
click at [1280, 389] on div "00" at bounding box center [1271, 388] width 35 height 20
click at [1304, 386] on div "PM" at bounding box center [1312, 390] width 35 height 20
drag, startPoint x: 1320, startPoint y: 547, endPoint x: 1323, endPoint y: 541, distance: 7.5
click at [1320, 547] on button "OK" at bounding box center [1310, 554] width 26 height 17
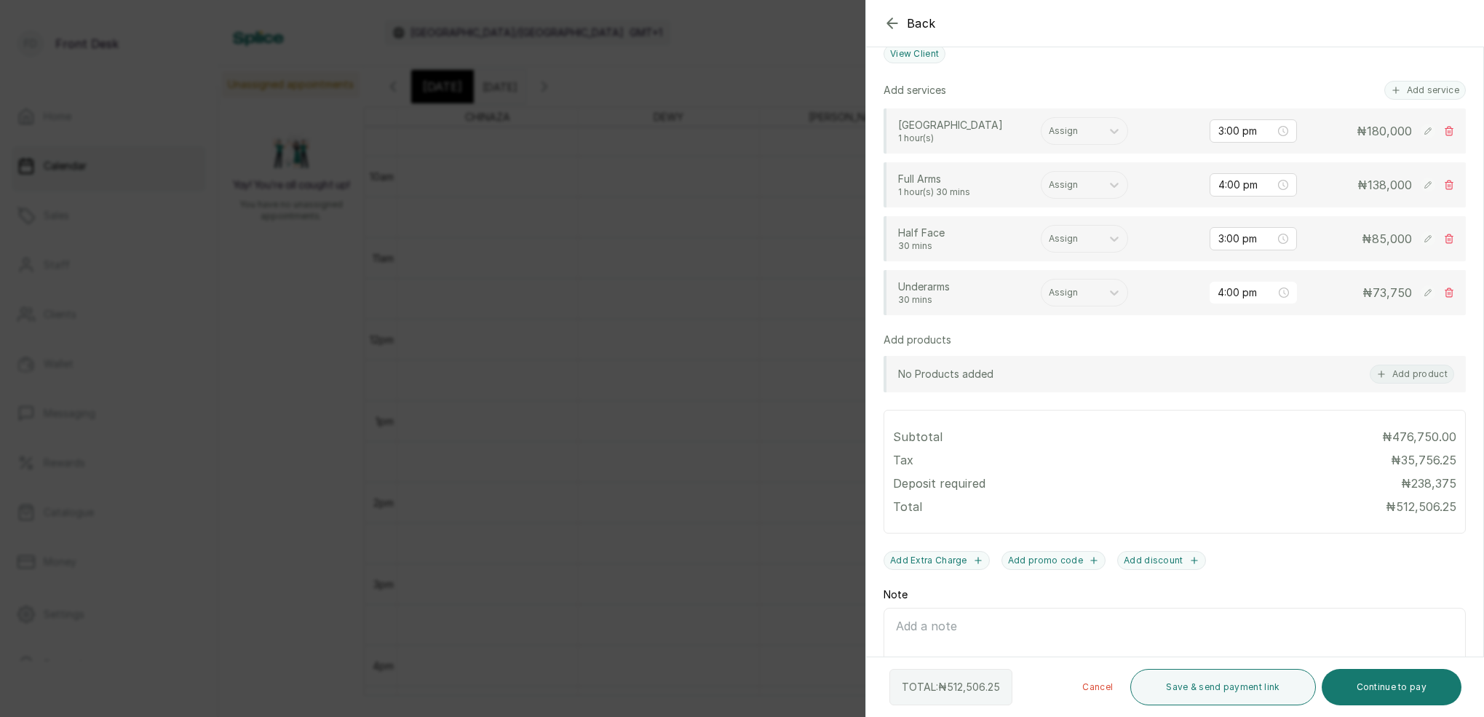
scroll to position [290, 0]
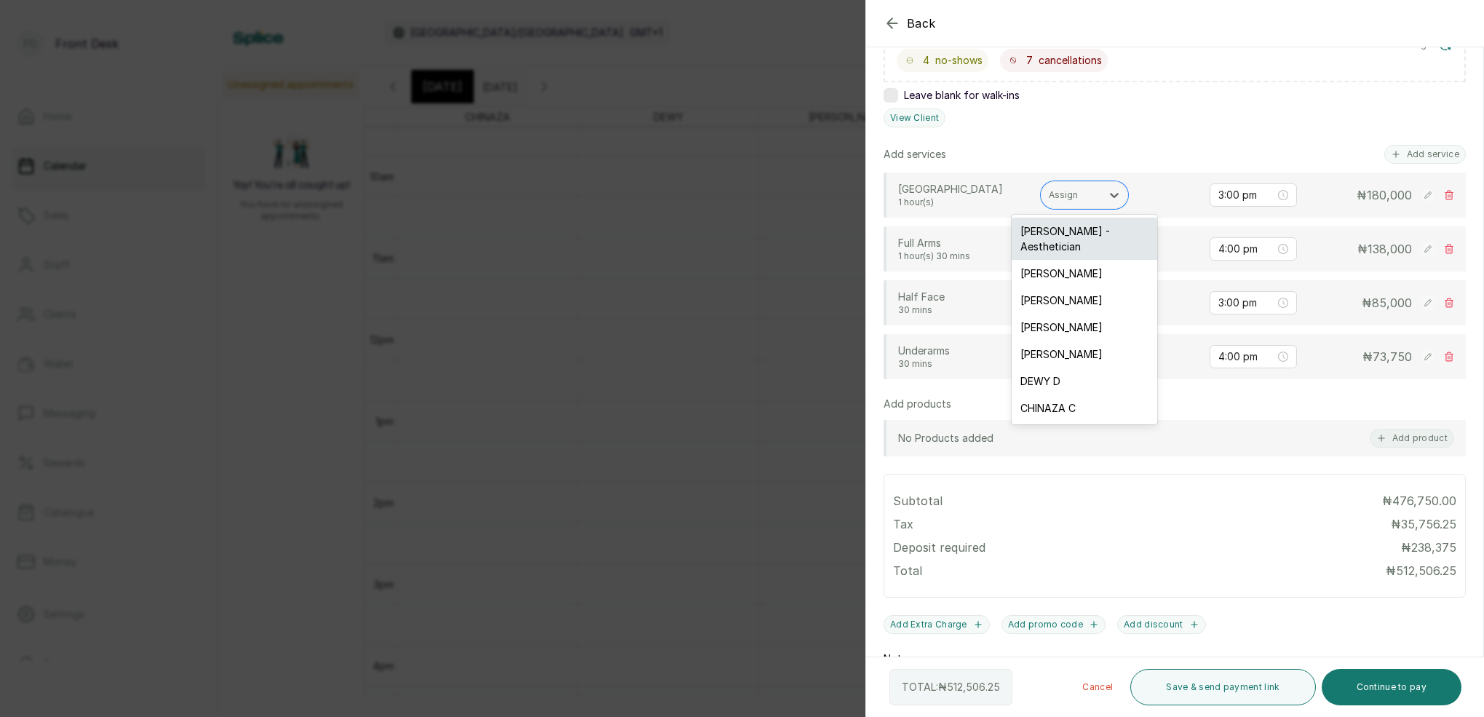
drag, startPoint x: 1076, startPoint y: 194, endPoint x: 1083, endPoint y: 224, distance: 30.6
click at [1076, 194] on div "Assign" at bounding box center [1071, 195] width 45 height 10
click at [1072, 394] on div "CHINAZA C" at bounding box center [1085, 407] width 146 height 27
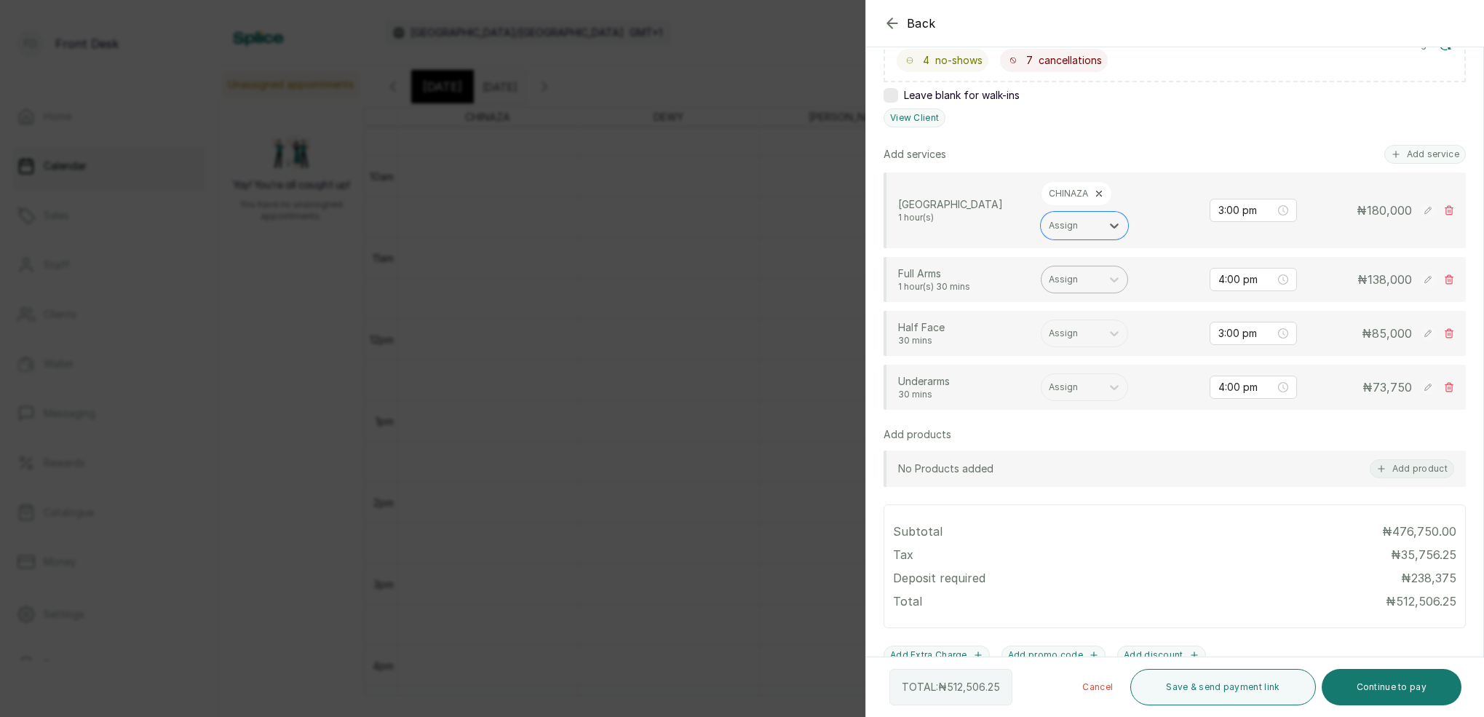
click at [1078, 271] on div "Assign" at bounding box center [1072, 279] width 60 height 19
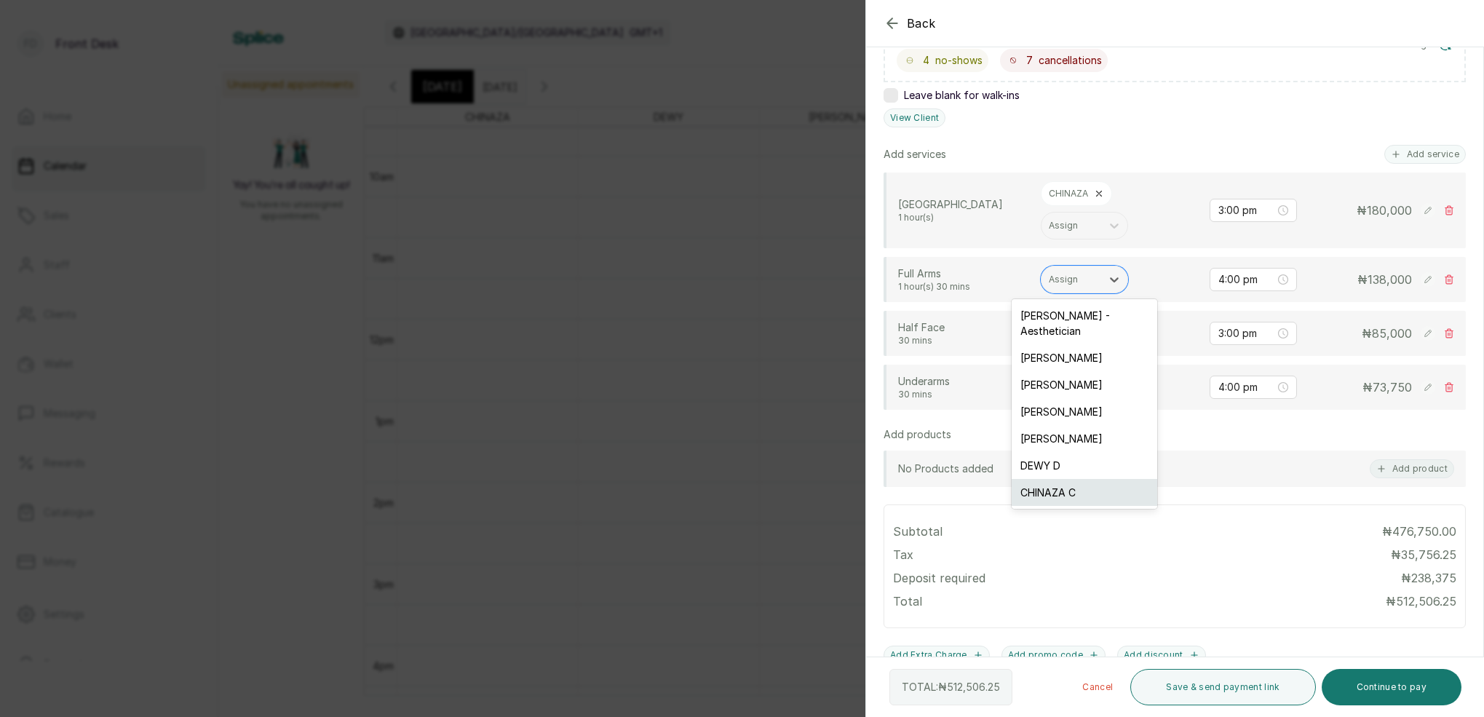
click at [1061, 479] on div "CHINAZA C" at bounding box center [1085, 492] width 146 height 27
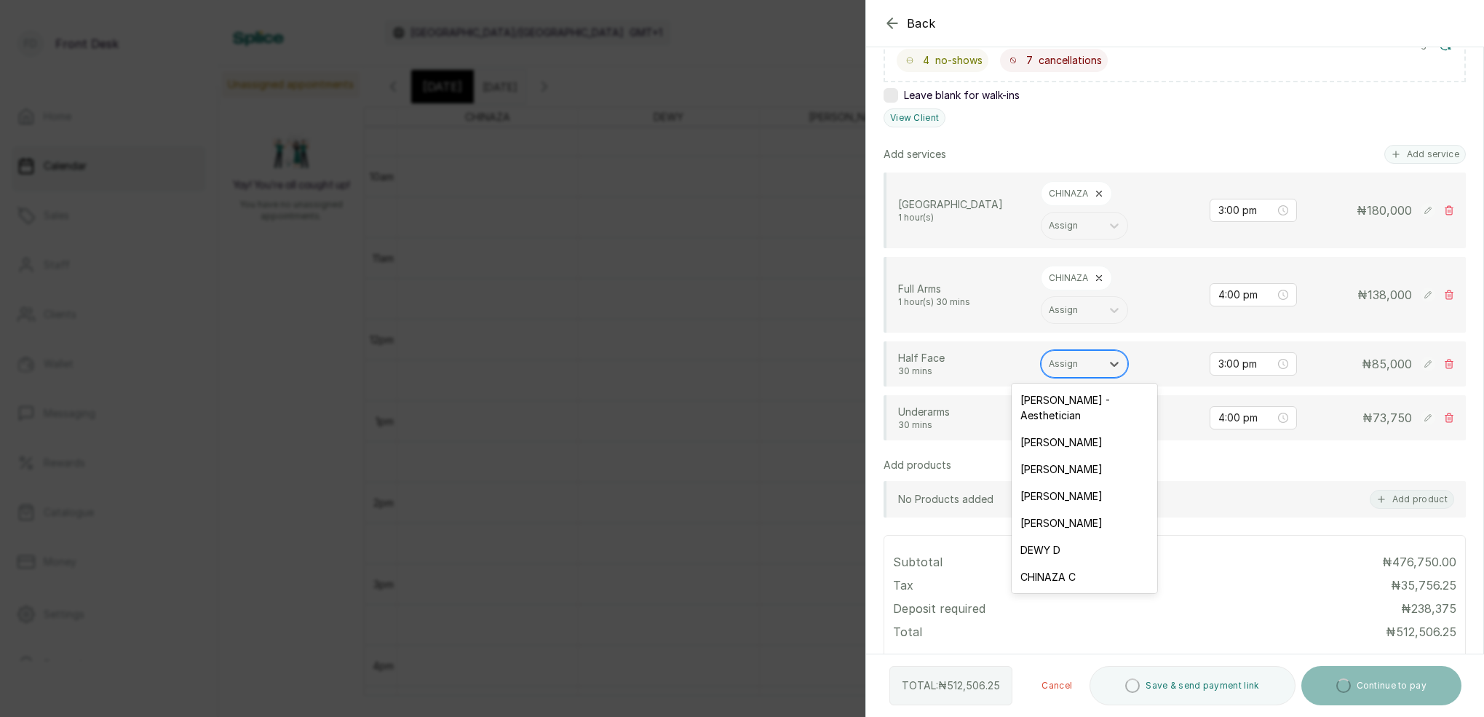
click at [1084, 354] on div "Assign" at bounding box center [1072, 363] width 60 height 19
click at [1063, 563] on div "CHINAZA C" at bounding box center [1085, 576] width 146 height 27
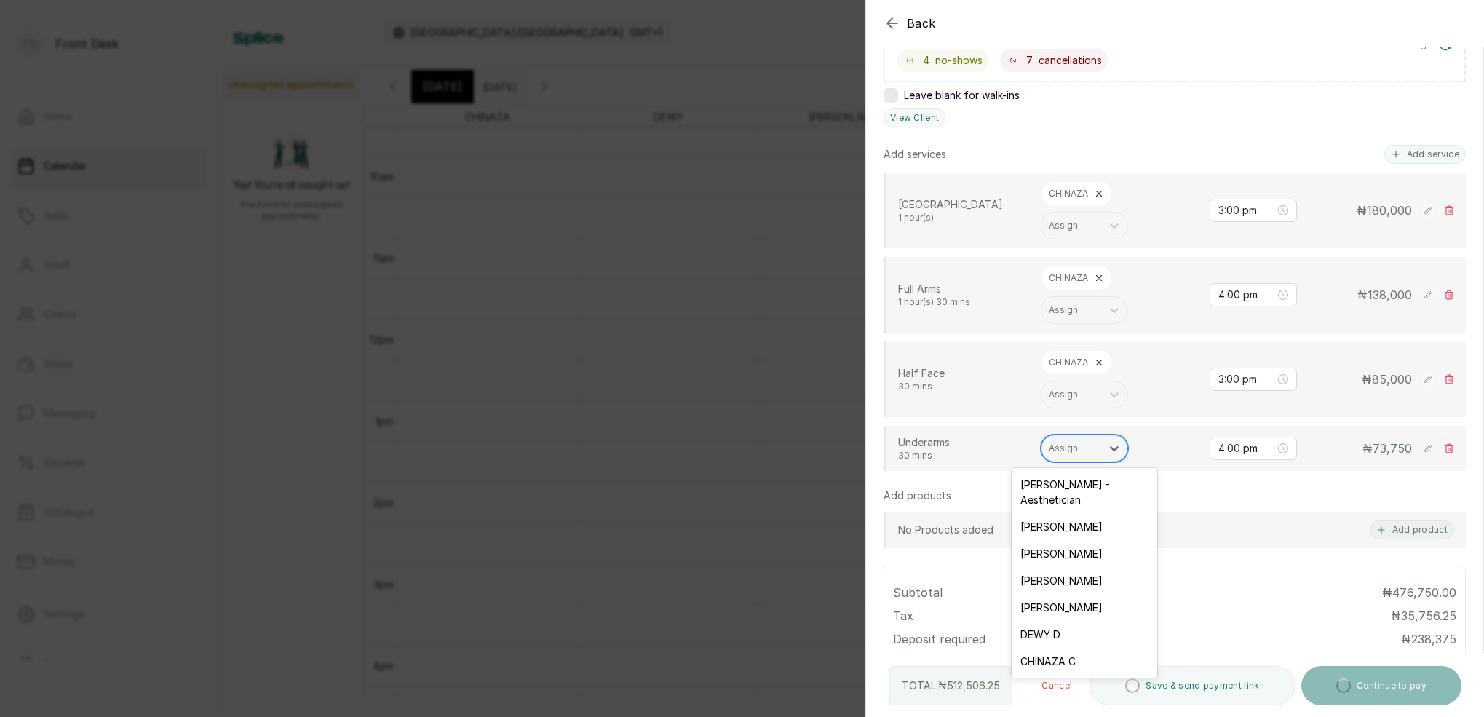
drag, startPoint x: 1076, startPoint y: 437, endPoint x: 1083, endPoint y: 442, distance: 7.9
click at [1077, 440] on div "Assign" at bounding box center [1084, 449] width 87 height 28
click at [1067, 648] on div "CHINAZA C" at bounding box center [1085, 661] width 146 height 27
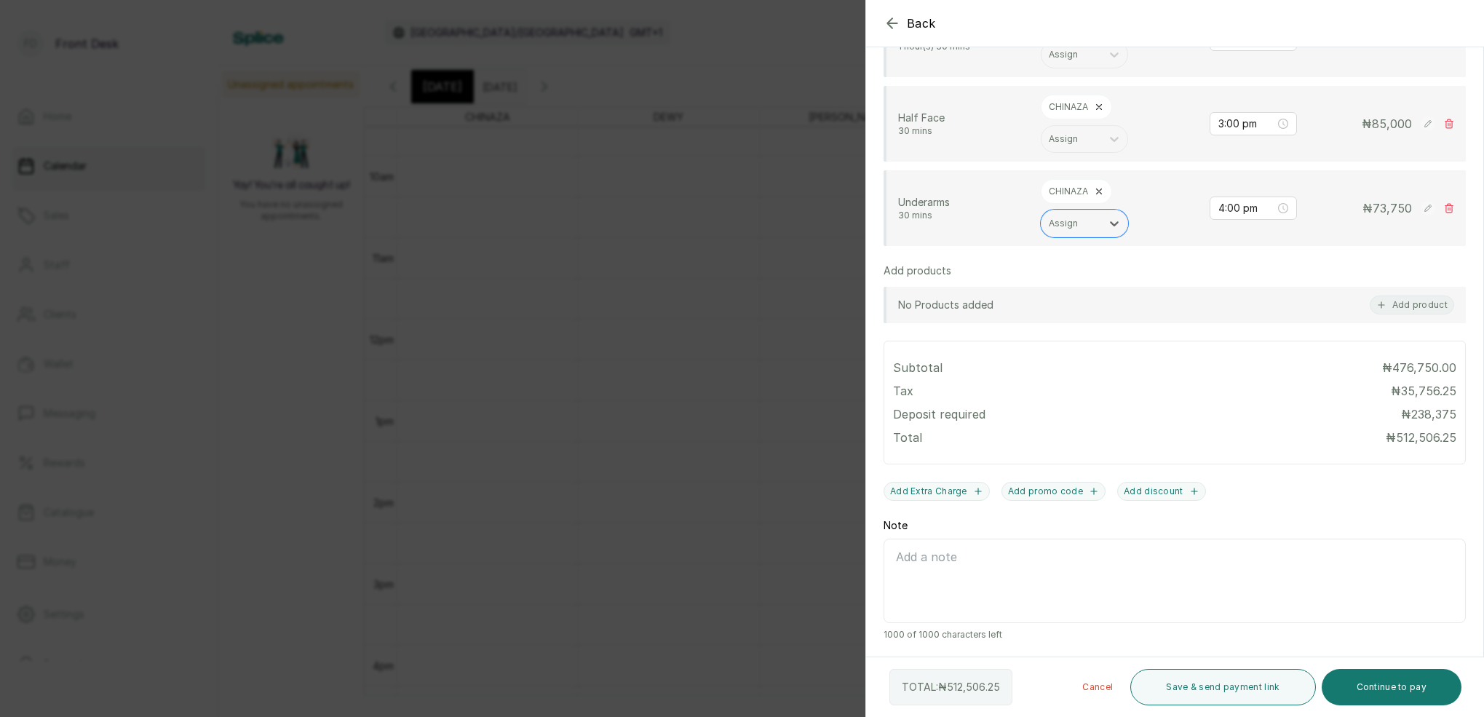
scroll to position [545, 0]
click at [1264, 686] on button "Save & send payment link" at bounding box center [1222, 687] width 185 height 36
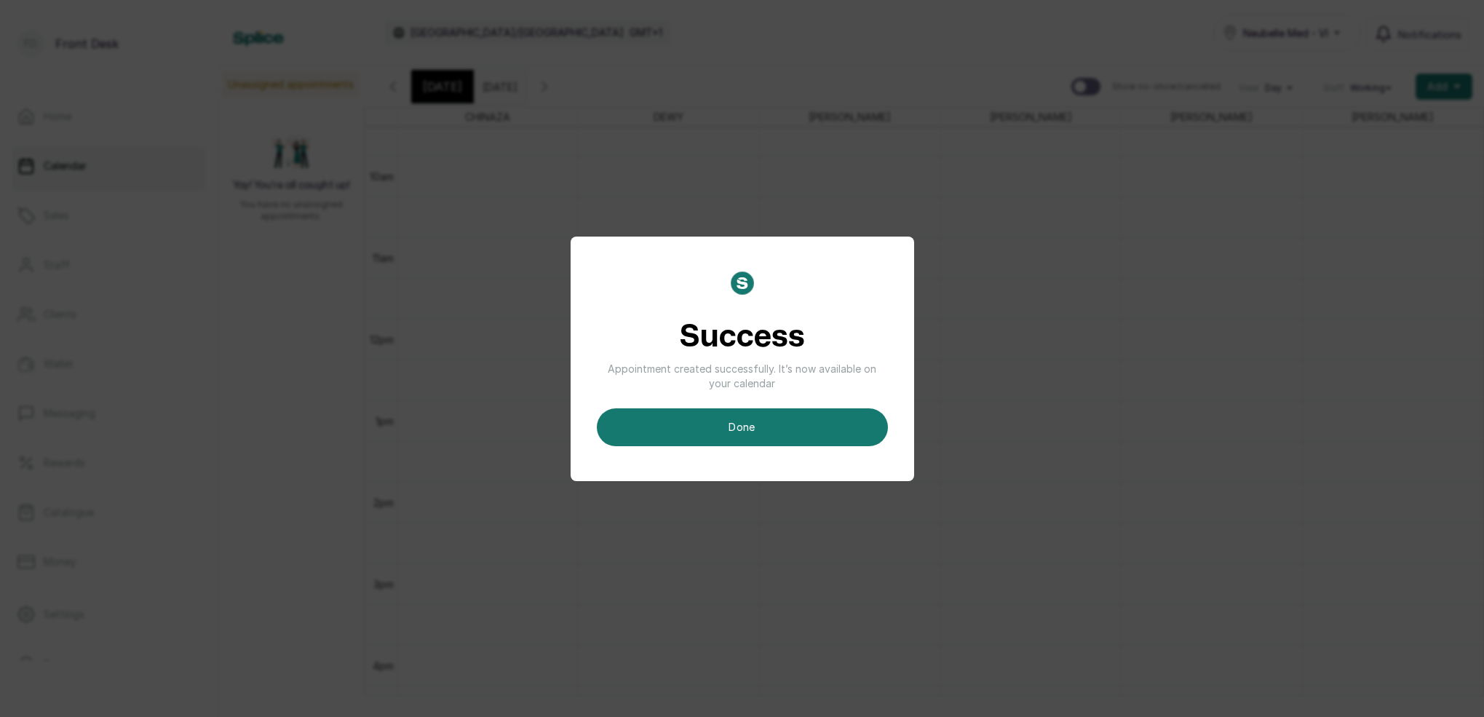
drag, startPoint x: 740, startPoint y: 437, endPoint x: 765, endPoint y: 433, distance: 25.1
click at [740, 435] on button "done" at bounding box center [742, 427] width 291 height 38
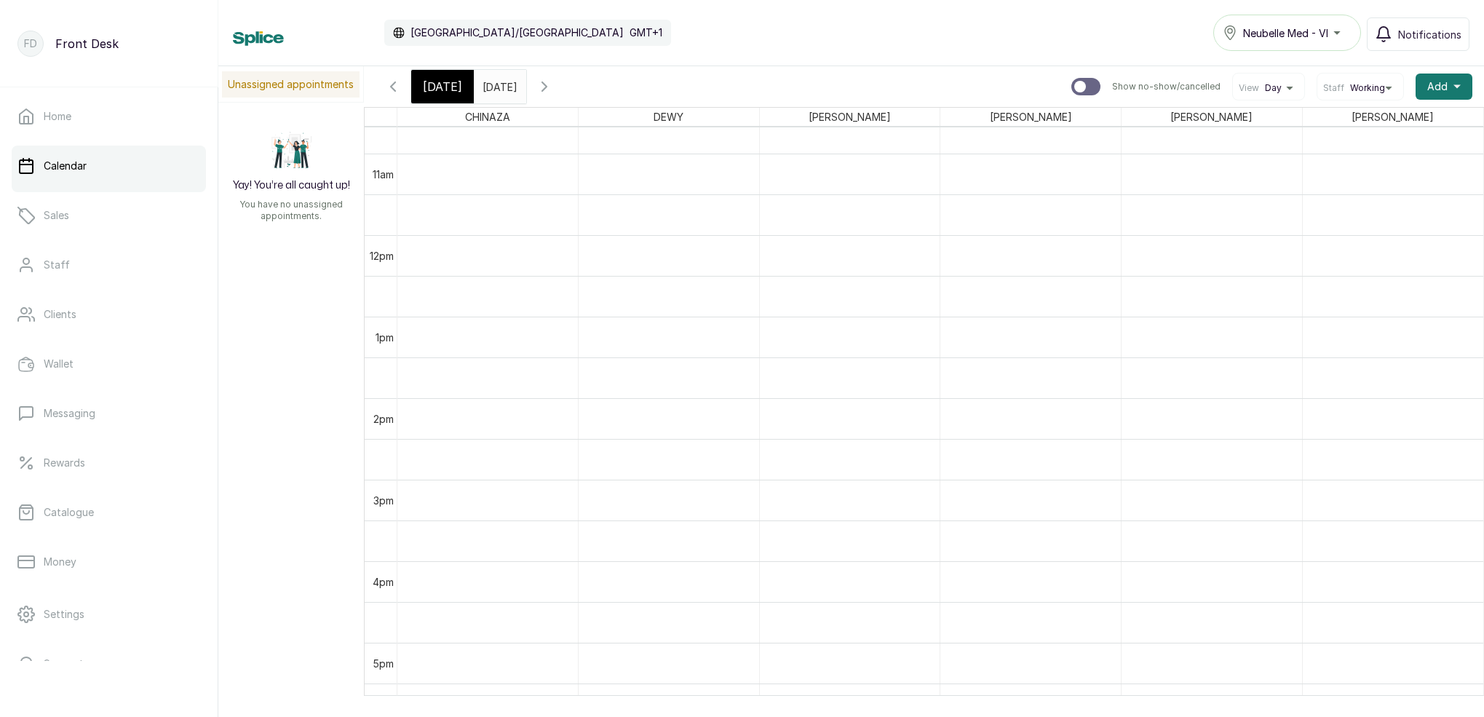
scroll to position [885, 0]
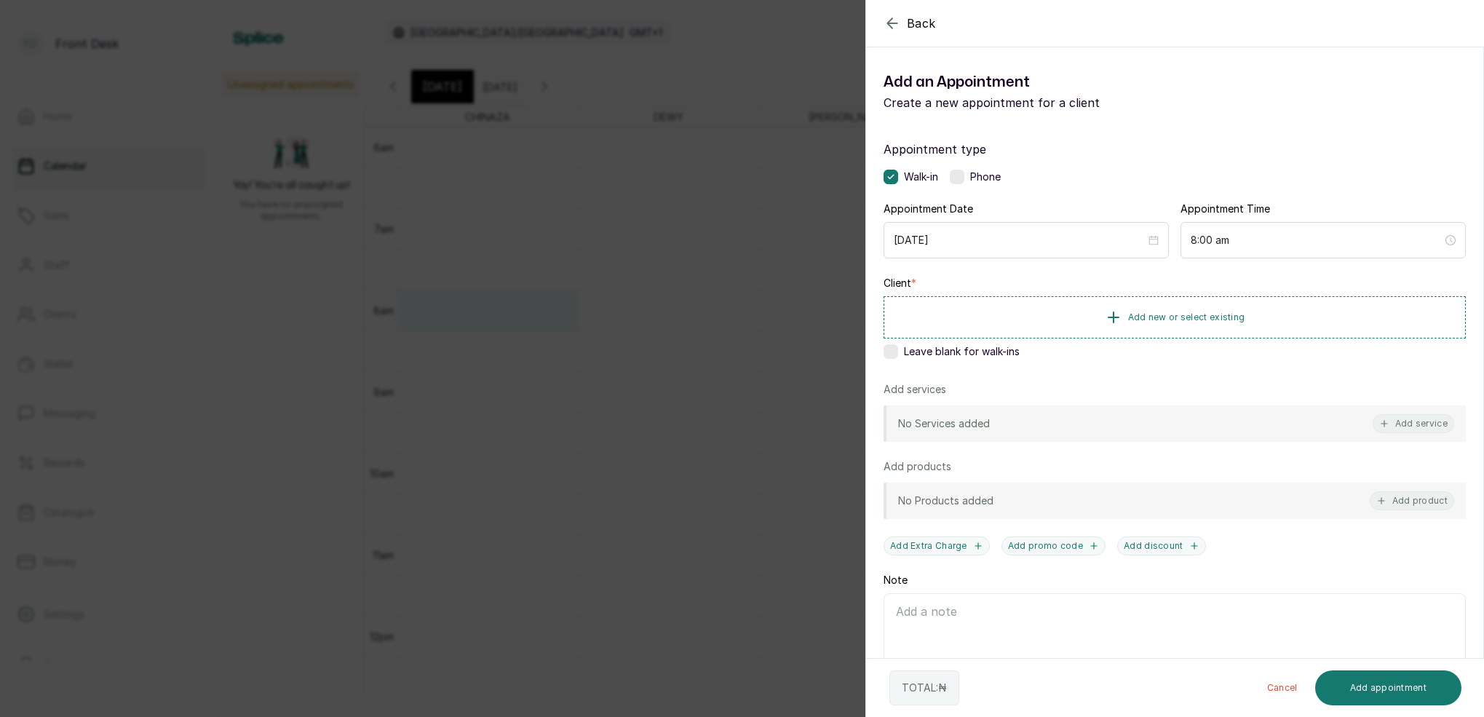
click at [689, 344] on div "Back Add Appointment Add an Appointment Create a new appointment for a client A…" at bounding box center [742, 358] width 1484 height 717
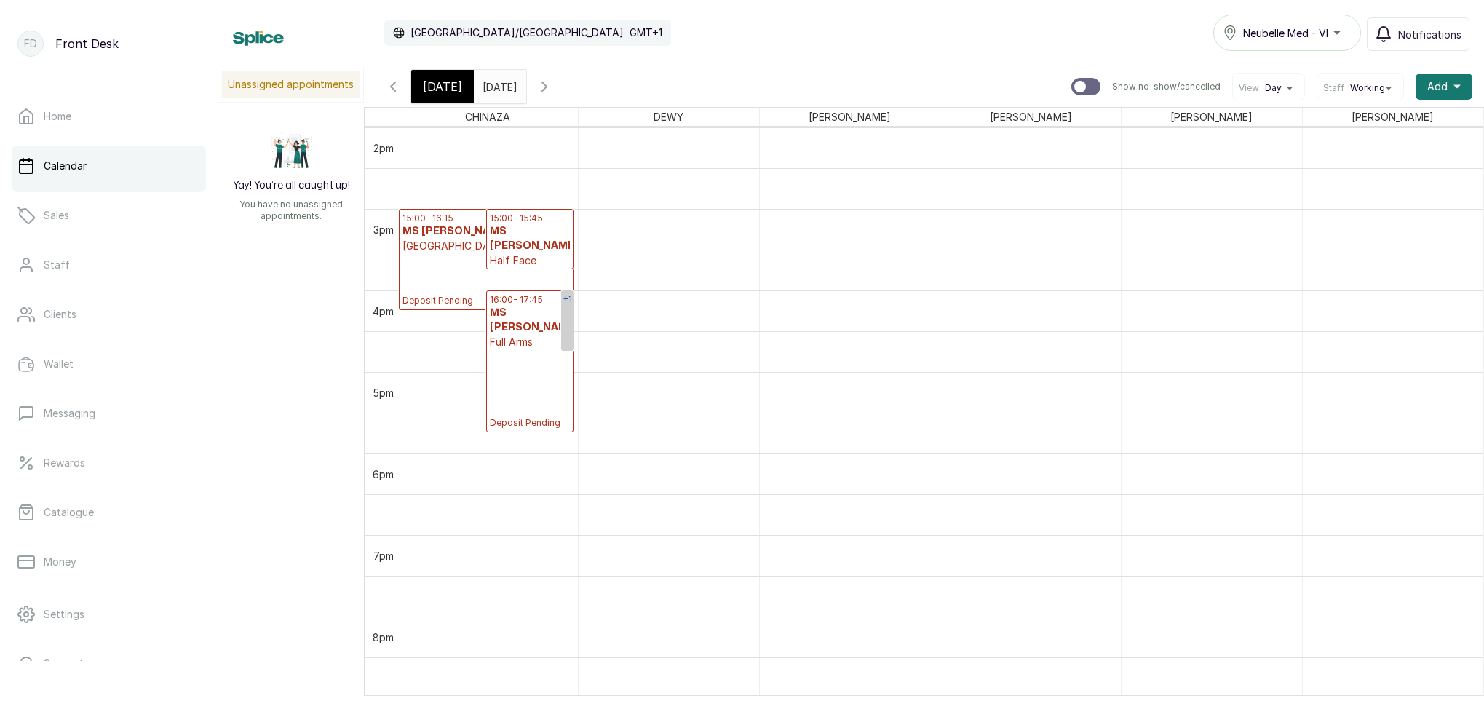
click at [570, 320] on link "+1" at bounding box center [567, 320] width 12 height 60
drag, startPoint x: 631, startPoint y: 320, endPoint x: 446, endPoint y: 320, distance: 184.9
click at [441, 320] on div "CHINAZA DEWY [PERSON_NAME] [PERSON_NAME] [PERSON_NAME] [PERSON_NAME] 12am 1am 2…" at bounding box center [924, 411] width 1120 height 609
drag, startPoint x: 613, startPoint y: 319, endPoint x: 422, endPoint y: 323, distance: 190.7
click at [423, 323] on div "CHINAZA DEWY [PERSON_NAME] [PERSON_NAME] [PERSON_NAME] [PERSON_NAME] 12am 1am 2…" at bounding box center [924, 411] width 1120 height 609
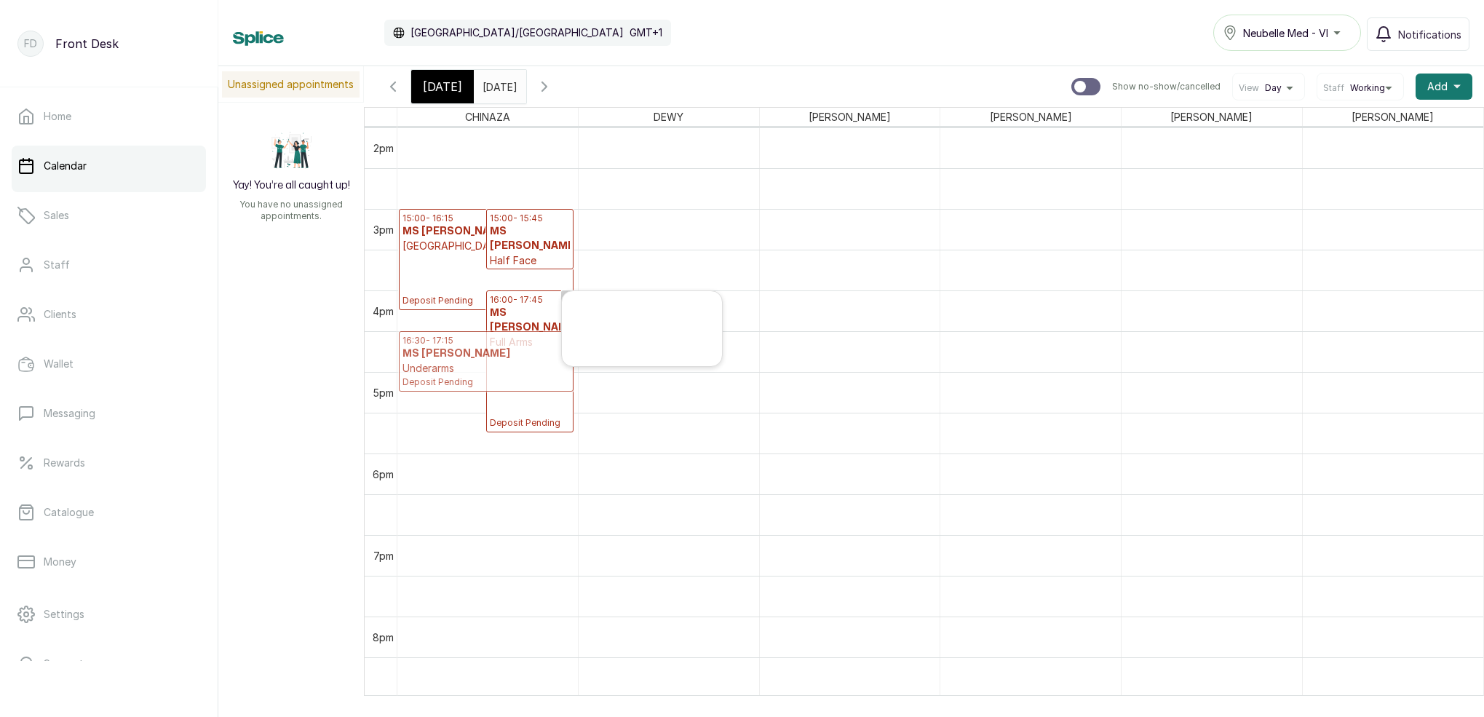
drag, startPoint x: 605, startPoint y: 320, endPoint x: 431, endPoint y: 336, distance: 174.8
click at [431, 336] on div "CHINAZA DEWY [PERSON_NAME] [PERSON_NAME] [PERSON_NAME] [PERSON_NAME] 12am 1am 2…" at bounding box center [924, 411] width 1120 height 609
click at [441, 92] on span "[DATE]" at bounding box center [442, 86] width 39 height 17
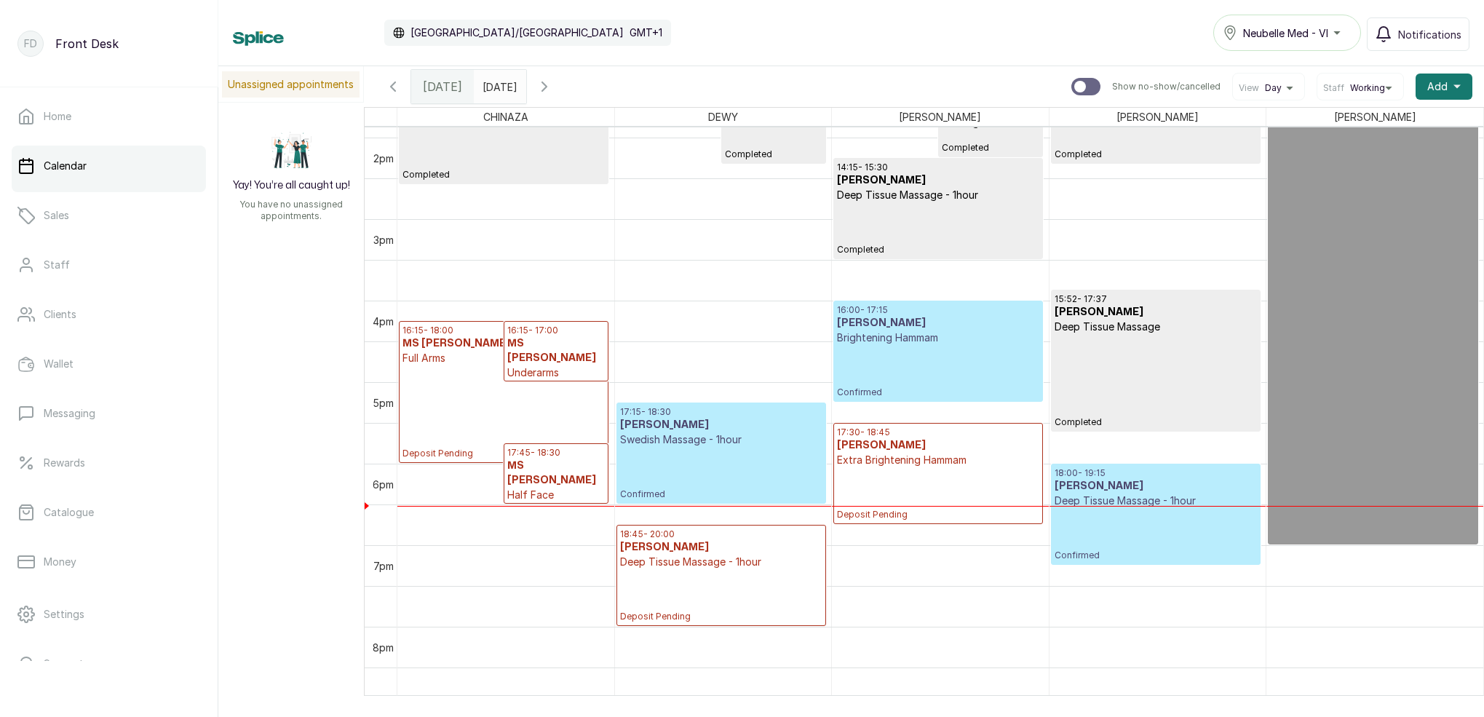
click at [509, 448] on p "17:45 - 18:30" at bounding box center [556, 453] width 98 height 12
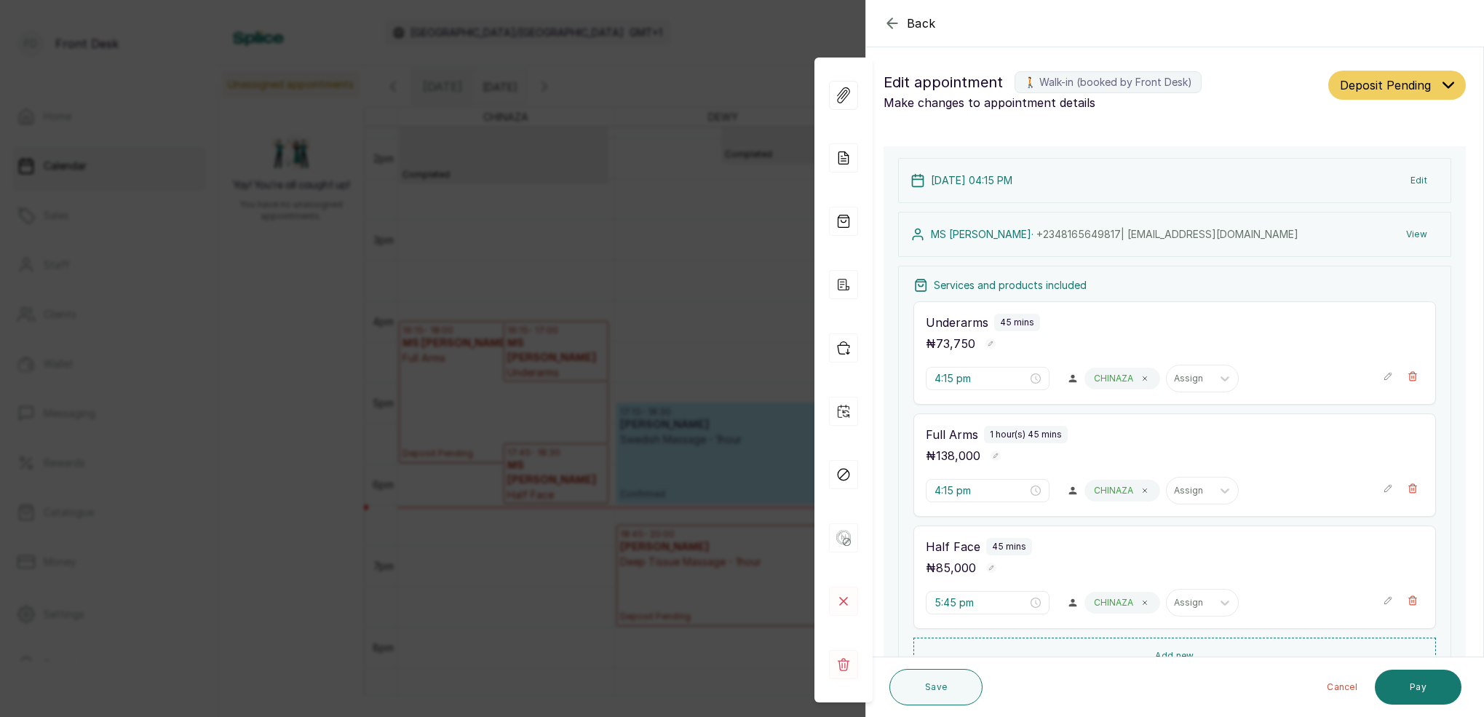
scroll to position [0, 0]
drag, startPoint x: 787, startPoint y: 163, endPoint x: 840, endPoint y: 130, distance: 62.8
click at [788, 162] on div "Back Appointment Details Edit appointment 🚶 Walk-in (booked by Front Desk) Make…" at bounding box center [742, 358] width 1484 height 717
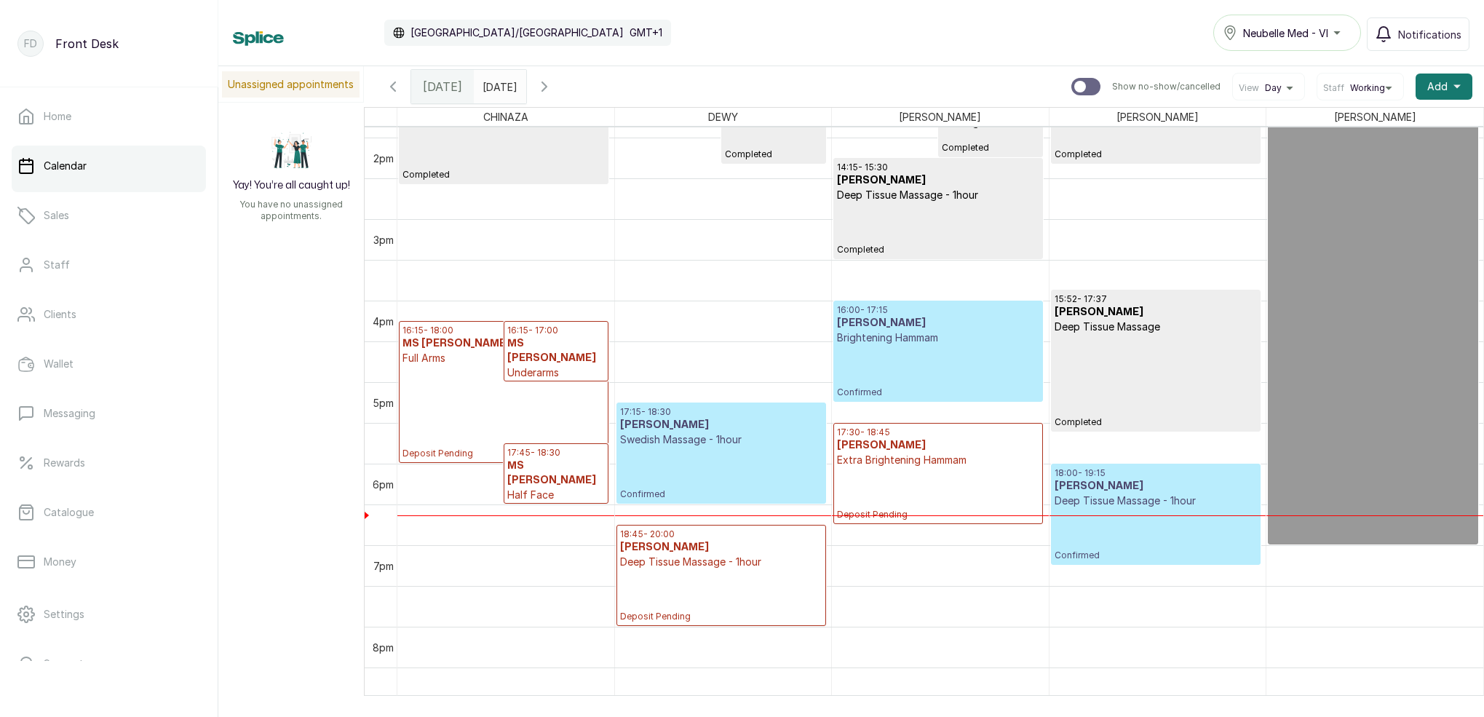
drag, startPoint x: 587, startPoint y: 90, endPoint x: 639, endPoint y: 91, distance: 51.7
click at [553, 90] on icon "button" at bounding box center [544, 86] width 17 height 17
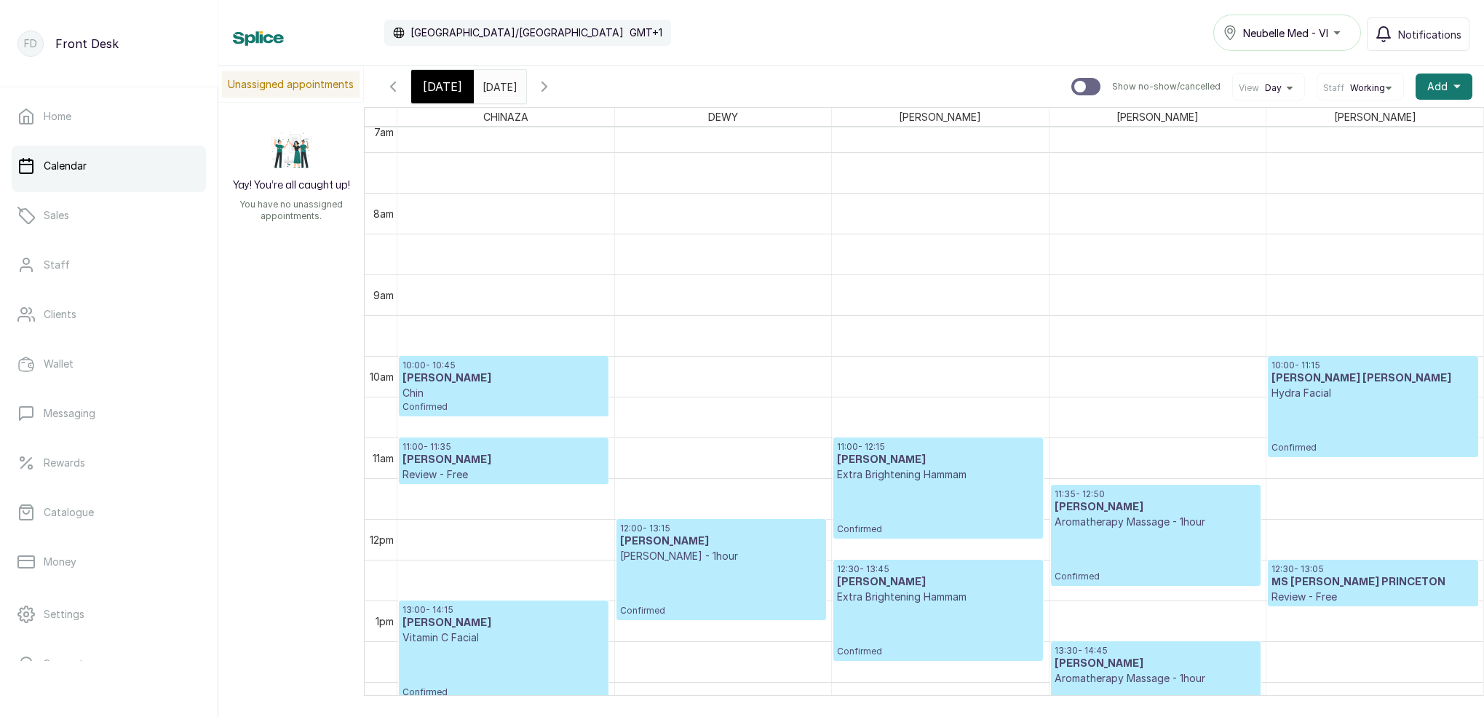
scroll to position [586, 0]
drag, startPoint x: 440, startPoint y: 91, endPoint x: 472, endPoint y: 99, distance: 32.3
click at [440, 91] on span "[DATE]" at bounding box center [442, 86] width 39 height 17
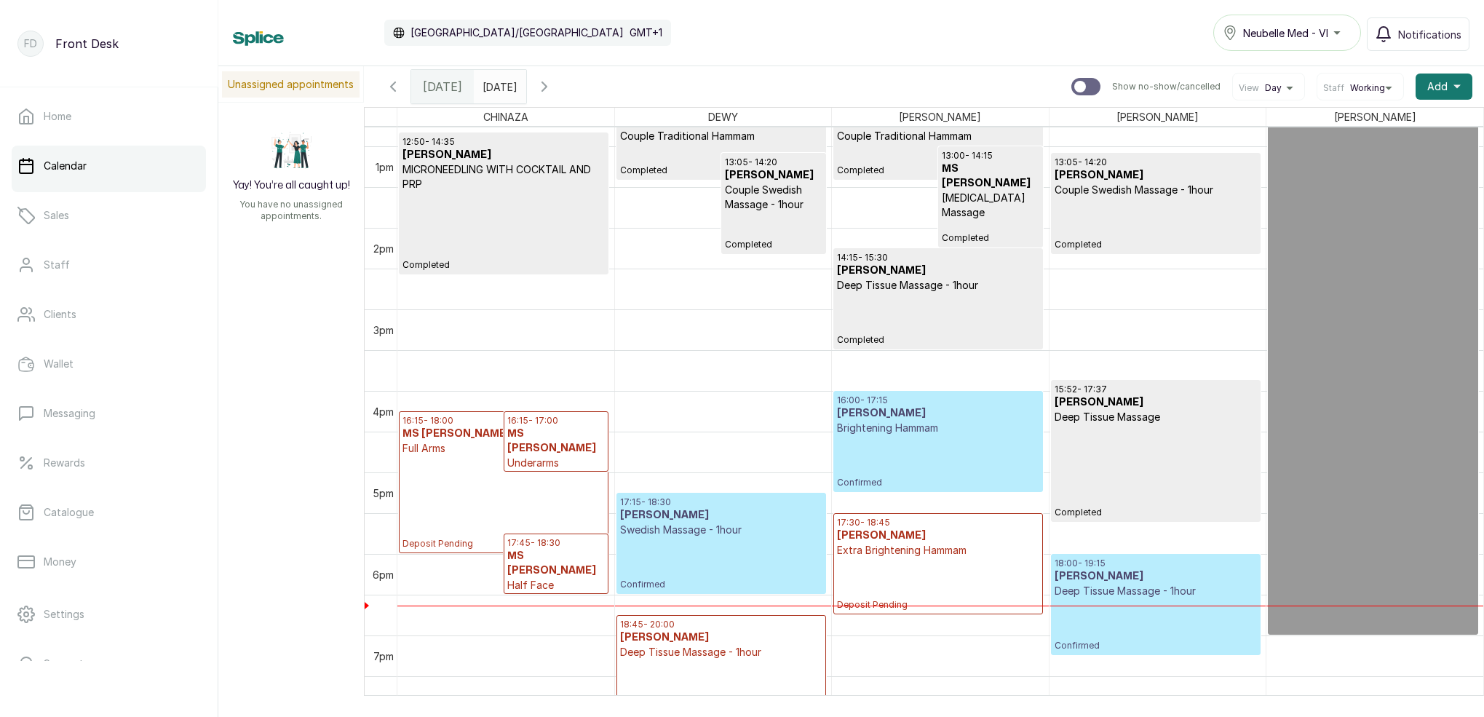
scroll to position [1041, 0]
click at [504, 487] on p "Deposit Pending" at bounding box center [503, 503] width 202 height 94
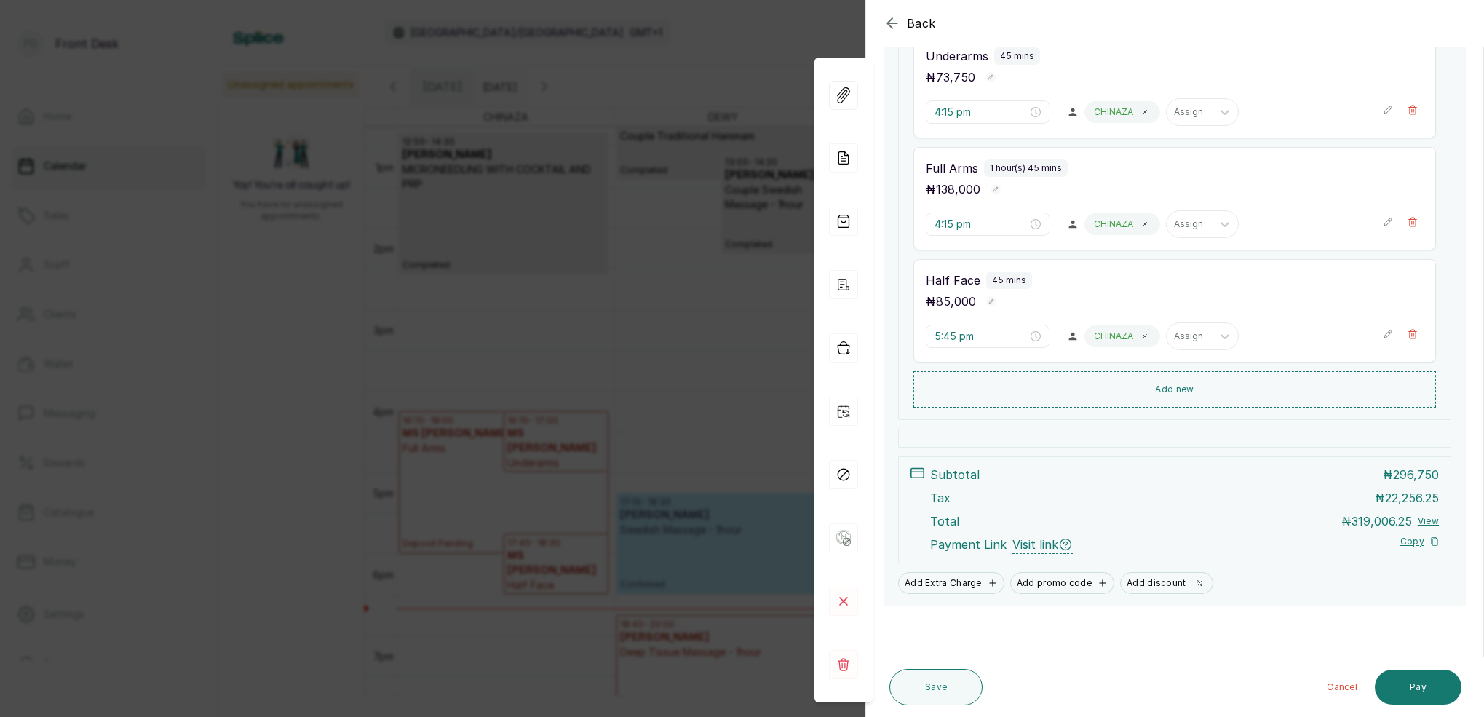
scroll to position [266, 0]
click at [649, 44] on div "Back Appointment Details Edit appointment 🚶 Walk-in (booked by Front Desk) Make…" at bounding box center [742, 358] width 1484 height 717
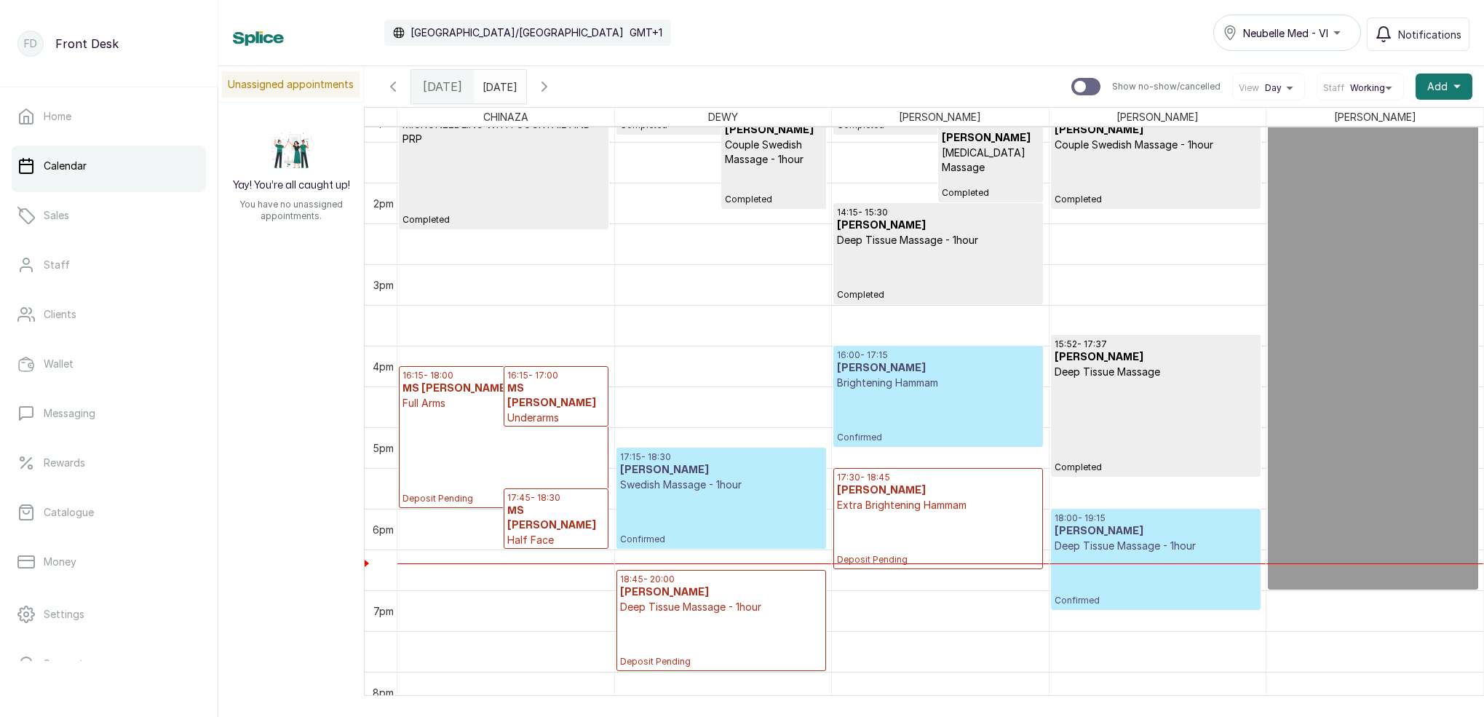
scroll to position [1088, 0]
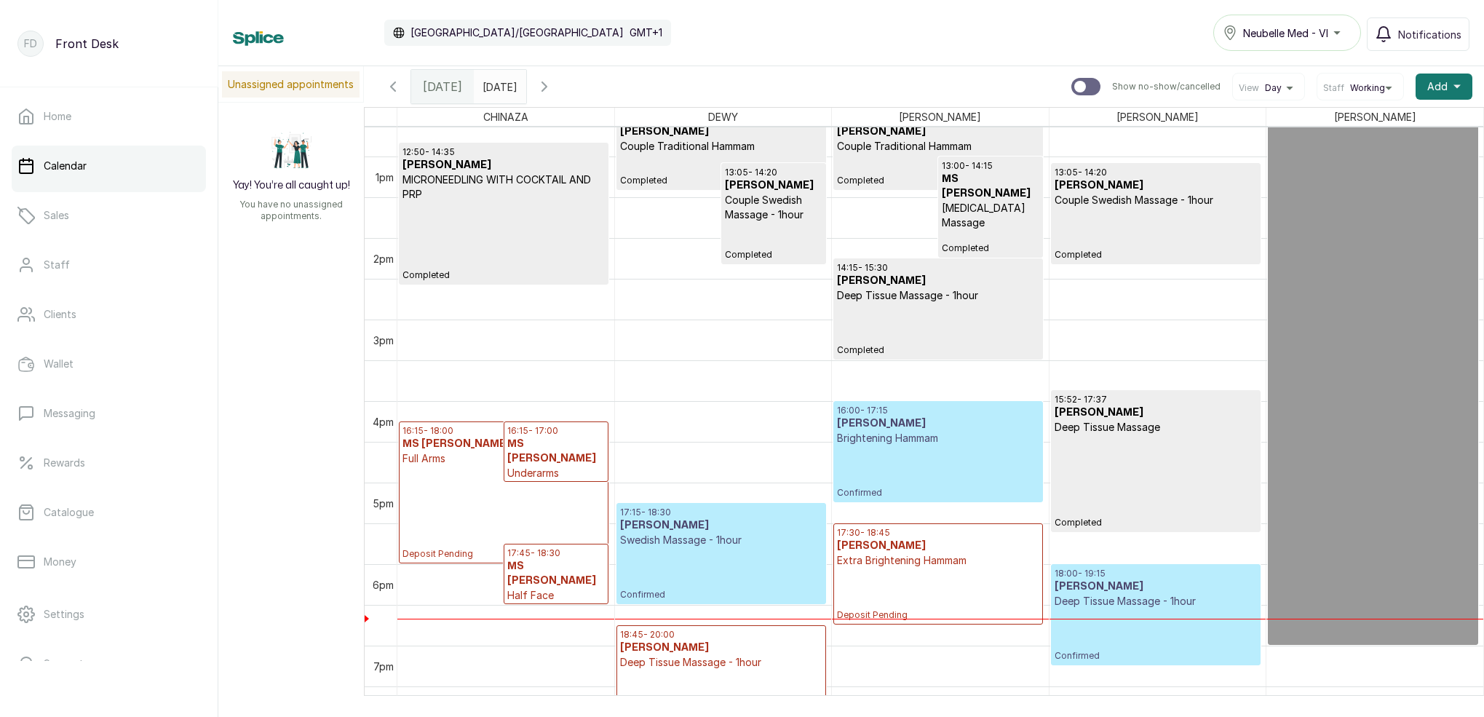
click at [546, 485] on p "Deposit Pending" at bounding box center [503, 513] width 202 height 94
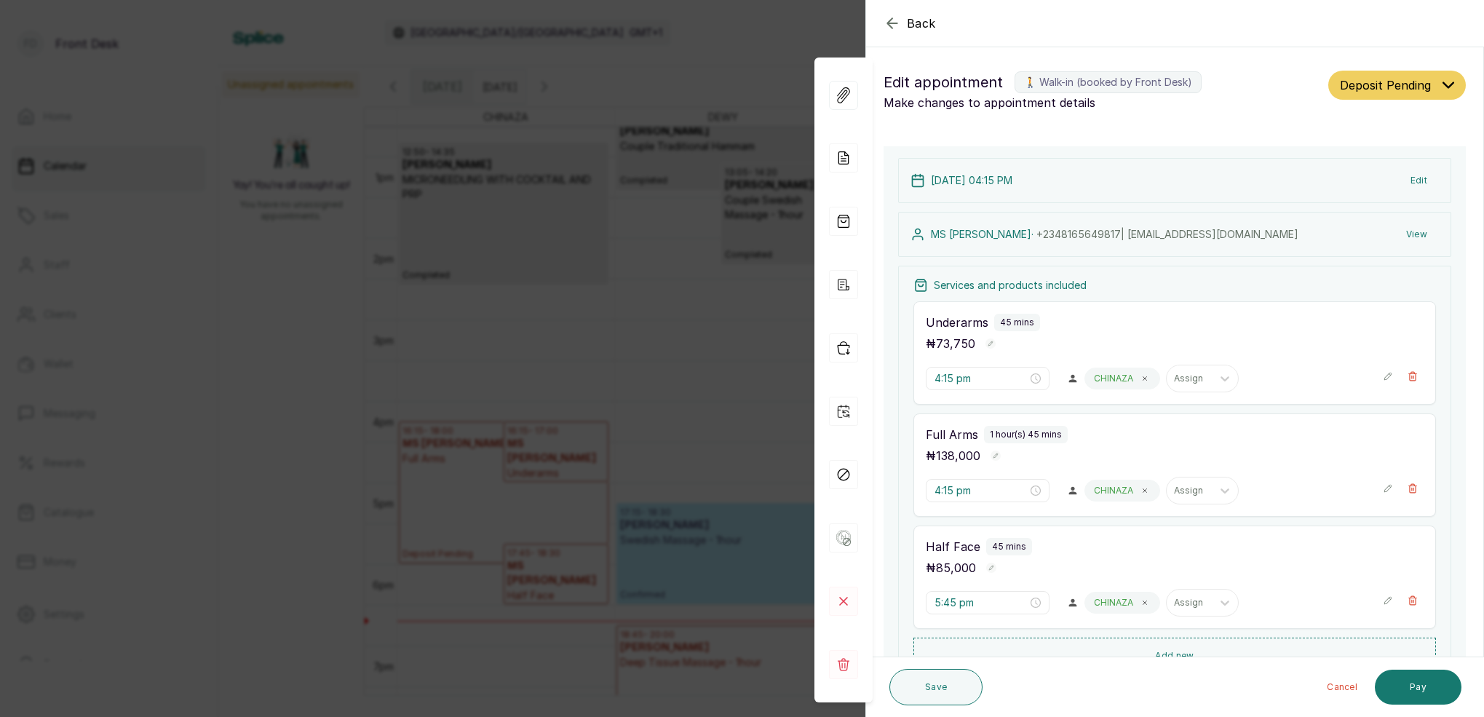
scroll to position [0, 0]
click at [833, 23] on div "Back Appointment Details Edit appointment 🚶 Walk-in (booked by Front Desk) Make…" at bounding box center [742, 358] width 1484 height 717
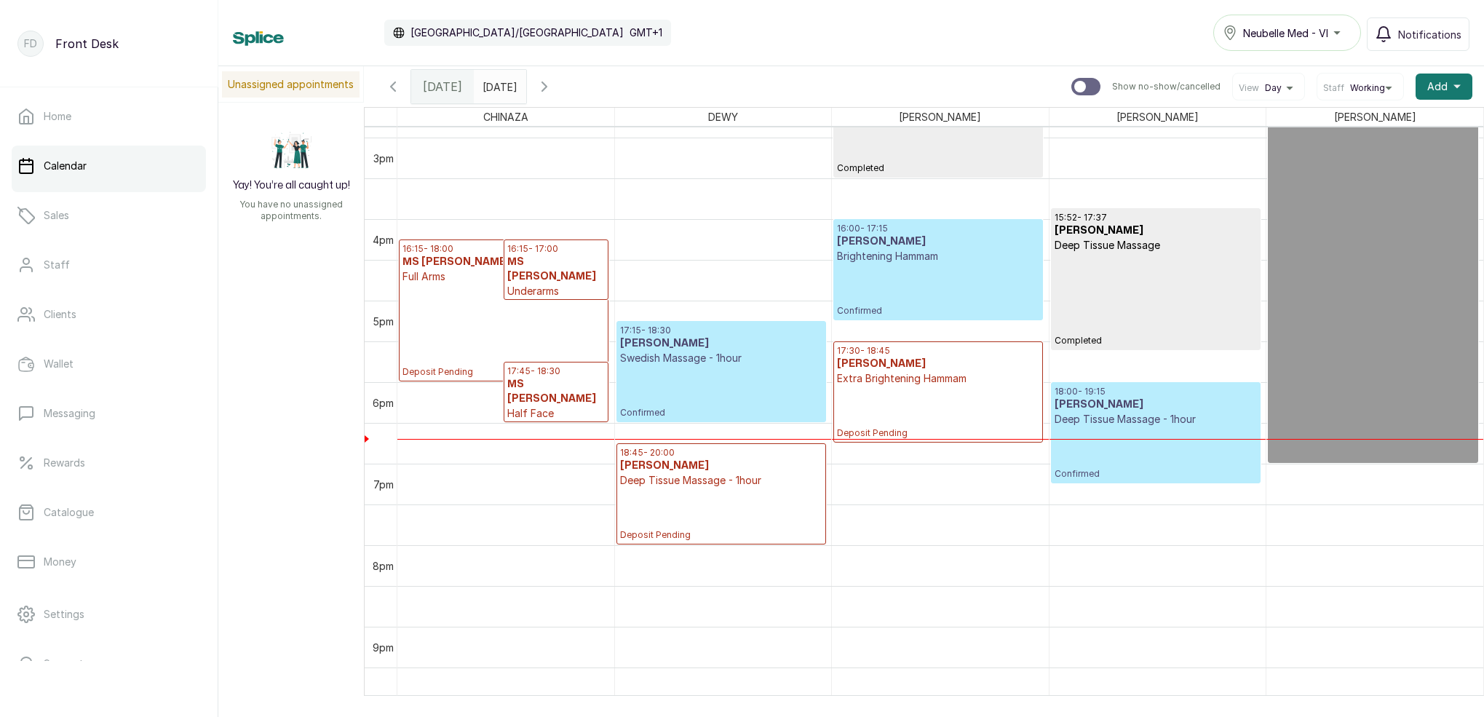
scroll to position [1232, 0]
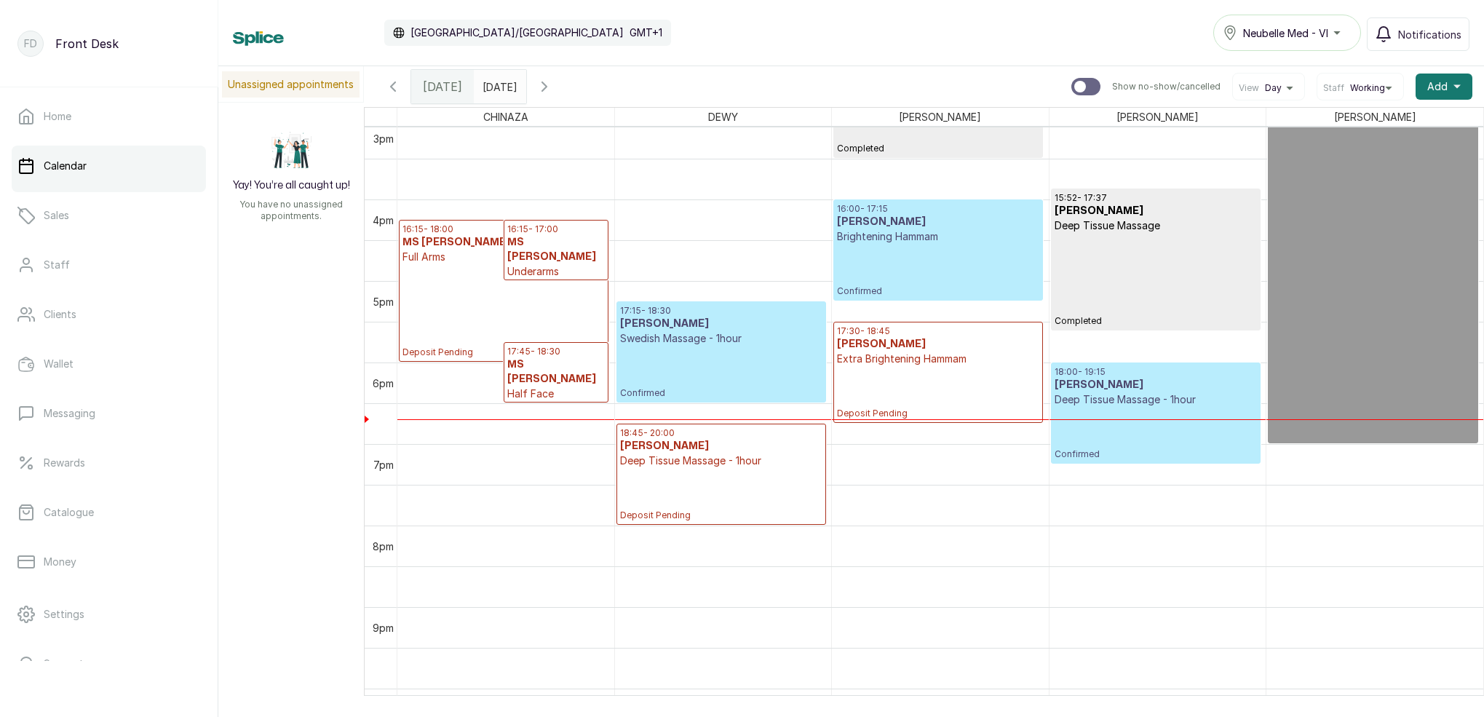
click at [560, 355] on p "17:45 - 18:30" at bounding box center [556, 352] width 98 height 12
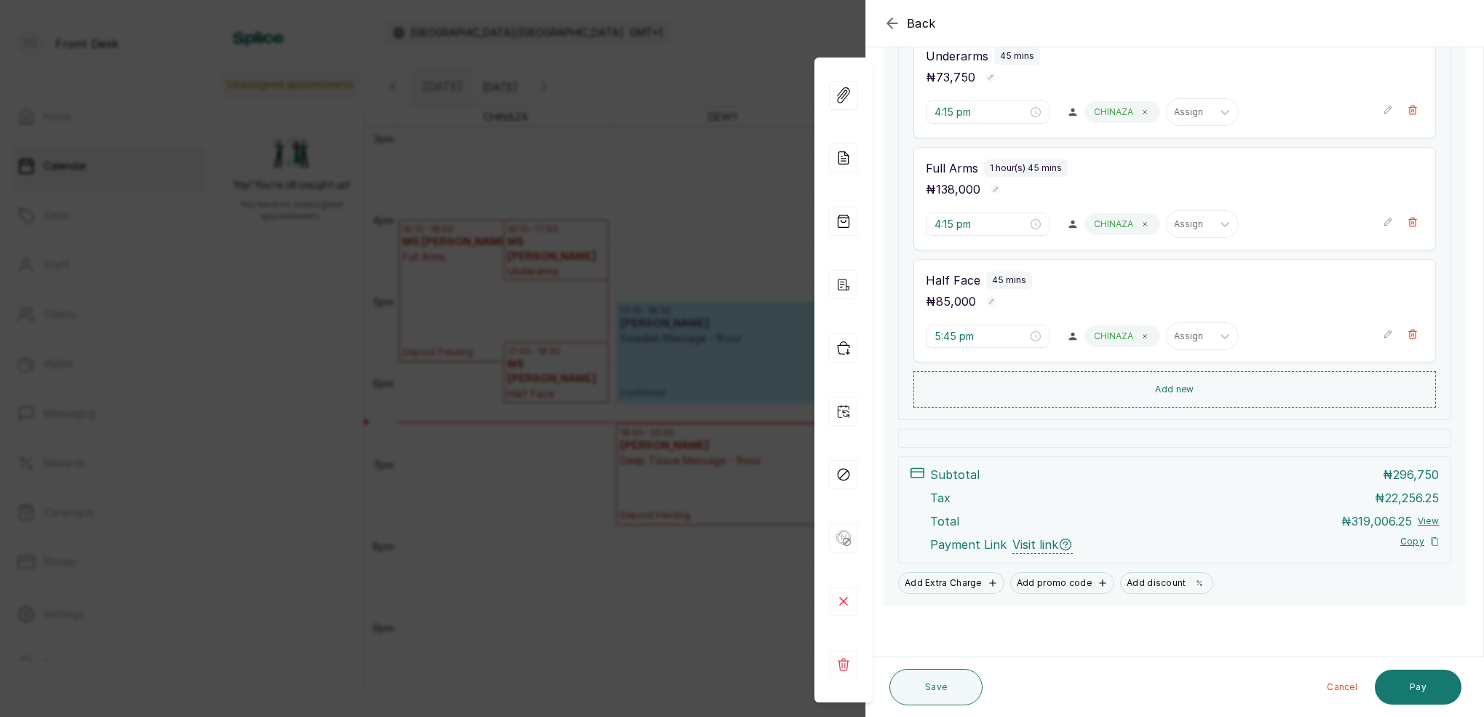
scroll to position [266, 0]
click at [1424, 675] on button "Pay" at bounding box center [1418, 687] width 87 height 35
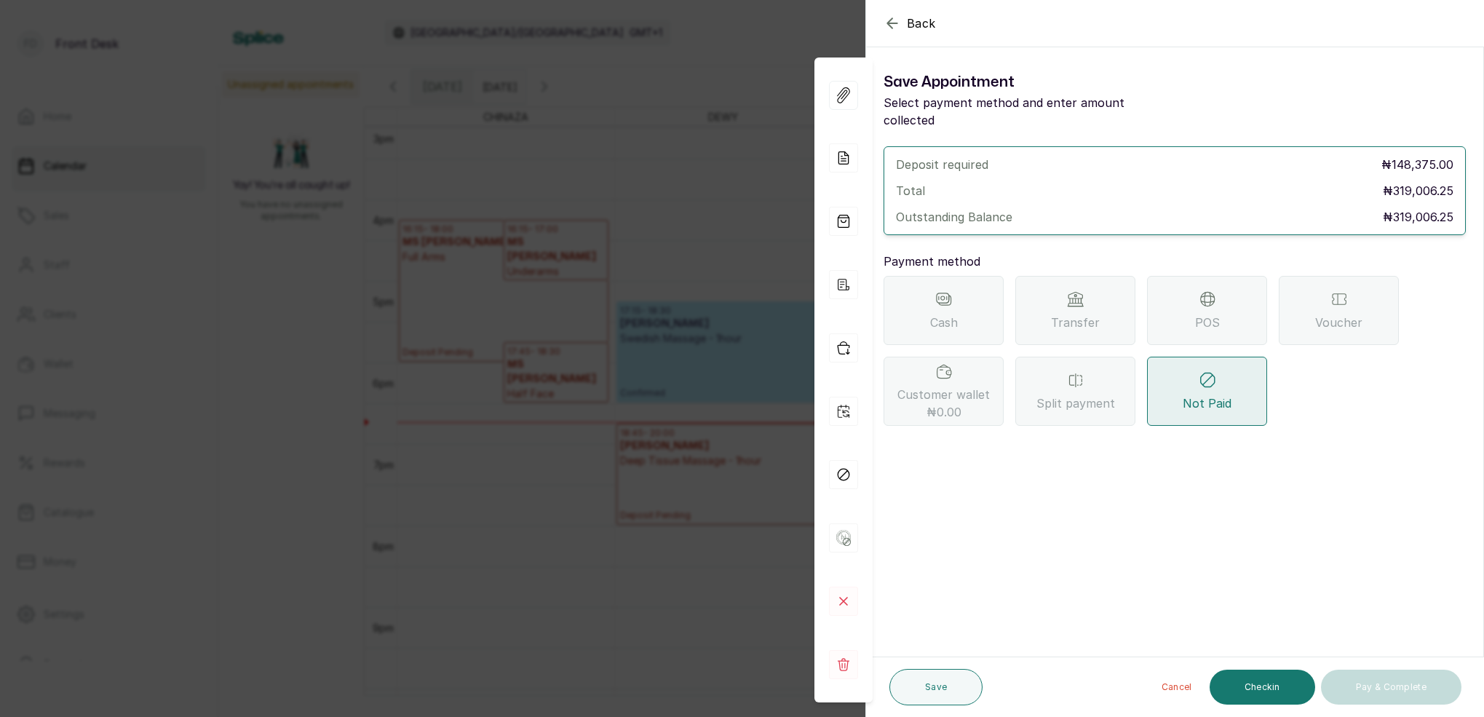
scroll to position [0, 0]
drag, startPoint x: 1070, startPoint y: 296, endPoint x: 1078, endPoint y: 316, distance: 21.9
click at [1071, 314] on span "Transfer" at bounding box center [1075, 322] width 49 height 17
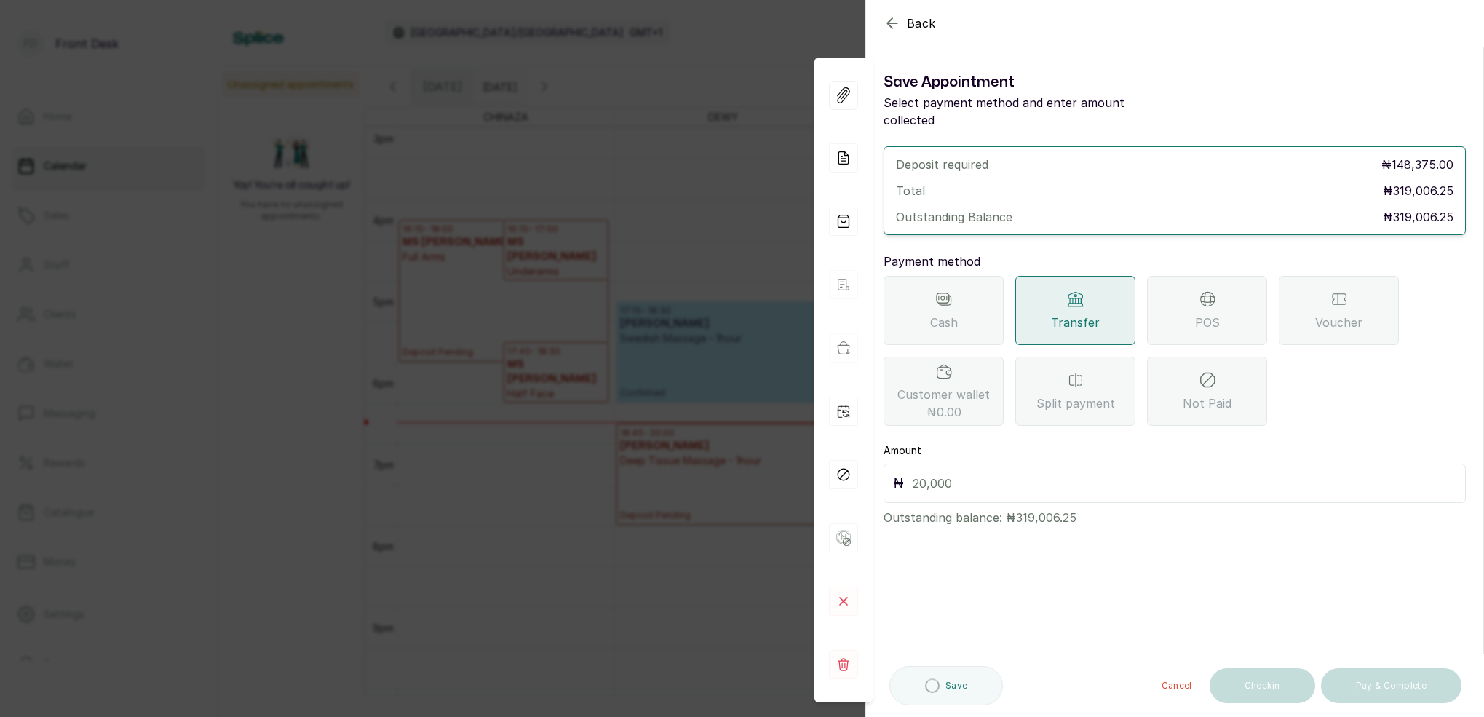
click at [1015, 473] on input "text" at bounding box center [1185, 483] width 544 height 20
type input "319,006.25"
click at [935, 694] on button "Save" at bounding box center [935, 687] width 93 height 36
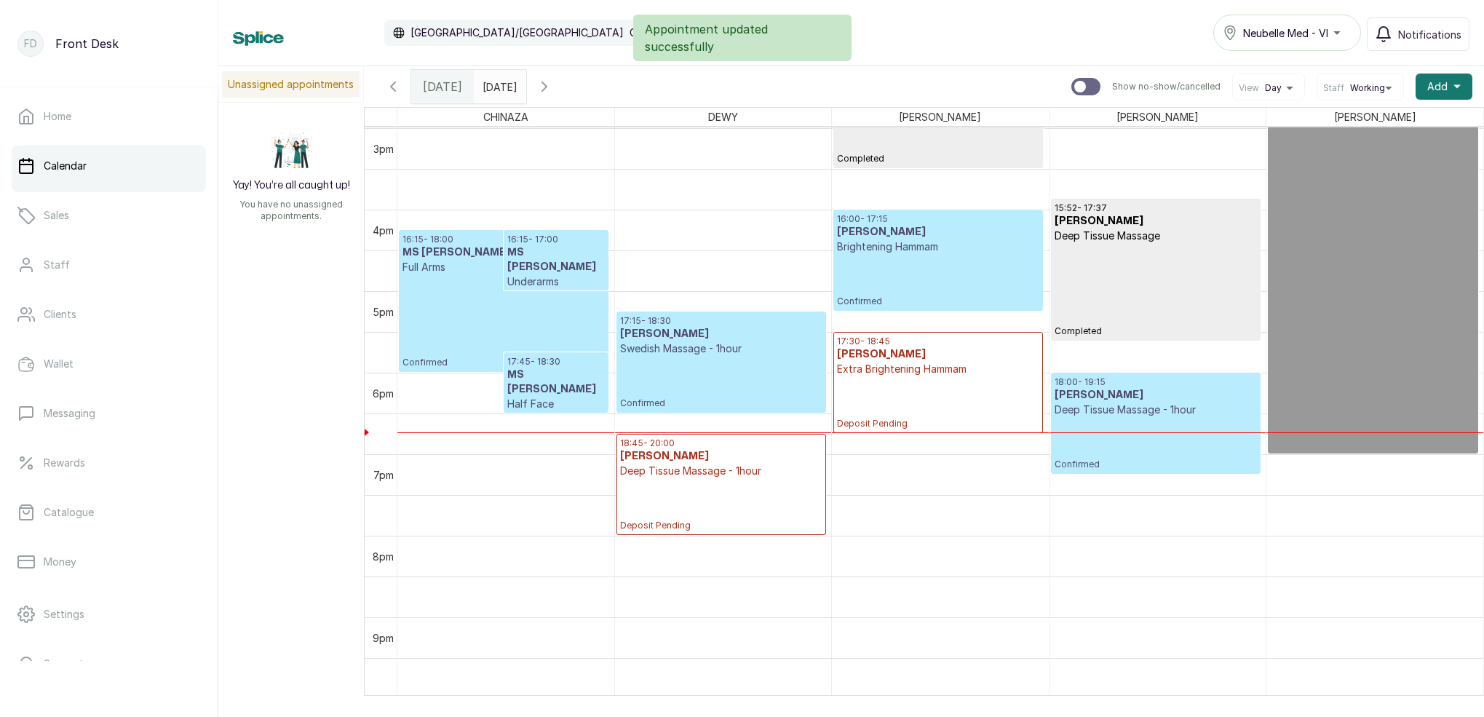
scroll to position [1237, 0]
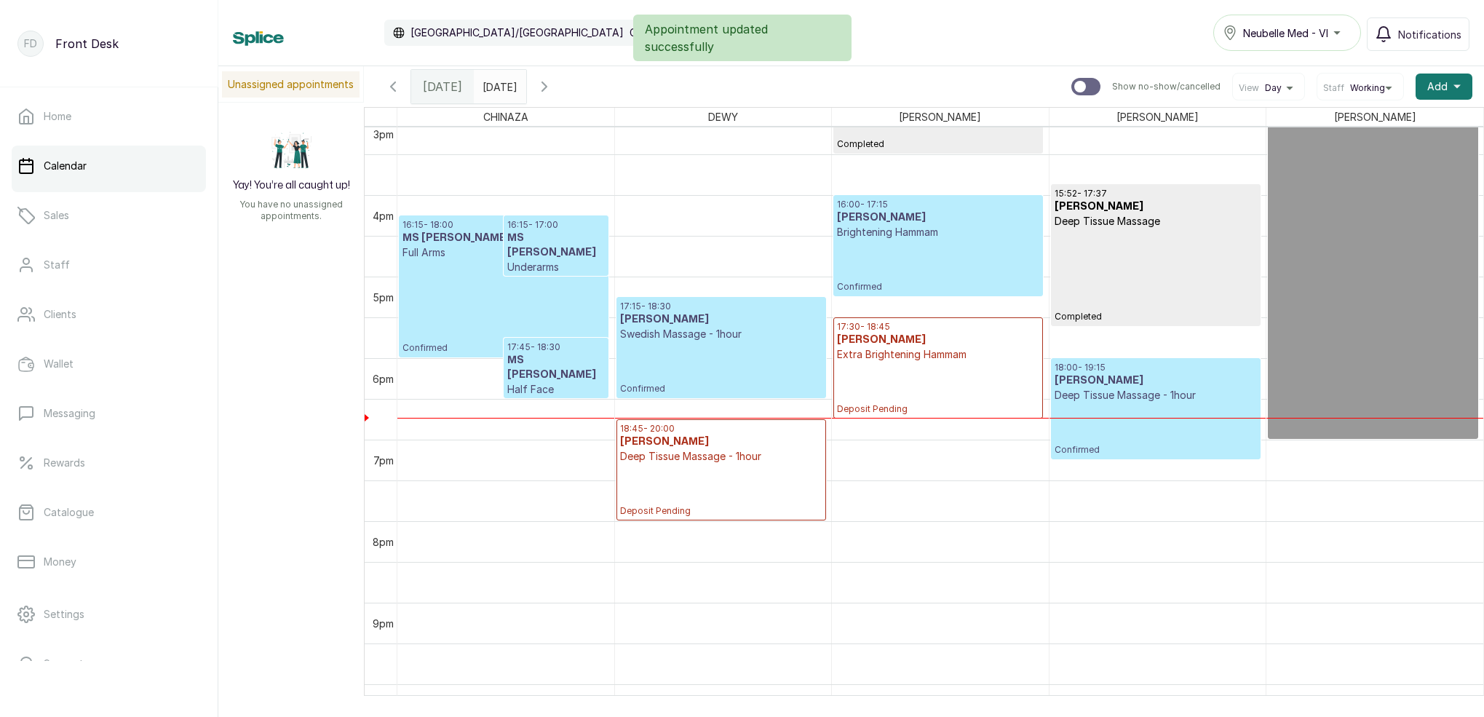
click at [571, 312] on p "Confirmed" at bounding box center [503, 307] width 202 height 94
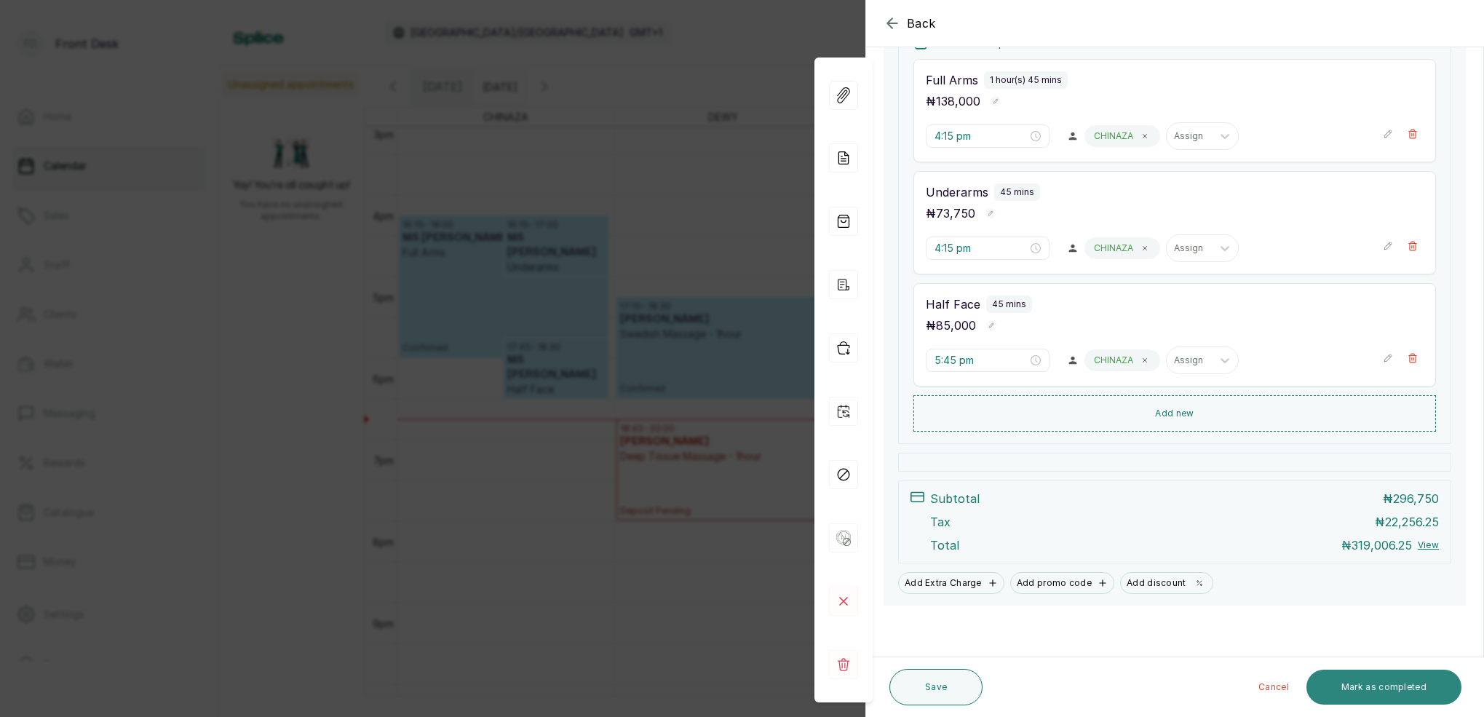
scroll to position [301, 0]
click at [1391, 694] on button "Mark as completed" at bounding box center [1383, 687] width 155 height 35
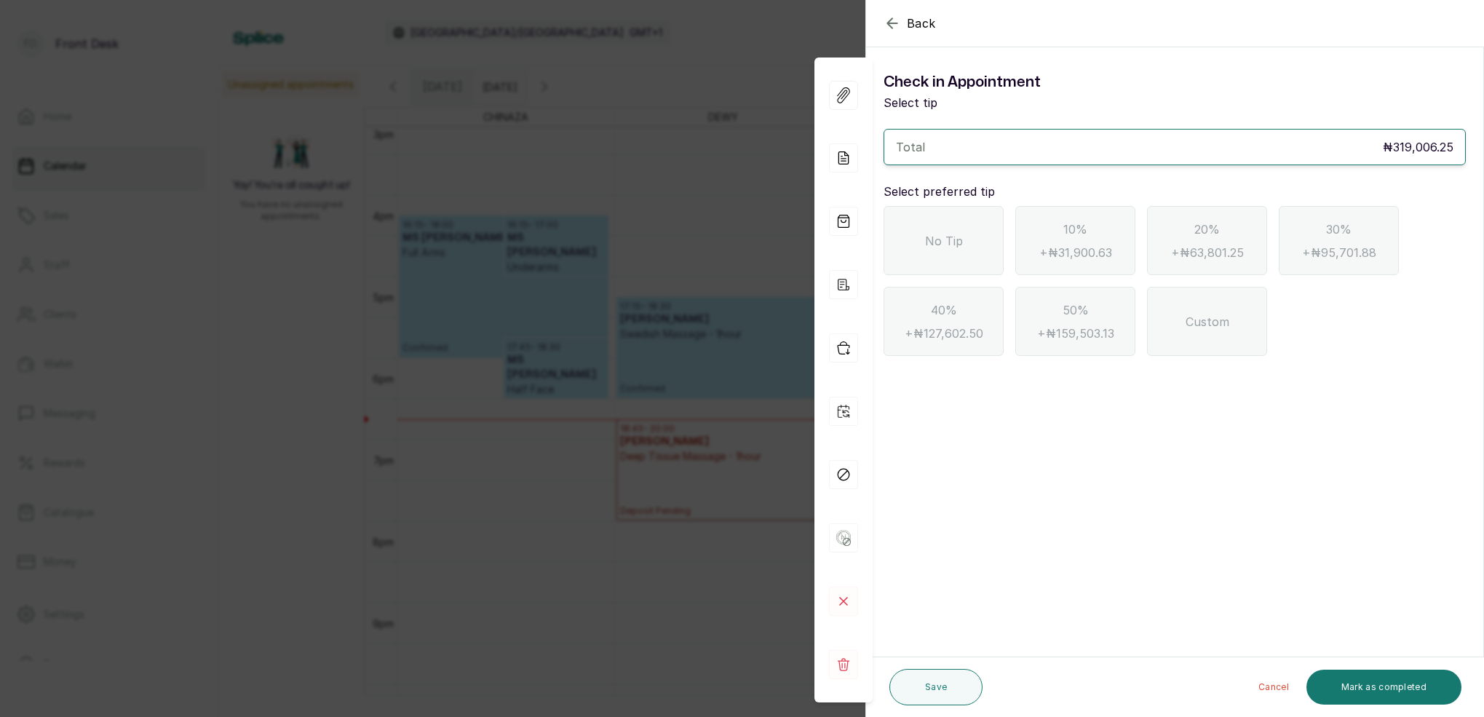
drag, startPoint x: 977, startPoint y: 244, endPoint x: 994, endPoint y: 251, distance: 17.6
click at [979, 243] on div "No Tip" at bounding box center [944, 240] width 120 height 69
click at [1400, 695] on button "Mark as completed" at bounding box center [1383, 687] width 155 height 35
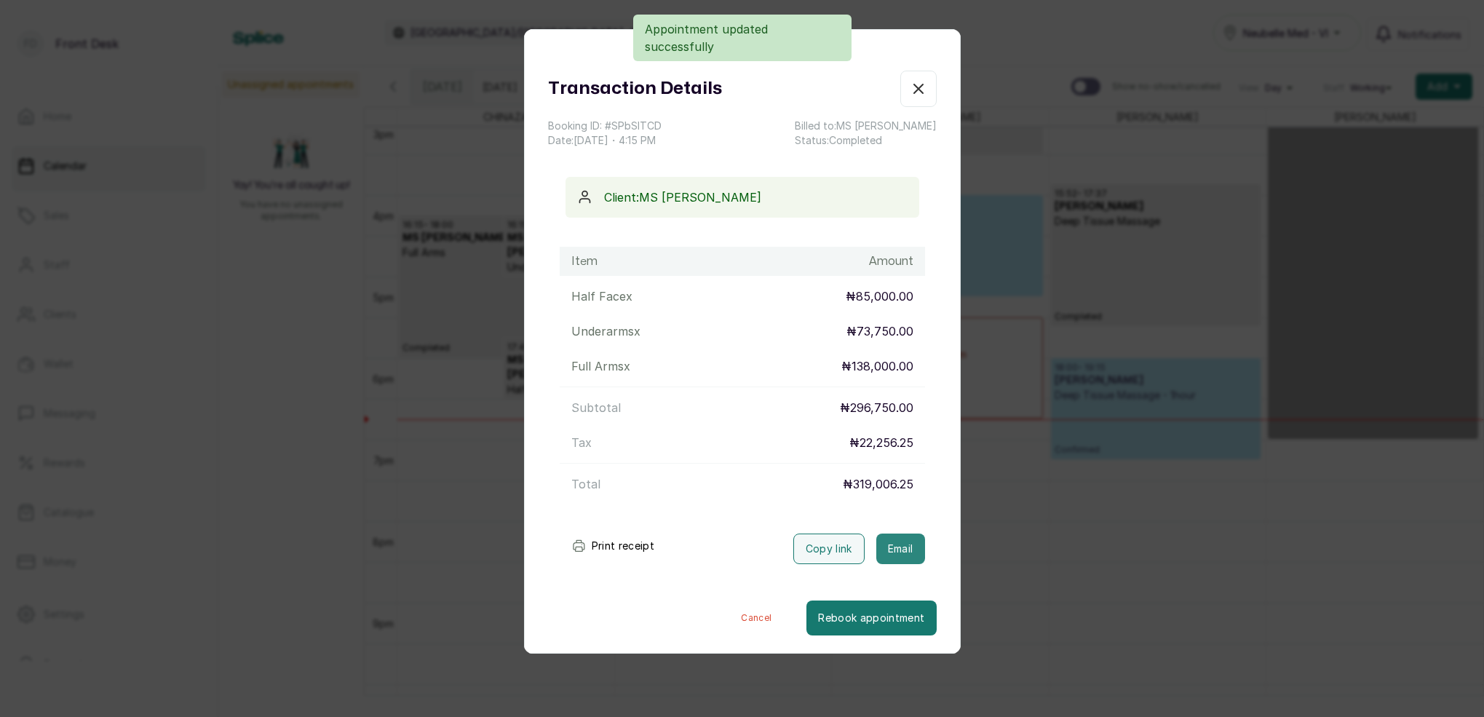
click at [905, 546] on button "Email" at bounding box center [900, 549] width 49 height 31
click at [916, 90] on icon "button" at bounding box center [918, 88] width 17 height 17
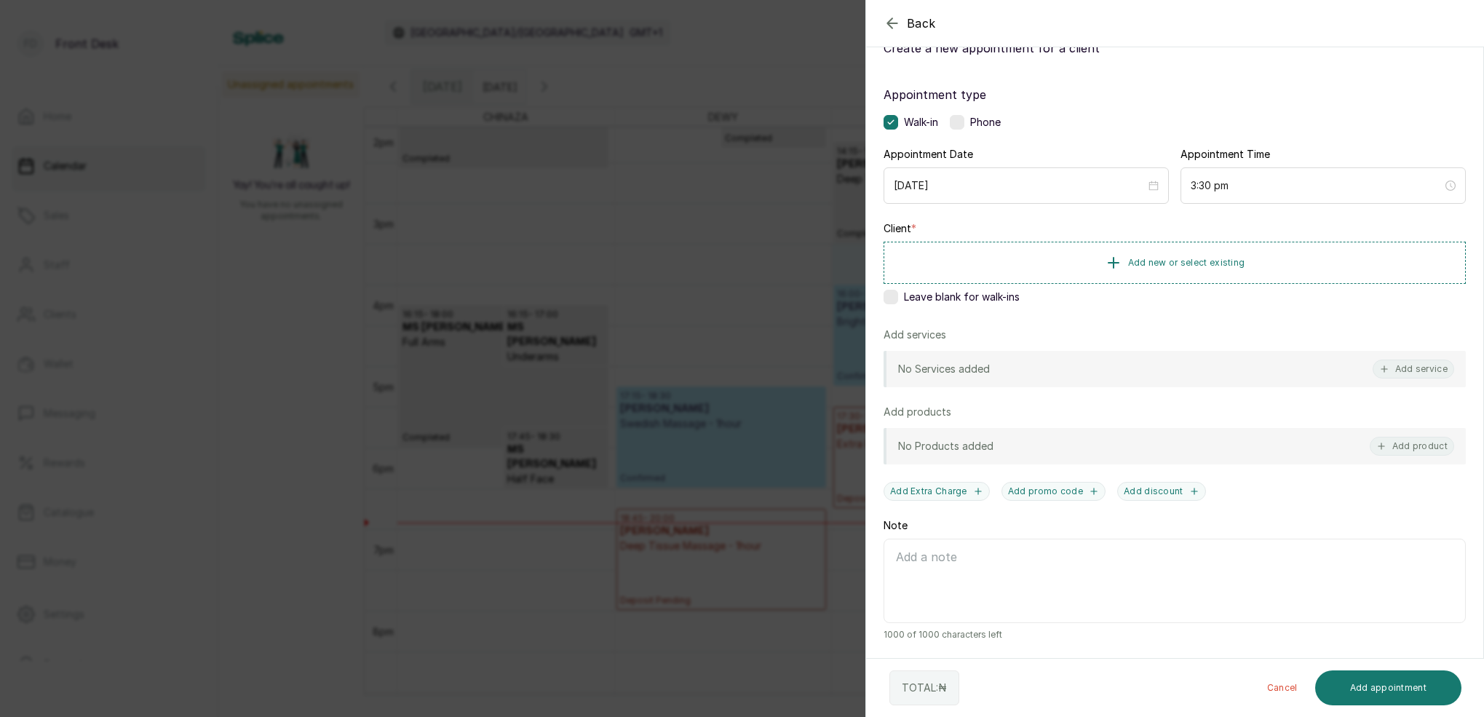
scroll to position [55, 0]
click at [681, 300] on div "Back Add Appointment Add an Appointment Create a new appointment for a client A…" at bounding box center [742, 358] width 1484 height 717
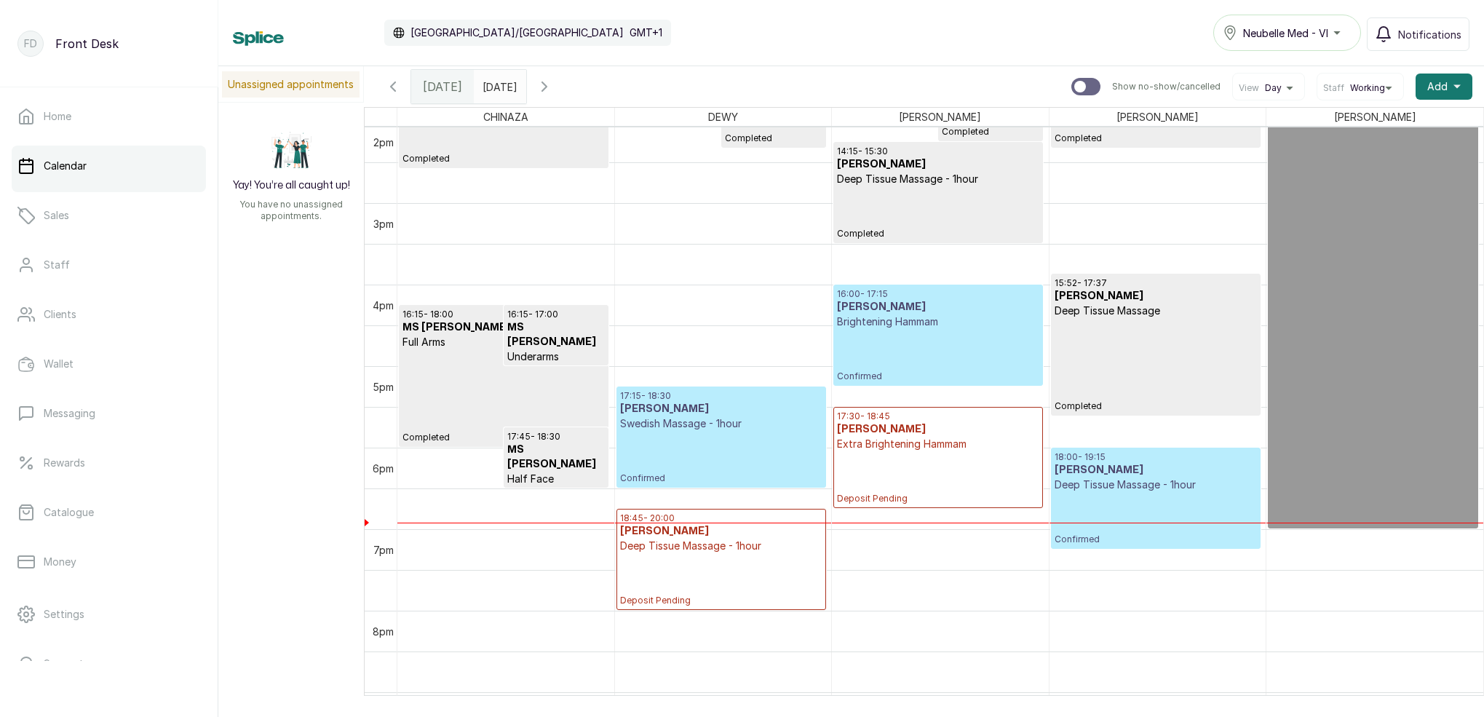
click at [893, 352] on p "Confirmed" at bounding box center [938, 355] width 202 height 53
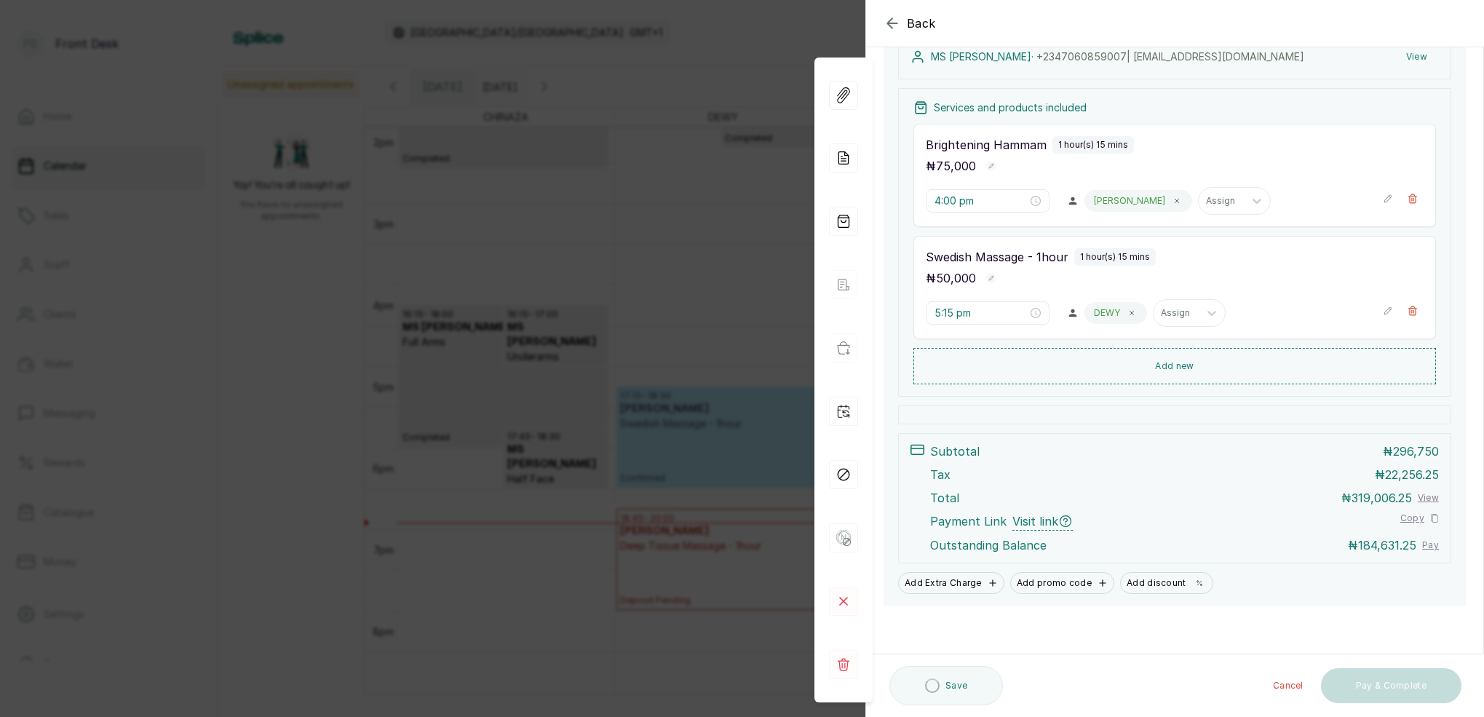
scroll to position [236, 0]
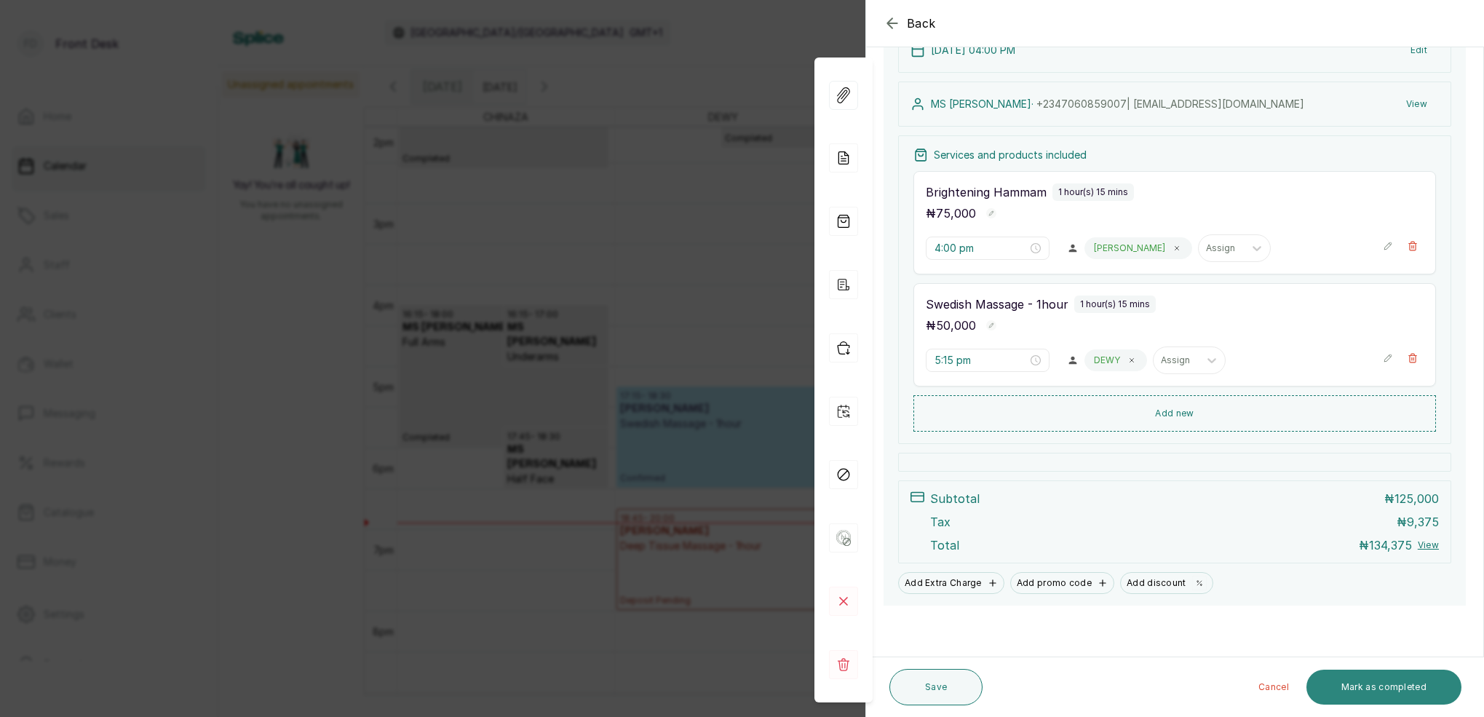
click at [1409, 684] on button "Mark as completed" at bounding box center [1383, 687] width 155 height 35
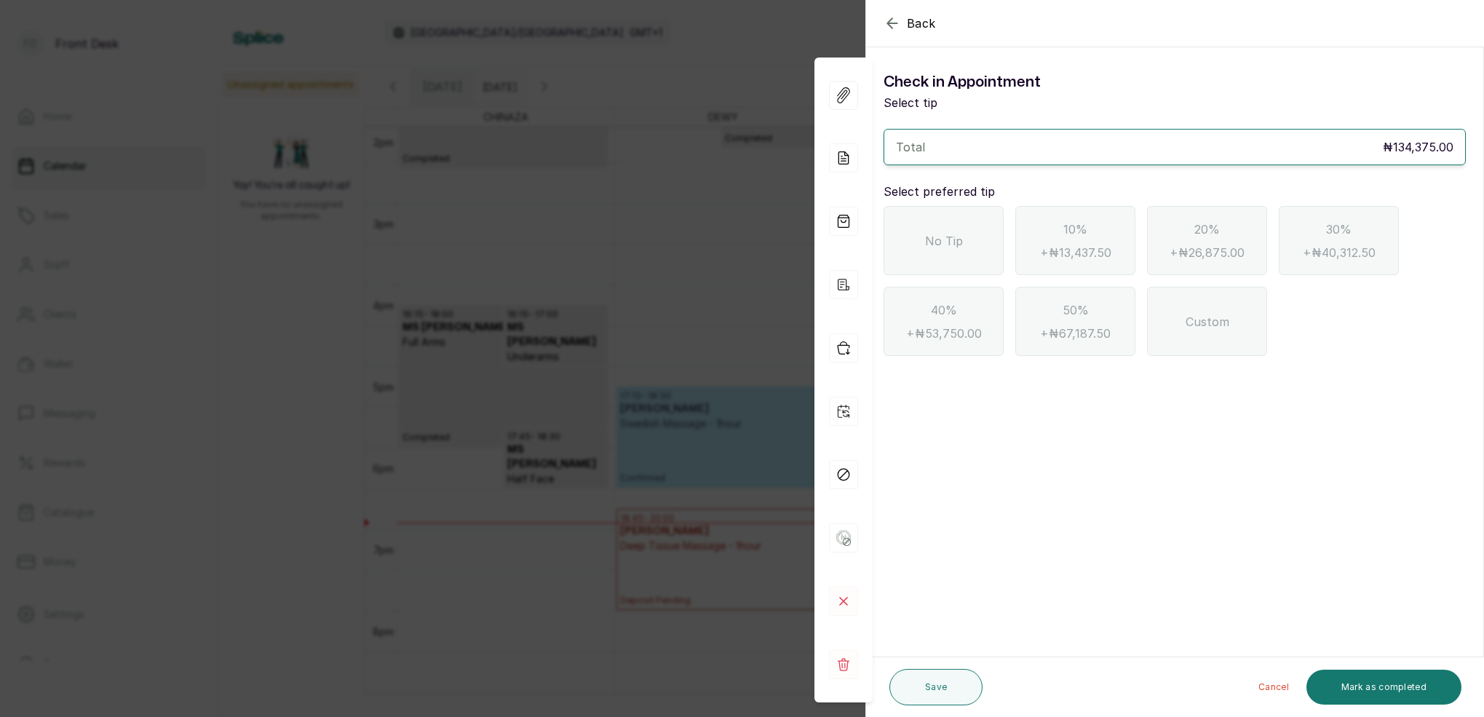
scroll to position [0, 0]
click at [956, 239] on span "No Tip" at bounding box center [944, 240] width 38 height 17
click at [1400, 683] on button "Mark as completed" at bounding box center [1383, 687] width 155 height 35
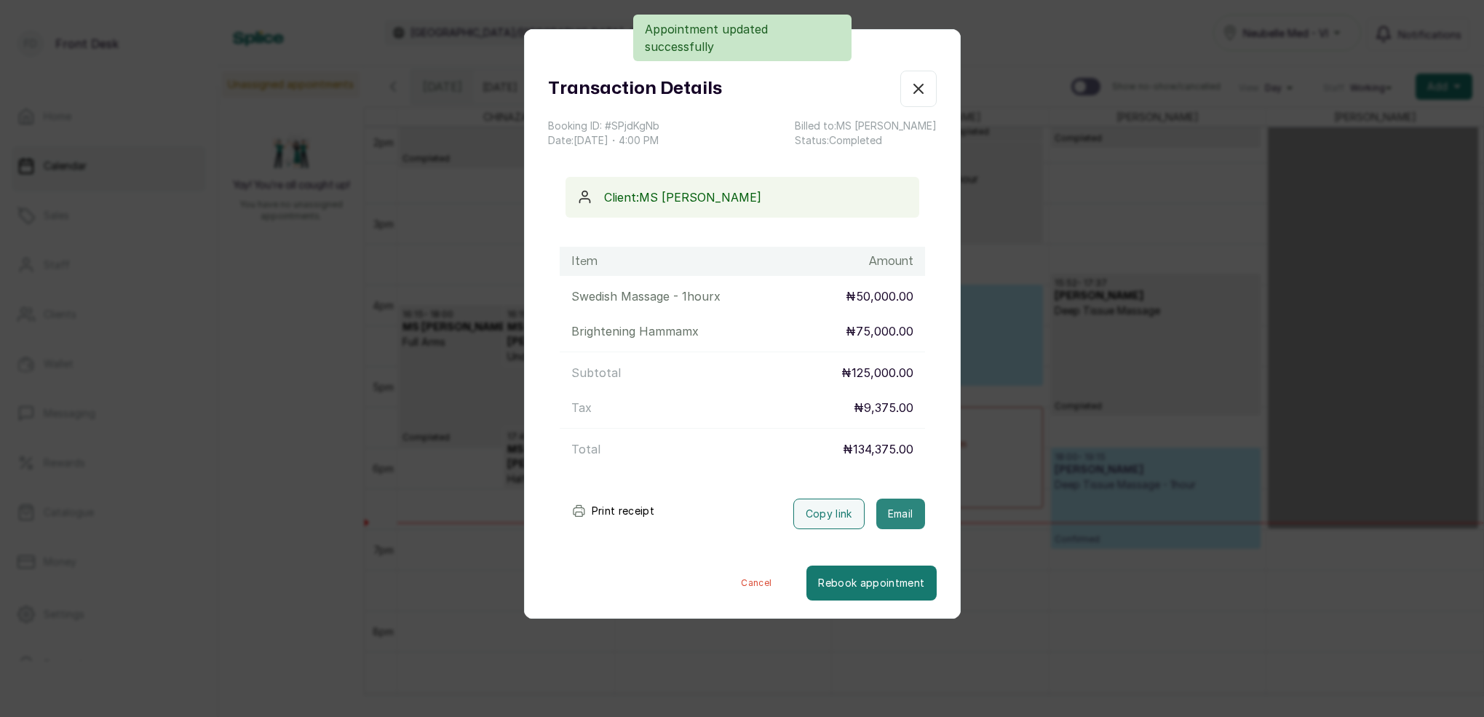
click at [914, 520] on button "Email" at bounding box center [900, 514] width 49 height 31
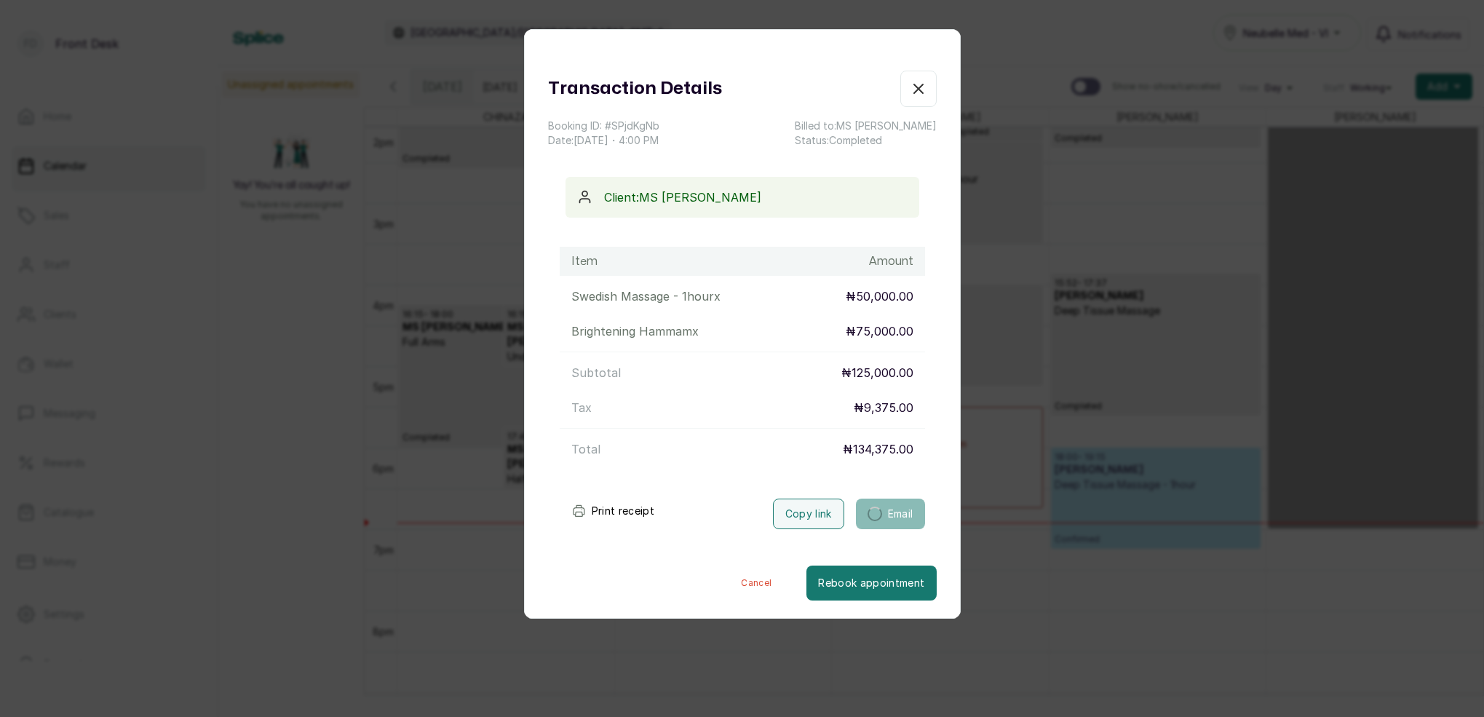
click at [919, 90] on icon "button" at bounding box center [918, 88] width 9 height 9
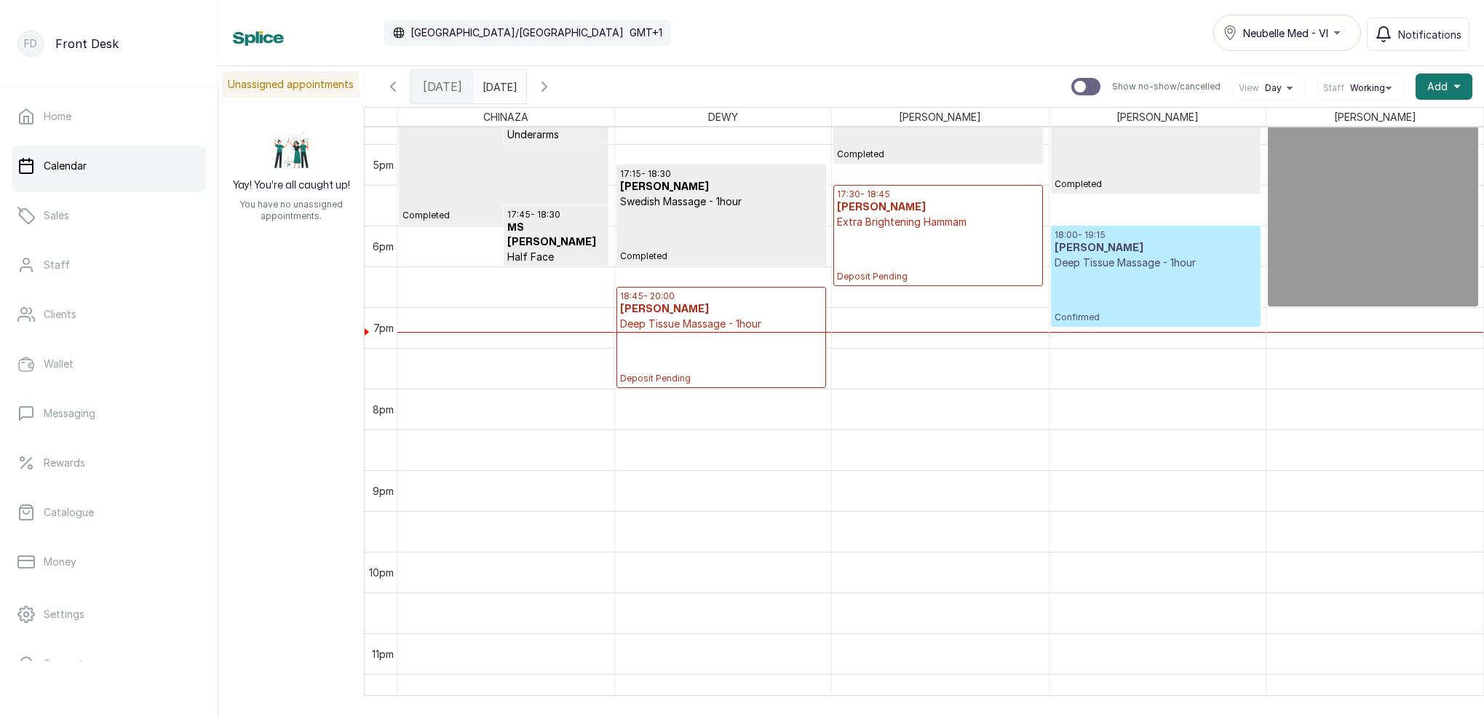
scroll to position [3, 0]
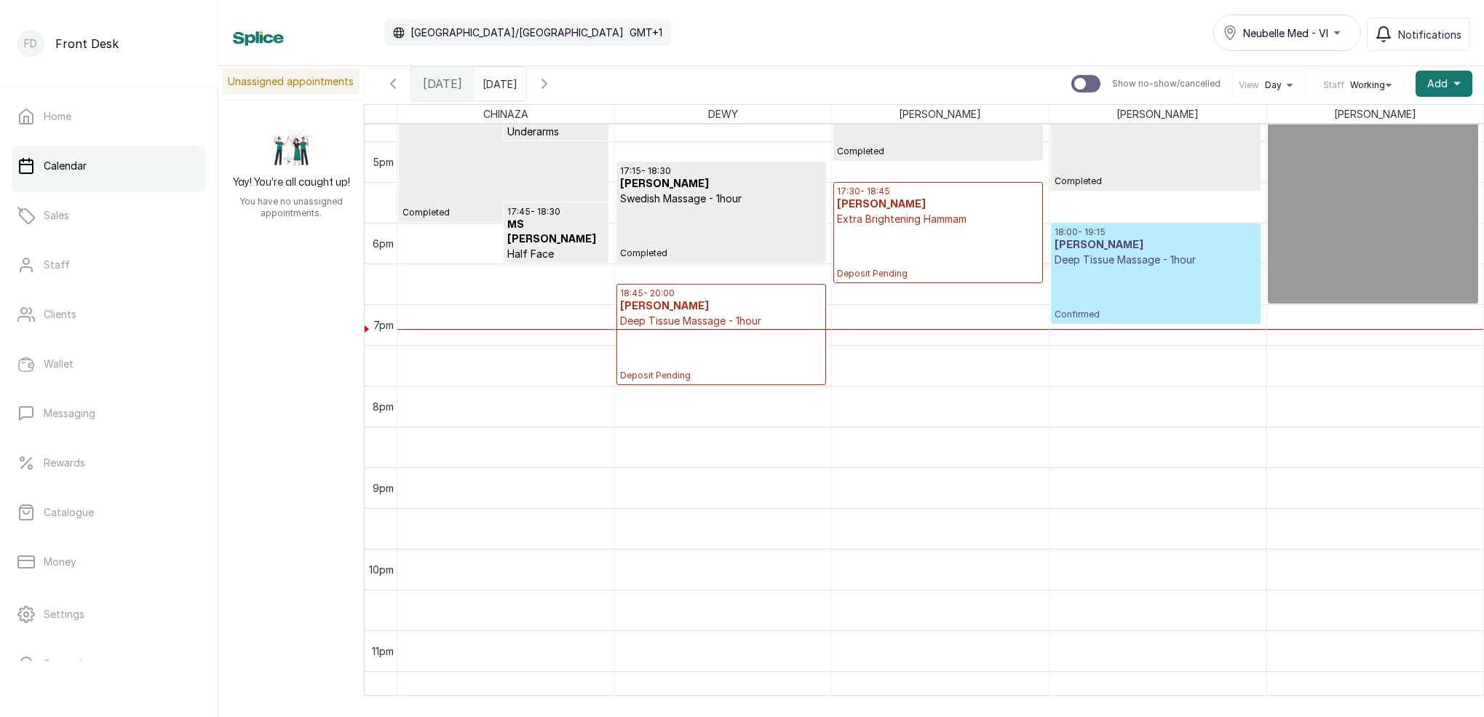
click at [1124, 241] on h3 "[PERSON_NAME]" at bounding box center [1156, 245] width 202 height 15
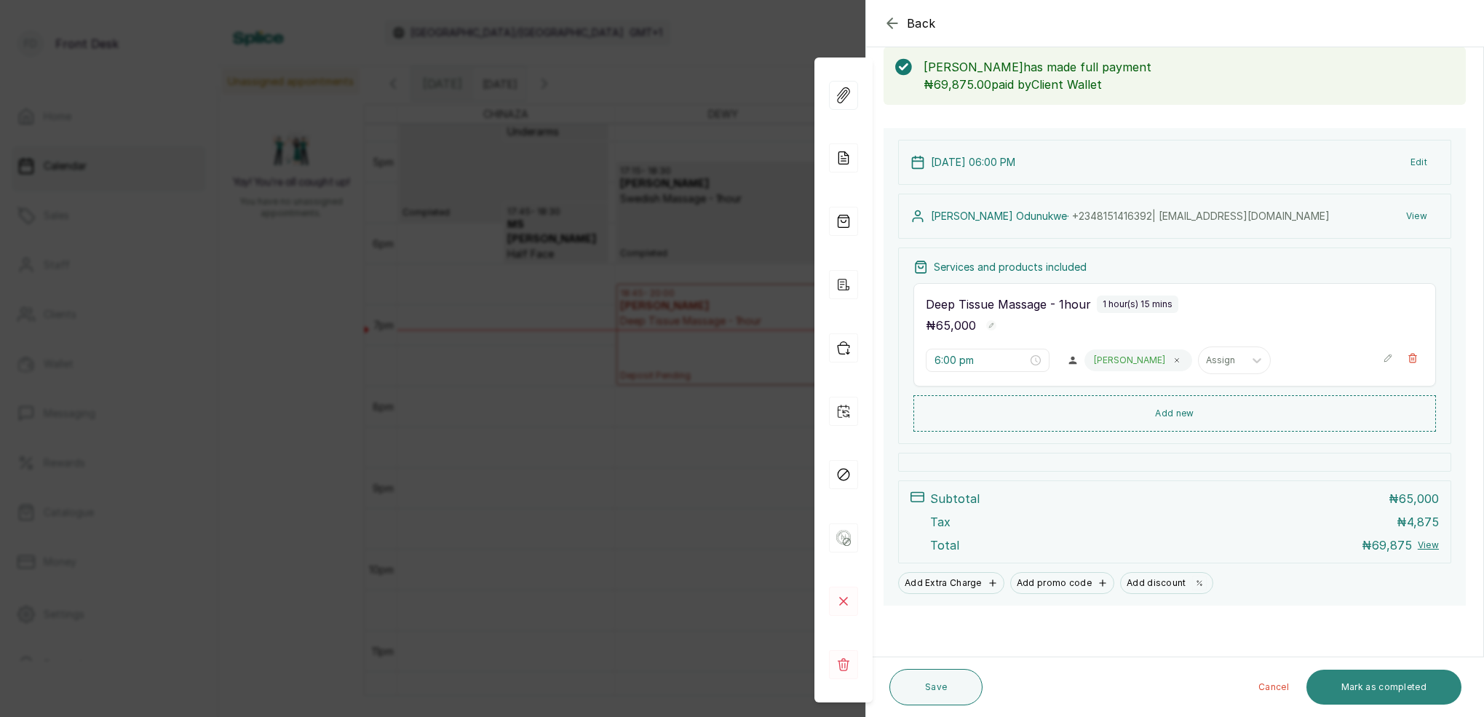
scroll to position [76, 0]
click at [1424, 678] on button "Mark as completed" at bounding box center [1383, 687] width 155 height 35
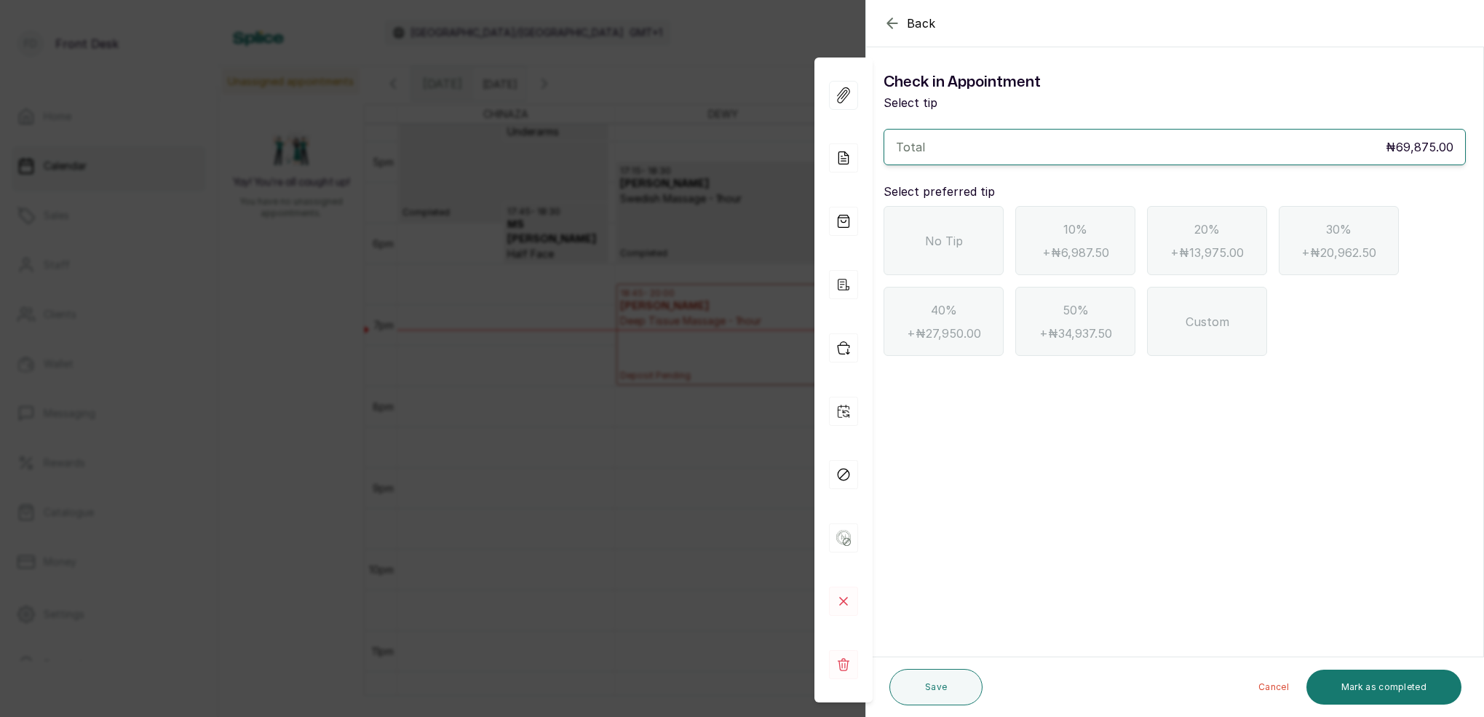
scroll to position [0, 0]
drag, startPoint x: 943, startPoint y: 219, endPoint x: 1047, endPoint y: 328, distance: 151.3
click at [943, 220] on div "No Tip" at bounding box center [944, 240] width 120 height 69
click at [1418, 690] on button "Mark as completed" at bounding box center [1383, 687] width 155 height 35
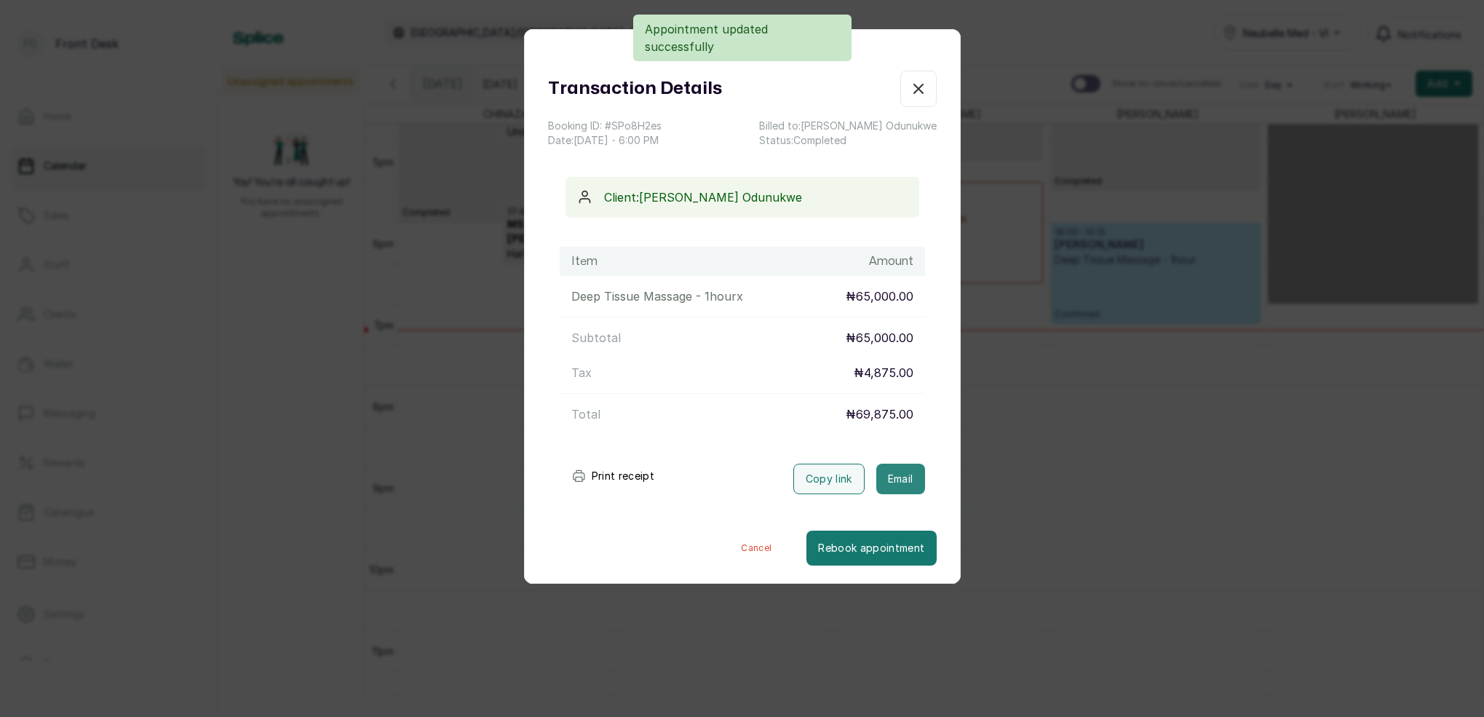
click at [909, 485] on button "Email" at bounding box center [900, 479] width 49 height 31
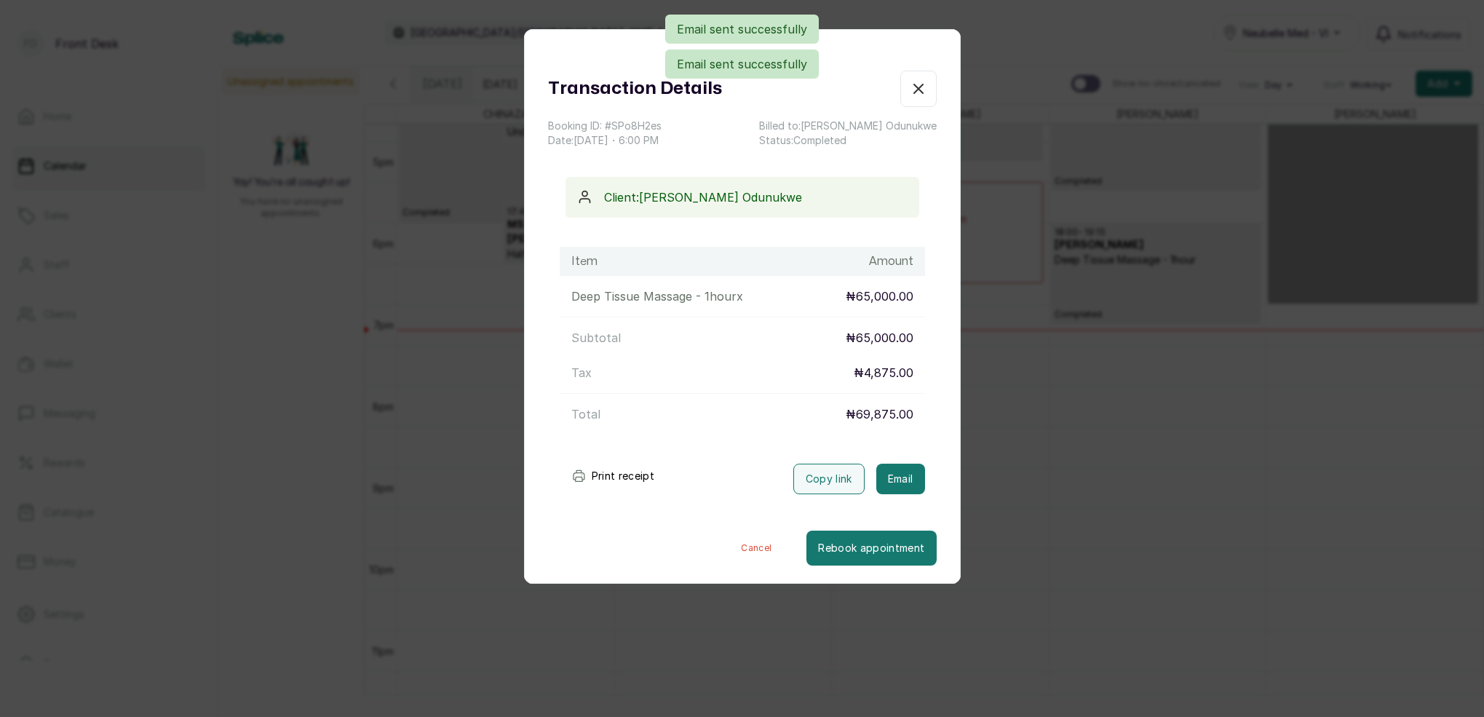
click at [918, 87] on icon "button" at bounding box center [918, 88] width 17 height 17
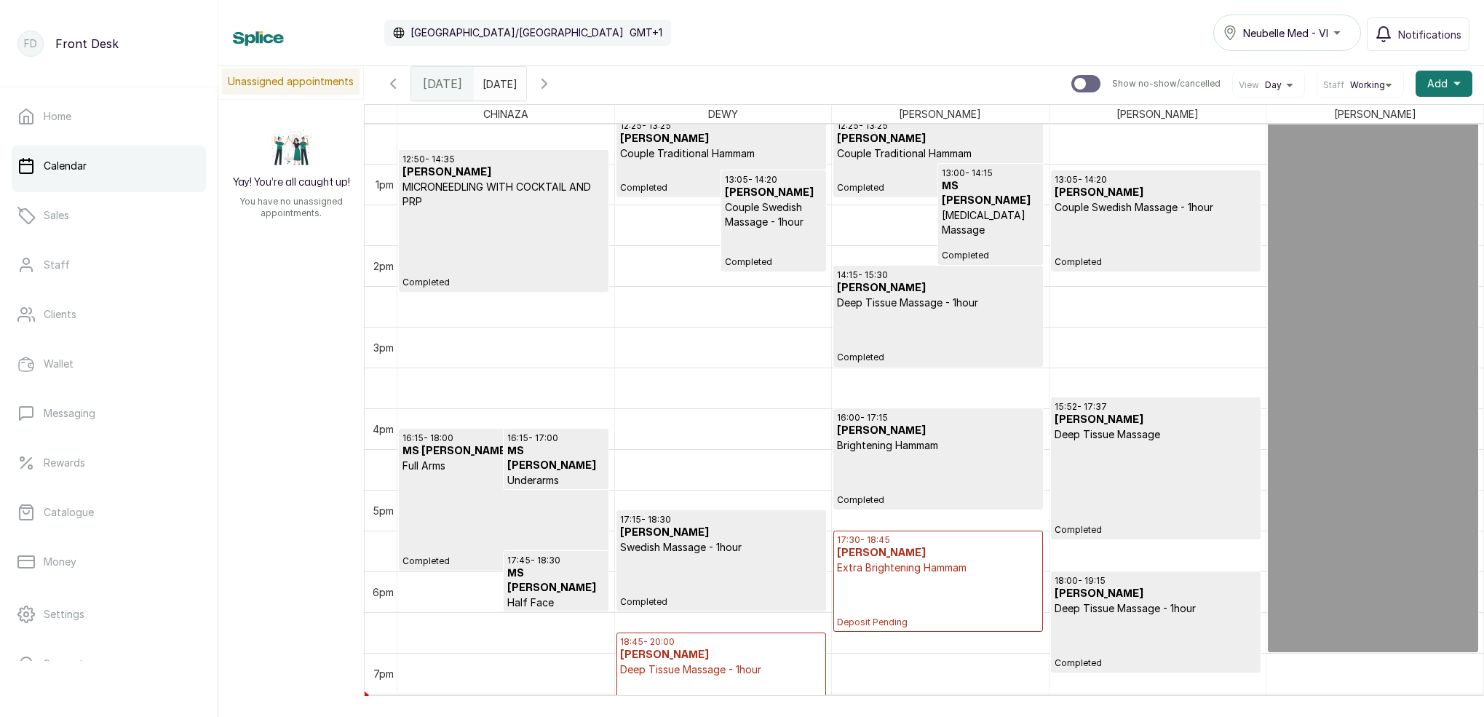
scroll to position [1004, 0]
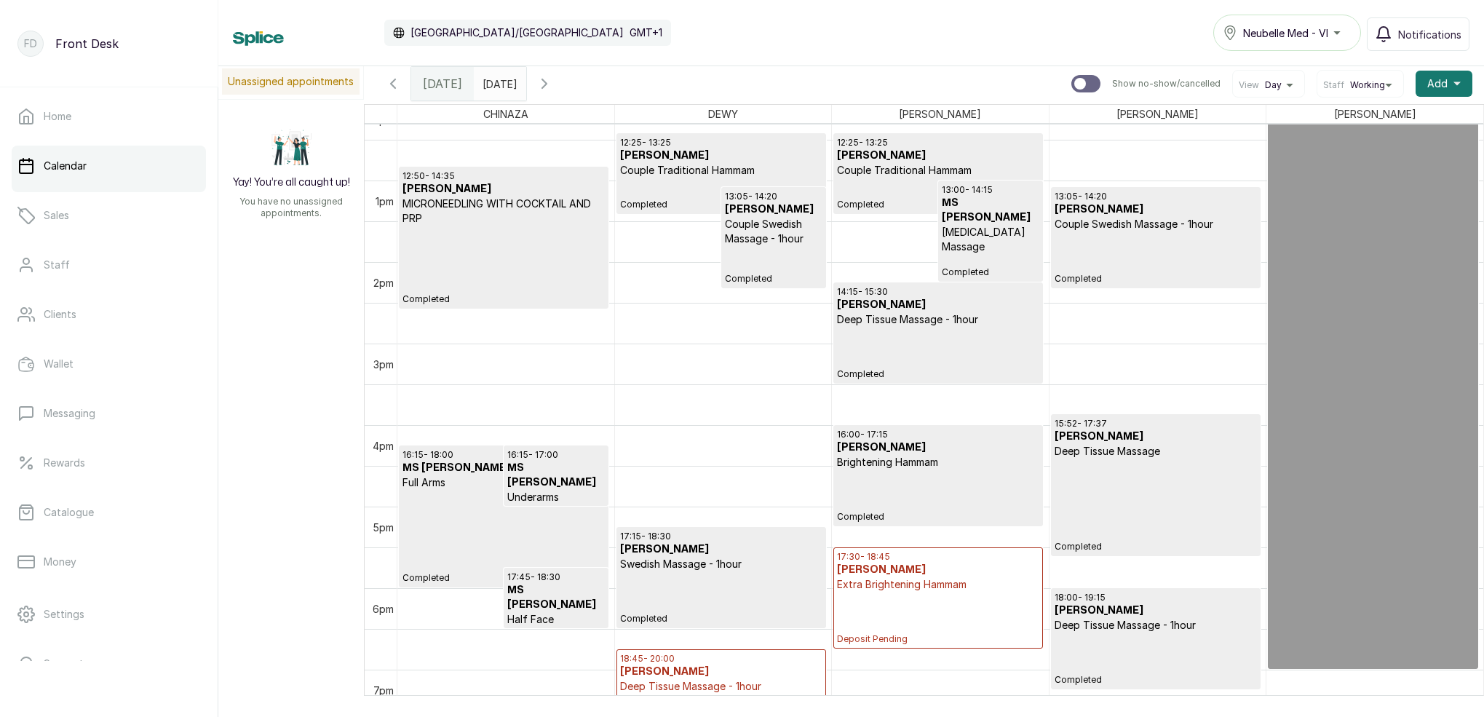
click at [553, 92] on icon "button" at bounding box center [544, 83] width 17 height 17
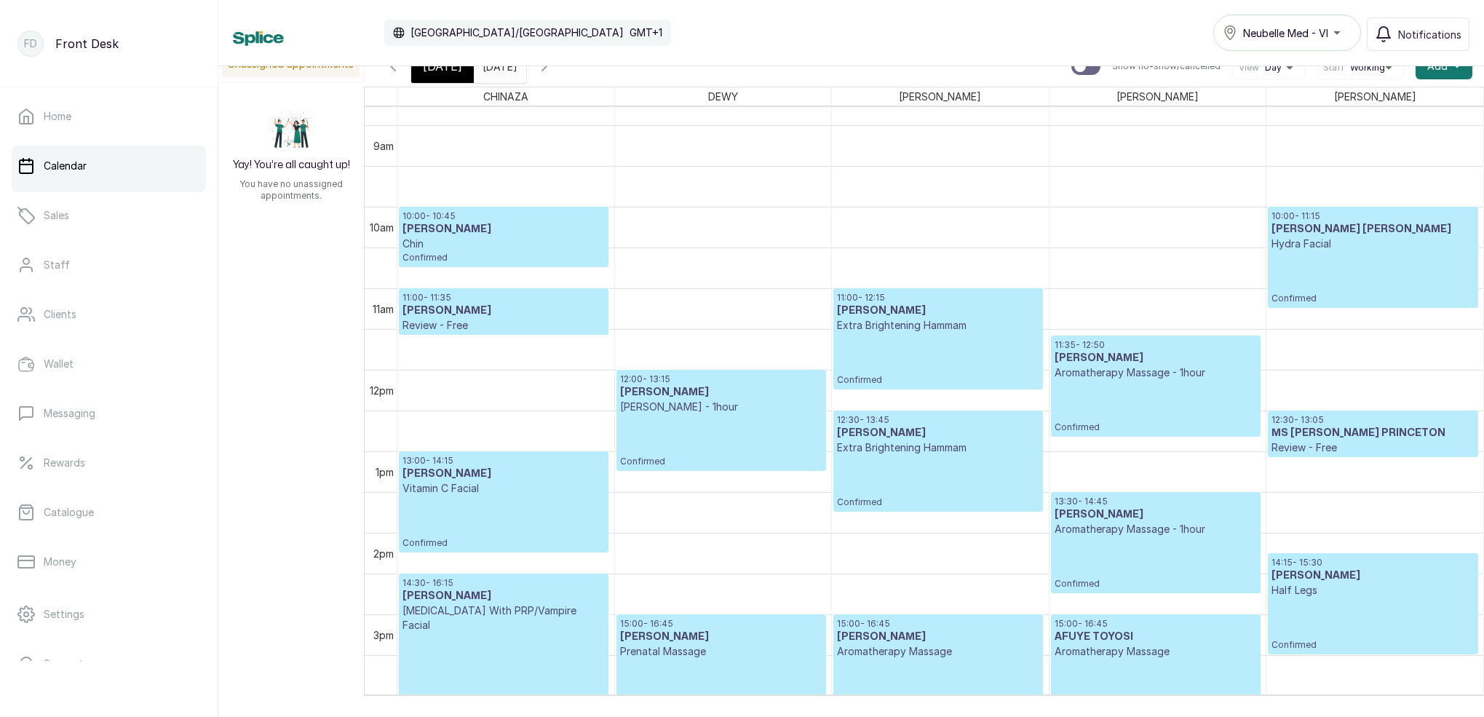
scroll to position [771, 0]
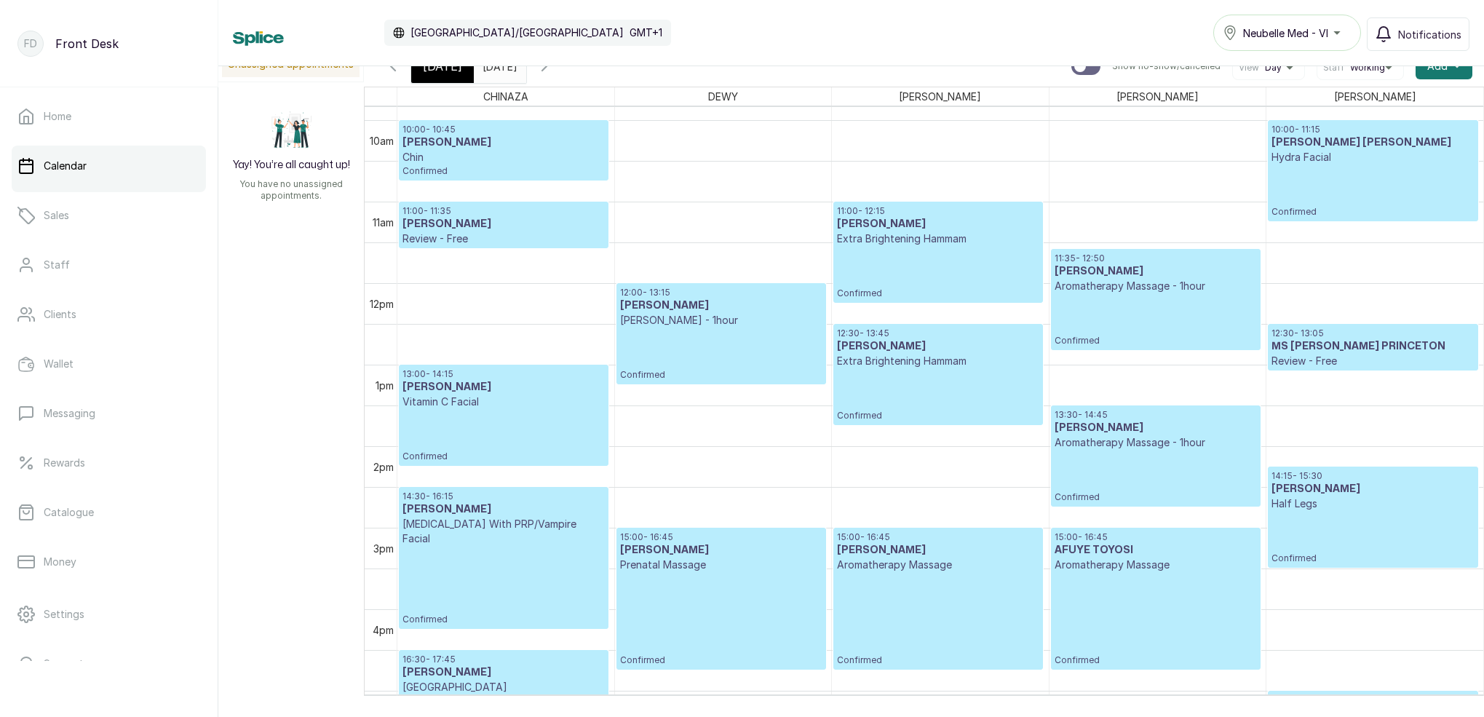
click at [553, 71] on icon "button" at bounding box center [544, 65] width 17 height 17
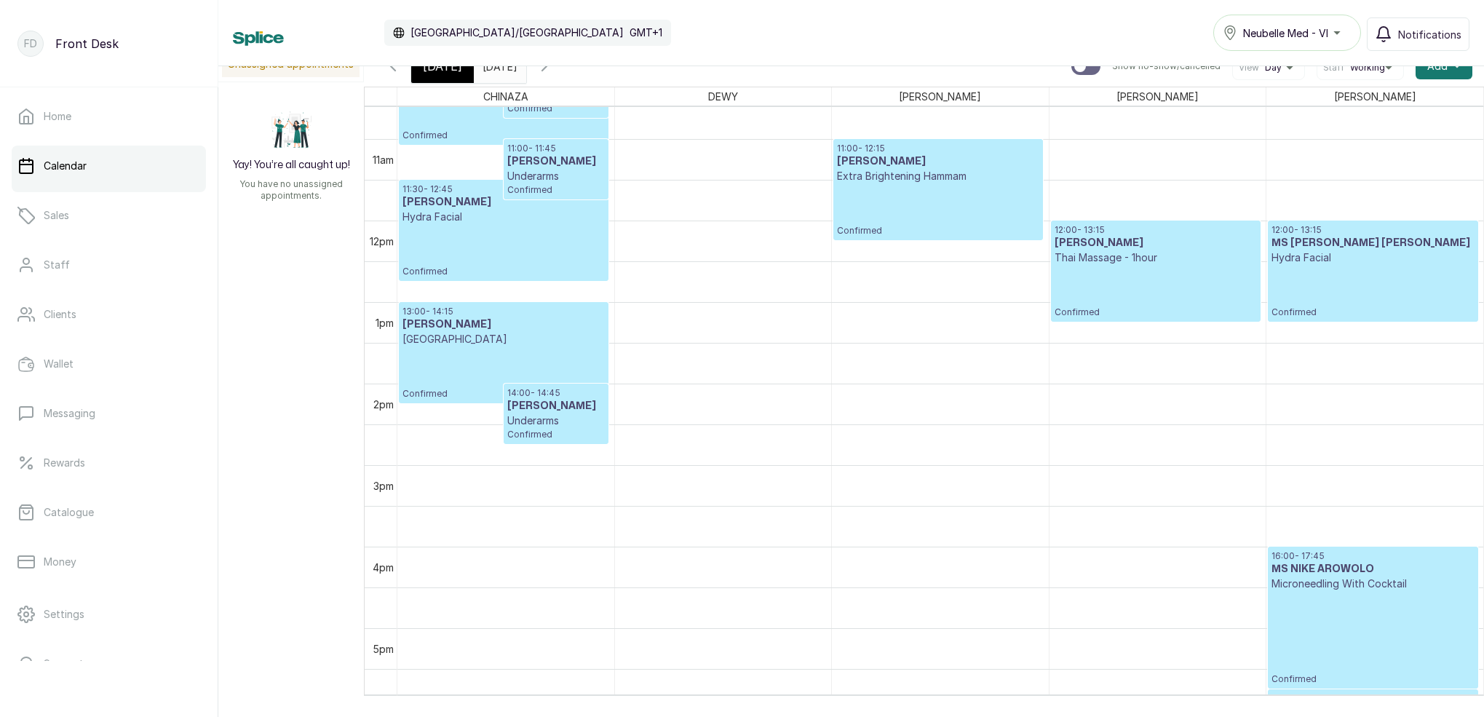
scroll to position [873, 0]
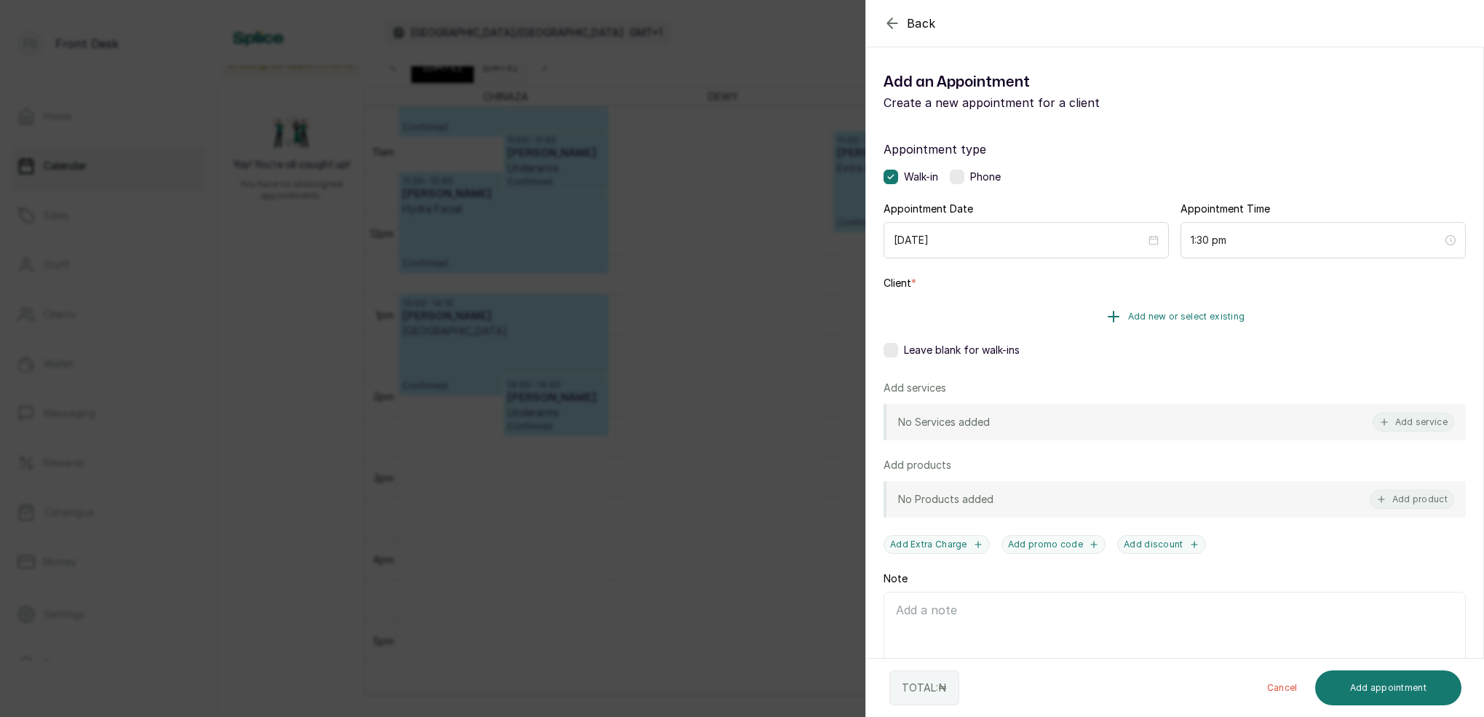
click at [1205, 316] on span "Add new or select existing" at bounding box center [1186, 317] width 117 height 12
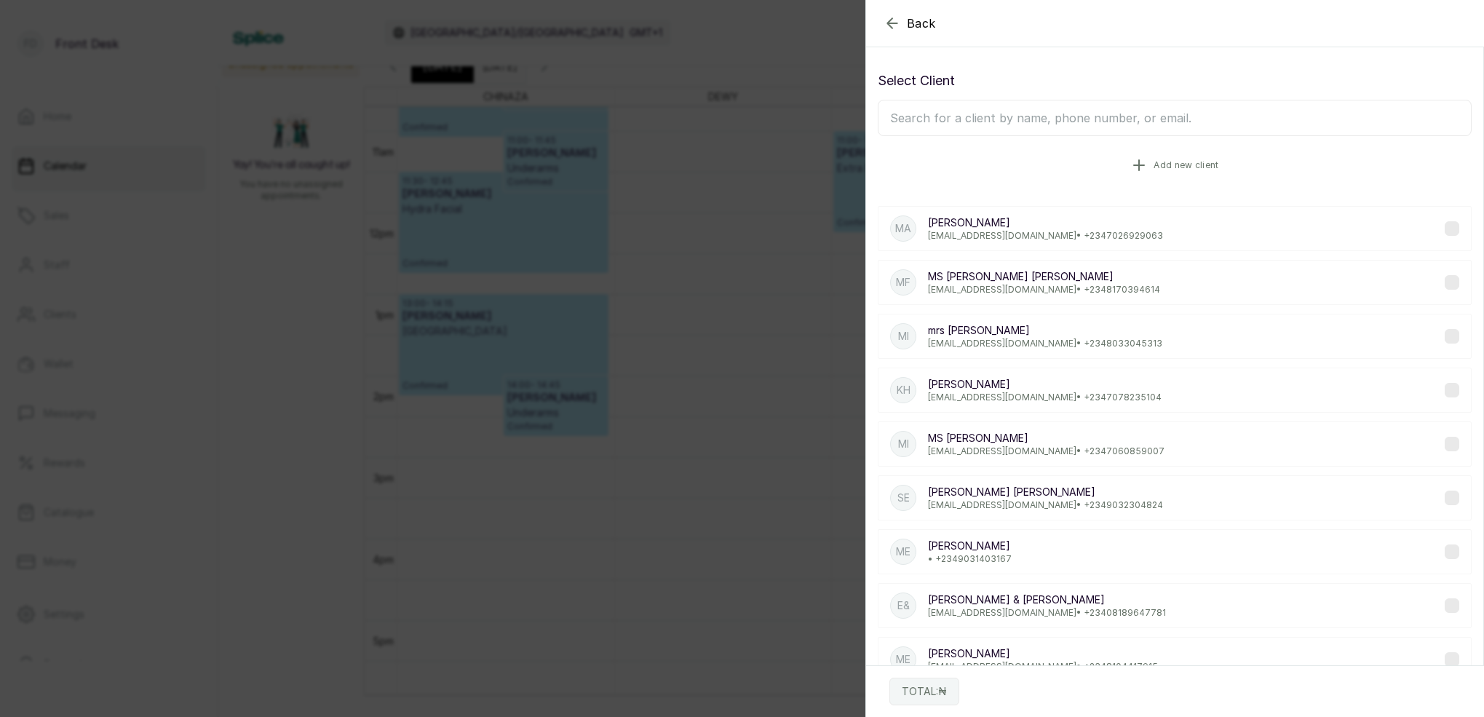
click at [1183, 157] on button "Add new client" at bounding box center [1175, 165] width 594 height 41
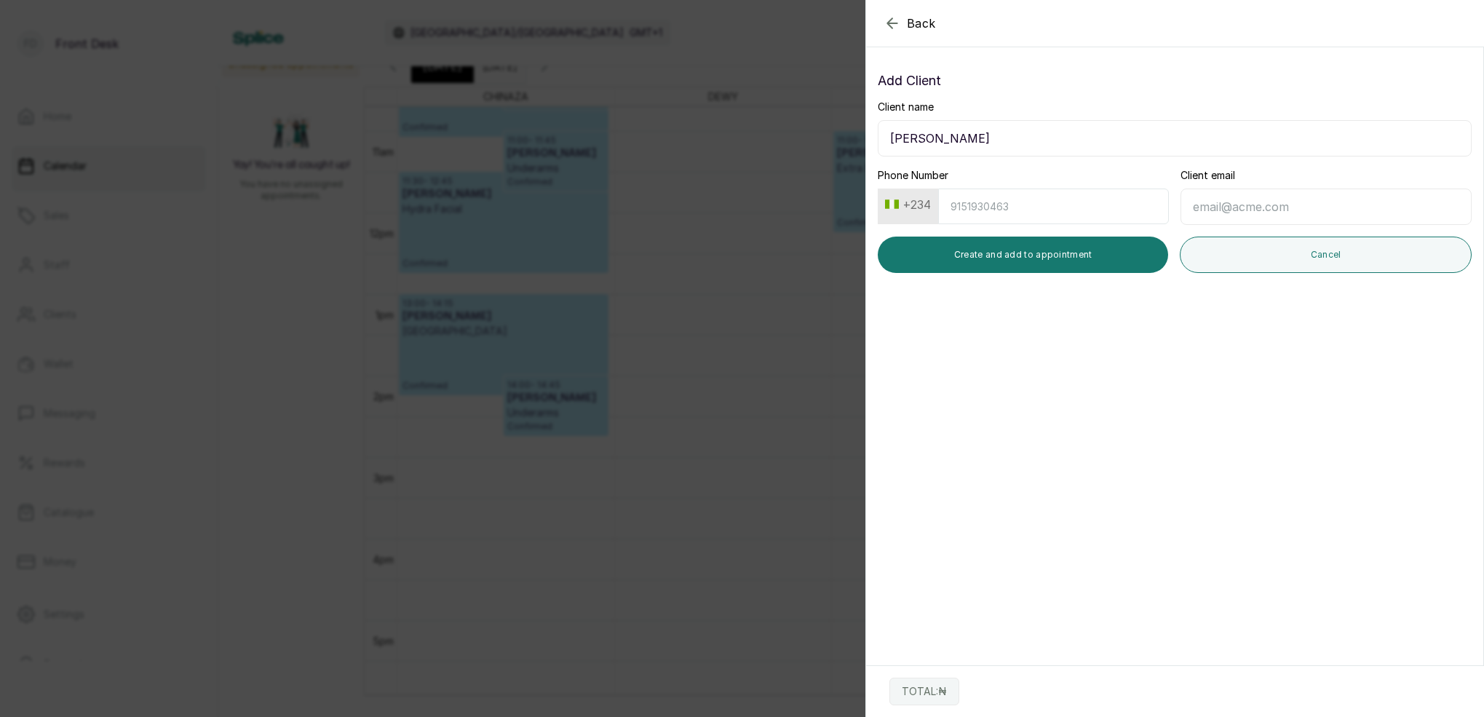
type input "[PERSON_NAME]"
type input "9160009034"
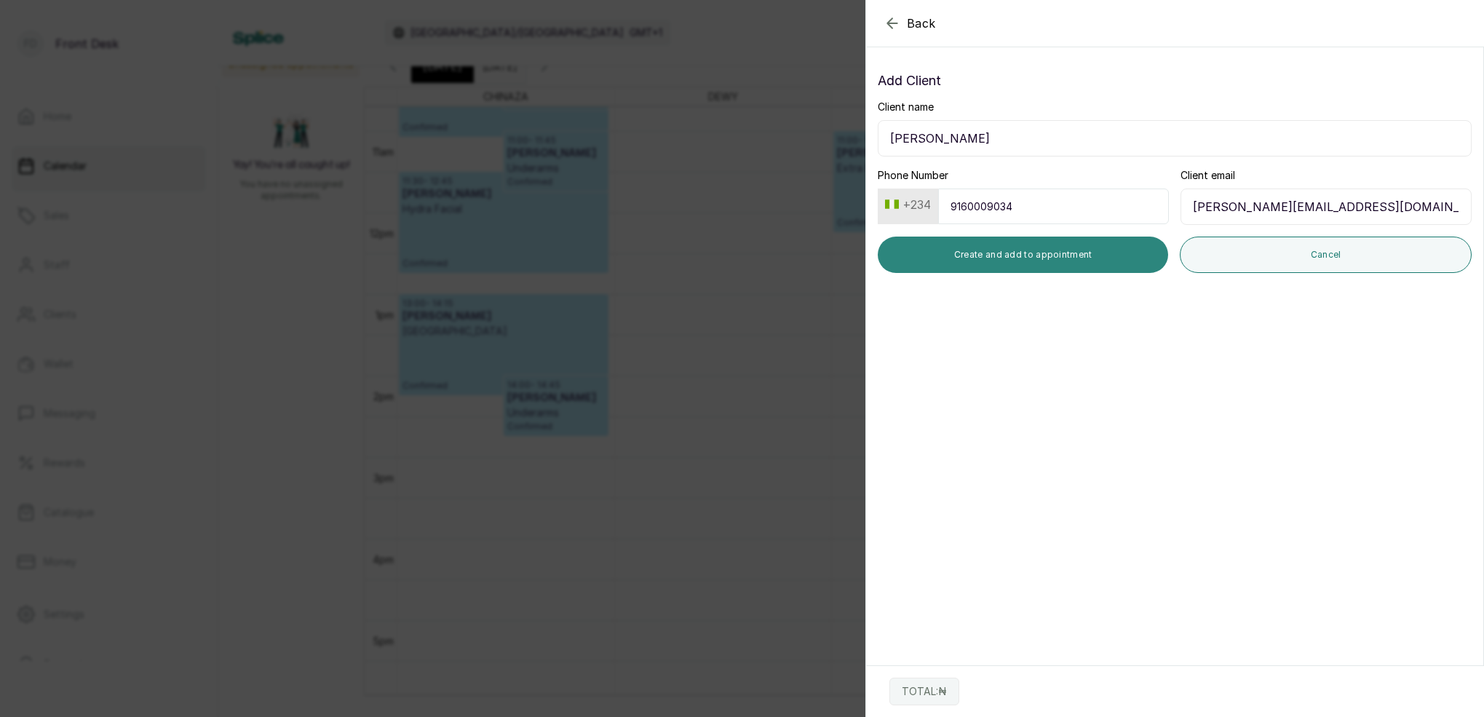
type input "[PERSON_NAME][EMAIL_ADDRESS][DOMAIN_NAME]"
click at [1112, 268] on button "Create and add to appointment" at bounding box center [1023, 255] width 290 height 36
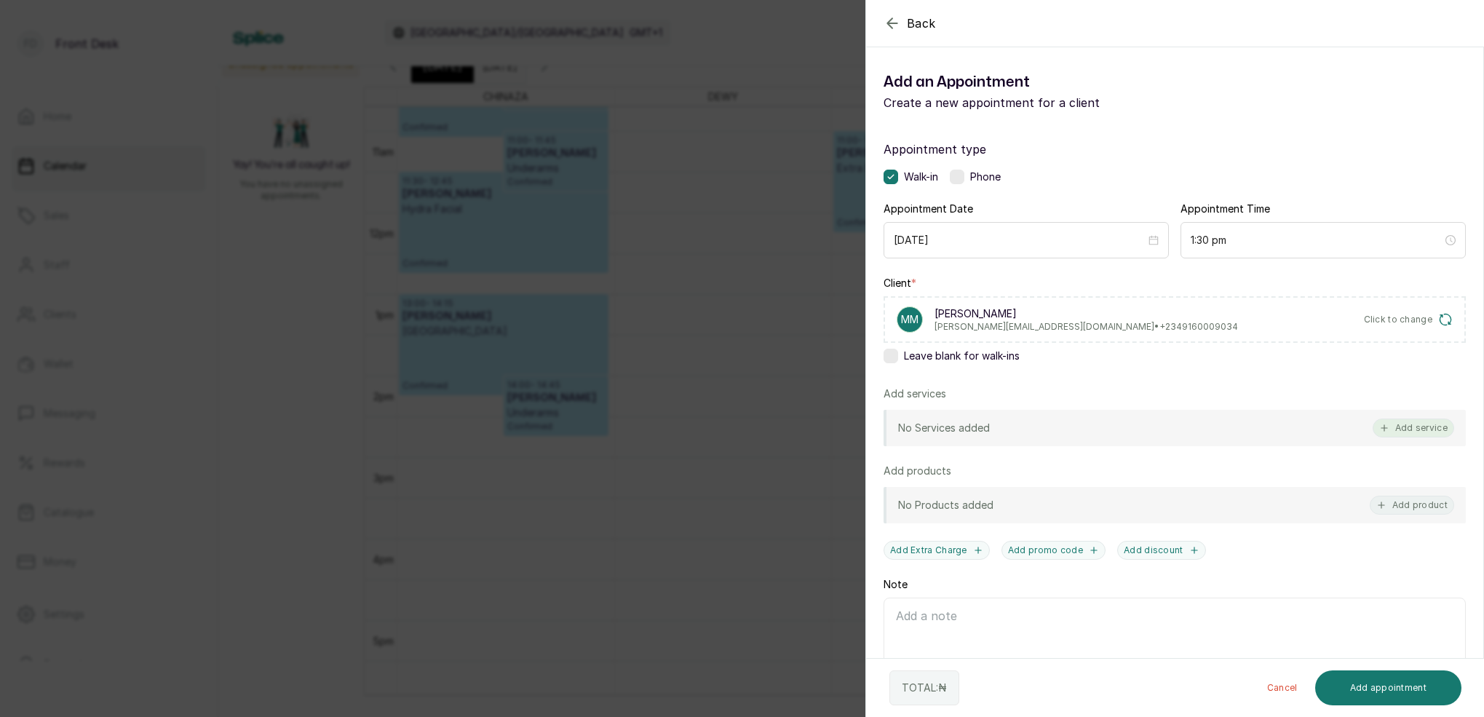
click at [1444, 431] on button "Add service" at bounding box center [1414, 428] width 82 height 19
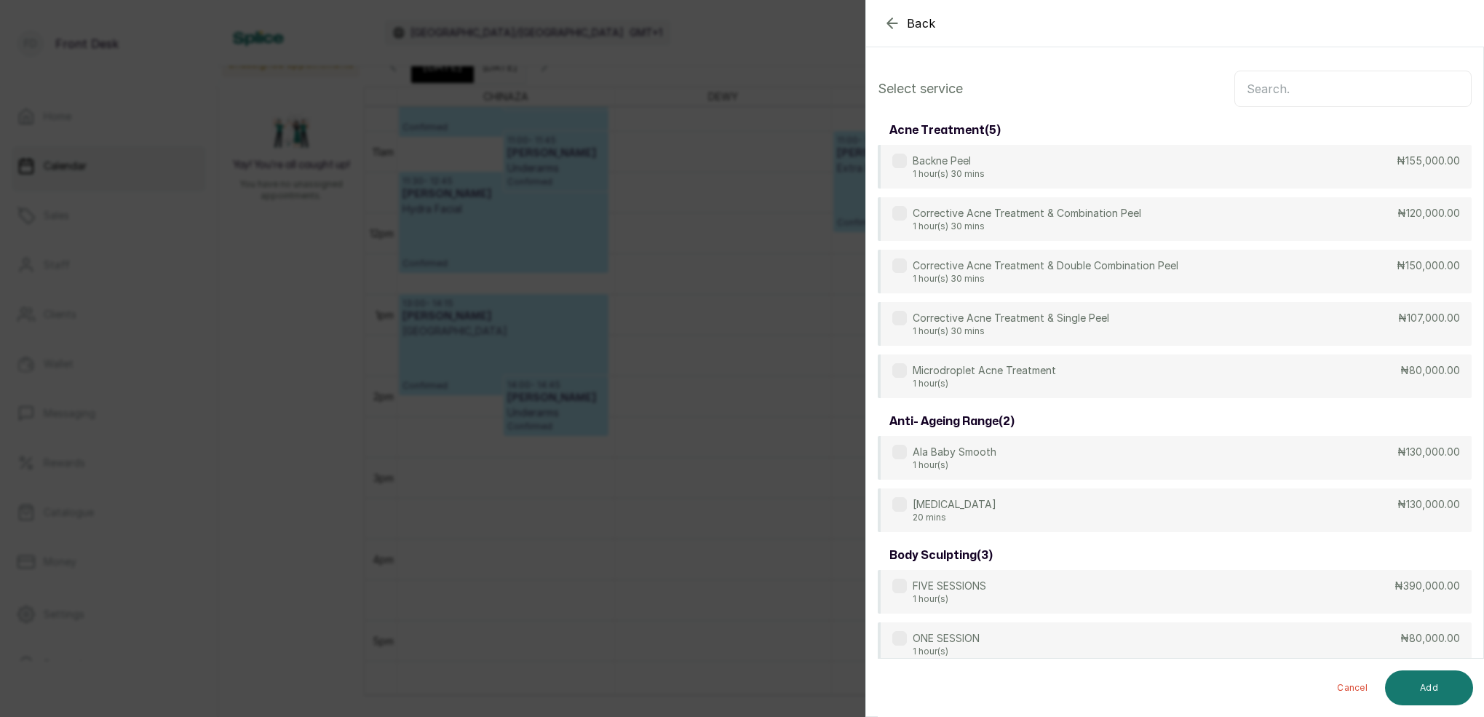
click at [1365, 95] on input "text" at bounding box center [1352, 89] width 237 height 36
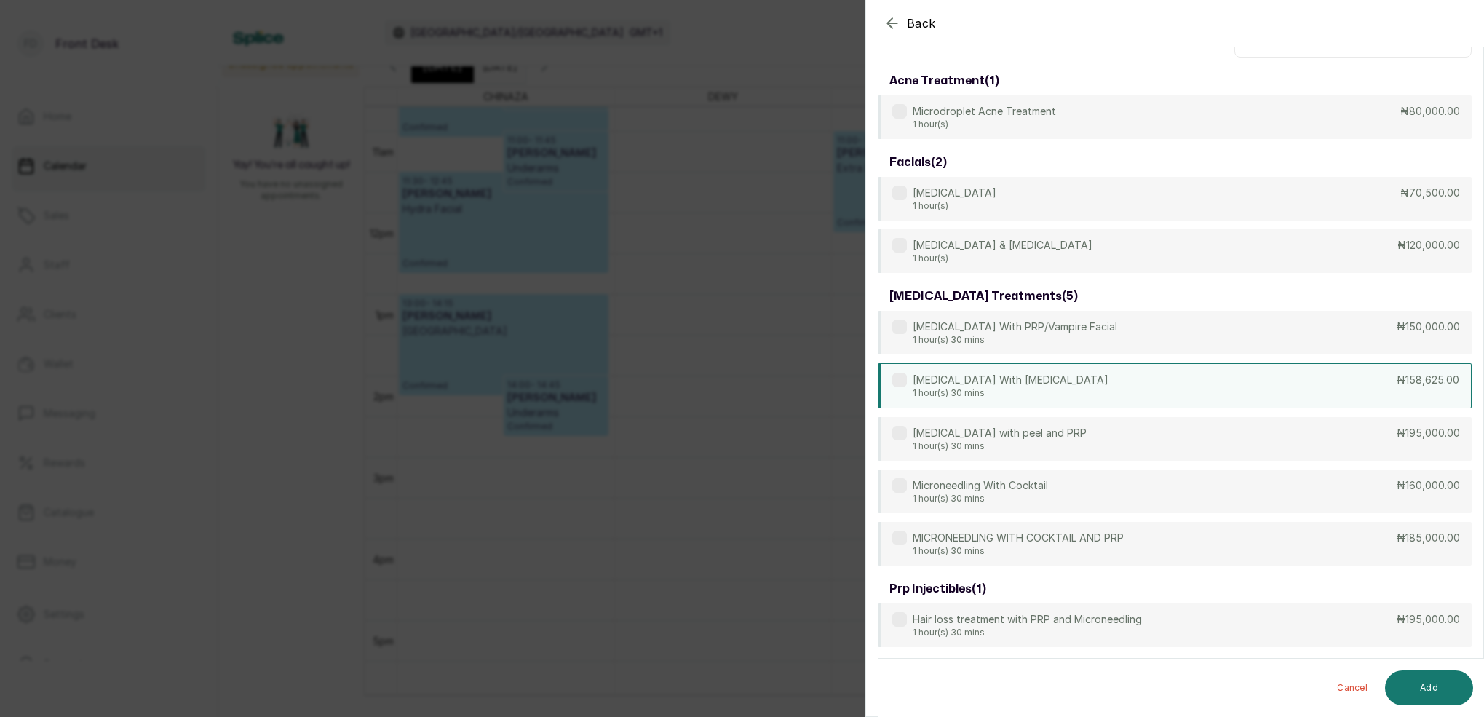
scroll to position [49, 0]
type input "micr"
drag, startPoint x: 1075, startPoint y: 443, endPoint x: 1219, endPoint y: 496, distance: 153.6
click at [1076, 442] on p "1 hour(s) 30 mins" at bounding box center [1000, 446] width 174 height 12
click at [1215, 443] on div "[MEDICAL_DATA] with peel and PRP 1 hour(s) 30 mins ₦195,000.00" at bounding box center [1175, 438] width 594 height 45
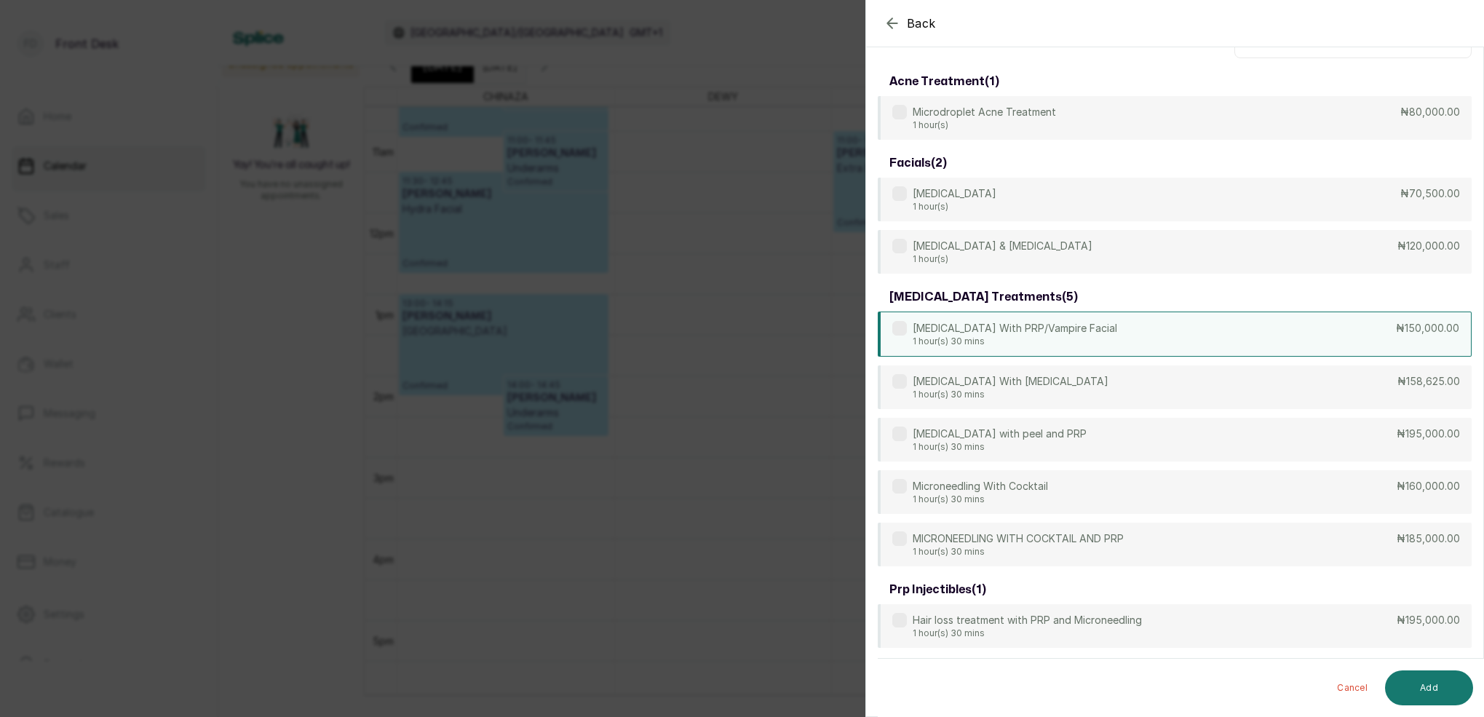
drag, startPoint x: 1389, startPoint y: 330, endPoint x: 1395, endPoint y: 339, distance: 10.5
click at [1389, 330] on div "[MEDICAL_DATA] With PRP/Vampire Facial 1 hour(s) 30 mins ₦150,000.00" at bounding box center [1175, 334] width 594 height 45
click at [1455, 691] on button "Add" at bounding box center [1429, 687] width 88 height 35
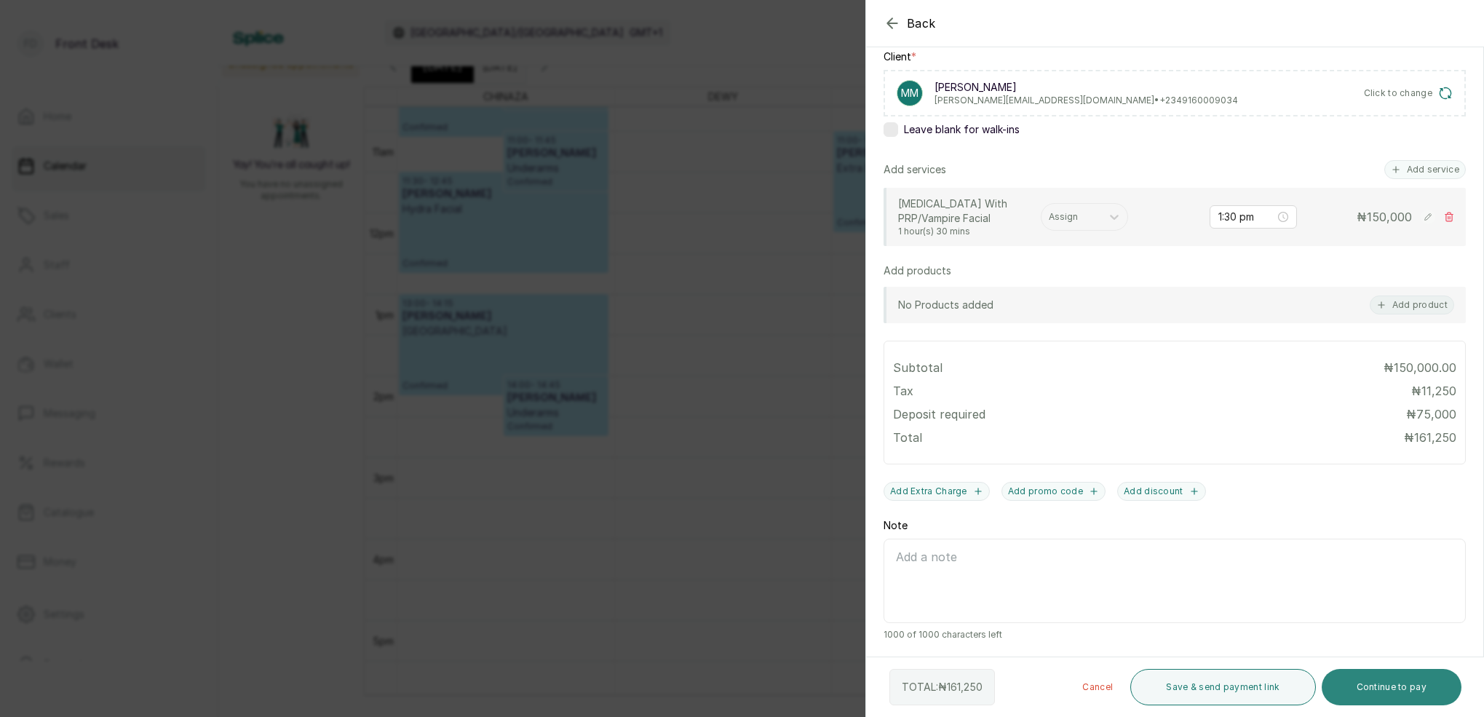
scroll to position [226, 0]
drag, startPoint x: 1394, startPoint y: 692, endPoint x: 1363, endPoint y: 593, distance: 103.6
click at [1394, 691] on button "Continue to pay" at bounding box center [1392, 687] width 140 height 36
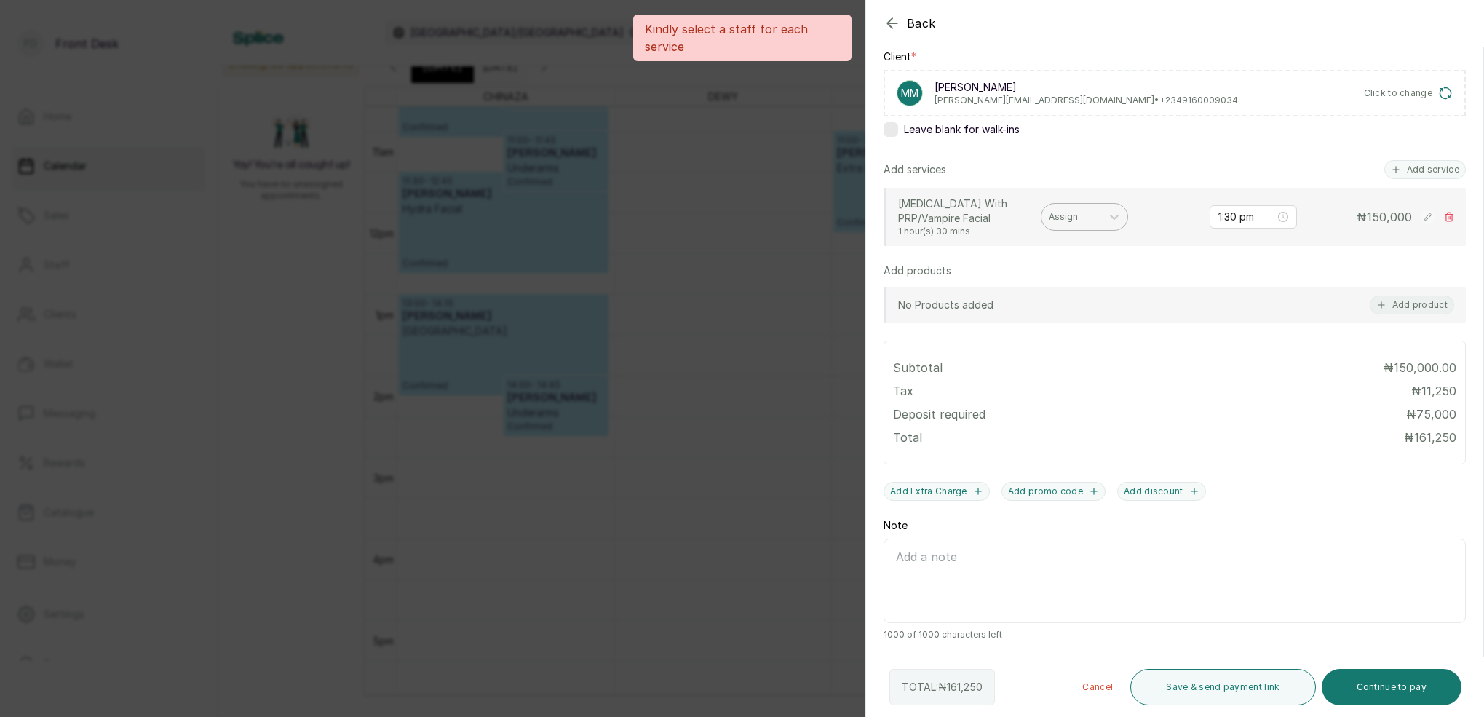
click at [1088, 220] on div at bounding box center [1071, 216] width 45 height 13
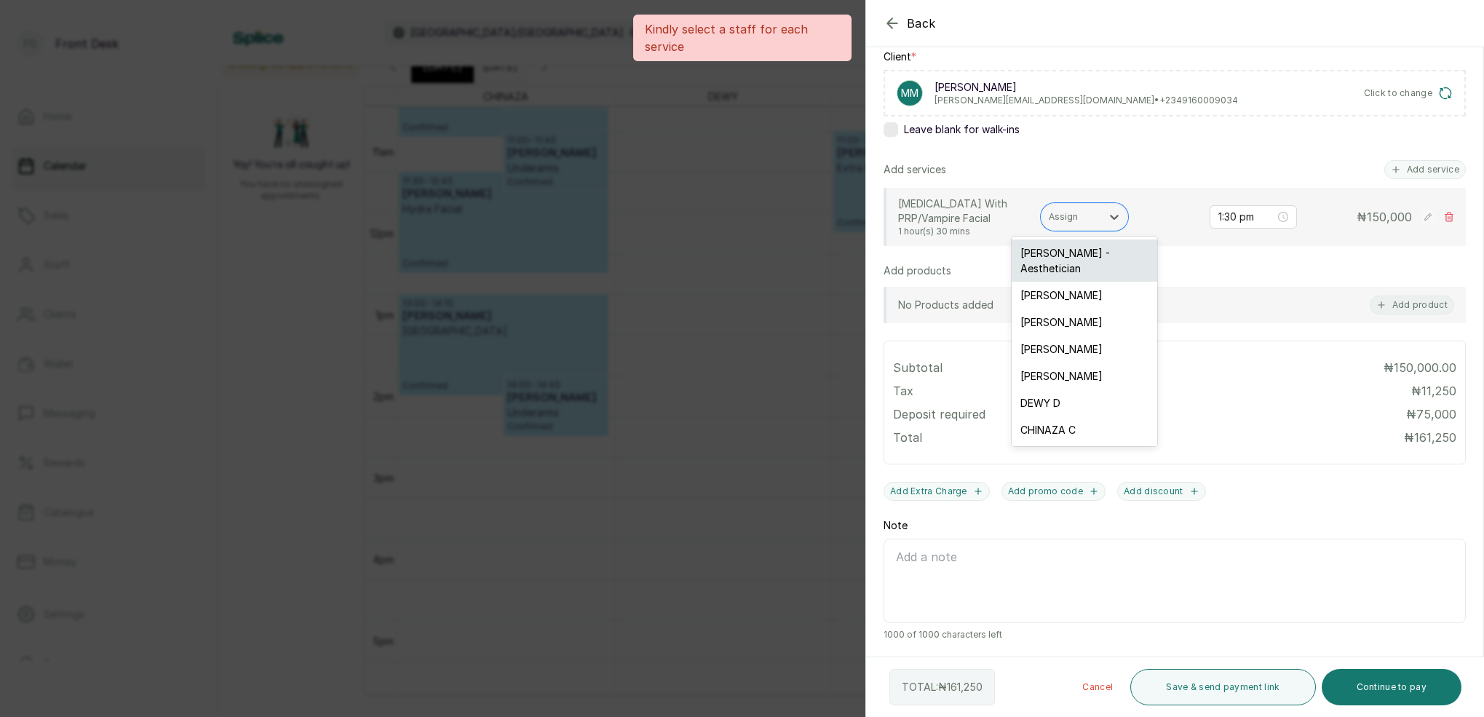
click at [1073, 257] on div "[PERSON_NAME] - Aesthetician" at bounding box center [1085, 260] width 146 height 42
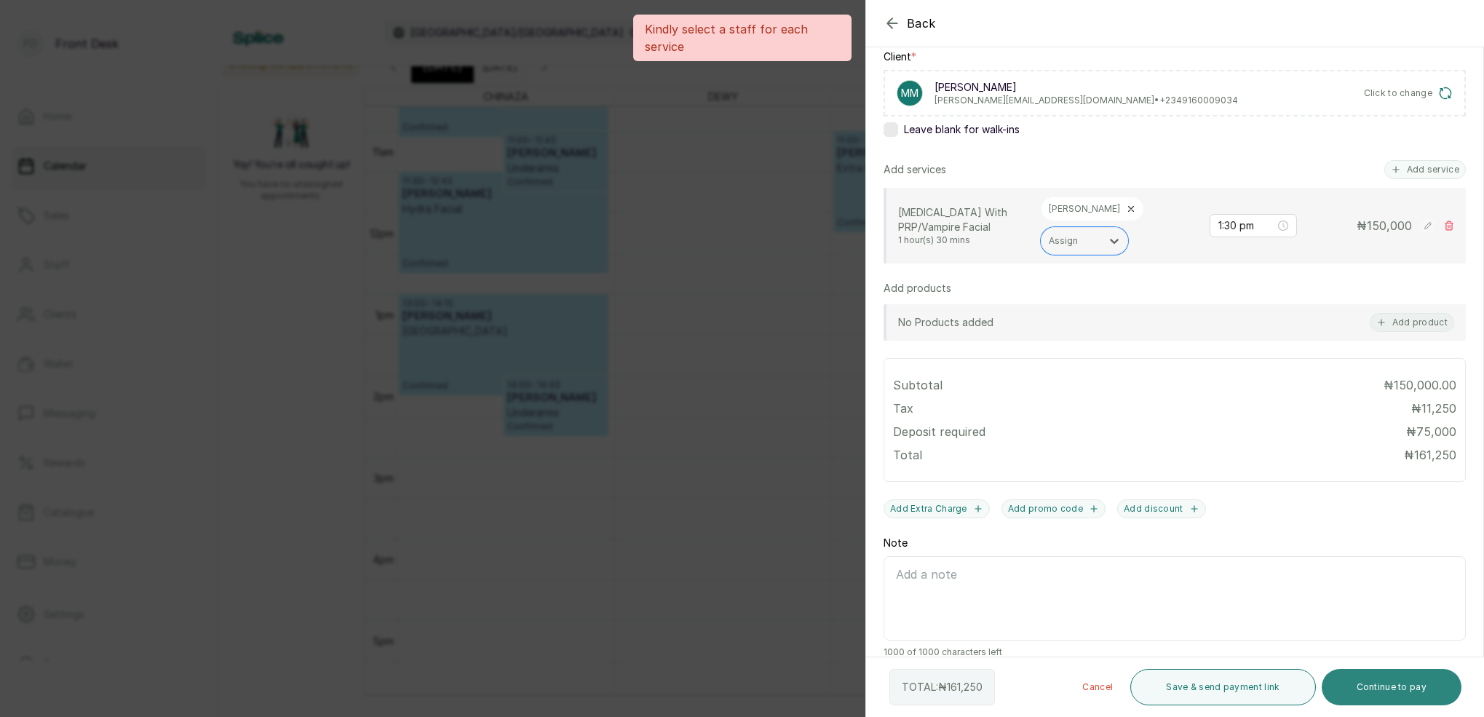
click at [1393, 692] on button "Continue to pay" at bounding box center [1392, 687] width 140 height 36
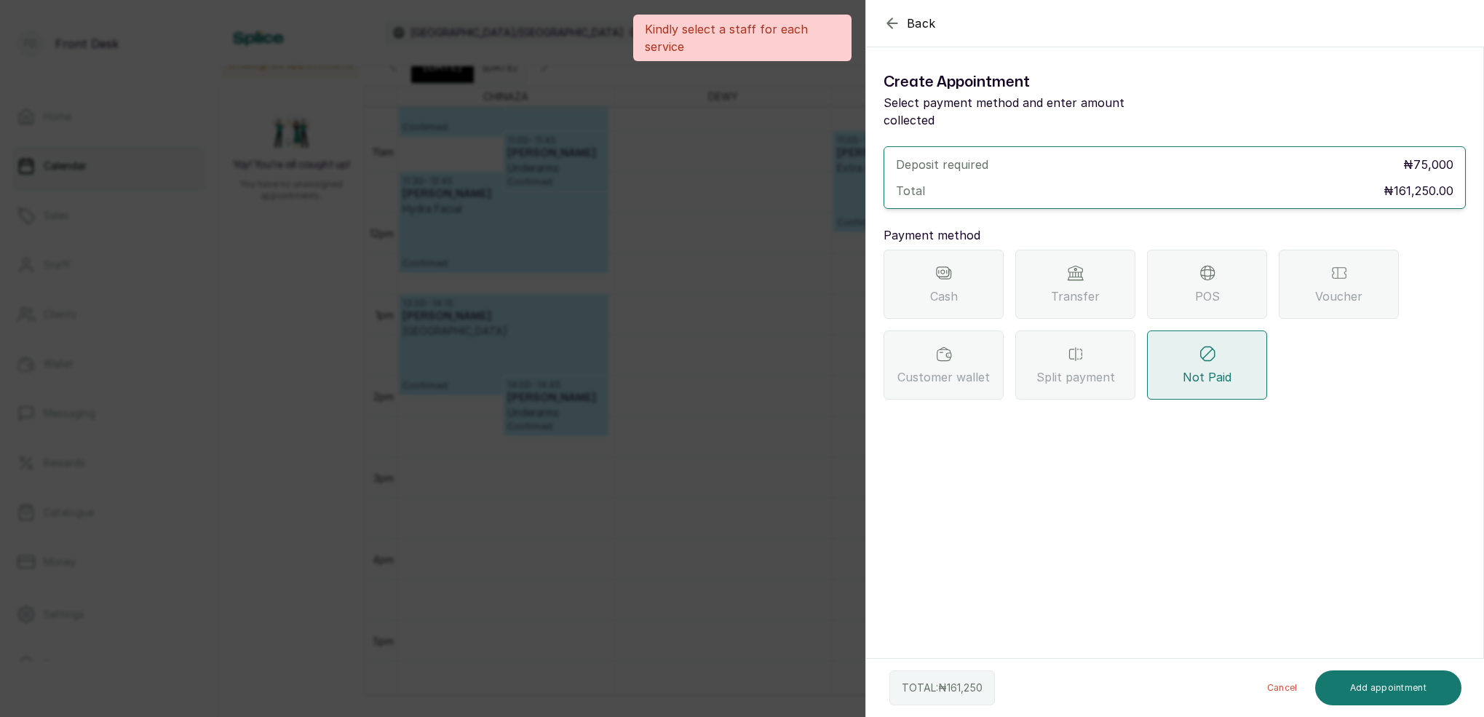
scroll to position [0, 0]
drag, startPoint x: 1094, startPoint y: 245, endPoint x: 1099, endPoint y: 264, distance: 19.6
click at [1095, 250] on div "Transfer" at bounding box center [1075, 284] width 120 height 69
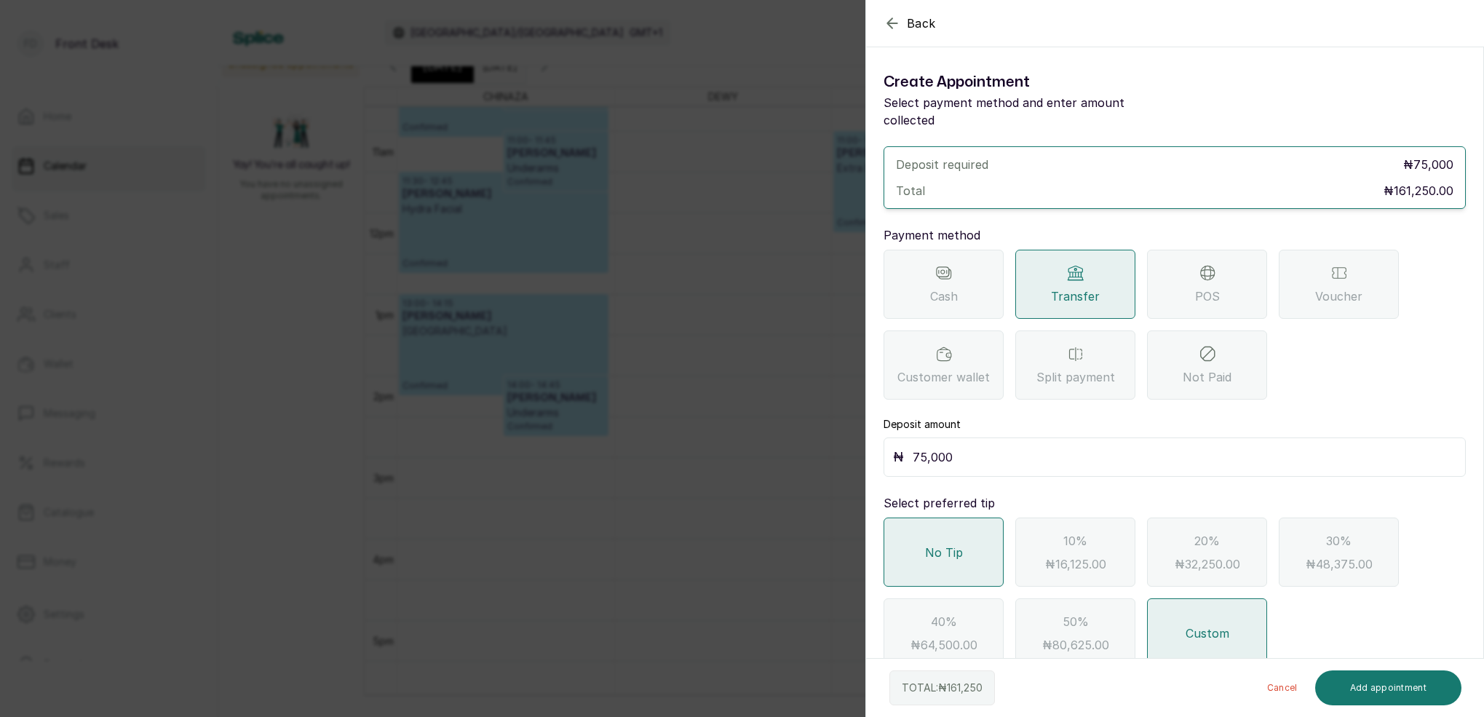
click at [1076, 287] on span "Transfer" at bounding box center [1075, 295] width 49 height 17
click at [1025, 443] on input "75,000" at bounding box center [1185, 453] width 544 height 20
click at [896, 21] on icon "button" at bounding box center [892, 23] width 17 height 17
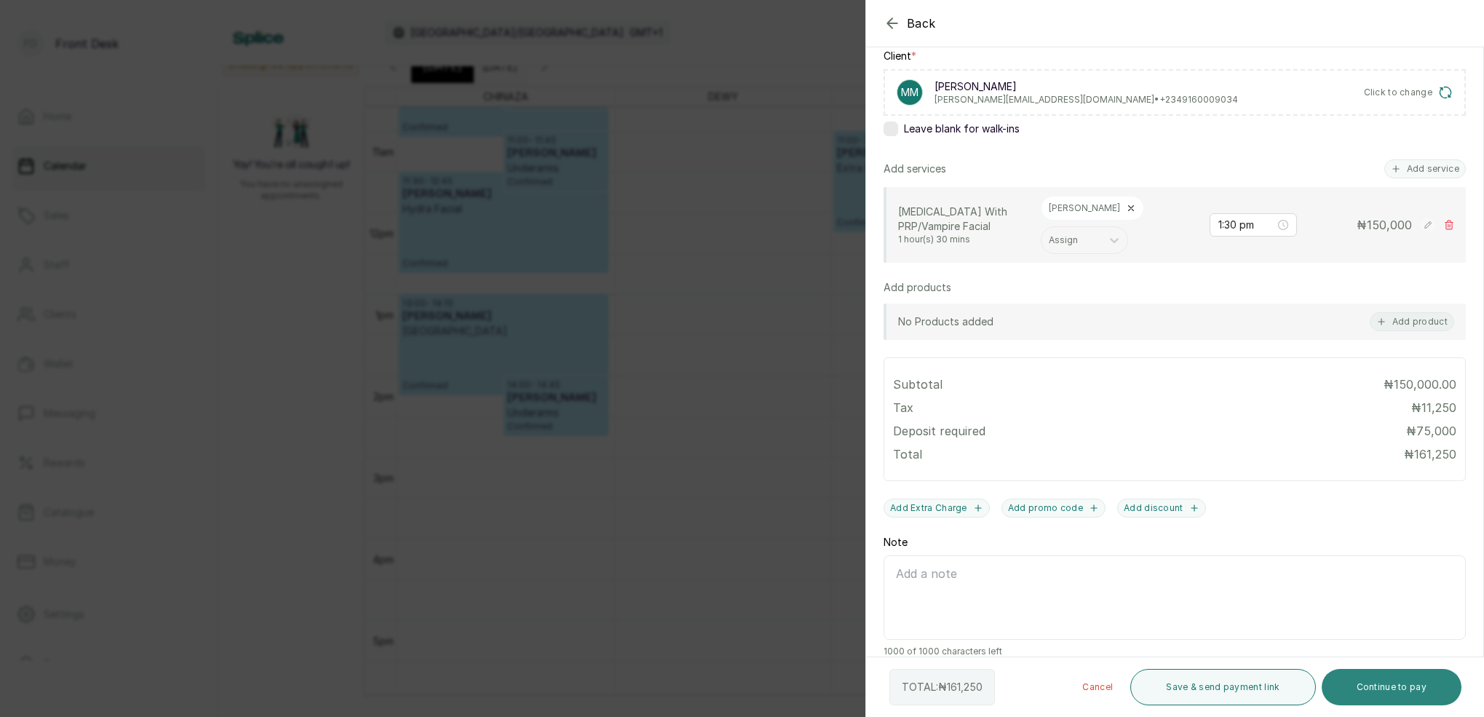
click at [1397, 683] on button "Continue to pay" at bounding box center [1392, 687] width 140 height 36
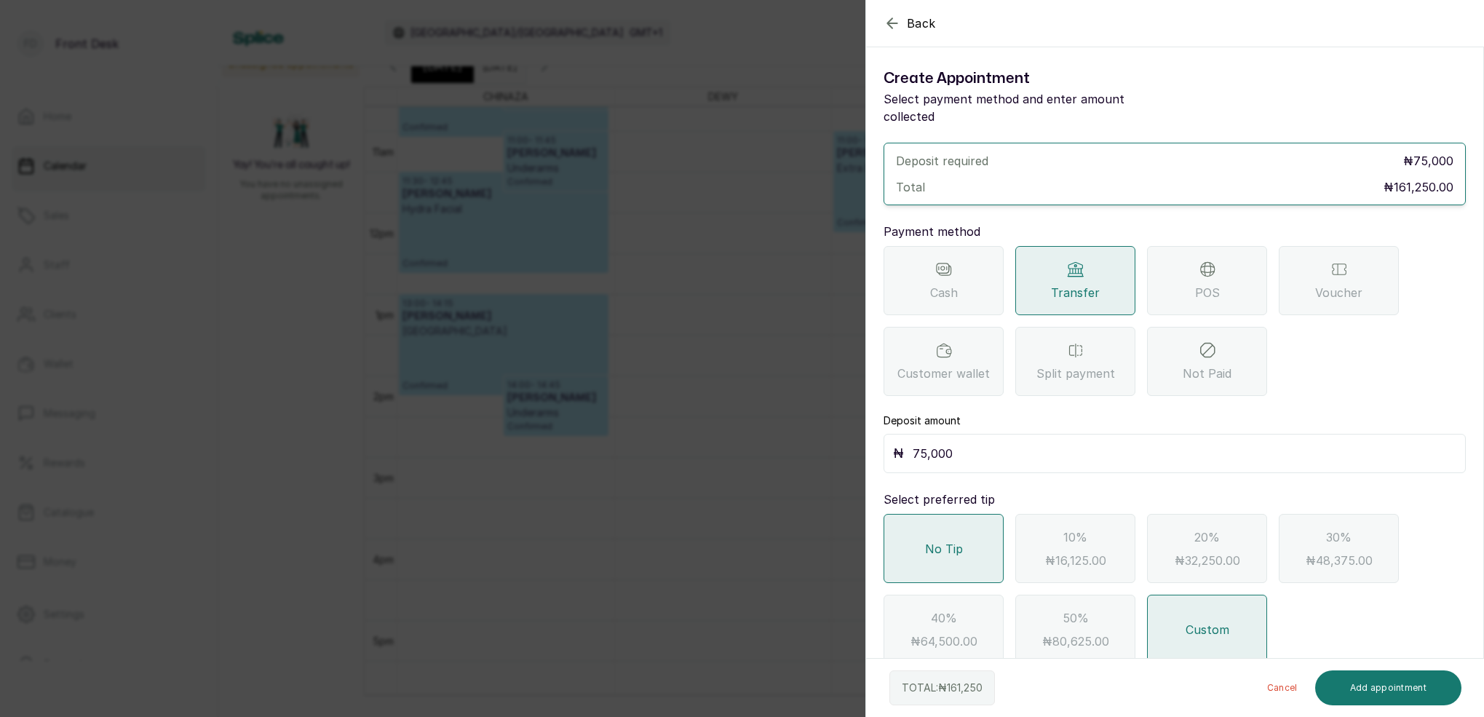
click at [892, 25] on icon "button" at bounding box center [892, 23] width 17 height 17
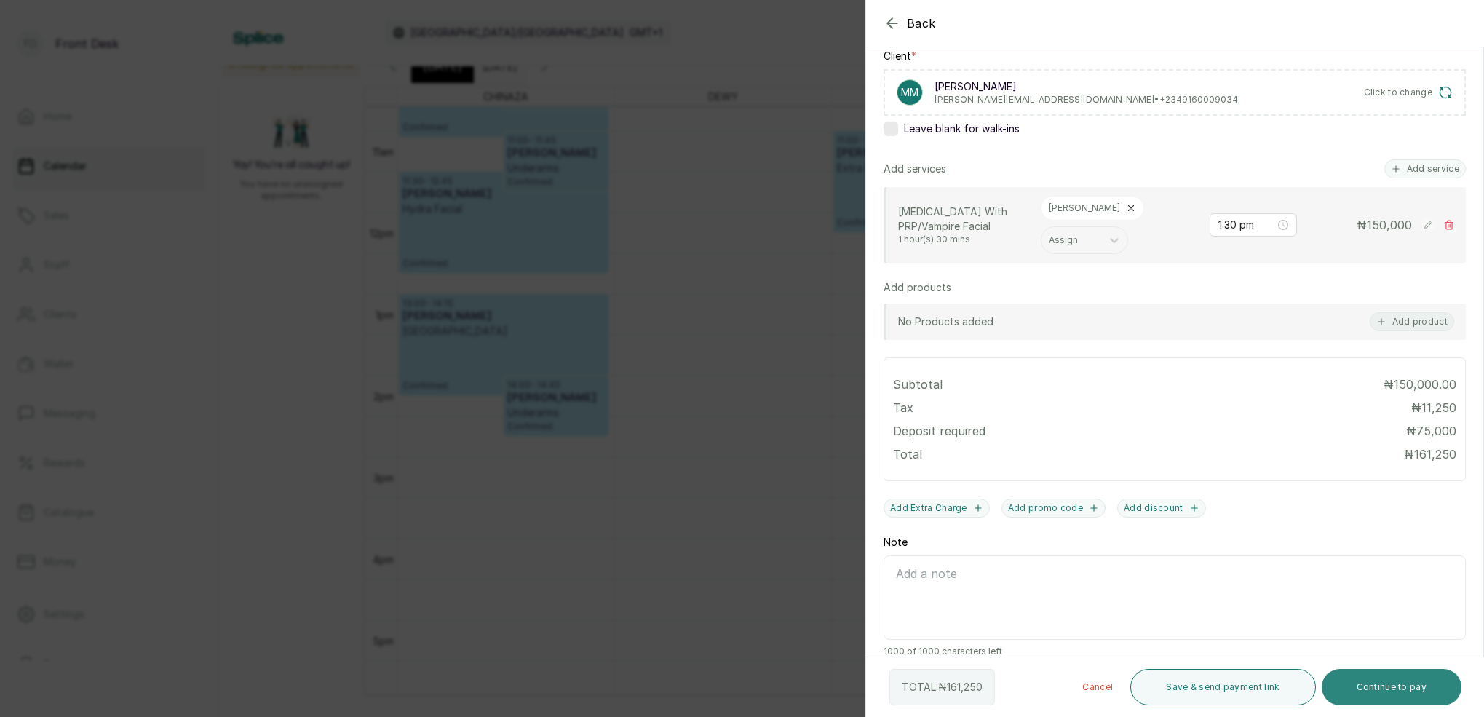
click at [1413, 691] on button "Continue to pay" at bounding box center [1392, 687] width 140 height 36
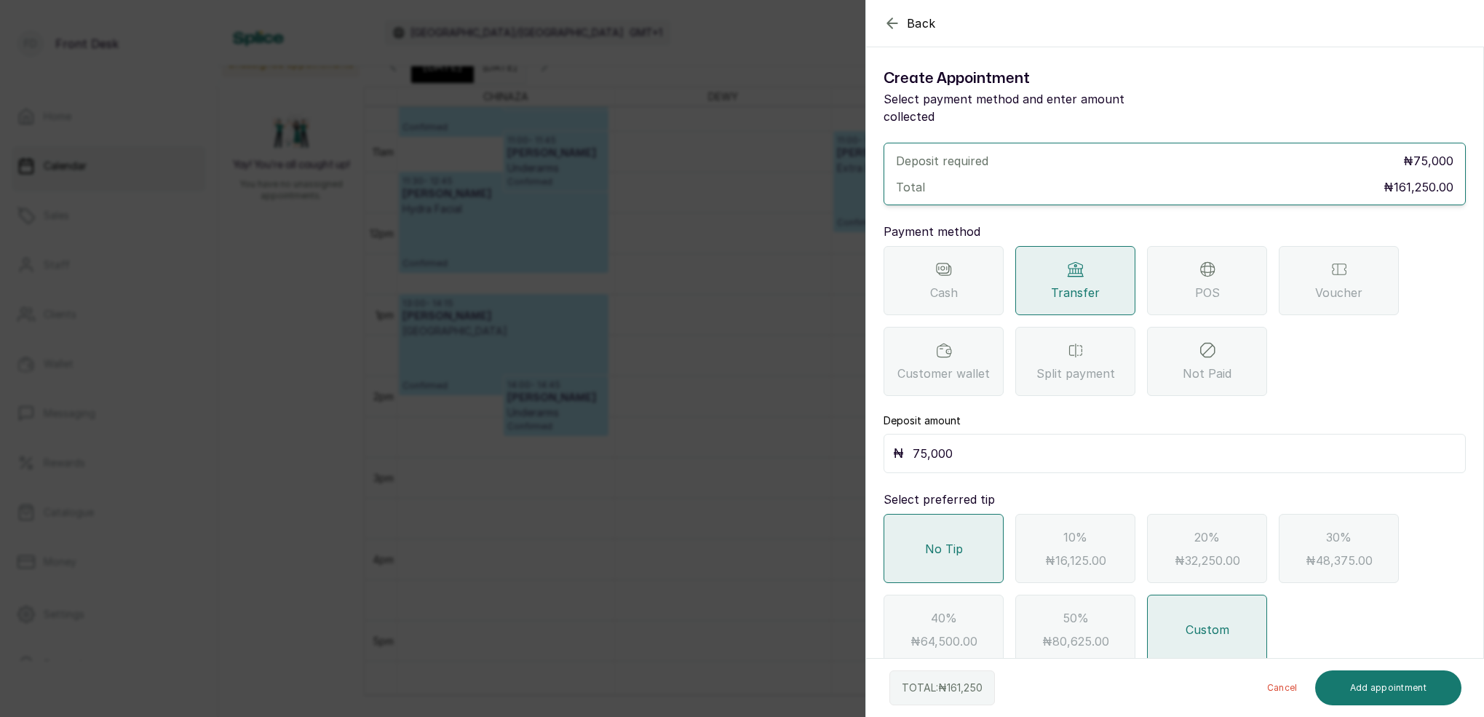
click at [976, 521] on div "No Tip" at bounding box center [944, 548] width 120 height 69
click at [1293, 682] on button "Cancel" at bounding box center [1283, 687] width 54 height 35
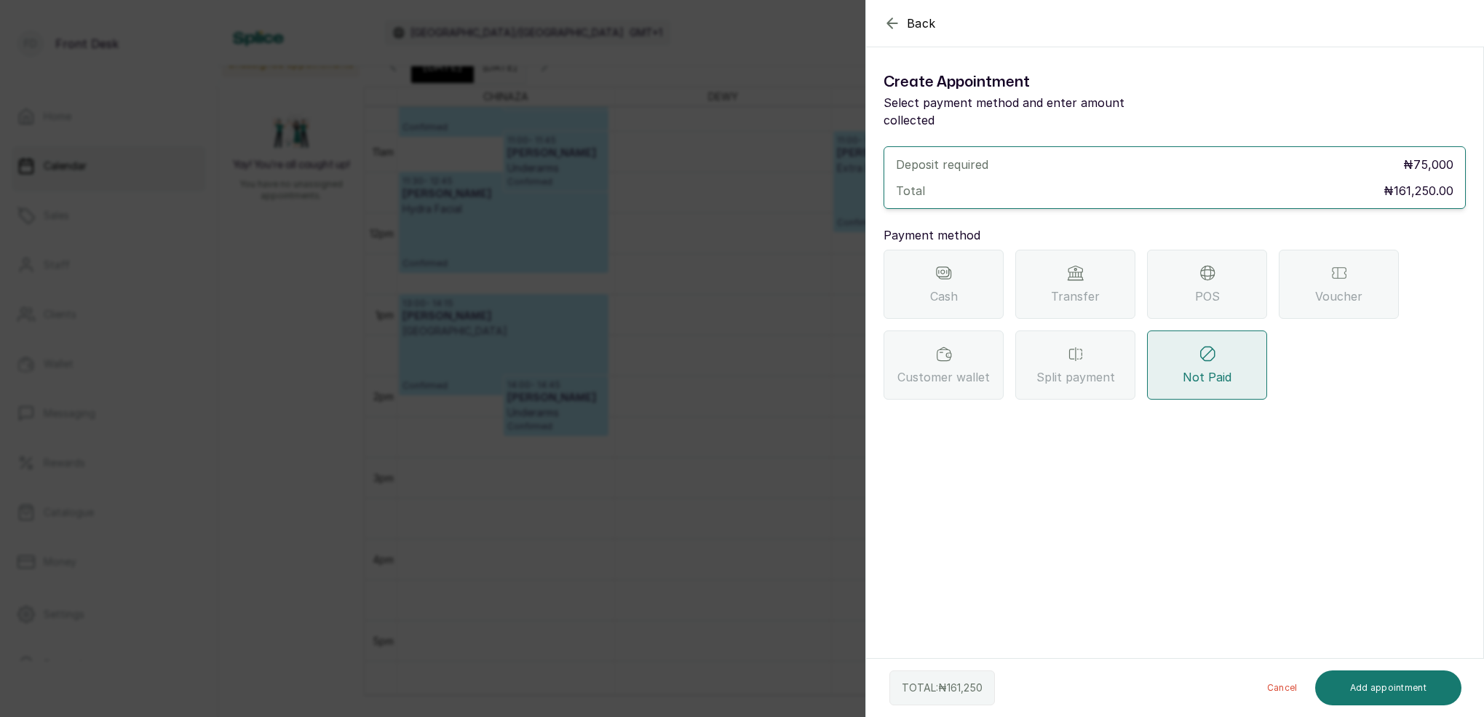
click at [892, 24] on icon "button" at bounding box center [892, 23] width 17 height 17
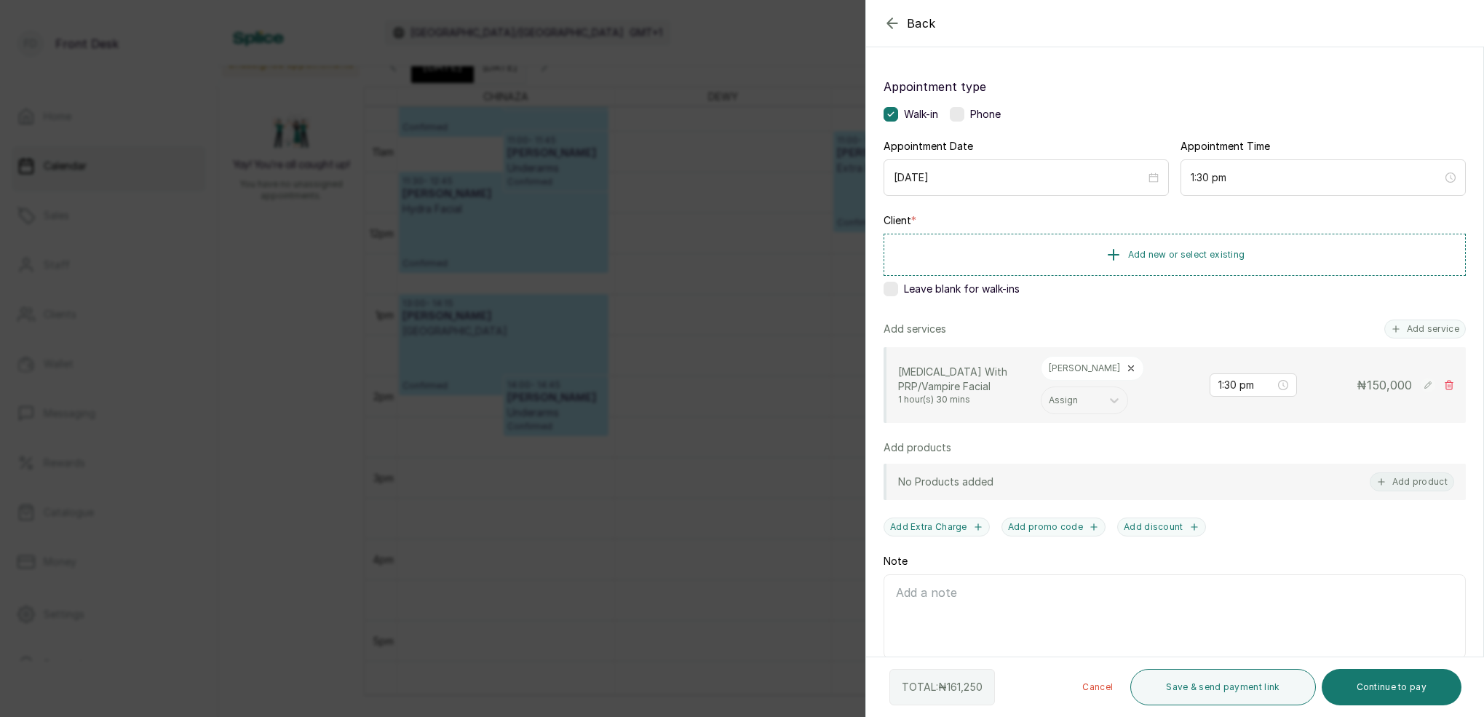
scroll to position [81, 0]
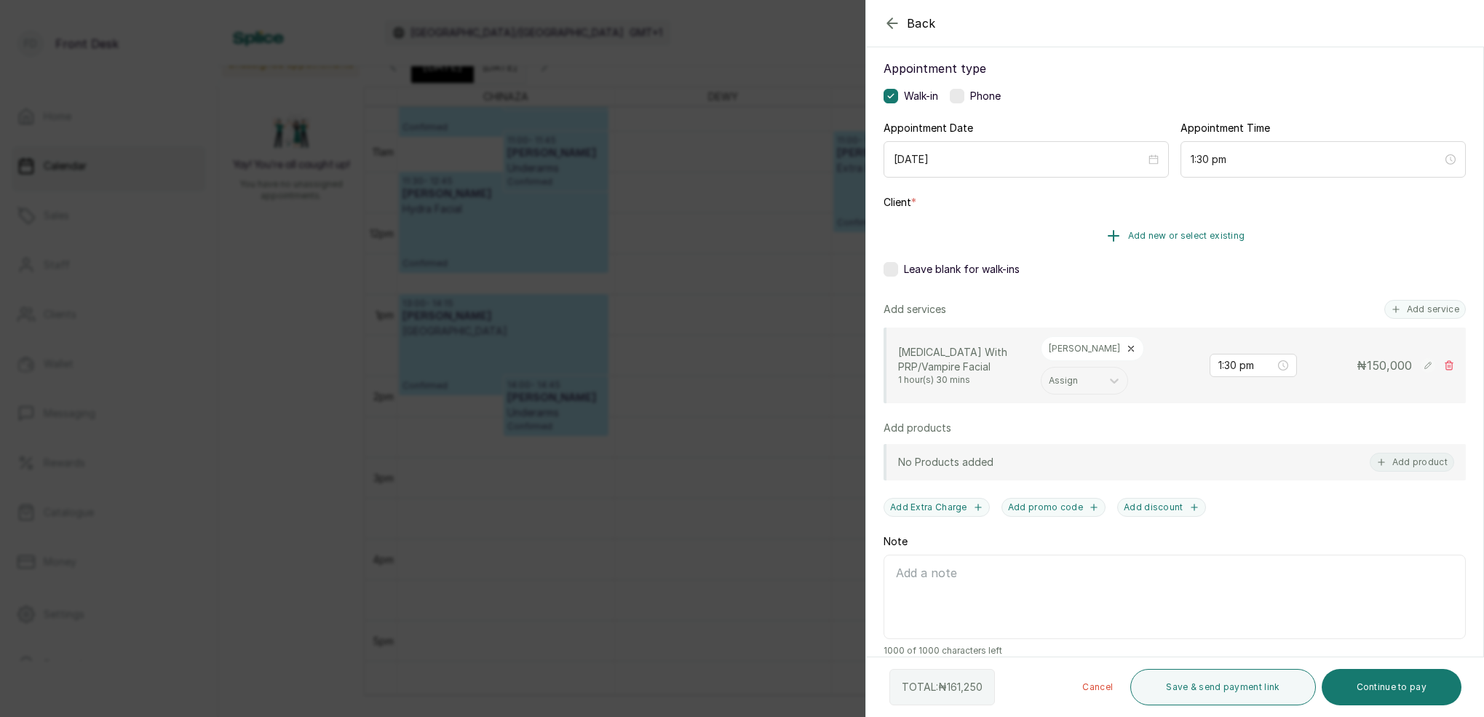
click at [1154, 236] on span "Add new or select existing" at bounding box center [1186, 236] width 117 height 12
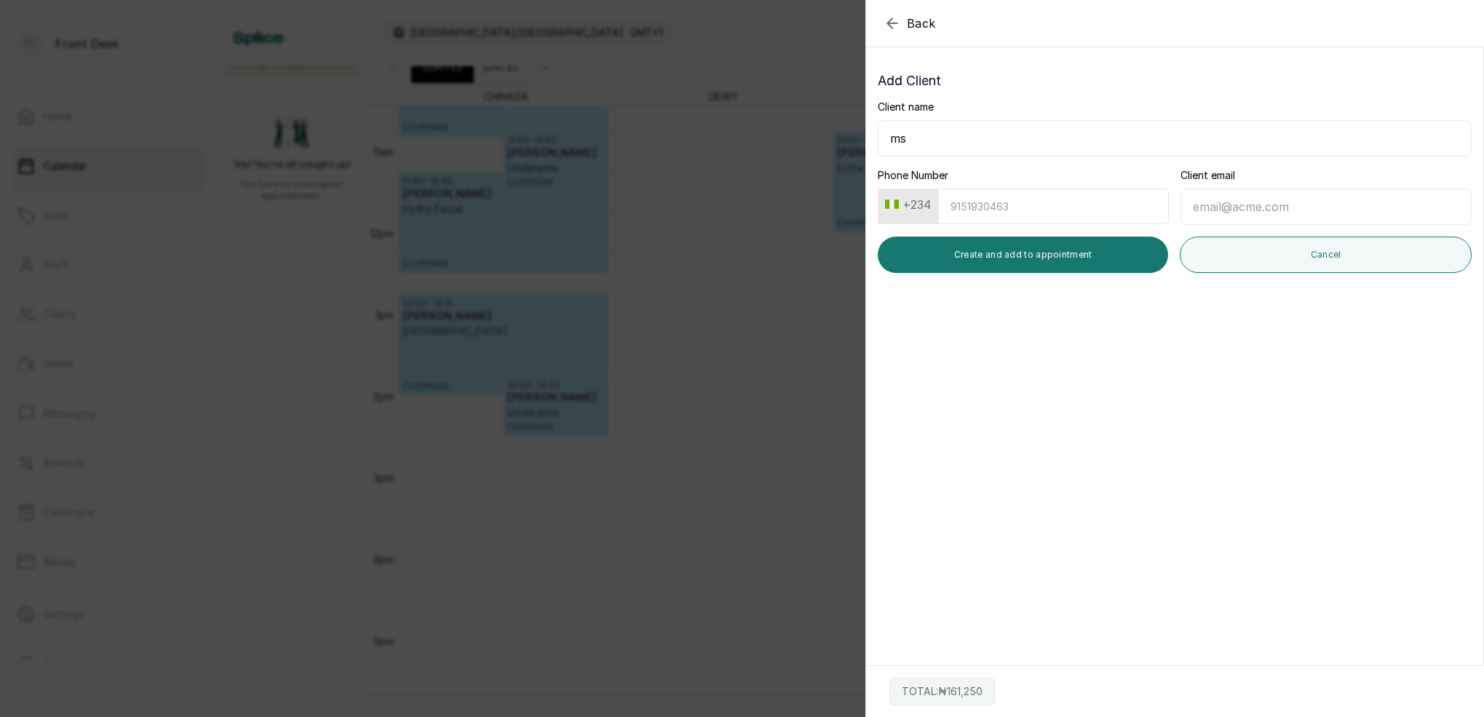
type input "m"
type input "[PERSON_NAME]"
type input "9160009034"
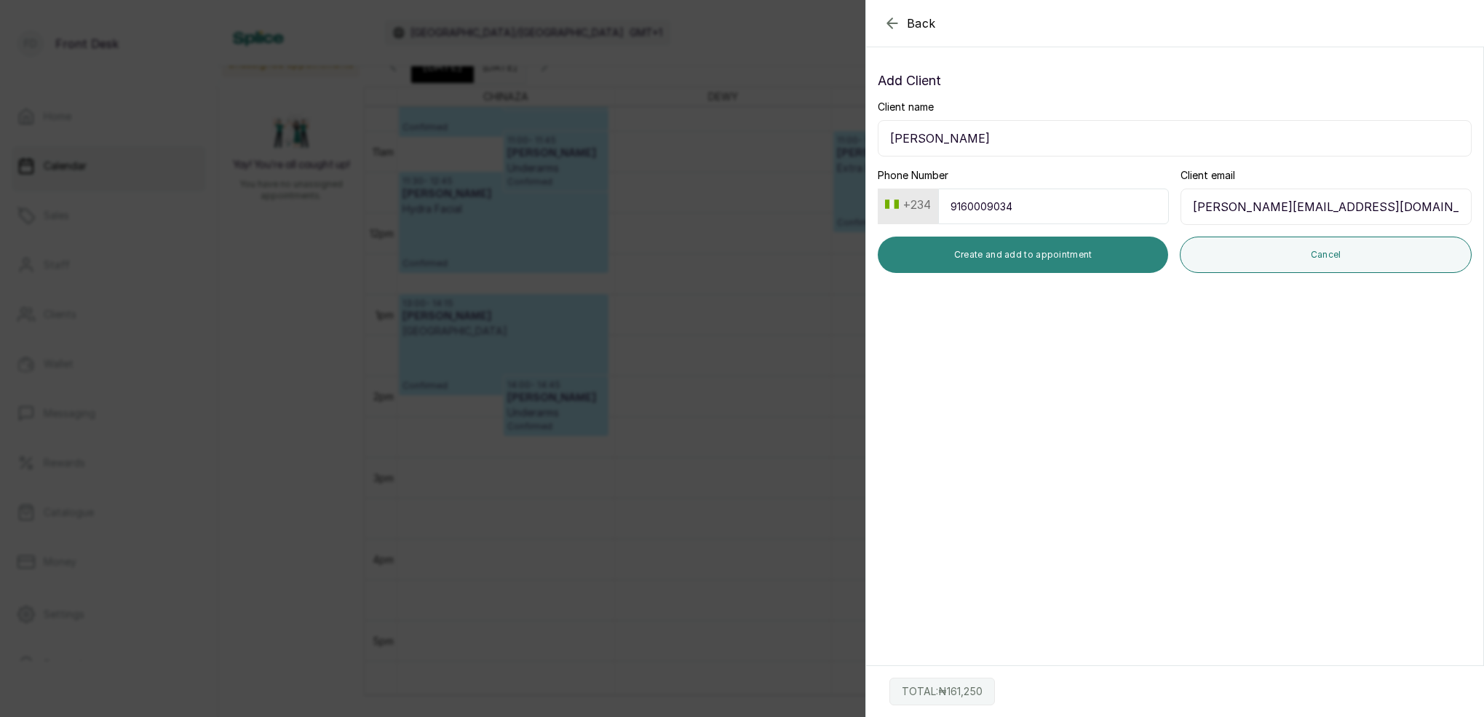
type input "[PERSON_NAME][EMAIL_ADDRESS][DOMAIN_NAME]"
click at [1062, 250] on button "Create and add to appointment" at bounding box center [1023, 255] width 290 height 36
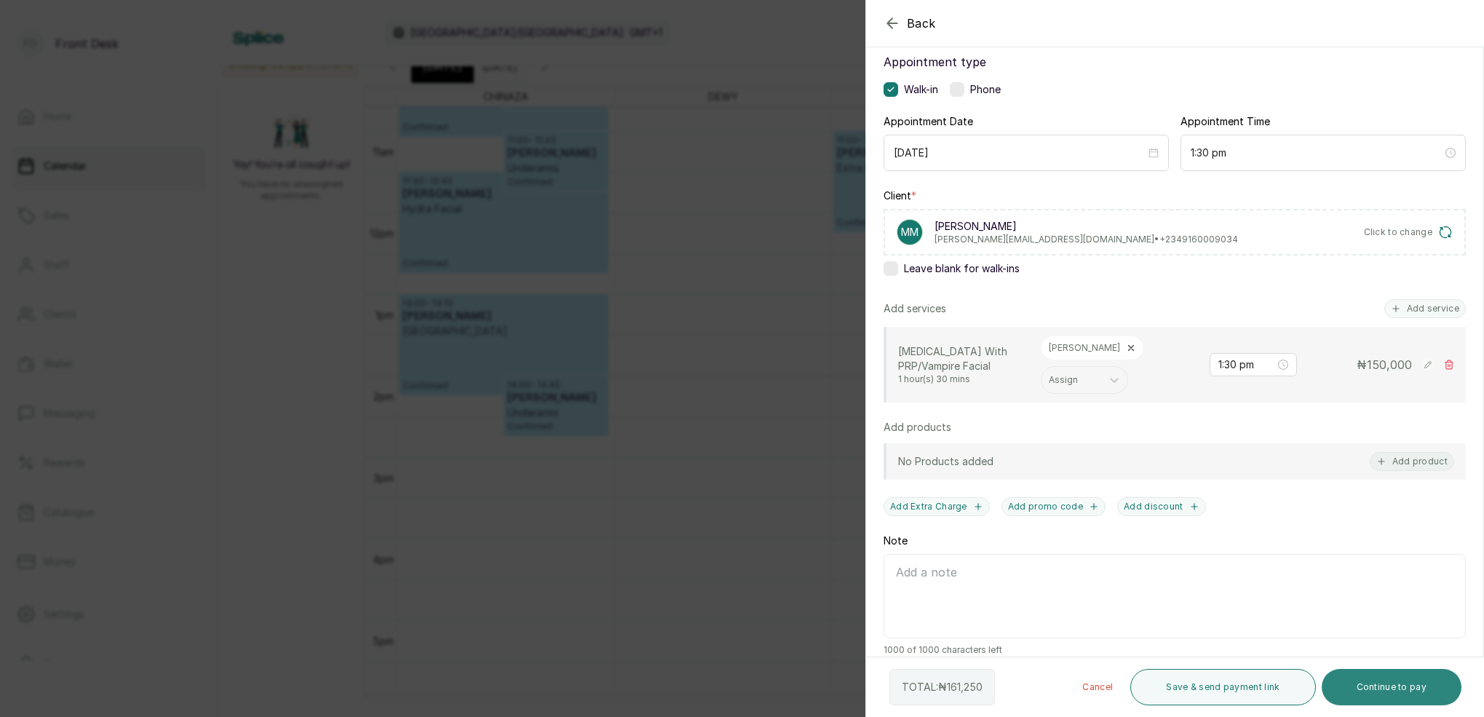
scroll to position [86, 0]
click at [1415, 680] on button "Continue to pay" at bounding box center [1392, 687] width 140 height 36
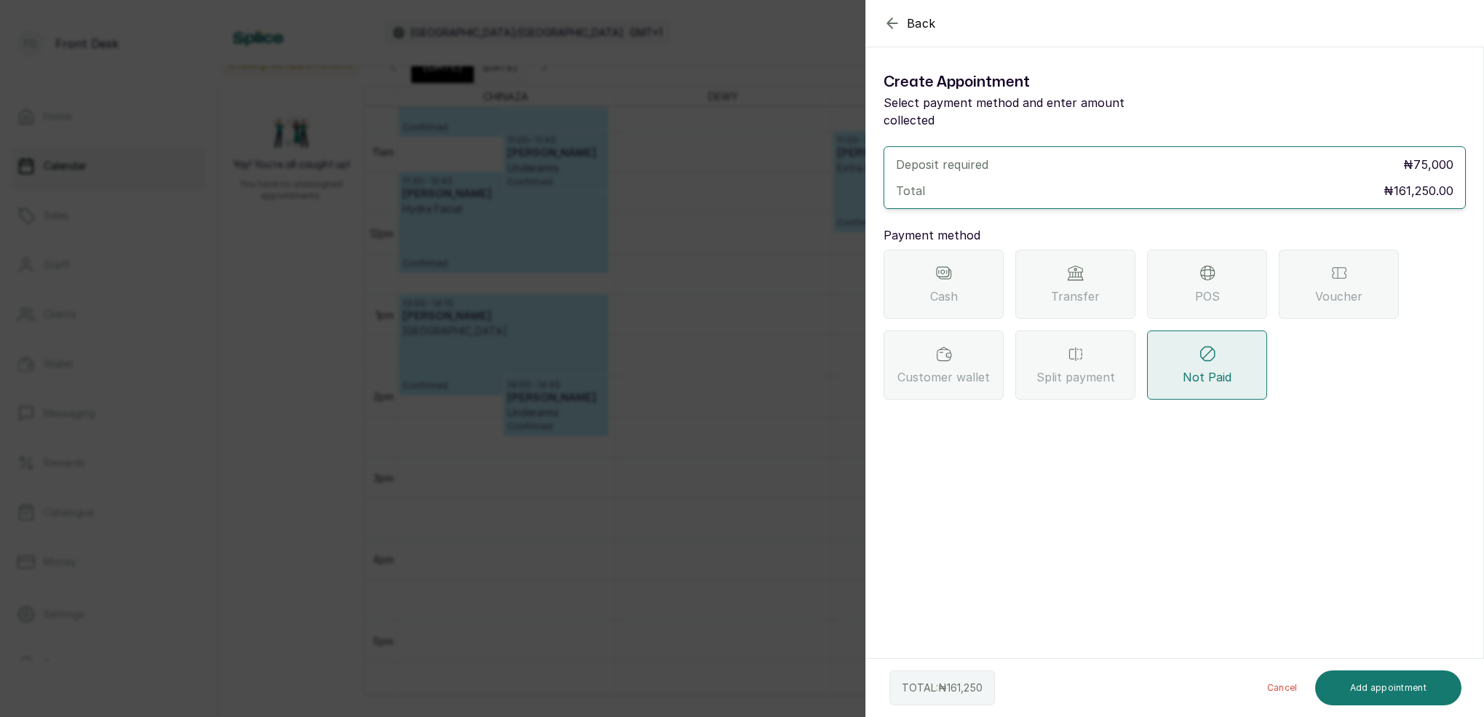
click at [1083, 291] on div "Transfer" at bounding box center [1075, 284] width 120 height 69
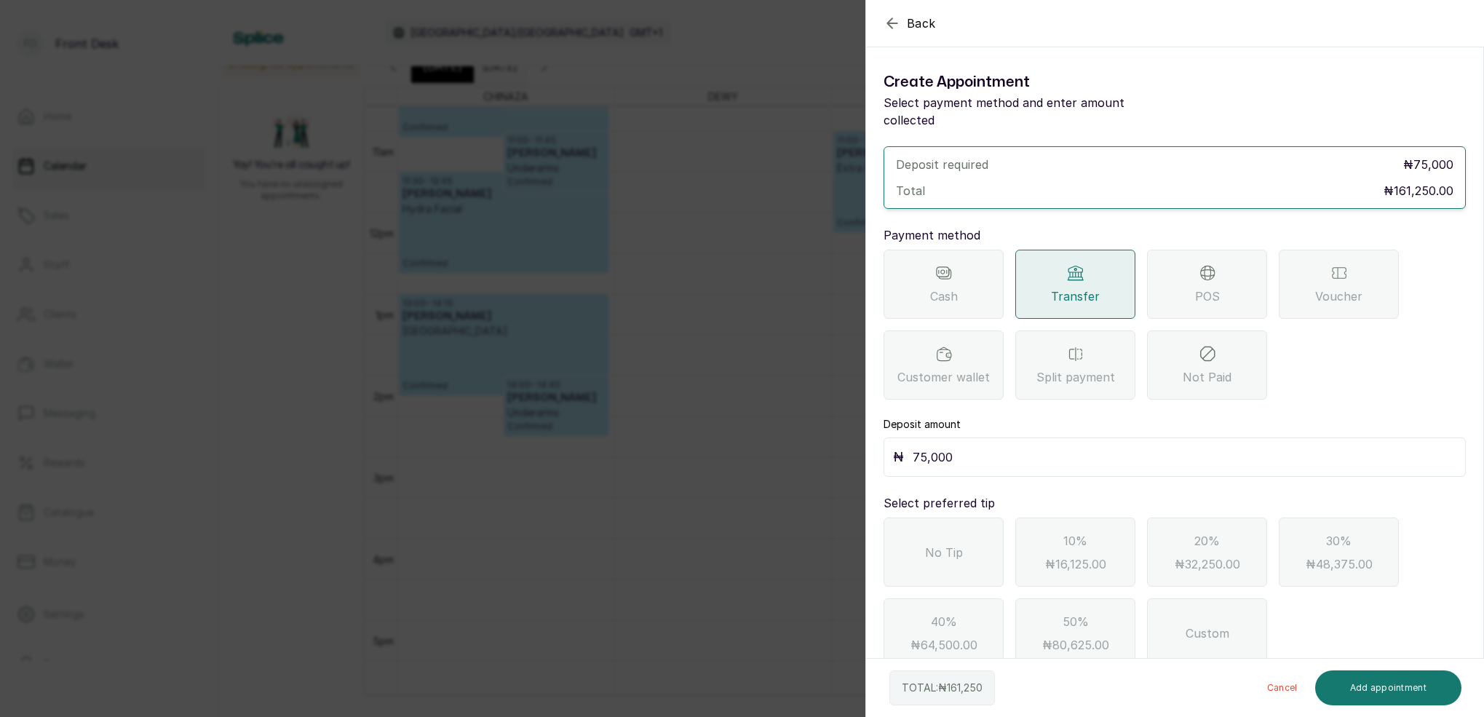
click at [1019, 448] on input "75,000" at bounding box center [1185, 457] width 544 height 20
type input "7"
type input "80,625"
click at [1393, 691] on button "Add appointment" at bounding box center [1388, 687] width 147 height 35
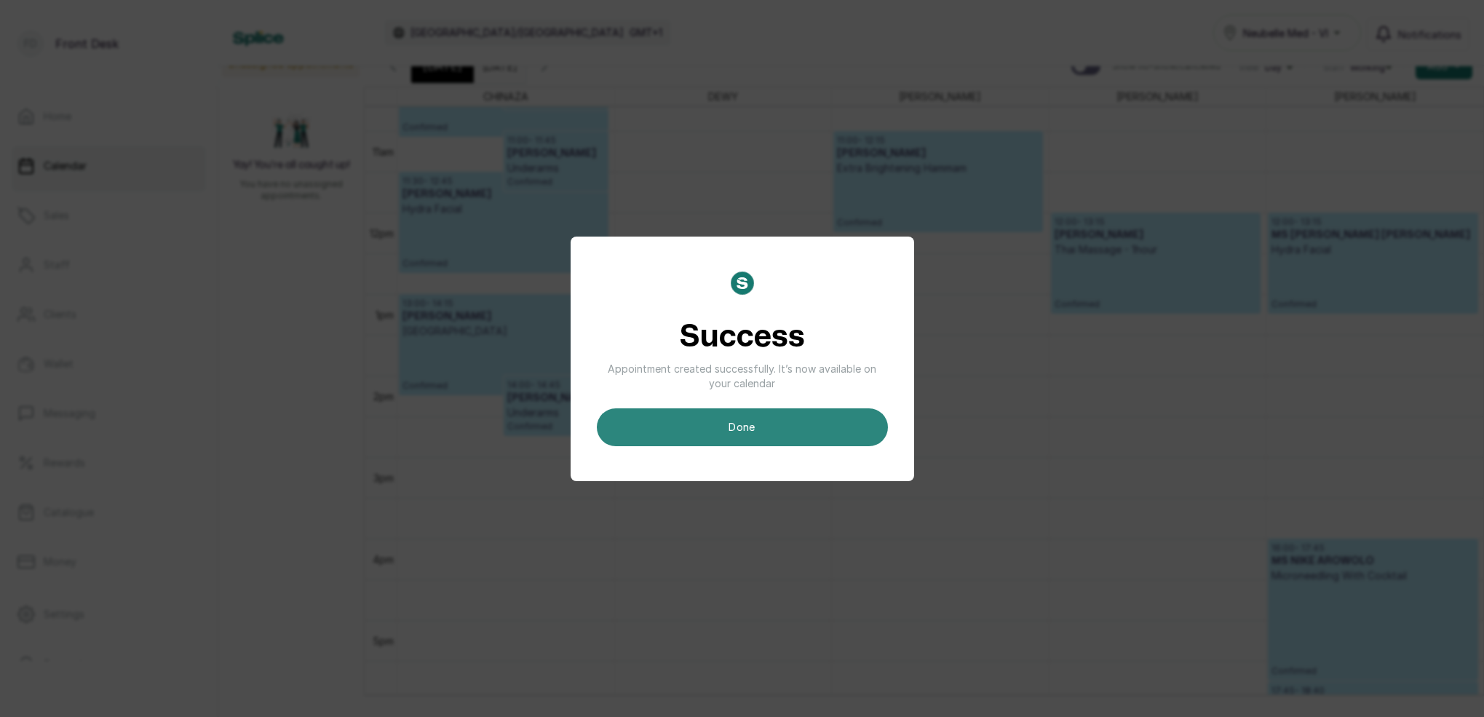
click at [870, 432] on button "done" at bounding box center [742, 427] width 291 height 38
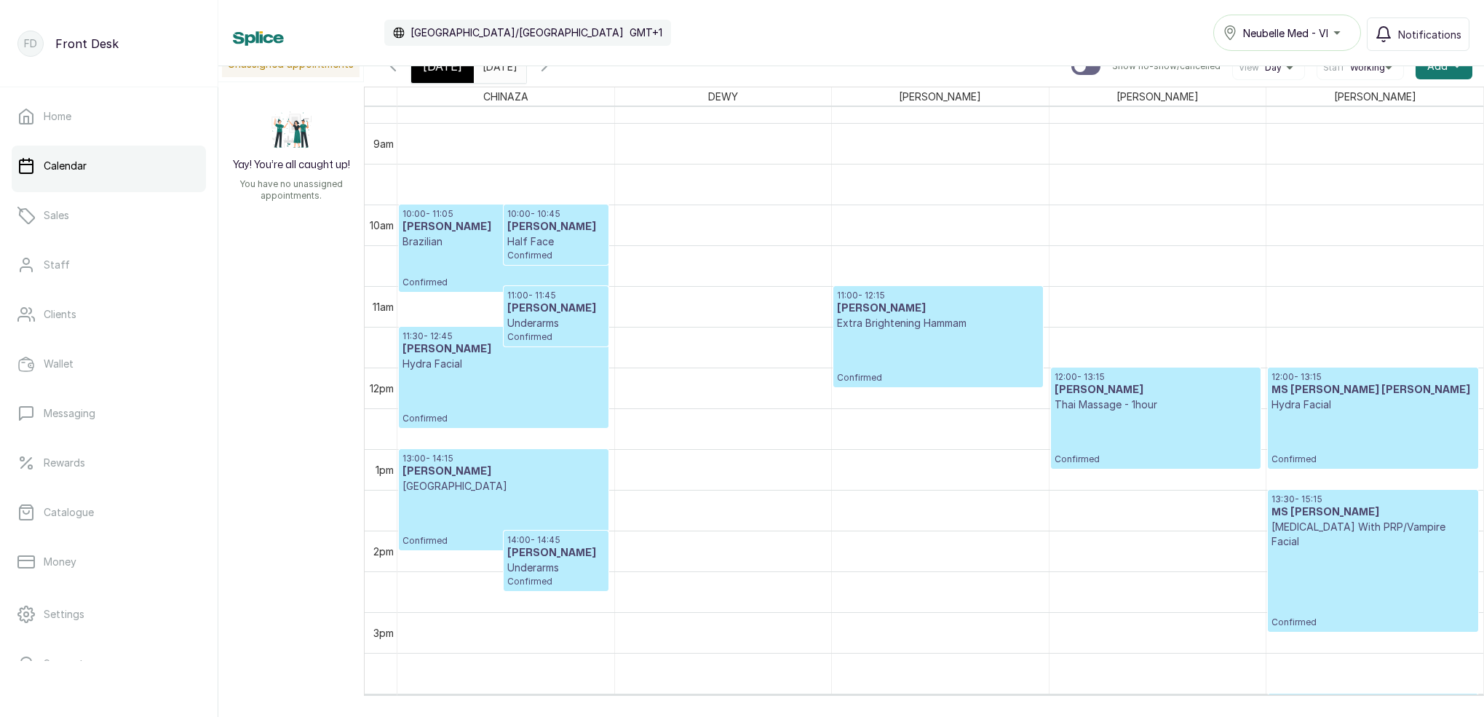
scroll to position [729, 0]
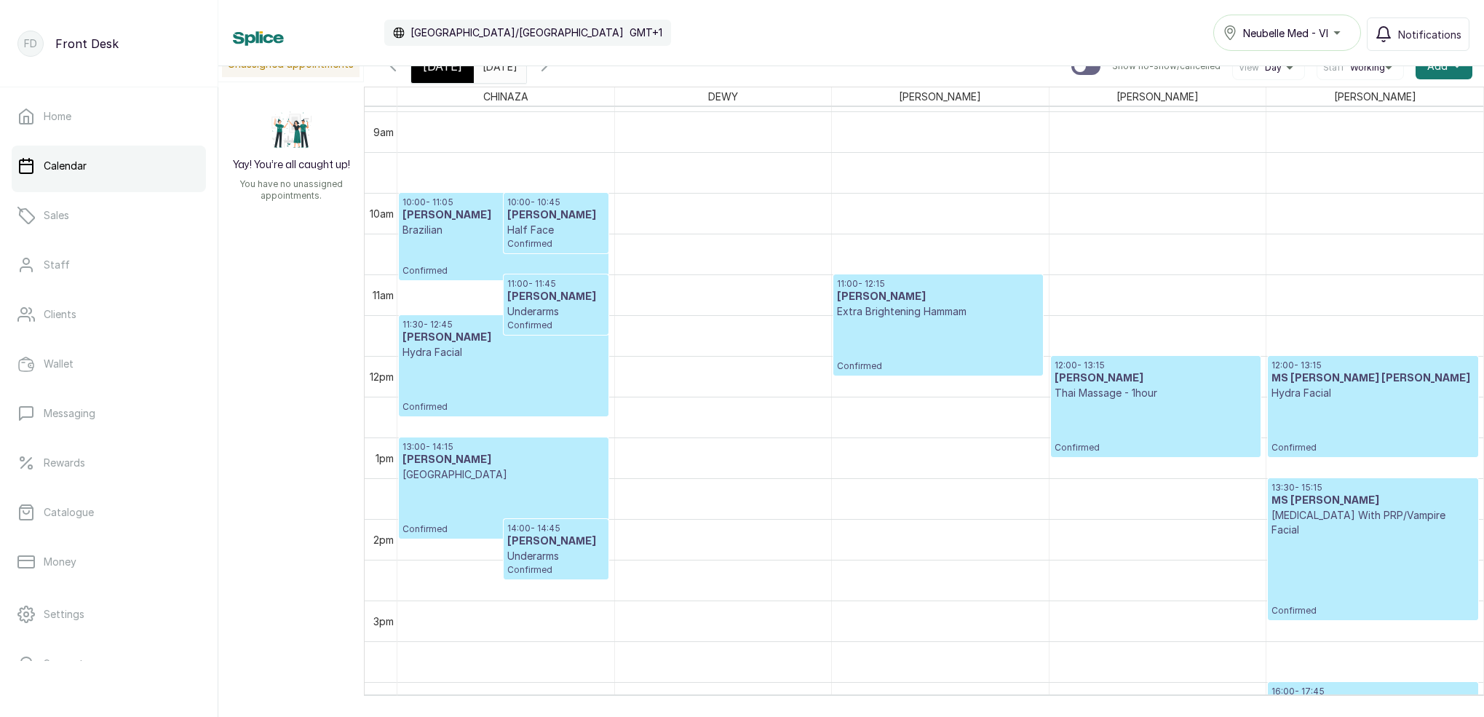
click at [1381, 537] on p "Confirmed" at bounding box center [1373, 576] width 203 height 79
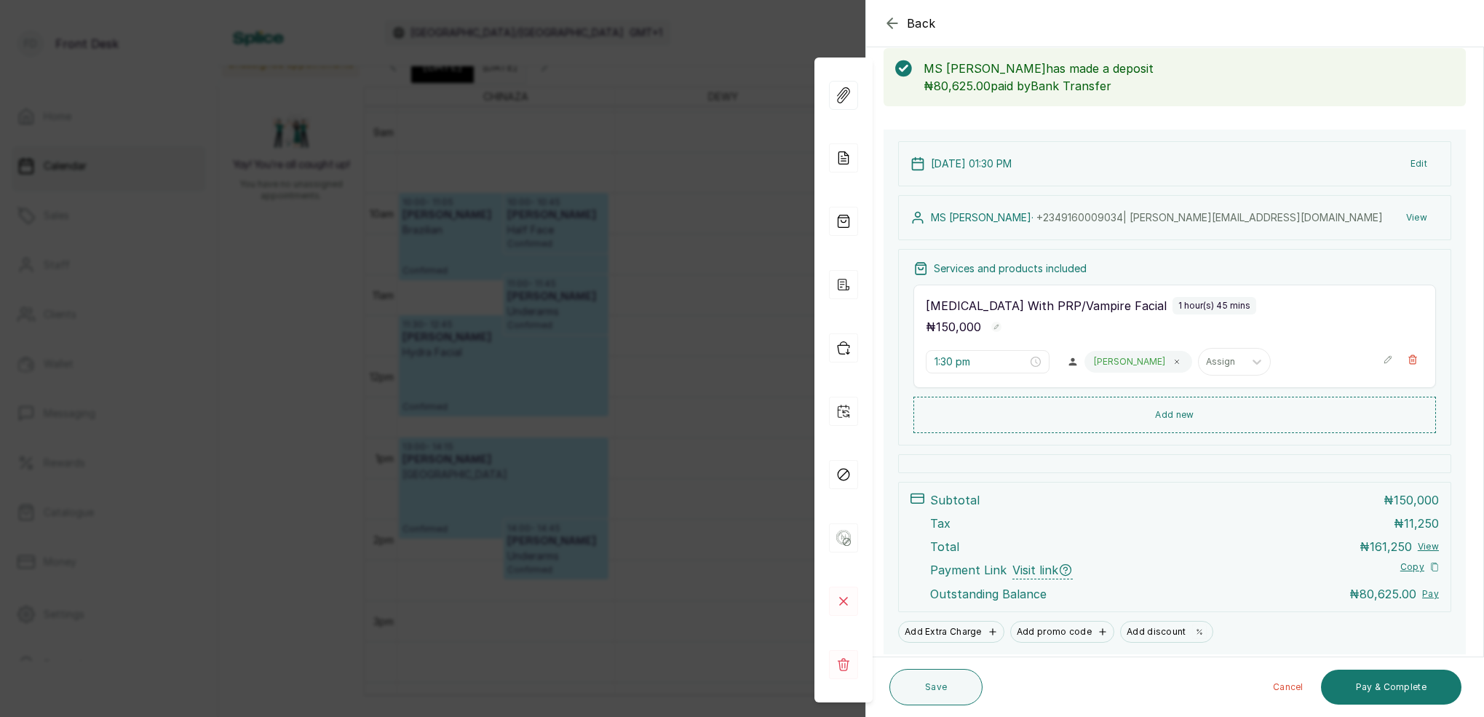
scroll to position [76, 0]
click at [1421, 218] on button "View" at bounding box center [1417, 217] width 44 height 26
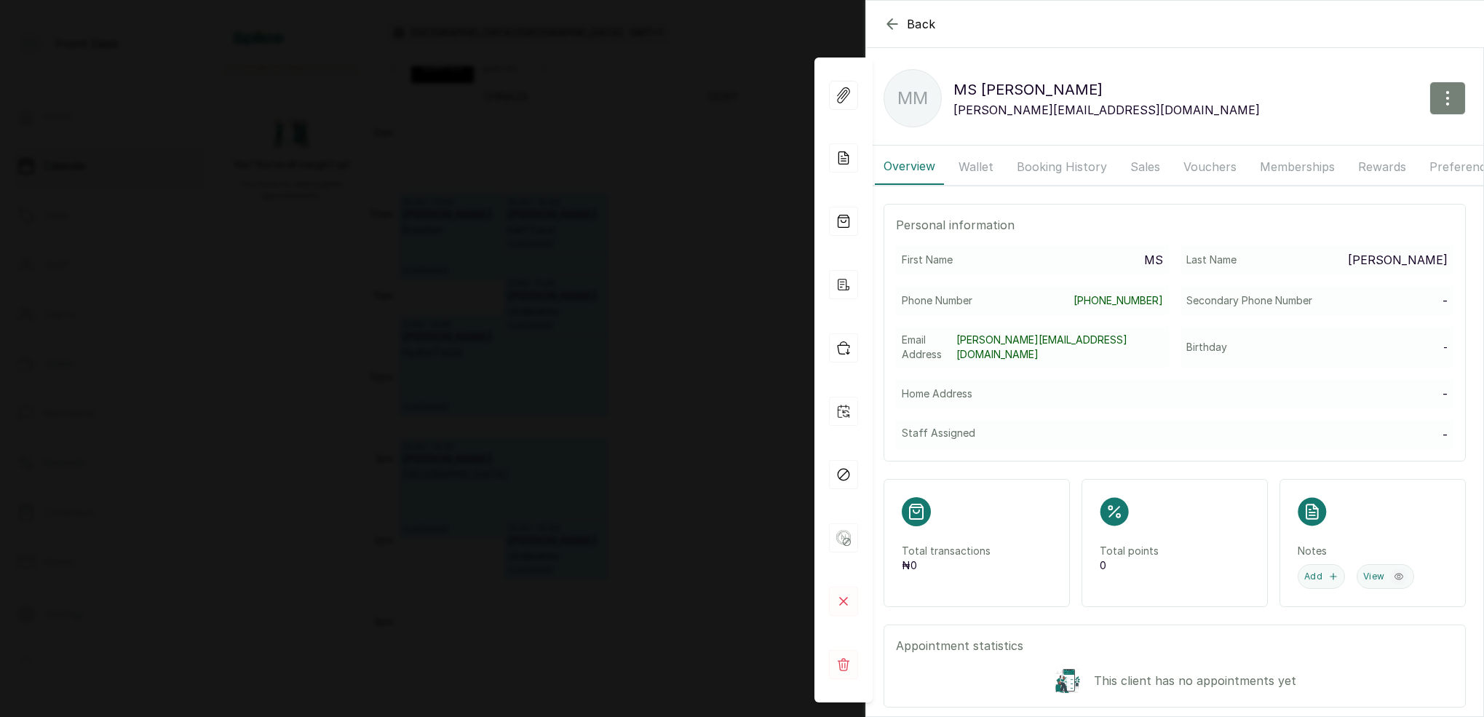
click at [1441, 102] on icon "button" at bounding box center [1447, 98] width 17 height 17
click at [1330, 146] on span "Edit" at bounding box center [1384, 140] width 140 height 17
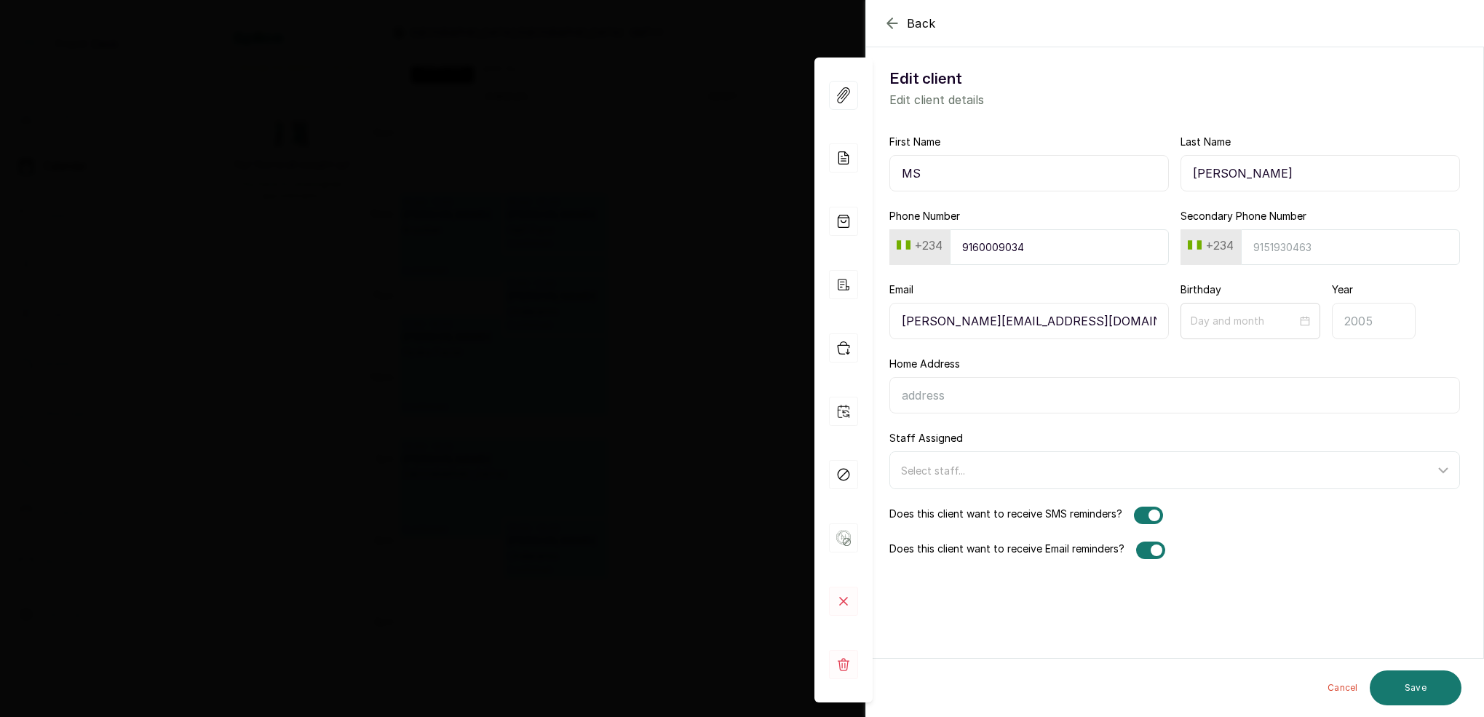
drag, startPoint x: 1248, startPoint y: 172, endPoint x: 1187, endPoint y: 171, distance: 61.2
paste input "[PERSON_NAME]"
type input "[PERSON_NAME]"
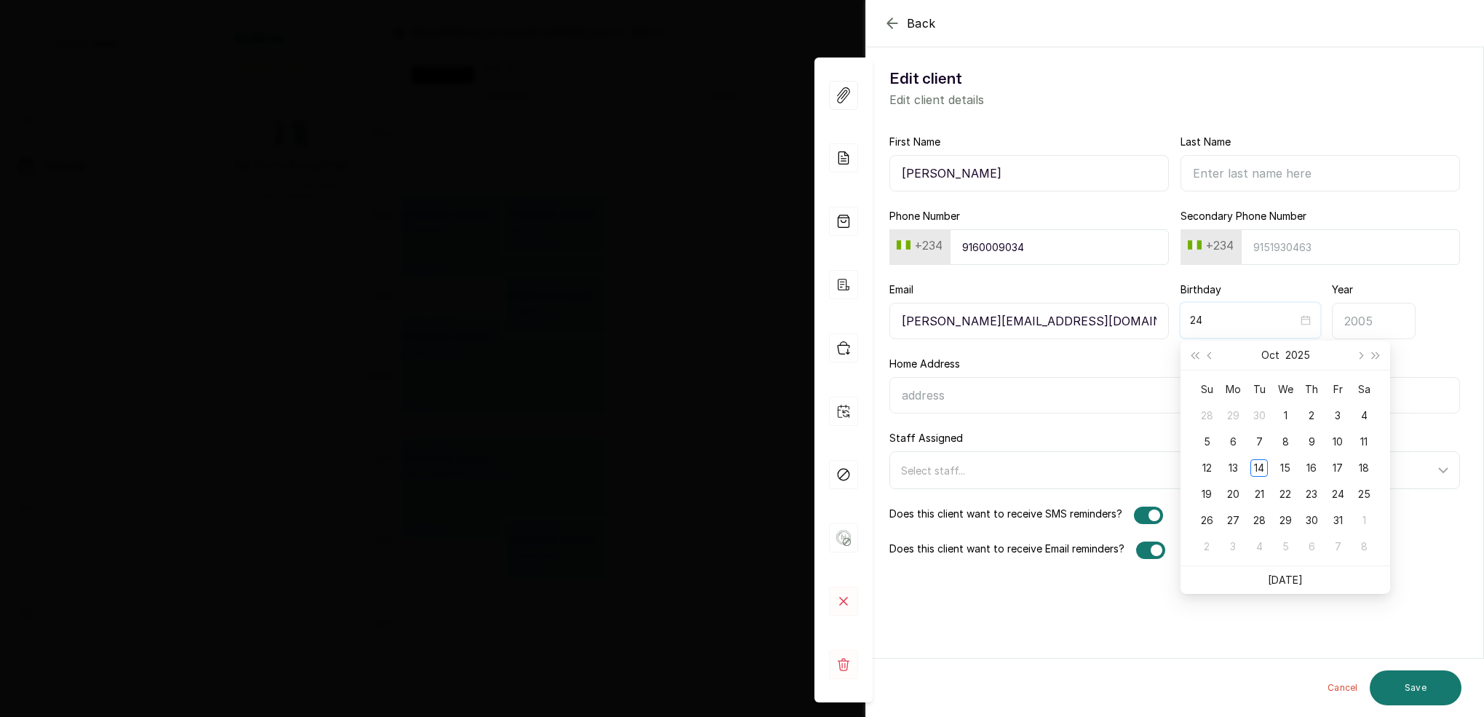
type input "2"
click at [1360, 354] on span "Next month (PageDown)" at bounding box center [1359, 355] width 7 height 7
click at [1360, 356] on span "Next month (PageDown)" at bounding box center [1359, 355] width 7 height 7
type input "12-24"
click at [1291, 493] on div "24" at bounding box center [1285, 493] width 17 height 17
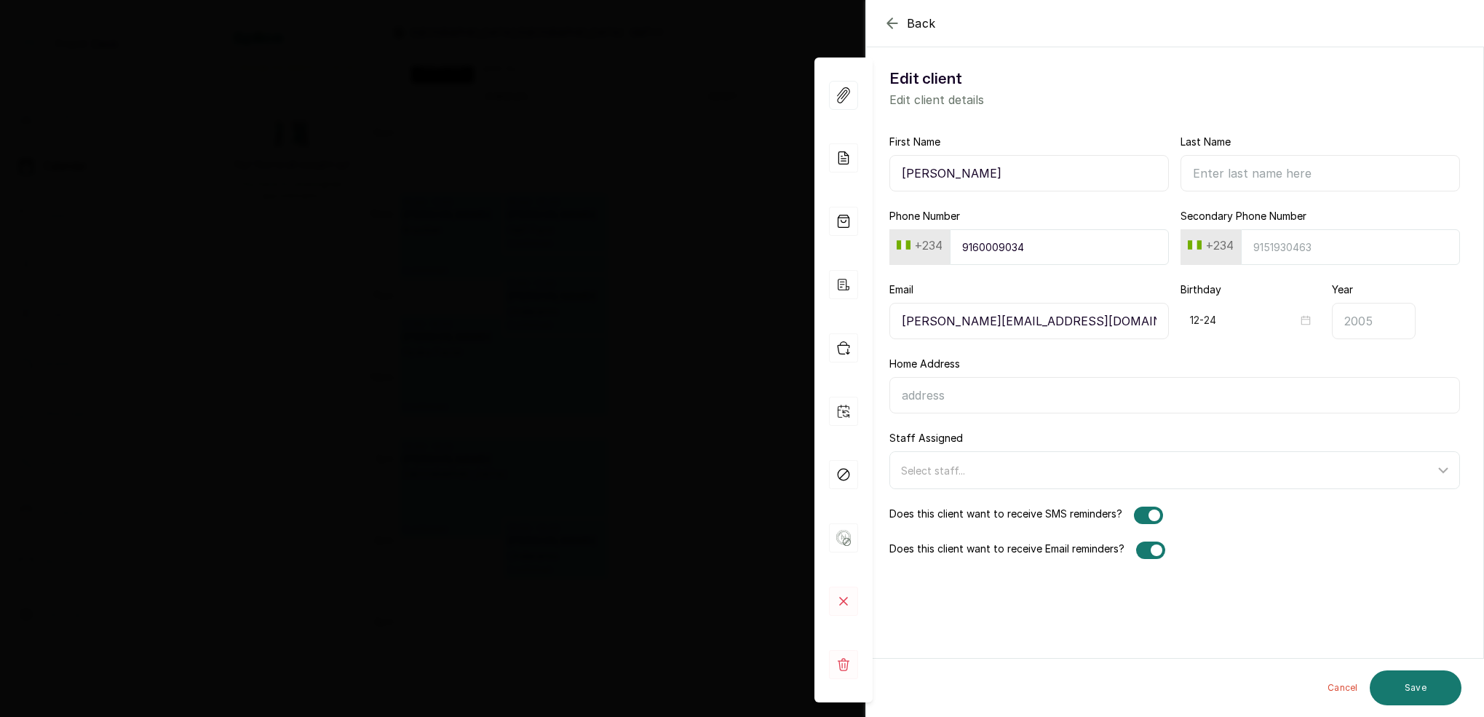
click at [1371, 323] on input "Year" at bounding box center [1374, 321] width 84 height 36
type input "2001"
click at [1427, 677] on button "Save" at bounding box center [1416, 687] width 92 height 35
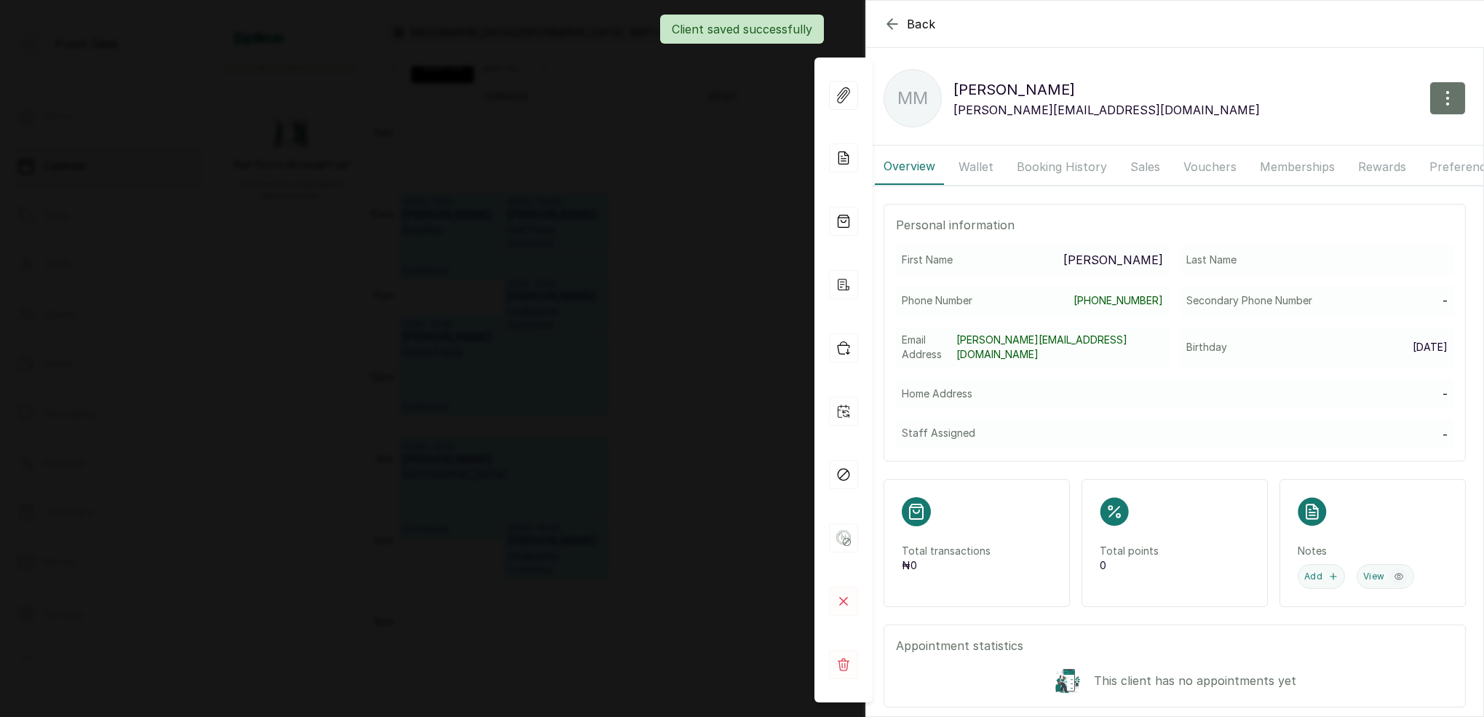
scroll to position [0, 0]
click at [630, 147] on div "Back [PERSON_NAME] MM [PERSON_NAME] [PERSON_NAME][EMAIL_ADDRESS][DOMAIN_NAME] O…" at bounding box center [742, 358] width 1484 height 717
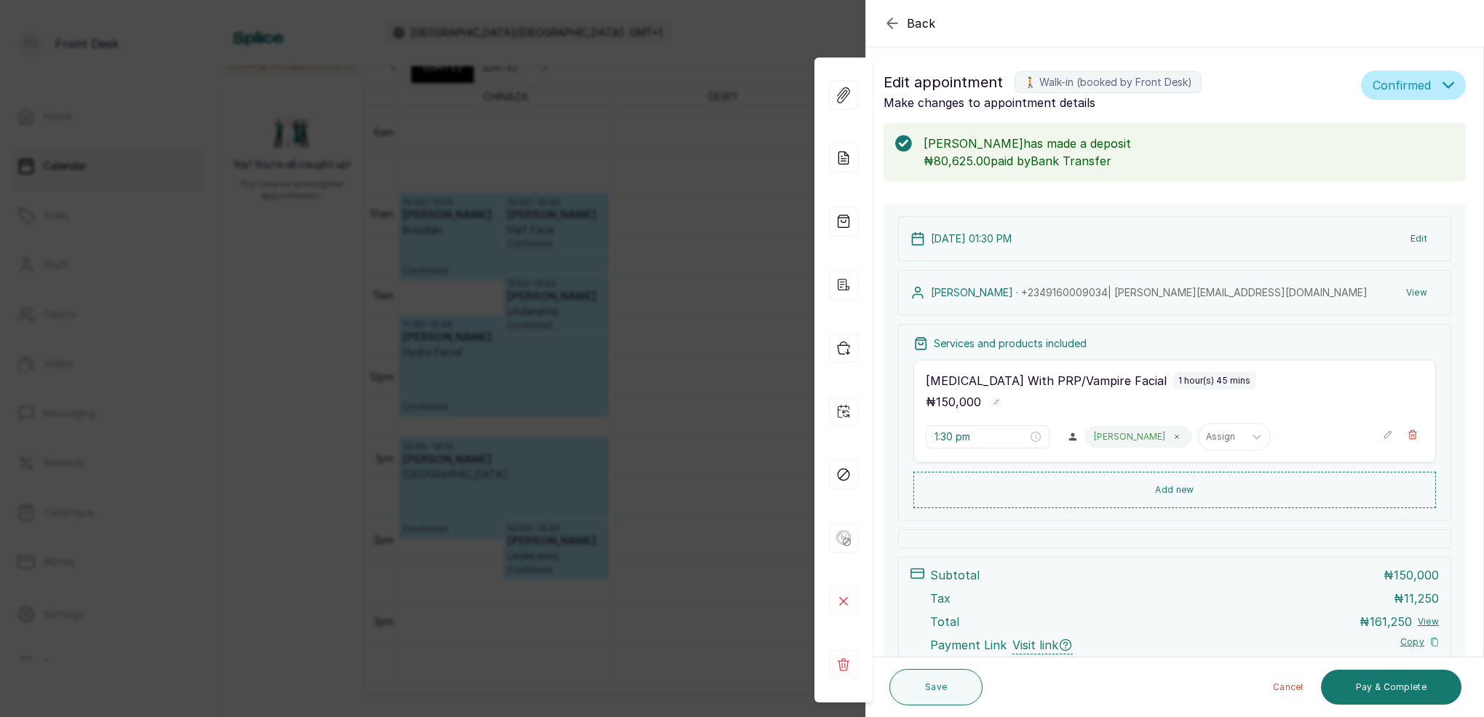
click at [683, 91] on div "Back Appointment Details Edit appointment 🚶 Walk-in (booked by Front Desk) Make…" at bounding box center [742, 358] width 1484 height 717
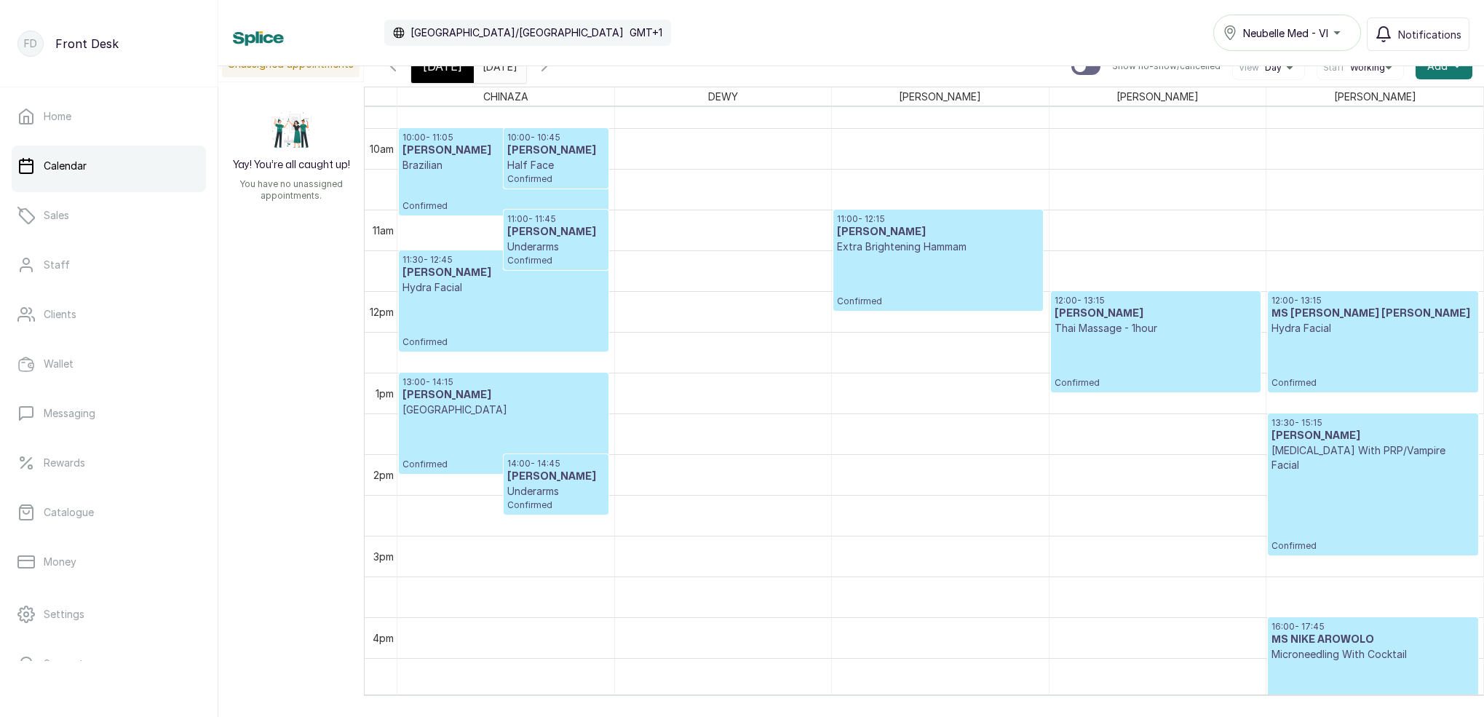
scroll to position [708, 0]
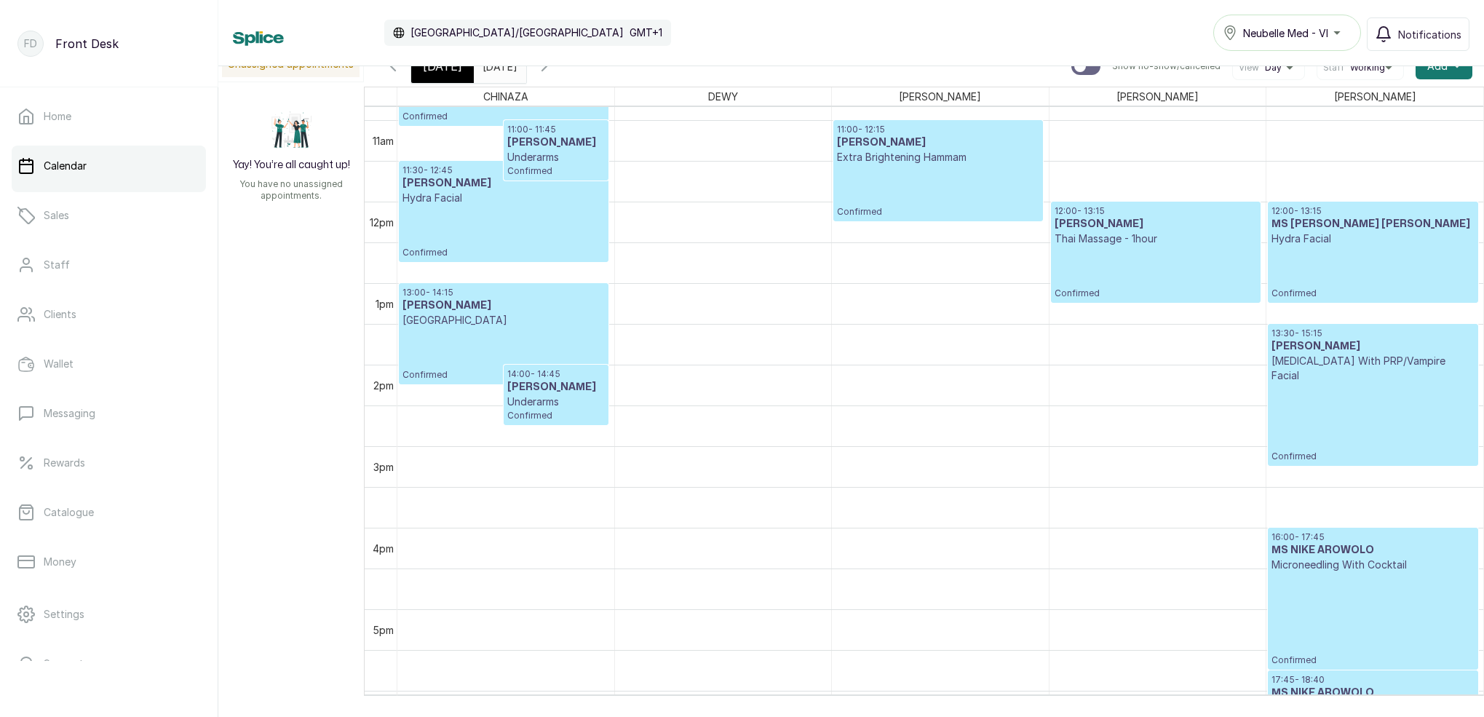
click at [453, 75] on div "[DATE]" at bounding box center [442, 65] width 63 height 33
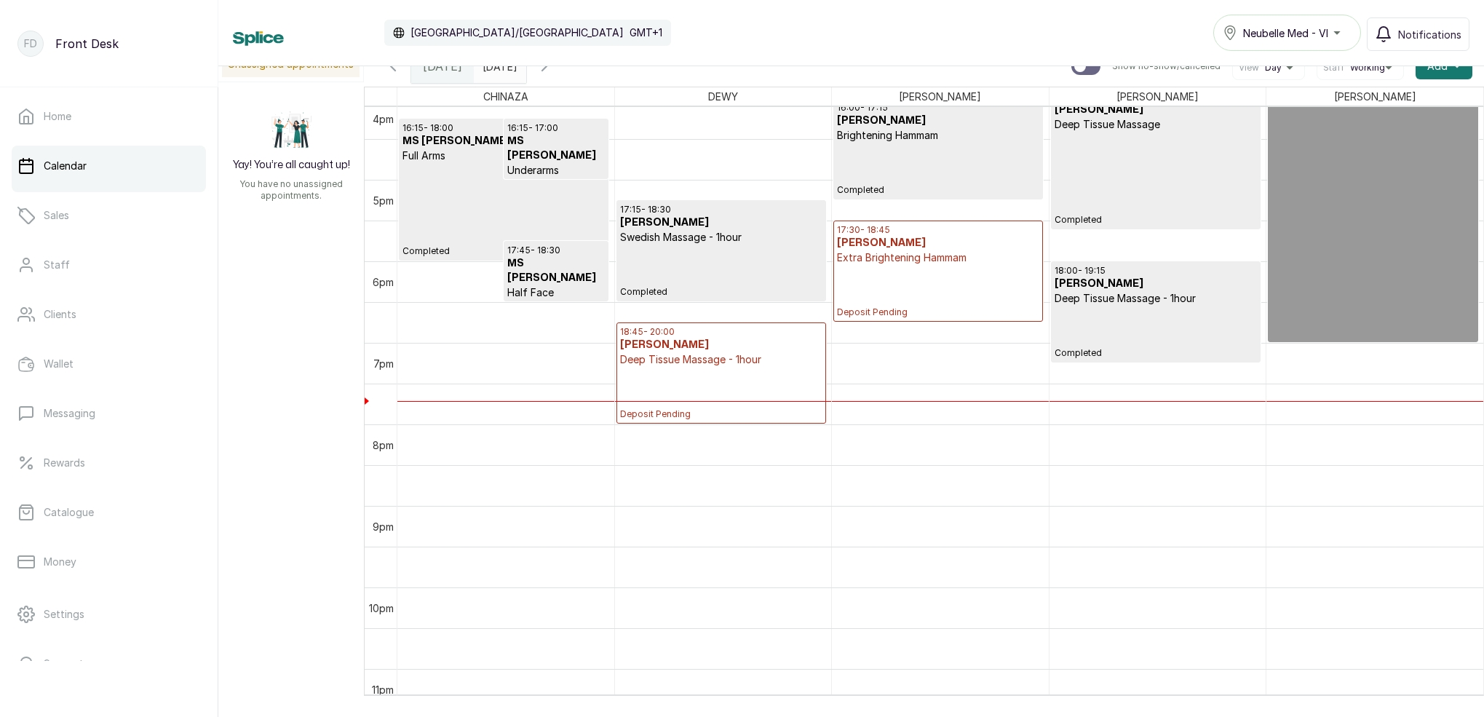
click at [904, 265] on p "Deposit Pending" at bounding box center [938, 291] width 202 height 53
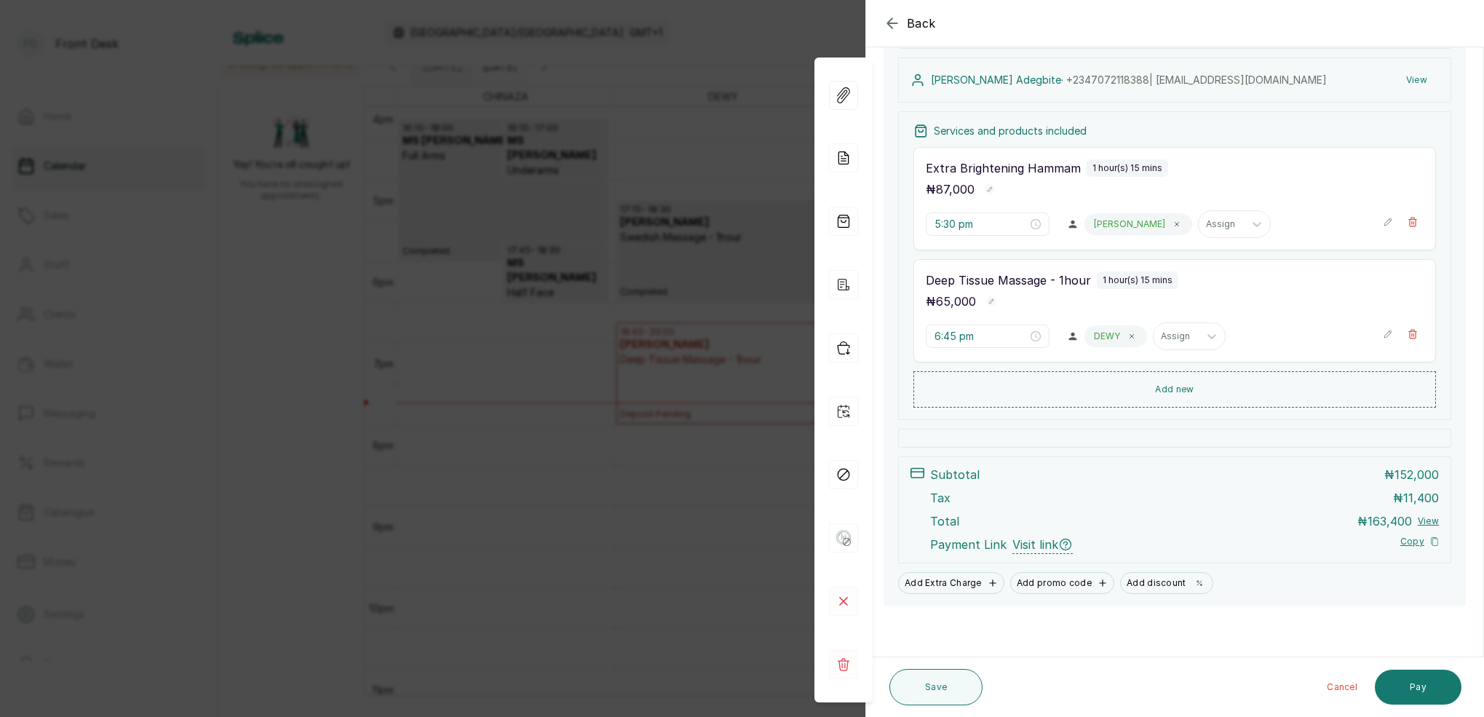
scroll to position [153, 0]
drag, startPoint x: 657, startPoint y: 250, endPoint x: 665, endPoint y: 245, distance: 9.5
click at [658, 249] on div "Back Appointment Details Edit appointment 🚶 Walk-in (booked by Front Desk) Make…" at bounding box center [742, 358] width 1484 height 717
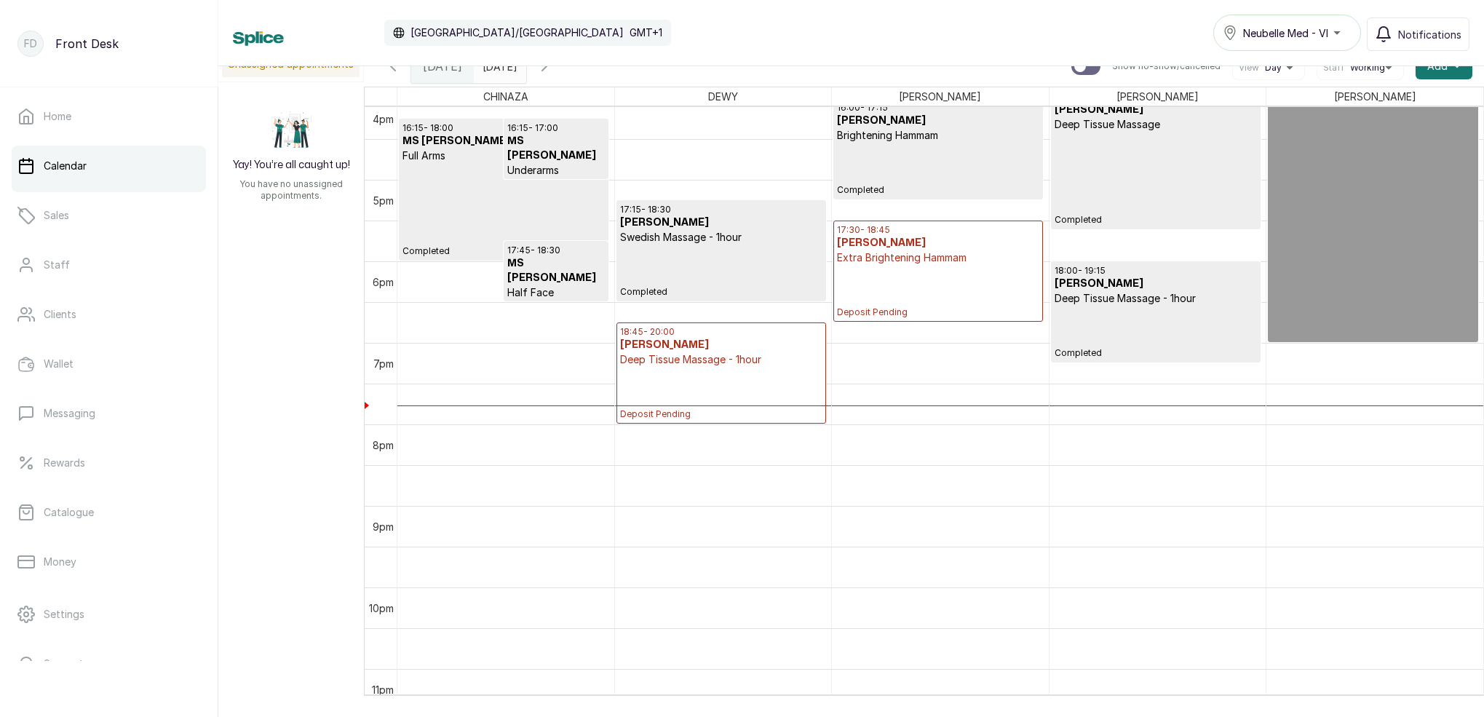
click at [553, 72] on icon "button" at bounding box center [544, 65] width 17 height 17
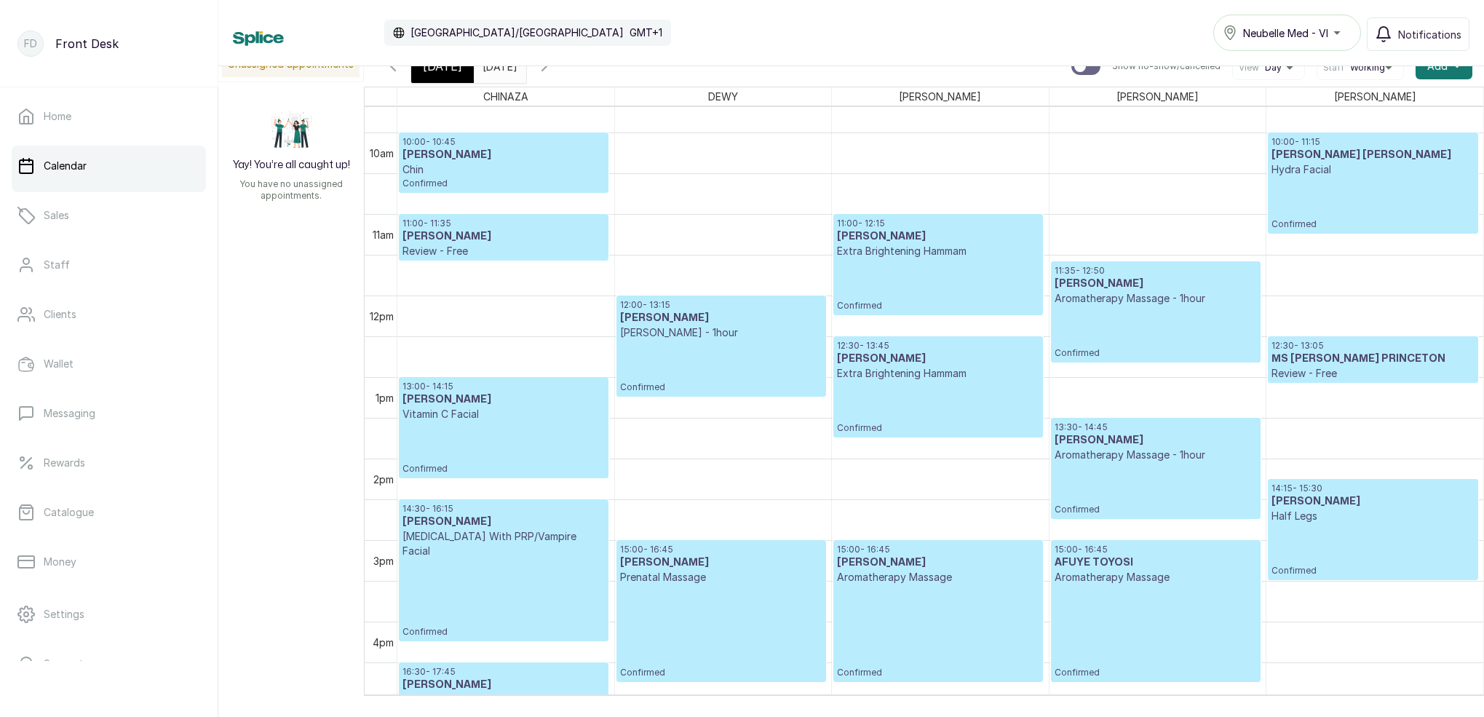
scroll to position [801, 0]
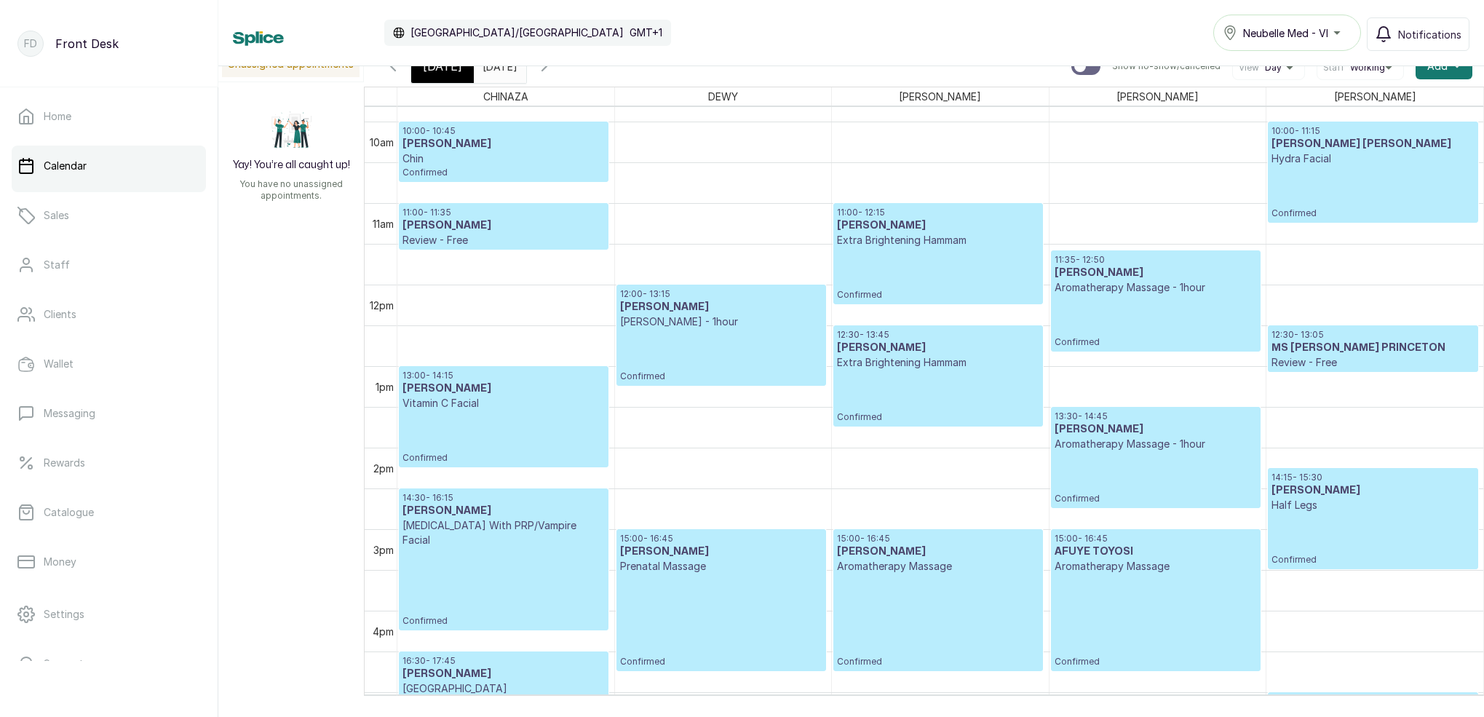
click at [444, 73] on span "[DATE]" at bounding box center [442, 65] width 39 height 17
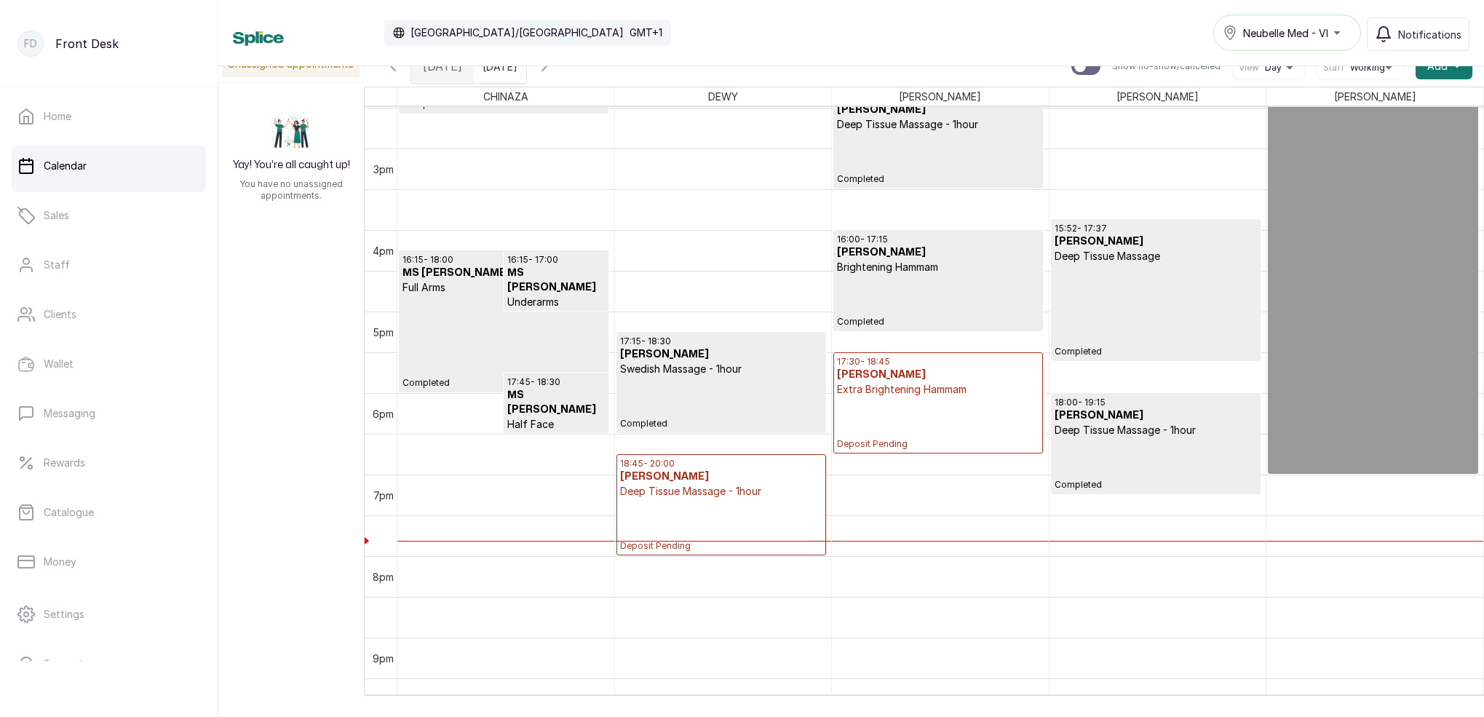
scroll to position [1173, 0]
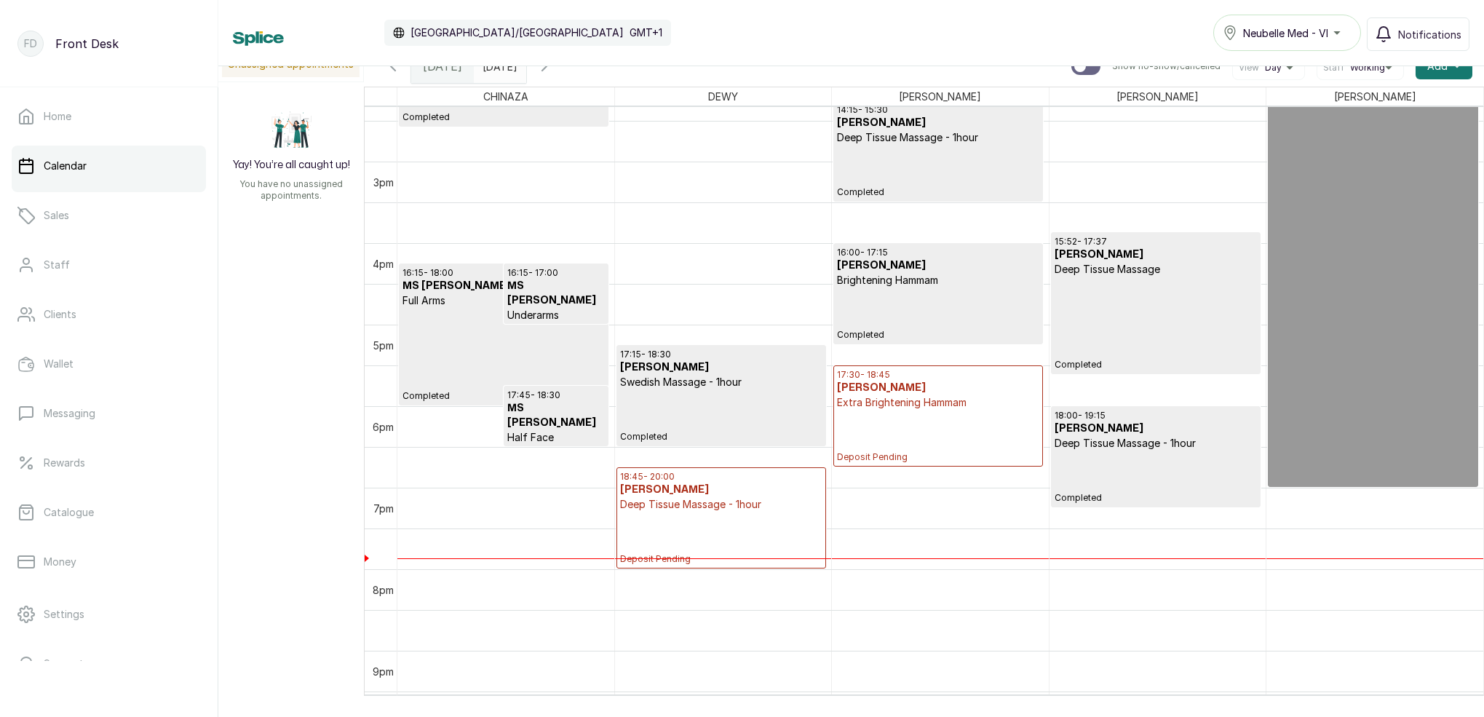
click at [553, 73] on icon "button" at bounding box center [544, 65] width 17 height 17
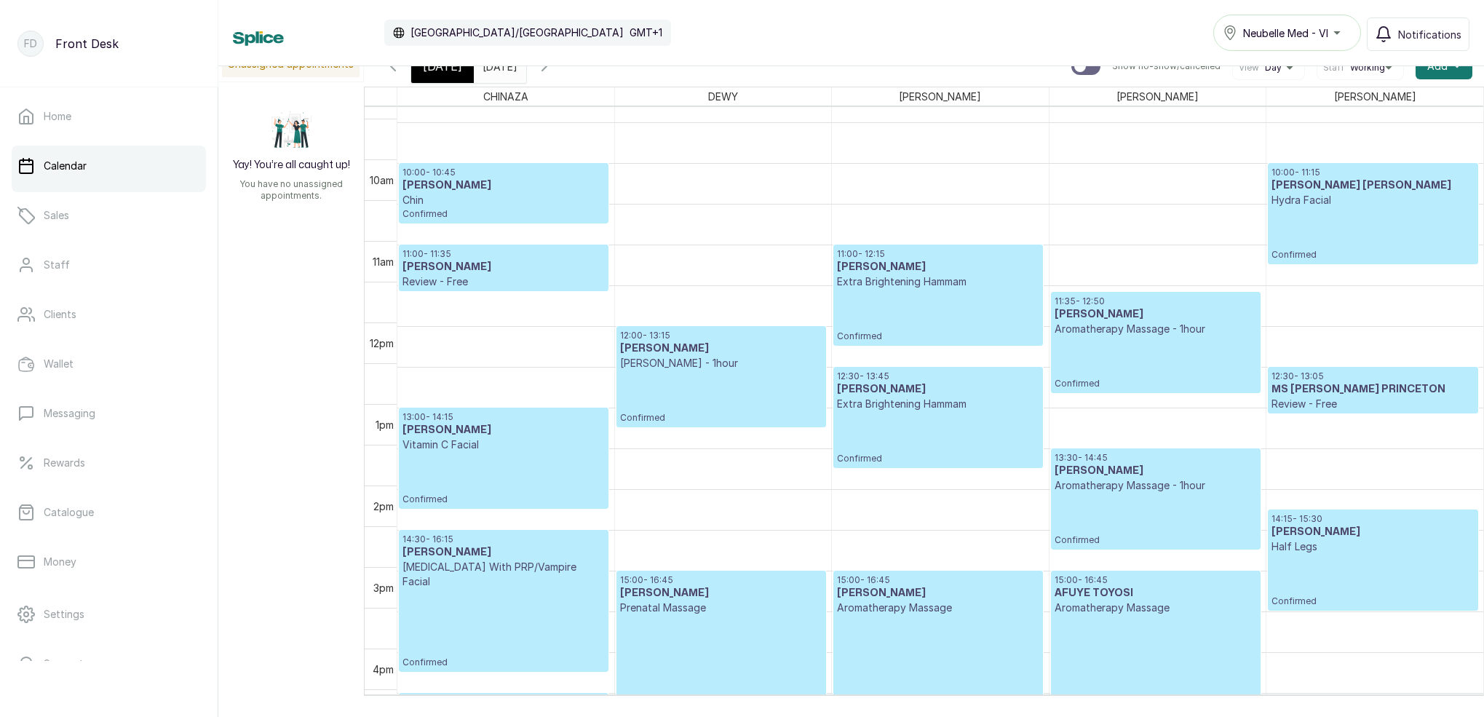
scroll to position [763, 0]
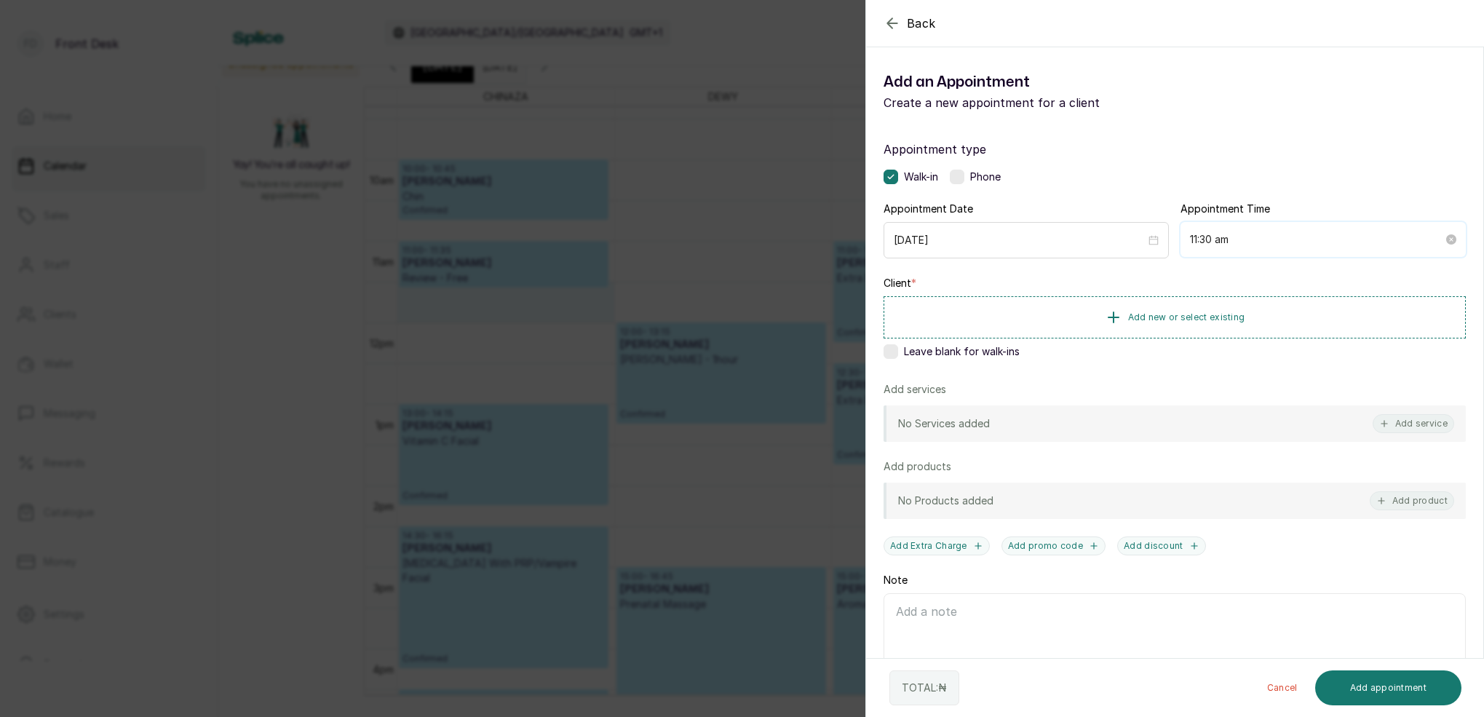
drag, startPoint x: 1213, startPoint y: 235, endPoint x: 1215, endPoint y: 243, distance: 8.3
click at [1213, 234] on input "11:30 am" at bounding box center [1316, 239] width 253 height 16
click at [1248, 371] on div "40" at bounding box center [1242, 379] width 35 height 20
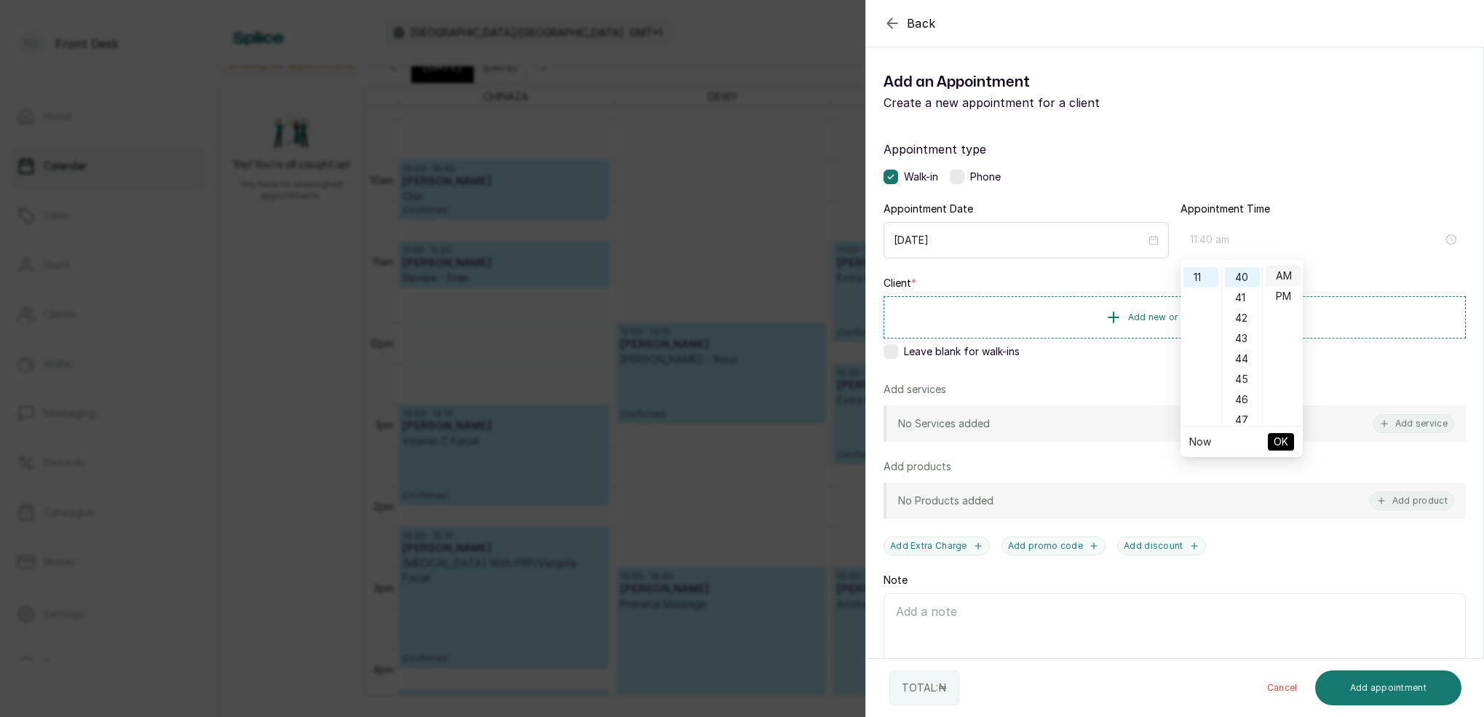
click at [1282, 271] on div "AM" at bounding box center [1283, 276] width 35 height 20
type input "11:40 am"
click at [1285, 439] on span "OK" at bounding box center [1281, 442] width 15 height 28
click at [1228, 318] on span "Add new or select existing" at bounding box center [1186, 317] width 117 height 12
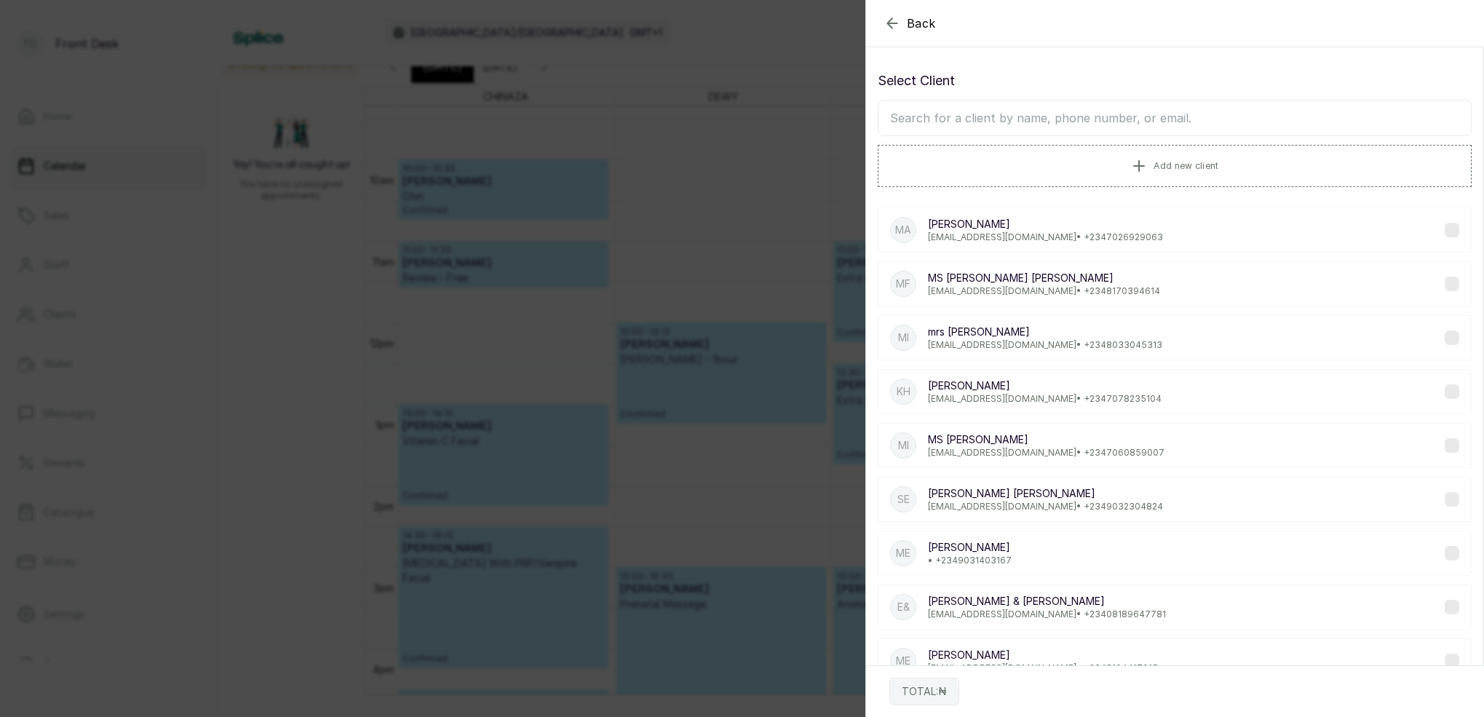
click at [1148, 124] on input "text" at bounding box center [1175, 118] width 594 height 36
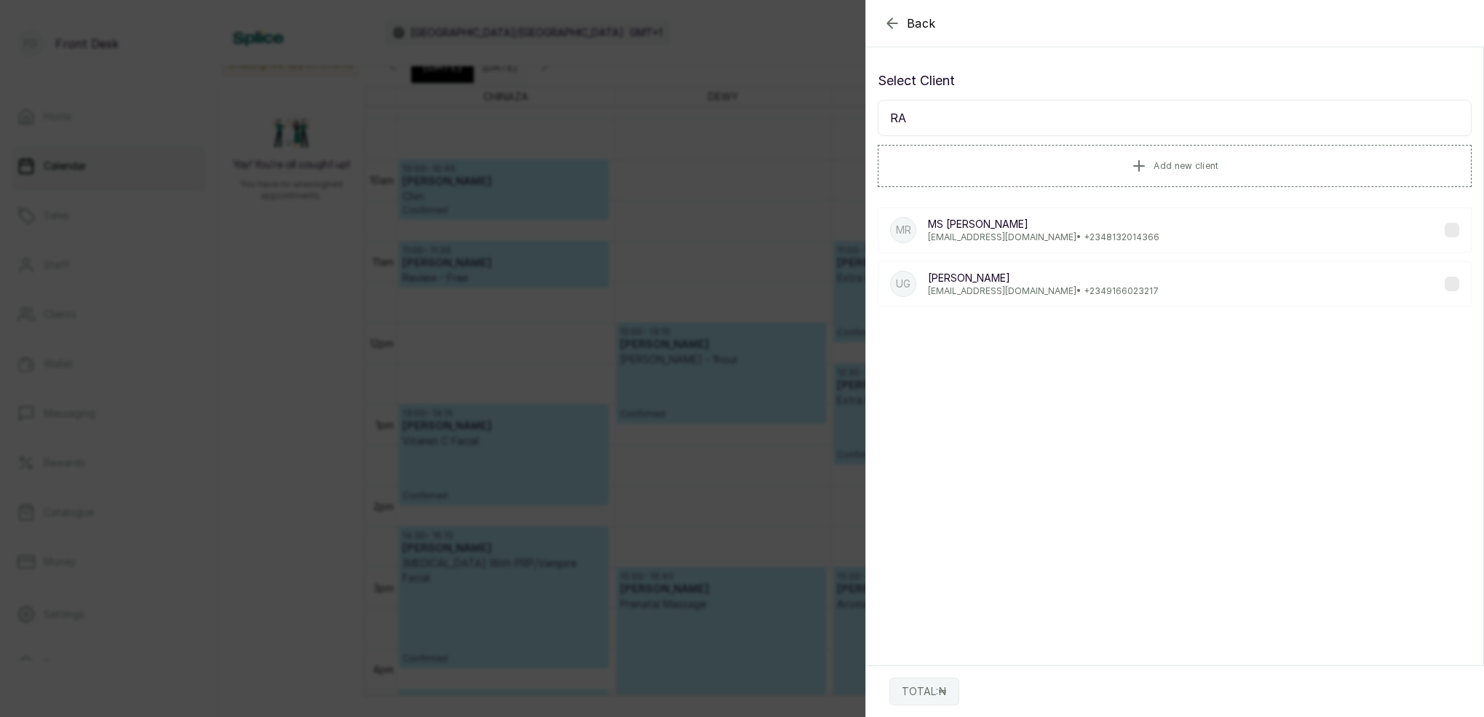
type input "R"
type input "O"
click at [987, 113] on input "[PERSON_NAME]" at bounding box center [1175, 118] width 594 height 36
type input "M"
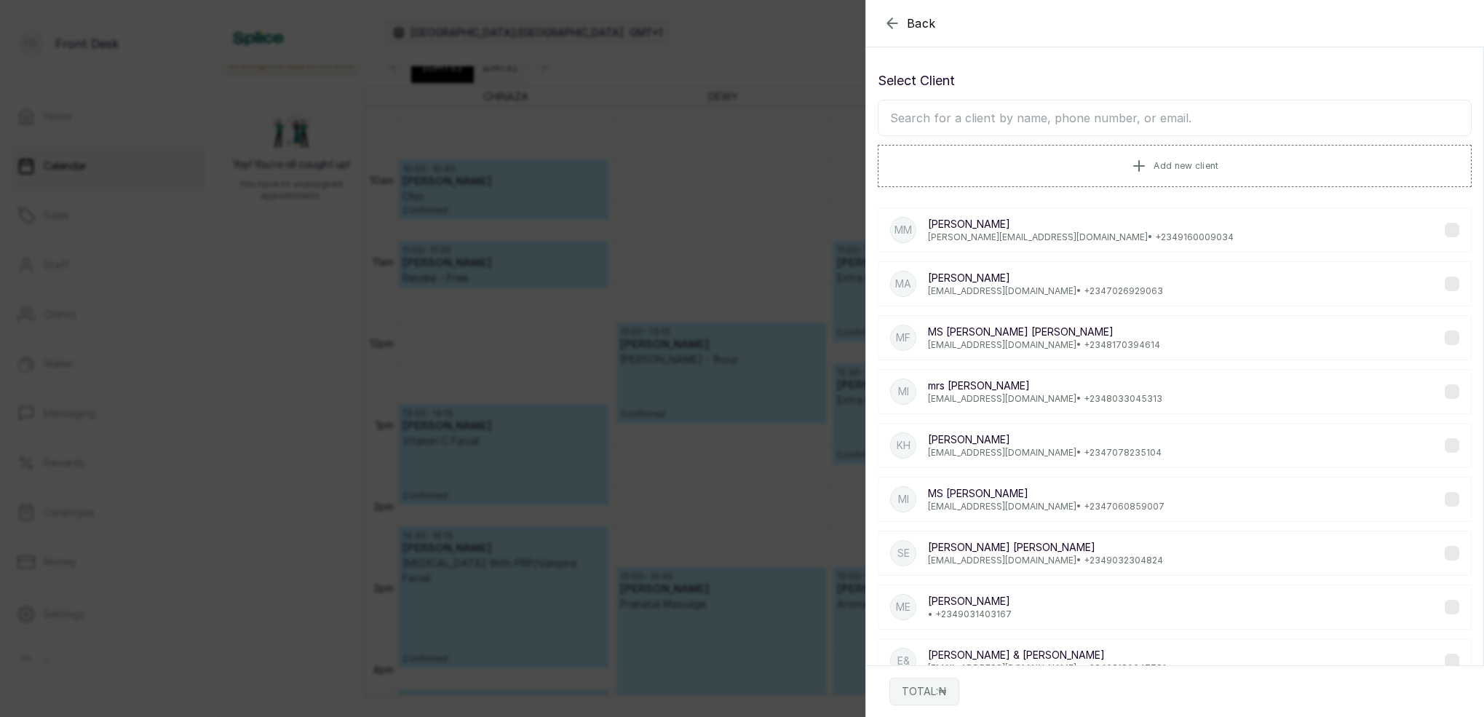
scroll to position [0, 0]
click at [1086, 115] on input "text" at bounding box center [1175, 118] width 594 height 36
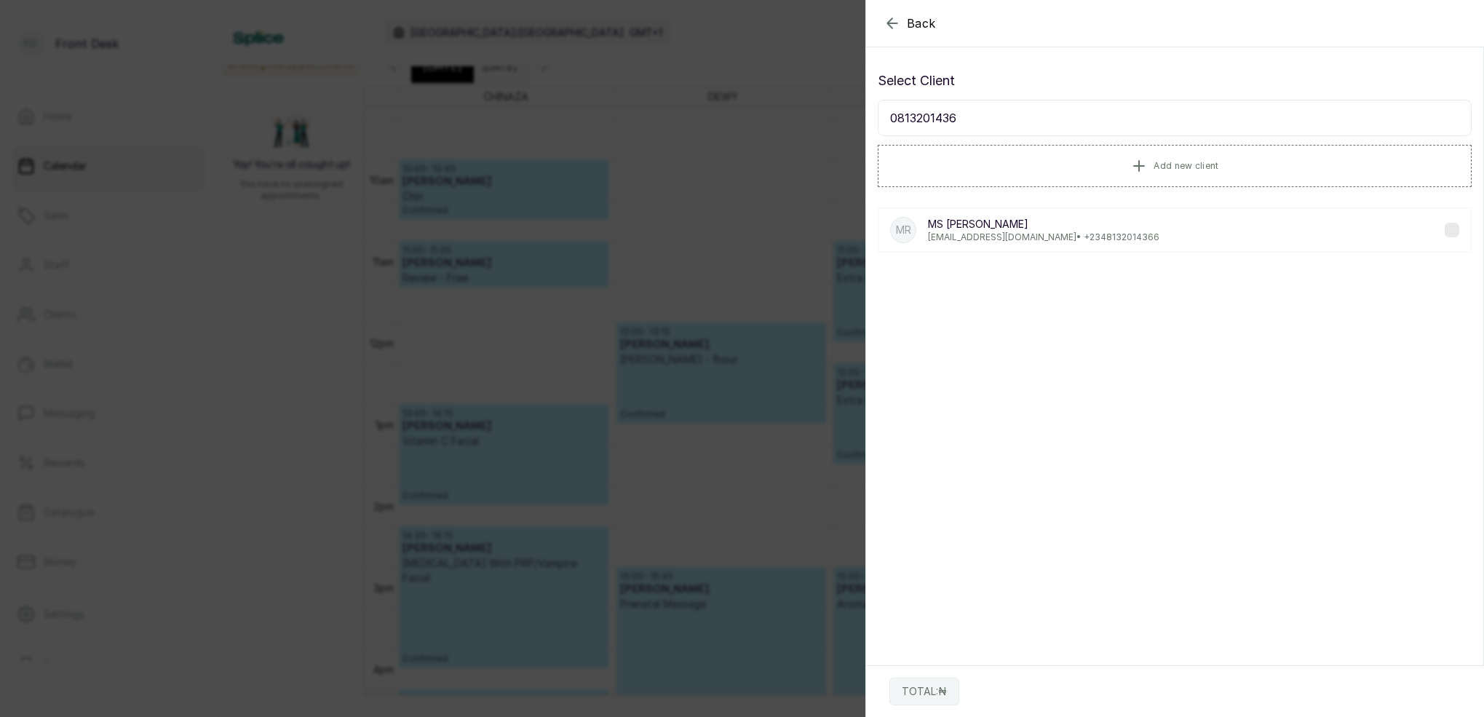
type input "08132014366"
click at [1066, 240] on p "[EMAIL_ADDRESS][DOMAIN_NAME] • [PHONE_NUMBER]" at bounding box center [1043, 237] width 231 height 12
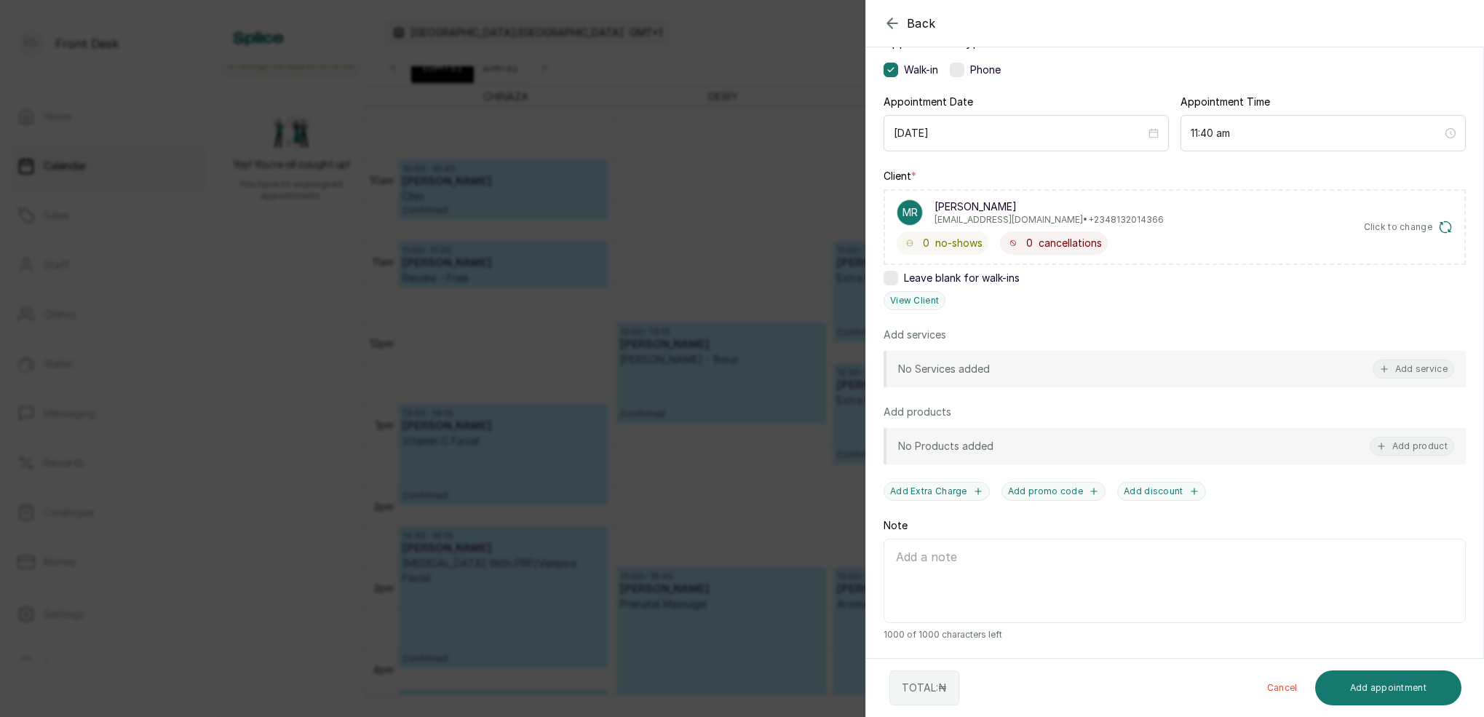
scroll to position [107, 0]
click at [1427, 380] on div "No Services added Add service" at bounding box center [1175, 369] width 582 height 36
click at [1448, 370] on button "Add service" at bounding box center [1414, 369] width 82 height 19
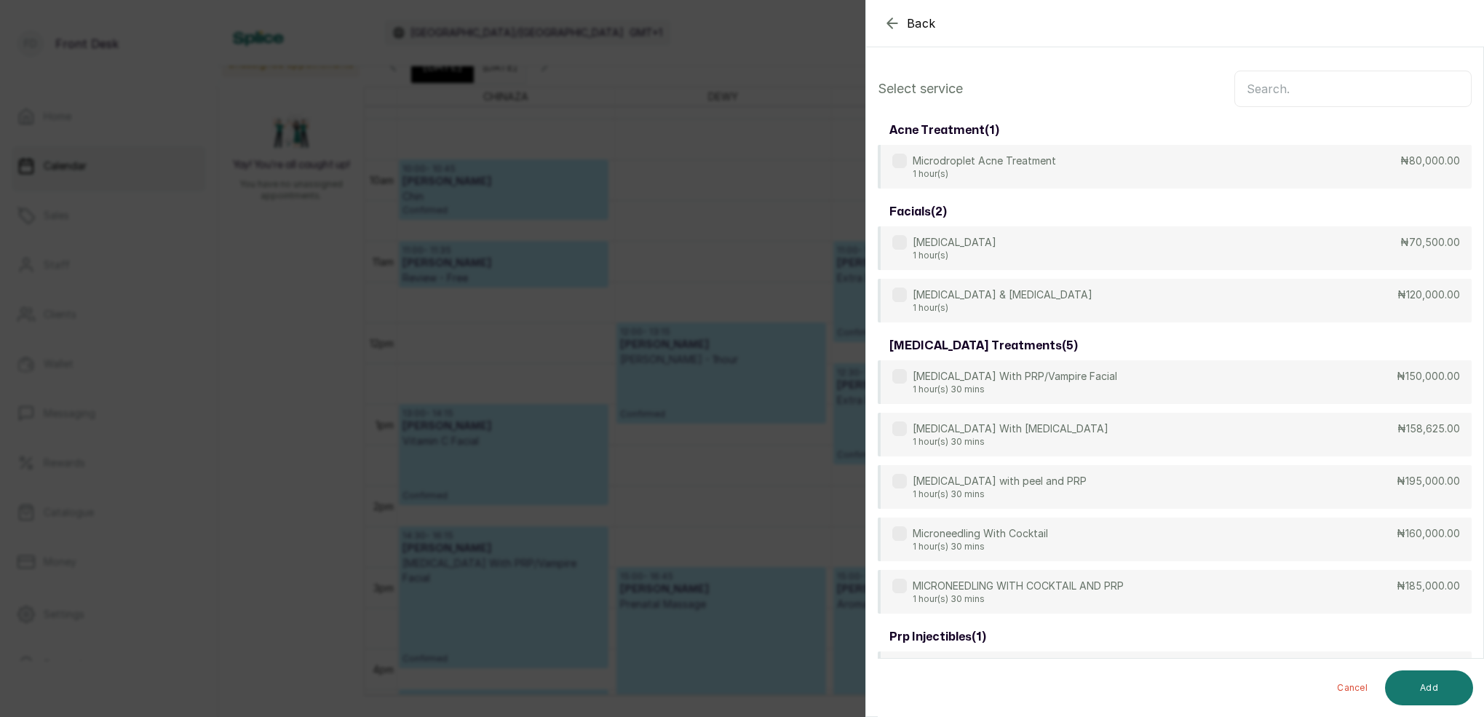
scroll to position [0, 0]
click at [1338, 95] on input "text" at bounding box center [1352, 89] width 237 height 36
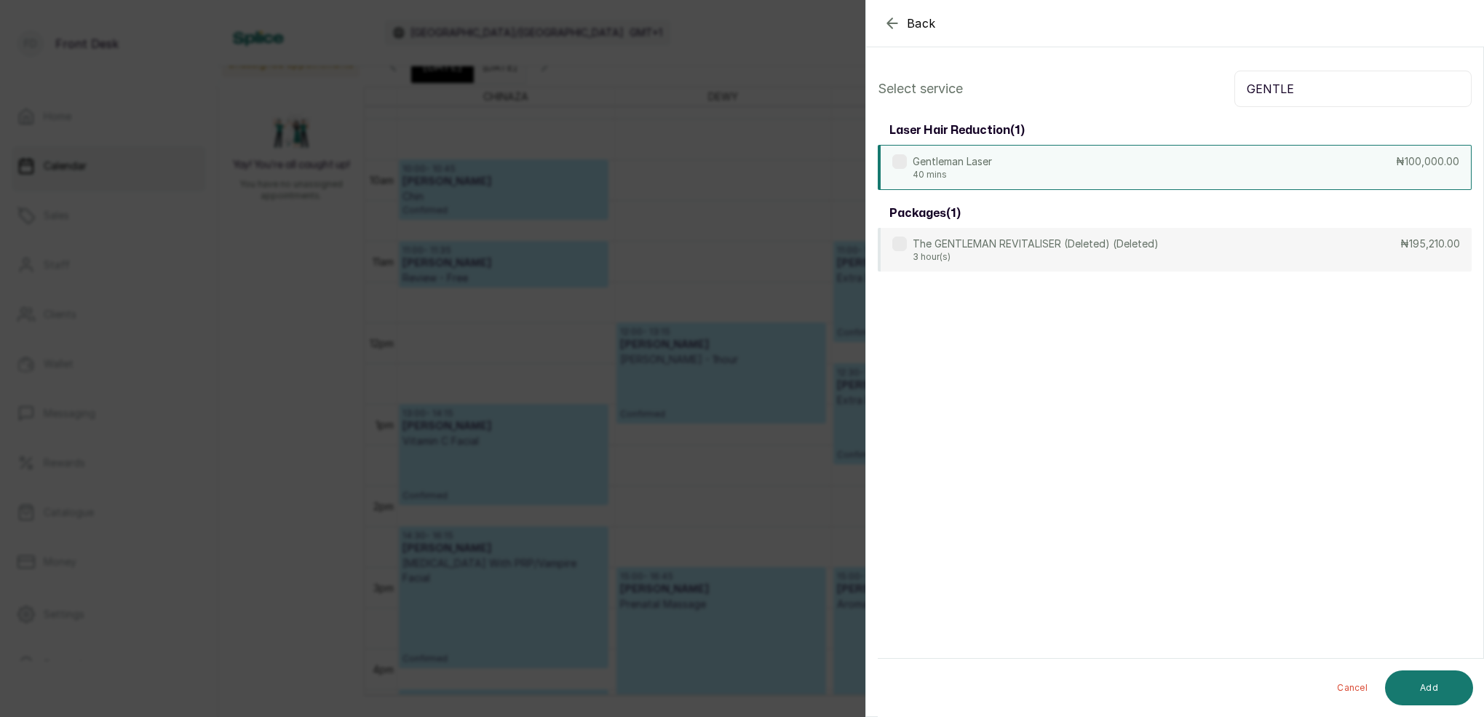
type input "GENTLE"
click at [996, 166] on div "Gentleman Laser 40 mins ₦100,000.00" at bounding box center [1175, 167] width 594 height 45
click at [1434, 688] on button "Add" at bounding box center [1429, 687] width 88 height 35
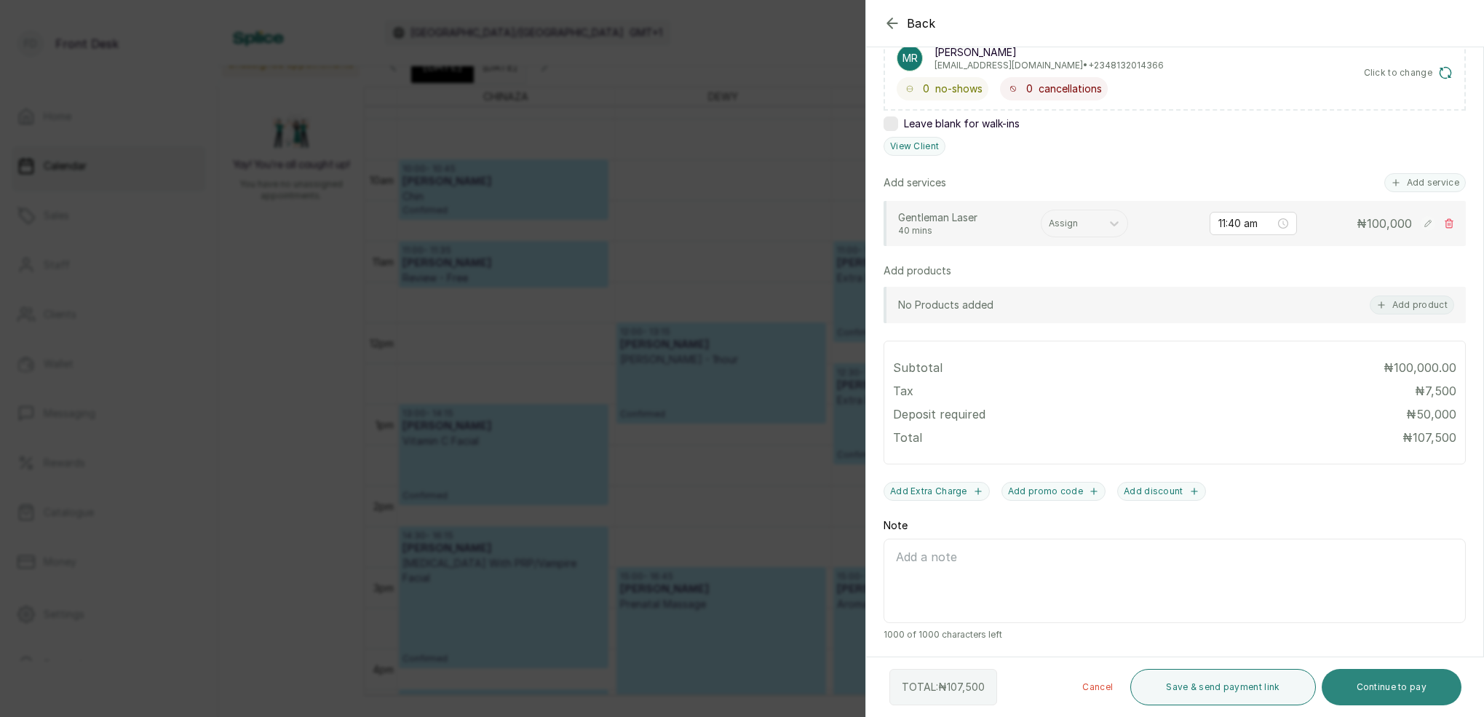
scroll to position [261, 0]
click at [1441, 687] on button "Continue to pay" at bounding box center [1392, 687] width 140 height 36
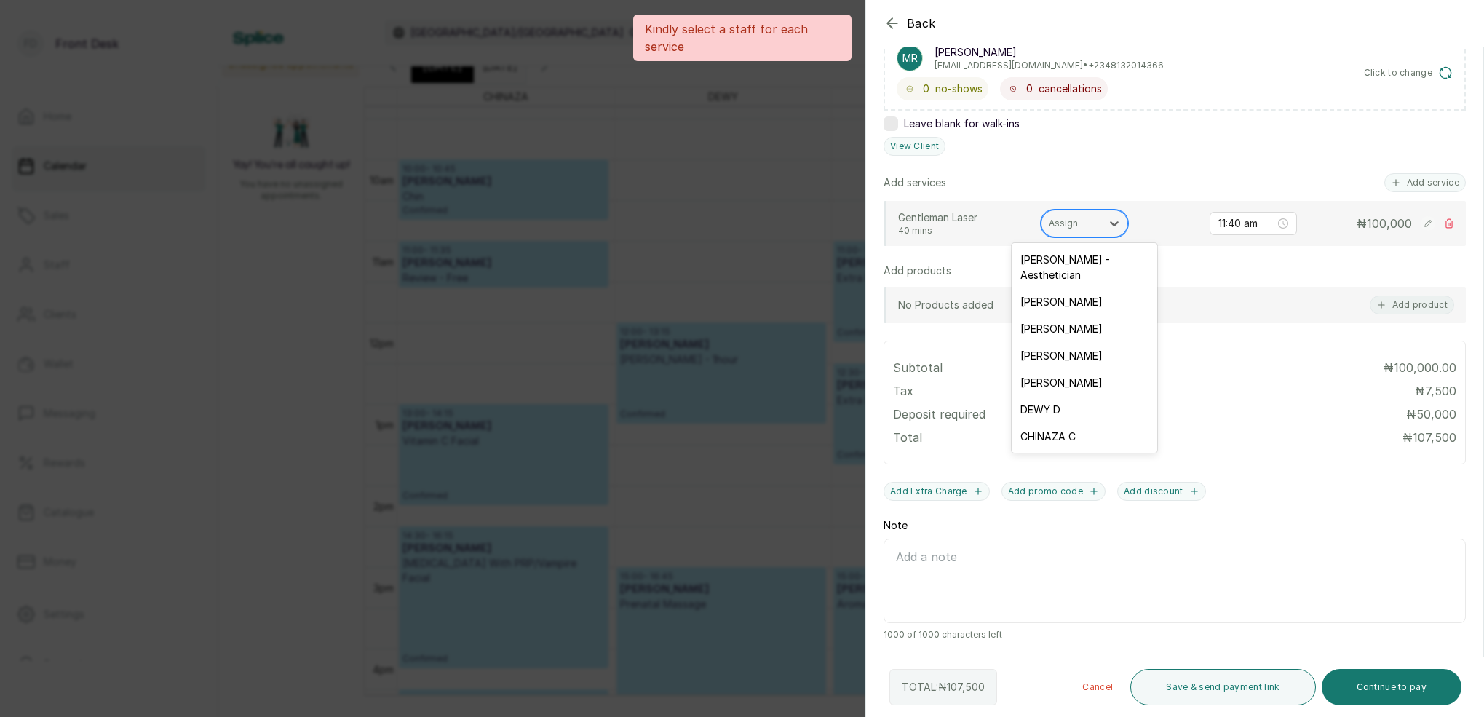
drag, startPoint x: 1078, startPoint y: 226, endPoint x: 1083, endPoint y: 233, distance: 8.9
click at [1078, 226] on div at bounding box center [1071, 223] width 45 height 13
drag, startPoint x: 1066, startPoint y: 424, endPoint x: 1137, endPoint y: 432, distance: 71.0
click at [1069, 423] on div "CHINAZA C" at bounding box center [1085, 436] width 146 height 27
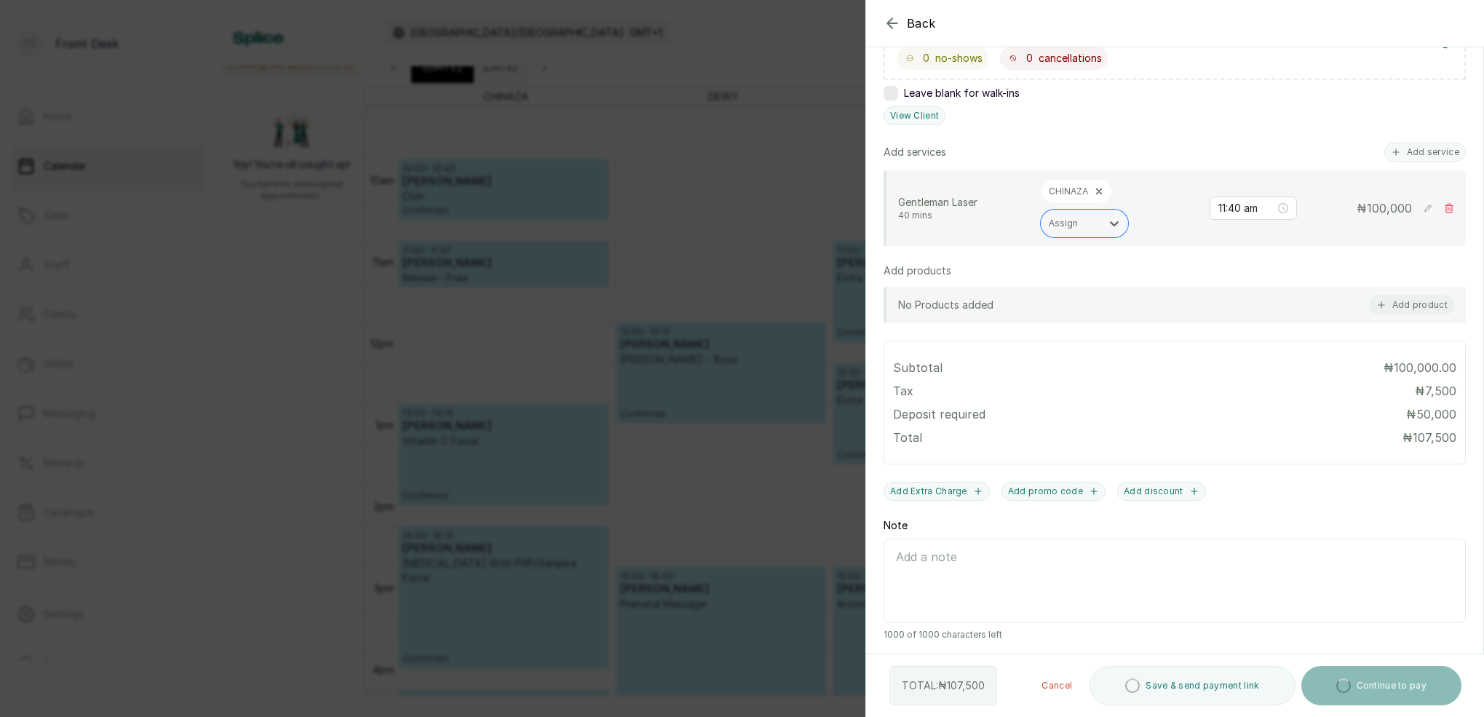
scroll to position [292, 0]
drag, startPoint x: 1413, startPoint y: 694, endPoint x: 1400, endPoint y: 666, distance: 31.0
click at [1413, 694] on button "Continue to pay" at bounding box center [1392, 687] width 140 height 36
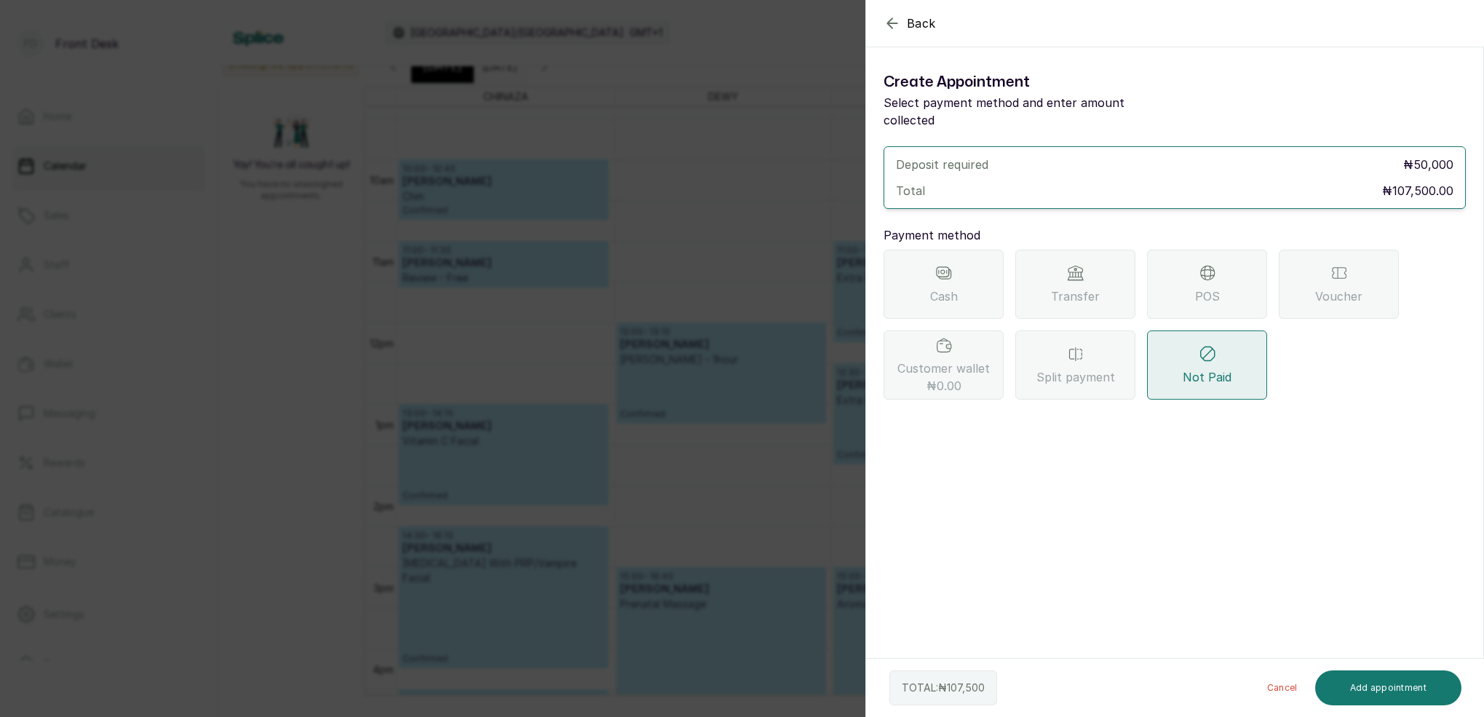
scroll to position [0, 0]
drag, startPoint x: 1061, startPoint y: 259, endPoint x: 1079, endPoint y: 289, distance: 34.6
click at [1063, 260] on div "Transfer" at bounding box center [1075, 284] width 120 height 69
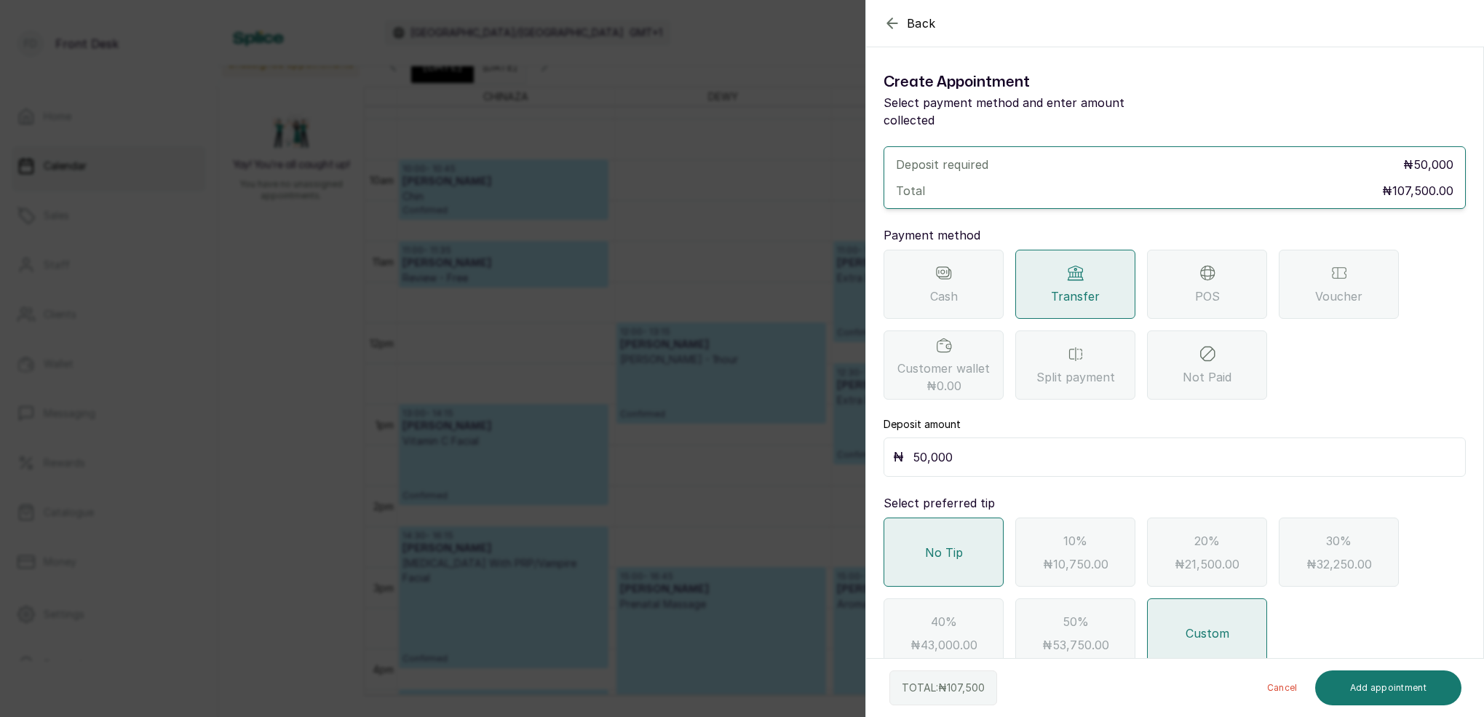
click at [993, 448] on input "50,000" at bounding box center [1185, 457] width 544 height 20
click at [977, 446] on div "₦ 50,000" at bounding box center [1175, 453] width 582 height 39
click at [892, 20] on icon "button" at bounding box center [892, 23] width 17 height 17
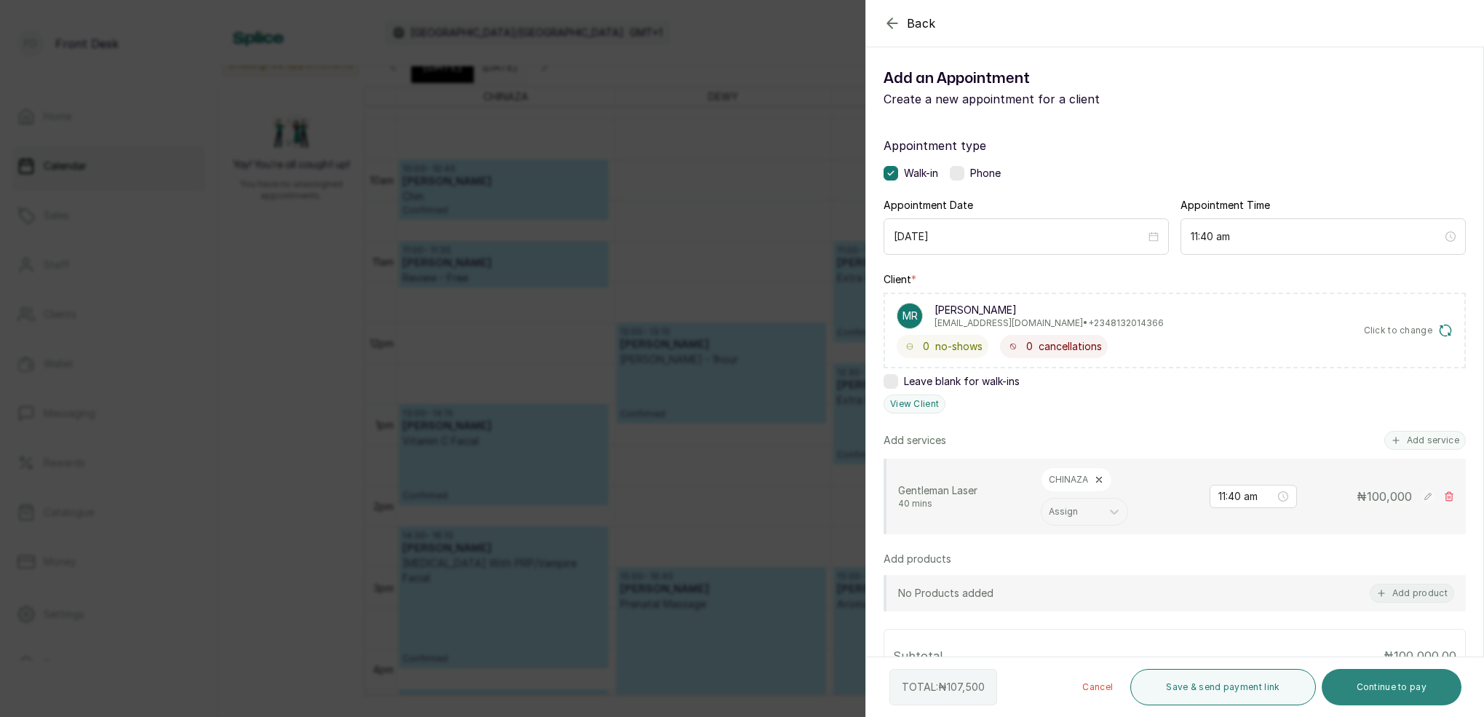
click at [1413, 691] on button "Continue to pay" at bounding box center [1392, 687] width 140 height 36
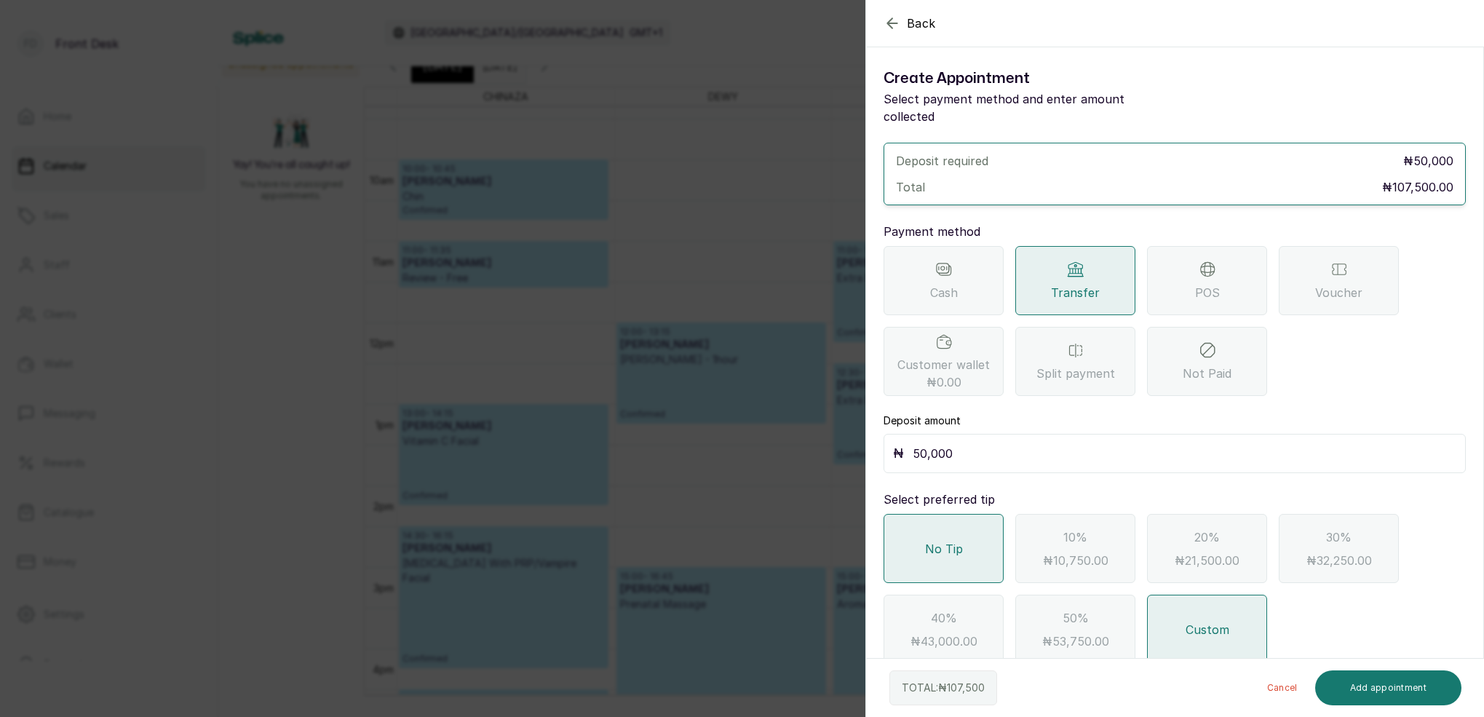
click at [991, 443] on input "50,000" at bounding box center [1185, 453] width 544 height 20
type input "5"
type input "107,500"
click at [1411, 694] on button "Add appointment" at bounding box center [1388, 687] width 147 height 35
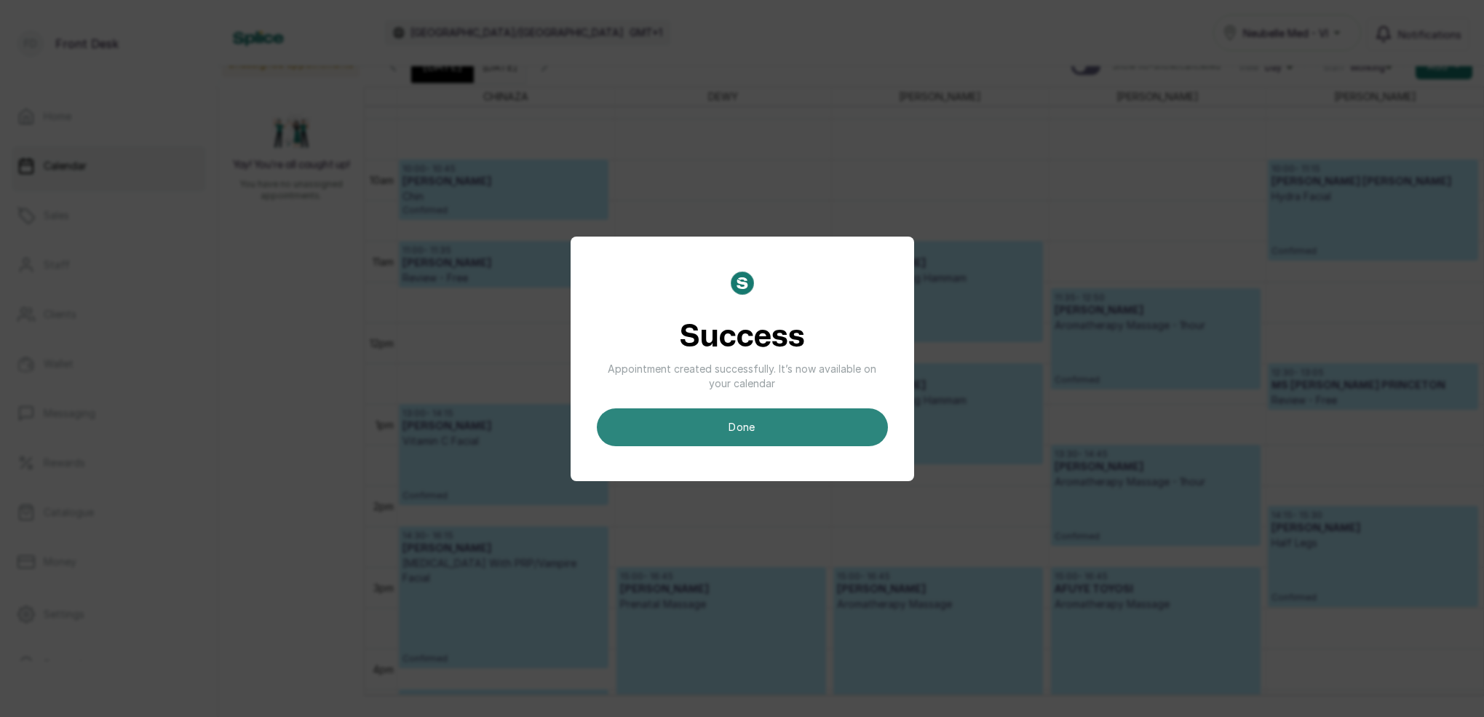
click at [796, 435] on button "done" at bounding box center [742, 427] width 291 height 38
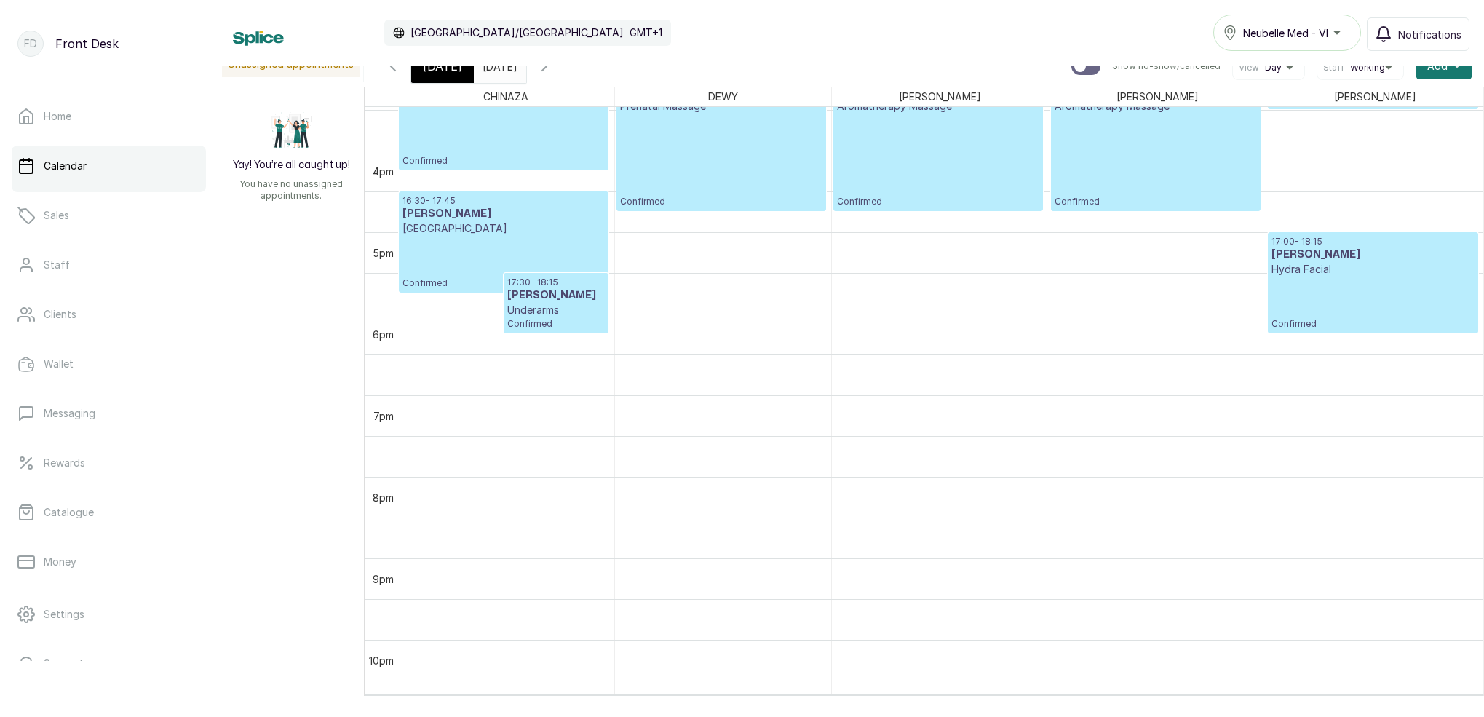
scroll to position [1317, 0]
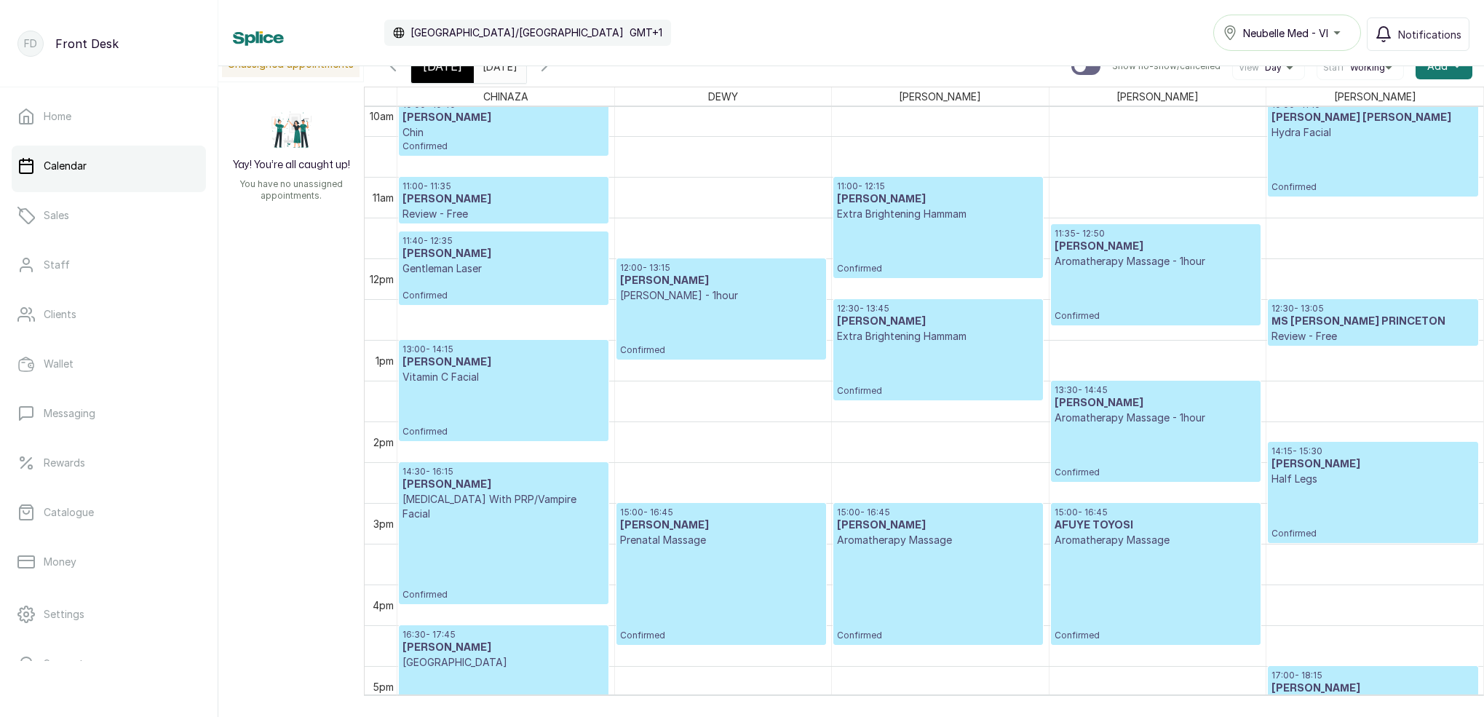
click at [548, 283] on p "Confirmed" at bounding box center [503, 288] width 202 height 25
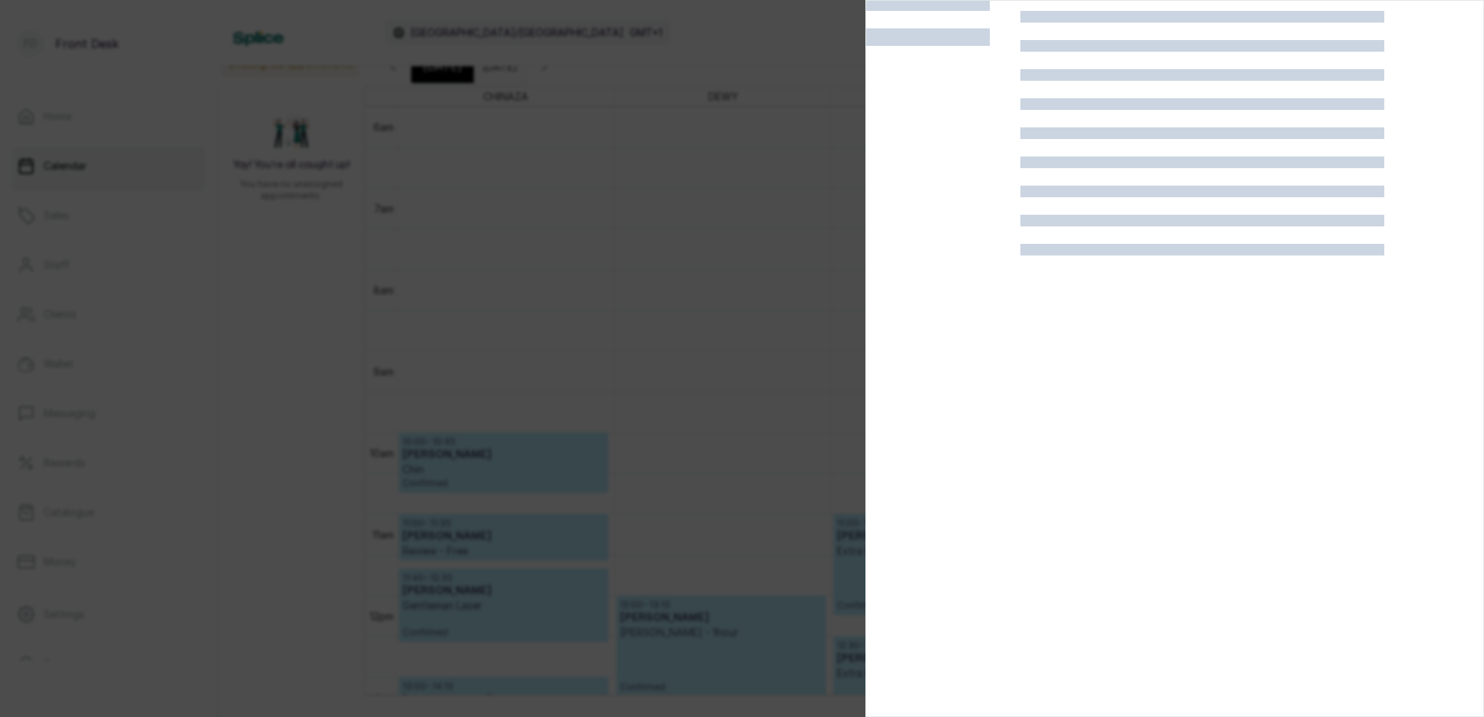
click at [852, 229] on div at bounding box center [742, 358] width 1484 height 717
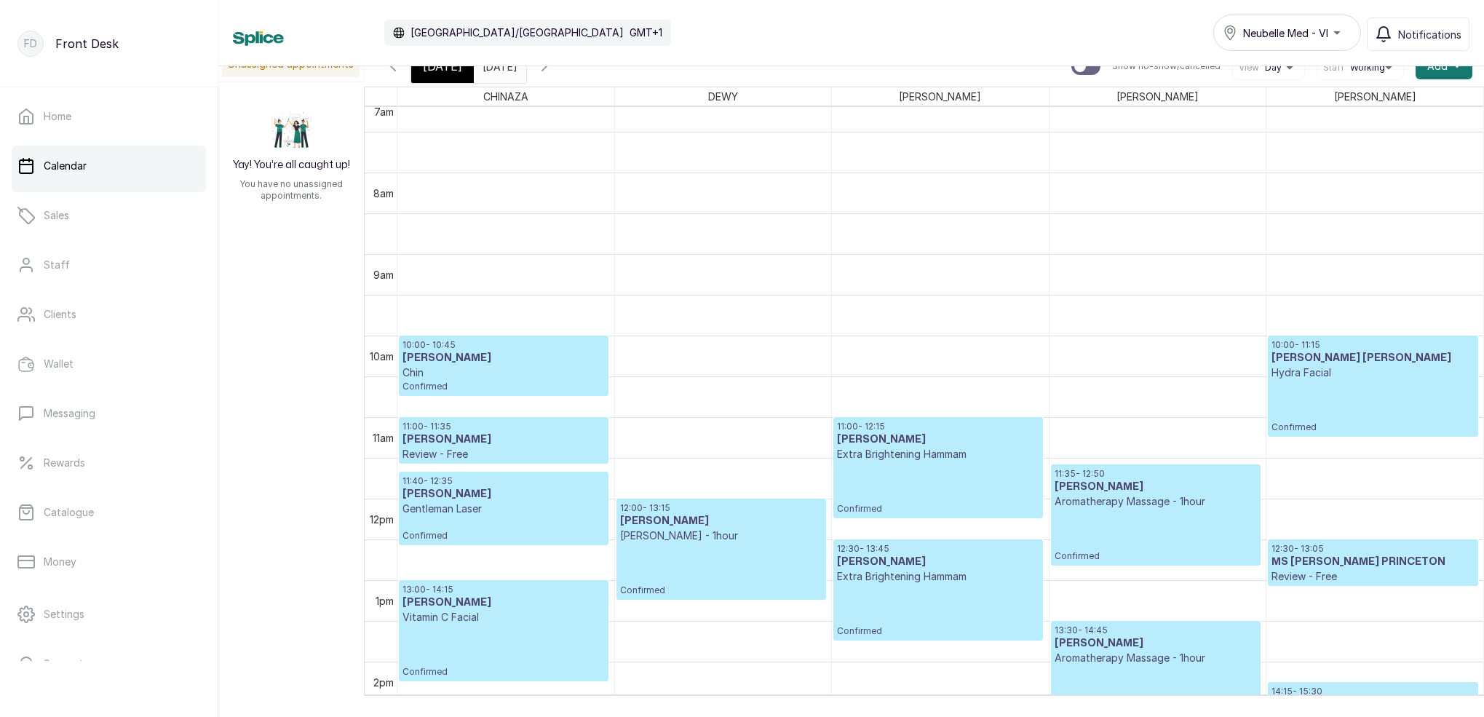
scroll to position [905, 0]
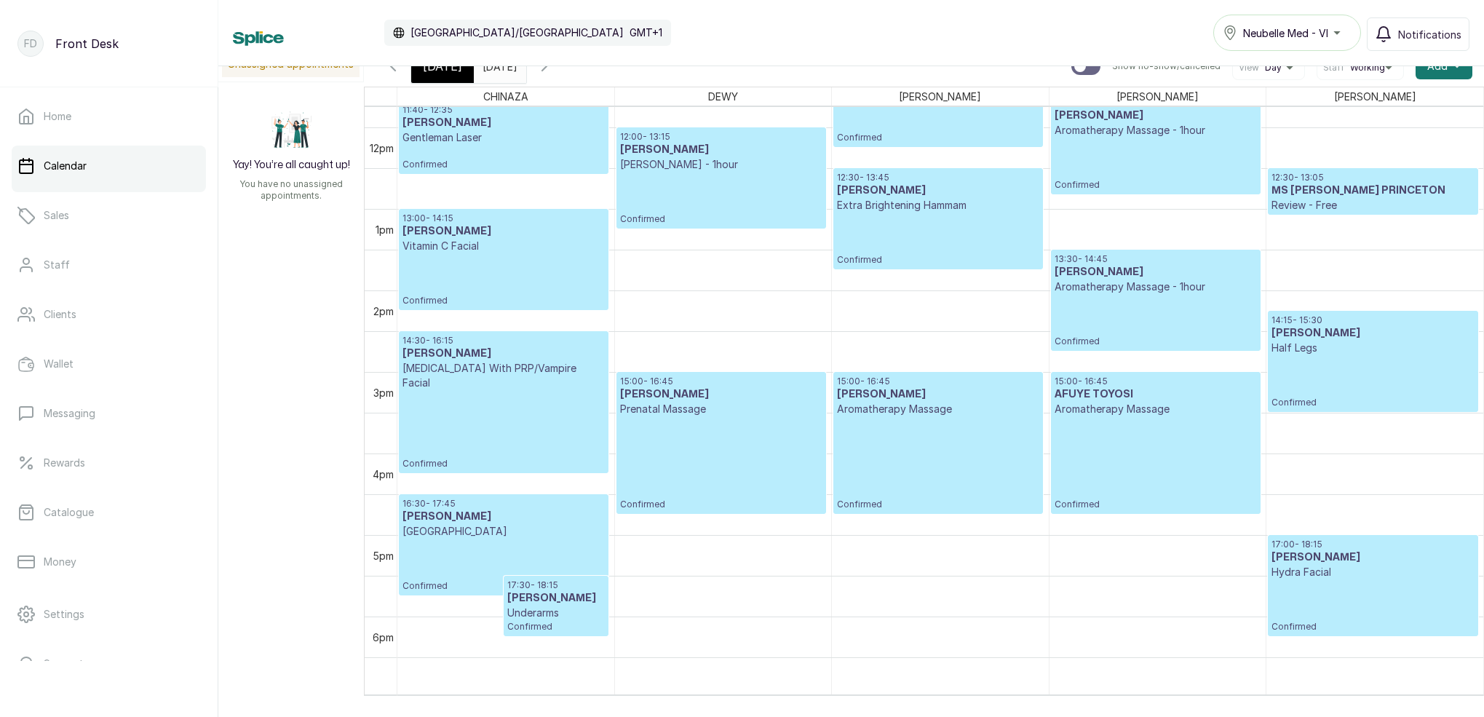
click at [456, 68] on span "[DATE]" at bounding box center [442, 65] width 39 height 17
